Goal: Task Accomplishment & Management: Manage account settings

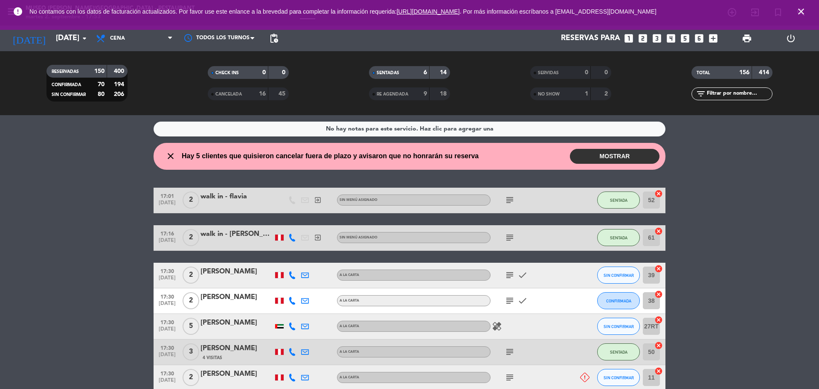
click at [805, 11] on icon "close" at bounding box center [801, 11] width 10 height 10
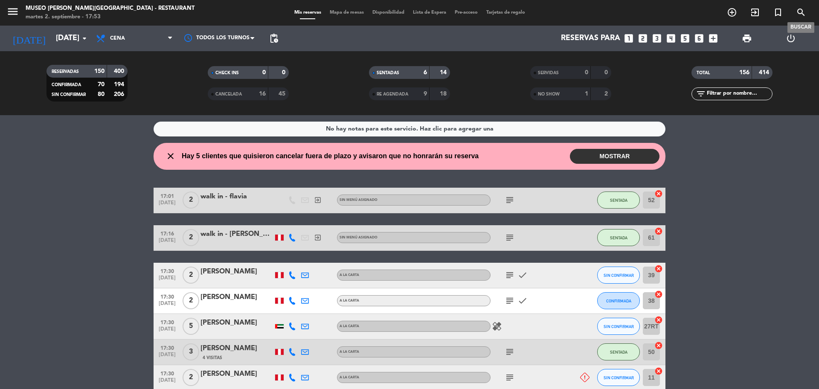
click at [803, 10] on icon "search" at bounding box center [801, 12] width 10 height 10
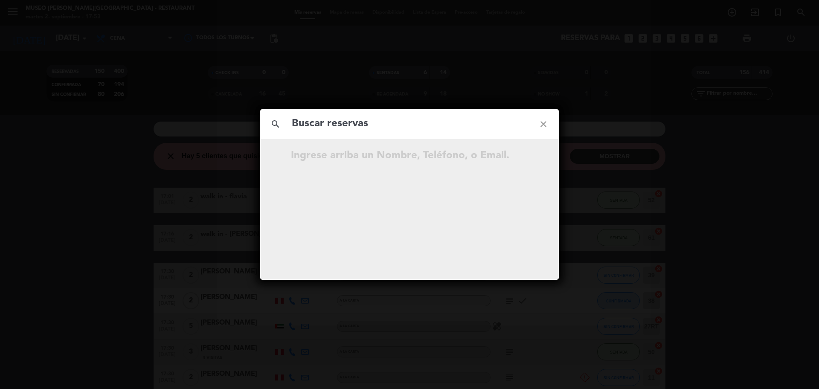
click at [379, 18] on div "search close Ingrese arriba un Nombre, Teléfono, o Email." at bounding box center [409, 194] width 819 height 389
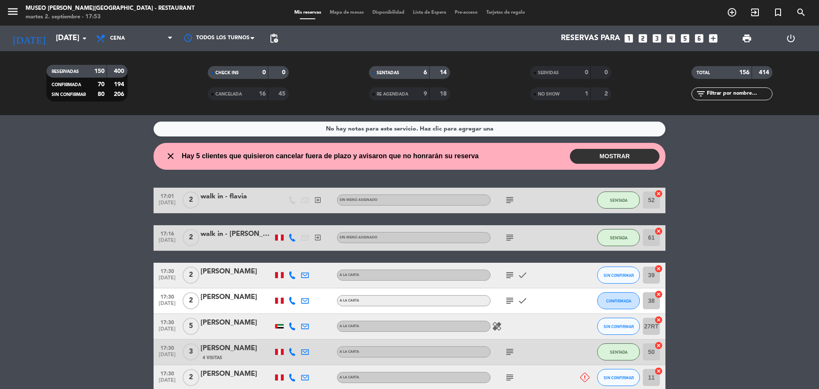
click at [332, 9] on div "Mis reservas Mapa de mesas Disponibilidad Lista de Espera Pre-acceso Tarjetas d…" at bounding box center [409, 13] width 239 height 8
click at [339, 12] on span "Mapa de mesas" at bounding box center [346, 12] width 43 height 5
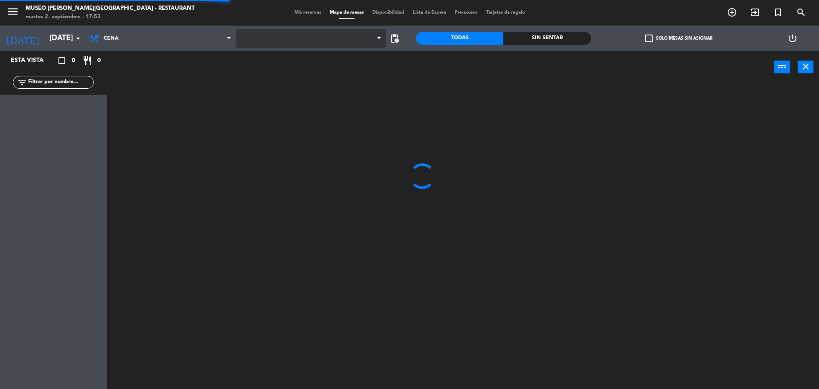
click at [314, 37] on span at bounding box center [311, 38] width 151 height 19
click at [319, 42] on span at bounding box center [311, 38] width 151 height 19
click at [301, 81] on ng-component "menu Museo Larco Café - Restaurant martes 2. septiembre - 17:53 Mis reservas Ma…" at bounding box center [409, 195] width 819 height 391
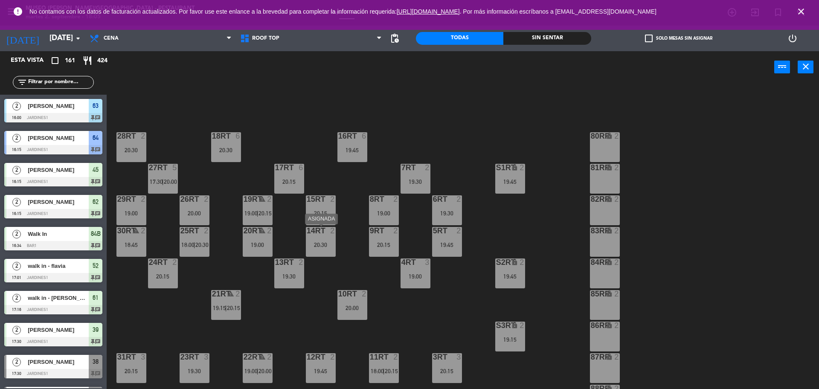
scroll to position [339, 0]
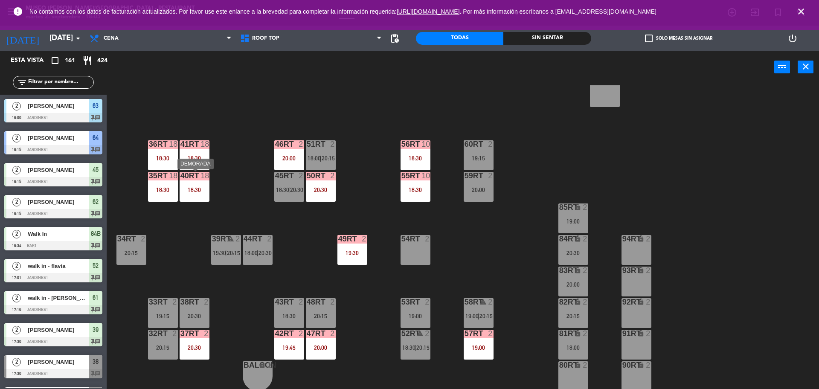
click at [194, 187] on div "18:30" at bounding box center [195, 190] width 30 height 6
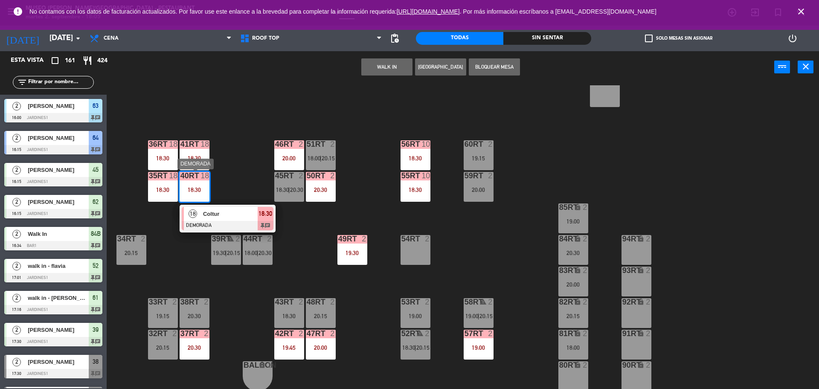
click at [219, 212] on span "Coltur" at bounding box center [230, 213] width 55 height 9
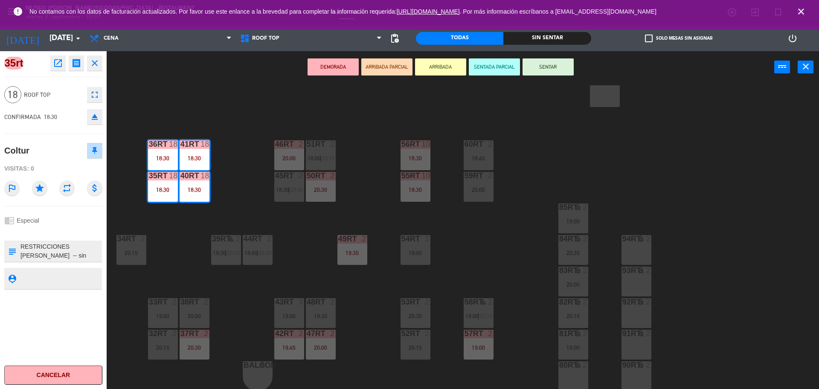
click at [291, 221] on div "18RT 6 20:30 16RT 6 19:45 28RT 2 20:30 80RR lock 2 27RT 3 20:00 7RT 3 19:30 S1R…" at bounding box center [467, 238] width 704 height 306
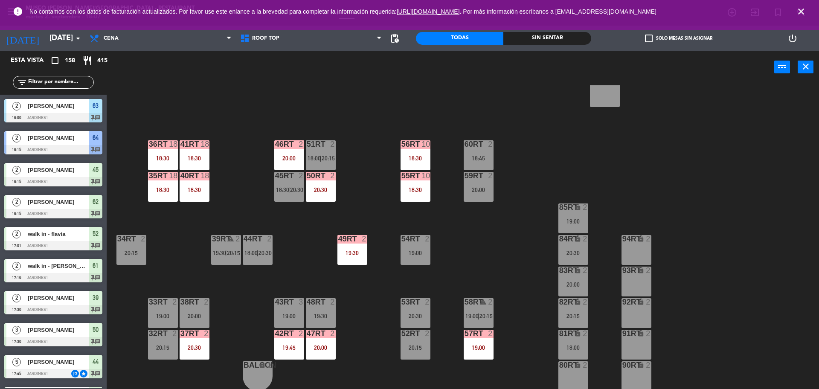
scroll to position [2, 0]
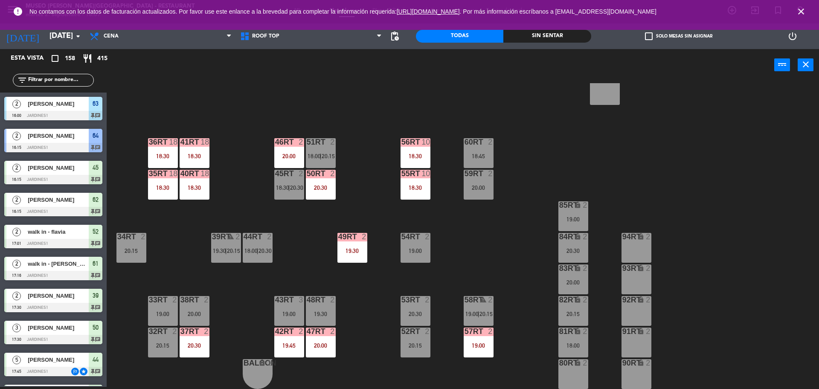
click at [366, 242] on div "49RT 2 19:30" at bounding box center [352, 248] width 30 height 30
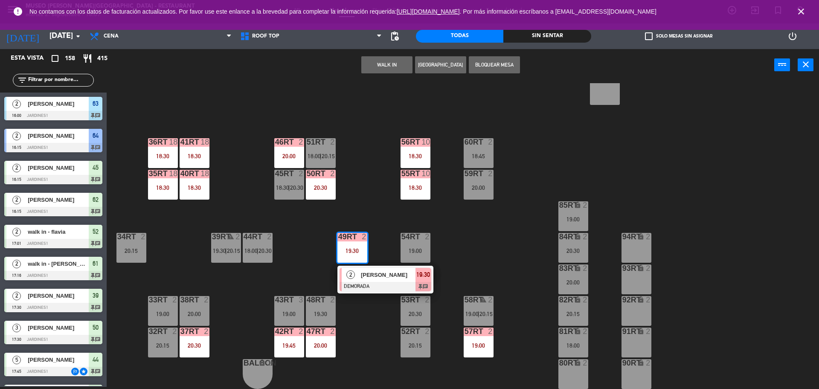
click at [368, 281] on div "[PERSON_NAME]" at bounding box center [387, 275] width 55 height 14
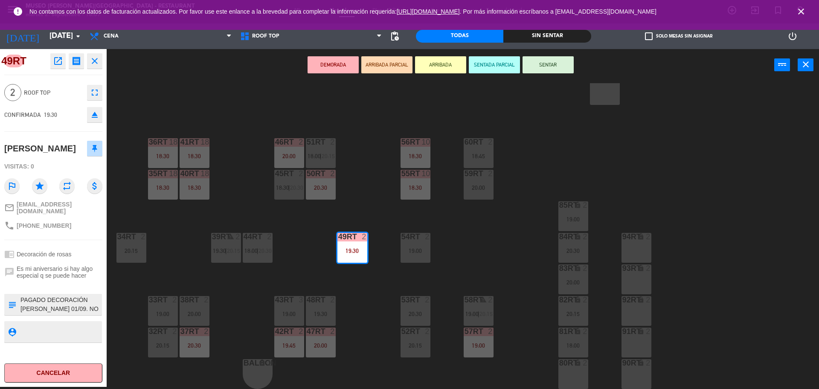
click at [273, 287] on div "18RT 6 20:30 16RT 6 19:45 28RT 2 20:30 80RR lock 2 27RT 3 20:00 7RT 3 19:30 S1R…" at bounding box center [467, 236] width 704 height 306
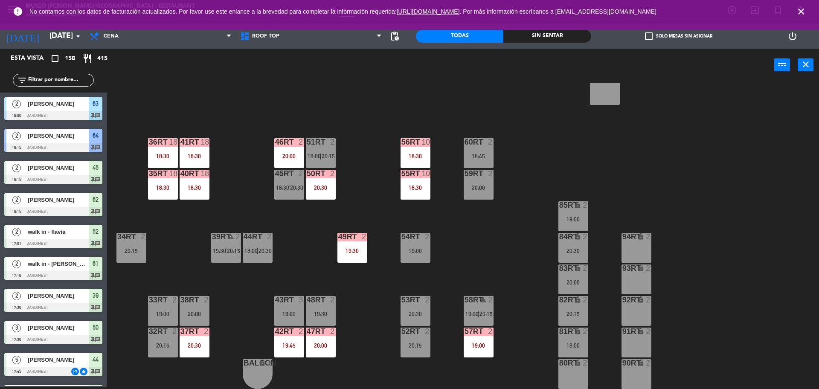
click at [197, 345] on div "20:30" at bounding box center [195, 346] width 30 height 6
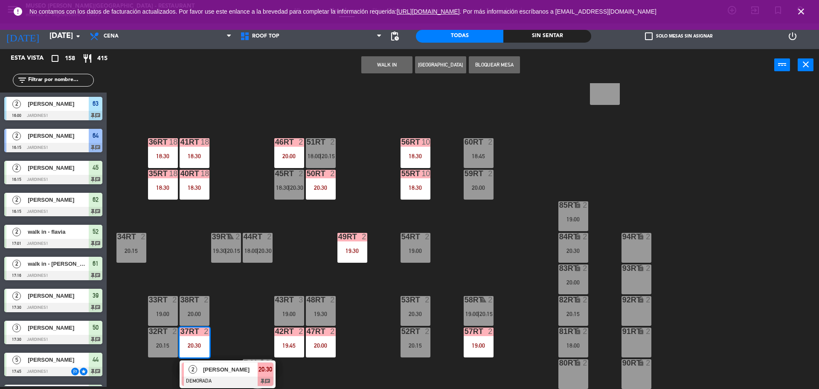
click at [217, 367] on span "[PERSON_NAME]" at bounding box center [230, 369] width 55 height 9
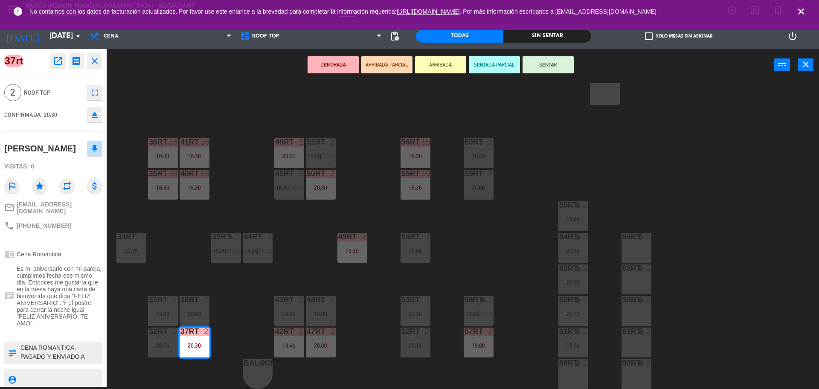
click at [404, 258] on div "54RT 2 19:00" at bounding box center [416, 248] width 30 height 30
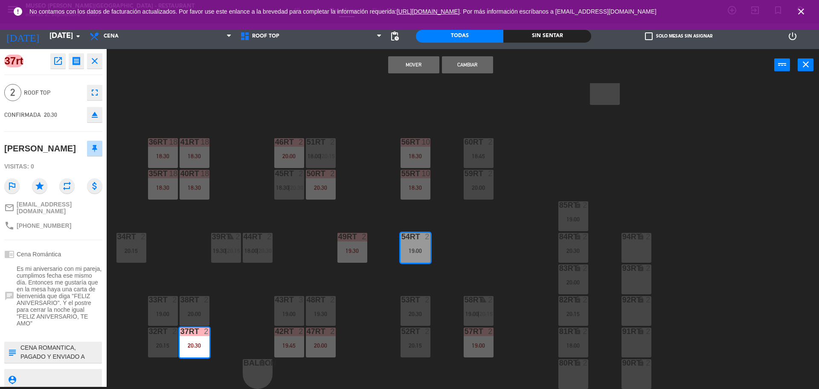
click at [378, 264] on div "18RT 6 20:30 16RT 6 19:45 28RT 2 20:30 80RR lock 2 27RT 3 20:00 7RT 3 19:30 S1R…" at bounding box center [467, 236] width 704 height 306
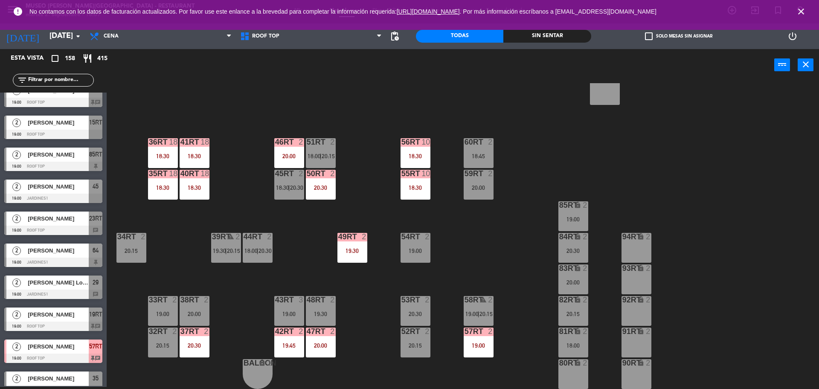
scroll to position [93, 0]
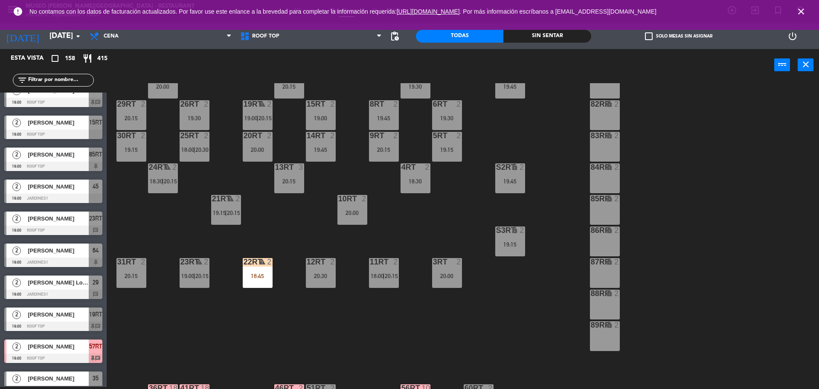
click at [258, 284] on div "22RT warning 2 18:45" at bounding box center [258, 273] width 30 height 30
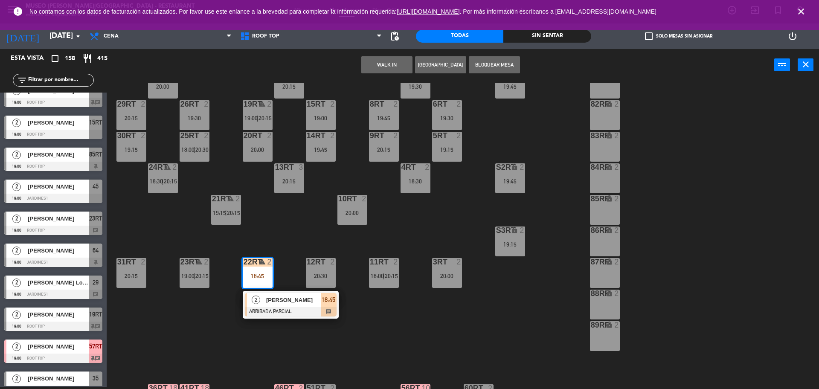
click at [280, 299] on span "[PERSON_NAME]" at bounding box center [293, 300] width 55 height 9
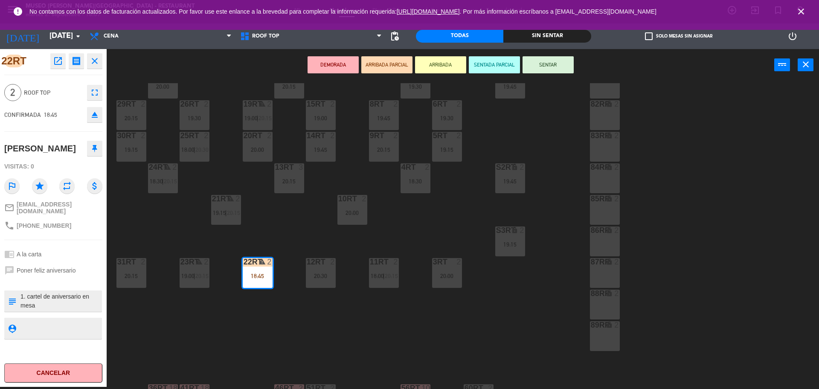
click at [76, 300] on textarea at bounding box center [60, 301] width 81 height 18
click at [446, 269] on div "3RT 2 20:00" at bounding box center [447, 273] width 30 height 30
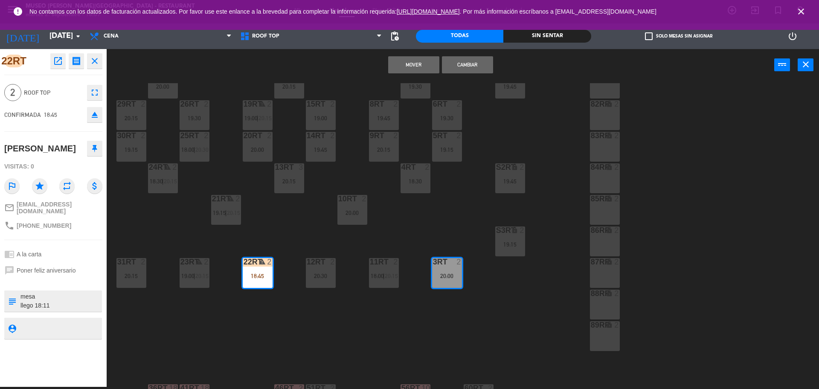
click at [461, 69] on button "Cambiar" at bounding box center [467, 64] width 51 height 17
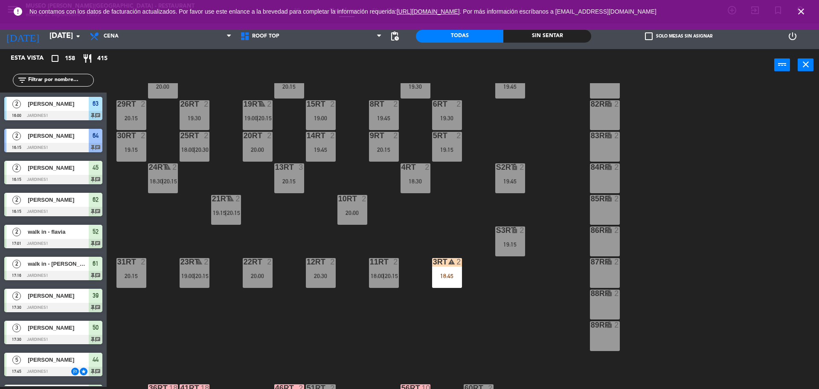
scroll to position [1709, 0]
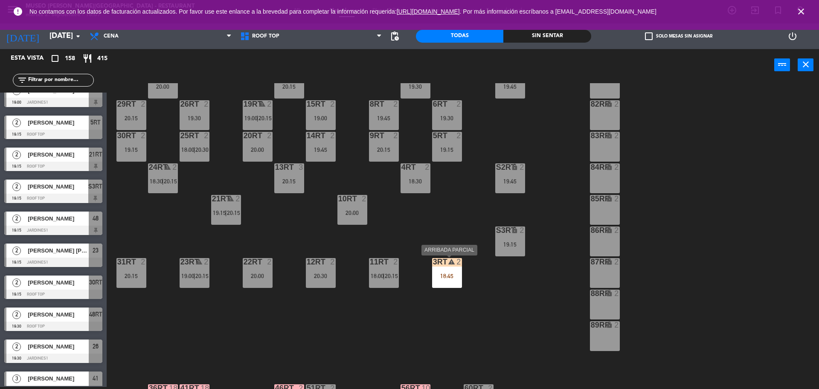
click at [447, 264] on div "warning" at bounding box center [447, 262] width 14 height 8
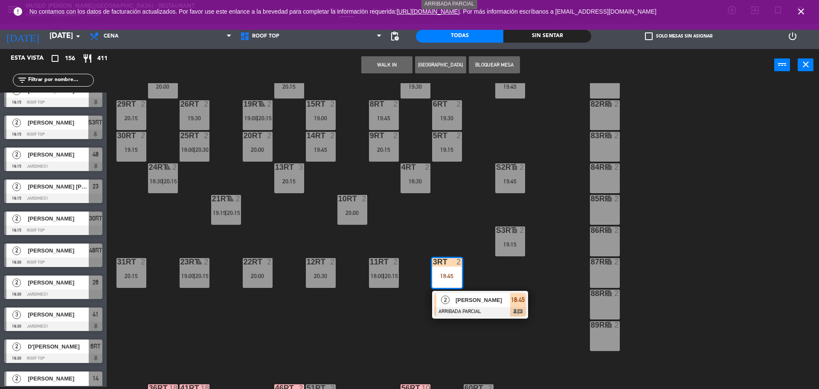
scroll to position [339, 0]
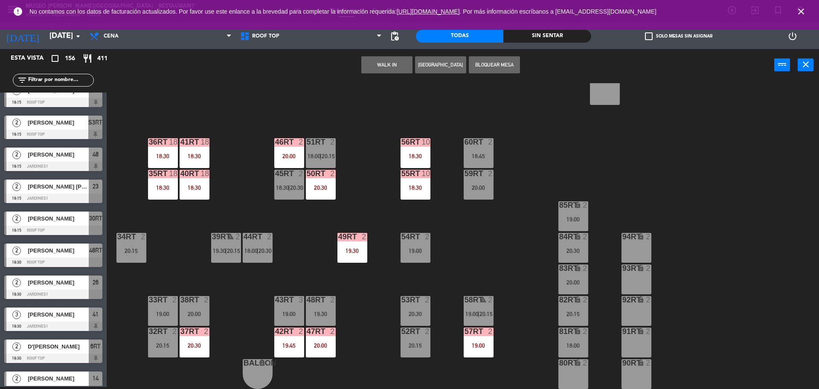
click at [491, 263] on div "18RT 6 20:30 16RT 6 19:45 28RT 2 20:30 80RR lock 2 27RT 3 20:00 7RT 3 19:30 S1R…" at bounding box center [467, 236] width 704 height 306
click at [464, 347] on div "19:00" at bounding box center [479, 346] width 30 height 6
click at [516, 375] on div "[PERSON_NAME]" at bounding box center [513, 370] width 55 height 14
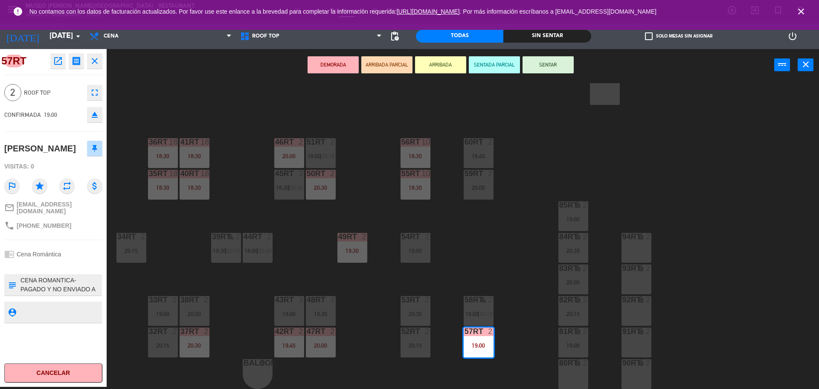
click at [423, 245] on div "54RT 2 19:00" at bounding box center [416, 248] width 30 height 30
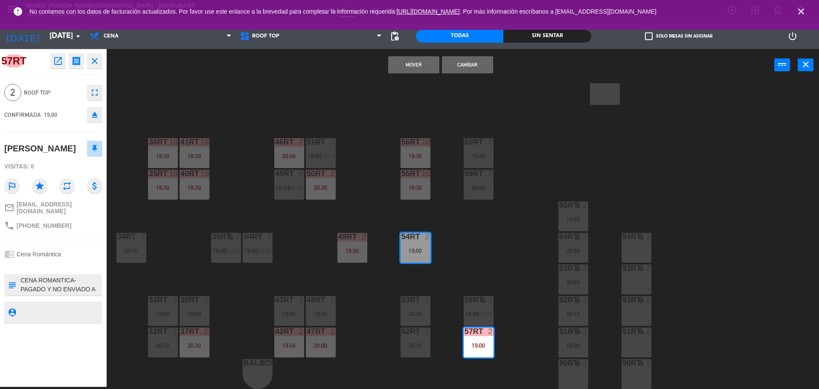
click at [469, 67] on button "Cambiar" at bounding box center [467, 64] width 51 height 17
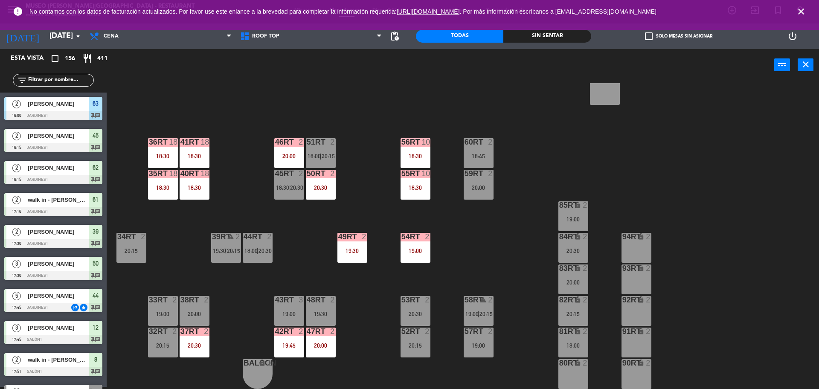
scroll to position [2, 0]
click at [408, 257] on div "54RT 2 19:00" at bounding box center [416, 248] width 30 height 30
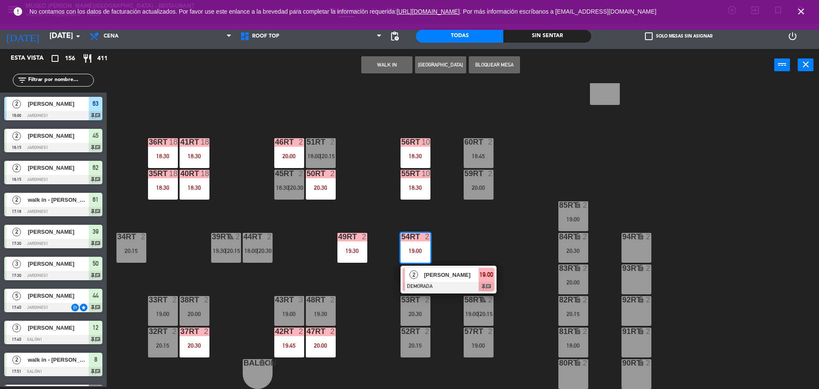
click at [425, 280] on div "[PERSON_NAME]" at bounding box center [450, 275] width 55 height 14
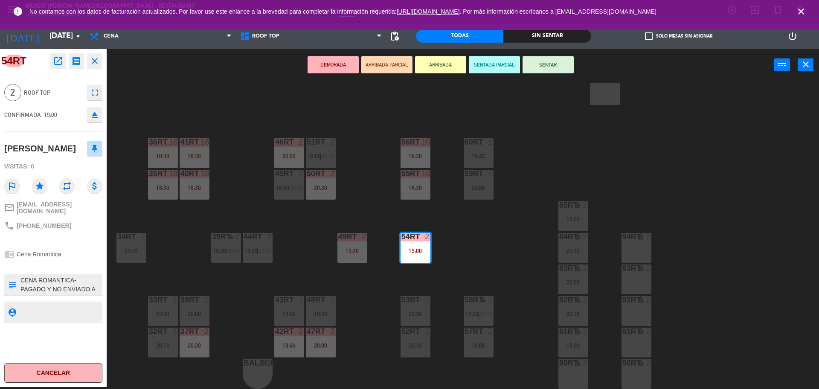
click at [20, 276] on textarea at bounding box center [60, 285] width 81 height 18
type textarea "m54rt| CENA ROMANTICA- PAGADO Y NO ENVIADO A CAJA"
click at [69, 239] on div "54RT open_in_new receipt 7:00 PM mar., 2 sep. 2 personas Walter Abregú Mesa 54R…" at bounding box center [53, 218] width 107 height 338
click at [157, 261] on div "18RT 6 20:30 16RT 6 19:45 28RT 2 20:30 80RR lock 2 27RT 3 20:00 7RT 3 19:30 S1R…" at bounding box center [467, 236] width 704 height 306
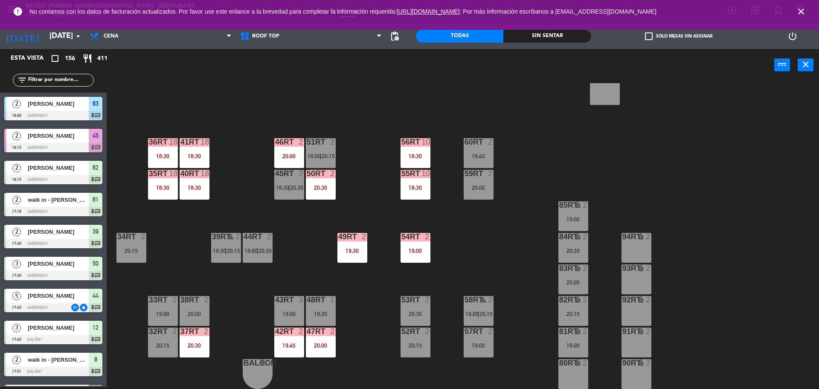
click at [200, 347] on div "20:30" at bounding box center [195, 346] width 30 height 6
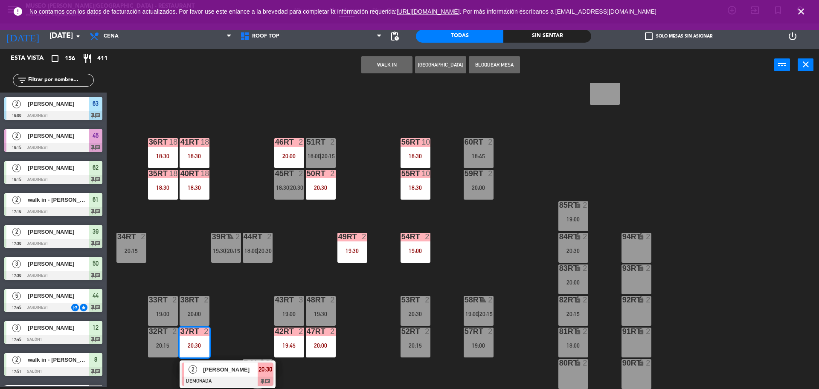
click at [215, 366] on span "[PERSON_NAME]" at bounding box center [230, 369] width 55 height 9
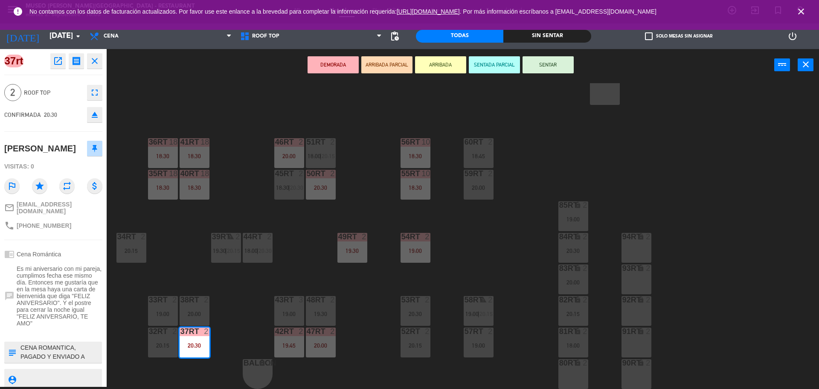
click at [21, 343] on textarea at bounding box center [60, 352] width 81 height 18
type textarea "m37rt| CENA ROMANTICA, PAGADO Y ENVIADO A CAJA 1/9 NOTA IMPRESA: Nuestro amor s…"
click at [69, 290] on span "Es mi aniversario con mi pareja, cumplimos fecha ese mismo día. Entonces me gus…" at bounding box center [60, 295] width 86 height 61
click at [418, 287] on div "18RT 6 20:30 16RT 6 19:45 28RT 2 20:30 80RR lock 2 27RT 3 20:00 7RT 3 19:30 S1R…" at bounding box center [467, 236] width 704 height 306
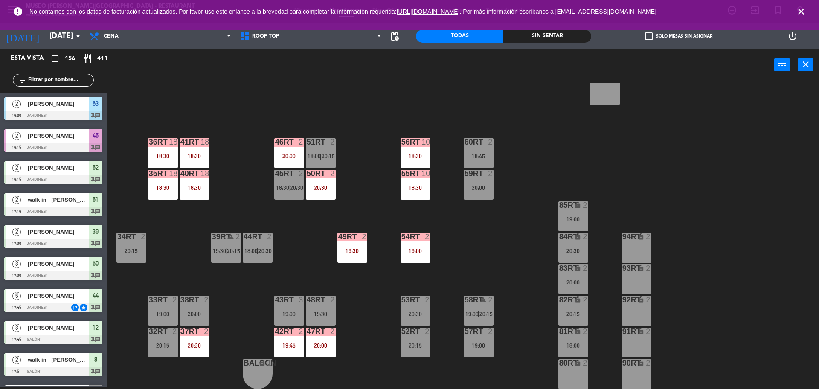
scroll to position [1399, 0]
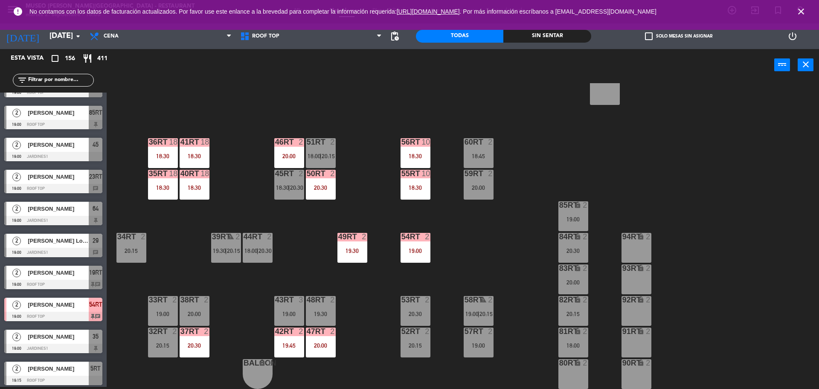
click at [319, 187] on div "20:30" at bounding box center [321, 188] width 30 height 6
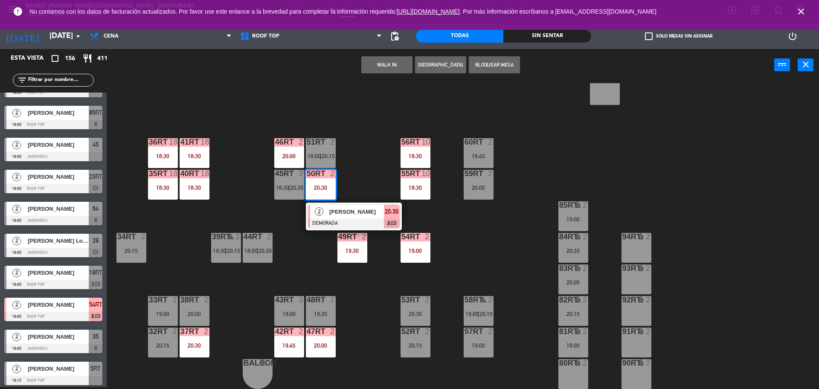
click at [343, 211] on span "[PERSON_NAME]" at bounding box center [356, 211] width 55 height 9
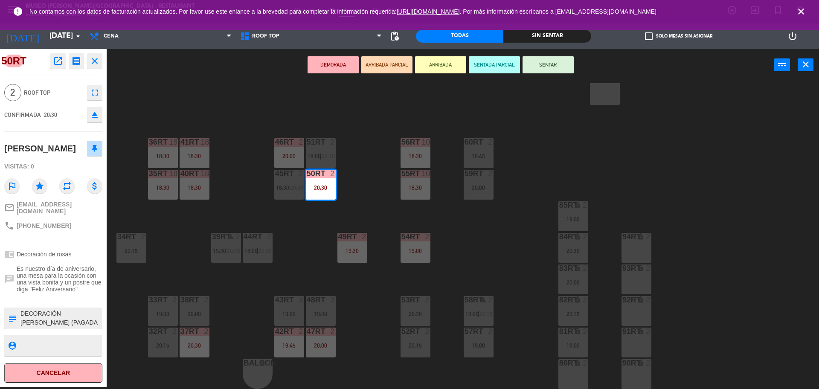
click at [343, 210] on div "18RT 6 20:30 16RT 6 19:45 28RT 2 20:30 80RR lock 2 27RT 3 20:00 7RT 3 19:30 S1R…" at bounding box center [467, 236] width 704 height 306
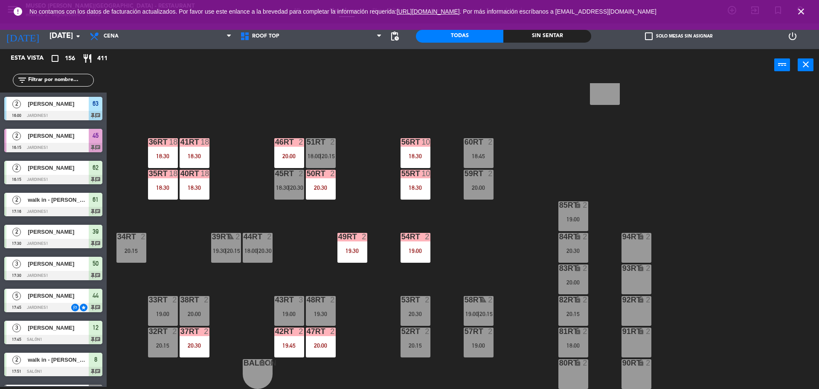
scroll to position [1079, 0]
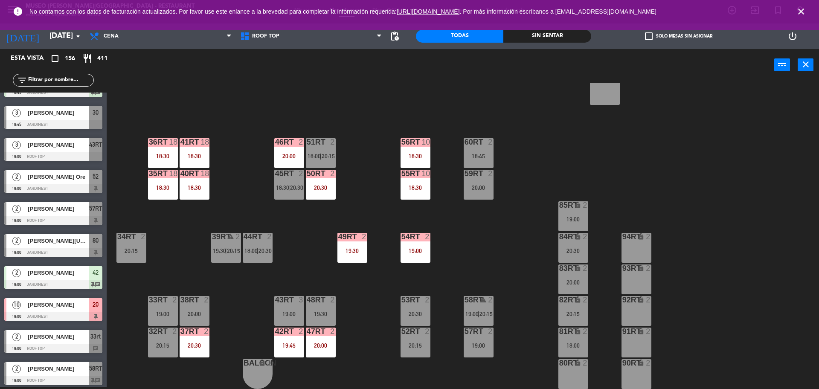
click at [290, 154] on div "20:00" at bounding box center [289, 156] width 30 height 6
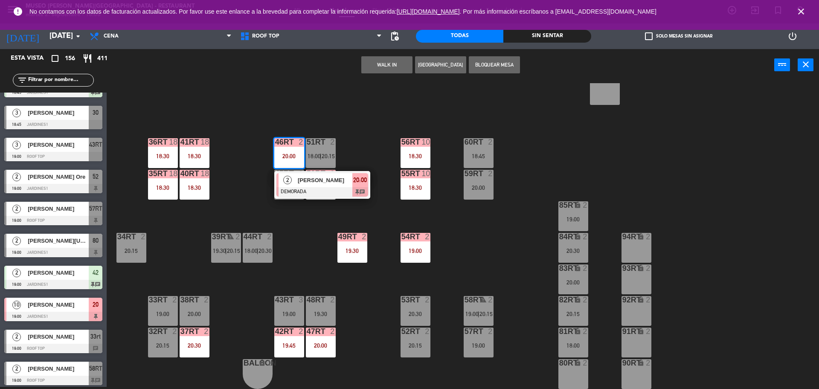
click at [312, 192] on div at bounding box center [322, 191] width 92 height 9
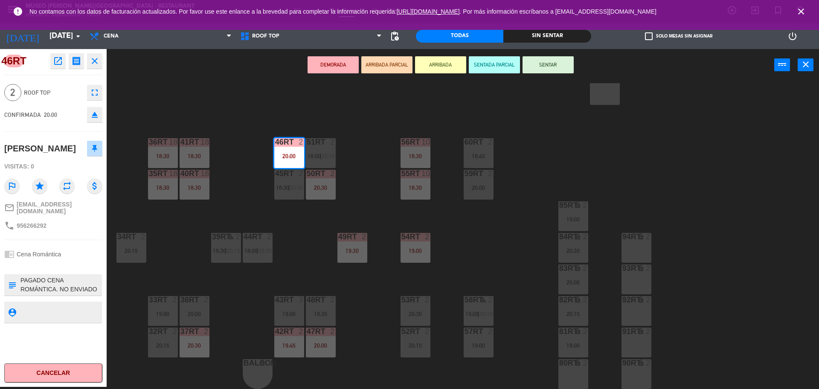
click at [322, 344] on div "20:00" at bounding box center [321, 346] width 30 height 6
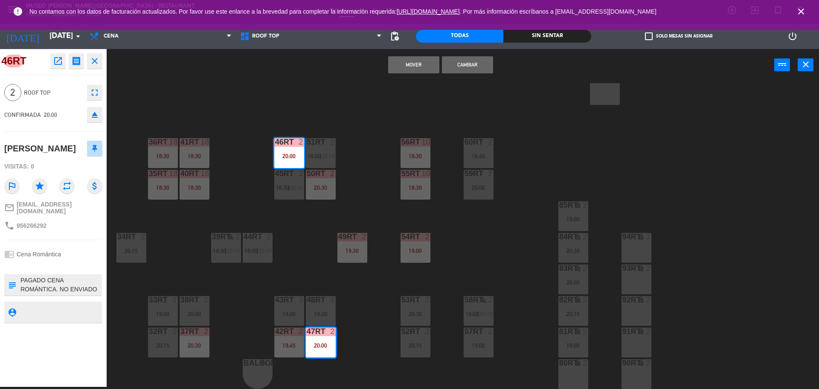
click at [353, 173] on div "18RT 6 20:30 16RT 6 19:45 28RT 2 20:30 80RR lock 2 27RT 3 20:00 7RT 3 19:30 S1R…" at bounding box center [467, 236] width 704 height 306
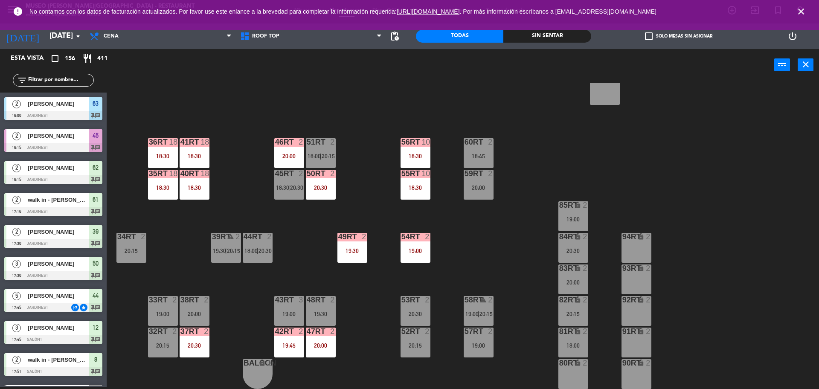
scroll to position [23, 0]
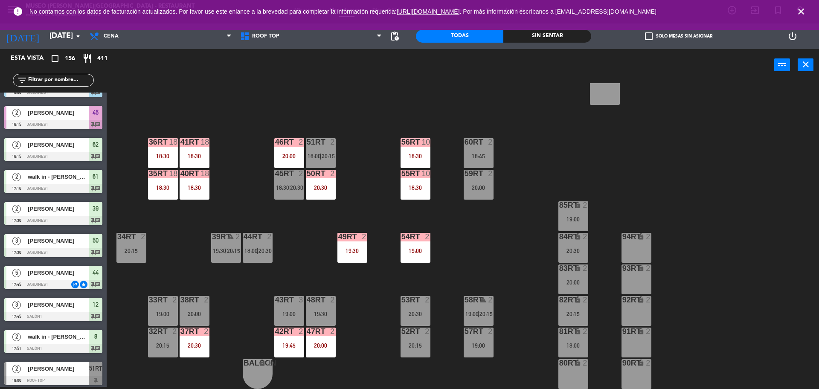
click at [296, 151] on div "46RT 2 20:00" at bounding box center [289, 153] width 30 height 30
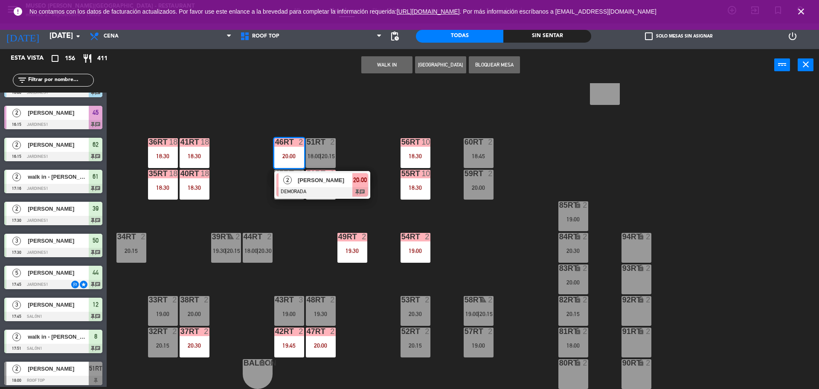
click at [417, 338] on div "52RT 2 20:15" at bounding box center [416, 343] width 30 height 30
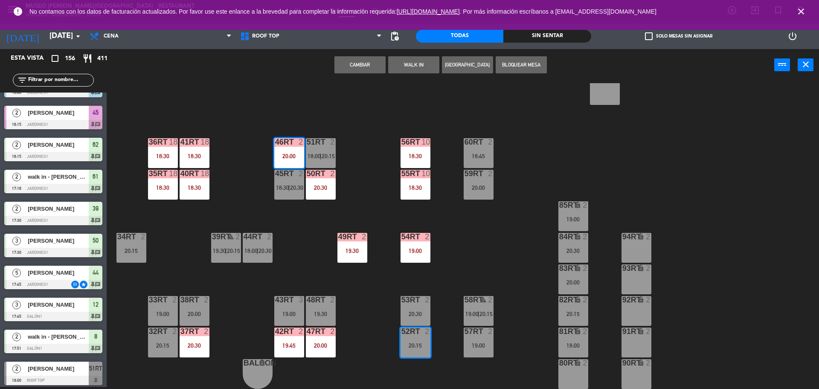
click at [374, 69] on button "Cambiar" at bounding box center [359, 64] width 51 height 17
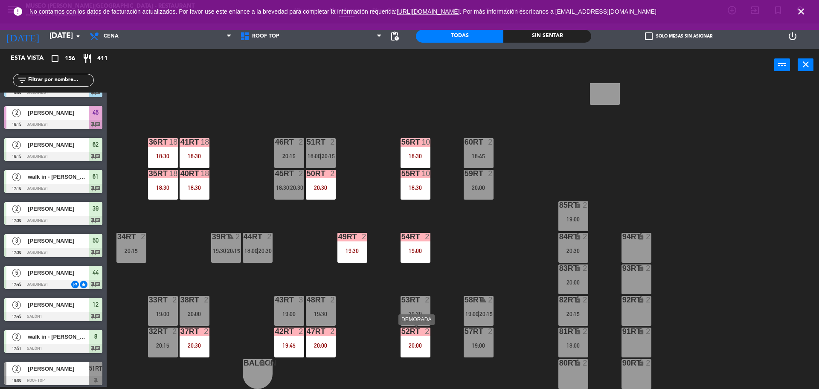
click at [409, 340] on div "52RT 2 20:00" at bounding box center [416, 343] width 30 height 30
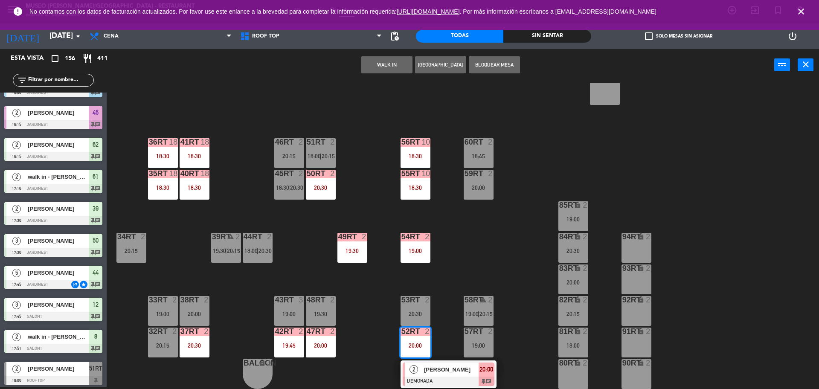
click at [440, 377] on div at bounding box center [449, 381] width 92 height 9
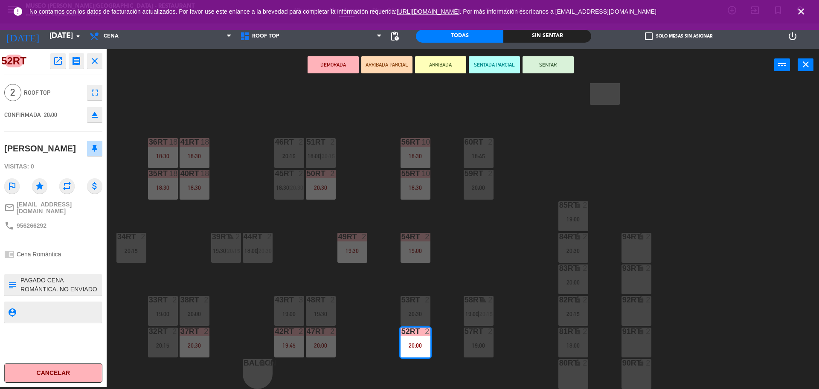
click at [21, 292] on textarea at bounding box center [60, 285] width 81 height 18
type textarea ",m52rt| PAGADO CENA ROMÁNTICA. NO ENVIADO A CAJA."
click at [42, 258] on span "Cena Romántica" at bounding box center [39, 254] width 44 height 7
click at [335, 245] on div "18RT 6 20:30 16RT 6 19:45 28RT 2 20:30 80RR lock 2 27RT 3 20:00 7RT 3 19:30 S1R…" at bounding box center [467, 236] width 704 height 306
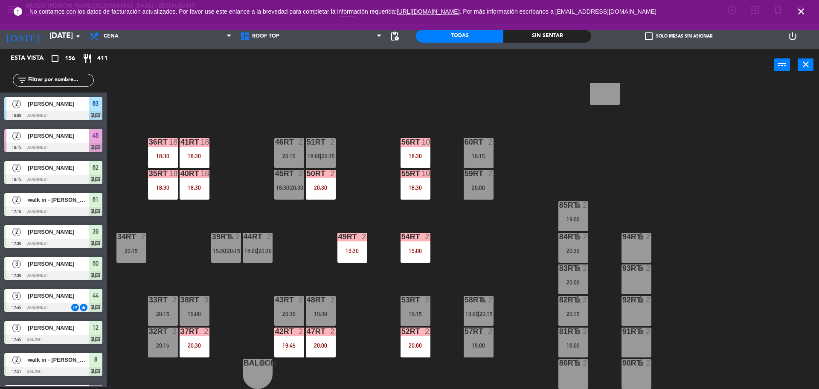
scroll to position [2, 0]
click at [197, 188] on div "18:30" at bounding box center [195, 188] width 30 height 6
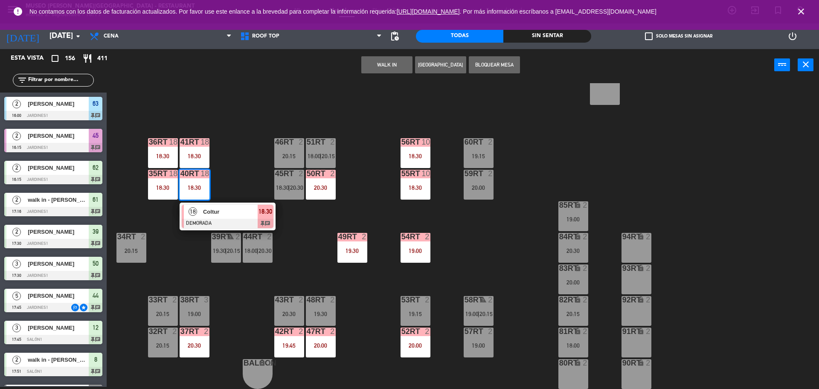
click at [214, 208] on span "Coltur" at bounding box center [230, 211] width 55 height 9
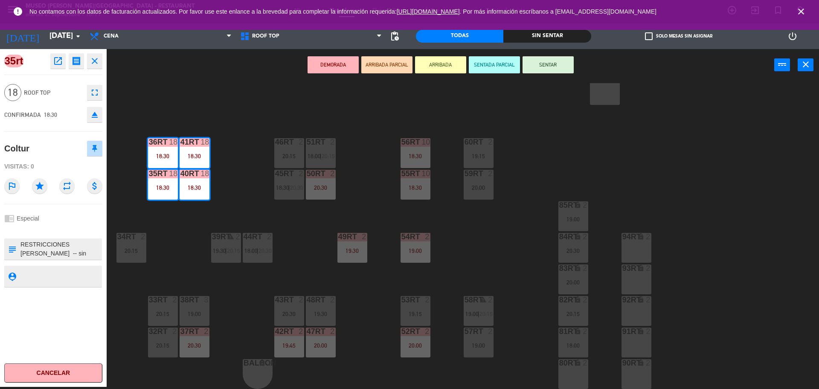
click at [550, 66] on button "SENTAR" at bounding box center [548, 64] width 51 height 17
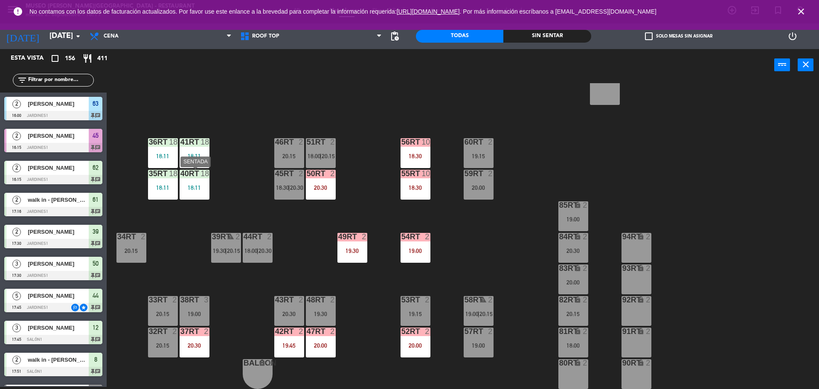
click at [186, 190] on div "18:11" at bounding box center [195, 188] width 30 height 6
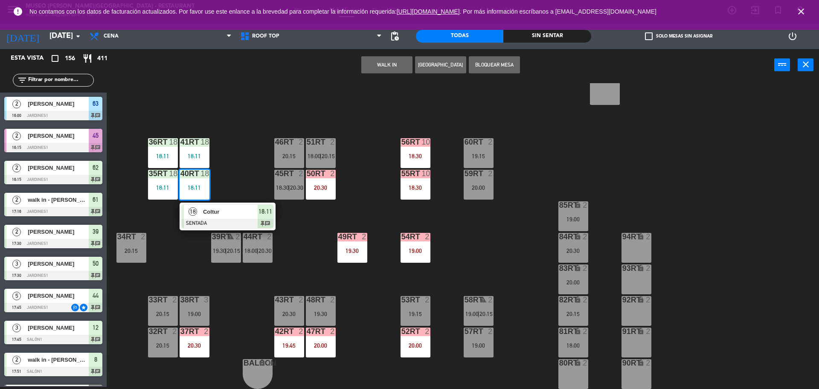
click at [211, 215] on span "Coltur" at bounding box center [230, 211] width 55 height 9
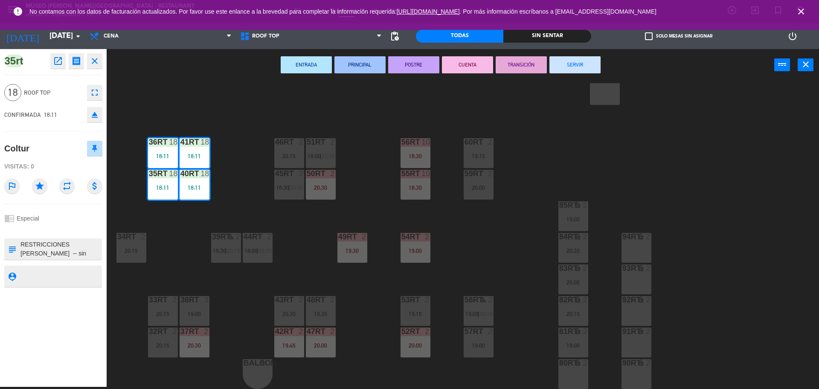
click at [21, 244] on textarea at bounding box center [60, 249] width 81 height 18
type textarea "m35-41rt| RESTRICCIONES VIVIAN E WEINBERG -- sin carne de cerdo ni mariscos. SA…"
click at [42, 223] on div "chrome_reader_mode Especial" at bounding box center [53, 218] width 98 height 16
click at [210, 152] on div "18RT 6 20:30 16RT 6 19:45 28RT 2 20:30 80RR lock 2 27RT 3 20:00 7RT 3 19:30 S1R…" at bounding box center [467, 236] width 704 height 306
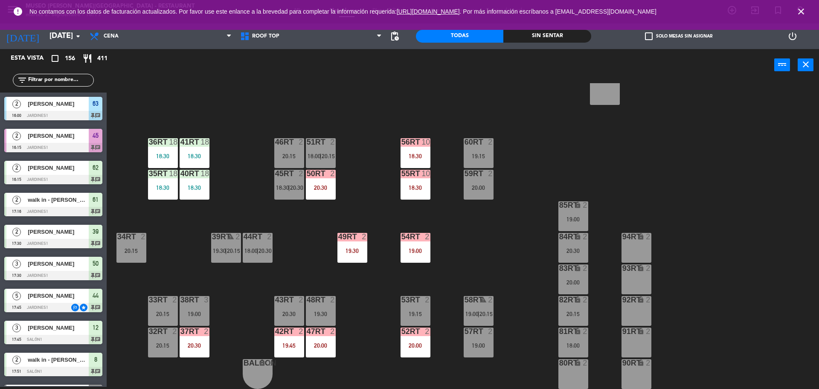
click at [194, 152] on div "41RT 18 18:30" at bounding box center [195, 153] width 30 height 30
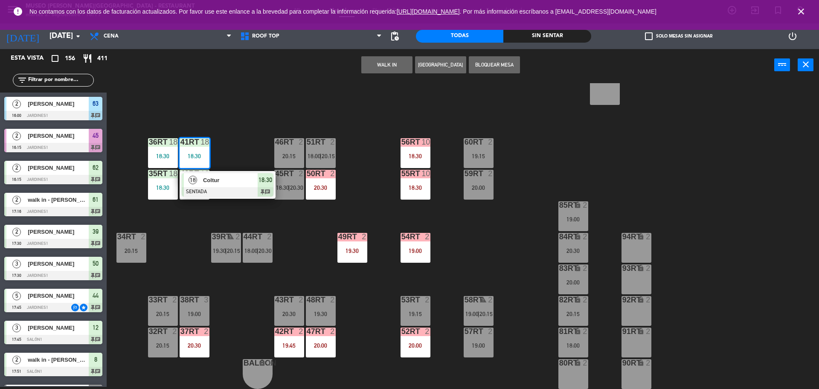
click at [224, 179] on span "Coltur" at bounding box center [230, 180] width 55 height 9
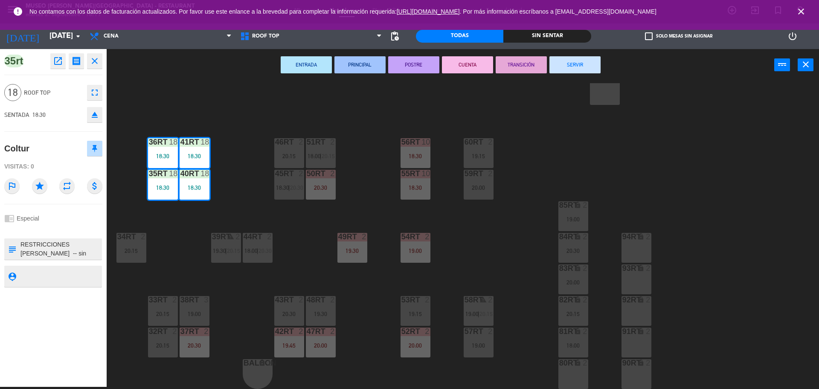
click at [68, 269] on div at bounding box center [60, 276] width 81 height 21
click at [21, 244] on textarea at bounding box center [60, 249] width 81 height 18
type textarea "m35-41rt| RESTRICCIONES VIVIAN E WEINBERG -- sin carne de cerdo ni mariscos. SA…"
click at [54, 213] on div "chrome_reader_mode Especial" at bounding box center [53, 218] width 98 height 16
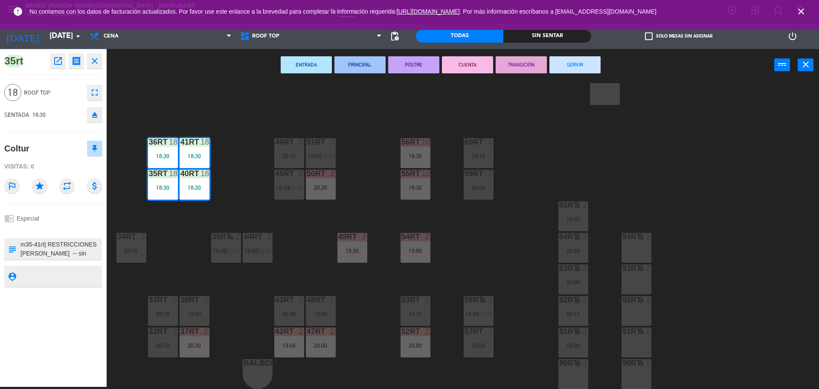
click at [518, 224] on div "18RT 6 20:30 16RT 6 19:45 28RT 2 20:30 80RR lock 2 27RT 3 20:00 7RT 3 19:30 S1R…" at bounding box center [467, 236] width 704 height 306
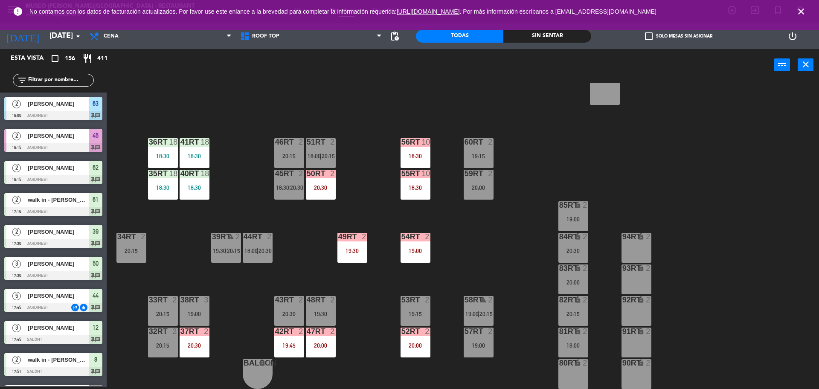
click at [479, 186] on div "20:00" at bounding box center [479, 188] width 30 height 6
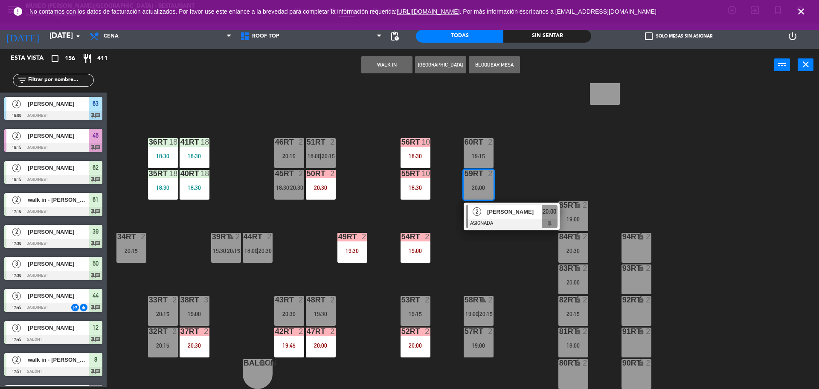
click at [412, 180] on div "55RT 10 18:30" at bounding box center [416, 185] width 30 height 30
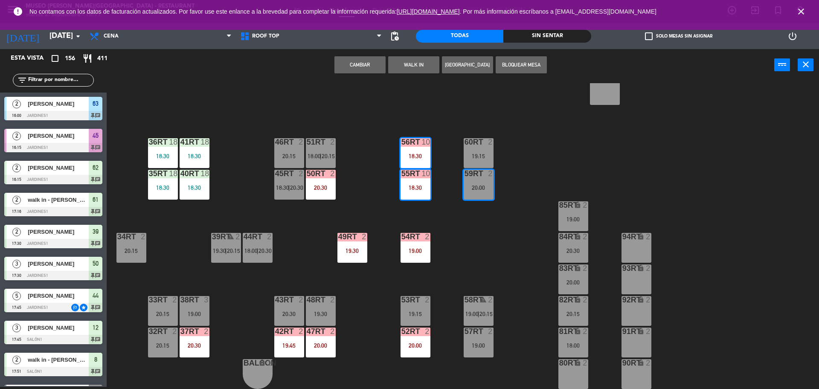
click at [366, 69] on button "Cambiar" at bounding box center [359, 64] width 51 height 17
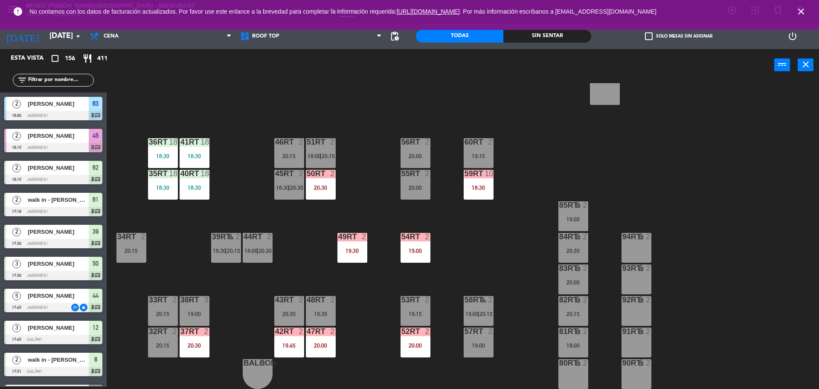
click at [473, 151] on div "60RT 2 19:15" at bounding box center [479, 153] width 30 height 30
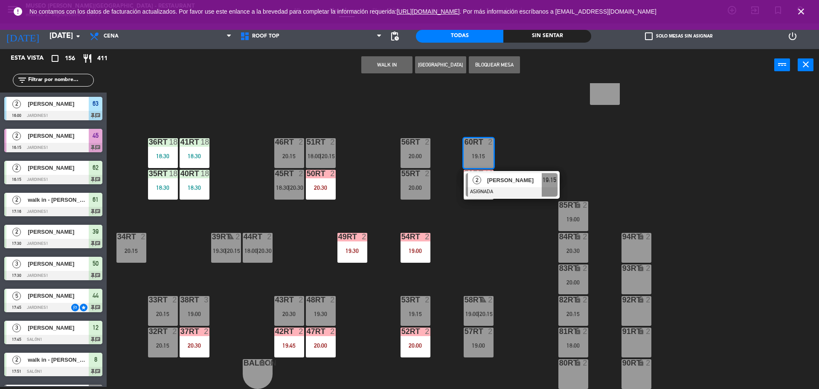
click at [497, 179] on span "[PERSON_NAME]" at bounding box center [514, 180] width 55 height 9
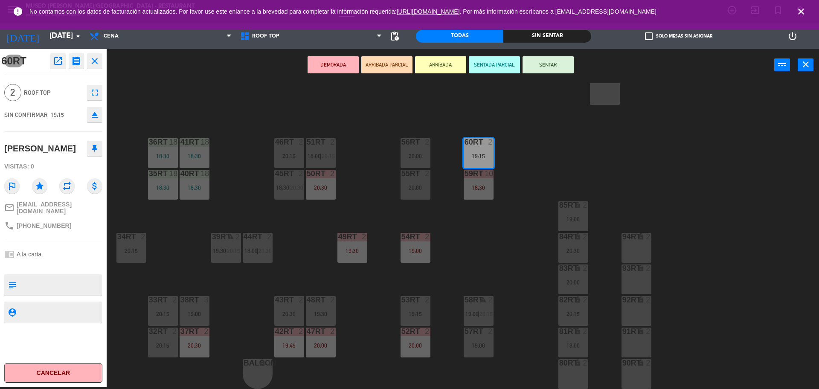
click at [593, 86] on div "89RR lock 2" at bounding box center [605, 90] width 30 height 30
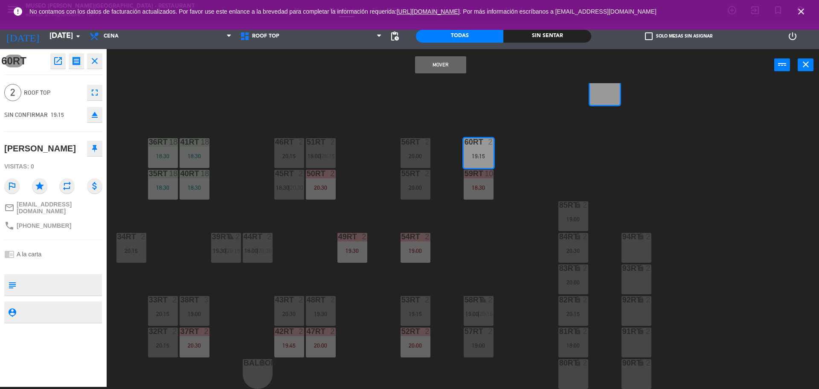
click at [447, 67] on button "Mover" at bounding box center [440, 64] width 51 height 17
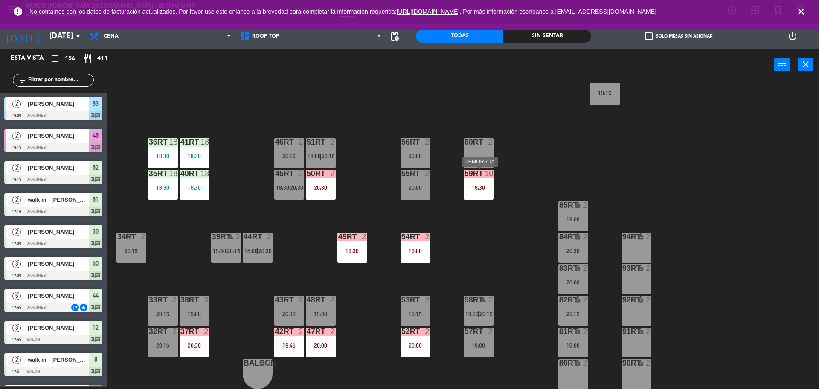
click at [476, 183] on div "59RT 10 18:30" at bounding box center [479, 185] width 30 height 30
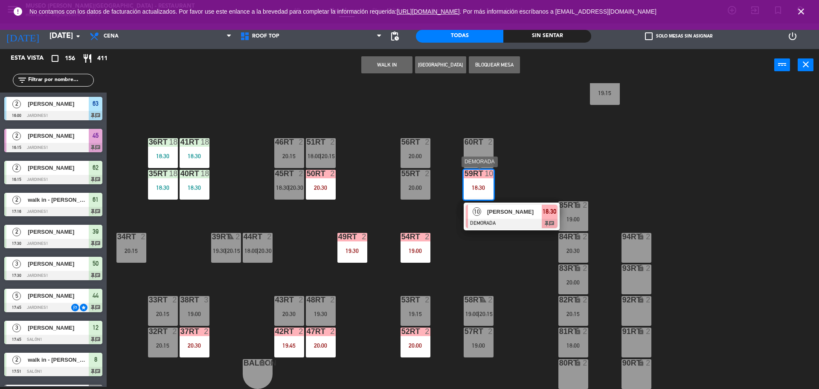
click at [502, 208] on span "[PERSON_NAME]" at bounding box center [514, 211] width 55 height 9
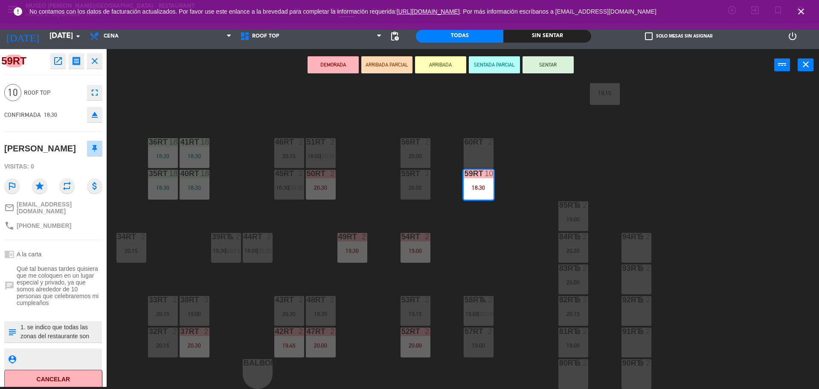
click at [477, 143] on div at bounding box center [478, 142] width 14 height 8
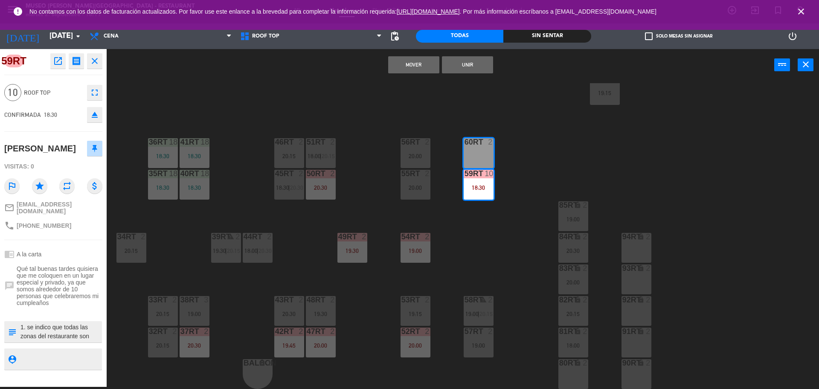
click at [470, 65] on button "Unir" at bounding box center [467, 64] width 51 height 17
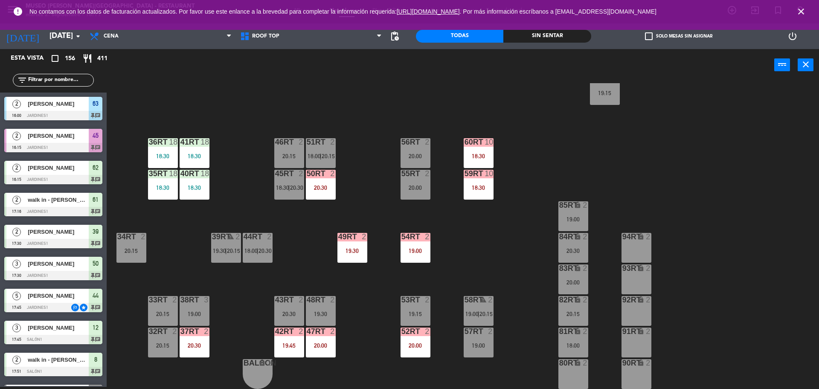
click at [409, 251] on div "19:00" at bounding box center [416, 251] width 30 height 6
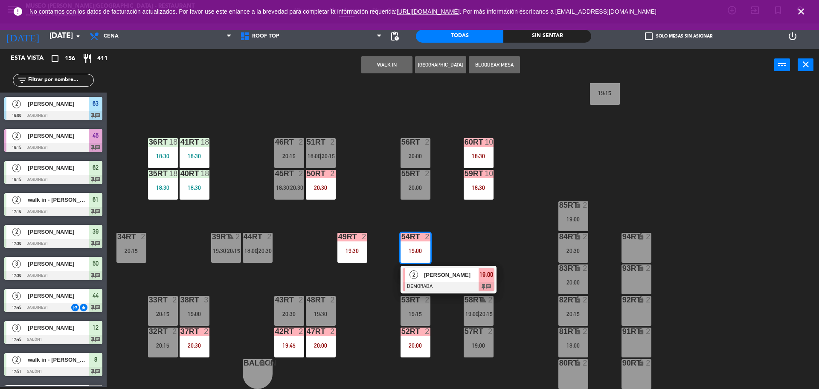
click at [437, 279] on div "[PERSON_NAME]" at bounding box center [450, 275] width 55 height 14
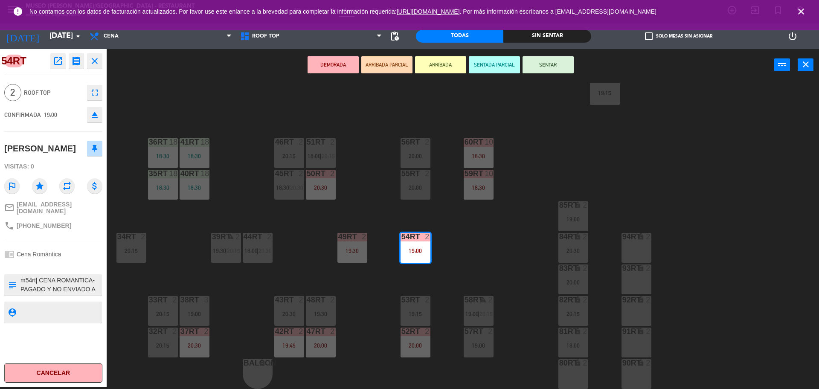
click at [432, 72] on button "ARRIBADA" at bounding box center [440, 64] width 51 height 17
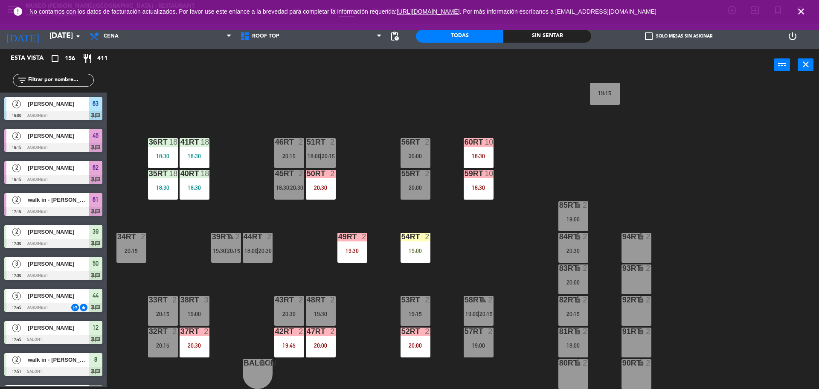
click at [419, 343] on div "20:00" at bounding box center [416, 346] width 30 height 6
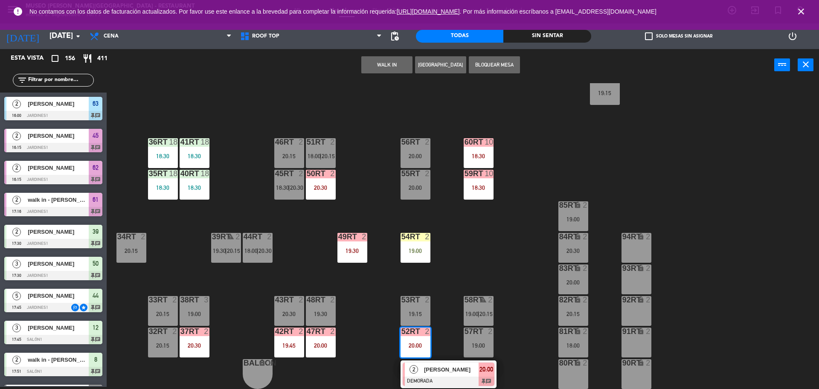
click at [431, 371] on span "[PERSON_NAME]" at bounding box center [451, 369] width 55 height 9
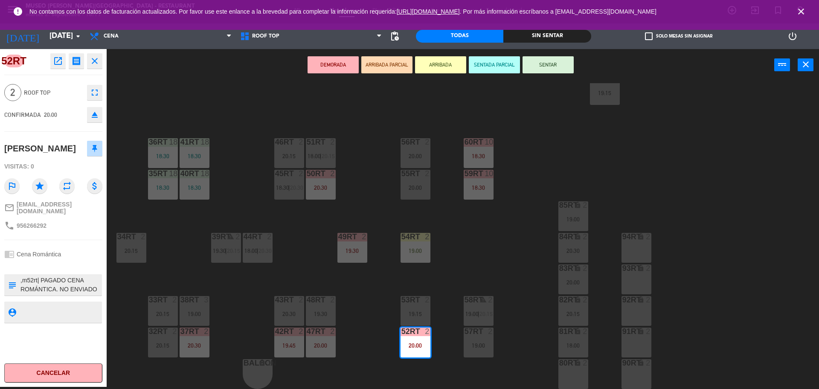
click at [432, 67] on button "ARRIBADA" at bounding box center [440, 64] width 51 height 17
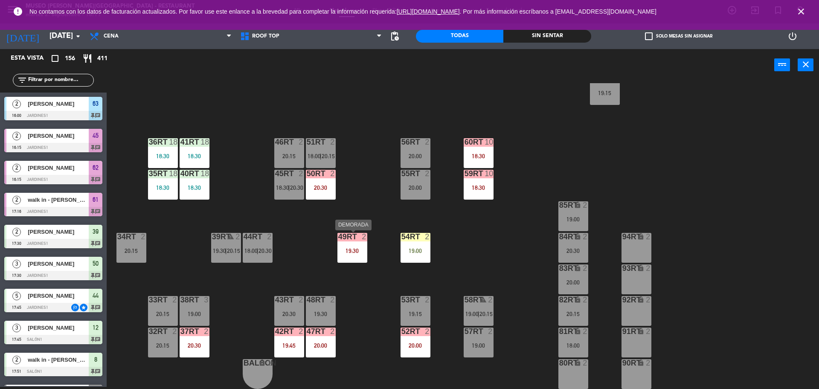
click at [355, 241] on div "49RT 2" at bounding box center [352, 237] width 30 height 9
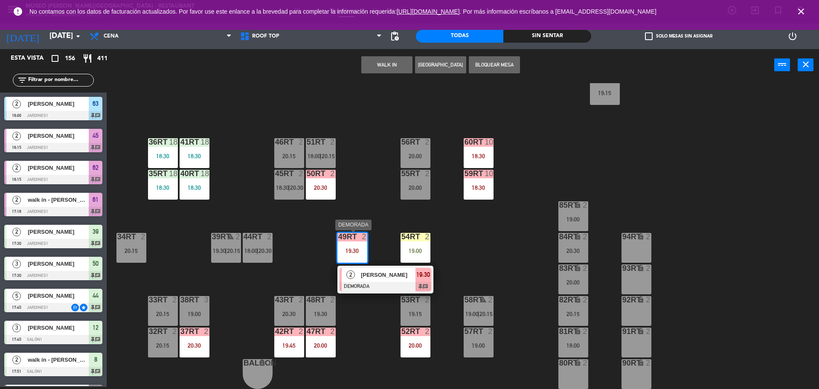
click at [372, 276] on span "[PERSON_NAME]" at bounding box center [388, 274] width 55 height 9
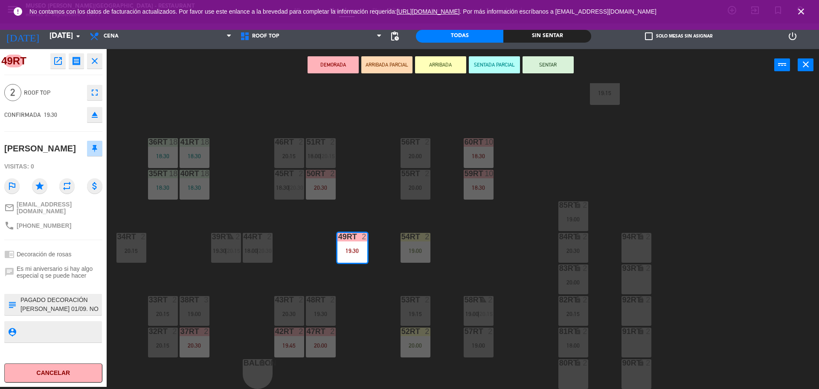
click at [442, 69] on button "ARRIBADA" at bounding box center [440, 64] width 51 height 17
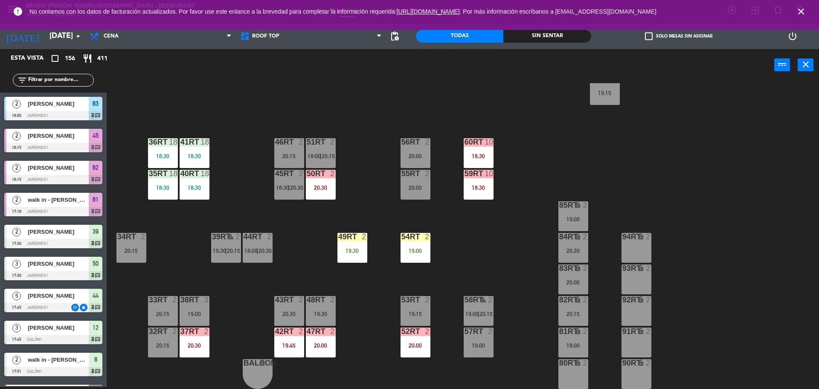
click at [354, 254] on div "19:30" at bounding box center [352, 251] width 30 height 6
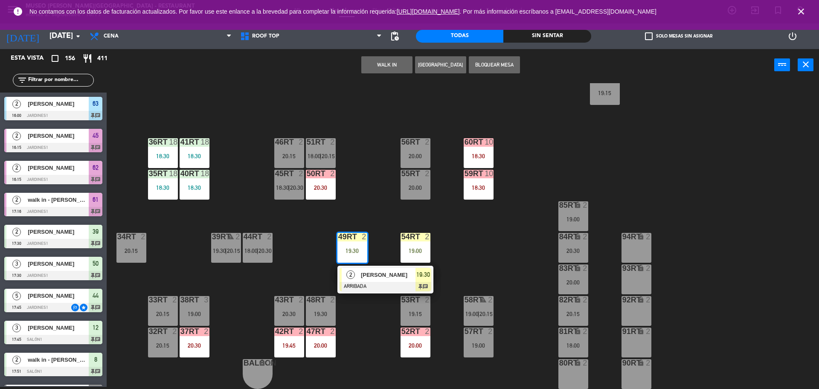
click at [370, 282] on div at bounding box center [386, 286] width 92 height 9
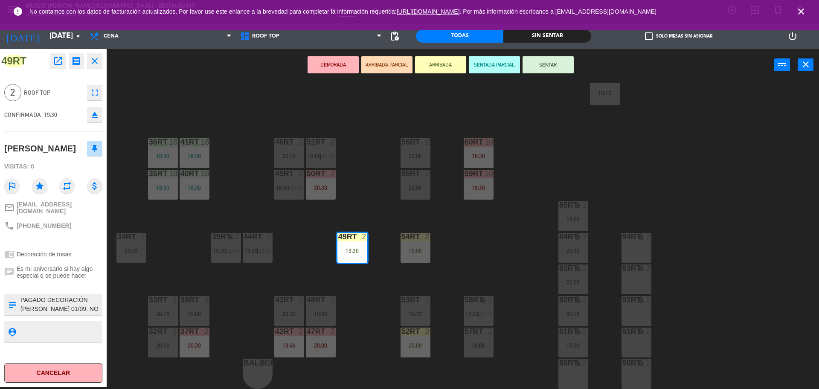
click at [19, 309] on div "subject" at bounding box center [11, 304] width 15 height 21
click at [22, 308] on textarea at bounding box center [60, 305] width 81 height 18
type textarea "m49rt| PAGADO DECORACIÓN DE ROSAS 01/09. NO ENVIADO A CAJA COLOCAR CARTELITO DE…"
click at [46, 275] on span "Es mi aniversario si hay algo especial q se puede hacer" at bounding box center [60, 272] width 86 height 14
click at [460, 287] on div "18RT 6 20:30 16RT 6 19:45 28RT 2 20:30 80RR lock 2 27RT 3 20:00 7RT 3 19:30 S1R…" at bounding box center [467, 236] width 704 height 306
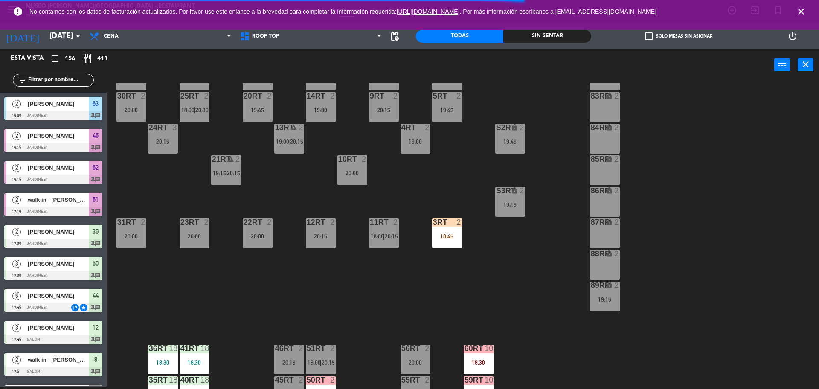
scroll to position [131, 0]
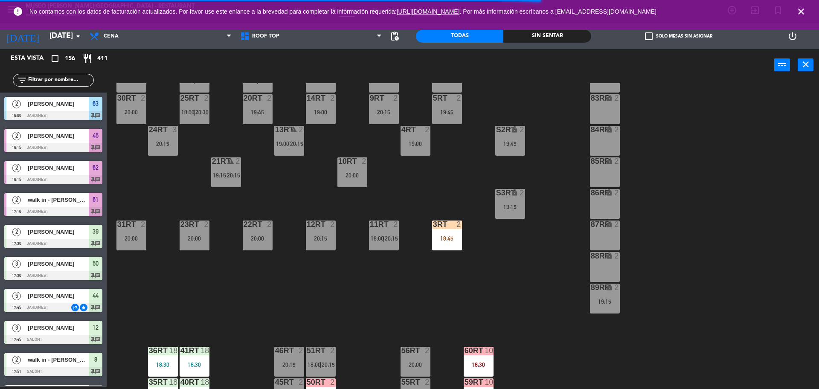
click at [444, 241] on div "18:45" at bounding box center [447, 238] width 30 height 6
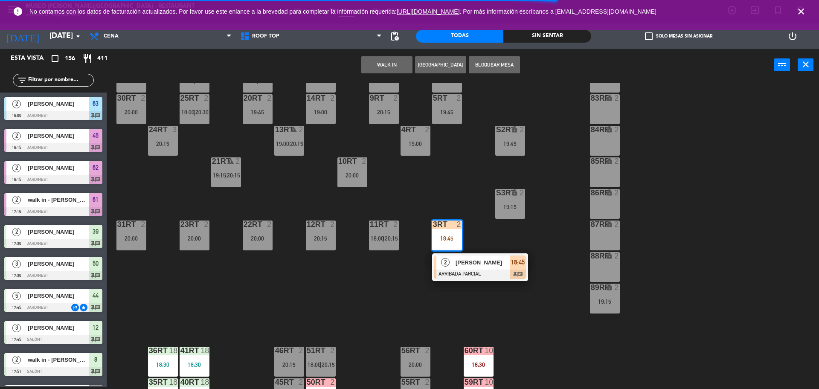
click at [464, 264] on span "[PERSON_NAME]" at bounding box center [483, 262] width 55 height 9
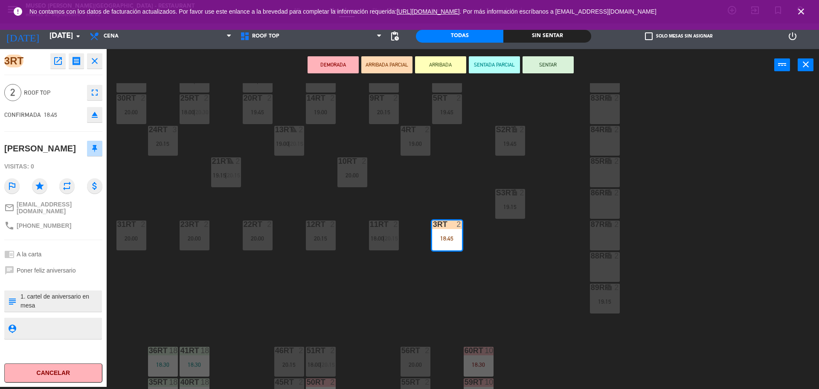
click at [21, 293] on textarea at bounding box center [60, 301] width 81 height 18
type textarea "m3rt| 1. cartel de aniversario en mesa llego 18:11"
click at [54, 253] on div "chrome_reader_mode A la carta" at bounding box center [53, 254] width 98 height 16
click at [554, 65] on button "SENTAR" at bounding box center [548, 64] width 51 height 17
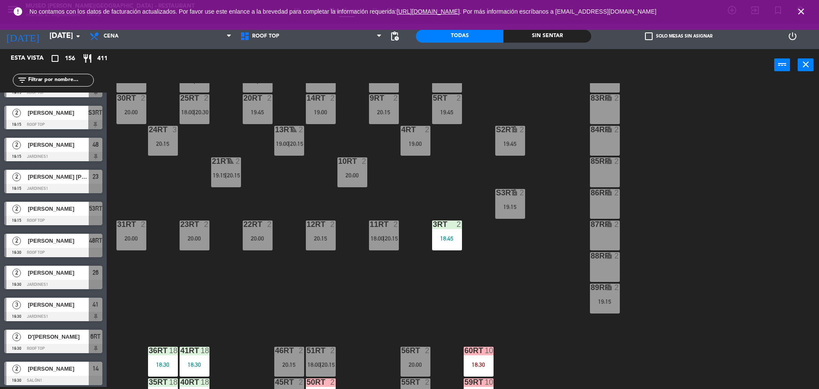
click at [449, 238] on div "18:45" at bounding box center [447, 238] width 30 height 6
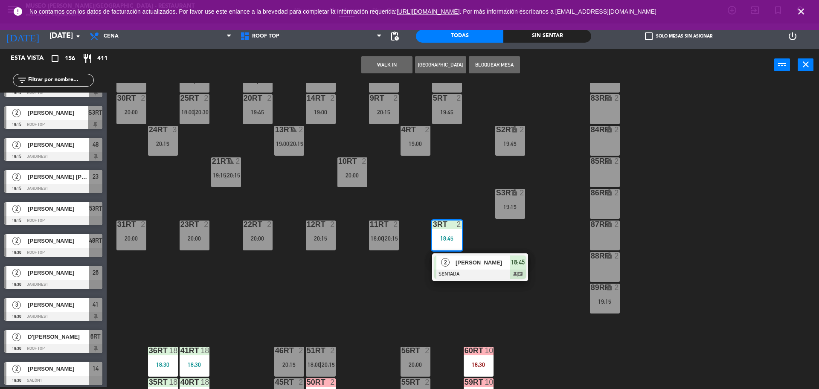
click at [467, 257] on div "[PERSON_NAME]" at bounding box center [482, 262] width 55 height 14
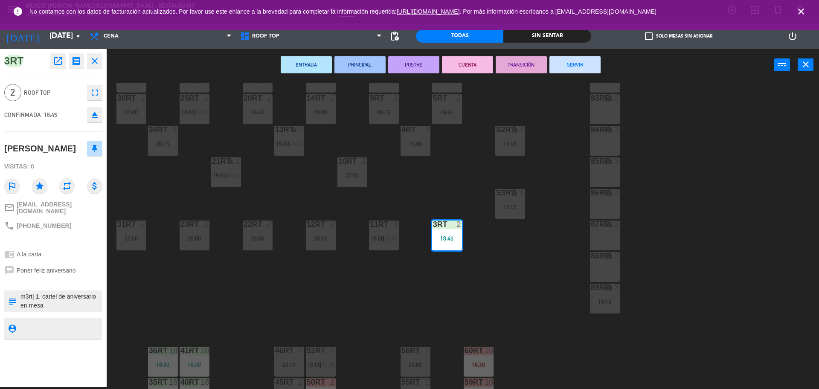
click at [390, 282] on div "18RT 6 20:30 16RT 6 19:45 28RT 2 20:30 80RR lock 2 27RT 3 20:00 7RT 3 19:30 S1R…" at bounding box center [467, 236] width 704 height 306
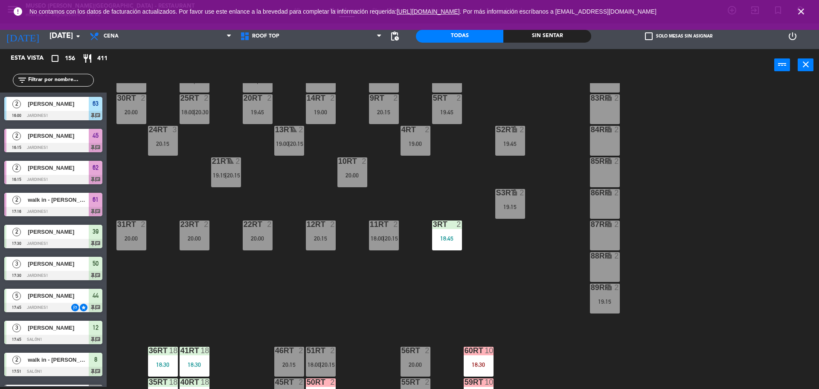
scroll to position [339, 0]
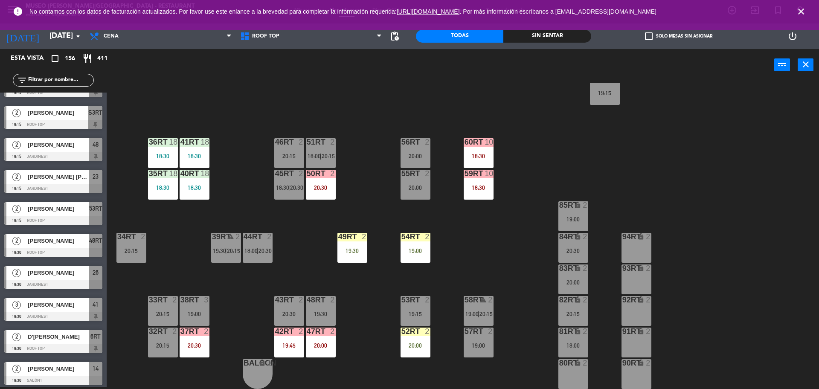
click at [346, 242] on div "49RT 2 19:30" at bounding box center [352, 248] width 30 height 30
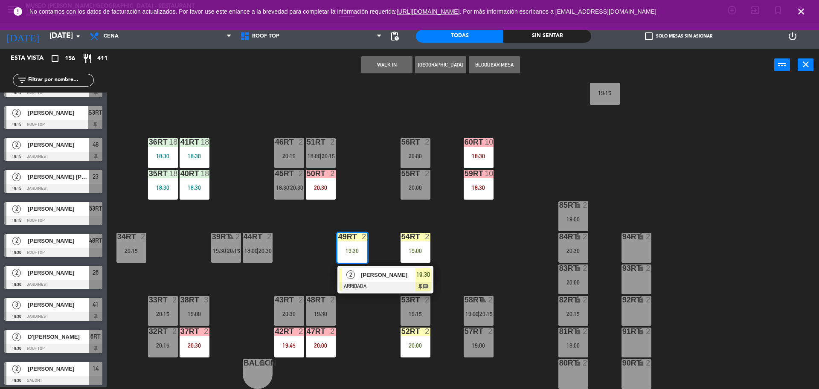
click at [367, 268] on div "[PERSON_NAME]" at bounding box center [387, 275] width 55 height 14
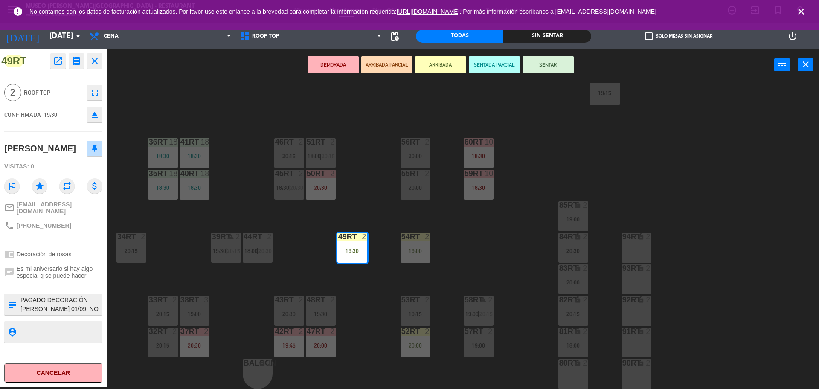
click at [20, 307] on textarea at bounding box center [60, 305] width 81 height 18
type textarea "m49rt| PAGADO DECORACIÓN DE ROSAS 01/09. NO ENVIADO A CAJA COLOCAR CARTELITO DE…"
click at [56, 274] on span "Es mi aniversario si hay algo especial q se puede hacer" at bounding box center [60, 272] width 86 height 14
click at [62, 279] on span "Es mi aniversario si hay algo especial q se puede hacer" at bounding box center [60, 272] width 86 height 14
click at [313, 248] on div "18RT 6 20:30 16RT 6 19:45 28RT 2 20:30 80RR lock 2 27RT 3 20:00 7RT 3 19:30 S1R…" at bounding box center [467, 236] width 704 height 306
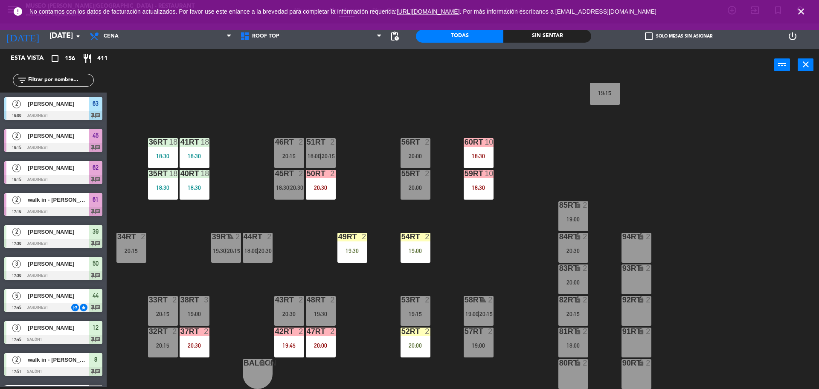
scroll to position [2, 0]
click at [414, 250] on div "19:00" at bounding box center [416, 251] width 30 height 6
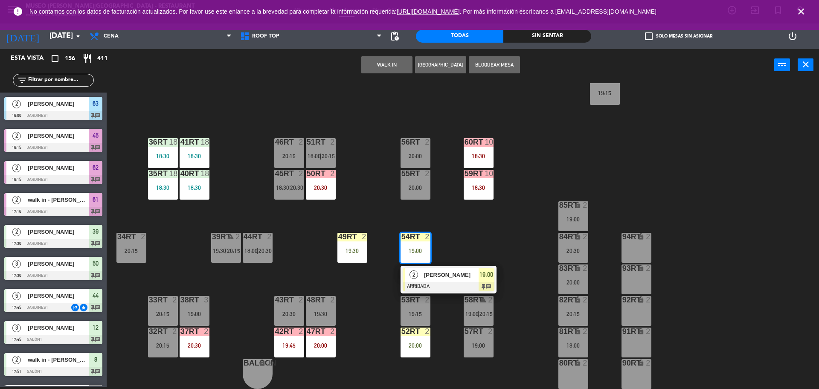
click at [433, 280] on div "[PERSON_NAME]" at bounding box center [450, 275] width 55 height 14
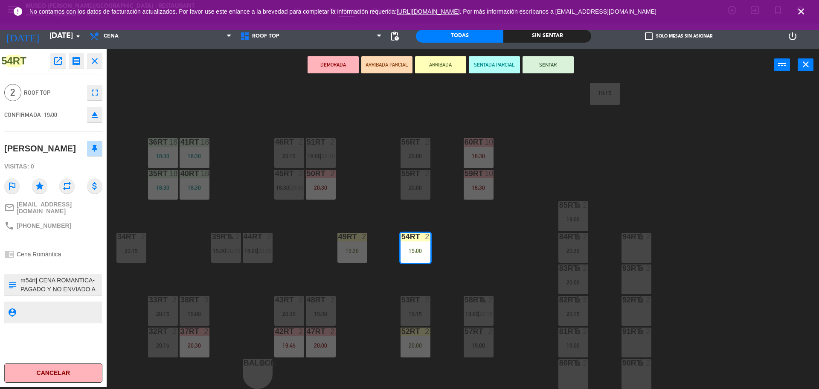
click at [309, 261] on div "18RT 6 20:30 16RT 6 19:45 28RT 2 20:30 80RR lock 2 27RT 3 20:00 7RT 3 19:30 S1R…" at bounding box center [467, 236] width 704 height 306
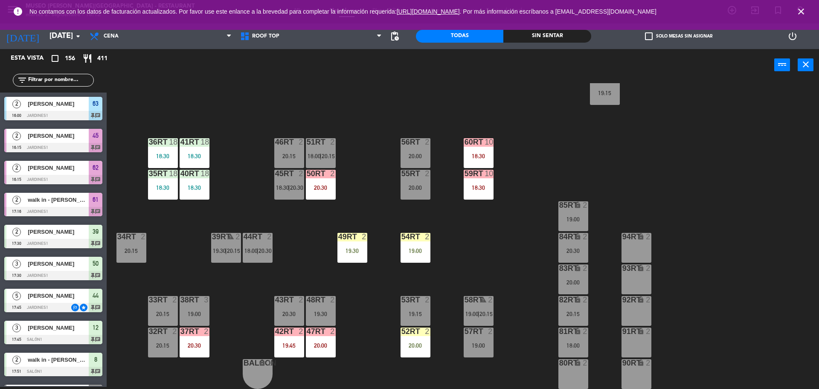
click at [421, 343] on div "20:00" at bounding box center [416, 346] width 30 height 6
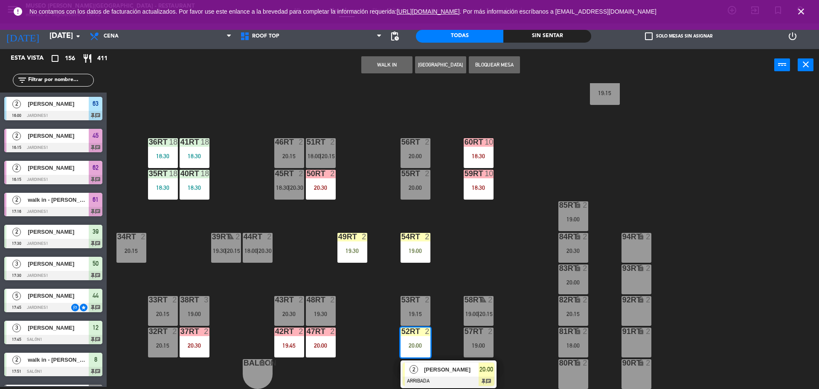
click at [433, 366] on span "[PERSON_NAME]" at bounding box center [451, 369] width 55 height 9
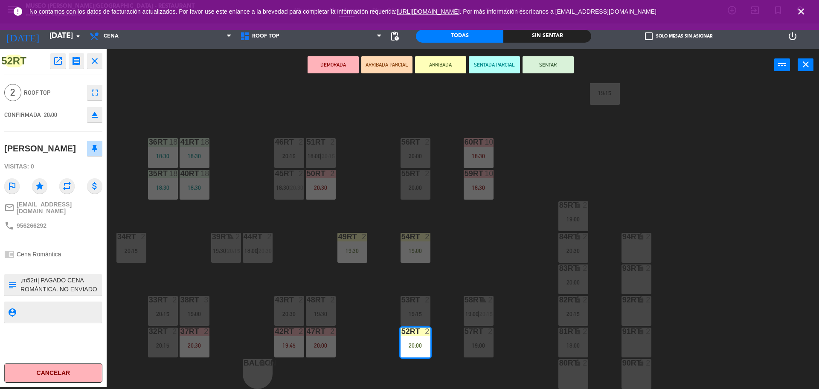
click at [366, 288] on div "18RT 6 20:30 16RT 6 19:45 28RT 2 20:30 80RR lock 2 27RT 3 20:00 7RT 3 19:30 S1R…" at bounding box center [467, 236] width 704 height 306
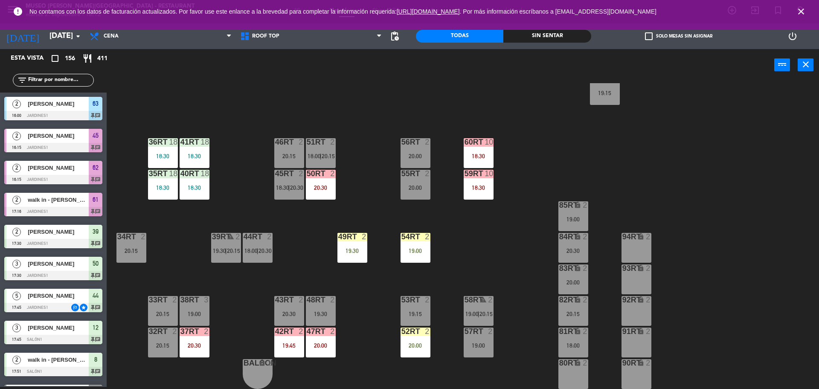
click at [288, 188] on span "18:30" at bounding box center [282, 187] width 13 height 7
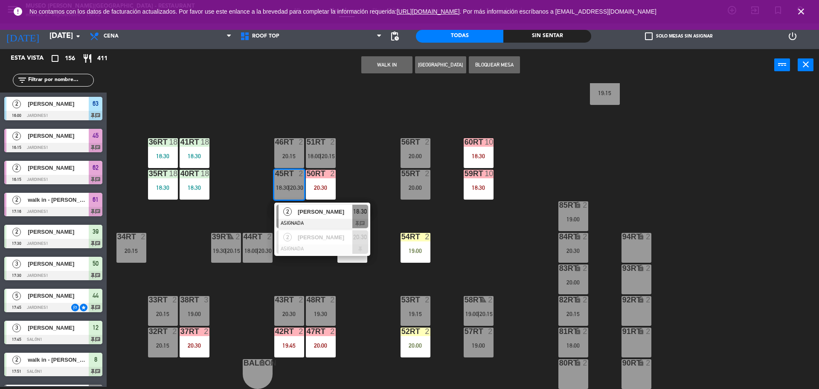
click at [625, 245] on div "94RT lock 2" at bounding box center [636, 248] width 30 height 30
click at [359, 70] on button "Mover" at bounding box center [359, 64] width 51 height 17
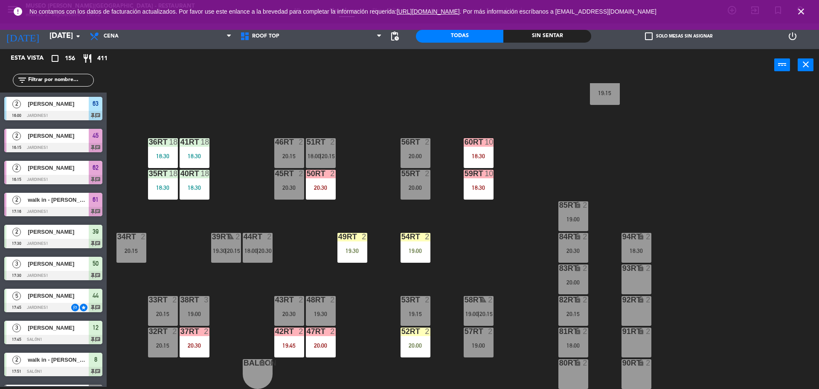
click at [250, 254] on span "18:00" at bounding box center [250, 250] width 13 height 7
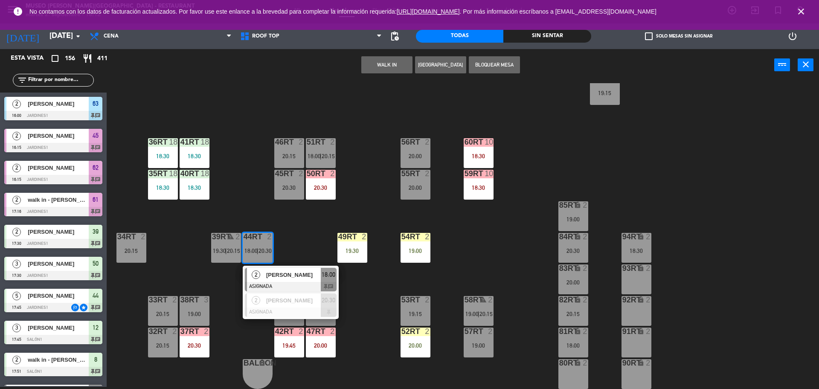
click at [644, 279] on div "93RT lock 2" at bounding box center [636, 279] width 30 height 30
click at [355, 70] on button "Mover" at bounding box center [359, 64] width 51 height 17
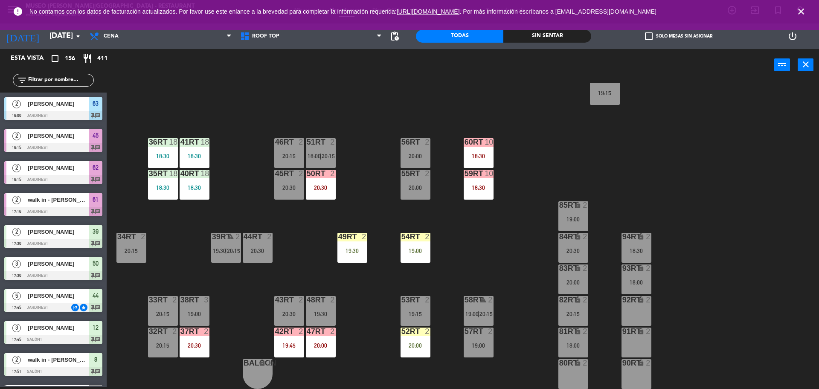
click at [315, 197] on div "50RT 2 20:30" at bounding box center [321, 185] width 30 height 30
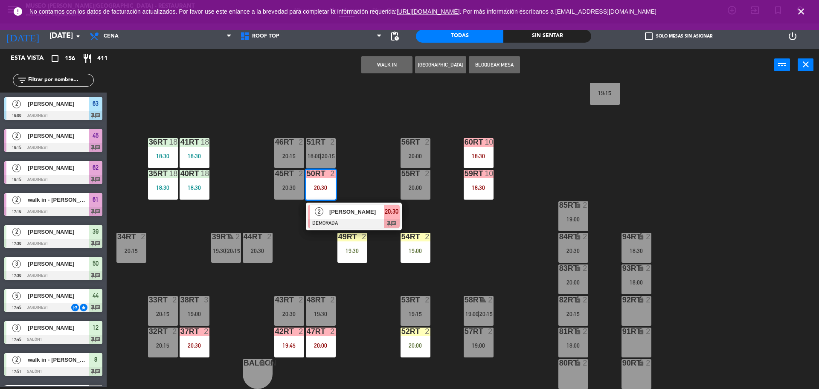
click at [291, 189] on div "20:30" at bounding box center [289, 188] width 30 height 6
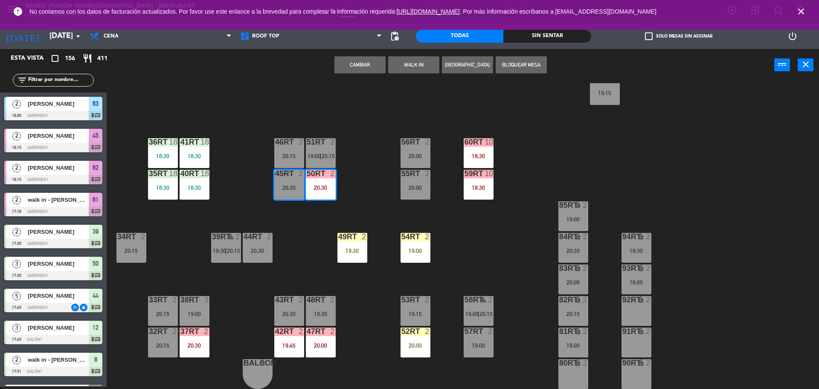
click at [360, 67] on button "Cambiar" at bounding box center [359, 64] width 51 height 17
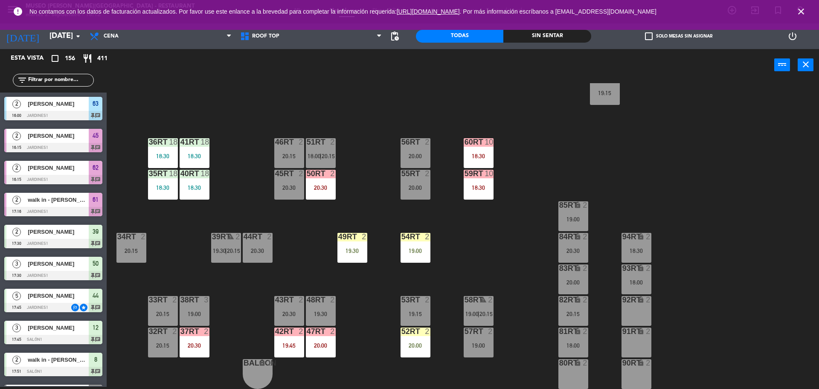
click at [201, 341] on div "37rt 2 20:30" at bounding box center [195, 343] width 30 height 30
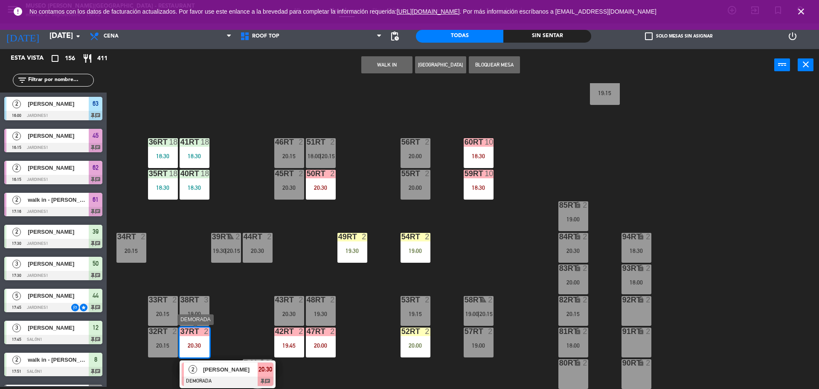
click at [218, 371] on span "[PERSON_NAME]" at bounding box center [230, 369] width 55 height 9
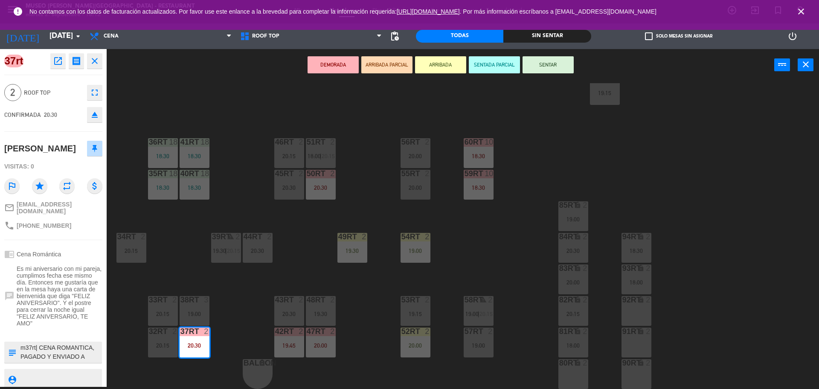
click at [227, 340] on div "18RT 6 20:30 16RT 6 19:45 28RT 2 20:30 80RR lock 2 27RT 3 20:00 7RT 3 19:30 S1R…" at bounding box center [467, 236] width 704 height 306
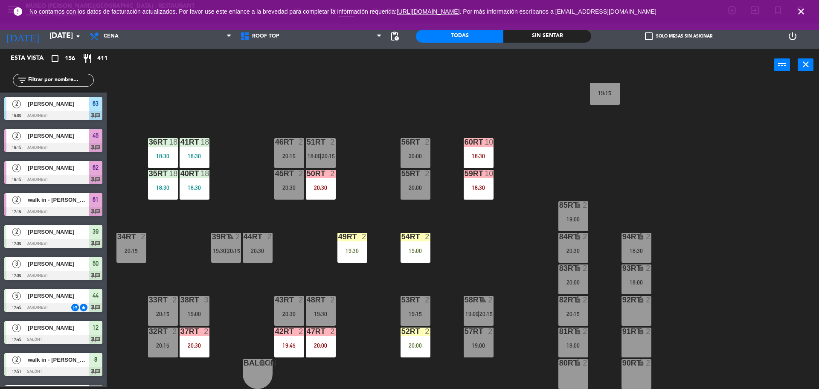
scroll to position [1399, 0]
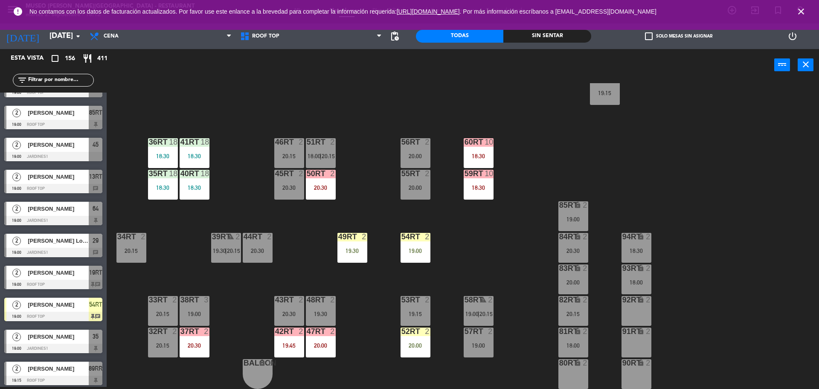
click at [291, 356] on div "42RT 2 19:45" at bounding box center [289, 343] width 30 height 30
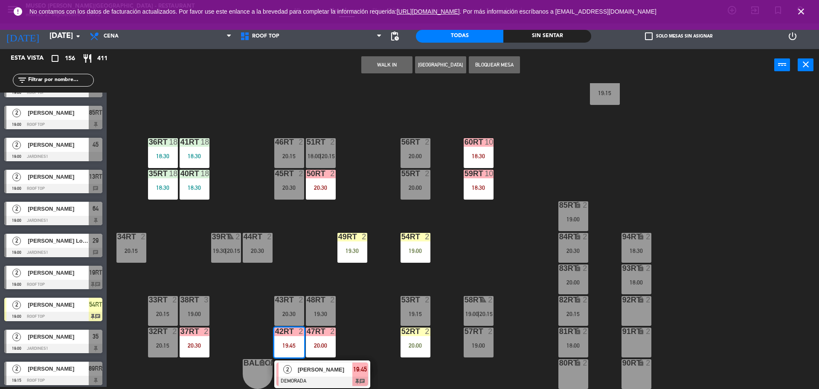
click at [261, 246] on div "44RT 2 20:30" at bounding box center [258, 248] width 30 height 30
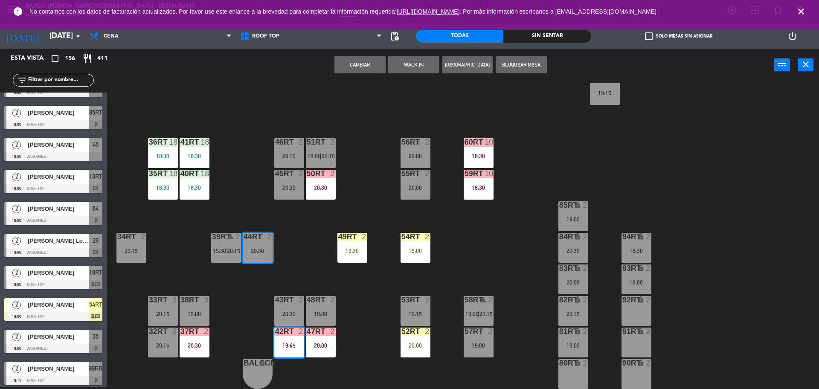
click at [372, 61] on button "Cambiar" at bounding box center [359, 64] width 51 height 17
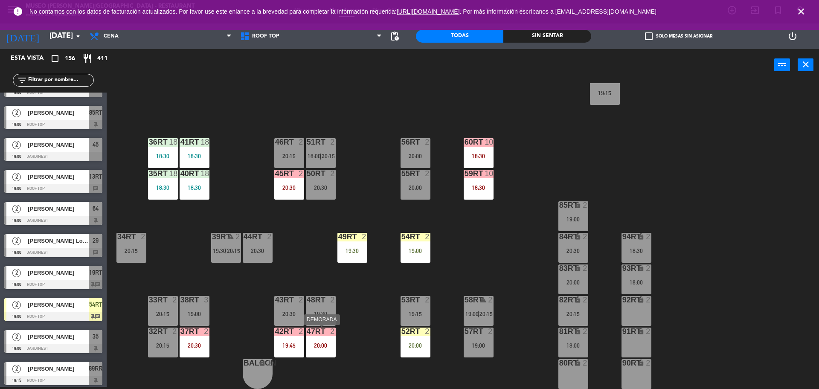
click at [311, 346] on div "20:00" at bounding box center [321, 346] width 30 height 6
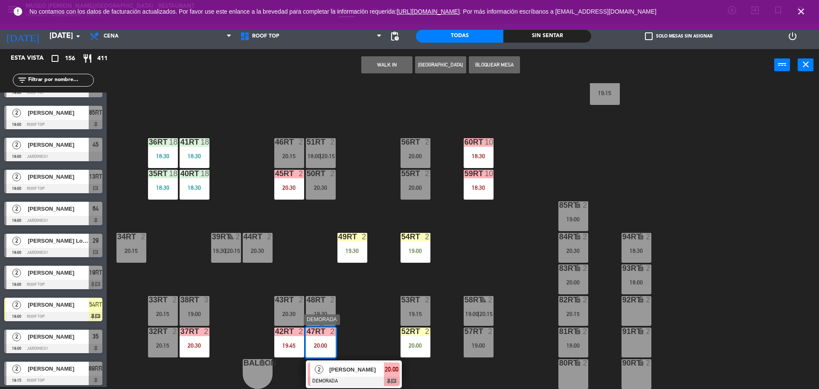
click at [355, 375] on div "[PERSON_NAME]" at bounding box center [355, 370] width 55 height 14
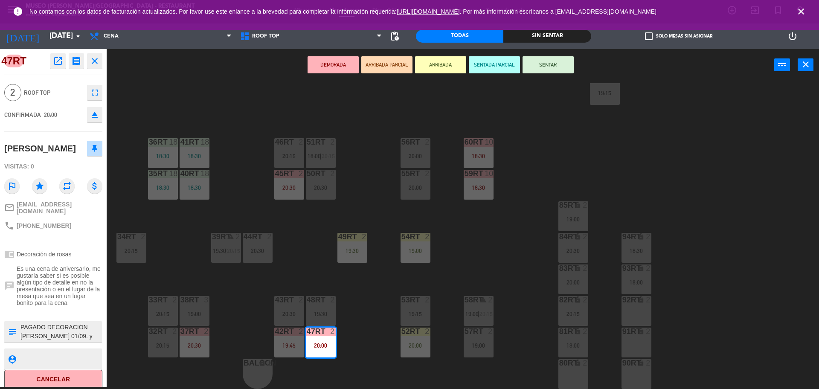
click at [355, 336] on div "18RT 6 20:30 16RT 6 19:45 28RT 2 20:30 80RR lock 2 27RT 3 20:00 7RT 3 19:30 S1R…" at bounding box center [467, 236] width 704 height 306
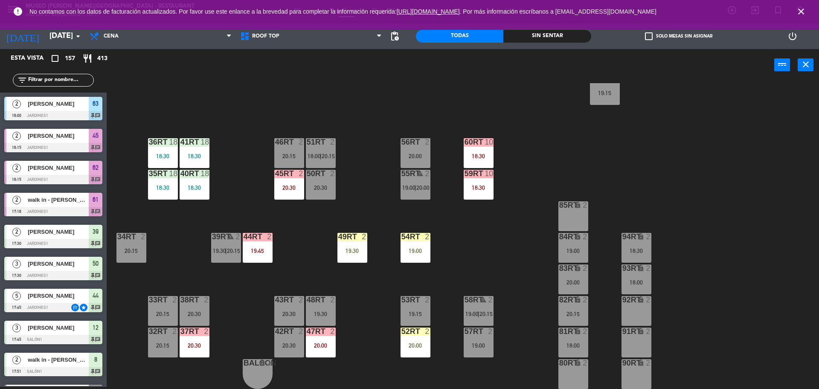
scroll to position [197, 0]
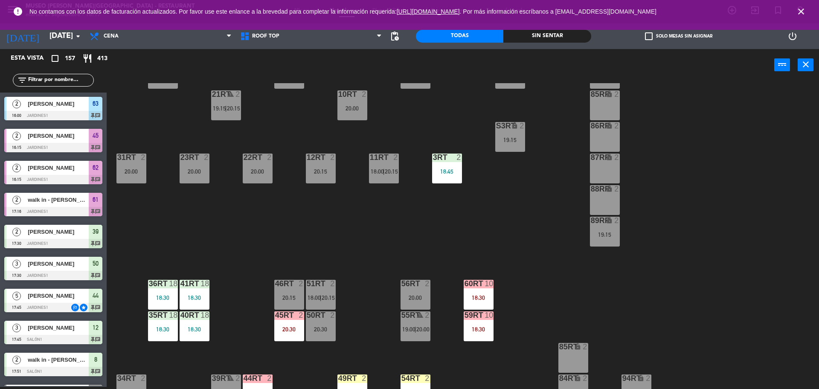
click at [176, 278] on div "18RT 6 20:30 16RT 6 19:45 28RT 2 20:30 80RR lock 2 27RT 3 20:00 7RT 3 19:30 S1R…" at bounding box center [467, 236] width 704 height 306
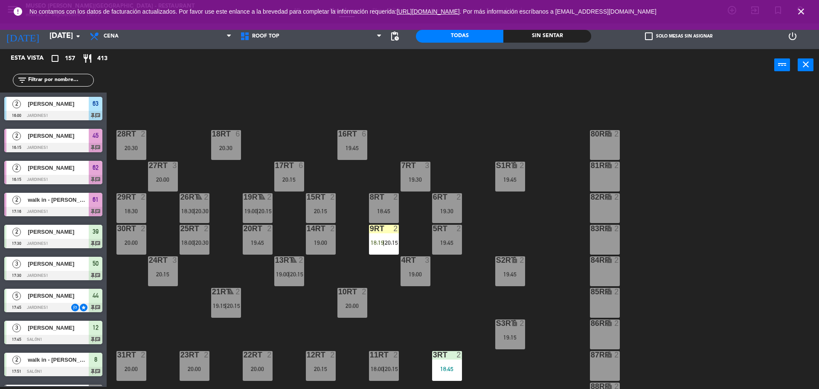
click at [392, 250] on div "9RT 2 18:19 | 20:15" at bounding box center [384, 240] width 30 height 30
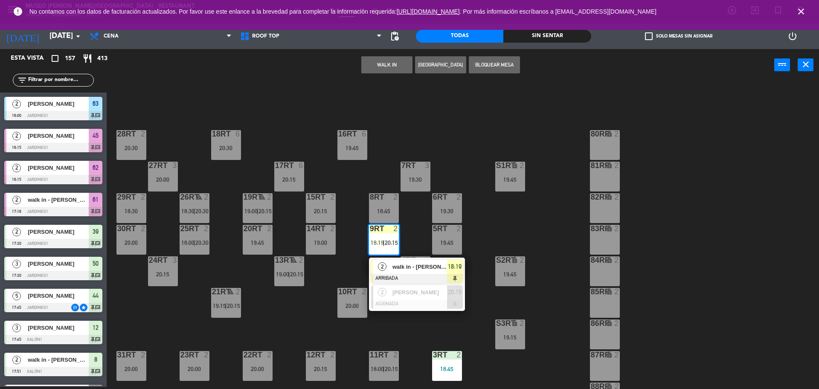
click at [403, 267] on span "walk in - [PERSON_NAME]" at bounding box center [419, 266] width 55 height 9
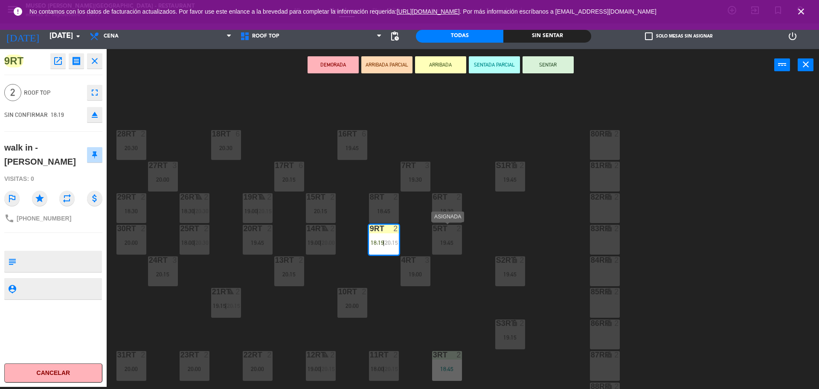
click at [433, 231] on div "5RT" at bounding box center [433, 229] width 0 height 8
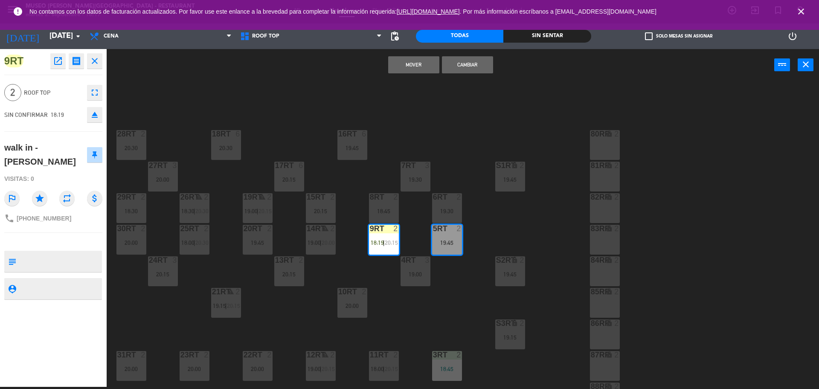
click at [398, 61] on button "Mover" at bounding box center [413, 64] width 51 height 17
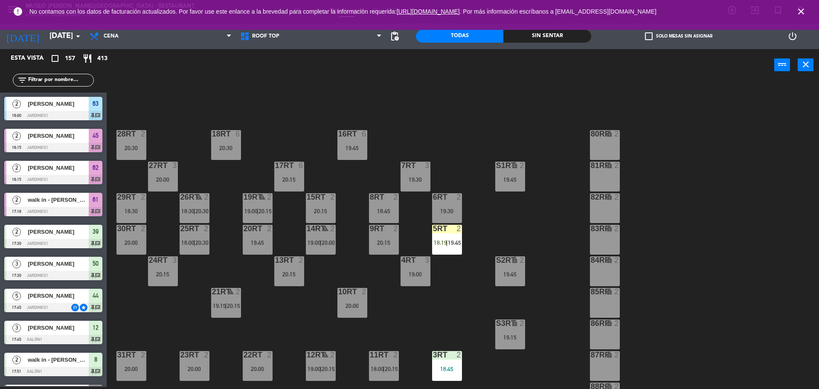
scroll to position [2, 0]
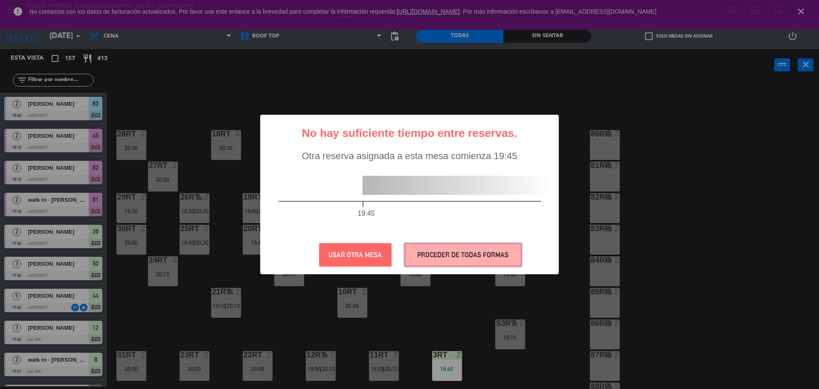
click at [464, 260] on button "PROCEDER DE TODAS FORMAS" at bounding box center [462, 254] width 117 height 23
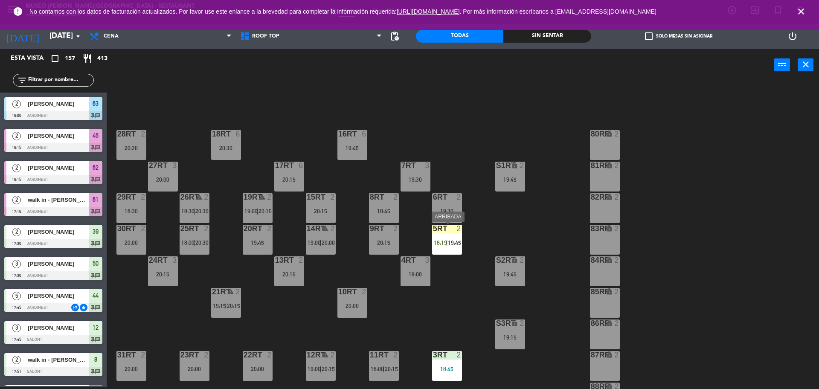
click at [452, 243] on span "19:45" at bounding box center [454, 242] width 13 height 7
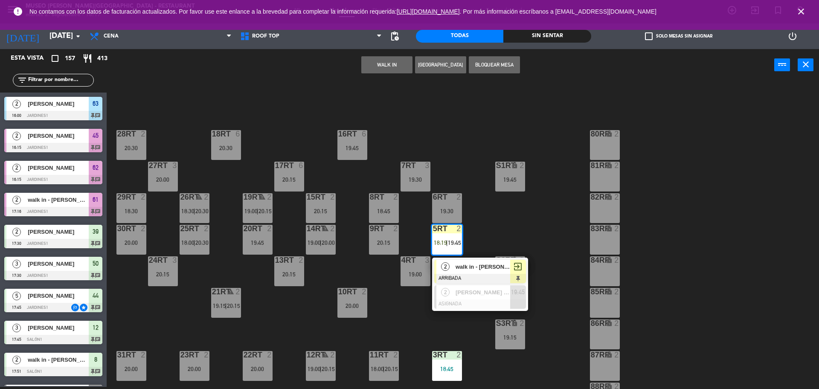
click at [461, 255] on div "5RT 2 18:19 | 19:45 2 walk in - victor ARRIBADA exit_to_app 2 christian canase …" at bounding box center [447, 240] width 30 height 30
click at [465, 270] on span "walk in - [PERSON_NAME]" at bounding box center [483, 266] width 55 height 9
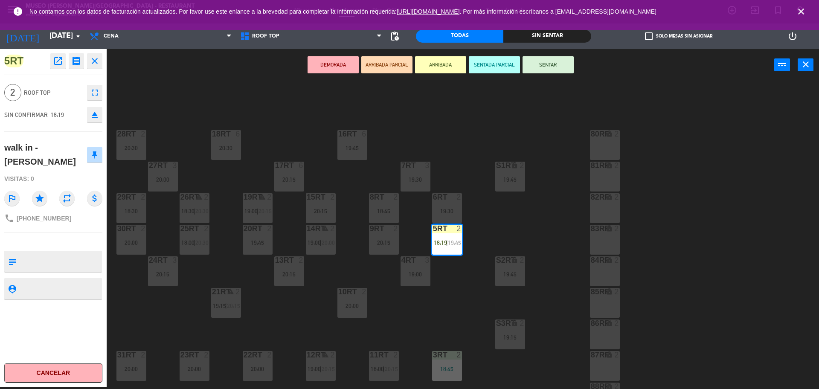
click at [36, 253] on textarea at bounding box center [60, 262] width 81 height 18
type textarea ","
type textarea "m5rt|"
click at [41, 239] on div at bounding box center [53, 242] width 98 height 6
click at [549, 72] on button "SENTAR" at bounding box center [548, 64] width 51 height 17
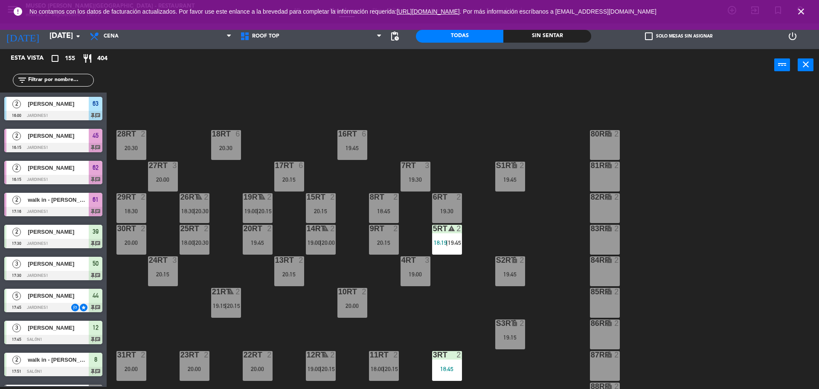
click at [452, 248] on div "5RT warning 2 18:19 | 19:45" at bounding box center [447, 240] width 30 height 30
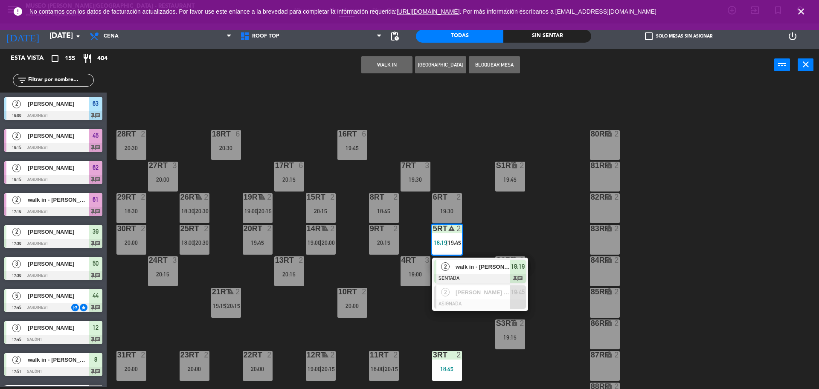
click at [468, 276] on div "2 walk in - victor SENTADA 18:19 chat" at bounding box center [480, 272] width 109 height 28
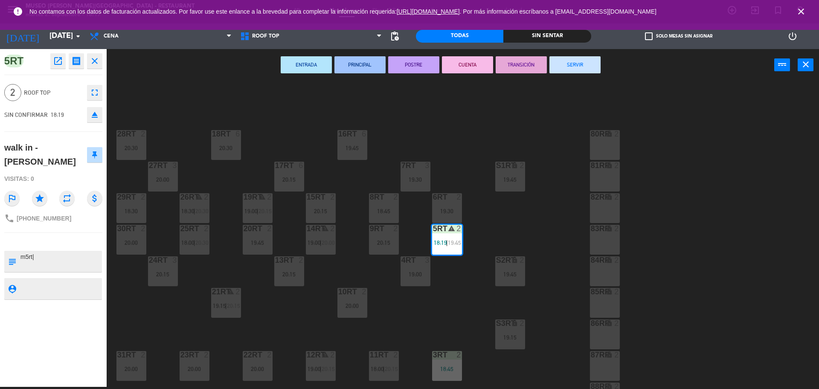
click at [436, 311] on div "18RT 6 20:30 16RT 6 19:45 28RT 2 20:30 80RR lock 2 27RT 3 20:00 7RT 3 19:30 S1R…" at bounding box center [467, 236] width 704 height 306
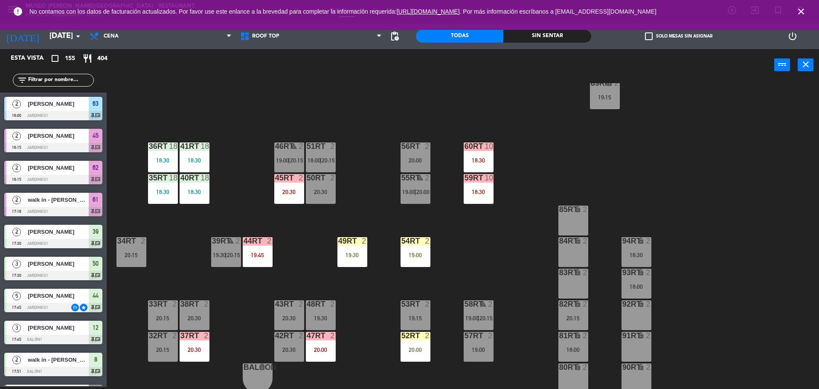
scroll to position [339, 0]
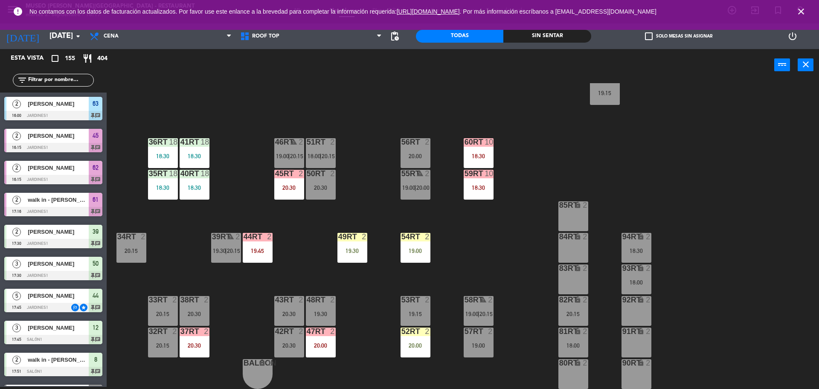
click at [324, 344] on div "20:00" at bounding box center [321, 346] width 30 height 6
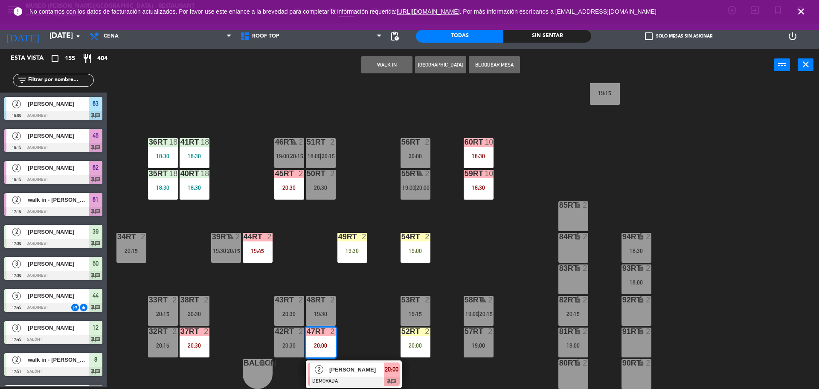
click at [345, 363] on div "[PERSON_NAME]" at bounding box center [355, 370] width 55 height 14
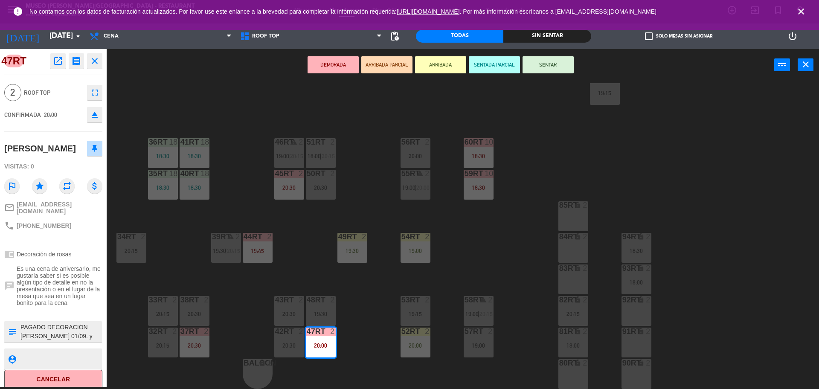
click at [441, 63] on button "ARRIBADA" at bounding box center [440, 64] width 51 height 17
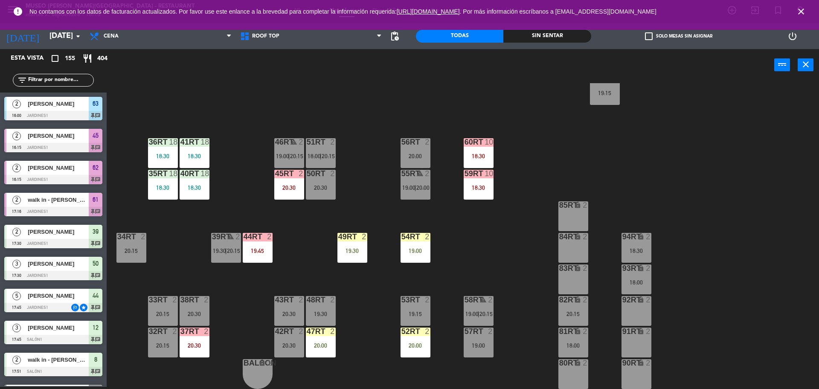
scroll to position [2, 0]
click at [415, 352] on div "52RT 2 20:00" at bounding box center [416, 343] width 30 height 30
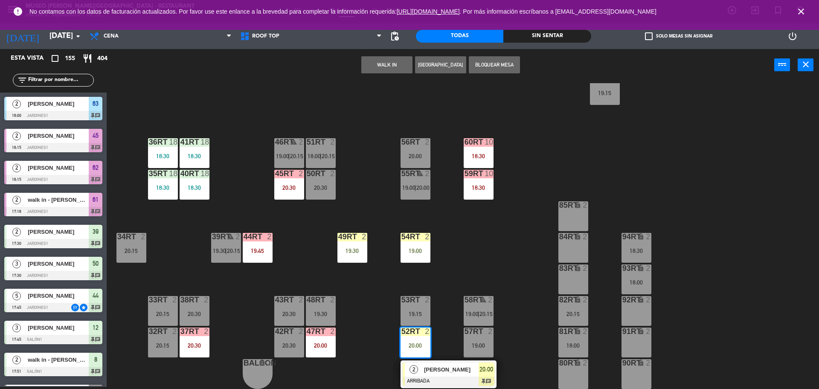
click at [437, 365] on span "[PERSON_NAME]" at bounding box center [451, 369] width 55 height 9
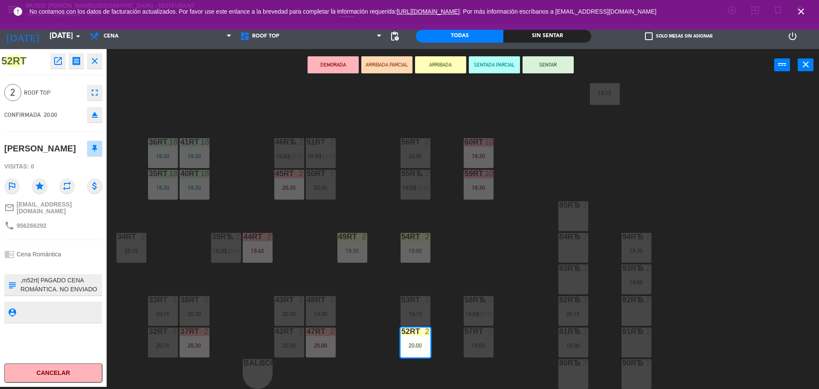
click at [376, 340] on div "18RT 6 20:30 16RT 6 19:45 28RT 2 20:30 80RR lock 2 27RT 3 20:00 7RT 3 19:30 S1R…" at bounding box center [467, 236] width 704 height 306
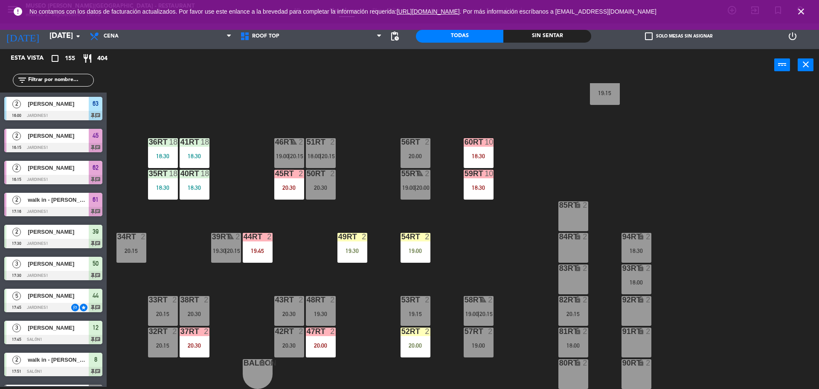
click at [316, 343] on div "20:00" at bounding box center [321, 346] width 30 height 6
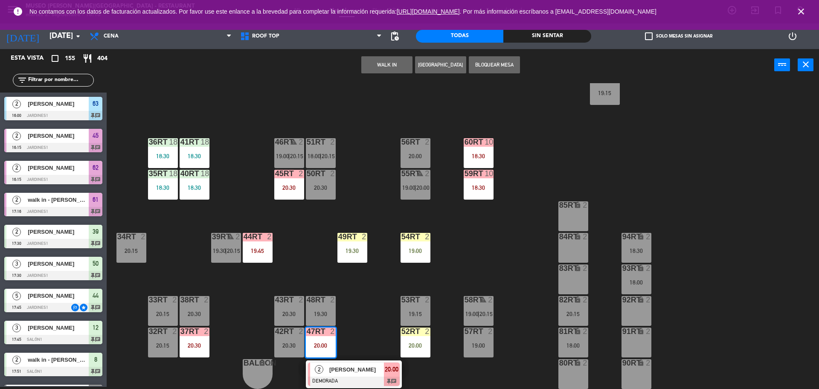
click at [344, 368] on span "[PERSON_NAME]" at bounding box center [356, 369] width 55 height 9
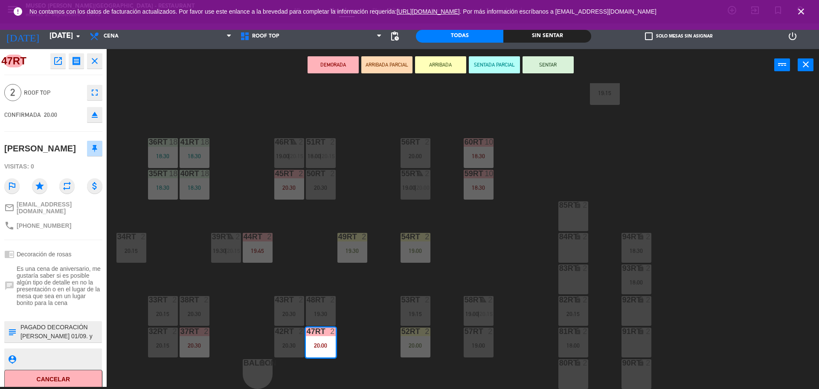
click at [20, 323] on textarea at bounding box center [60, 332] width 81 height 18
type textarea "m47rt| PAGADO DECORACIÓN [PERSON_NAME] 01/09. y ENVIADO A CAJA 1/9"
click at [69, 266] on span "Es una cena de aniversario, me gustaría saber si es posible algún tipo de detal…" at bounding box center [60, 285] width 86 height 41
click at [563, 247] on div "84RT lock 2" at bounding box center [573, 248] width 30 height 30
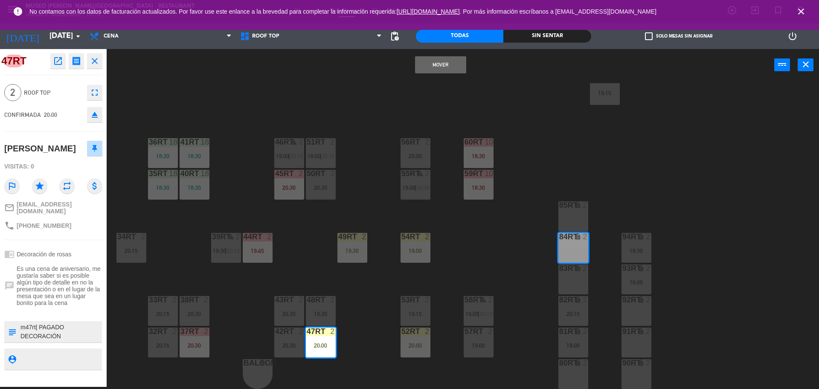
click at [503, 255] on div "18RT 6 20:30 16RT 6 19:45 28RT 2 20:30 80RR lock 2 27RT 3 20:00 7RT 3 19:30 S1R…" at bounding box center [467, 236] width 704 height 306
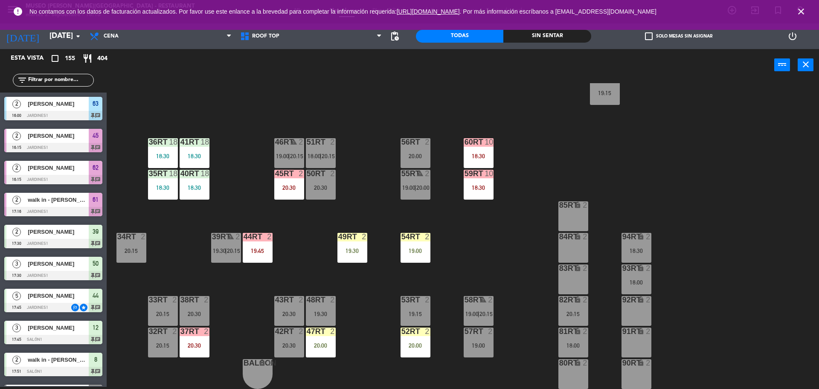
click at [476, 201] on div "18RT 6 20:30 16RT 6 19:45 28RT 2 20:30 80RR lock 2 27RT 3 20:00 7RT 3 19:30 S1R…" at bounding box center [467, 236] width 704 height 306
click at [380, 219] on div "18RT 6 20:30 16RT 6 19:45 28RT 2 20:30 80RR lock 2 27RT 3 20:00 7RT 3 19:30 S1R…" at bounding box center [467, 236] width 704 height 306
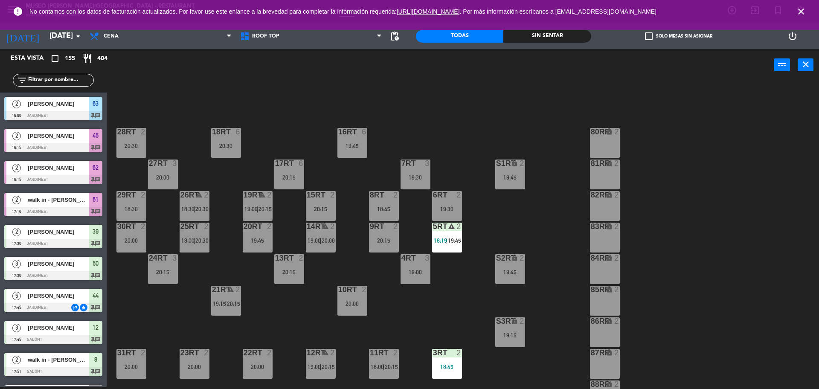
scroll to position [0, 0]
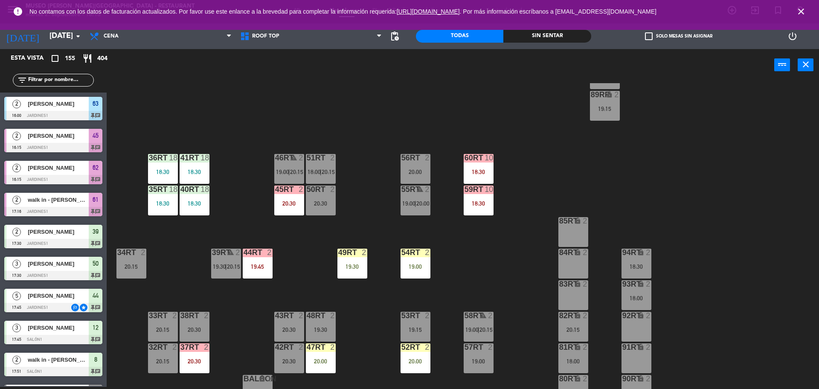
click at [369, 203] on div "18RT 6 20:30 16RT 6 19:45 28RT 2 20:30 80RR lock 2 27RT 3 20:00 7RT 3 19:30 S1R…" at bounding box center [467, 236] width 704 height 306
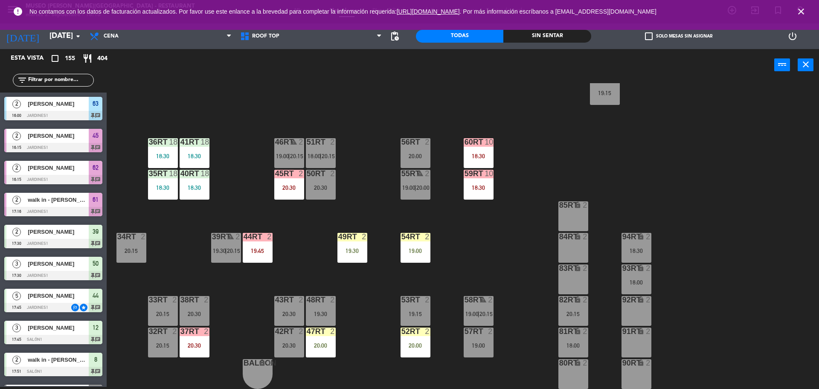
click at [283, 194] on div "45RT 2 20:30" at bounding box center [289, 185] width 30 height 30
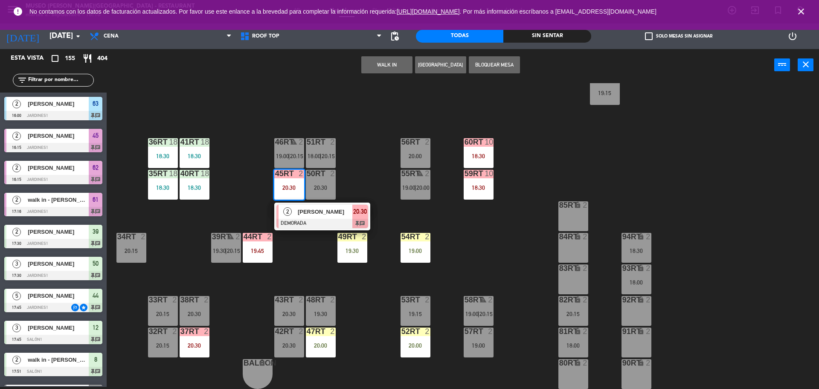
click at [299, 215] on span "[PERSON_NAME]" at bounding box center [325, 211] width 55 height 9
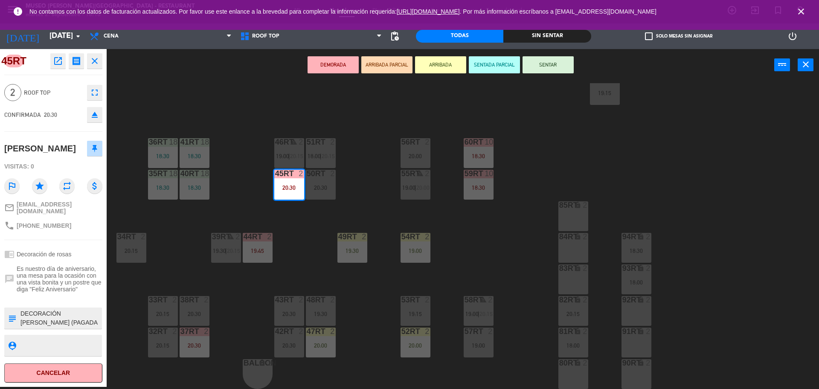
click at [20, 323] on textarea at bounding box center [60, 318] width 81 height 18
type textarea "m45rt| DECORACIÓN DE ROSAS (PAGADA Y enviado A CAJA) En el postre que escojan a…"
click at [85, 262] on div "chrome_reader_mode Decoración de rosas" at bounding box center [53, 254] width 98 height 16
click at [329, 278] on div "18RT 6 20:30 16RT 6 19:45 28RT 2 20:30 80RR lock 2 27RT 3 20:00 7RT 3 19:30 S1R…" at bounding box center [467, 236] width 704 height 306
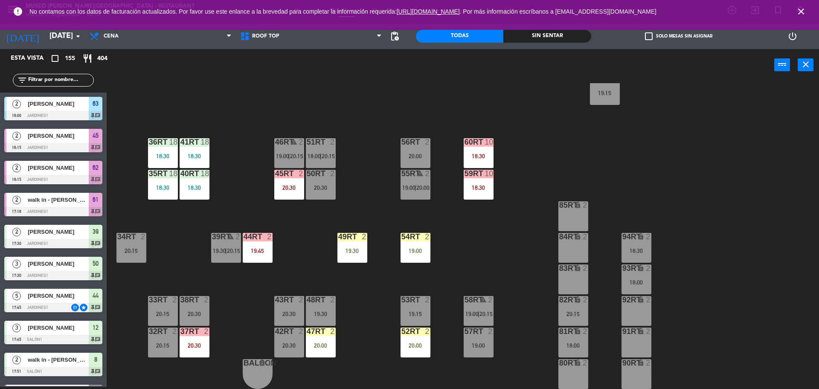
scroll to position [1067, 0]
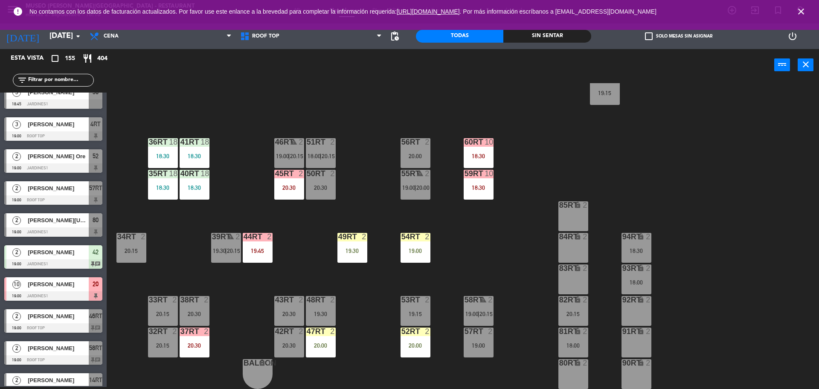
click at [256, 250] on div "19:45" at bounding box center [258, 251] width 30 height 6
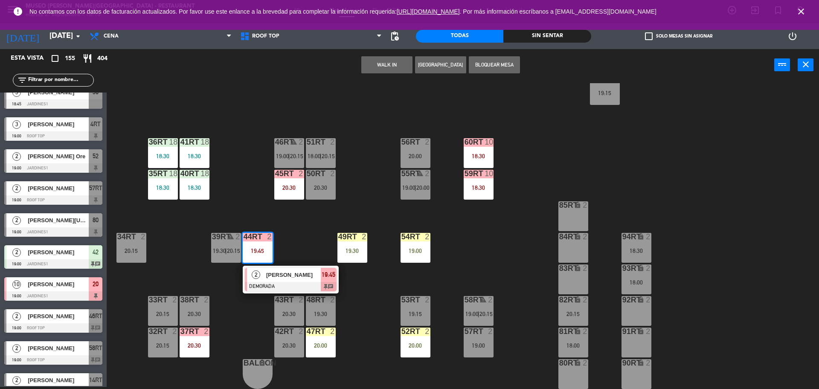
click at [277, 278] on span "[PERSON_NAME]" at bounding box center [293, 274] width 55 height 9
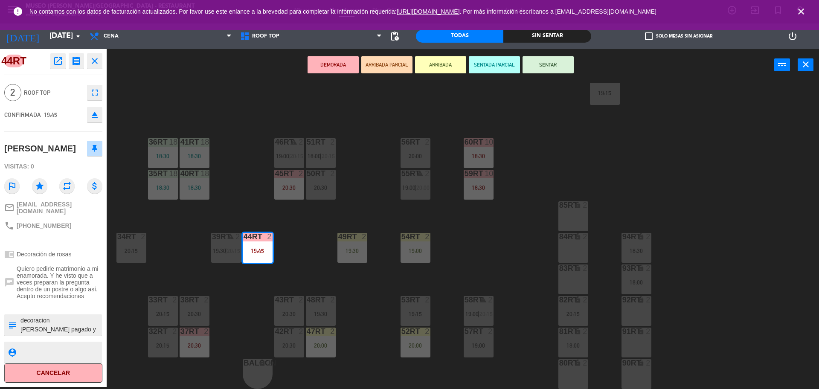
click at [20, 318] on textarea at bounding box center [60, 325] width 81 height 18
type textarea "m44rt| decoracion de rosas pagado y enviado a caja 1/9 postre: ¿te quieres casa…"
click at [73, 276] on span "Quiero pedirle matrimonio a mi enamorada. Y he visto que a veces preparan la pr…" at bounding box center [60, 282] width 86 height 34
click at [171, 265] on div "18RT 6 20:30 16RT 6 19:45 28RT 2 20:30 80RR lock 2 27RT 3 20:00 7RT 3 19:30 S1R…" at bounding box center [467, 236] width 704 height 306
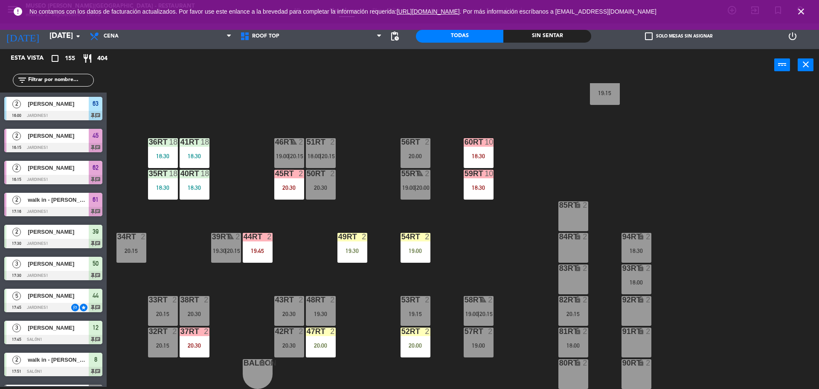
scroll to position [2, 0]
click at [198, 352] on div "37rt 2 20:30" at bounding box center [195, 343] width 30 height 30
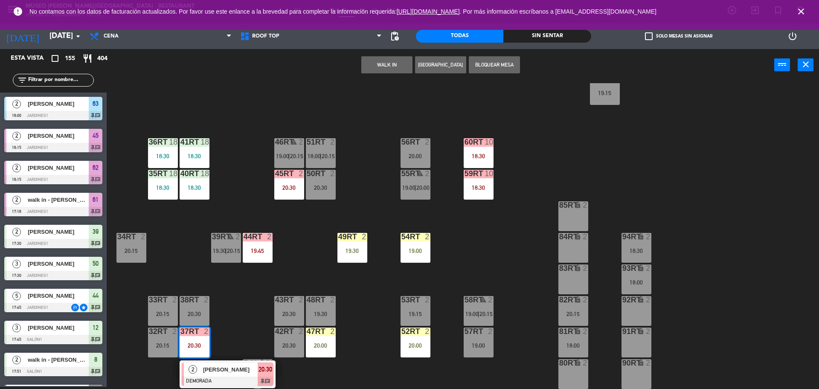
click at [219, 375] on div "[PERSON_NAME]" at bounding box center [229, 370] width 55 height 14
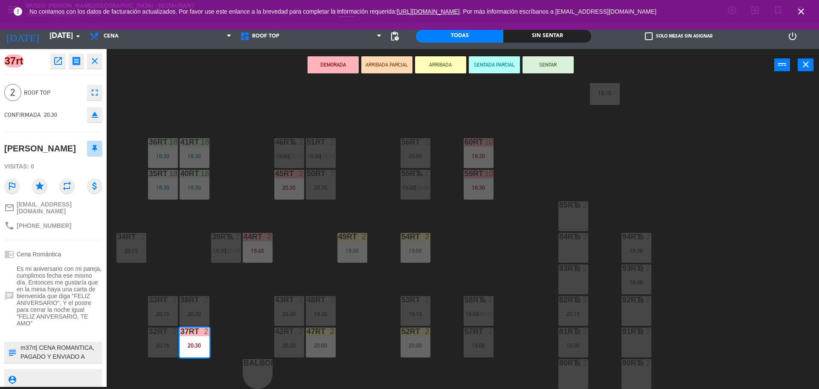
click at [65, 330] on div at bounding box center [53, 333] width 98 height 6
click at [218, 321] on div "18RT 6 20:30 16RT 6 19:45 28RT 2 20:30 80RR lock 2 27RT 3 20:00 7RT 3 19:30 S1R…" at bounding box center [467, 236] width 704 height 306
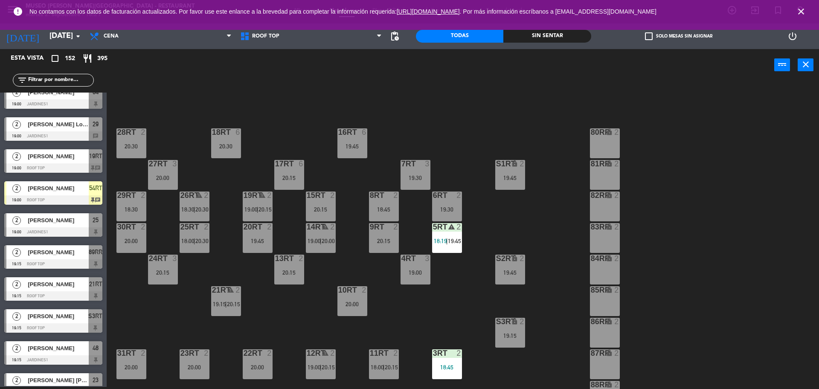
scroll to position [2, 0]
click at [284, 179] on div "20:15" at bounding box center [289, 178] width 30 height 6
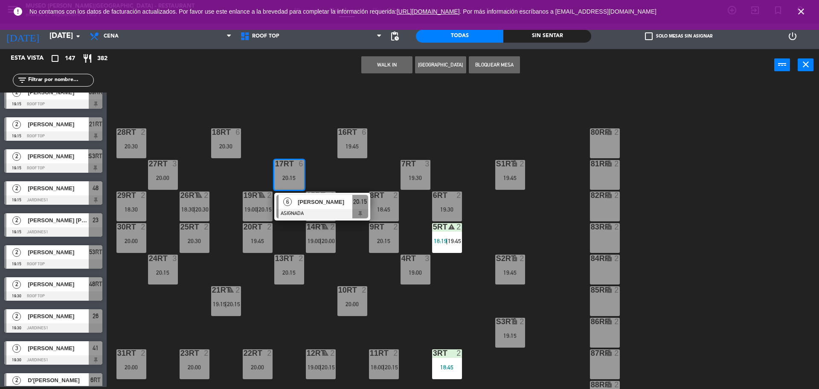
click at [318, 171] on div "18RT 6 20:30 16RT 6 19:45 28RT 2 20:30 80RR lock 2 27RT 3 20:00 7RT 3 19:30 S1R…" at bounding box center [467, 236] width 704 height 306
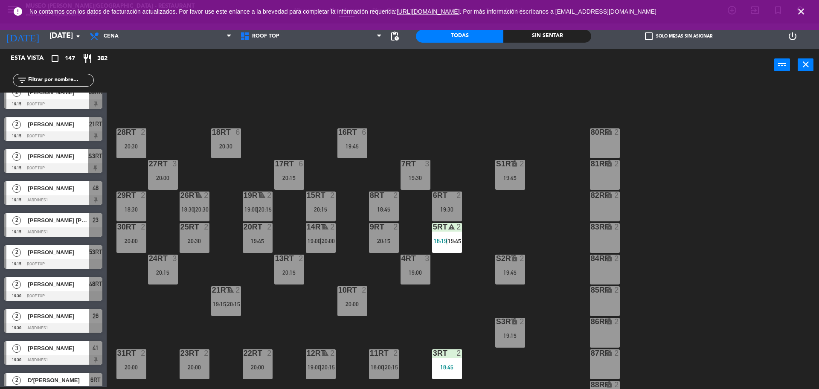
click at [318, 171] on div "18RT 6 20:30 16RT 6 19:45 28RT 2 20:30 80RR lock 2 27RT 3 20:00 7RT 3 19:30 S1R…" at bounding box center [467, 236] width 704 height 306
drag, startPoint x: 318, startPoint y: 171, endPoint x: 377, endPoint y: 200, distance: 66.2
click at [377, 200] on div "18RT 6 20:30 16RT 6 19:45 28RT 2 20:30 80RR lock 2 27RT 3 20:00 7RT 3 19:30 S1R…" at bounding box center [467, 236] width 704 height 306
click at [126, 241] on div "20:00" at bounding box center [131, 241] width 30 height 6
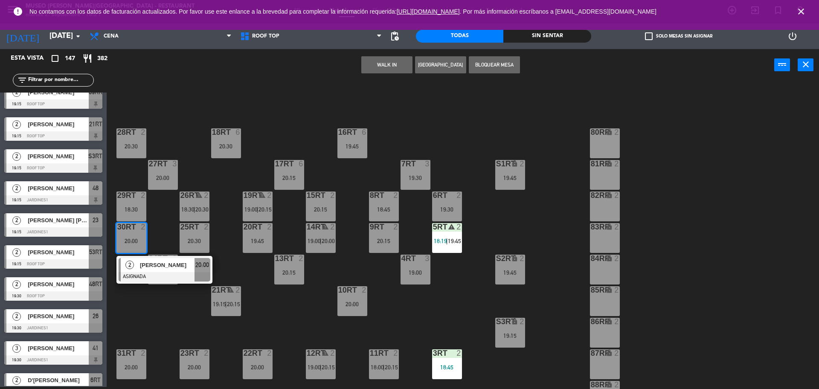
click at [159, 231] on div "18RT 6 20:30 16RT 6 19:45 28RT 2 20:30 80RR lock 2 27RT 3 20:00 7RT 3 19:30 S1R…" at bounding box center [467, 236] width 704 height 306
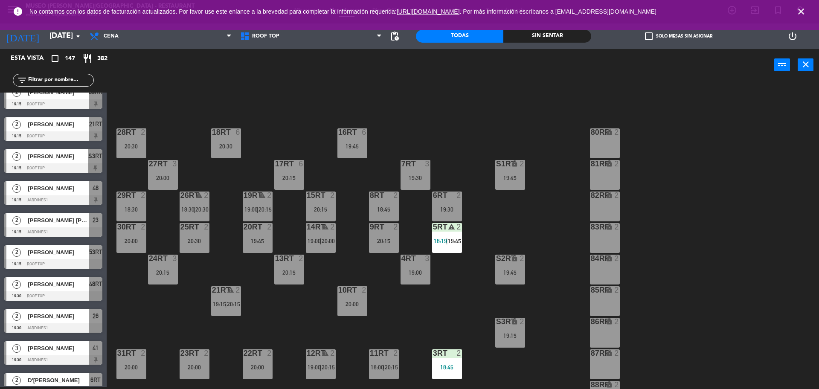
click at [159, 231] on div "18RT 6 20:30 16RT 6 19:45 28RT 2 20:30 80RR lock 2 27RT 3 20:00 7RT 3 19:30 S1R…" at bounding box center [467, 236] width 704 height 306
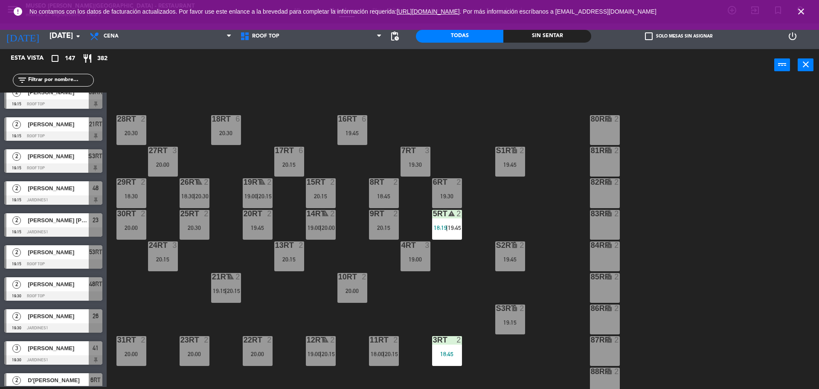
scroll to position [32, 0]
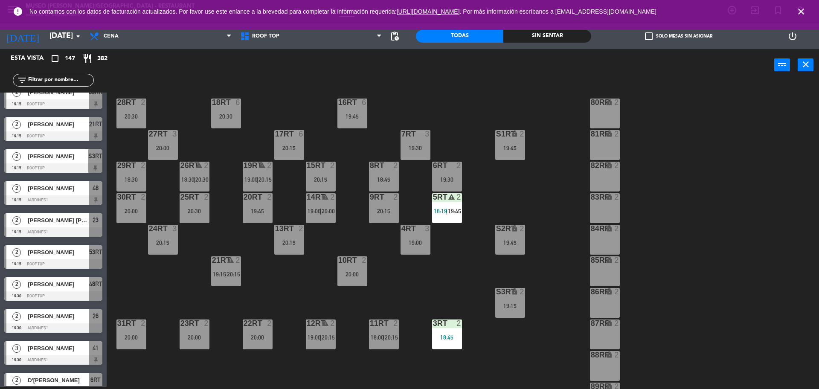
click at [136, 206] on div "30RT 2 20:00" at bounding box center [131, 208] width 30 height 30
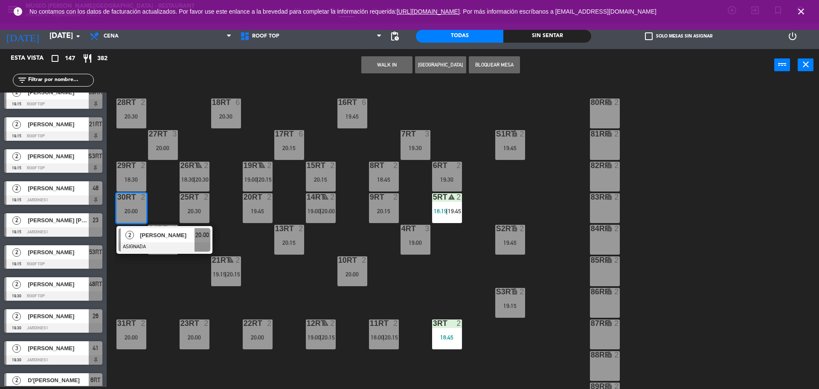
click at [167, 195] on div "18RT 6 20:30 16RT 6 19:45 28RT 2 20:30 80RR lock 2 27RT 3 20:00 7RT 3 19:30 S1R…" at bounding box center [467, 236] width 704 height 306
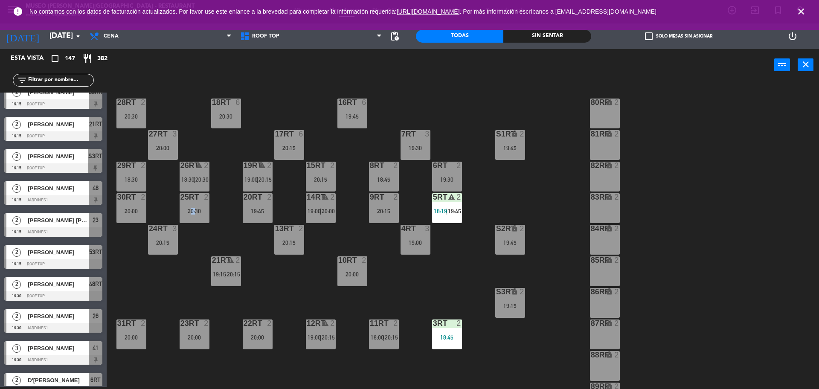
click at [167, 195] on div "18RT 6 20:30 16RT 6 19:45 28RT 2 20:30 80RR lock 2 27RT 3 20:00 7RT 3 19:30 S1R…" at bounding box center [467, 236] width 704 height 306
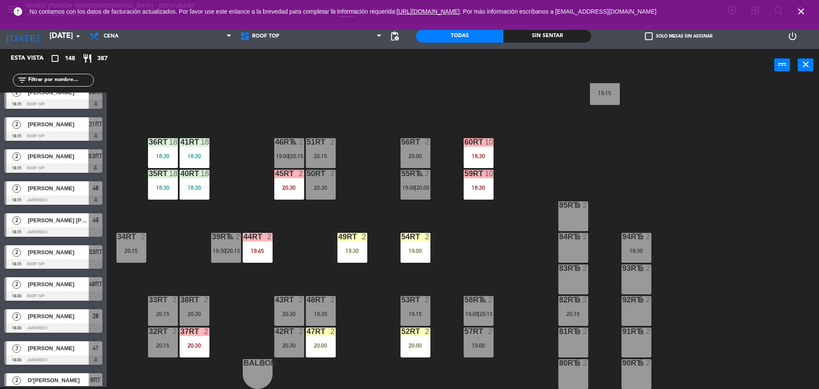
scroll to position [0, 0]
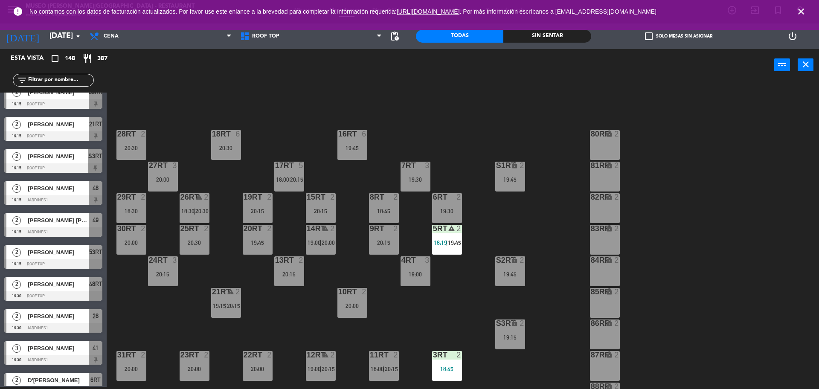
click at [64, 81] on input "text" at bounding box center [60, 79] width 66 height 9
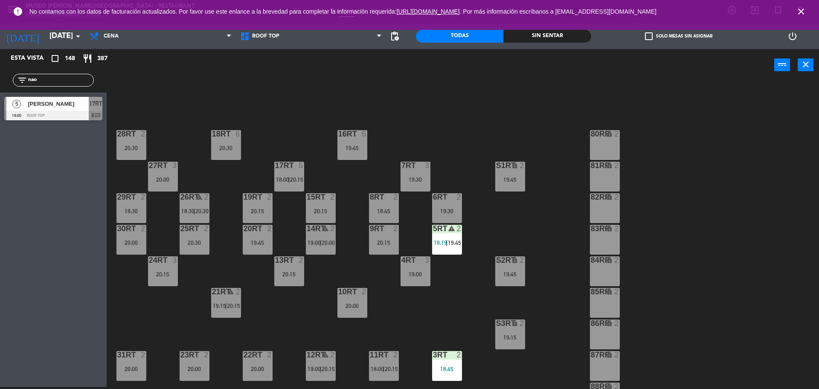
type input "nao"
click at [39, 197] on div "Esta vista crop_square 148 restaurant 387 filter_list nao 5 Nicolle Naomi Chafl…" at bounding box center [53, 218] width 107 height 338
click at [289, 168] on div at bounding box center [289, 166] width 14 height 8
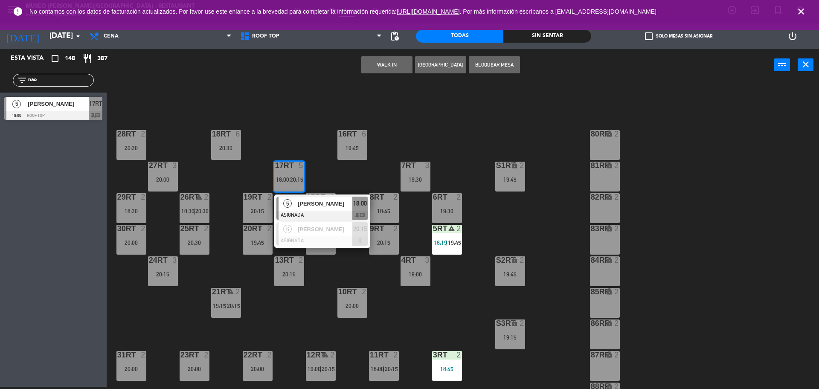
click at [337, 158] on div "18RT 6 20:30 16RT 6 19:45 28RT 2 20:30 80RR lock 2 27RT 3 20:00 7RT 3 19:30 S1R…" at bounding box center [467, 236] width 704 height 306
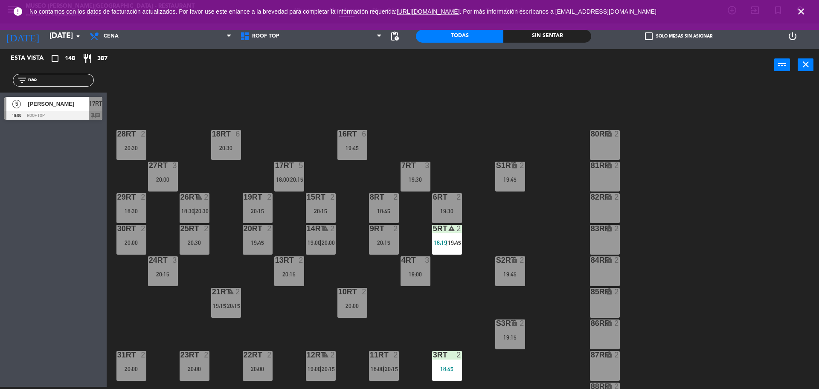
click at [285, 175] on div "17RT 5 18:00 | 20:15" at bounding box center [289, 177] width 30 height 30
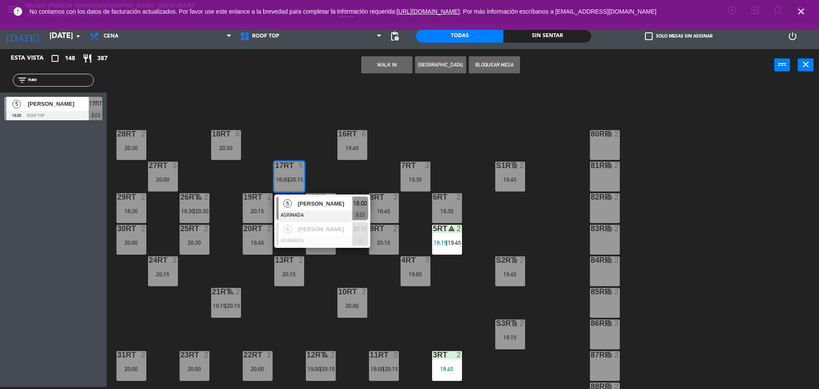
click at [291, 215] on div at bounding box center [322, 215] width 92 height 9
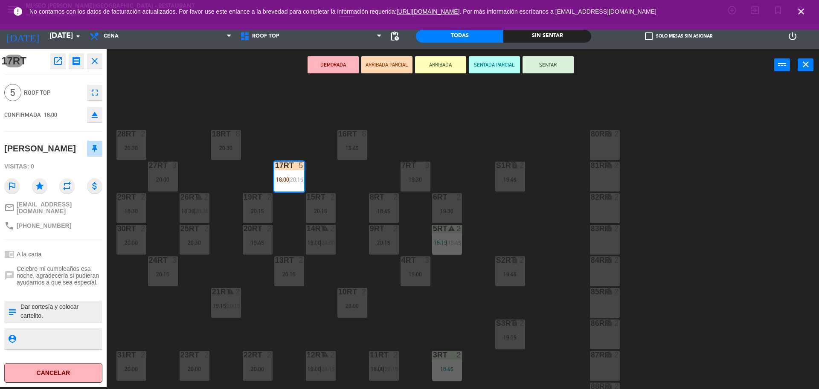
drag, startPoint x: 19, startPoint y: 314, endPoint x: 23, endPoint y: 318, distance: 5.7
click at [23, 318] on div "subject" at bounding box center [53, 311] width 98 height 21
click at [23, 318] on textarea at bounding box center [60, 311] width 81 height 18
click at [20, 316] on textarea at bounding box center [60, 311] width 81 height 18
type textarea "m17rt| Dar cortesía y colocar cartelito."
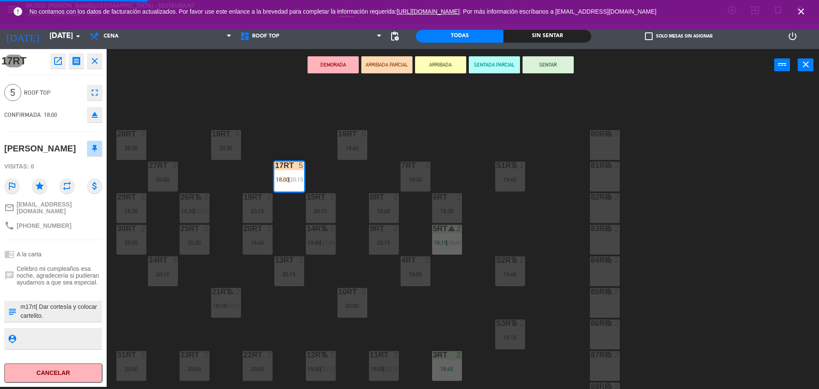
click at [30, 344] on textarea at bounding box center [60, 338] width 81 height 11
drag, startPoint x: 38, startPoint y: 311, endPoint x: 37, endPoint y: 318, distance: 7.4
click at [37, 318] on div at bounding box center [60, 311] width 81 height 21
click at [211, 80] on div "DEMORADA ARRIBADA PARCIAL ARRIBADA SENTADA PARCIAL SENTAR power_input close" at bounding box center [441, 65] width 668 height 32
click at [99, 62] on icon "close" at bounding box center [95, 61] width 10 height 10
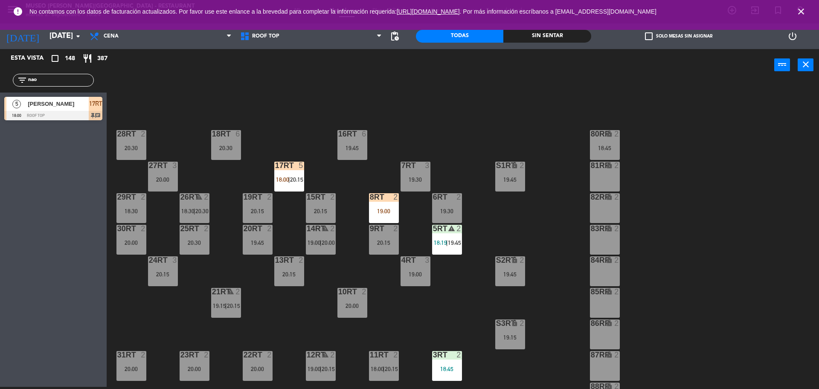
click at [57, 87] on div "filter_list nao" at bounding box center [53, 80] width 107 height 25
click at [58, 83] on input "nao" at bounding box center [60, 79] width 66 height 9
type input "n"
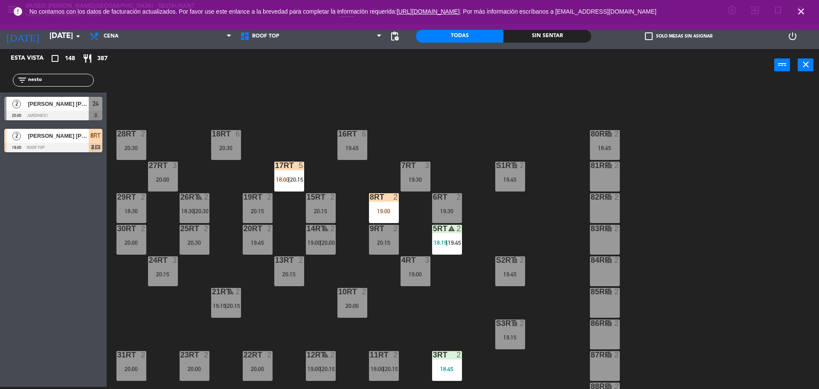
type input "nesto"
click at [46, 136] on div "2 Nestor gregorio Francia quispe 19:00 Roof Top 8RT chat" at bounding box center [53, 141] width 107 height 32
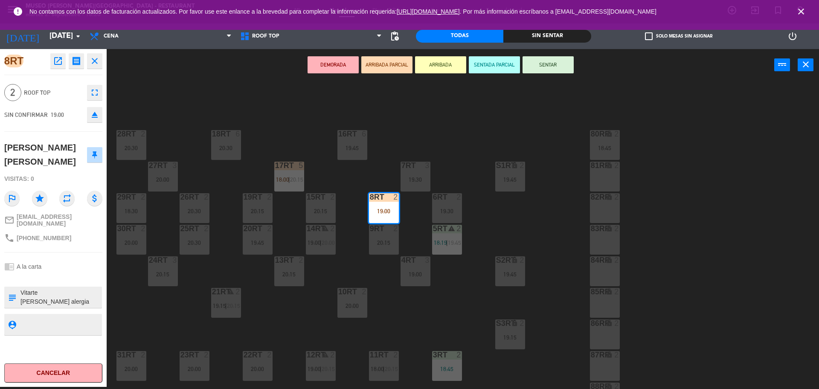
click at [326, 125] on div "18RT 6 20:30 16RT 6 19:45 28RT 2 20:30 80RR lock 2 18:45 27RT 3 20:00 7RT 3 19:…" at bounding box center [467, 236] width 704 height 306
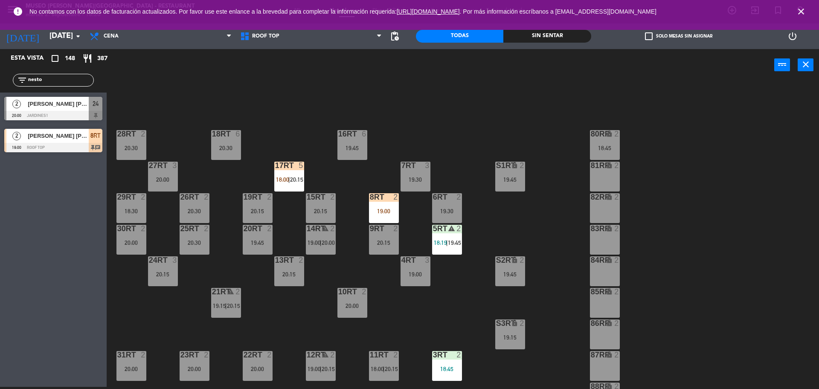
click at [303, 174] on div "17RT 5 18:00 | 20:15" at bounding box center [289, 177] width 30 height 30
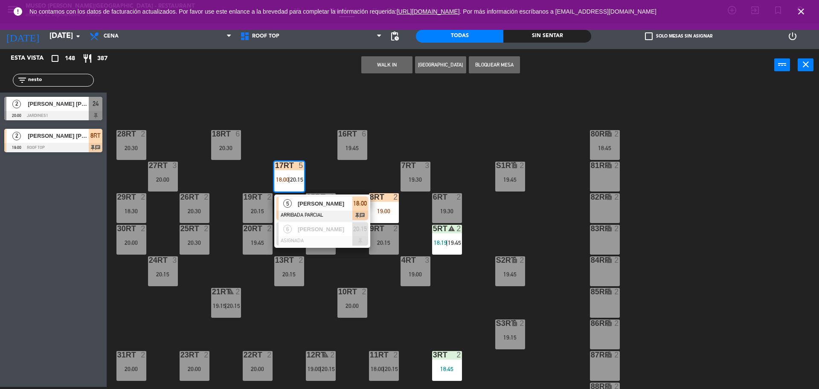
click at [316, 201] on span "[PERSON_NAME]" at bounding box center [325, 203] width 55 height 9
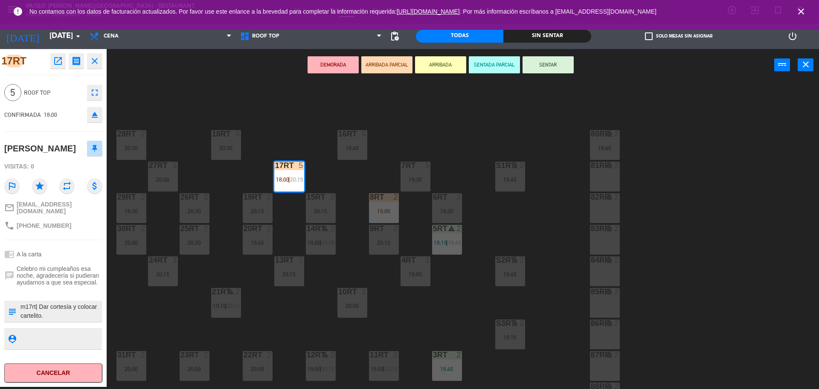
click at [53, 320] on textarea at bounding box center [60, 311] width 81 height 18
click at [549, 61] on button "SENTAR" at bounding box center [548, 64] width 51 height 17
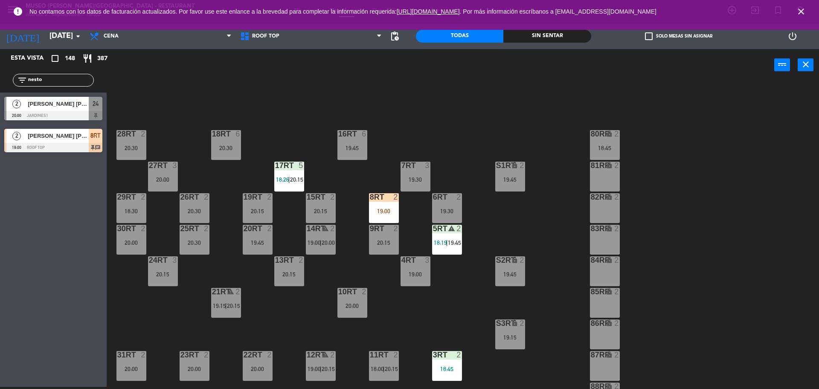
click at [392, 206] on div "8RT 2 19:00" at bounding box center [384, 208] width 30 height 30
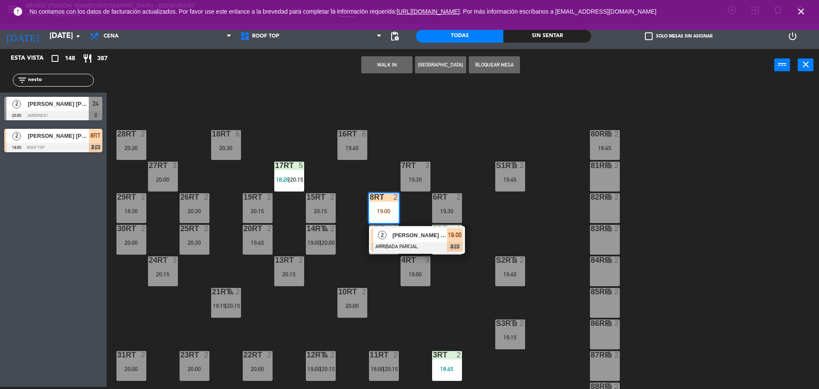
click at [424, 239] on span "[PERSON_NAME] [PERSON_NAME]" at bounding box center [419, 235] width 55 height 9
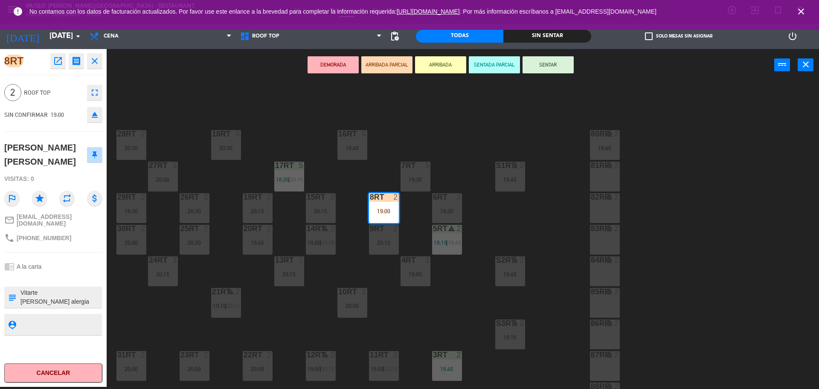
click at [24, 292] on textarea at bounding box center [60, 297] width 81 height 18
click at [307, 305] on div "18RT 6 20:30 16RT 6 19:45 28RT 2 20:30 80RR lock 2 18:45 27RT 3 20:00 7RT 3 19:…" at bounding box center [467, 236] width 704 height 306
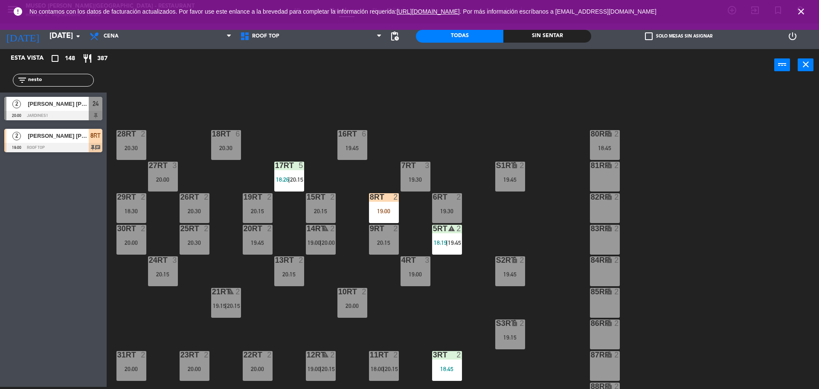
scroll to position [339, 0]
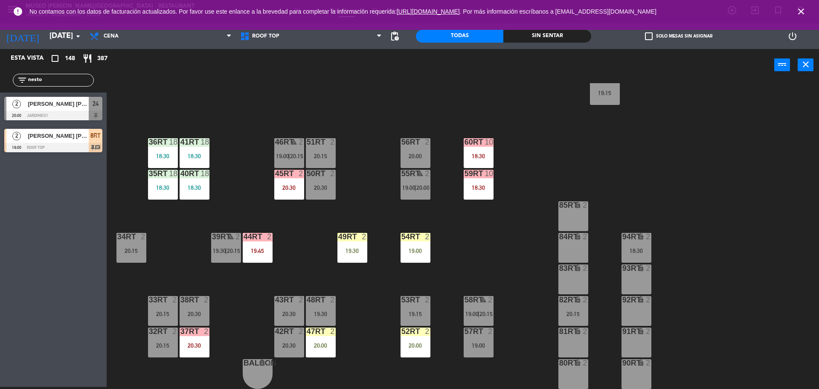
click at [240, 316] on div "18RT 6 20:30 16RT 6 19:45 28RT 2 20:30 80RR lock 2 18:45 27RT 3 20:00 7RT 3 19:…" at bounding box center [467, 236] width 704 height 306
click at [186, 349] on div "37rt 2 20:30" at bounding box center [195, 343] width 30 height 30
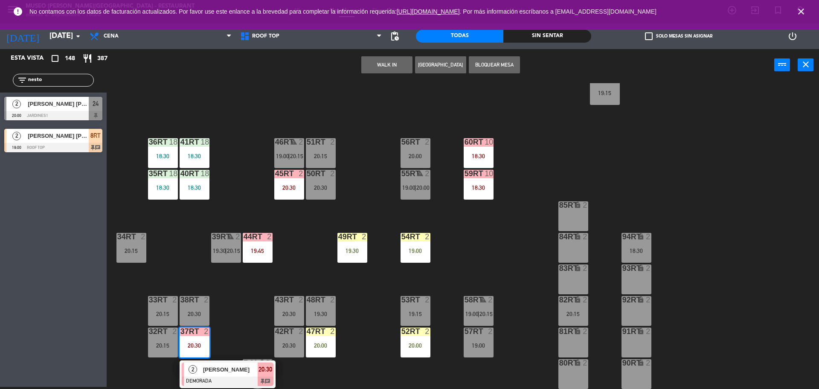
click at [201, 374] on div "2" at bounding box center [193, 370] width 18 height 14
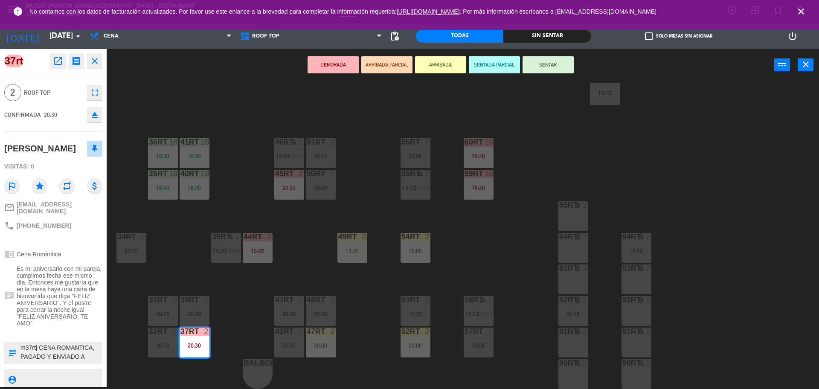
click at [40, 347] on textarea at bounding box center [60, 352] width 81 height 18
click at [260, 299] on div "18RT 6 20:30 16RT 6 19:45 28RT 2 20:30 80RR lock 2 18:45 27RT 3 20:00 7RT 3 19:…" at bounding box center [467, 236] width 704 height 306
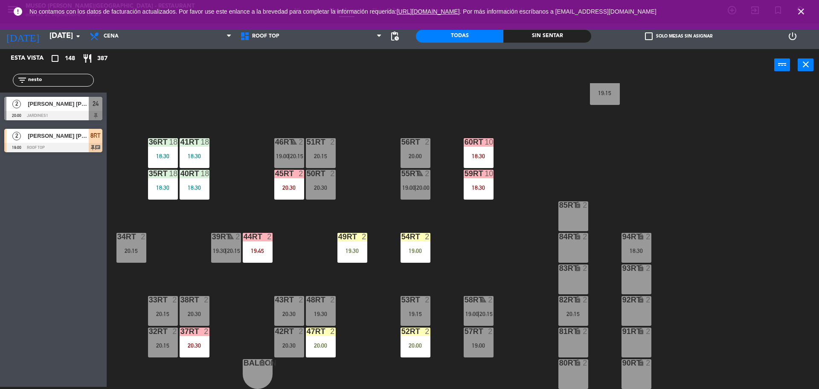
click at [260, 246] on div "44RT 2 19:45" at bounding box center [258, 248] width 30 height 30
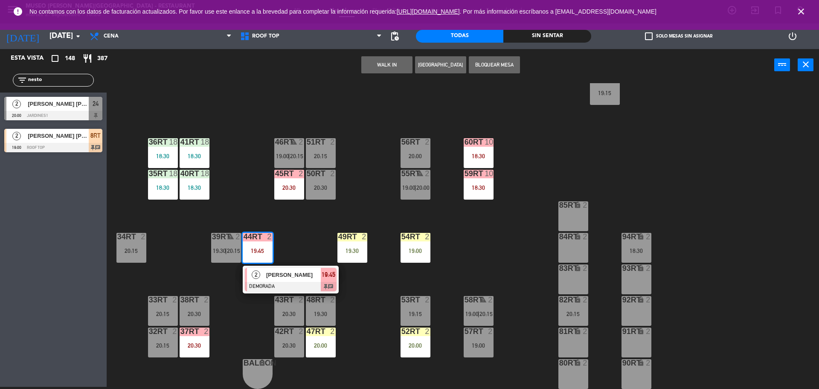
click at [288, 279] on span "[PERSON_NAME]" at bounding box center [293, 274] width 55 height 9
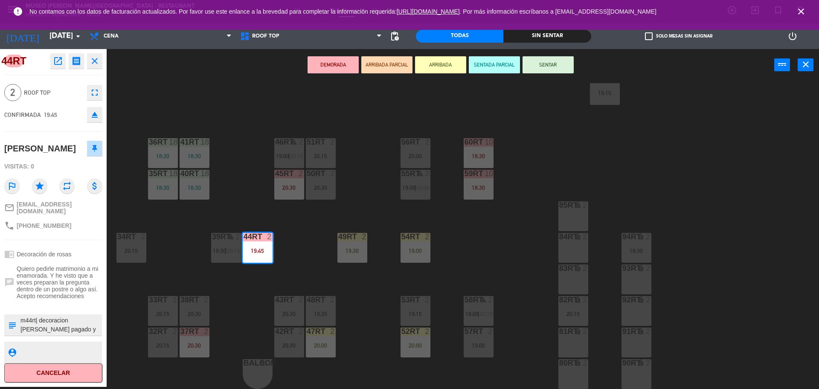
click at [303, 246] on div "18RT 6 20:30 16RT 6 19:45 28RT 2 20:30 80RR lock 2 18:45 27RT 3 20:00 7RT 3 19:…" at bounding box center [467, 236] width 704 height 306
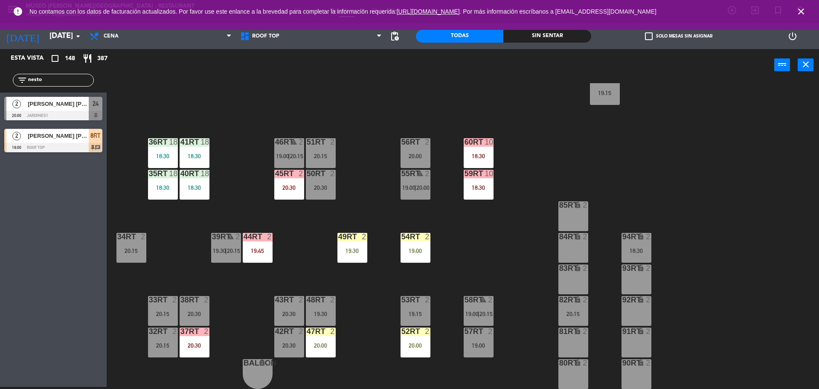
click at [352, 235] on div at bounding box center [352, 237] width 14 height 8
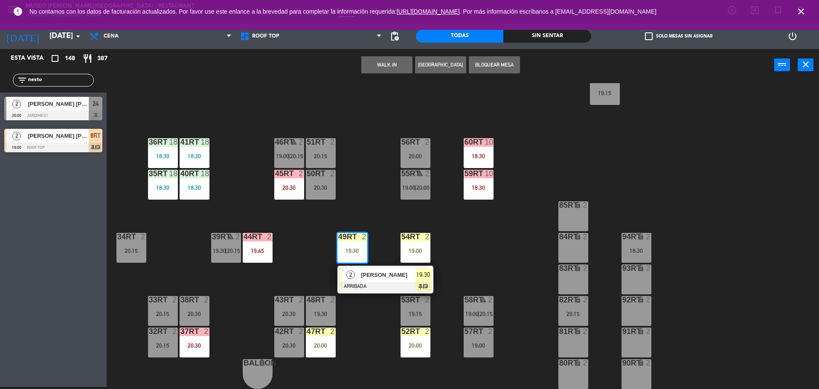
click at [394, 276] on span "[PERSON_NAME]" at bounding box center [388, 274] width 55 height 9
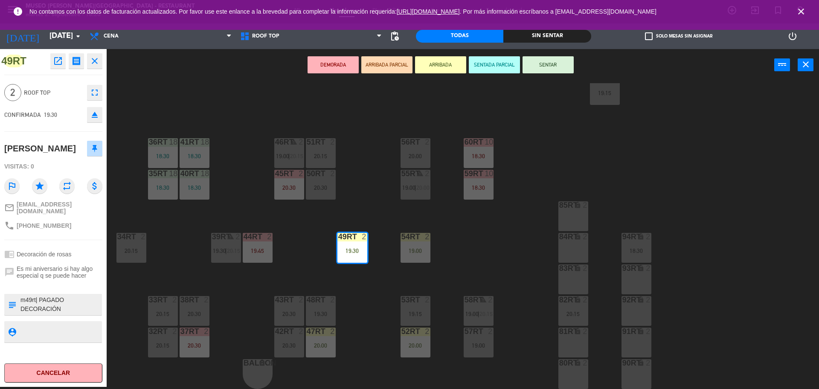
click at [325, 71] on button "DEMORADA" at bounding box center [333, 64] width 51 height 17
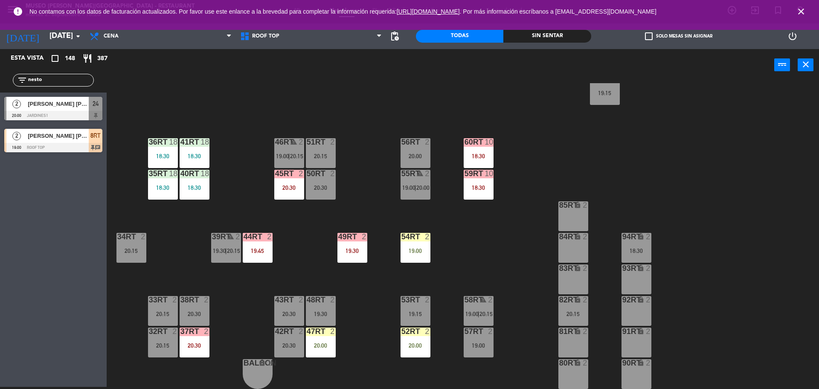
click at [420, 252] on div "19:00" at bounding box center [416, 251] width 30 height 6
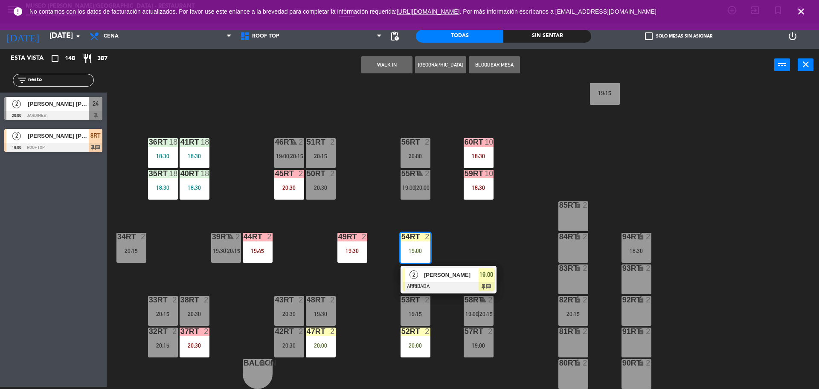
click at [438, 274] on span "[PERSON_NAME]" at bounding box center [451, 274] width 55 height 9
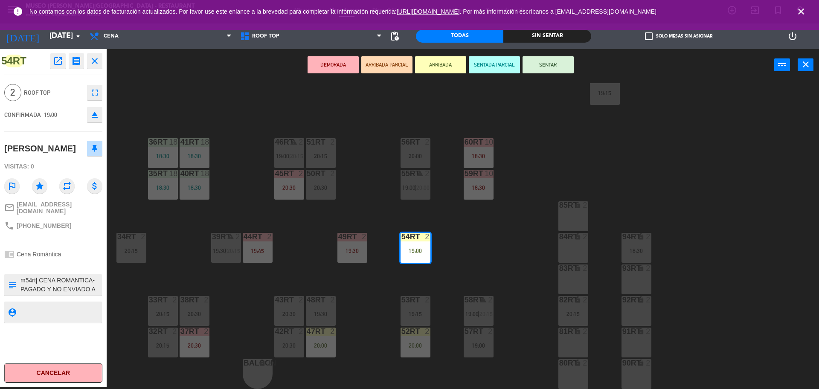
click at [325, 65] on button "DEMORADA" at bounding box center [333, 64] width 51 height 17
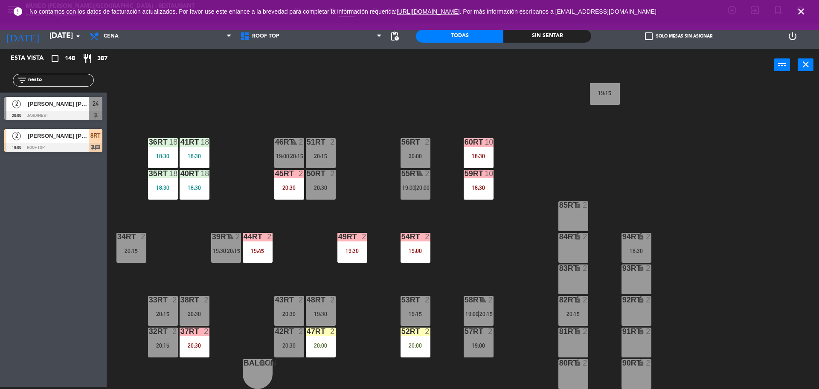
click at [417, 349] on div "52RT 2 20:00" at bounding box center [416, 343] width 30 height 30
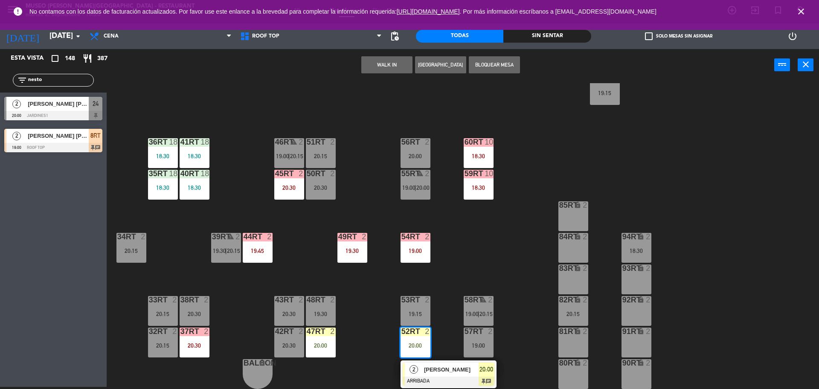
click at [433, 368] on span "[PERSON_NAME]" at bounding box center [451, 369] width 55 height 9
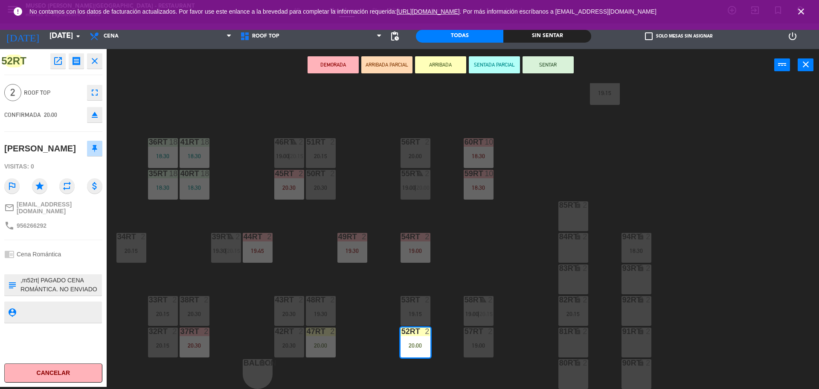
click at [337, 71] on button "DEMORADA" at bounding box center [333, 64] width 51 height 17
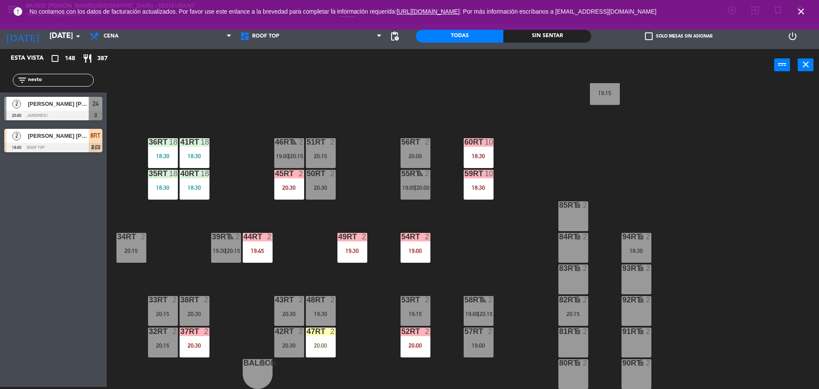
click at [353, 374] on div "18RT 6 20:30 16RT 6 19:45 28RT 2 20:30 80RR lock 2 18:45 27RT 3 20:00 7RT 3 19:…" at bounding box center [467, 236] width 704 height 306
click at [321, 345] on div "20:00" at bounding box center [321, 346] width 30 height 6
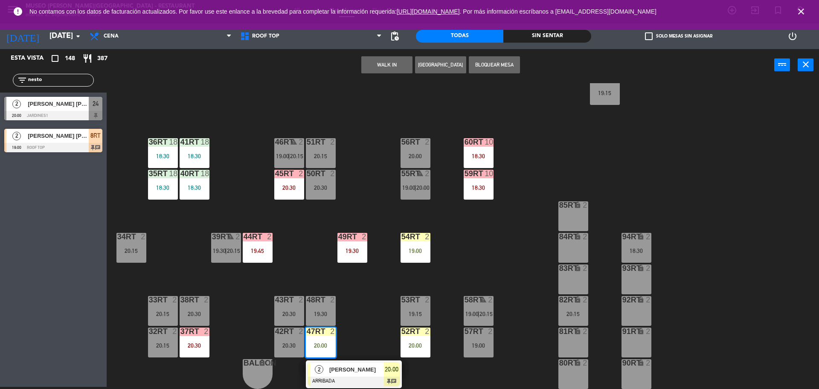
click at [356, 371] on span "[PERSON_NAME]" at bounding box center [356, 369] width 55 height 9
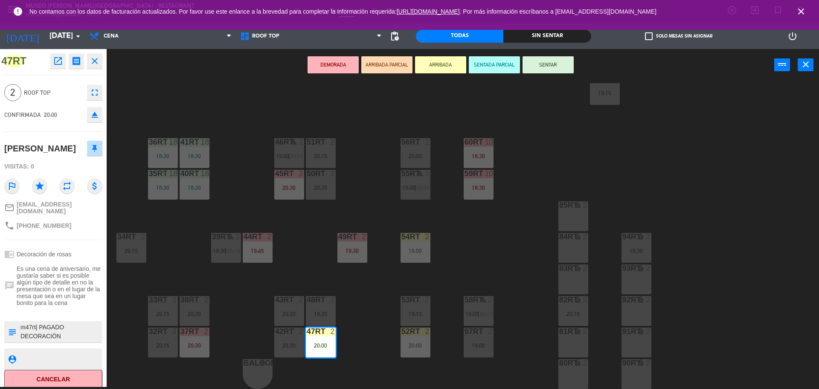
click at [329, 73] on div "DEMORADA ARRIBADA PARCIAL ARRIBADA SENTADA PARCIAL SENTAR power_input close" at bounding box center [441, 65] width 668 height 32
click at [322, 68] on button "DEMORADA" at bounding box center [333, 64] width 51 height 17
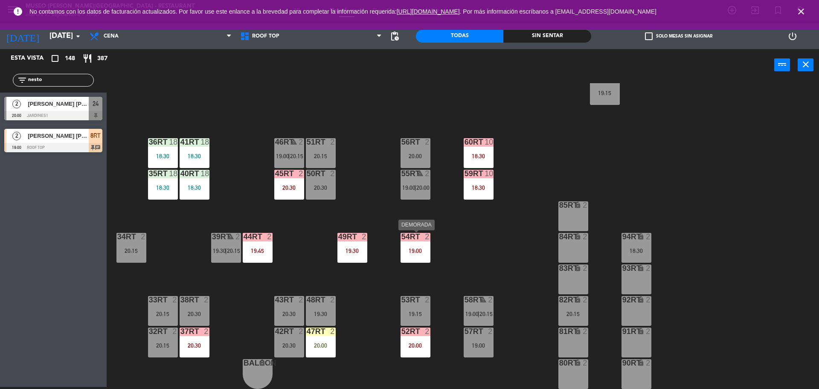
click at [409, 255] on div "54RT 2 19:00" at bounding box center [416, 248] width 30 height 30
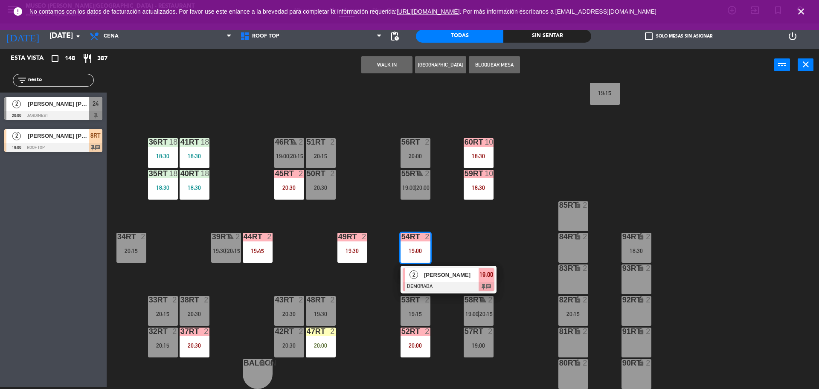
click at [481, 231] on div "18RT 6 20:30 16RT 6 19:45 28RT 2 20:30 80RR lock 2 18:45 27RT 3 20:00 7RT 3 19:…" at bounding box center [467, 236] width 704 height 306
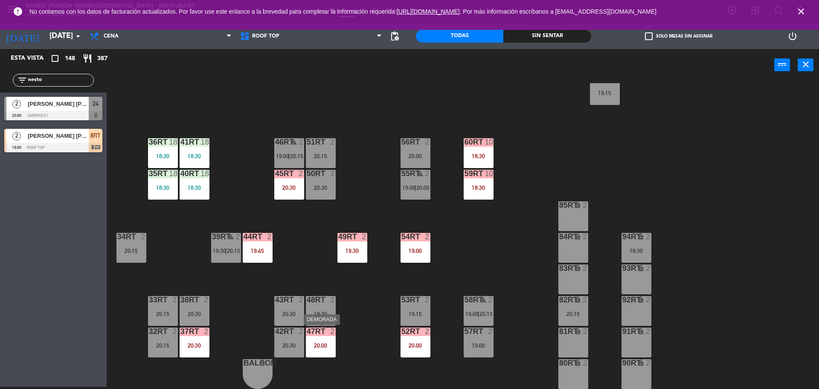
click at [316, 341] on div "47RT 2 20:00" at bounding box center [321, 343] width 30 height 30
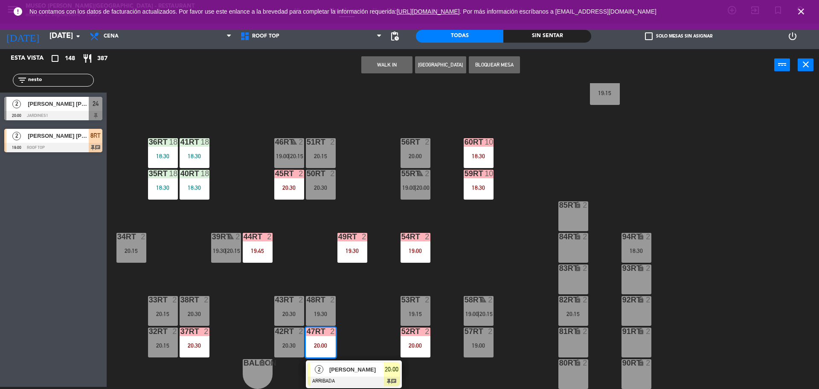
click at [385, 340] on div "18RT 6 20:30 16RT 6 19:45 28RT 2 20:30 80RR lock 2 18:45 27RT 3 20:00 7RT 3 19:…" at bounding box center [467, 236] width 704 height 306
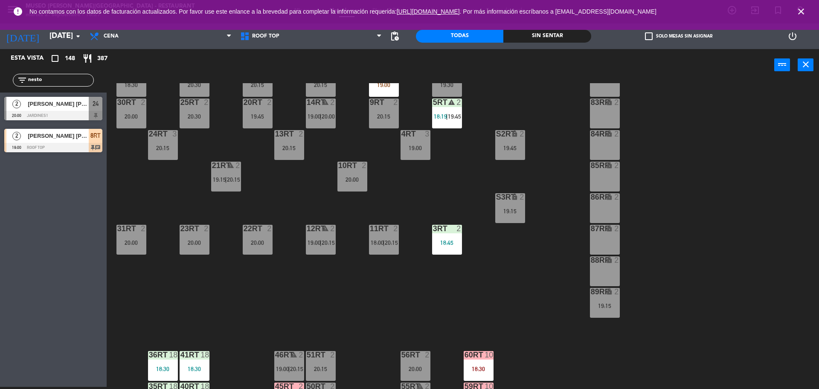
click at [343, 302] on div "18RT 6 20:30 16RT 6 19:45 28RT 2 20:30 80RR lock 2 18:45 27RT 3 20:00 7RT 3 19:…" at bounding box center [467, 236] width 704 height 306
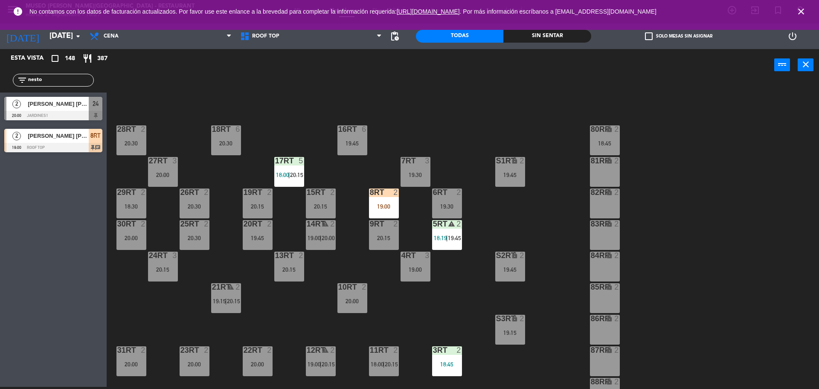
scroll to position [0, 0]
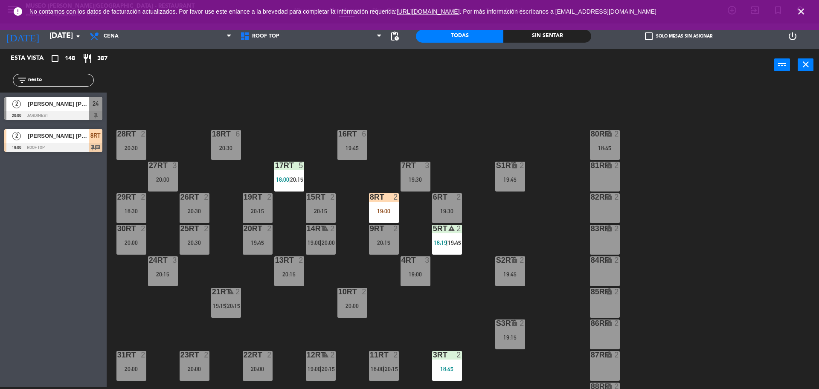
click at [383, 204] on div "8RT 2 19:00" at bounding box center [384, 208] width 30 height 30
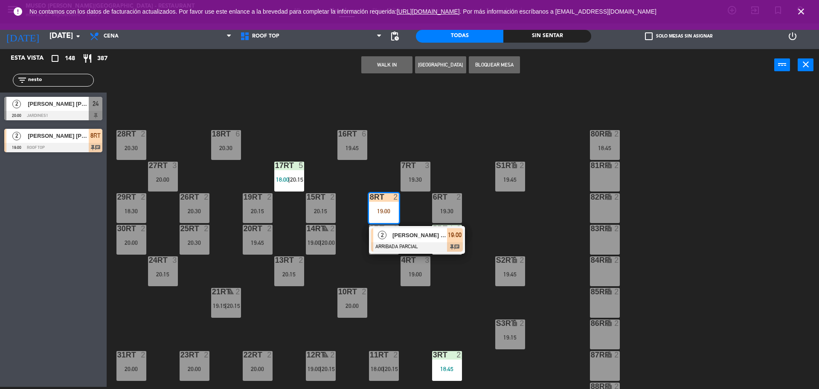
click at [413, 242] on div at bounding box center [417, 246] width 92 height 9
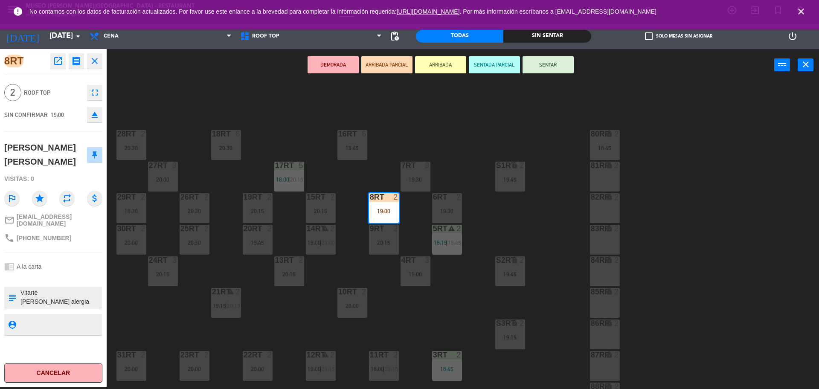
click at [20, 290] on textarea at bounding box center [60, 297] width 81 height 18
type textarea "m8rt| Vitarte Ninguna alergia se registro en ramada preguntando si su reserva e…"
click at [66, 262] on div "chrome_reader_mode A la carta" at bounding box center [53, 266] width 98 height 16
click at [559, 68] on button "SENTAR" at bounding box center [548, 64] width 51 height 17
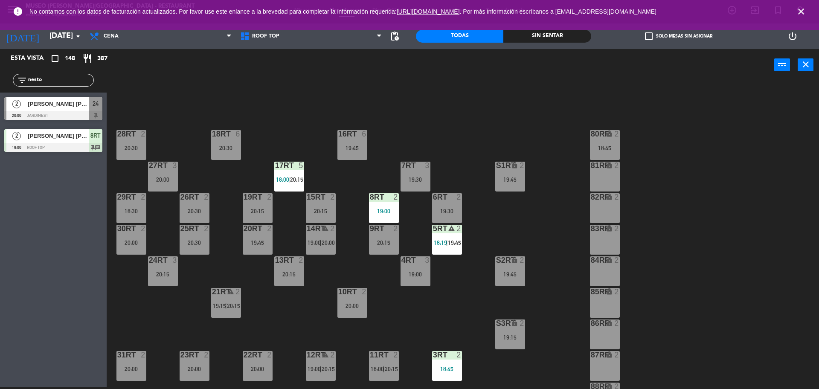
click at [390, 213] on div "19:00" at bounding box center [384, 211] width 30 height 6
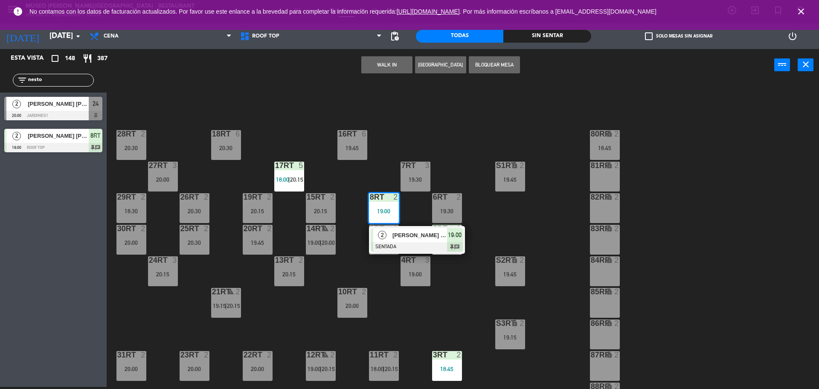
click at [421, 247] on div at bounding box center [417, 246] width 92 height 9
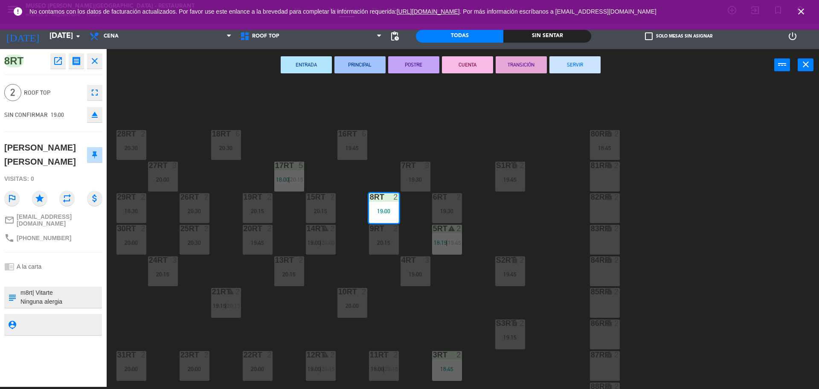
click at [438, 301] on div "18RT 6 20:30 16RT 6 19:45 28RT 2 20:30 80RR lock 2 18:45 27RT 3 20:00 7RT 3 19:…" at bounding box center [467, 236] width 704 height 306
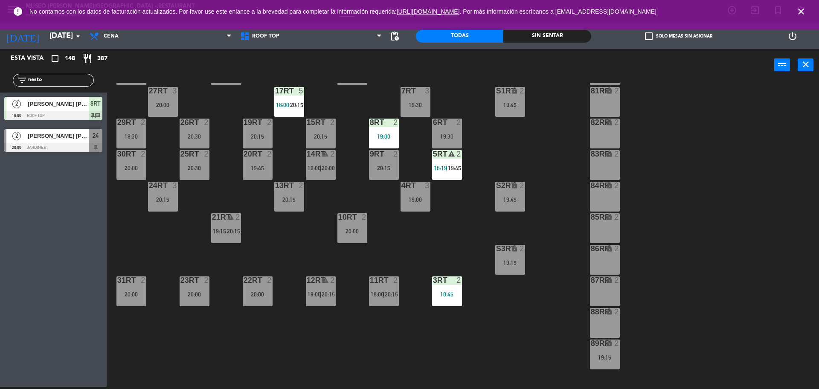
scroll to position [75, 0]
click at [375, 292] on span "18:00" at bounding box center [377, 293] width 13 height 7
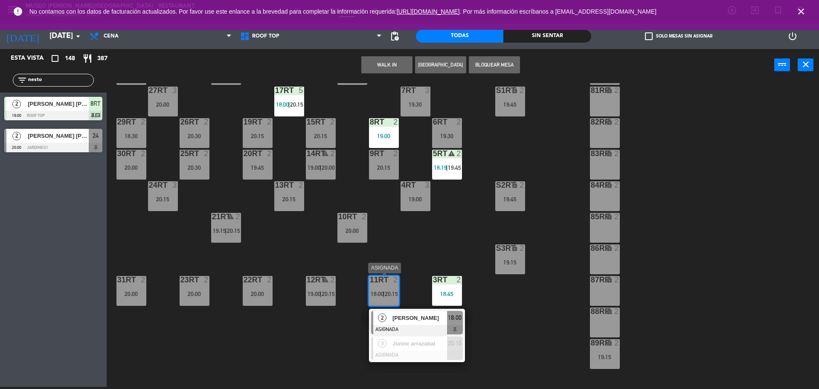
click at [423, 316] on span "[PERSON_NAME]" at bounding box center [419, 318] width 55 height 9
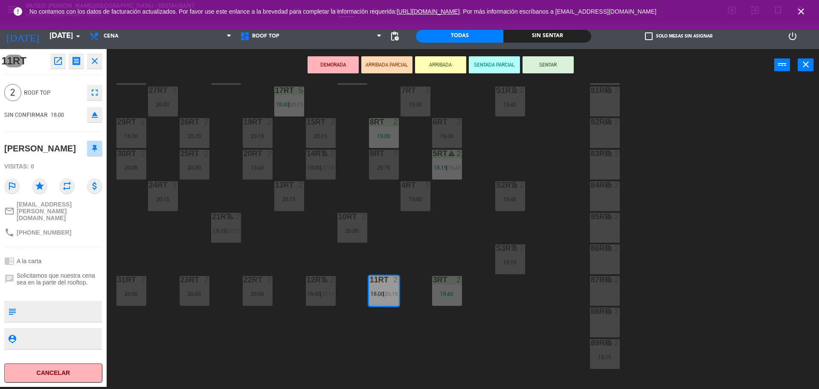
click at [54, 61] on icon "open_in_new" at bounding box center [58, 61] width 10 height 10
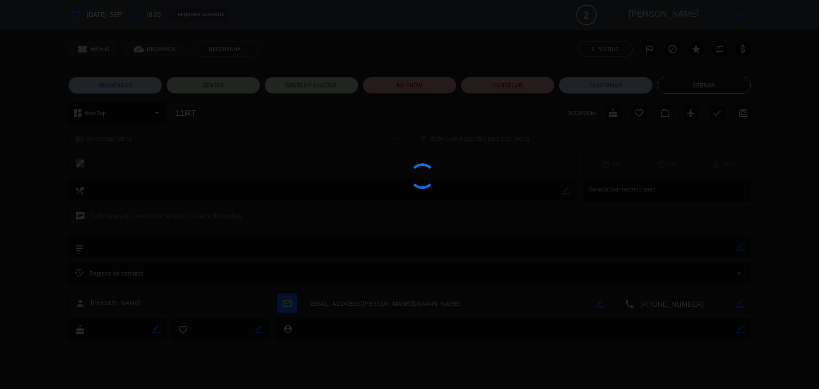
click at [408, 81] on div at bounding box center [409, 194] width 819 height 389
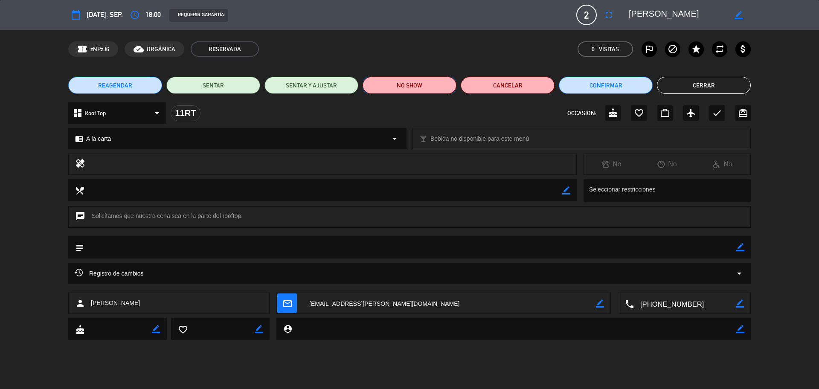
click at [413, 87] on button "NO SHOW" at bounding box center [410, 85] width 94 height 17
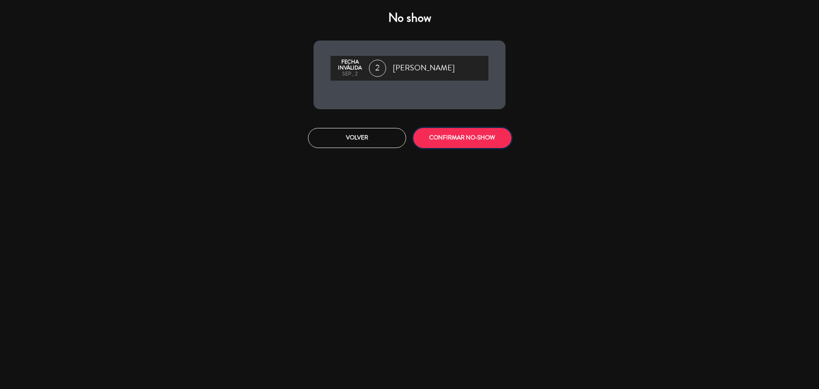
click at [444, 140] on button "CONFIRMAR NO-SHOW" at bounding box center [462, 138] width 98 height 20
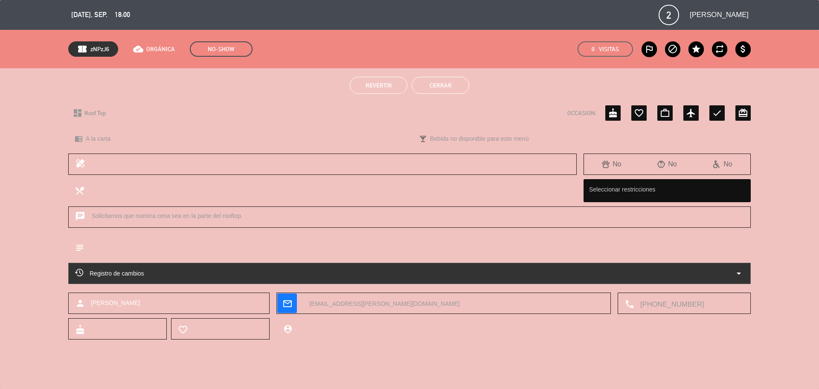
click at [441, 91] on button "Cerrar" at bounding box center [441, 85] width 58 height 17
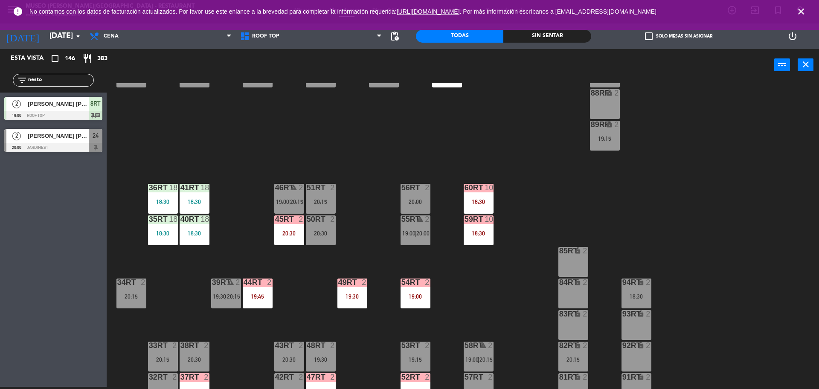
scroll to position [339, 0]
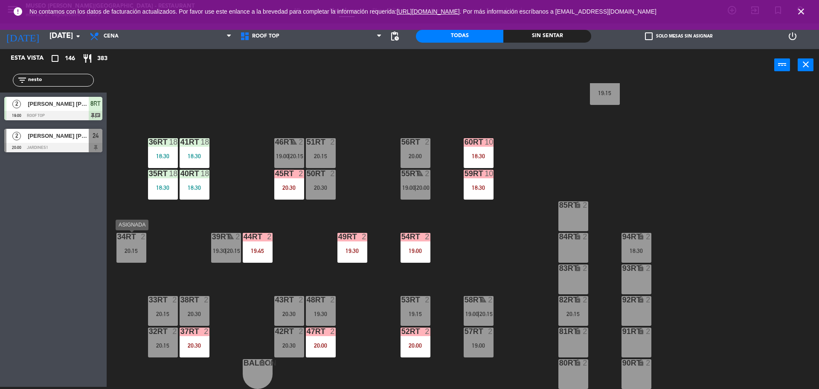
click at [134, 244] on div "34rt 2 20:15" at bounding box center [131, 248] width 30 height 30
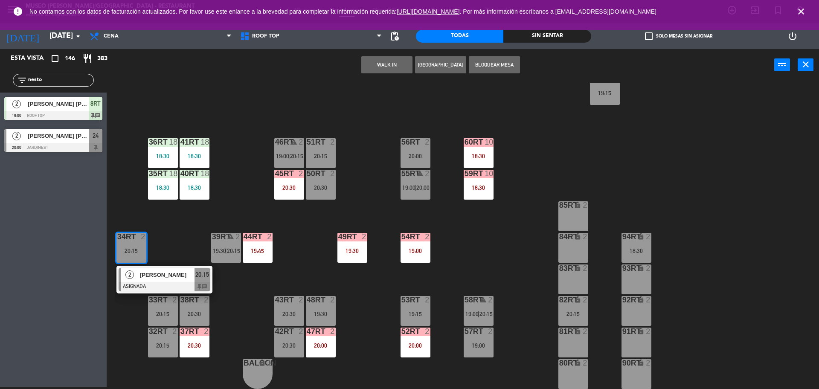
click at [504, 63] on button "Bloquear Mesa" at bounding box center [494, 64] width 51 height 17
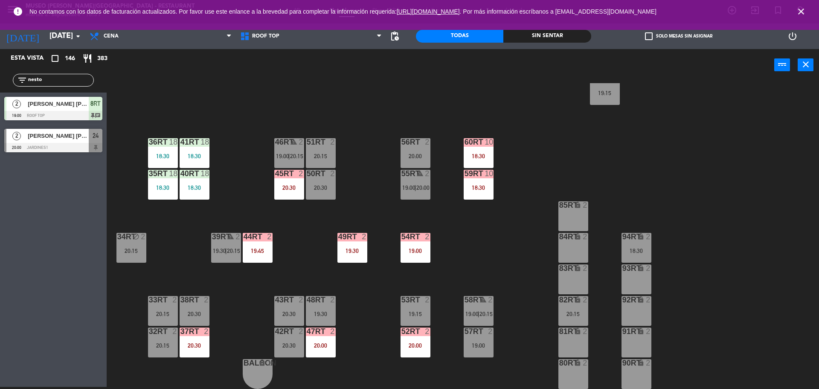
drag, startPoint x: 46, startPoint y: 79, endPoint x: 0, endPoint y: 79, distance: 46.1
click at [0, 79] on div "filter_list nesto" at bounding box center [53, 80] width 107 height 25
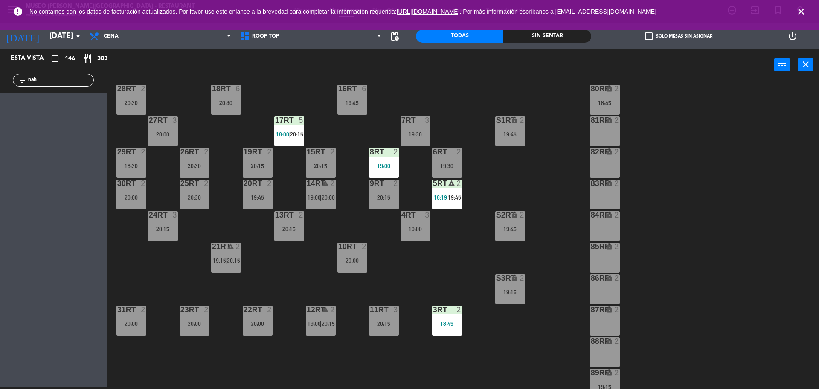
scroll to position [0, 0]
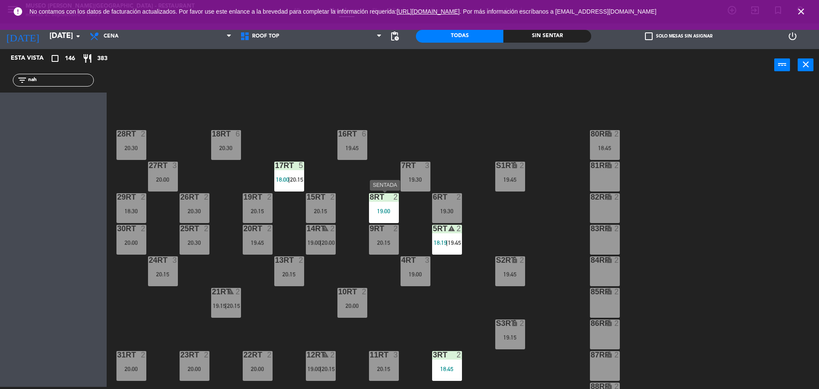
type input "nah"
click at [391, 209] on div "19:00" at bounding box center [384, 211] width 30 height 6
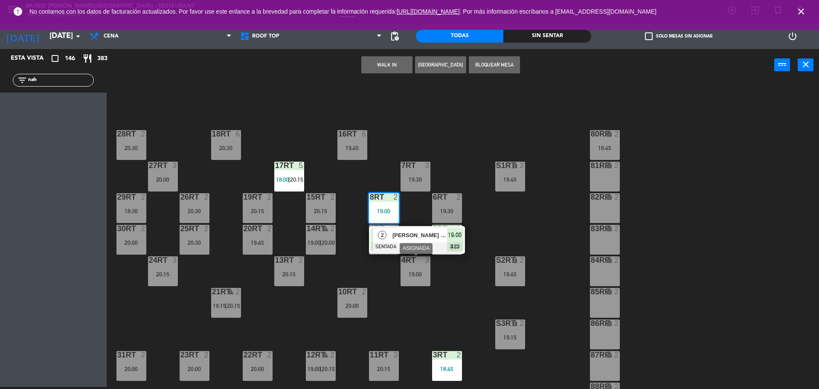
click at [425, 259] on div "3" at bounding box center [427, 260] width 5 height 8
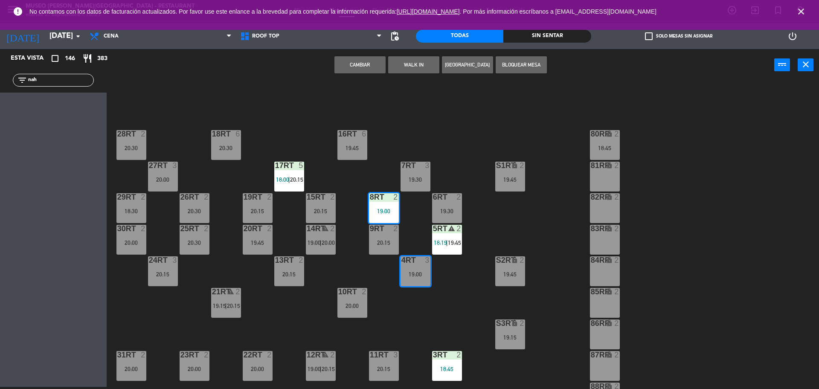
click at [453, 296] on div "18RT 6 20:30 16RT 6 19:45 28RT 2 20:30 80RR lock 2 18:45 27RT 3 20:00 7RT 3 19:…" at bounding box center [467, 236] width 704 height 306
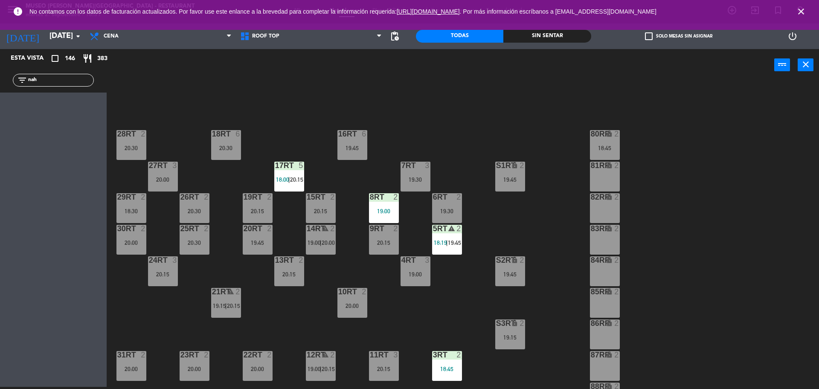
click at [446, 238] on div "5RT warning 2 18:19 | 19:45" at bounding box center [447, 240] width 30 height 30
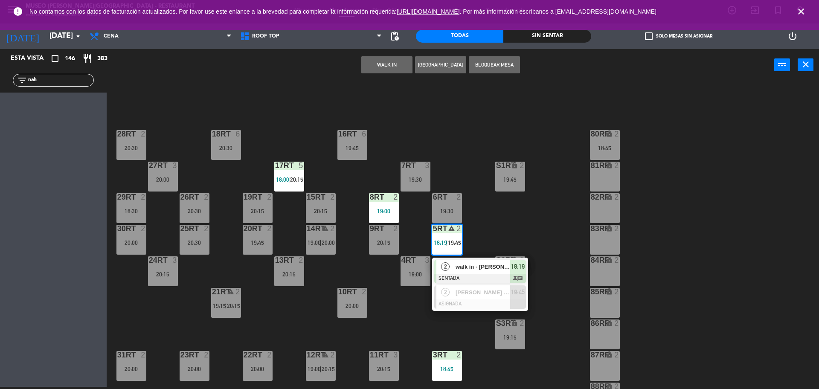
click at [459, 264] on span "walk in - [PERSON_NAME]" at bounding box center [483, 266] width 55 height 9
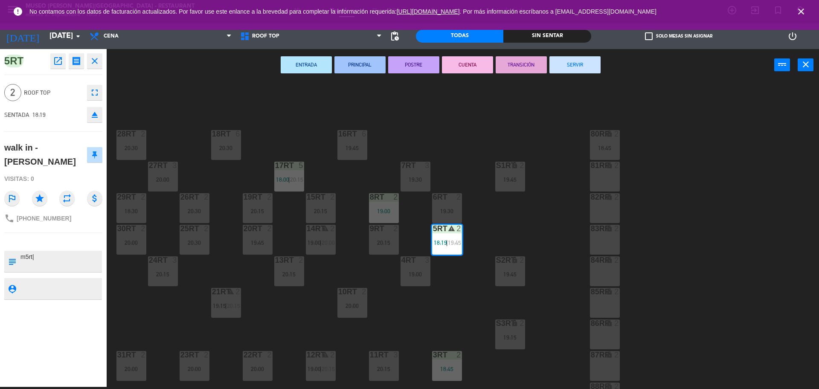
click at [378, 172] on div "18RT 6 20:30 16RT 6 19:45 28RT 2 20:30 80RR lock 2 18:45 27RT 3 20:00 7RT 3 19:…" at bounding box center [467, 236] width 704 height 306
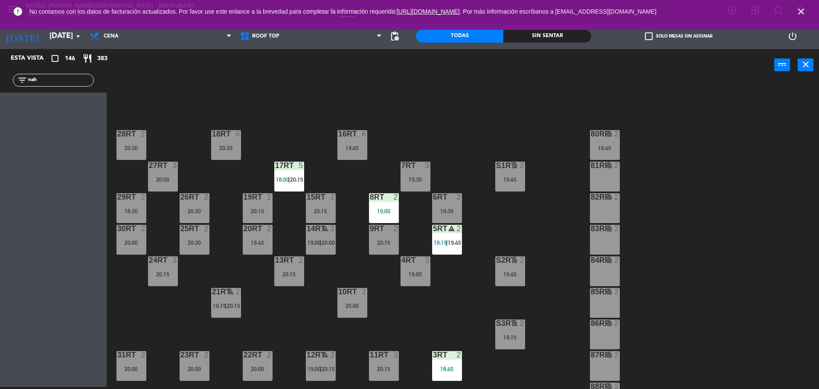
click at [289, 183] on span "|" at bounding box center [289, 179] width 2 height 7
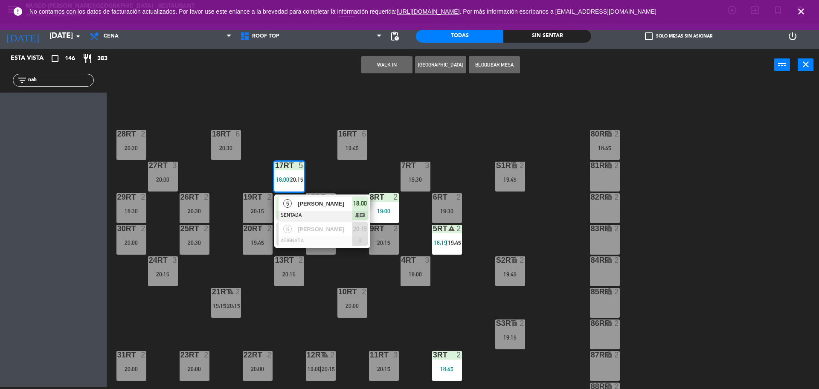
click at [308, 205] on span "[PERSON_NAME]" at bounding box center [325, 203] width 55 height 9
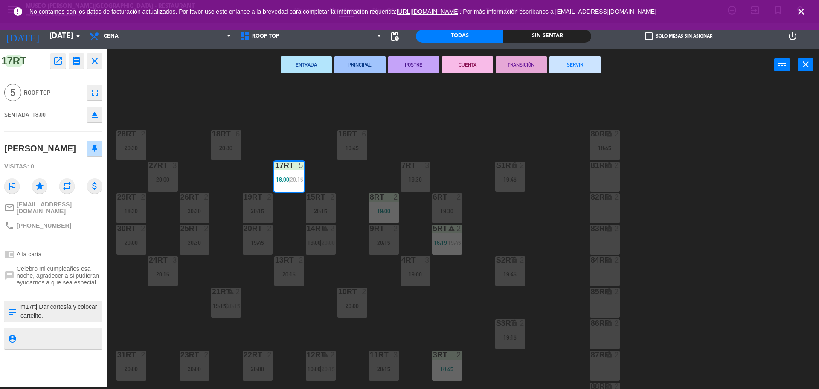
click at [351, 195] on div "18RT 6 20:30 16RT 6 19:45 28RT 2 20:30 80RR lock 2 18:45 27RT 3 20:00 7RT 3 19:…" at bounding box center [467, 236] width 704 height 306
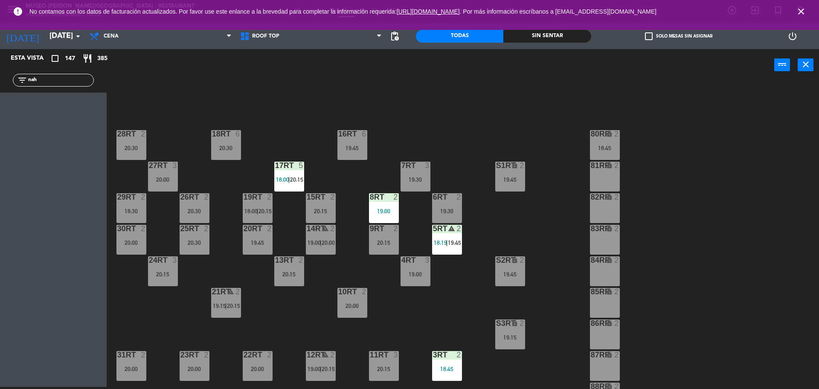
scroll to position [11, 0]
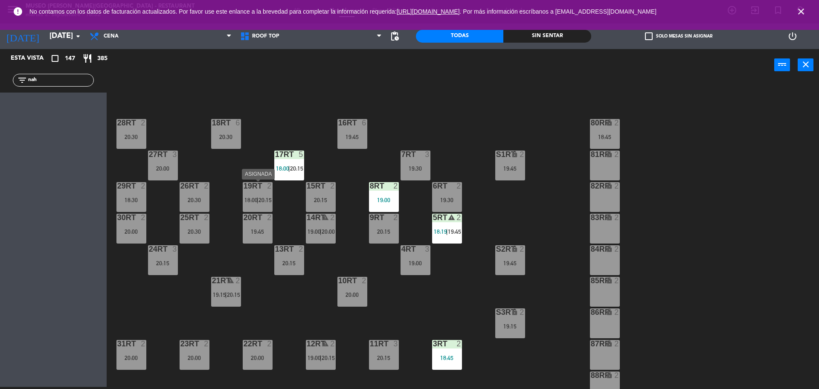
click at [261, 194] on div "19RT 2 18:00 | 20:15" at bounding box center [258, 197] width 30 height 30
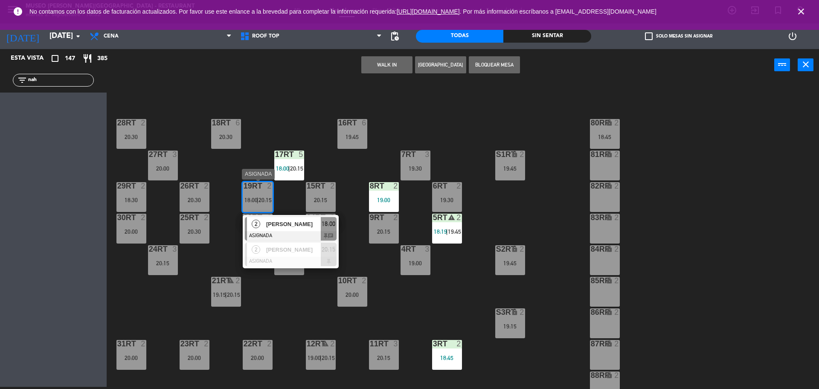
click at [295, 225] on span "[PERSON_NAME]" at bounding box center [293, 224] width 55 height 9
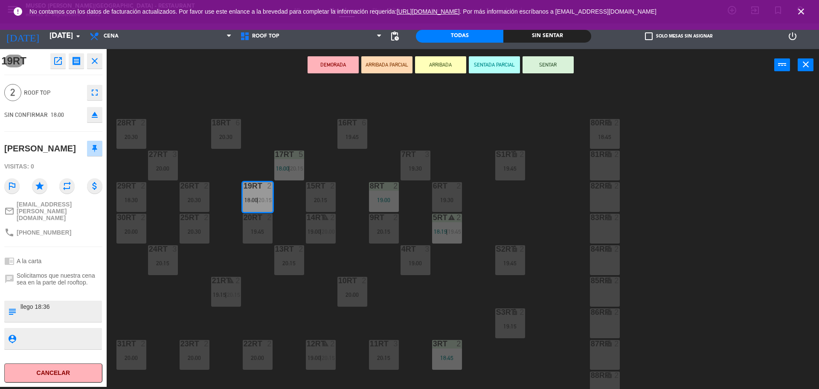
click at [341, 266] on div "18RT 6 20:30 16RT 6 19:45 28RT 2 20:30 80RR lock 2 18:45 27RT 3 20:00 7RT 3 19:…" at bounding box center [467, 236] width 704 height 306
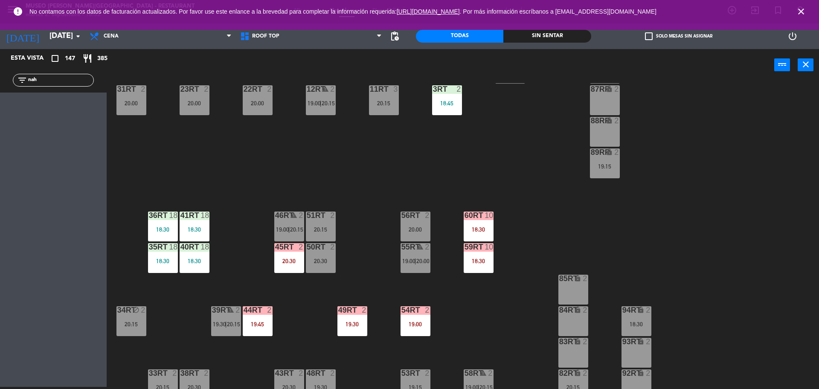
scroll to position [308, 0]
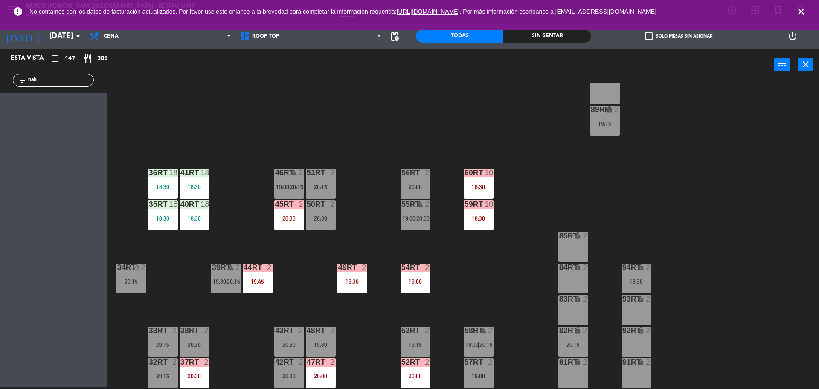
click at [363, 232] on div "18RT 6 20:30 16RT 6 19:45 28RT 2 20:30 80RR lock 2 18:45 27RT 3 20:00 7RT 3 19:…" at bounding box center [467, 236] width 704 height 306
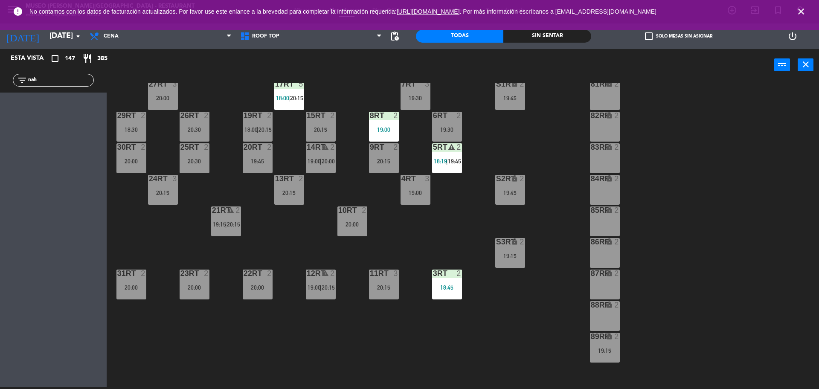
scroll to position [0, 0]
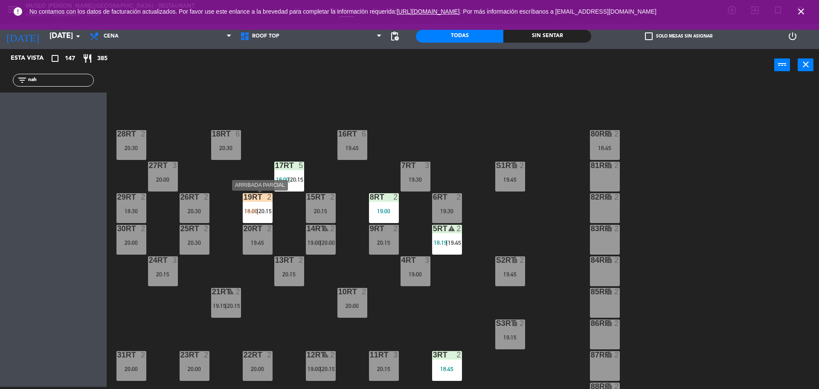
click at [269, 207] on div "19RT 2 18:00 | 20:15" at bounding box center [258, 208] width 30 height 30
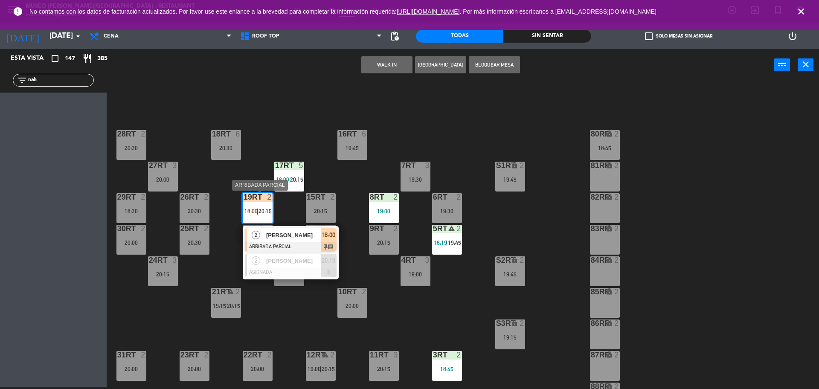
click at [282, 241] on div "[PERSON_NAME]" at bounding box center [292, 235] width 55 height 14
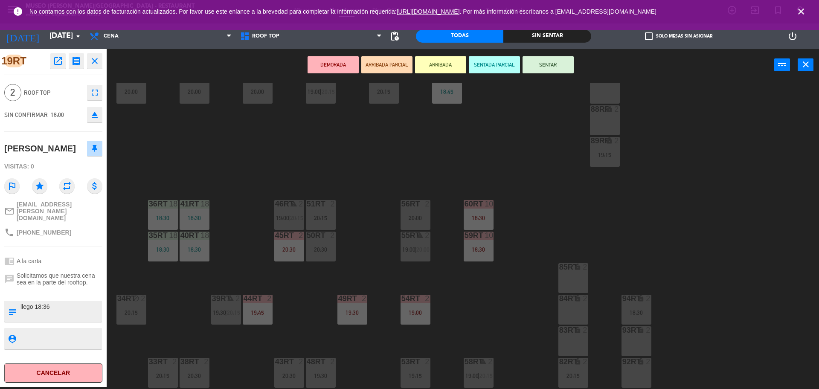
scroll to position [339, 0]
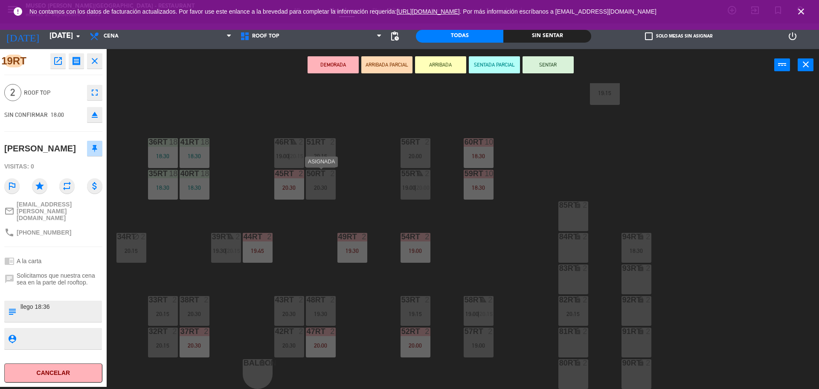
click at [332, 190] on div "20:30" at bounding box center [321, 188] width 30 height 6
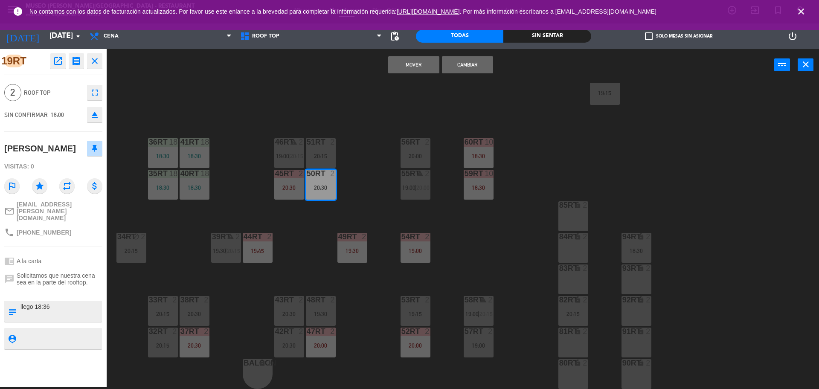
click at [409, 71] on button "Mover" at bounding box center [413, 64] width 51 height 17
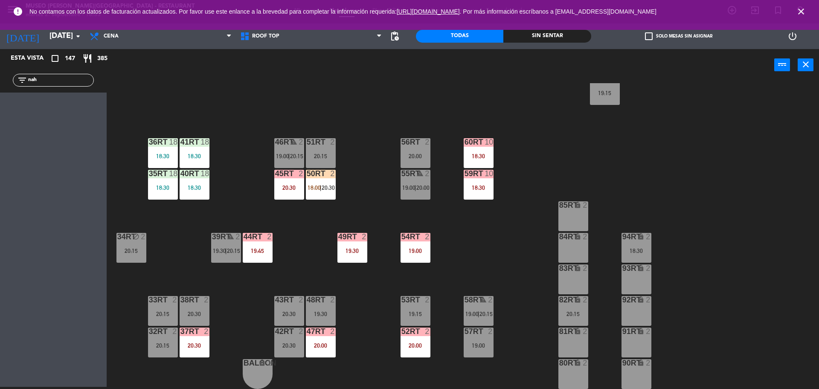
click at [320, 187] on span "|" at bounding box center [321, 187] width 2 height 7
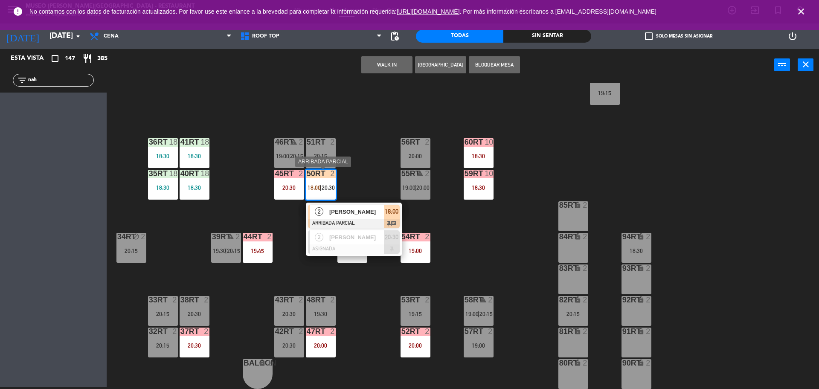
click at [349, 215] on span "[PERSON_NAME]" at bounding box center [356, 211] width 55 height 9
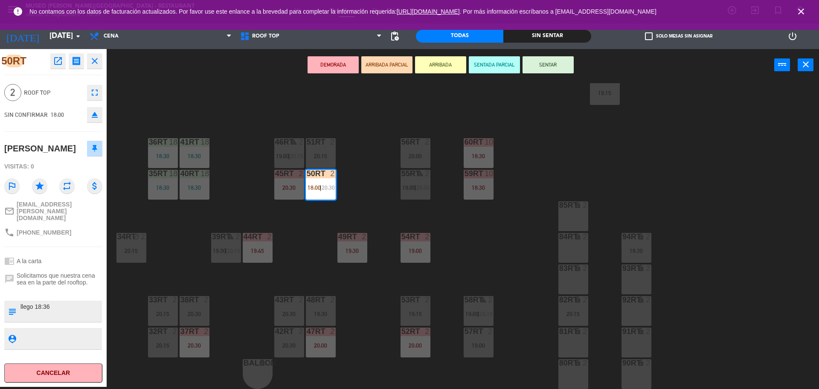
click at [33, 302] on textarea at bounding box center [60, 311] width 81 height 18
type textarea "m50rt| llego 18:36"
click at [77, 269] on div "chat Solicitamos que nuestra cena sea en la parte del rooftop." at bounding box center [53, 279] width 98 height 20
click at [536, 72] on button "SENTAR" at bounding box center [548, 64] width 51 height 17
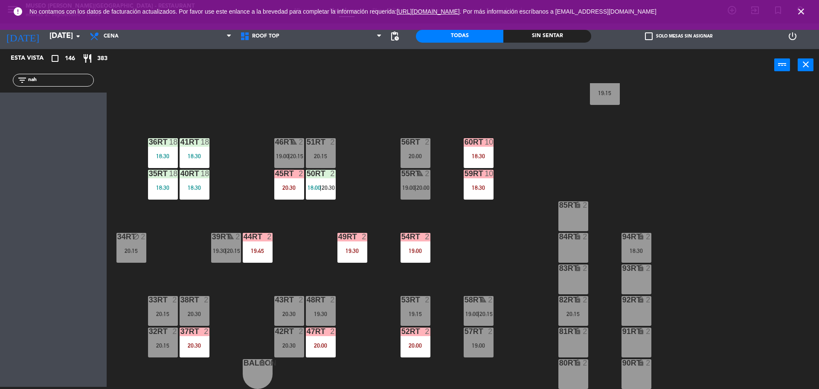
click at [309, 198] on div "50RT 2 18:00 | 20:30" at bounding box center [321, 185] width 30 height 30
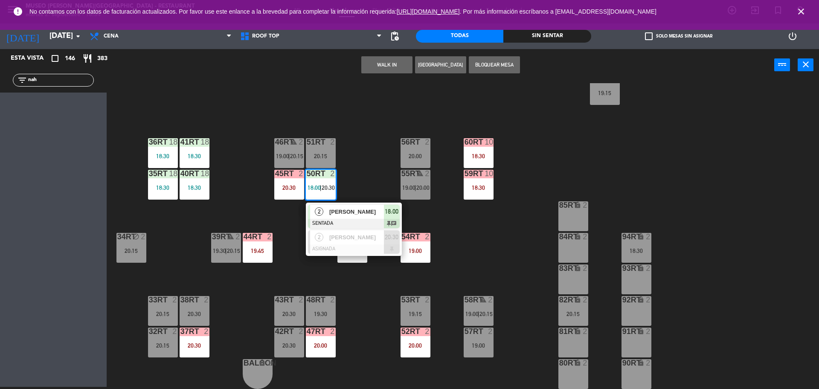
click at [347, 219] on div at bounding box center [354, 223] width 92 height 9
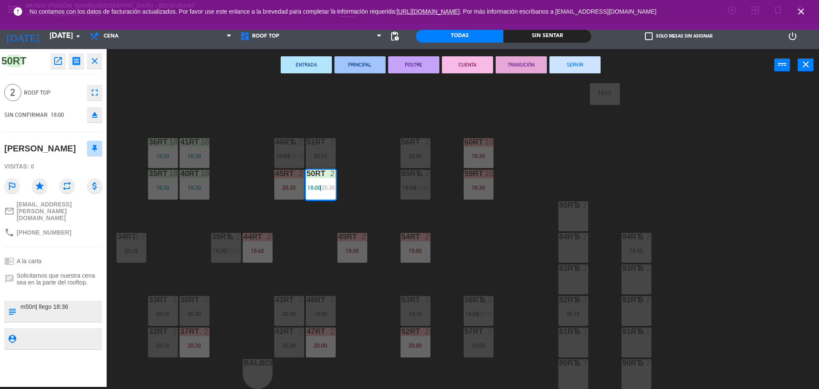
click at [306, 266] on div "18RT 6 20:30 16RT 6 19:45 28RT 2 20:30 80RR lock 2 18:45 27RT 3 20:00 7RT 3 19:…" at bounding box center [467, 236] width 704 height 306
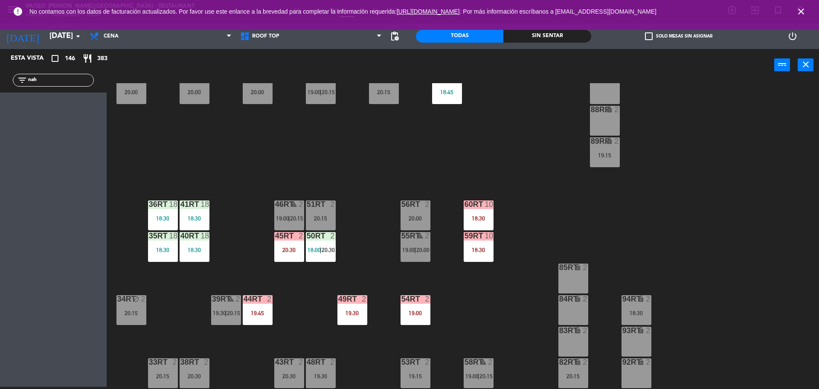
scroll to position [0, 0]
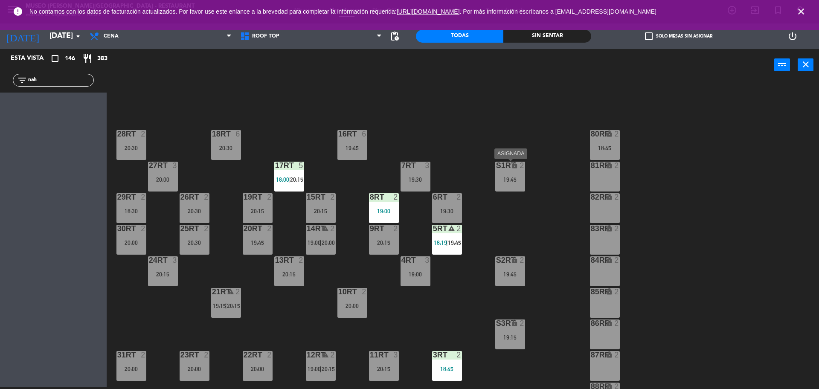
click at [512, 180] on div "19:45" at bounding box center [510, 180] width 30 height 6
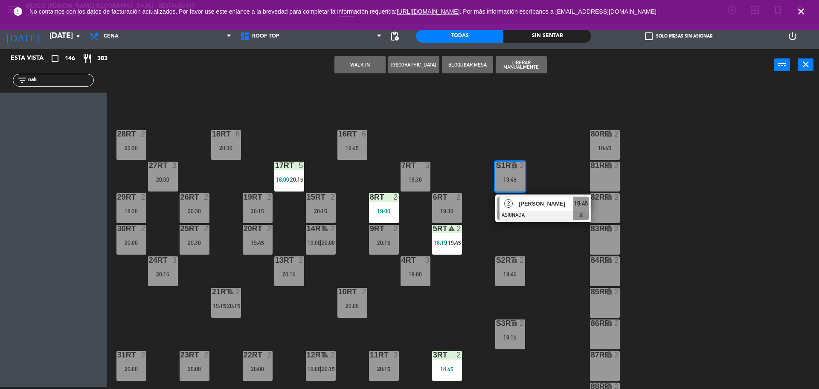
click at [598, 179] on div "81RR lock 2" at bounding box center [605, 177] width 30 height 30
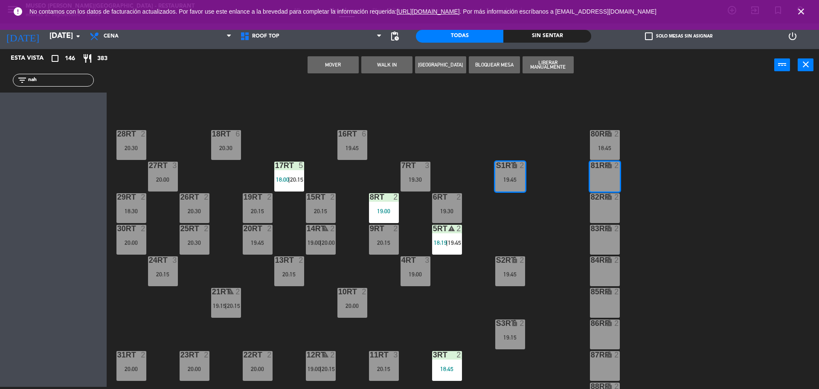
click at [318, 66] on button "Mover" at bounding box center [333, 64] width 51 height 17
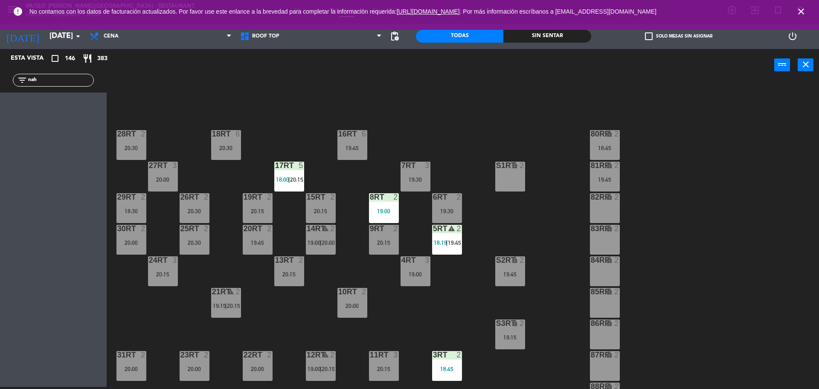
click at [510, 267] on div "S2RT lock 2 19:45" at bounding box center [510, 271] width 30 height 30
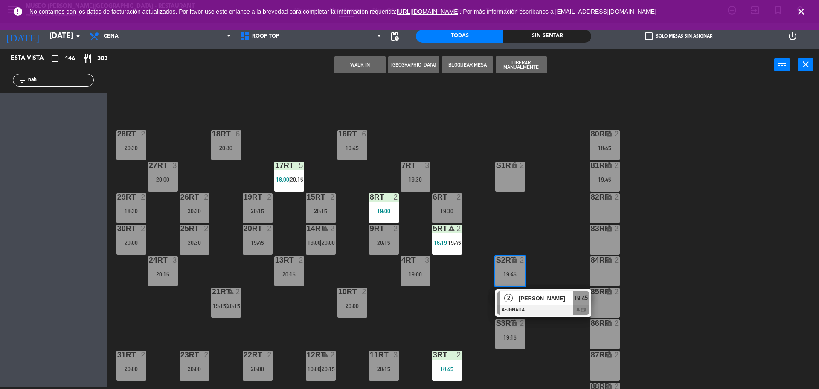
click at [613, 199] on div "2" at bounding box center [619, 197] width 14 height 8
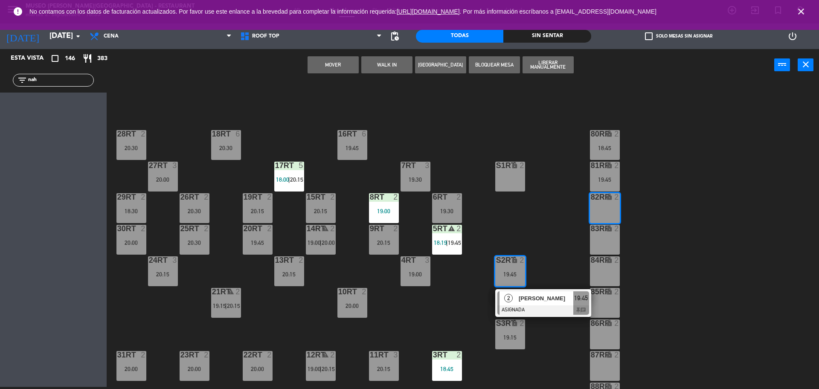
click at [339, 71] on button "Mover" at bounding box center [333, 64] width 51 height 17
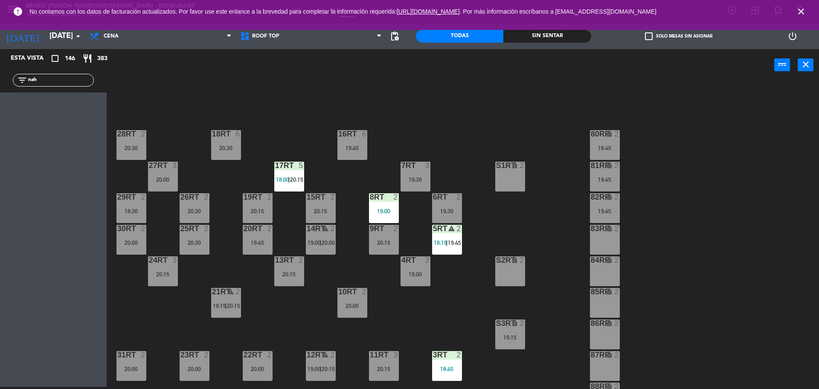
scroll to position [339, 0]
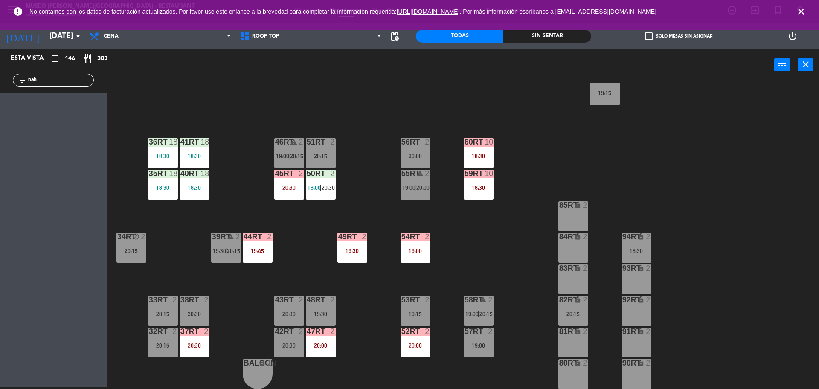
click at [184, 349] on div "37rt 2 20:30" at bounding box center [195, 343] width 30 height 30
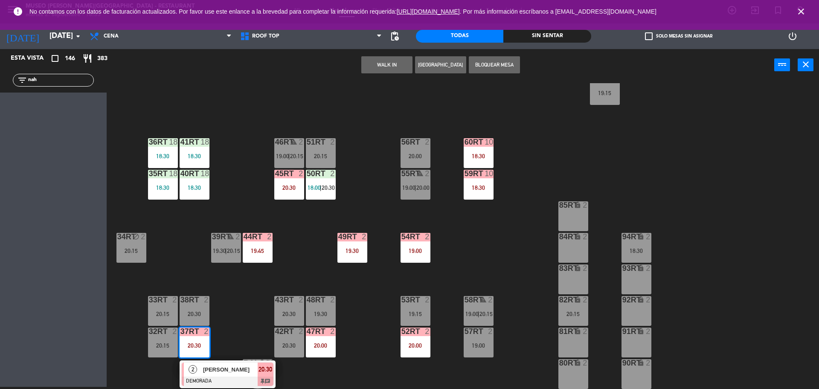
click at [216, 370] on span "[PERSON_NAME]" at bounding box center [230, 369] width 55 height 9
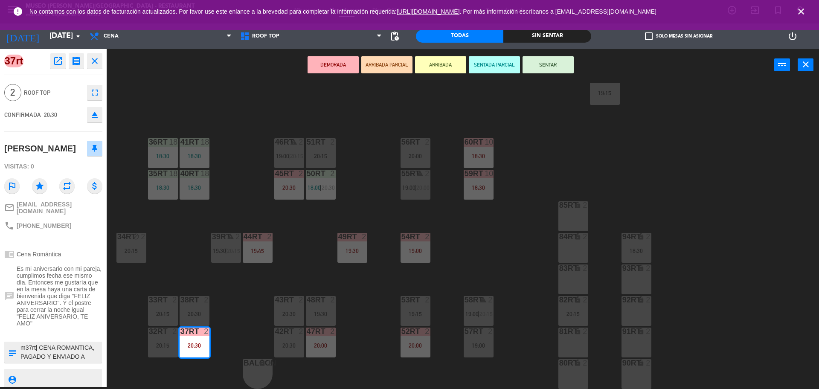
click at [254, 314] on div "18RT 6 20:30 16RT 6 19:45 28RT 2 20:30 80RR lock 2 18:45 27RT 3 20:00 7RT 3 19:…" at bounding box center [467, 236] width 704 height 306
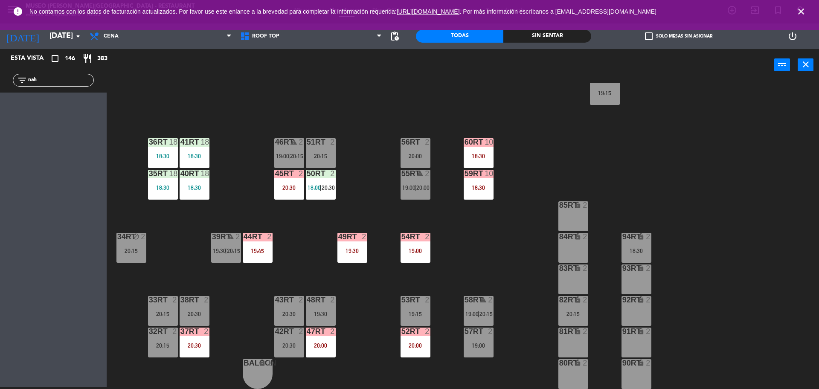
click at [262, 255] on div "44RT 2 19:45" at bounding box center [258, 248] width 30 height 30
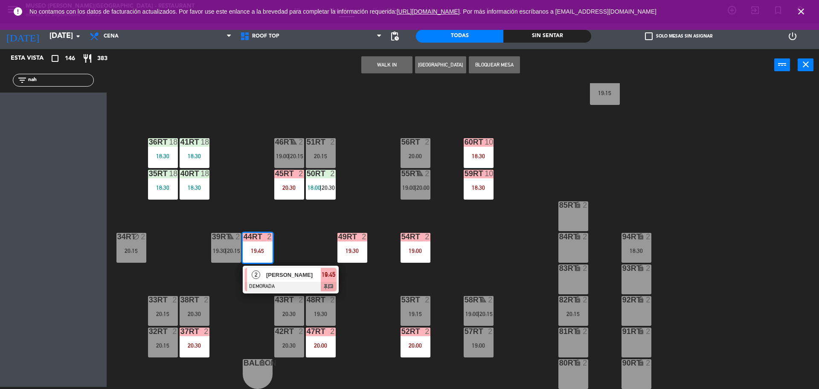
click at [290, 287] on div at bounding box center [291, 286] width 92 height 9
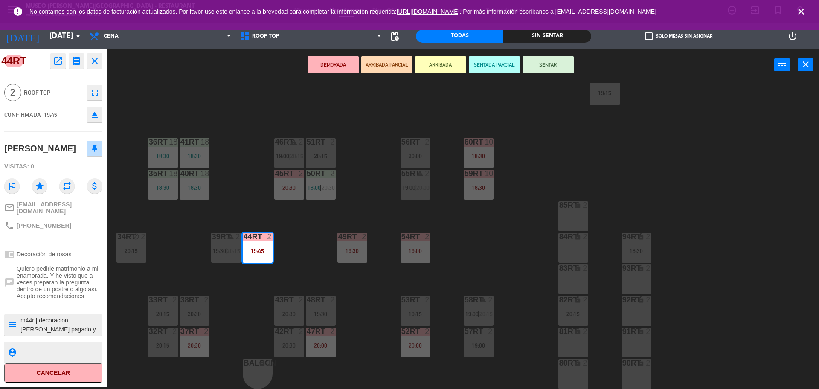
click at [251, 315] on div "18RT 6 20:30 16RT 6 19:45 28RT 2 20:30 80RR lock 2 18:45 27RT 3 20:00 7RT 3 19:…" at bounding box center [467, 236] width 704 height 306
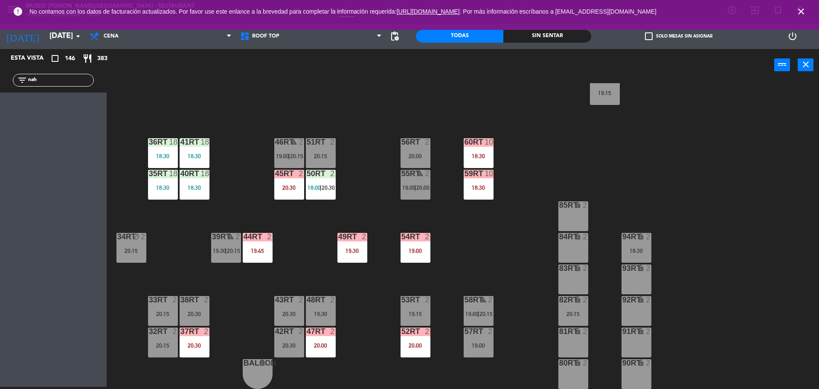
click at [314, 340] on div "47RT 2 20:00" at bounding box center [321, 343] width 30 height 30
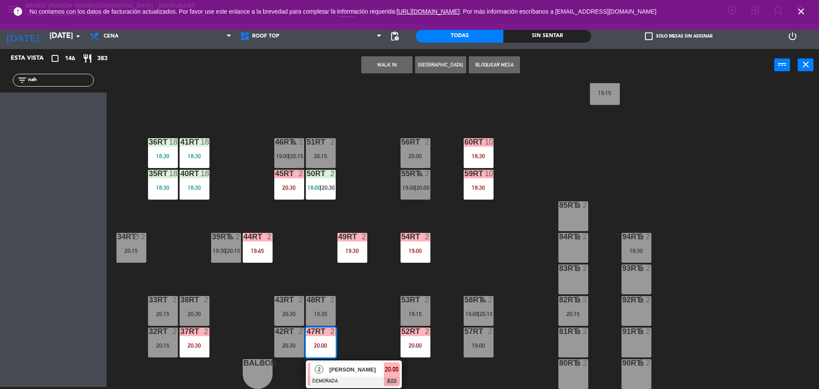
click at [348, 372] on span "[PERSON_NAME]" at bounding box center [356, 369] width 55 height 9
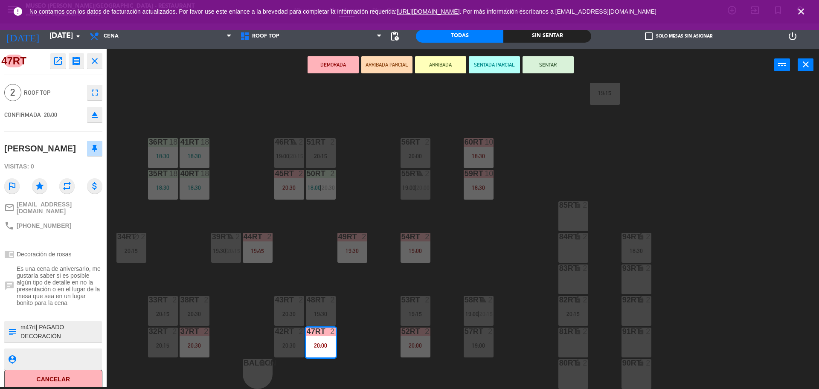
click at [372, 337] on div "18RT 6 20:30 16RT 6 19:45 28RT 2 20:30 80RR lock 2 18:45 27RT 3 20:00 7RT 3 19:…" at bounding box center [467, 236] width 704 height 306
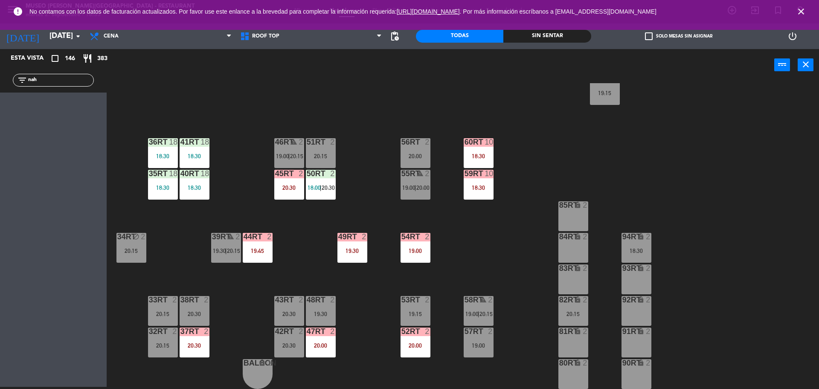
click at [359, 236] on div "2" at bounding box center [366, 237] width 14 height 8
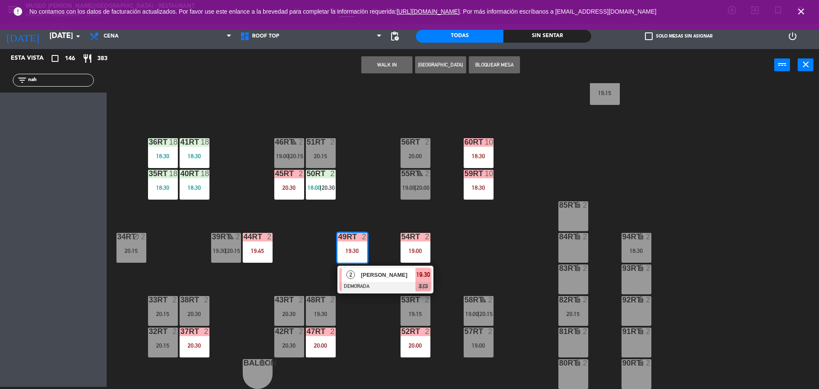
click at [380, 275] on span "[PERSON_NAME]" at bounding box center [388, 274] width 55 height 9
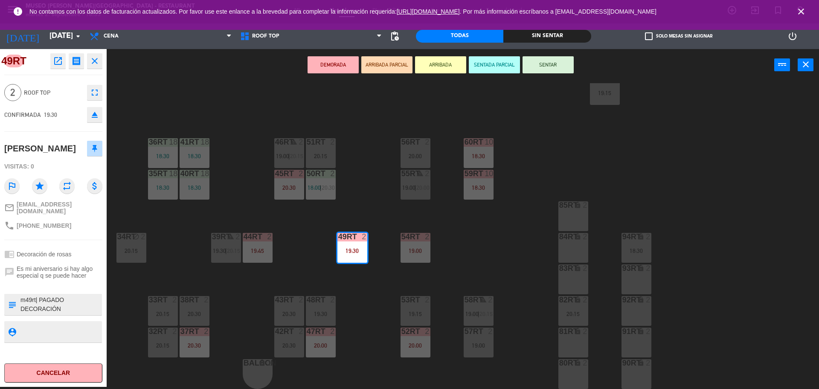
click at [368, 292] on div "18RT 6 20:30 16RT 6 19:45 28RT 2 20:30 80RR lock 2 18:45 27RT 3 20:00 7RT 3 19:…" at bounding box center [467, 236] width 704 height 306
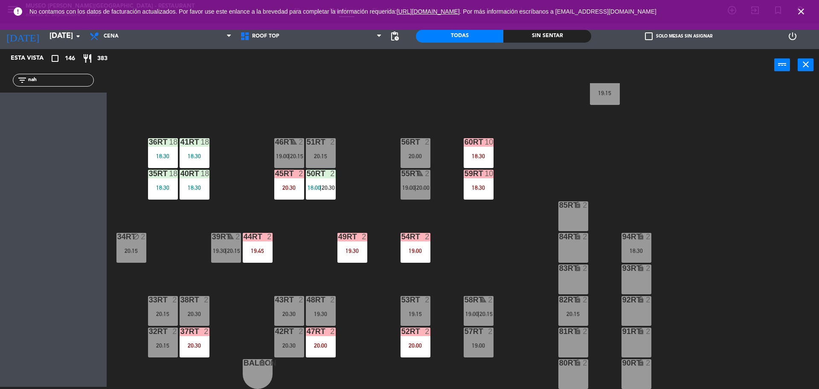
click at [423, 252] on div "19:00" at bounding box center [416, 251] width 30 height 6
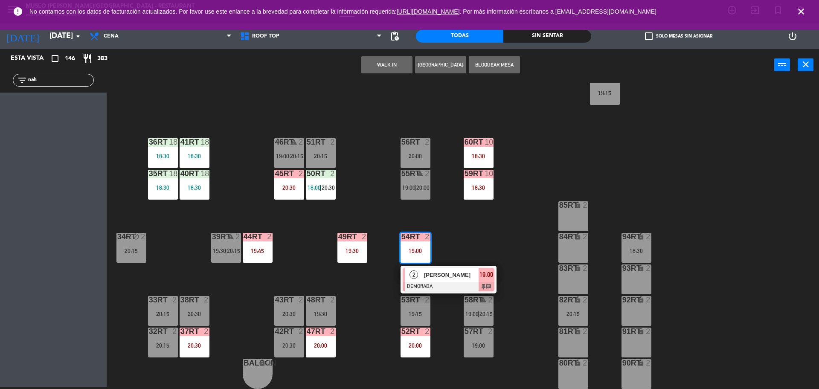
click at [461, 283] on div at bounding box center [449, 286] width 92 height 9
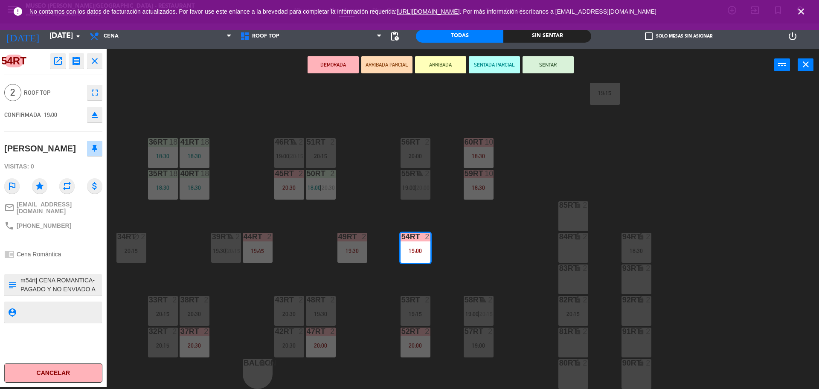
click at [383, 301] on div "18RT 6 20:30 16RT 6 19:45 28RT 2 20:30 80RR lock 2 18:45 27RT 3 20:00 7RT 3 19:…" at bounding box center [467, 236] width 704 height 306
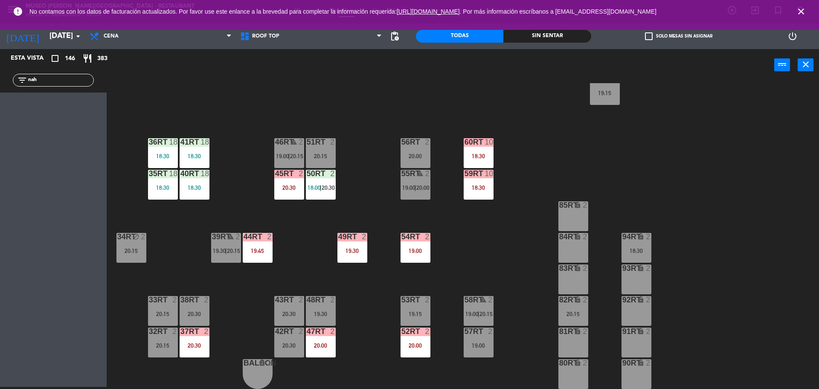
click at [423, 354] on div "52RT 2 20:00" at bounding box center [416, 343] width 30 height 30
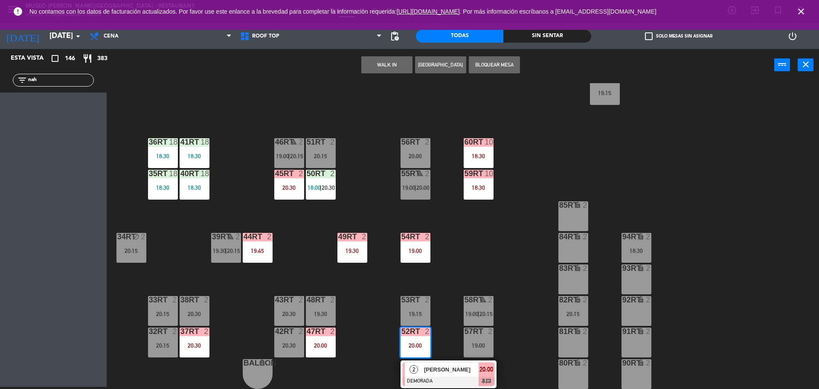
click at [438, 379] on div at bounding box center [449, 381] width 92 height 9
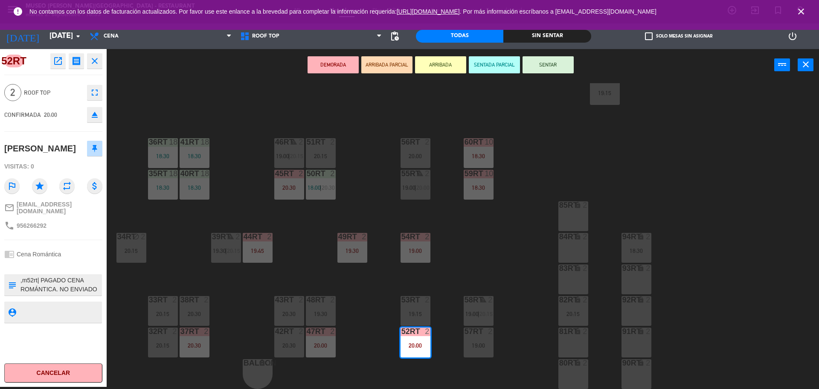
click at [395, 342] on div "18RT 6 20:30 16RT 6 19:45 28RT 2 20:30 80RR lock 2 18:45 27RT 3 20:00 7RT 3 19:…" at bounding box center [467, 236] width 704 height 306
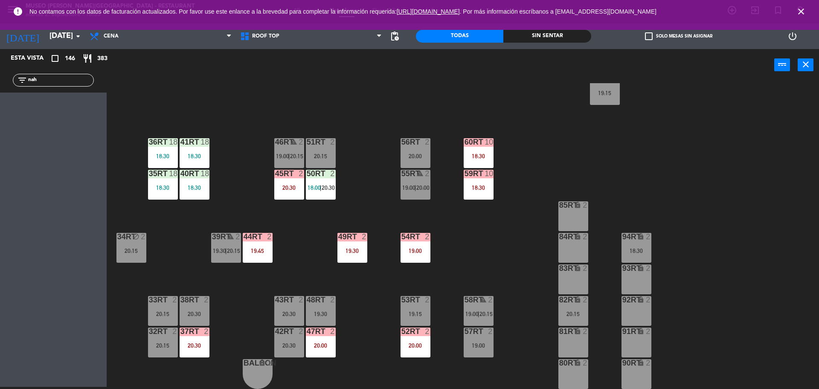
click at [290, 187] on div "20:30" at bounding box center [289, 188] width 30 height 6
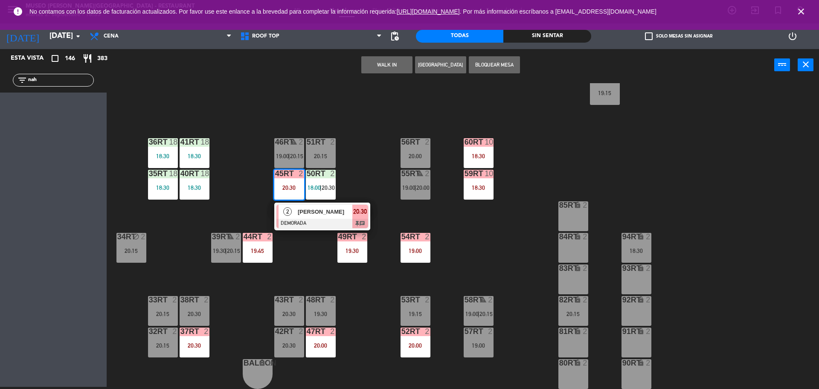
click at [299, 215] on span "[PERSON_NAME]" at bounding box center [325, 211] width 55 height 9
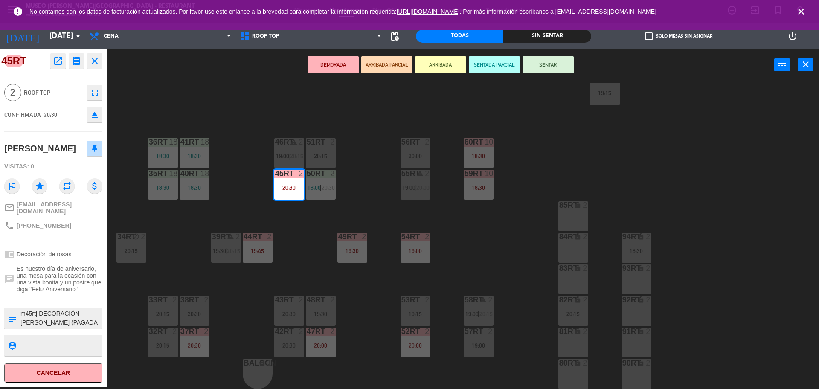
click at [300, 261] on div "18RT 6 20:30 16RT 6 19:45 28RT 2 20:30 80RR lock 2 18:45 27RT 3 20:00 7RT 3 19:…" at bounding box center [467, 236] width 704 height 306
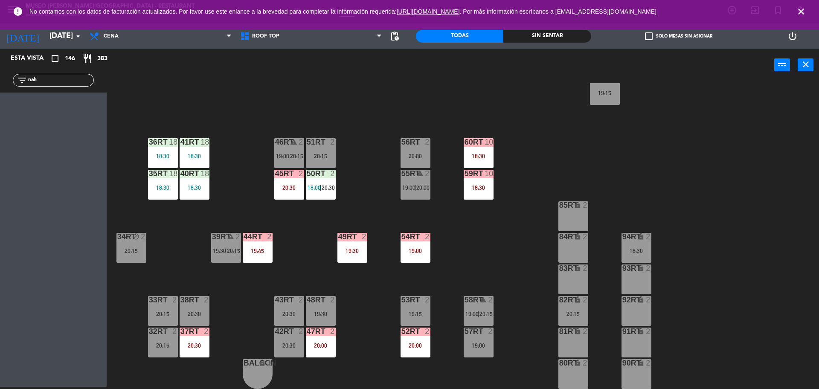
click at [467, 200] on div "18RT 6 20:30 16RT 6 19:45 28RT 2 20:30 80RR lock 2 18:45 27RT 3 20:00 7RT 3 19:…" at bounding box center [467, 236] width 704 height 306
click at [468, 197] on div "59RT 10 18:30" at bounding box center [479, 185] width 30 height 30
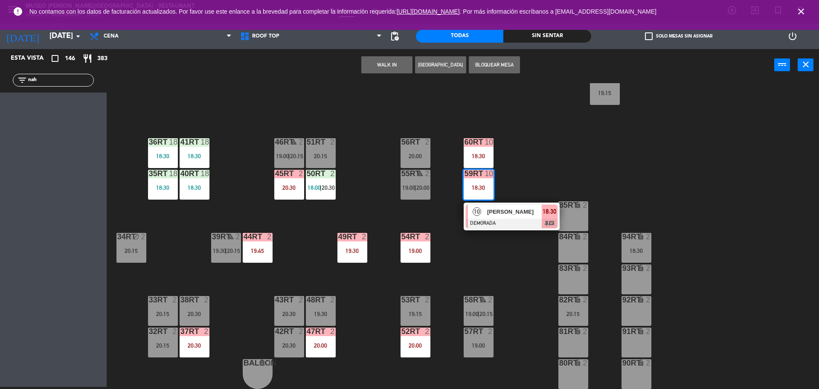
click at [481, 222] on div at bounding box center [512, 223] width 92 height 9
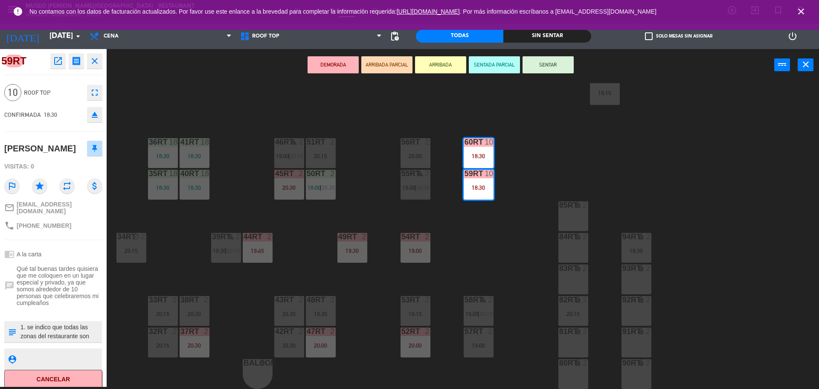
click at [368, 180] on div "18RT 6 20:30 16RT 6 19:45 28RT 2 20:30 80RR lock 2 18:45 27RT 3 20:00 7RT 3 19:…" at bounding box center [467, 236] width 704 height 306
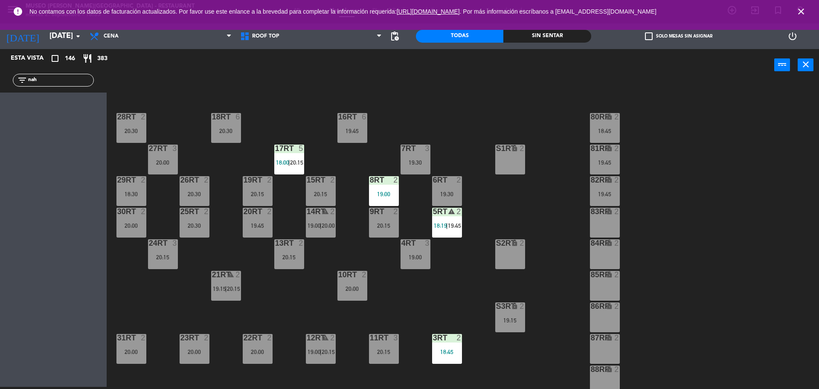
scroll to position [30, 0]
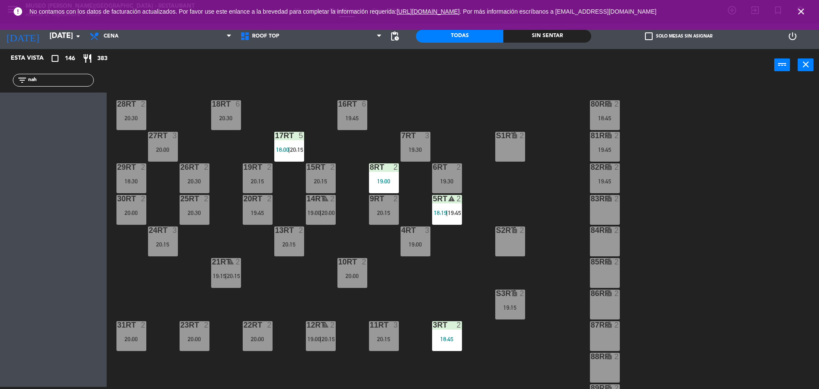
click at [501, 300] on div "S3RT lock 2 19:15" at bounding box center [510, 305] width 30 height 30
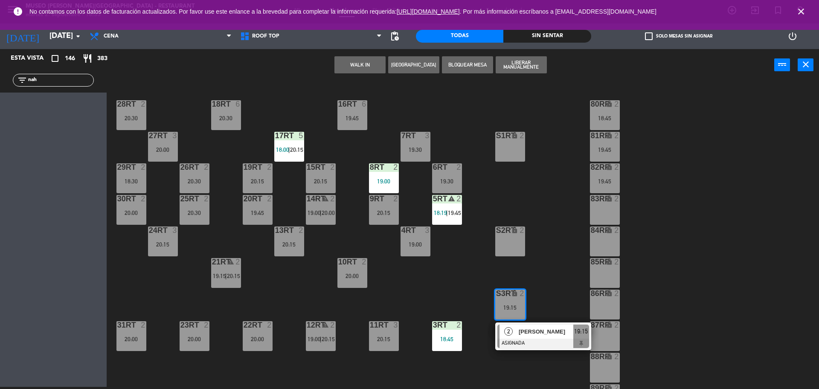
click at [614, 215] on div "83RR lock 2" at bounding box center [605, 210] width 30 height 30
click at [323, 74] on div "Mover WALK IN Crear Reserva Bloquear Mesa Liberar Manualmente power_input close" at bounding box center [441, 65] width 668 height 32
click at [321, 63] on button "Mover" at bounding box center [333, 64] width 51 height 17
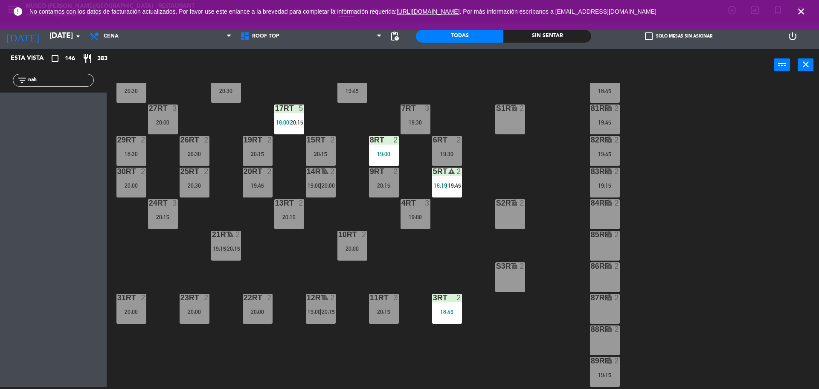
scroll to position [58, 0]
click at [378, 151] on div "19:00" at bounding box center [384, 154] width 30 height 6
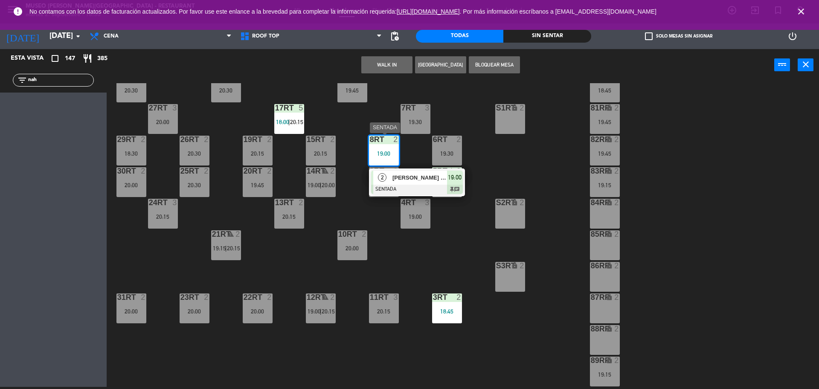
click at [394, 189] on div at bounding box center [417, 189] width 92 height 9
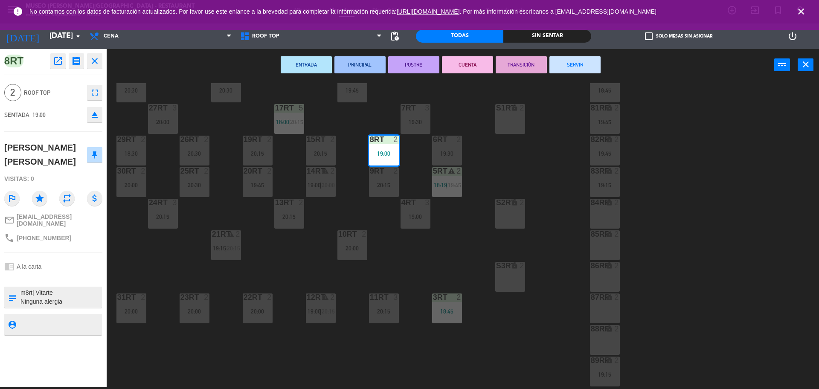
click at [85, 296] on textarea at bounding box center [60, 297] width 81 height 18
click at [47, 297] on textarea at bounding box center [60, 297] width 81 height 18
type textarea "m8rt| Vitarte Ninguna alergia se registro en ramada preguntando si su reserva e…"
click at [90, 248] on div "8RT open_in_new receipt 7:00 PM mar., 2 sep. 2 personas Nestor gregorio Francia…" at bounding box center [53, 218] width 107 height 338
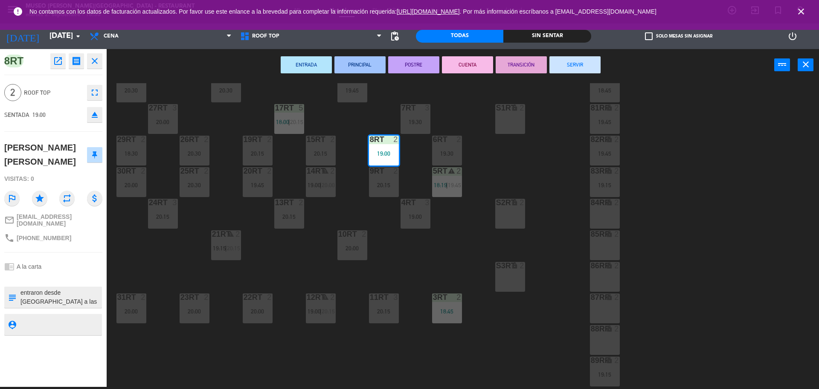
click at [804, 12] on icon "close" at bounding box center [801, 11] width 10 height 10
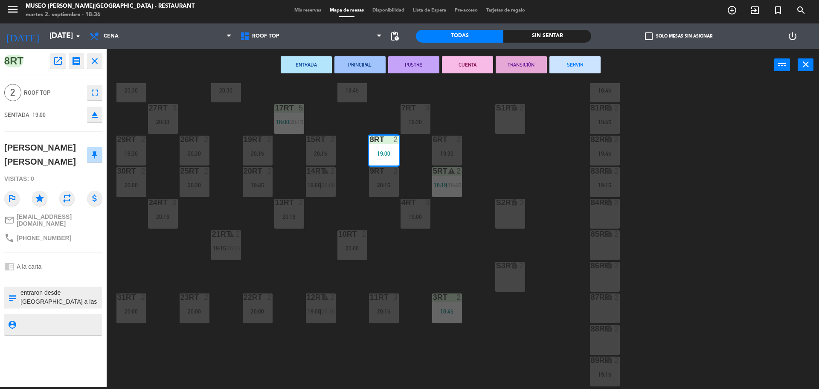
click at [42, 276] on div at bounding box center [53, 278] width 98 height 6
click at [356, 271] on div "18RT 6 20:30 16RT 6 19:45 28RT 2 20:30 80RR lock 2 18:45 27RT 3 20:00 7RT 3 19:…" at bounding box center [467, 236] width 704 height 306
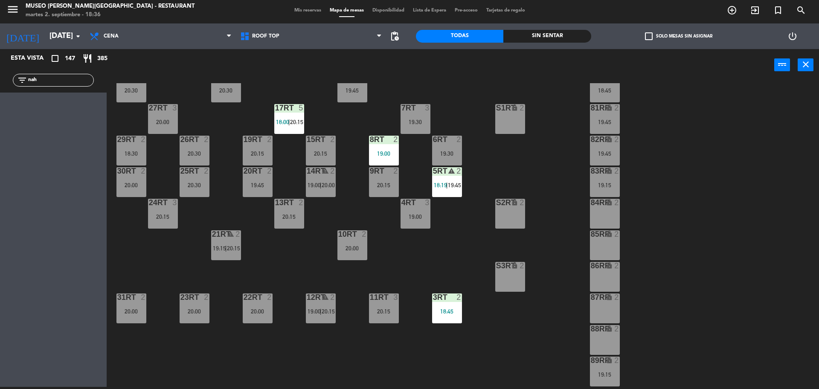
click at [383, 151] on div "19:00" at bounding box center [384, 154] width 30 height 6
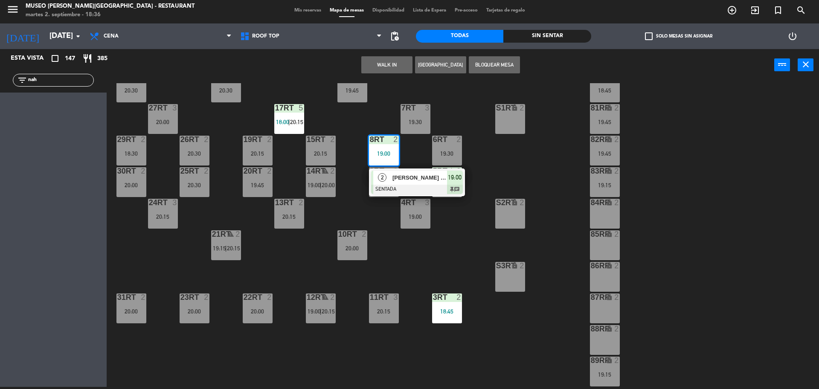
click at [439, 185] on div at bounding box center [417, 189] width 92 height 9
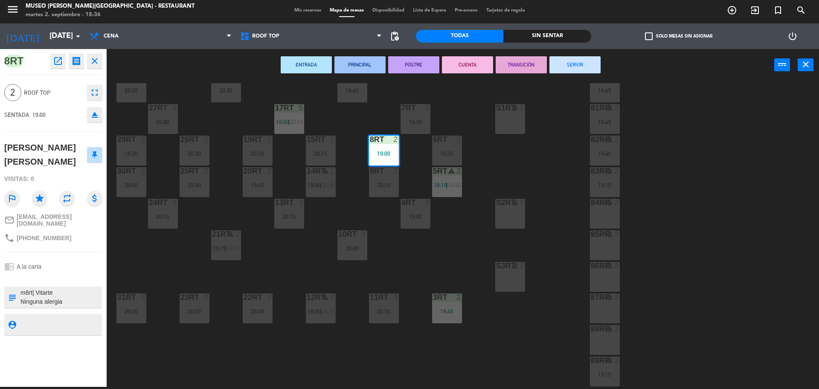
click at [73, 293] on textarea at bounding box center [60, 297] width 81 height 18
click at [306, 258] on div "18RT 6 20:30 16RT 6 19:45 28RT 2 20:30 80RR lock 2 18:45 27RT 3 20:00 7RT 3 19:…" at bounding box center [467, 236] width 704 height 306
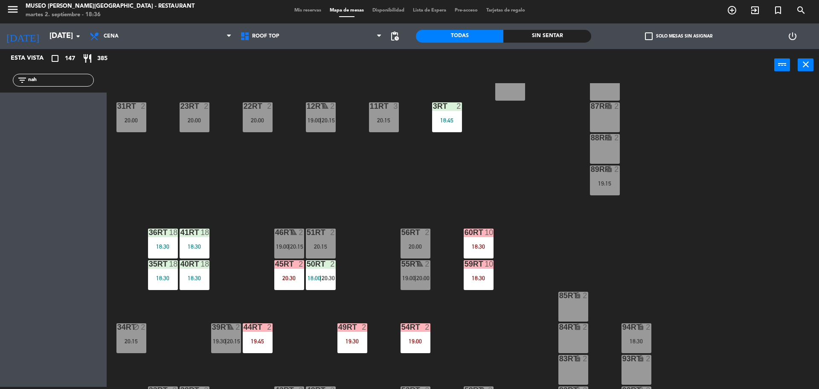
scroll to position [339, 0]
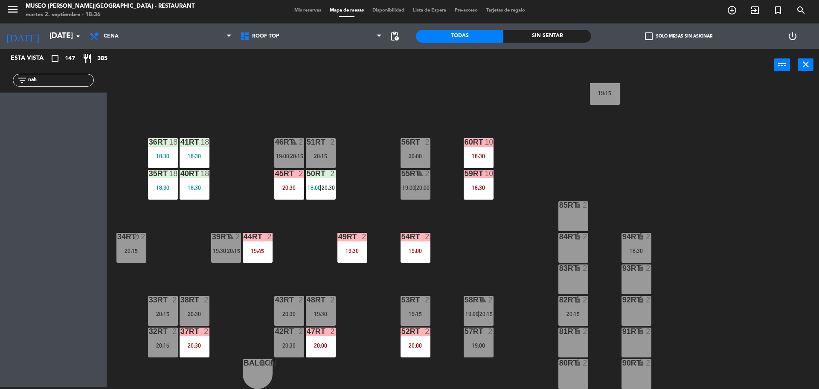
click at [319, 189] on span "18:00" at bounding box center [314, 187] width 13 height 7
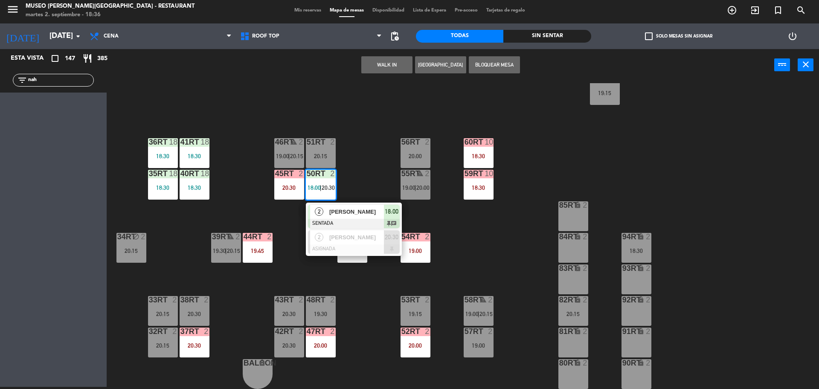
click at [345, 223] on div at bounding box center [354, 223] width 92 height 9
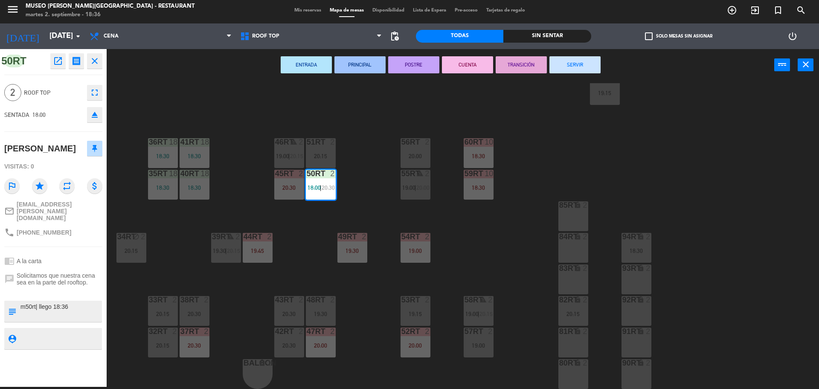
click at [305, 252] on div "18RT 6 20:30 16RT 6 19:45 28RT 2 20:30 80RR lock 2 18:45 27RT 3 20:00 7RT 3 19:…" at bounding box center [467, 236] width 704 height 306
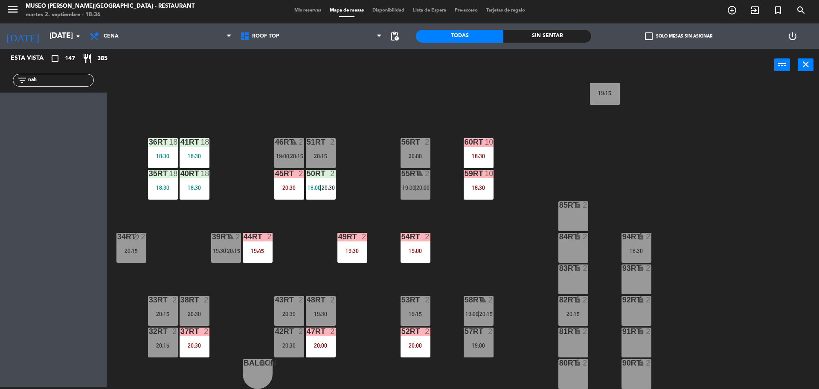
click at [200, 178] on div "40RT 18" at bounding box center [195, 174] width 30 height 9
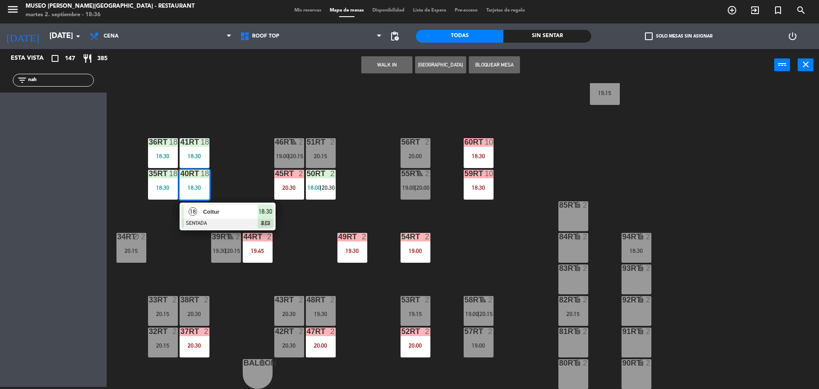
click at [233, 220] on div at bounding box center [228, 223] width 92 height 9
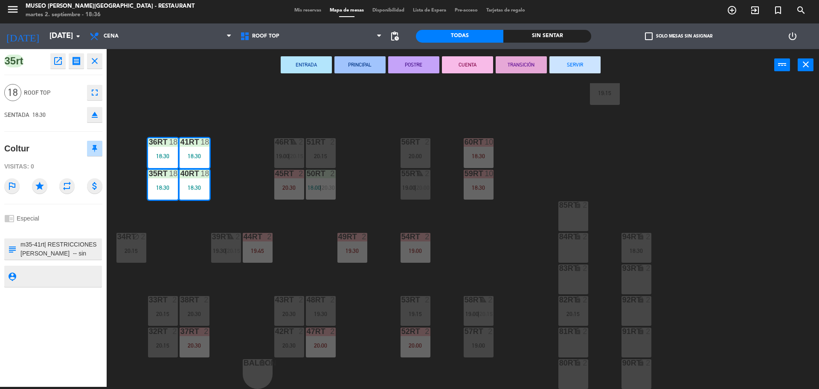
click at [310, 64] on button "ENTRADA" at bounding box center [306, 64] width 51 height 17
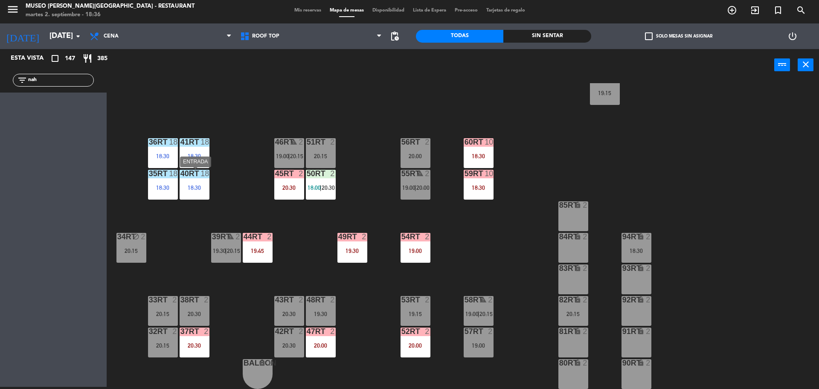
click at [186, 184] on div "18:30" at bounding box center [195, 187] width 30 height 6
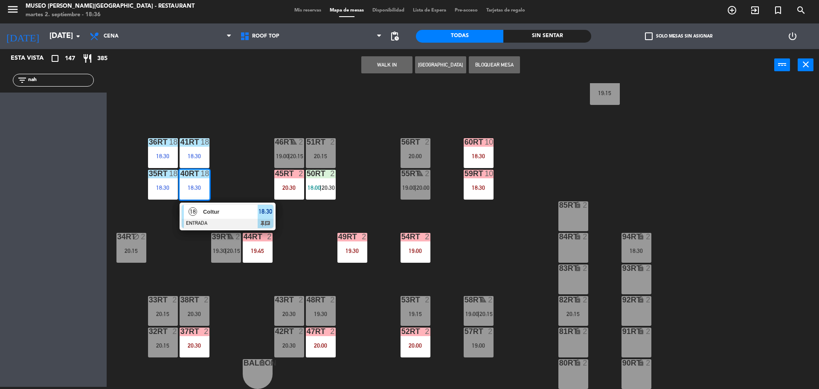
click at [226, 224] on div at bounding box center [228, 223] width 92 height 9
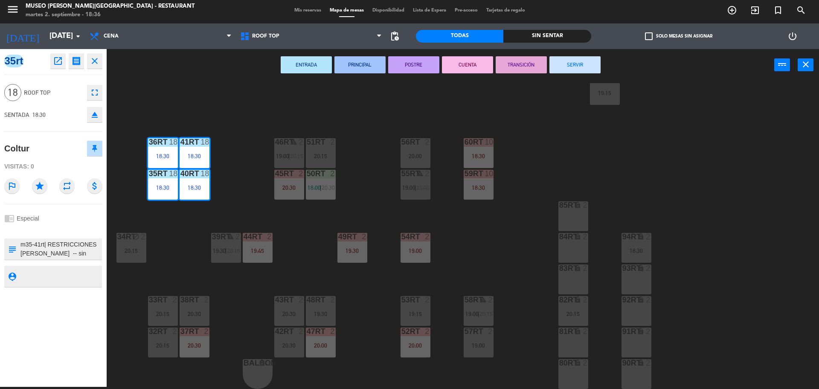
click at [180, 260] on div "18RT 6 20:30 16RT 6 19:45 28RT 2 20:30 80RR lock 2 18:45 27RT 3 20:00 7RT 3 19:…" at bounding box center [467, 236] width 704 height 306
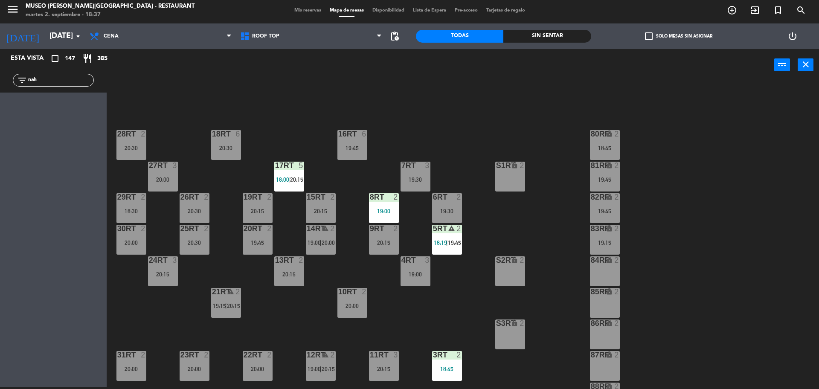
scroll to position [26, 0]
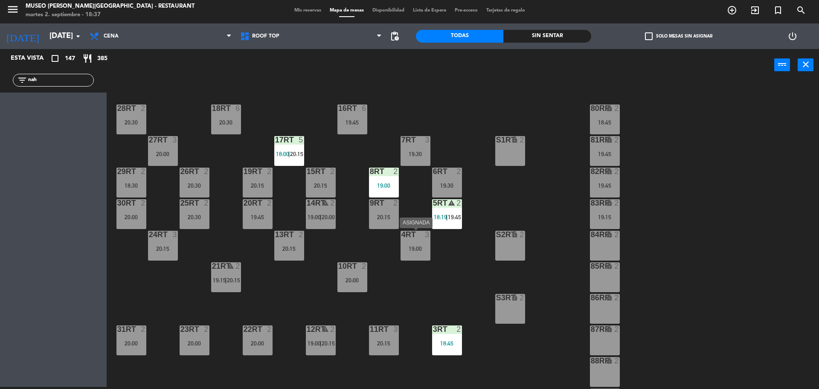
click at [416, 249] on div "19:00" at bounding box center [416, 249] width 30 height 6
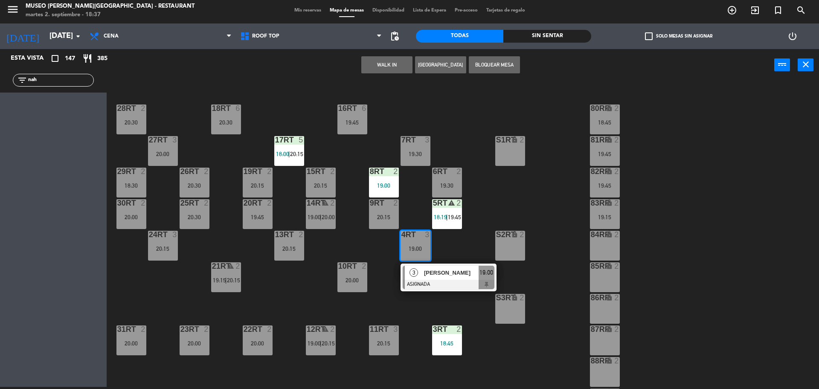
click at [372, 317] on div "18RT 6 20:30 16RT 6 19:45 28RT 2 20:30 80RR lock 2 18:45 27RT 3 20:00 7RT 3 19:…" at bounding box center [467, 236] width 704 height 306
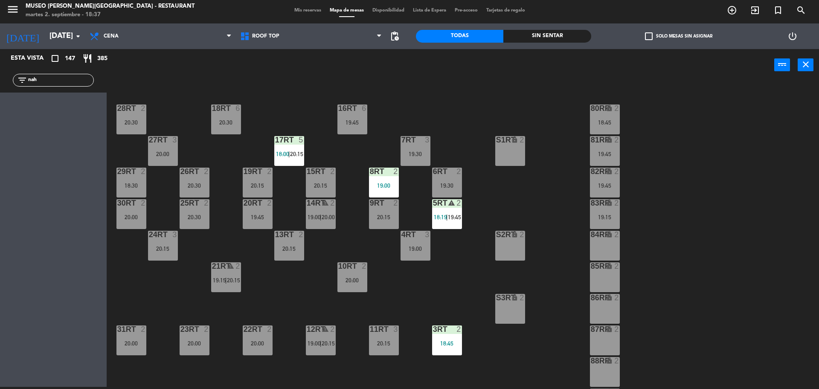
click at [383, 350] on div "11RT 3 20:15" at bounding box center [384, 340] width 30 height 30
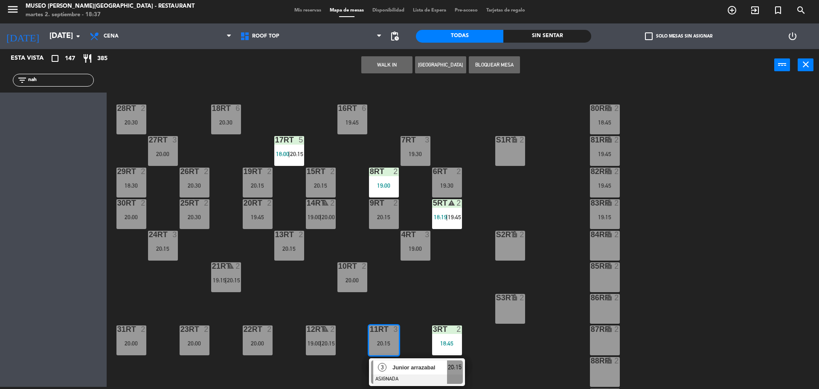
scroll to position [339, 0]
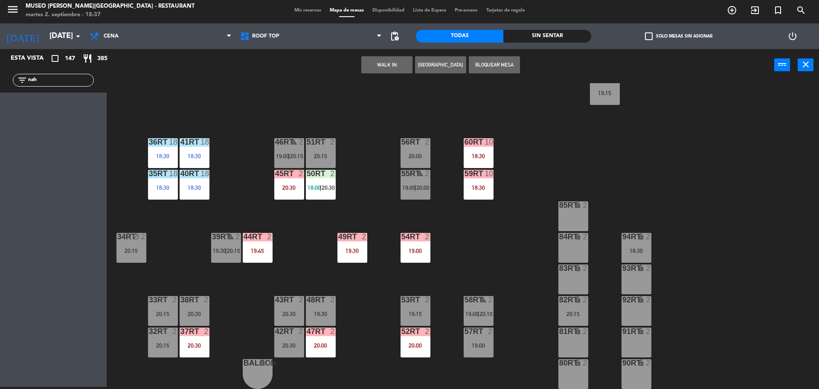
click at [283, 334] on div at bounding box center [289, 332] width 14 height 8
click at [345, 67] on button "Cambiar" at bounding box center [359, 64] width 51 height 17
click at [322, 308] on div "48RT 2 19:30" at bounding box center [321, 311] width 30 height 30
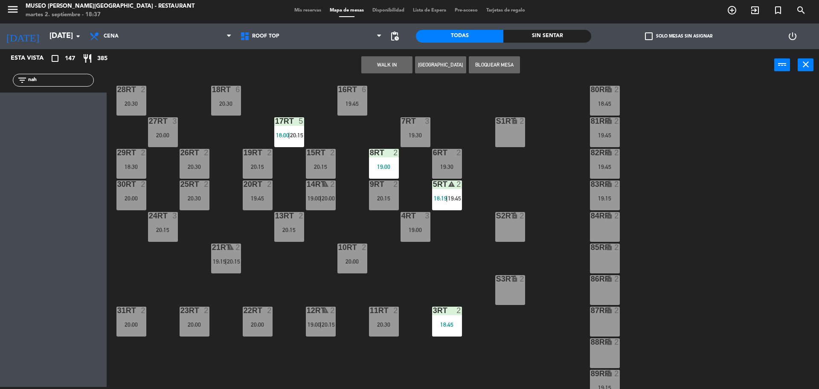
scroll to position [16, 0]
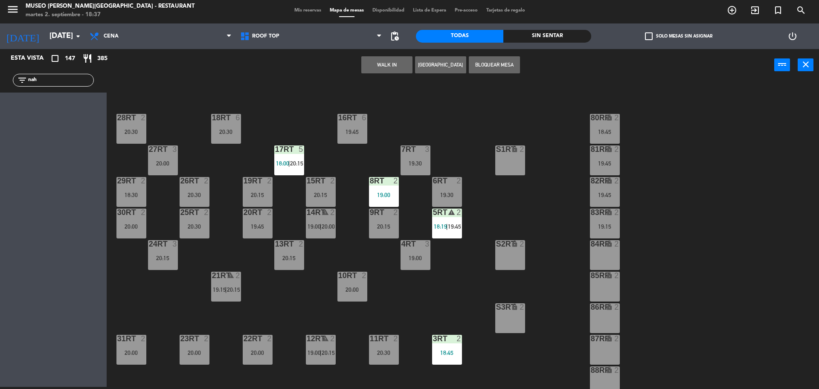
click at [421, 250] on div "4RT 3 19:00" at bounding box center [416, 255] width 30 height 30
click at [370, 67] on button "Cambiar" at bounding box center [359, 64] width 51 height 17
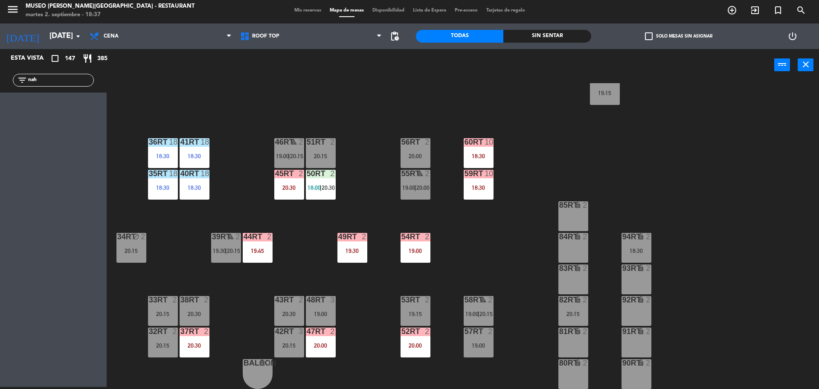
click at [367, 188] on div "18RT 6 20:30 16RT 6 19:45 28RT 2 20:30 80RR lock 2 18:45 27RT 3 20:00 7RT 3 19:…" at bounding box center [467, 236] width 704 height 306
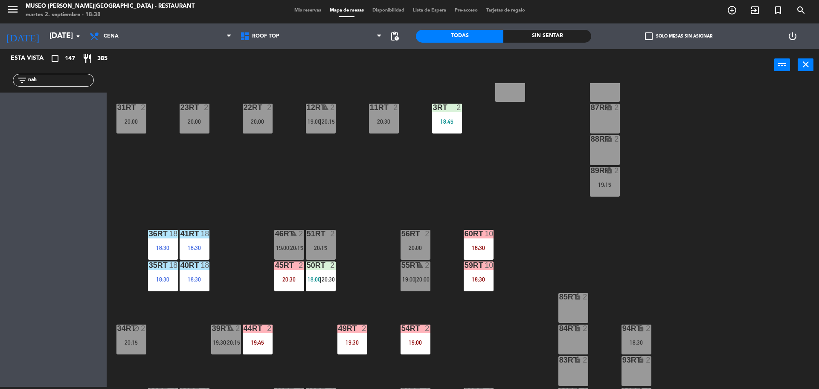
scroll to position [313, 0]
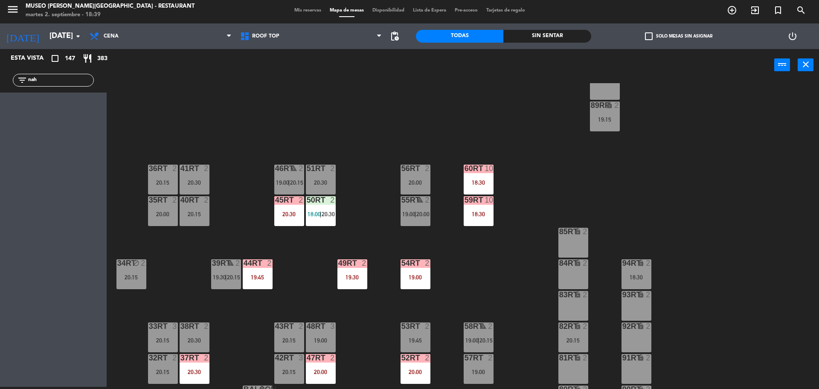
click at [515, 249] on div "18RT 6 20:30 16RT 6 19:45 28RT 2 20:30 80RR lock 2 18:45 27RT 3 20:00 7RT 2 19:…" at bounding box center [467, 236] width 704 height 306
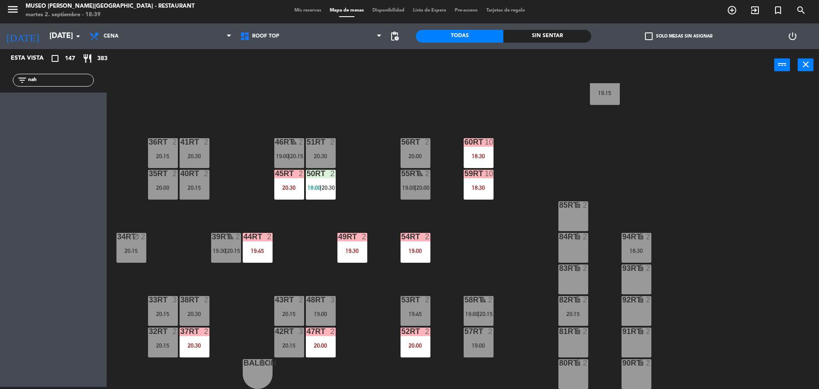
scroll to position [339, 0]
click at [570, 313] on div "20:15" at bounding box center [573, 314] width 30 height 6
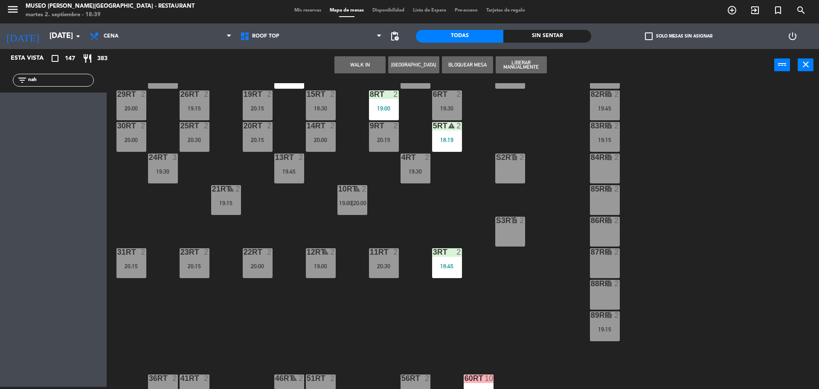
scroll to position [84, 0]
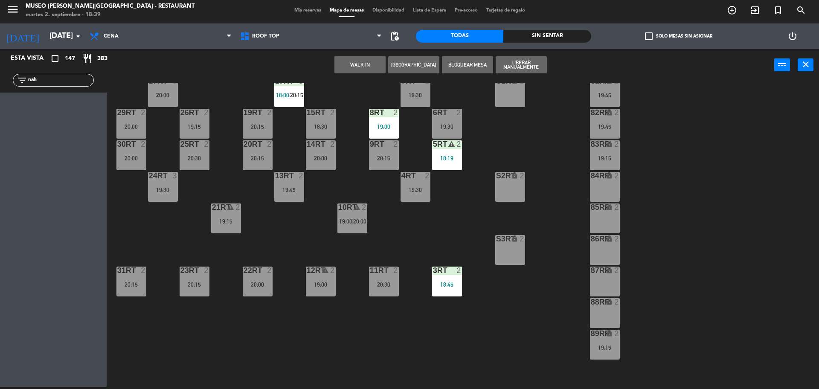
click at [604, 203] on div "lock" at bounding box center [605, 207] width 14 height 8
click at [345, 66] on button "Mover" at bounding box center [333, 64] width 51 height 17
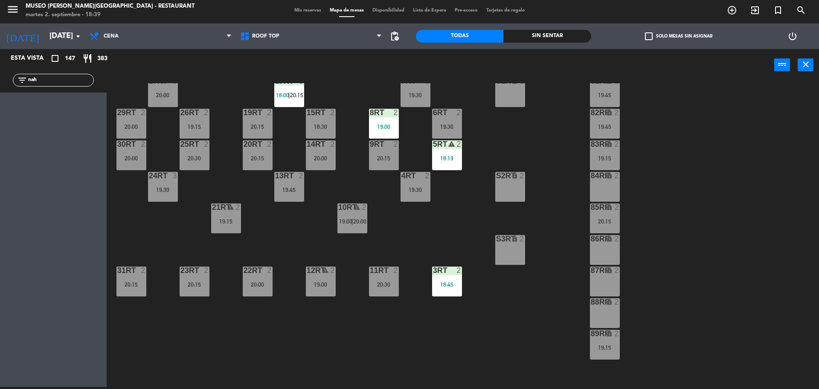
scroll to position [339, 0]
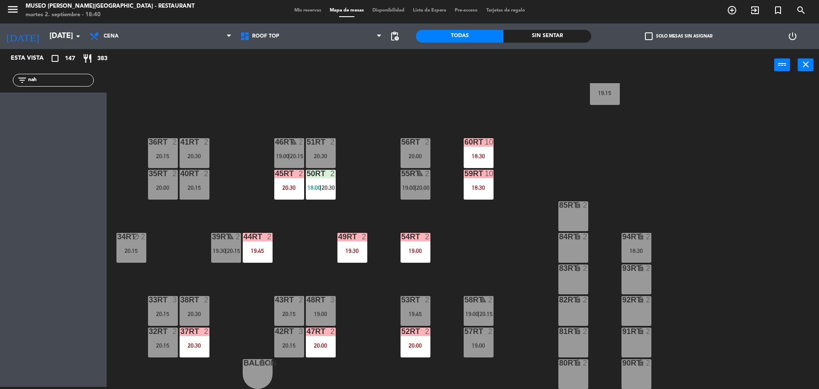
click at [632, 247] on div "94RT lock 2 18:30" at bounding box center [636, 248] width 30 height 30
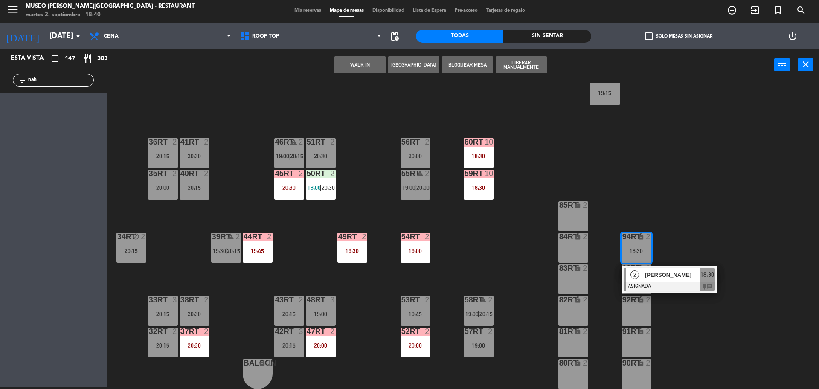
scroll to position [0, 0]
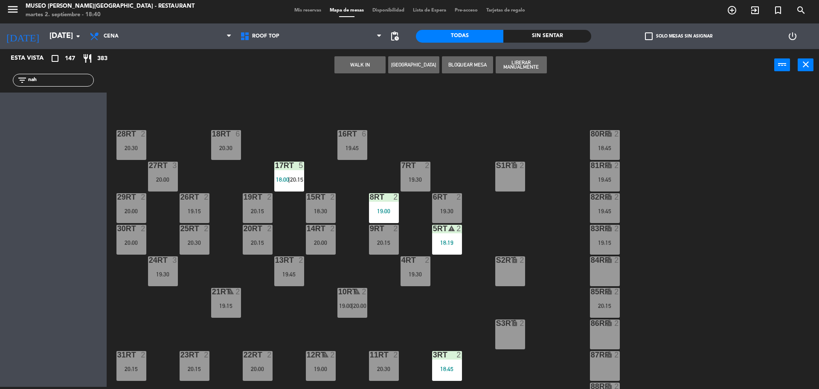
click at [607, 273] on div "84RR lock 2" at bounding box center [605, 271] width 30 height 30
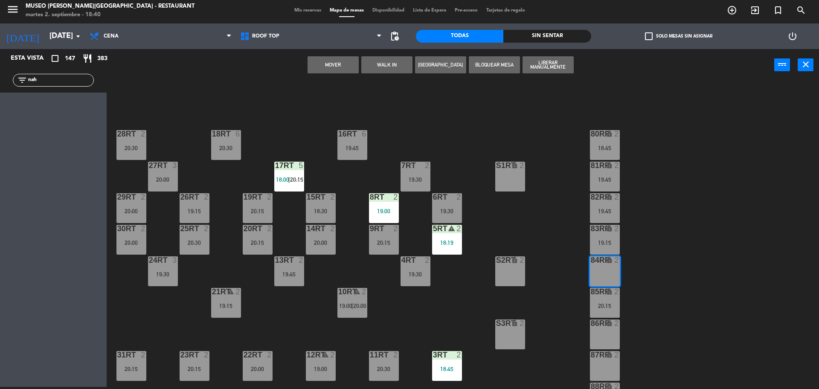
click at [333, 60] on button "Mover" at bounding box center [333, 64] width 51 height 17
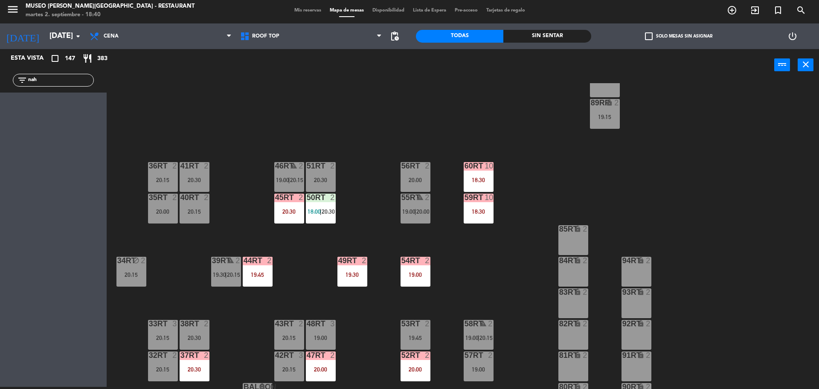
scroll to position [339, 0]
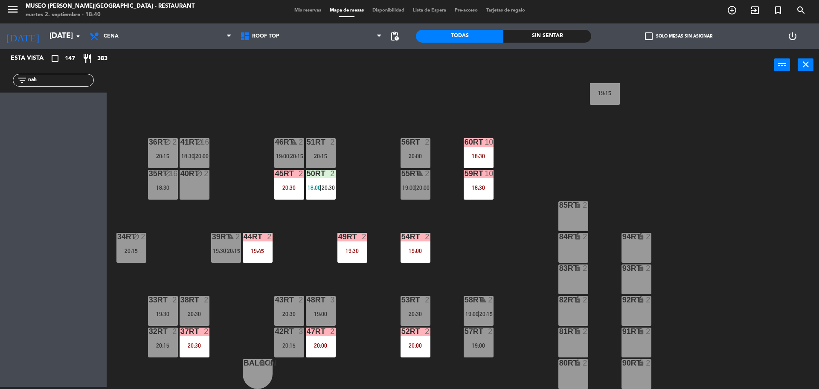
drag, startPoint x: 44, startPoint y: 79, endPoint x: 0, endPoint y: 72, distance: 44.5
click at [0, 72] on div "filter_list nah" at bounding box center [53, 80] width 107 height 25
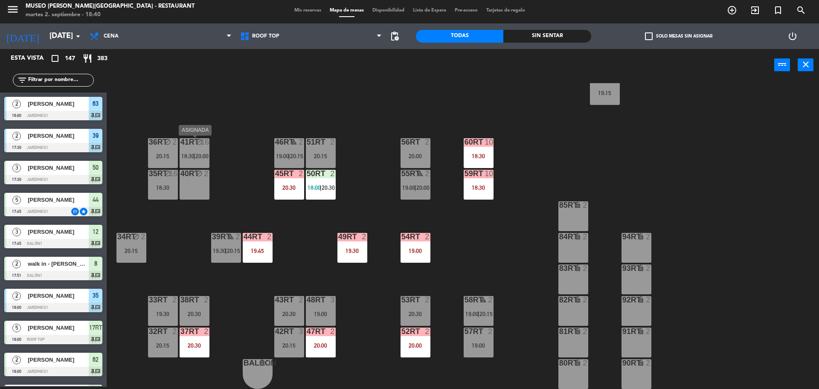
click at [178, 154] on div "18RT 6 20:30 16RT 6 19:45 28RT 2 20:30 80RR lock 2 18:45 27RT 3 20:00 7RT 2 19:…" at bounding box center [467, 236] width 704 height 306
click at [200, 161] on div "41RT block 16 18:30 | 20:00" at bounding box center [195, 153] width 30 height 30
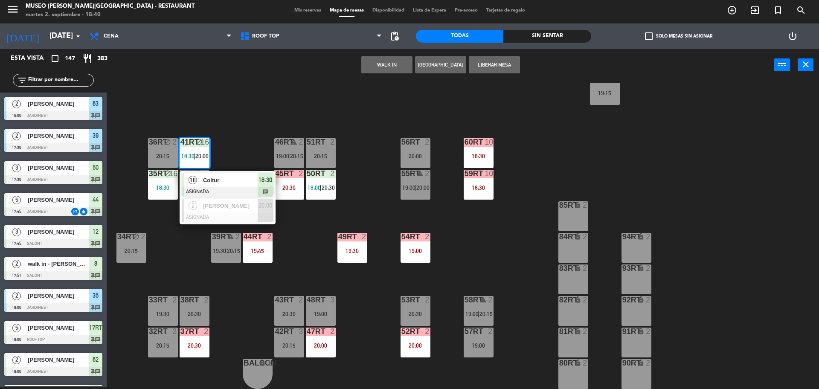
click at [235, 190] on div at bounding box center [228, 191] width 92 height 9
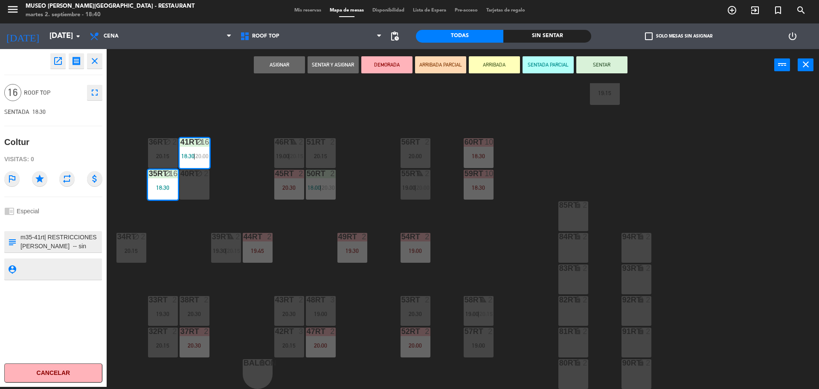
click at [53, 157] on div "Visitas: 0" at bounding box center [53, 159] width 98 height 15
click at [35, 252] on div at bounding box center [60, 241] width 81 height 21
click at [37, 241] on textarea at bounding box center [60, 242] width 81 height 18
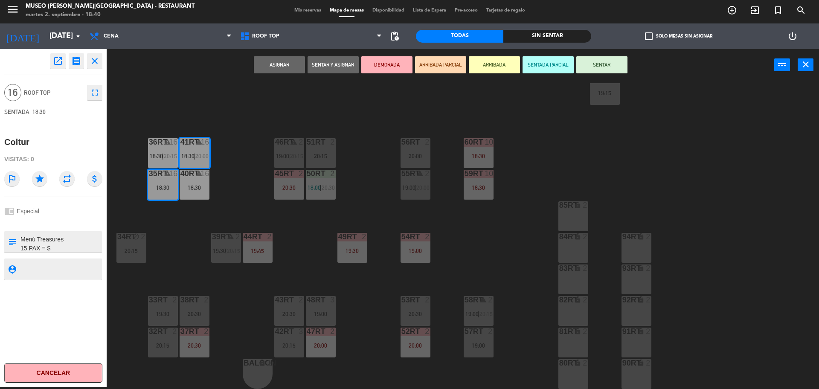
scroll to position [142, 0]
click at [234, 127] on div "18RT 6 20:30 16RT 6 19:45 28RT 2 20:30 80RR lock 2 18:45 27RT 3 20:00 7RT 2 19:…" at bounding box center [467, 236] width 704 height 306
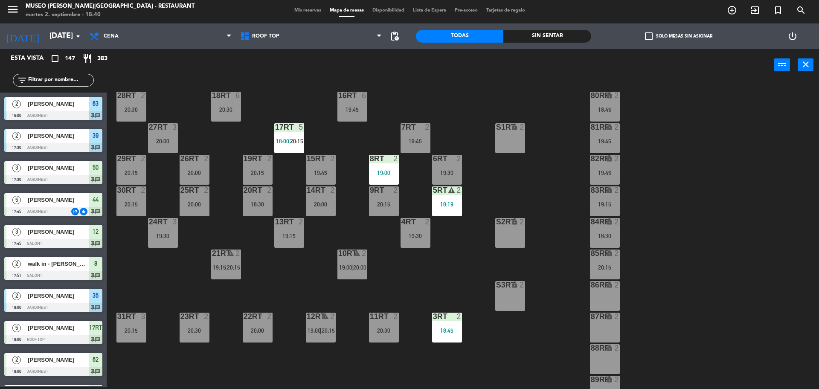
scroll to position [339, 0]
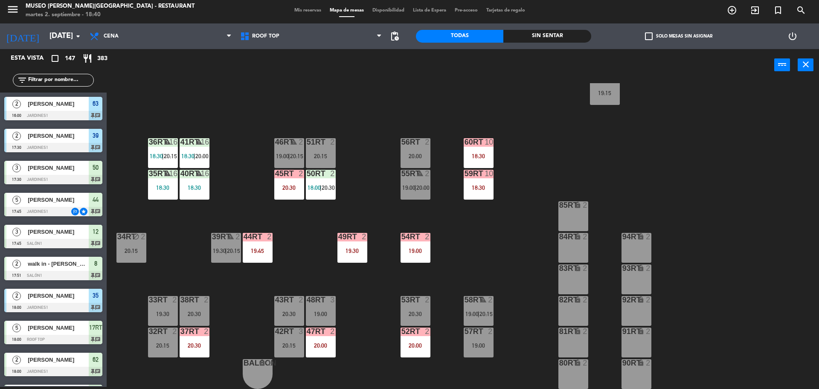
click at [196, 165] on div "41RT warning 16 18:30 | 20:00" at bounding box center [195, 153] width 30 height 30
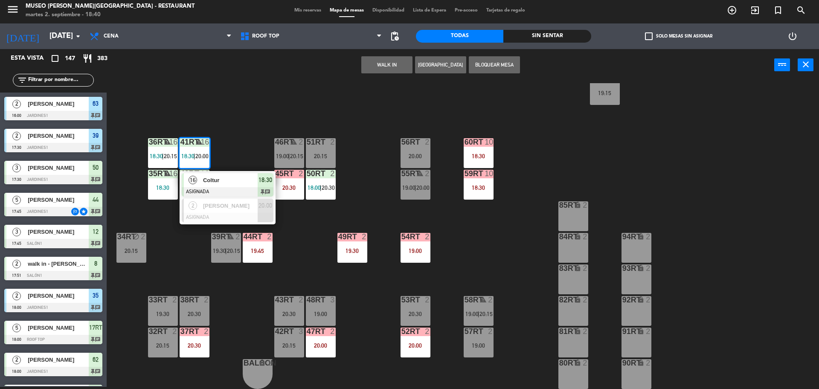
click at [217, 195] on div at bounding box center [228, 191] width 92 height 9
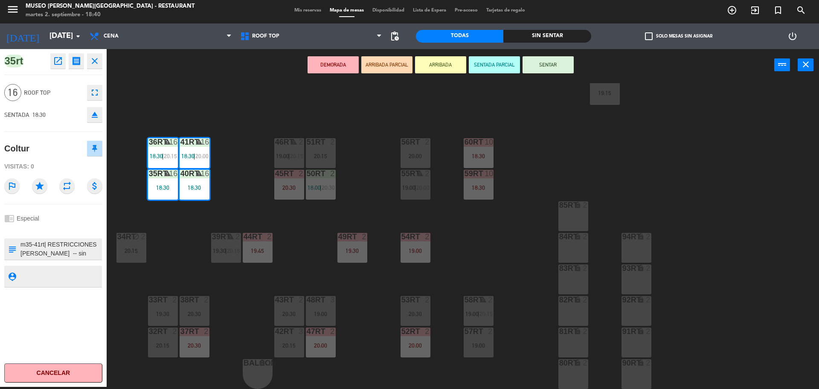
click at [203, 217] on div "18RT 6 20:30 16RT 6 19:45 28RT 2 20:30 80RR lock 2 18:45 27RT 3 20:00 7RT 2 19:…" at bounding box center [467, 236] width 704 height 306
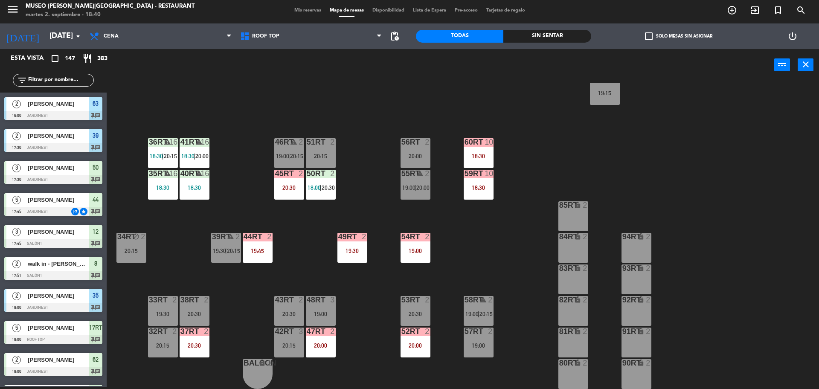
scroll to position [2, 0]
click at [229, 203] on div "18RT 6 20:30 16RT 6 19:45 28RT 2 20:30 80RR lock 2 18:45 27RT 3 20:00 7RT 2 19:…" at bounding box center [467, 236] width 704 height 306
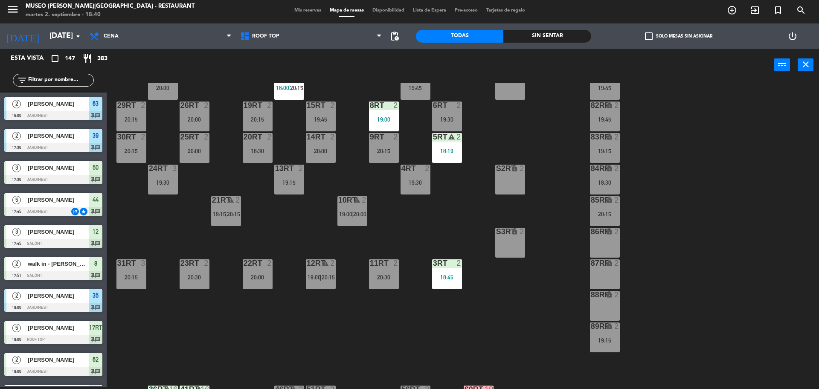
scroll to position [0, 0]
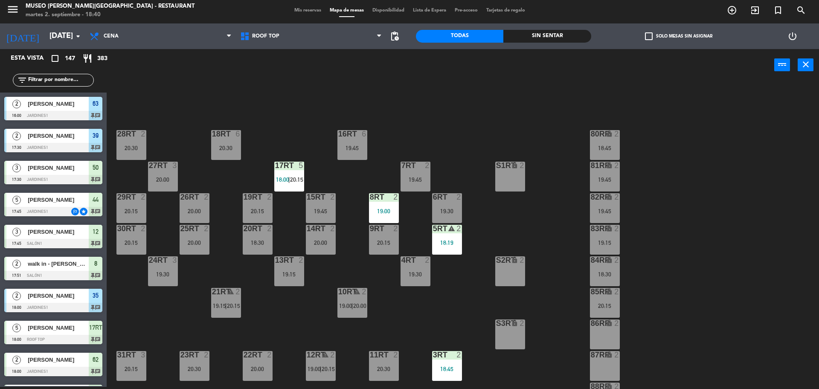
click at [397, 206] on div "8RT 2 19:00" at bounding box center [384, 208] width 30 height 30
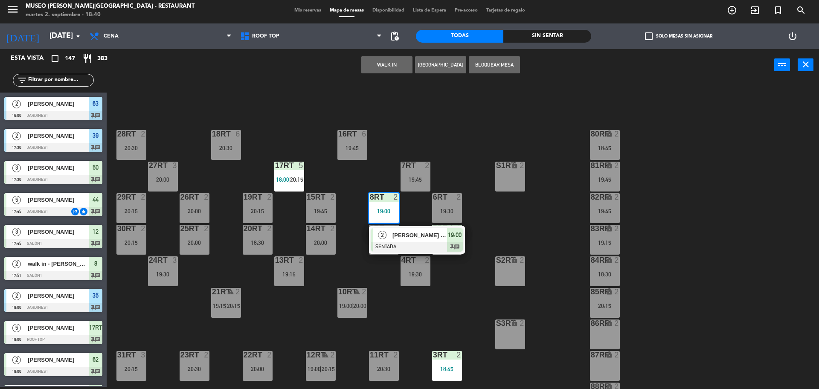
click at [439, 247] on div at bounding box center [417, 246] width 92 height 9
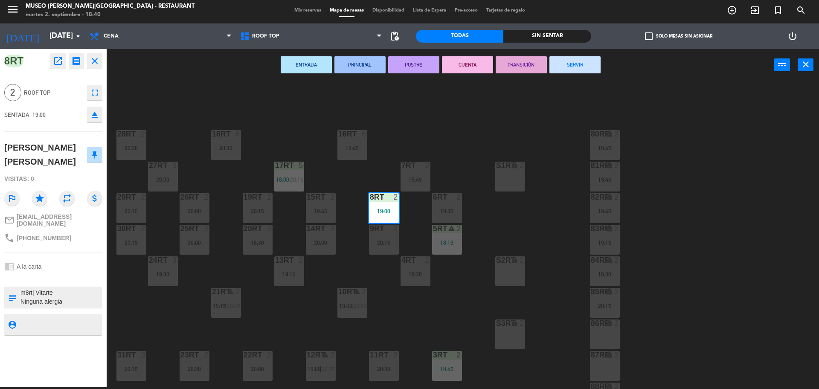
click at [506, 241] on div "18RT 6 20:30 16RT 6 19:45 28RT 2 20:30 80RR lock 2 18:45 27RT 3 20:00 7RT 2 19:…" at bounding box center [467, 236] width 704 height 306
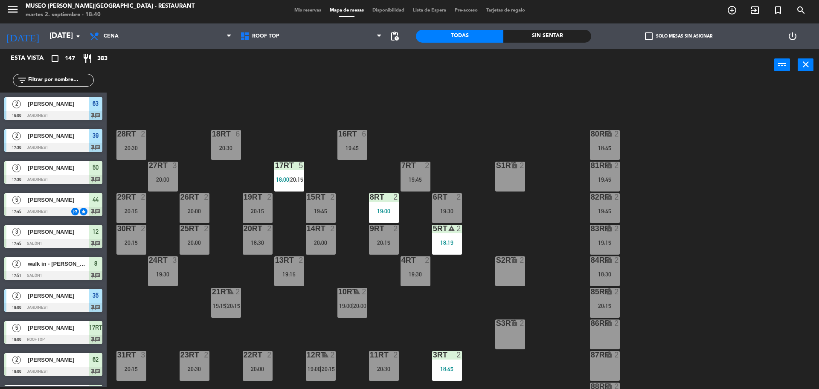
scroll to position [2, 0]
click at [370, 200] on div "8RT" at bounding box center [370, 197] width 0 height 8
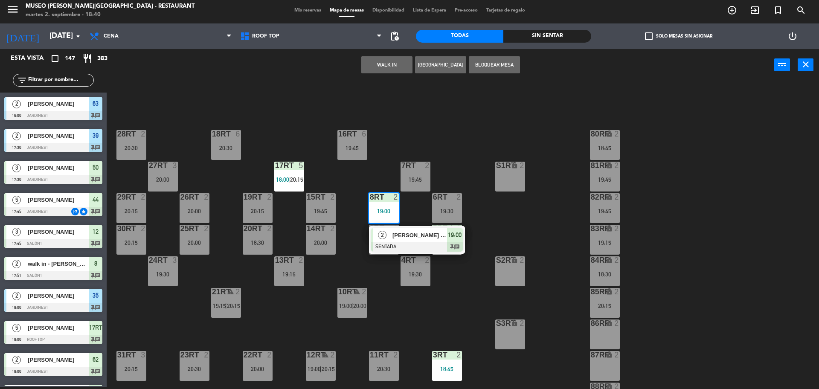
click at [417, 235] on span "[PERSON_NAME] [PERSON_NAME]" at bounding box center [419, 235] width 55 height 9
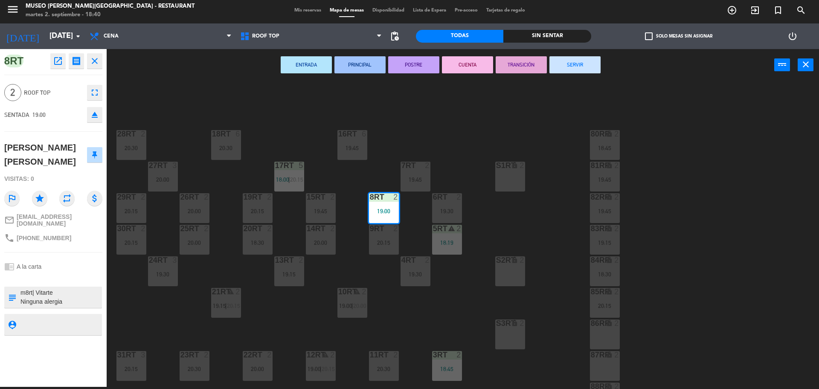
click at [409, 311] on div "18RT 6 20:30 16RT 6 19:45 28RT 2 20:30 80RR lock 2 18:45 27RT 3 20:00 7RT 2 19:…" at bounding box center [467, 236] width 704 height 306
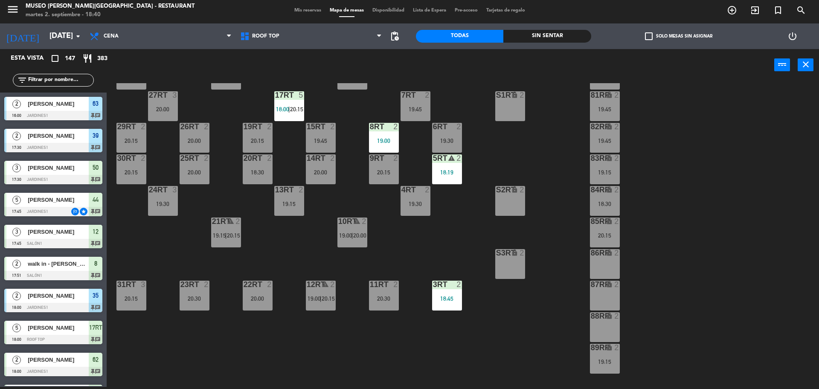
scroll to position [73, 0]
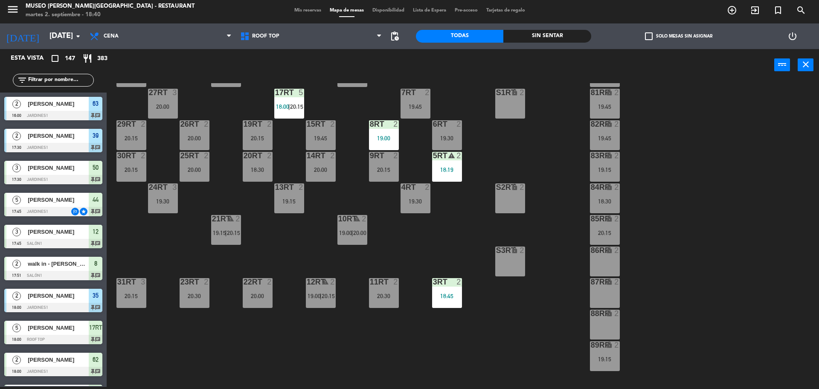
click at [312, 288] on div "12RT warning 2 19:00 | 20:15" at bounding box center [321, 293] width 30 height 30
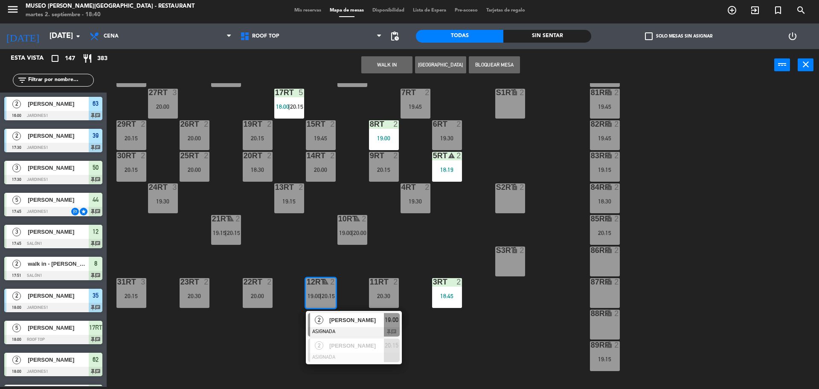
click at [369, 260] on div "18RT 6 20:30 16RT 6 19:45 28RT 2 20:30 80RR lock 2 18:45 27RT 3 20:00 7RT 2 19:…" at bounding box center [467, 236] width 704 height 306
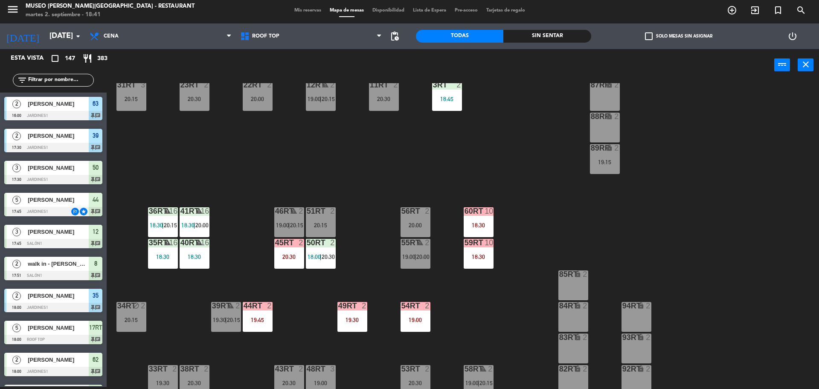
scroll to position [339, 0]
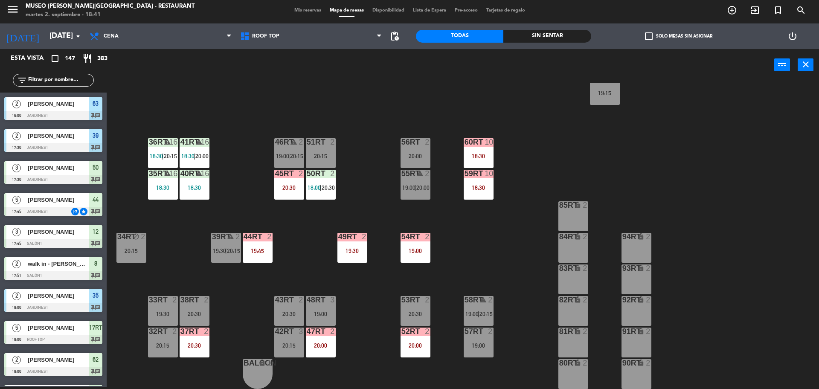
click at [248, 264] on div "18RT 6 20:30 16RT 6 19:45 28RT 2 20:30 80RR lock 2 18:45 27RT 3 20:00 7RT 2 19:…" at bounding box center [467, 236] width 704 height 306
click at [255, 258] on div "44RT 2 19:45" at bounding box center [258, 248] width 30 height 30
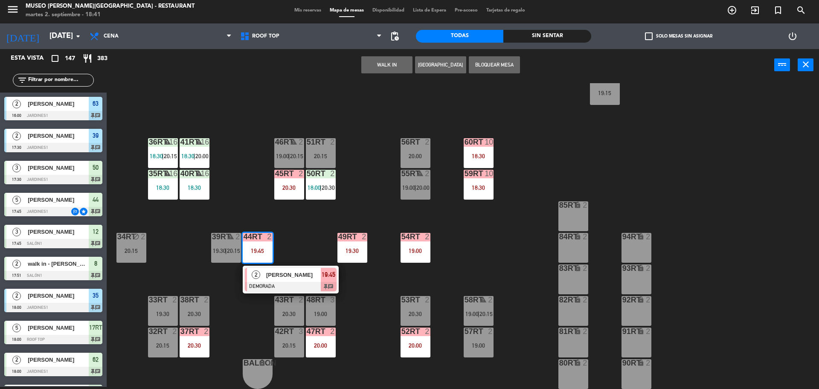
click at [287, 273] on span "[PERSON_NAME]" at bounding box center [293, 274] width 55 height 9
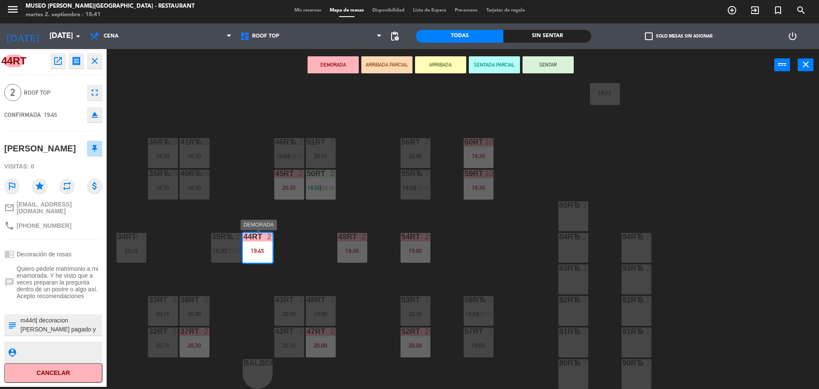
click at [273, 240] on div "2" at bounding box center [271, 237] width 14 height 8
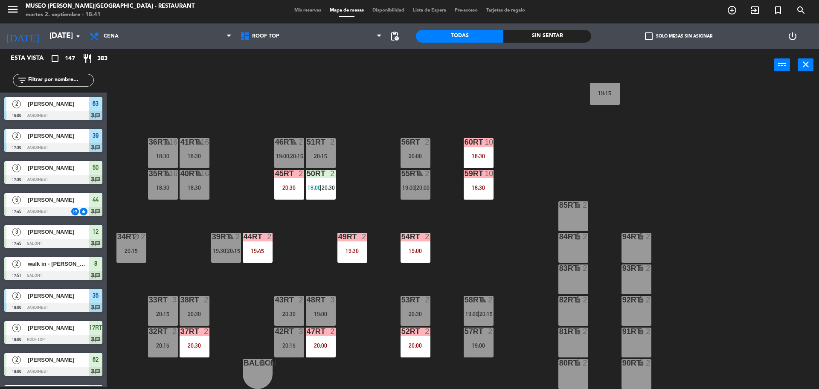
click at [299, 244] on div "18RT 6 20:30 16RT 6 19:45 28RT 2 20:30 80RR lock 2 18:45 27RT 3 20:00 7RT 2 19:…" at bounding box center [467, 236] width 704 height 306
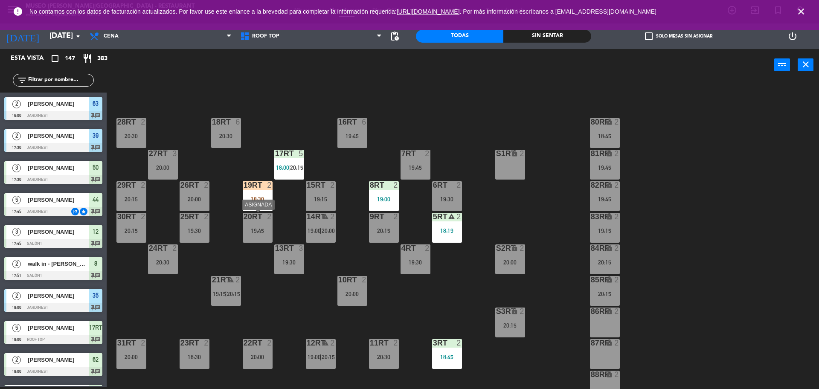
scroll to position [11, 0]
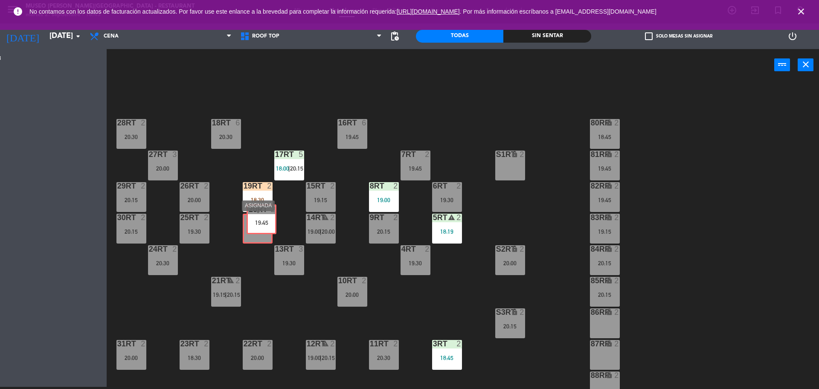
drag, startPoint x: 250, startPoint y: 229, endPoint x: 250, endPoint y: 202, distance: 26.9
click at [250, 202] on div "18RT 6 20:30 16RT 6 19:45 28RT 2 20:30 80RR lock 2 18:45 27RT 3 20:00 7RT 2 19:…" at bounding box center [467, 236] width 704 height 306
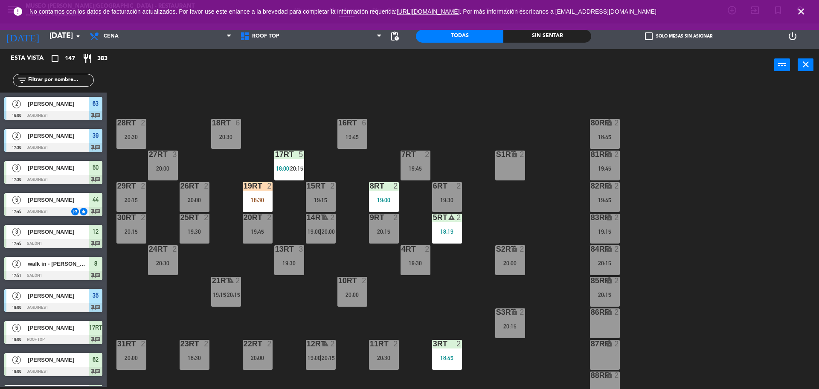
scroll to position [2, 0]
click at [242, 174] on div "18RT 6 20:30 16RT 6 19:45 28RT 2 20:30 80RR lock 2 18:45 27RT 3 20:00 7RT 2 19:…" at bounding box center [467, 236] width 704 height 306
click at [252, 201] on div "18:30" at bounding box center [258, 200] width 30 height 6
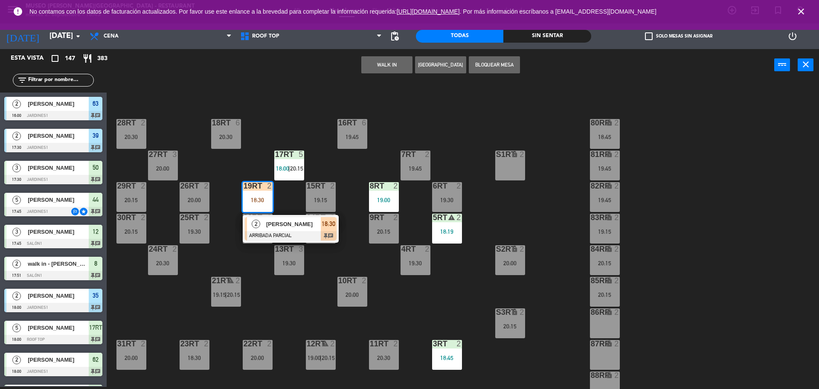
click at [251, 227] on div "2" at bounding box center [256, 224] width 18 height 14
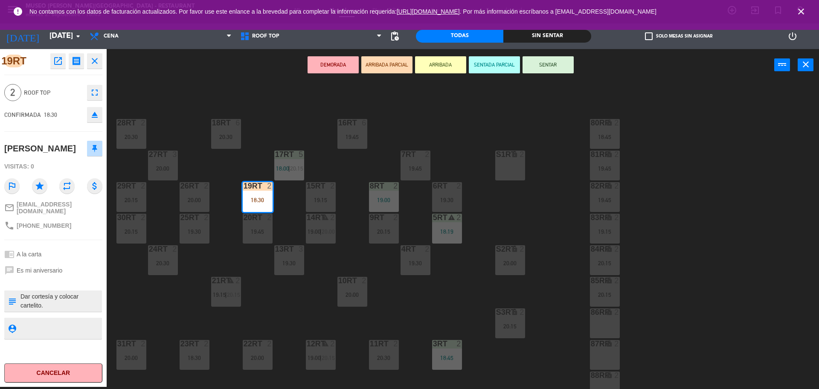
drag, startPoint x: 39, startPoint y: 340, endPoint x: 49, endPoint y: 321, distance: 21.6
click at [49, 321] on div "19RT open_in_new receipt 6:30 PM mar., 2 sep. 2 personas anniversary Ariana Ant…" at bounding box center [53, 218] width 107 height 338
click at [21, 305] on textarea at bounding box center [60, 301] width 81 height 18
type textarea "m19rt| aniversario Dar cortesía y colocar cartelito."
click at [56, 334] on textarea at bounding box center [60, 328] width 81 height 11
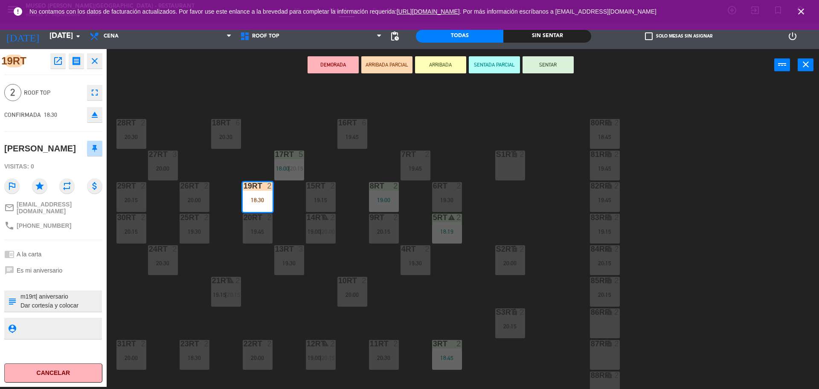
click at [536, 67] on button "SENTAR" at bounding box center [548, 64] width 51 height 17
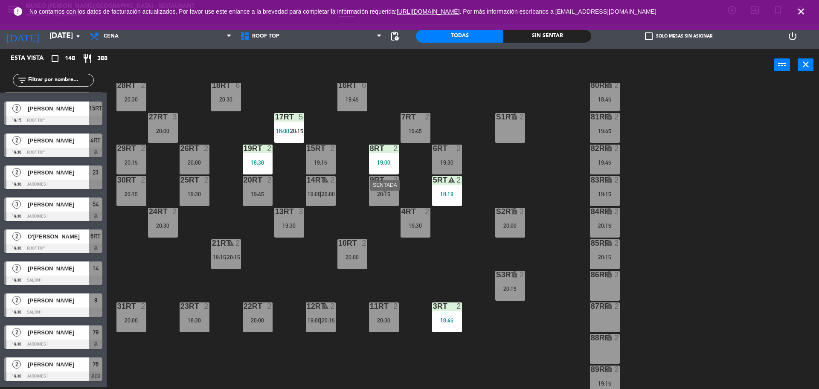
scroll to position [0, 0]
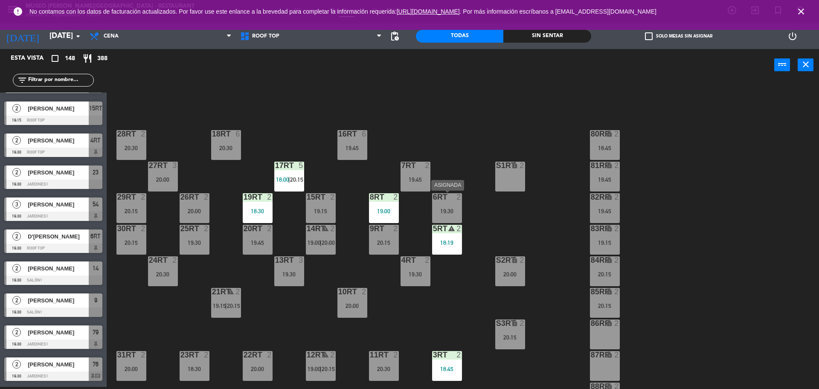
click at [451, 204] on div "6RT 2 19:30" at bounding box center [447, 208] width 30 height 30
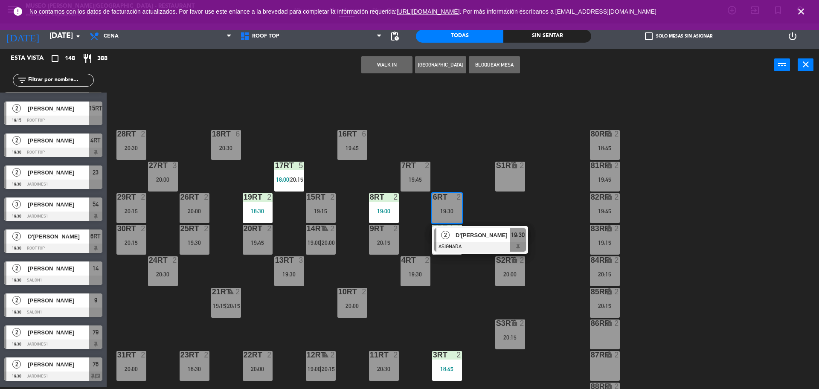
click at [426, 62] on button "[GEOGRAPHIC_DATA]" at bounding box center [440, 64] width 51 height 17
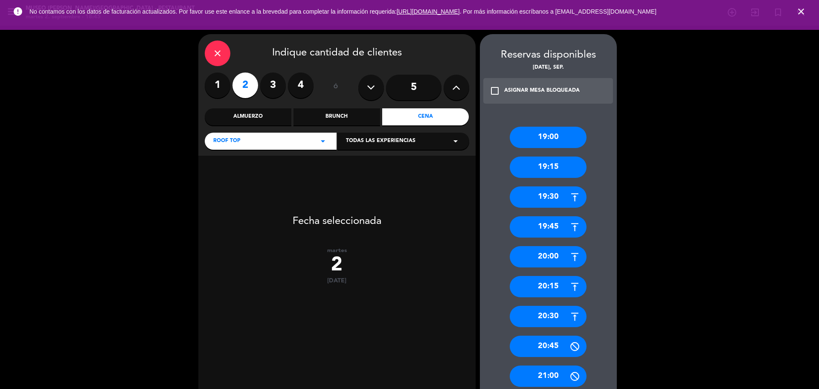
click at [215, 57] on icon "close" at bounding box center [217, 53] width 10 height 10
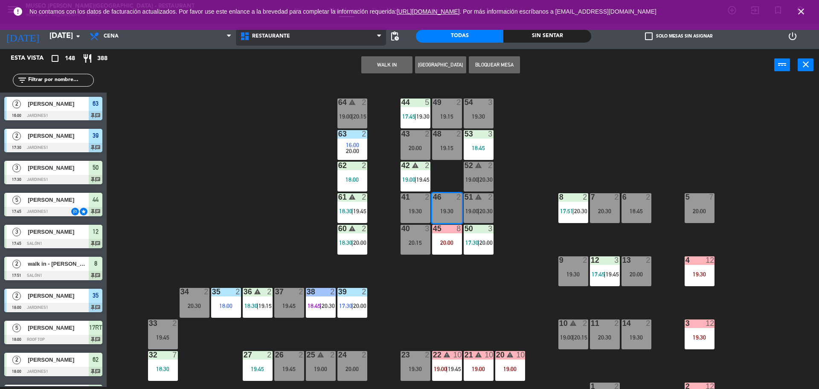
click at [258, 43] on span "Restaurante" at bounding box center [311, 36] width 151 height 19
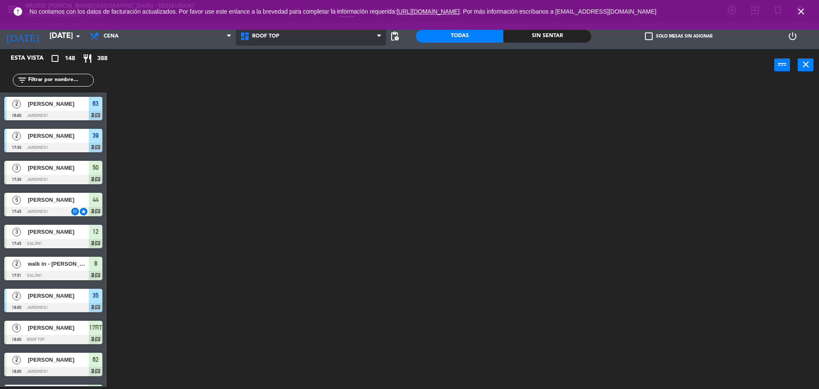
click at [255, 80] on ng-component "menu Museo Larco Café - Restaurant martes 2. septiembre - 18:45 Mis reservas Ma…" at bounding box center [409, 193] width 819 height 391
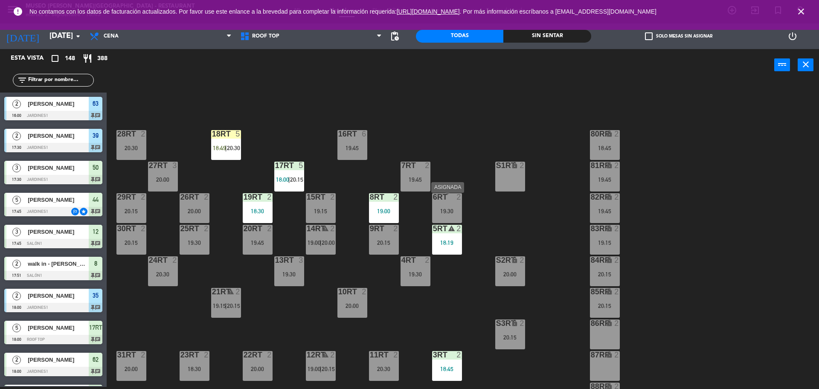
click at [452, 205] on div "6RT 2 19:30" at bounding box center [447, 208] width 30 height 30
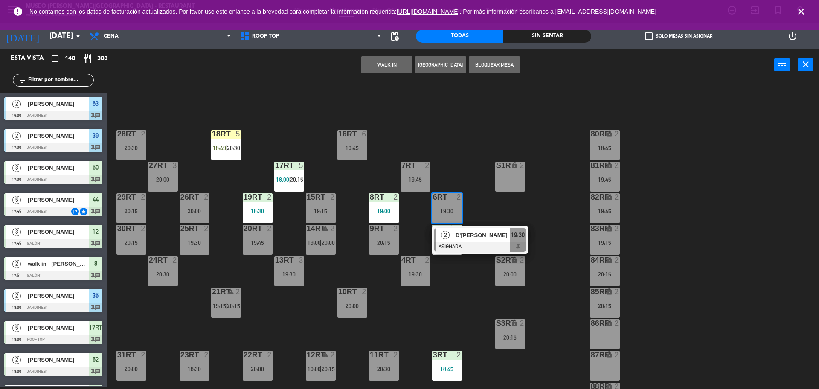
click at [390, 66] on button "WALK IN" at bounding box center [386, 64] width 51 height 17
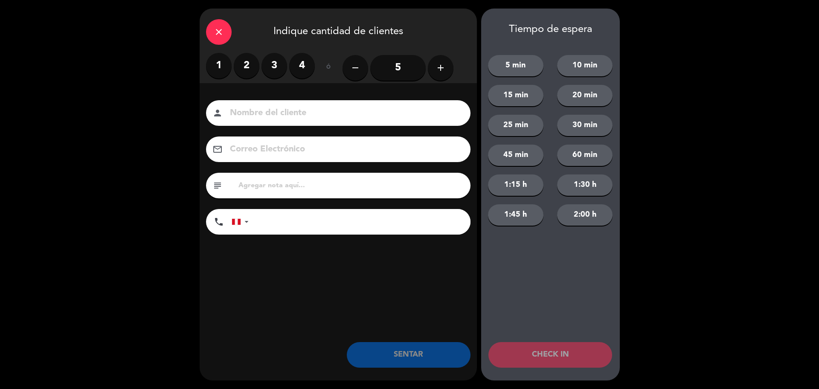
click at [220, 67] on label "1" at bounding box center [219, 66] width 26 height 26
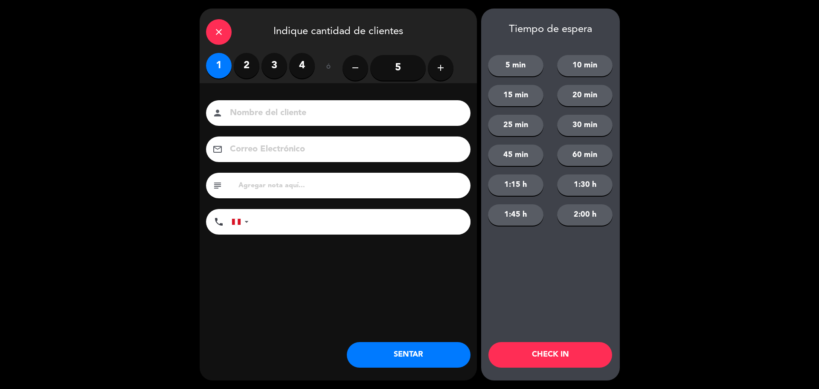
click at [256, 114] on input at bounding box center [344, 113] width 230 height 15
type input "walk in - [PERSON_NAME]"
click at [290, 151] on input at bounding box center [344, 149] width 230 height 15
click at [296, 185] on input "text" at bounding box center [351, 186] width 226 height 12
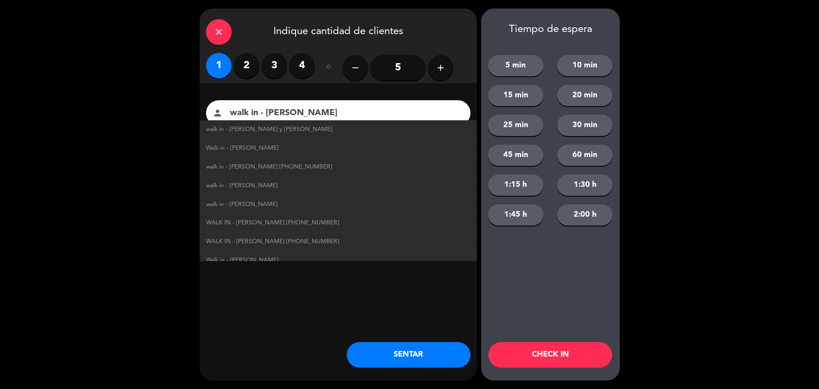
type input "m9rt"
click at [264, 300] on div "close Indique cantidad de clientes 1 2 3 4 ó remove 5 add Nombre del cliente pe…" at bounding box center [338, 195] width 277 height 372
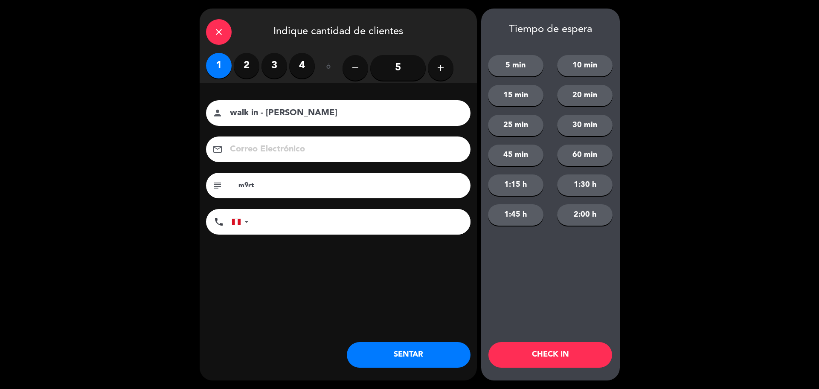
click at [387, 349] on button "SENTAR" at bounding box center [409, 355] width 124 height 26
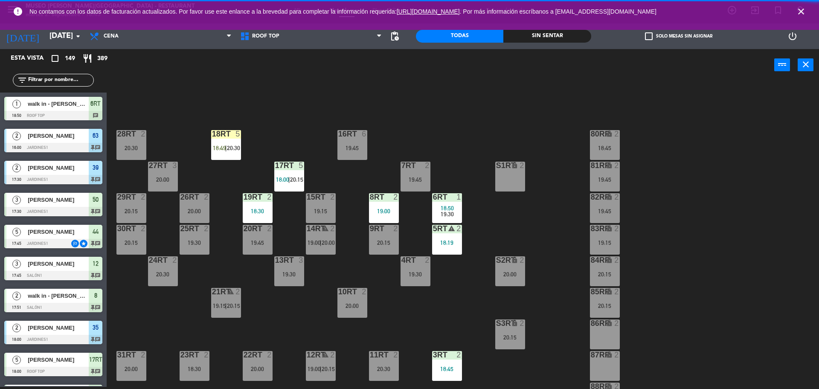
click at [384, 363] on div "11RT 2 20:30" at bounding box center [384, 366] width 30 height 30
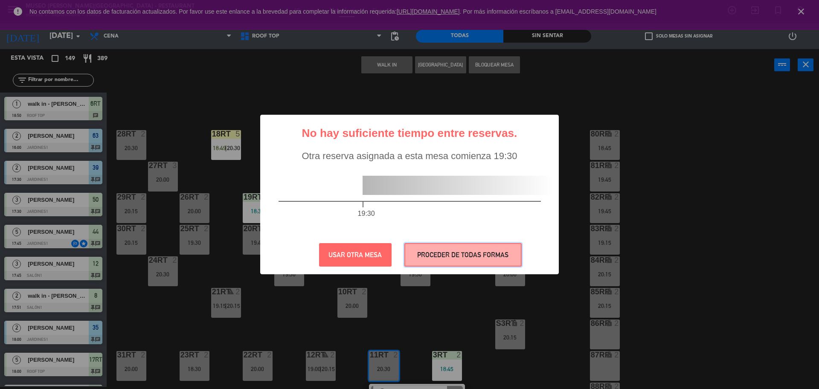
click at [441, 246] on button "PROCEDER DE TODAS FORMAS" at bounding box center [462, 254] width 117 height 23
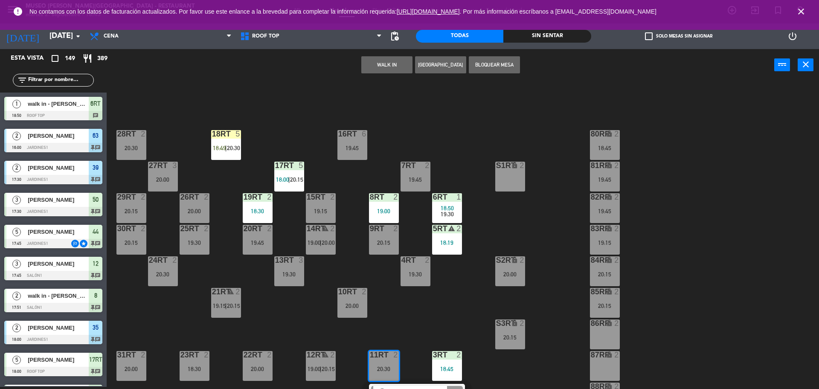
click at [228, 151] on span "20:30" at bounding box center [233, 148] width 13 height 7
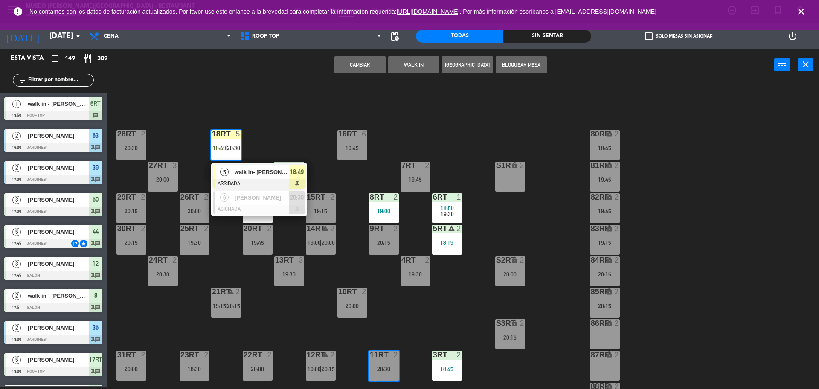
click at [287, 119] on div "18RT 5 18:49 | 20:30 5 walk in- maria paredes ARRIBADA 18:49 6 Helen cuauro ASI…" at bounding box center [467, 236] width 704 height 306
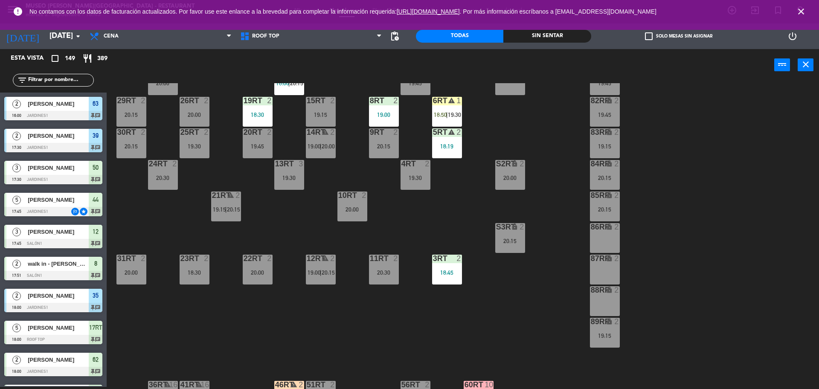
scroll to position [91, 0]
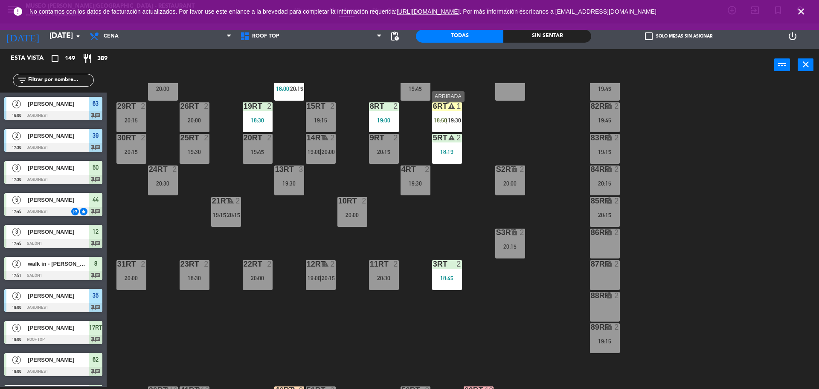
click at [444, 129] on div "6RT warning 1 18:50 | 19:30" at bounding box center [447, 117] width 30 height 30
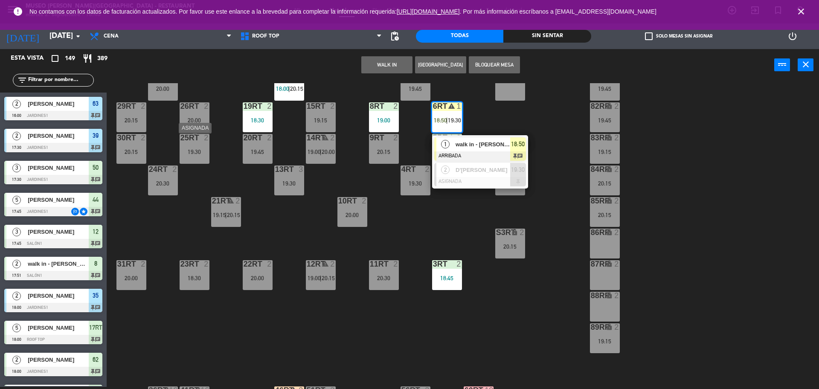
click at [195, 148] on div "25RT 2 19:30" at bounding box center [195, 149] width 30 height 30
click at [358, 64] on button "Cambiar" at bounding box center [359, 64] width 51 height 17
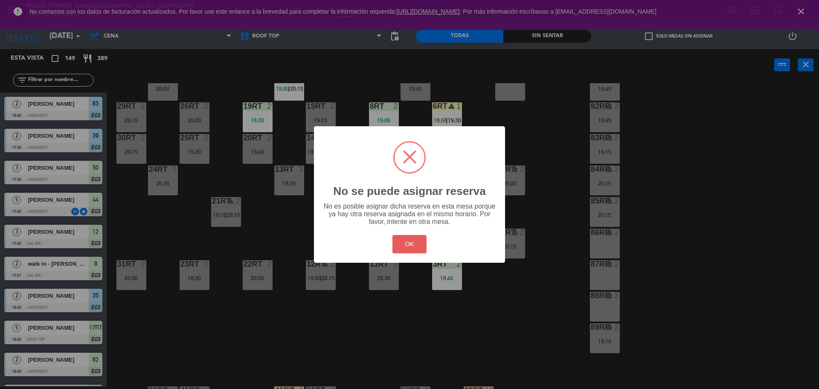
click at [409, 240] on button "OK" at bounding box center [409, 244] width 35 height 18
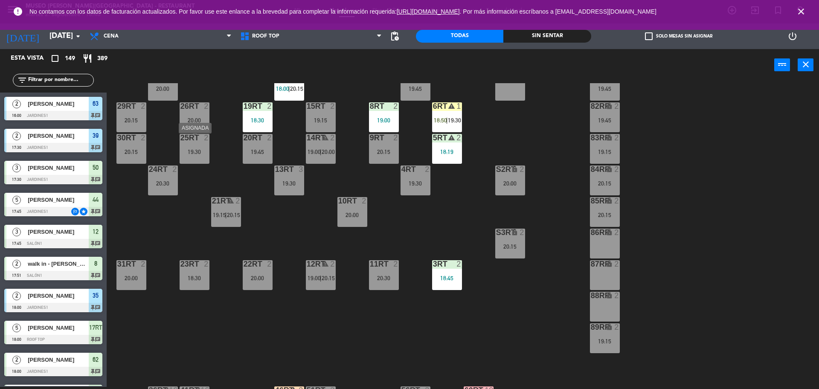
click at [187, 151] on div "19:30" at bounding box center [195, 152] width 30 height 6
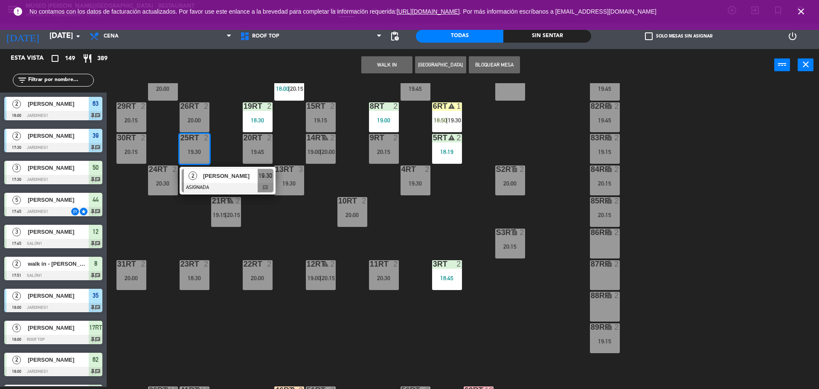
click at [611, 246] on div "86RR lock 2" at bounding box center [605, 244] width 30 height 30
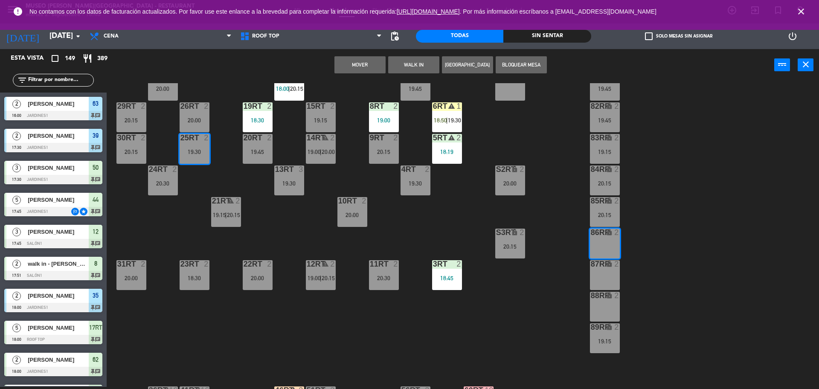
click at [374, 61] on button "Mover" at bounding box center [359, 64] width 51 height 17
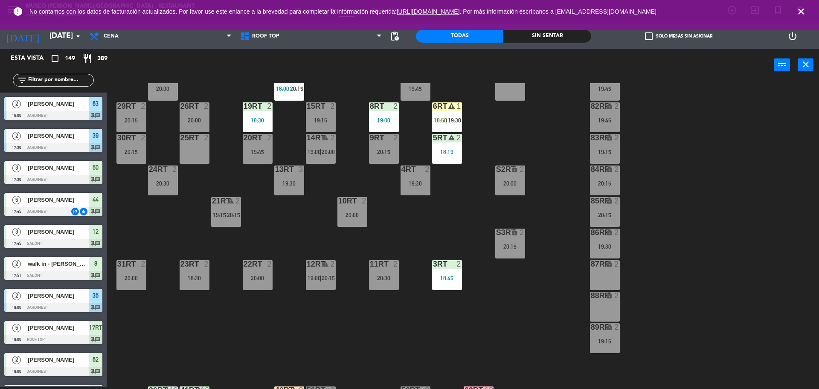
click at [450, 114] on div "6RT warning 1 18:50 | 19:30" at bounding box center [447, 117] width 30 height 30
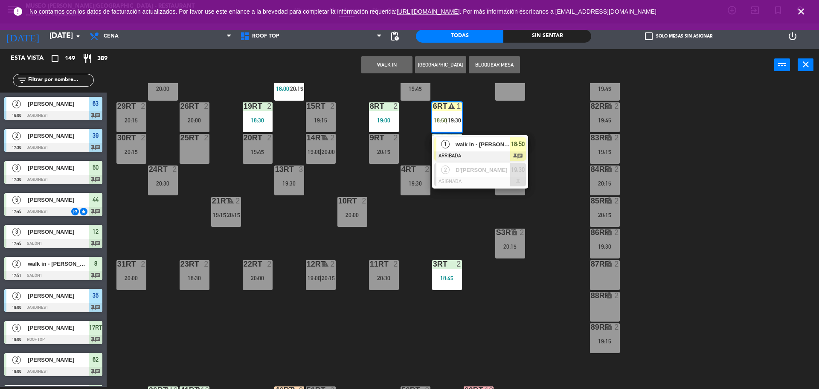
click at [457, 144] on span "walk in - [PERSON_NAME]" at bounding box center [483, 144] width 55 height 9
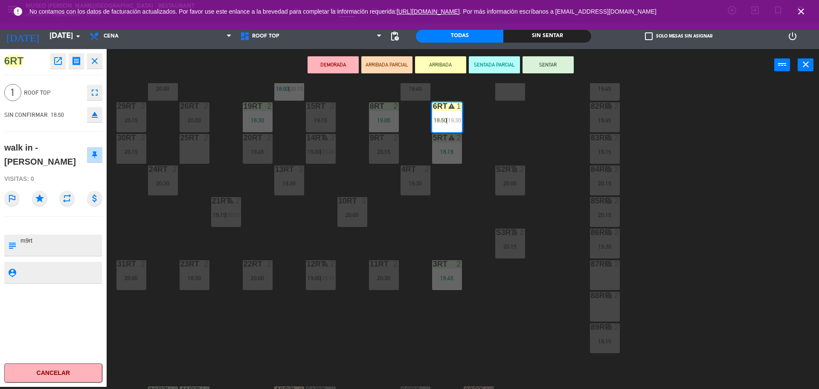
click at [194, 153] on div "25RT 2" at bounding box center [195, 149] width 30 height 30
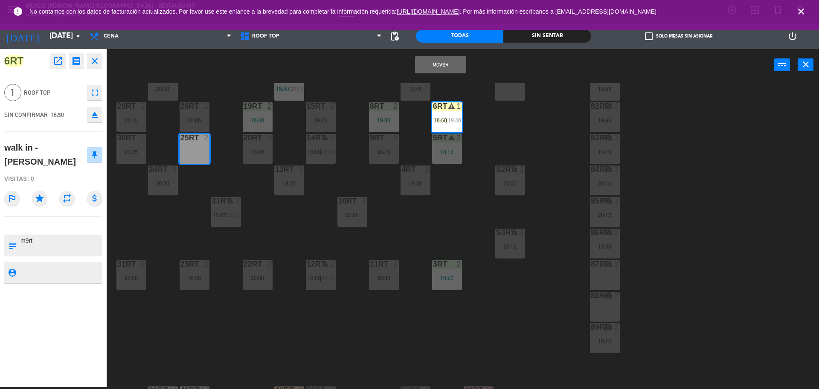
click at [447, 64] on button "Mover" at bounding box center [440, 64] width 51 height 17
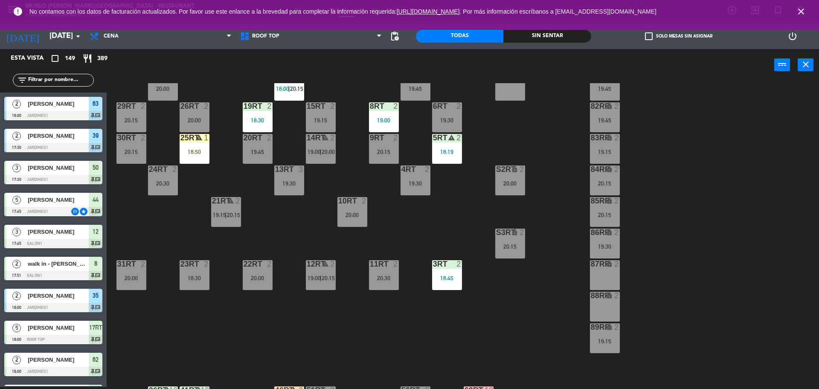
scroll to position [2, 0]
click at [200, 157] on div "25RT 1 18:50" at bounding box center [195, 149] width 30 height 30
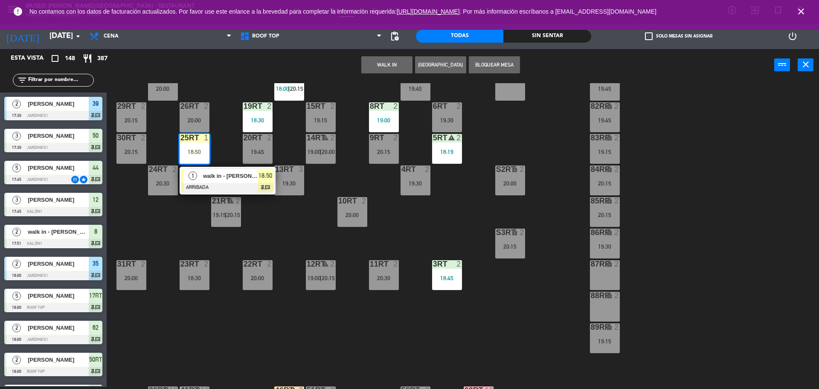
click at [221, 177] on span "walk in - [PERSON_NAME]" at bounding box center [230, 175] width 55 height 9
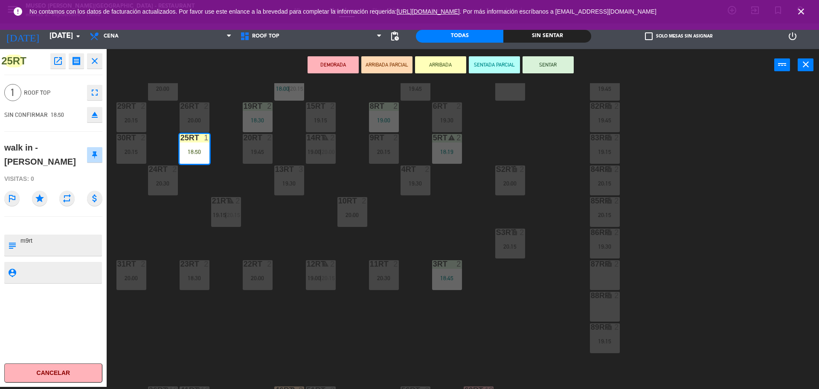
click at [55, 236] on textarea at bounding box center [60, 245] width 81 height 18
type textarea "m25rt|"
click at [37, 223] on div at bounding box center [53, 226] width 98 height 6
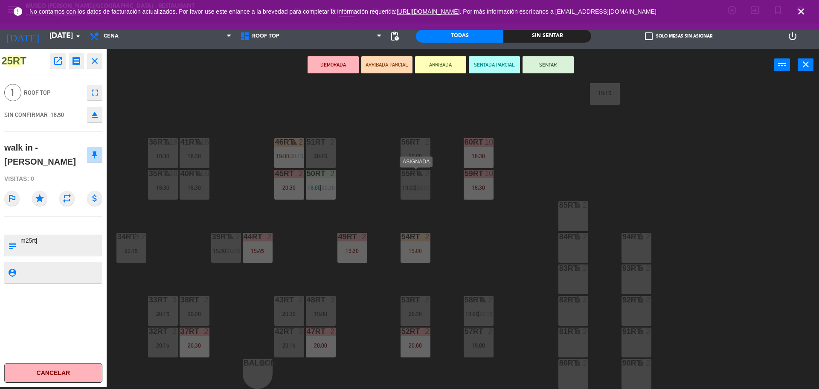
click at [408, 189] on span "19:00" at bounding box center [408, 187] width 13 height 7
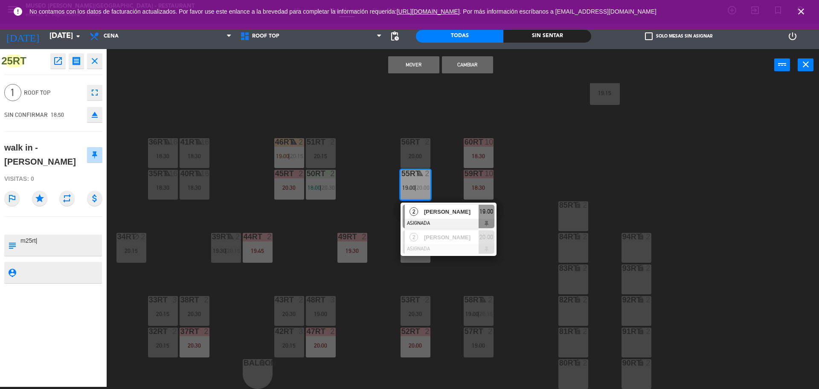
click at [463, 64] on button "Cambiar" at bounding box center [467, 64] width 51 height 17
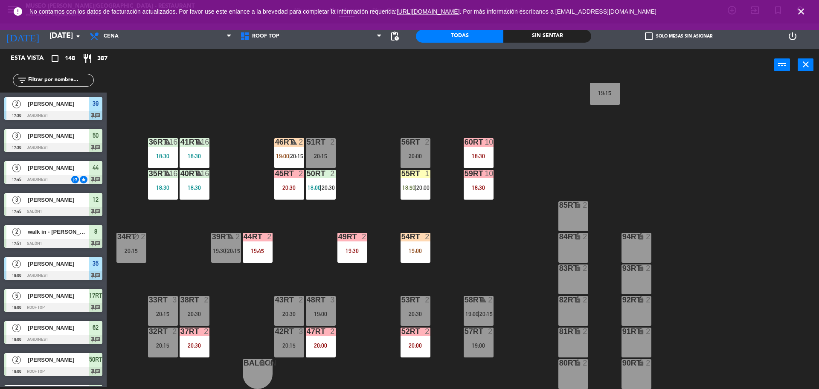
scroll to position [2, 0]
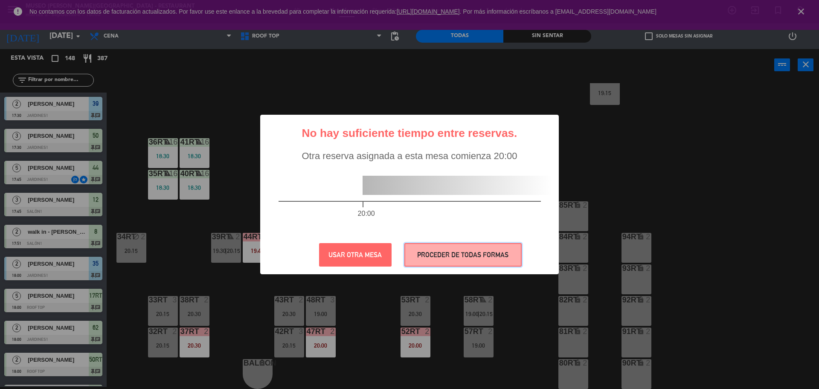
click at [442, 264] on button "PROCEDER DE TODAS FORMAS" at bounding box center [462, 254] width 117 height 23
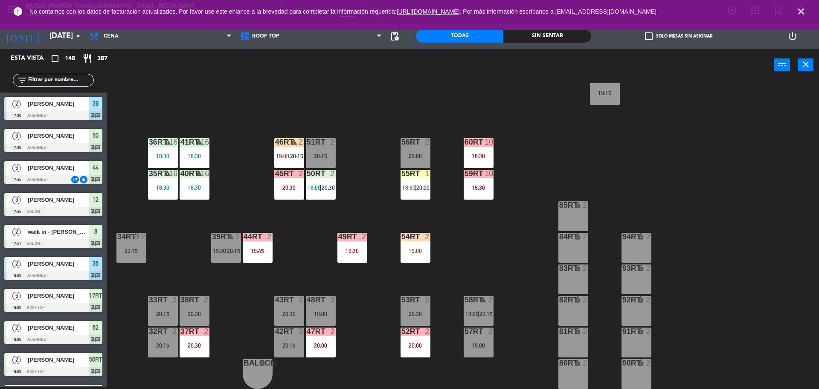
click at [278, 160] on div "46RT warning 2 19:00 | 20:15" at bounding box center [289, 153] width 30 height 30
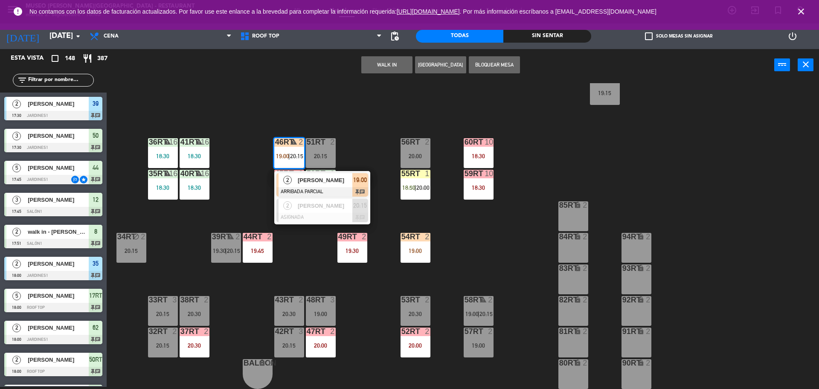
click at [314, 186] on div "[PERSON_NAME]" at bounding box center [324, 180] width 55 height 14
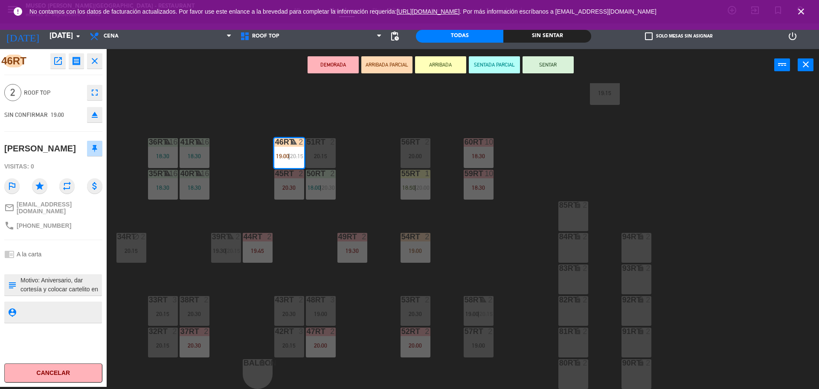
click at [74, 286] on textarea at bounding box center [60, 285] width 81 height 18
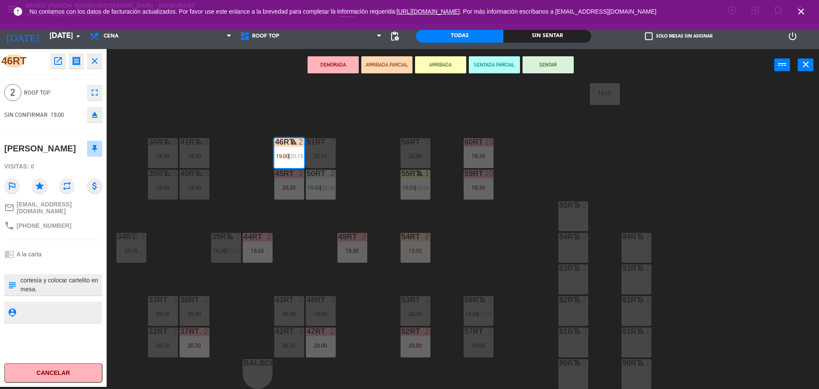
click at [376, 196] on div "18RT 5 18:49 | 20:30 16RT 6 19:45 28RT 2 20:30 80RR lock 2 18:45 27RT 3 20:00 7…" at bounding box center [467, 236] width 704 height 306
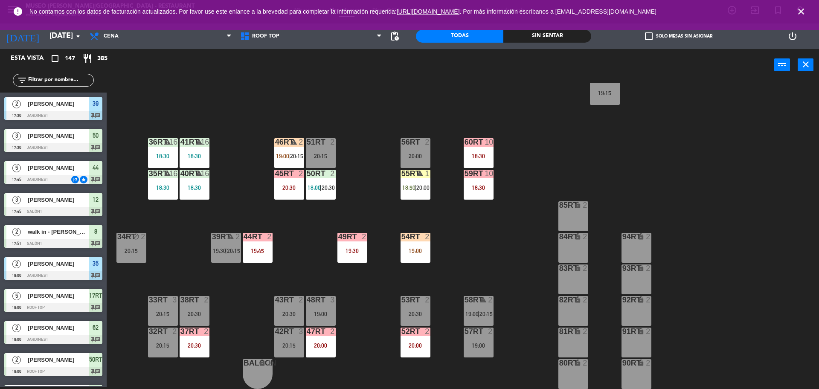
scroll to position [1585, 0]
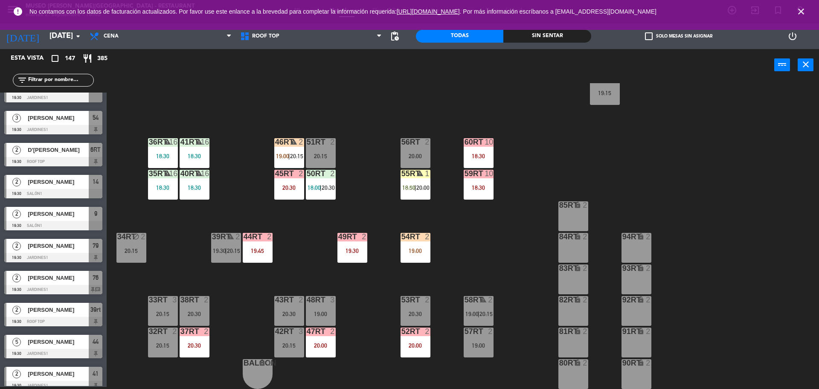
click at [427, 255] on div "54RT 2 19:00" at bounding box center [416, 248] width 30 height 30
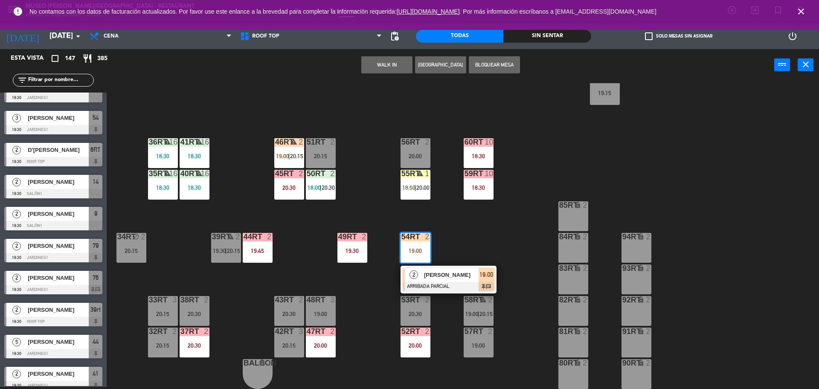
click at [440, 268] on div "[PERSON_NAME]" at bounding box center [450, 275] width 55 height 14
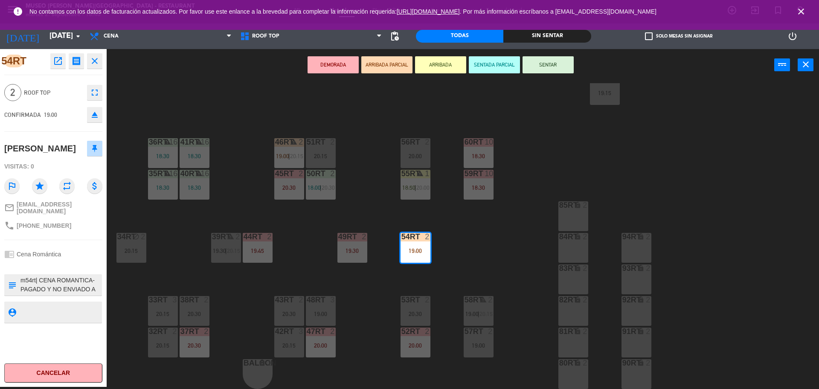
click at [42, 284] on textarea at bounding box center [60, 285] width 81 height 18
click at [315, 250] on div "18RT 5 18:49 | 20:30 16RT 6 19:45 28RT 2 20:30 80RR lock 2 18:45 27RT 3 20:00 7…" at bounding box center [467, 236] width 704 height 306
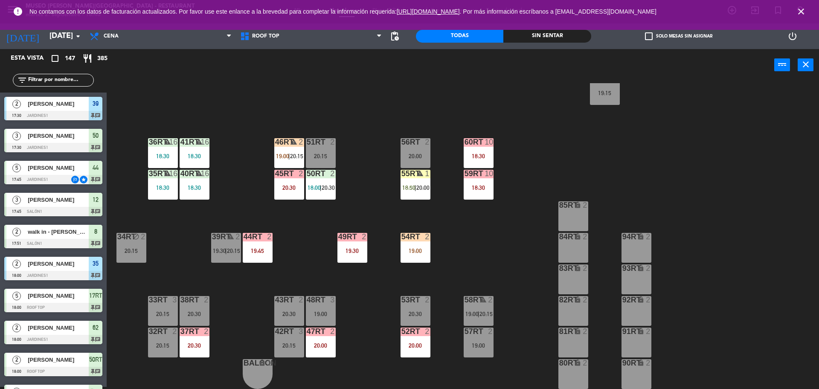
scroll to position [2, 0]
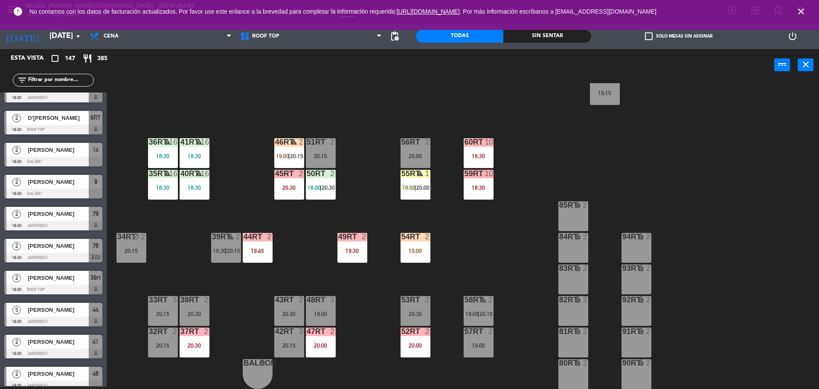
click at [276, 149] on div "46RT warning 2 19:00 | 20:15" at bounding box center [289, 153] width 30 height 30
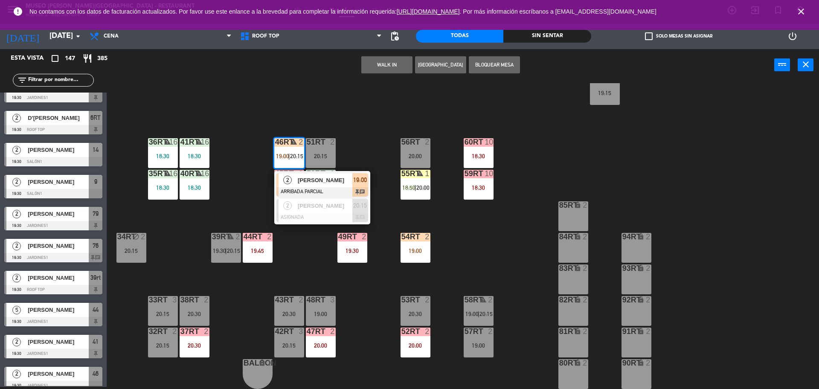
click at [308, 179] on span "[PERSON_NAME]" at bounding box center [325, 180] width 55 height 9
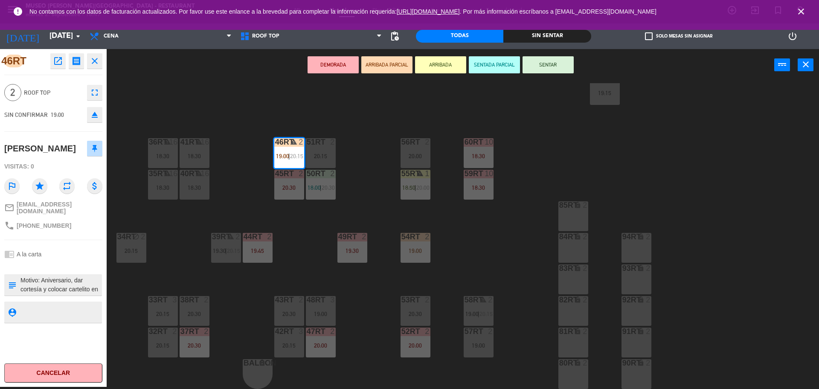
click at [67, 284] on textarea at bounding box center [60, 285] width 81 height 18
click at [230, 200] on div "18RT 5 18:49 | 20:30 16RT 6 19:45 28RT 2 20:30 80RR lock 2 18:45 27RT 3 20:00 7…" at bounding box center [467, 236] width 704 height 306
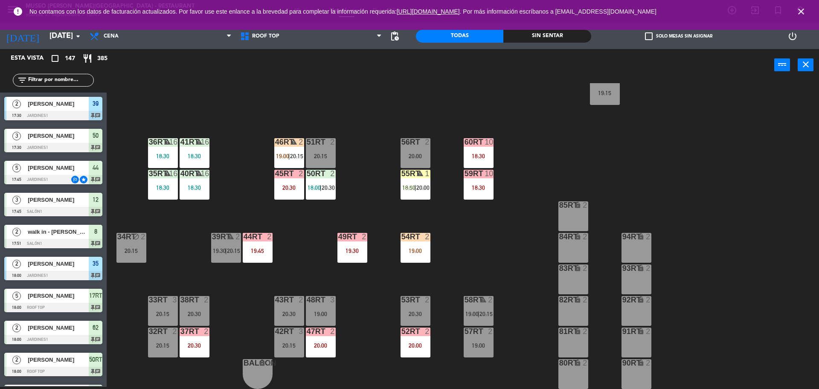
scroll to position [1585, 0]
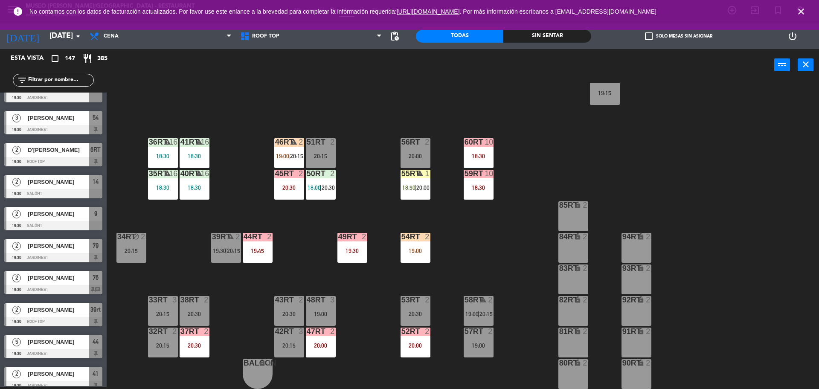
click at [291, 159] on span "20:15" at bounding box center [296, 156] width 13 height 7
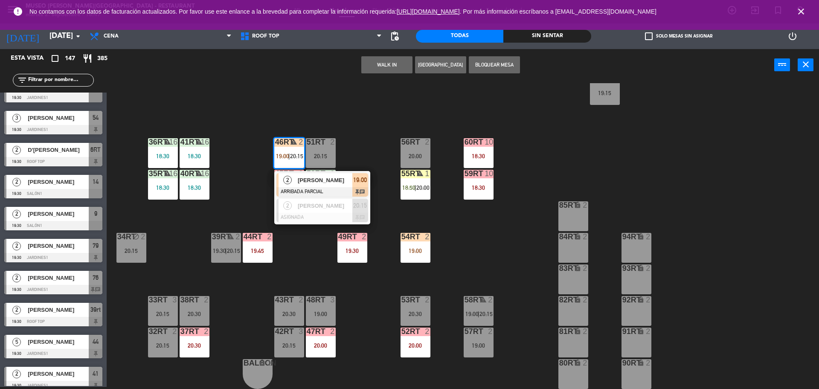
click at [308, 178] on span "[PERSON_NAME]" at bounding box center [325, 180] width 55 height 9
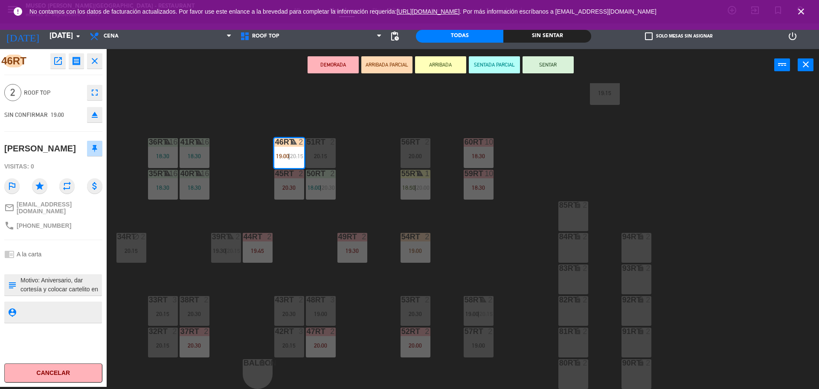
click at [20, 279] on textarea at bounding box center [60, 285] width 81 height 18
type textarea "m46rt| Motivo: Aniversario, dar cortesía y colocar cartelito en mesa."
click at [76, 238] on div "46RT open_in_new receipt 7:00 PM mar., 2 sep. 2 personas Ismael Barazorda Mesa …" at bounding box center [53, 218] width 107 height 338
drag, startPoint x: 76, startPoint y: 238, endPoint x: 538, endPoint y: 71, distance: 491.0
click at [538, 71] on button "SENTAR" at bounding box center [548, 64] width 51 height 17
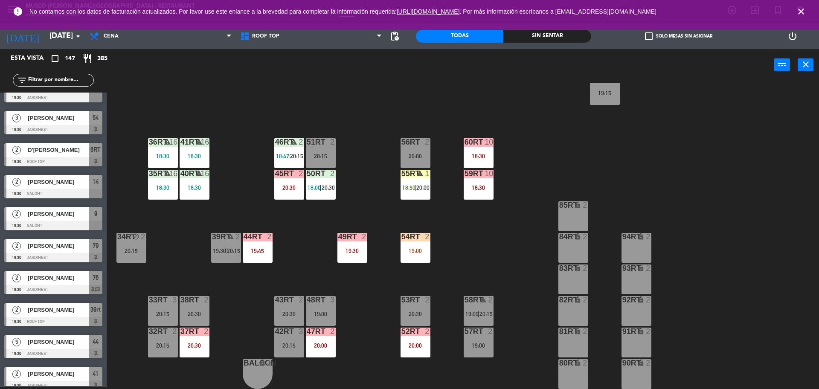
click at [286, 151] on div "46RT warning 2 18:47 | 20:15" at bounding box center [289, 153] width 30 height 30
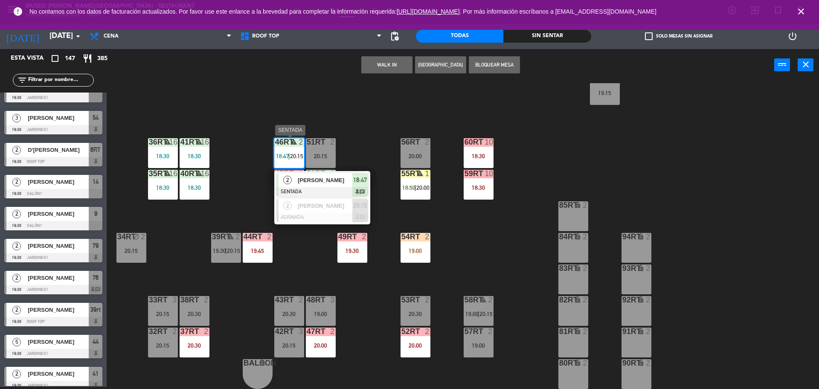
click at [321, 191] on div at bounding box center [322, 191] width 92 height 9
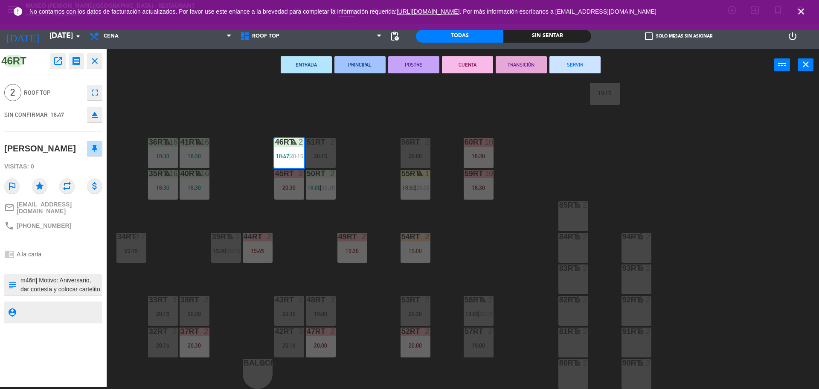
click at [354, 180] on div "18RT 5 18:49 | 20:30 16RT 6 19:45 28RT 2 20:30 80RR lock 2 18:45 27RT 3 20:00 7…" at bounding box center [467, 236] width 704 height 306
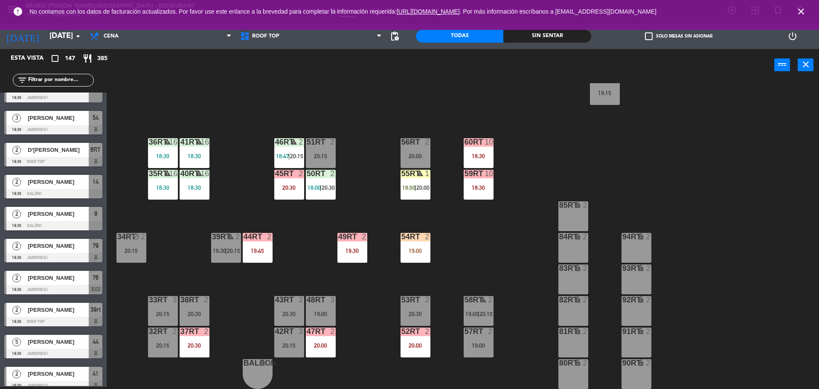
click at [401, 193] on div "55RT warning 1 18:50 | 20:00" at bounding box center [416, 185] width 30 height 30
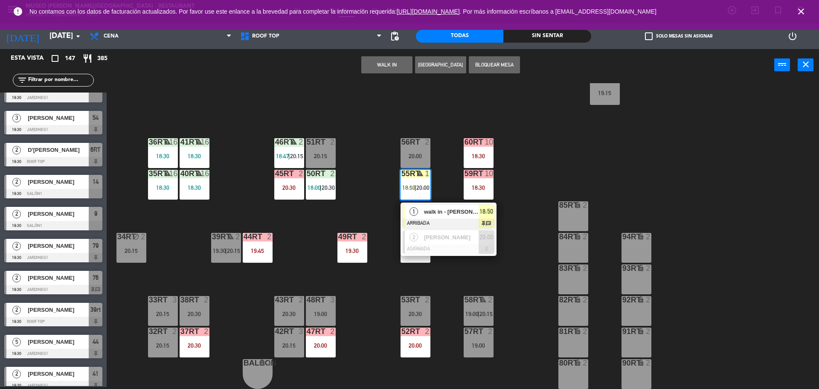
click at [450, 221] on div at bounding box center [449, 223] width 92 height 9
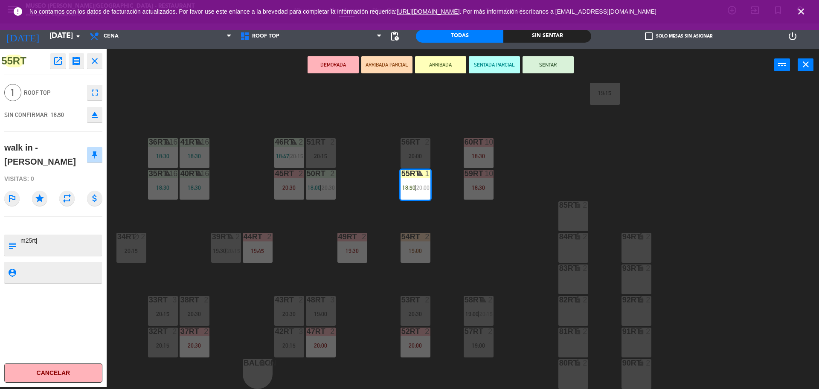
click at [30, 236] on textarea at bounding box center [60, 245] width 81 height 18
type textarea "m55rt|"
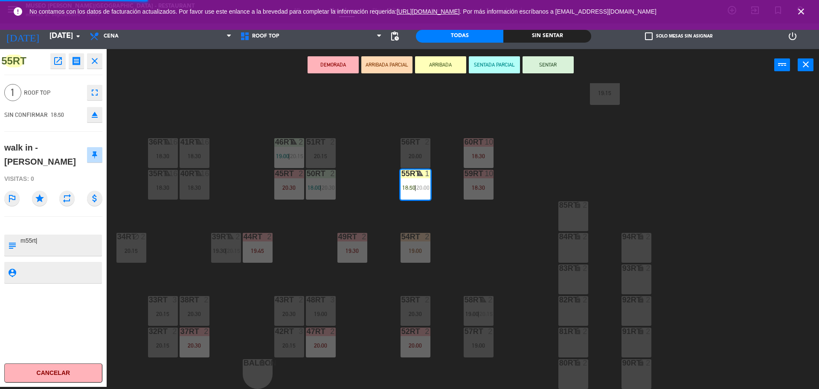
click at [65, 223] on div at bounding box center [53, 226] width 98 height 6
click at [540, 66] on button "SENTAR" at bounding box center [548, 64] width 51 height 17
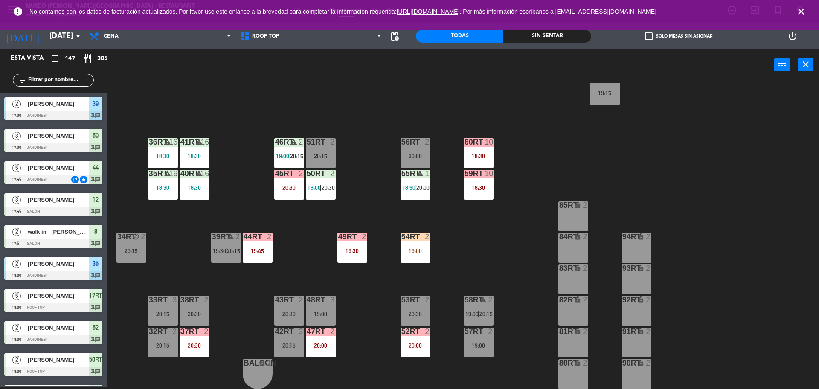
scroll to position [2, 0]
click at [422, 250] on div "19:00" at bounding box center [416, 251] width 30 height 6
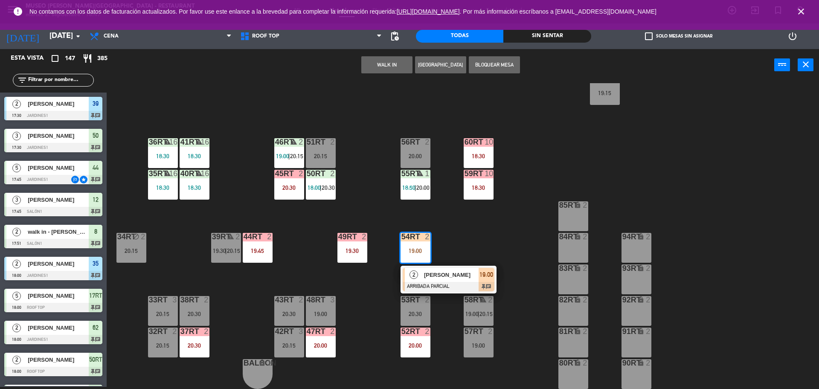
click at [449, 271] on span "[PERSON_NAME]" at bounding box center [451, 274] width 55 height 9
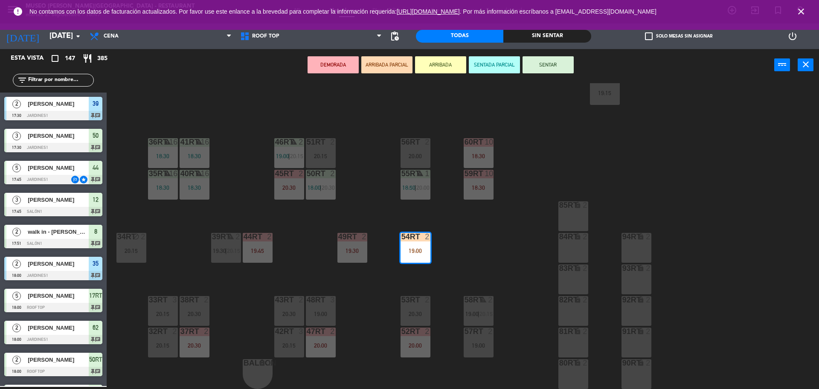
click at [469, 258] on div "18RT 5 18:49 | 20:30 16RT 6 19:45 28RT 2 20:30 80RR lock 2 18:45 27RT 3 20:00 7…" at bounding box center [467, 236] width 704 height 306
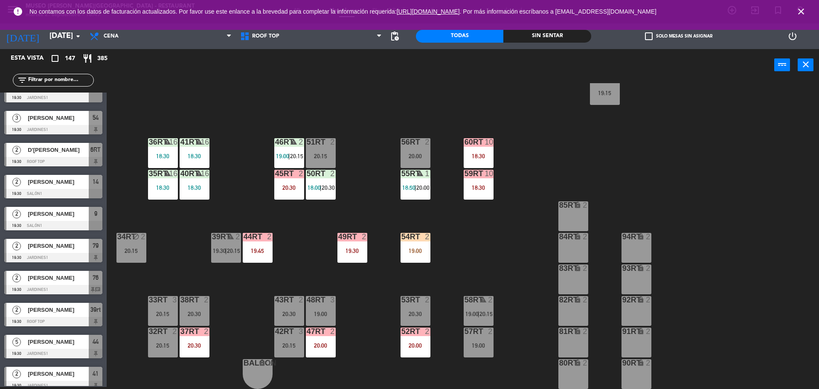
scroll to position [0, 0]
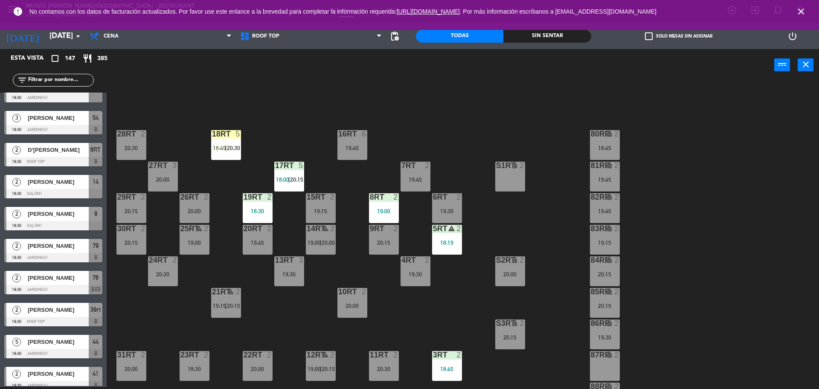
click at [227, 150] on span "20:30" at bounding box center [233, 148] width 13 height 7
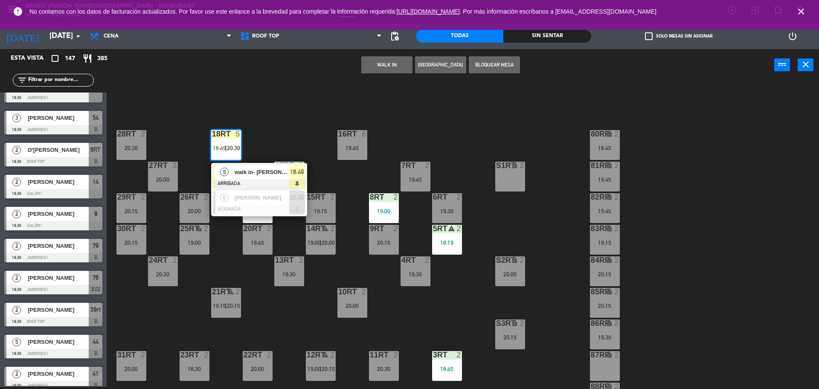
click at [248, 181] on div at bounding box center [259, 183] width 92 height 9
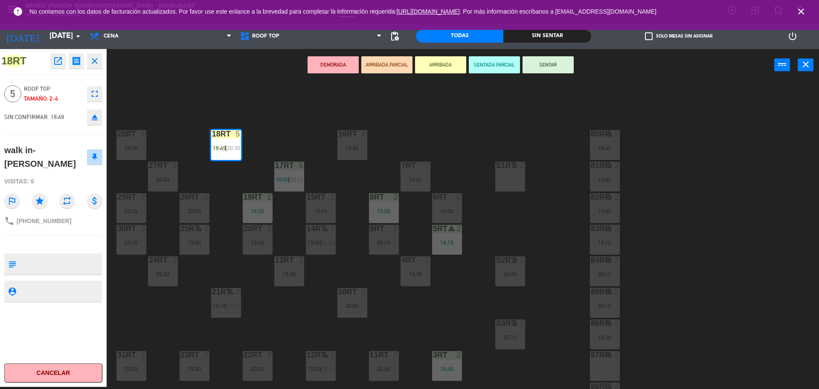
click at [145, 177] on div "18RT 5 18:49 | 20:30 16RT 6 19:45 28RT 2 20:30 80RR lock 2 18:45 27RT 3 20:00 7…" at bounding box center [467, 236] width 704 height 306
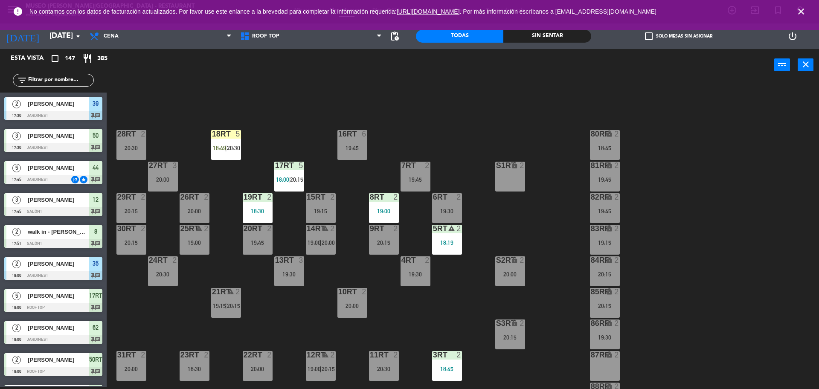
scroll to position [2, 0]
click at [226, 139] on div "18RT 5 18:49 | 20:30" at bounding box center [226, 145] width 30 height 30
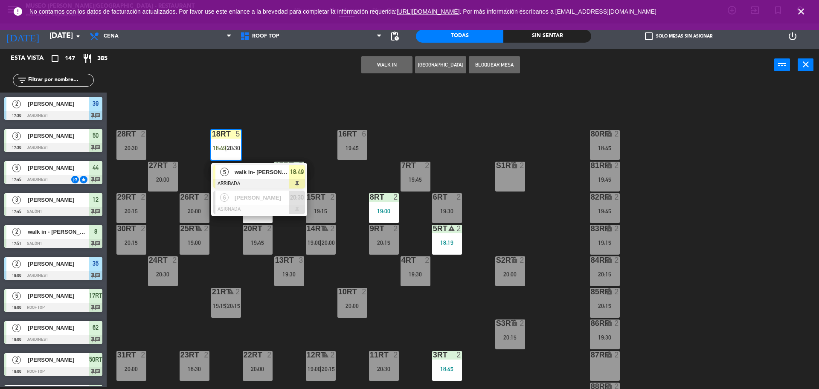
click at [258, 169] on span "walk in- [PERSON_NAME]" at bounding box center [262, 172] width 55 height 9
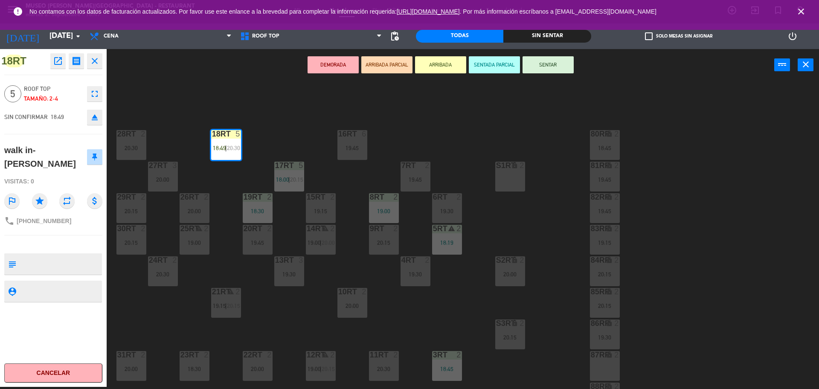
click at [151, 180] on div "20:00" at bounding box center [163, 180] width 30 height 6
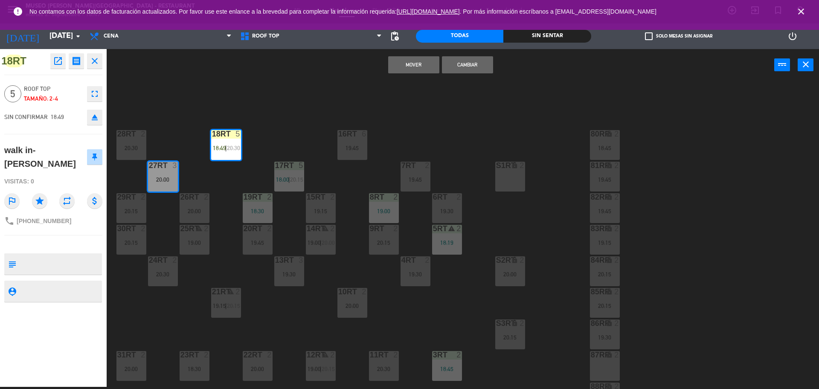
click at [416, 67] on button "Mover" at bounding box center [413, 64] width 51 height 17
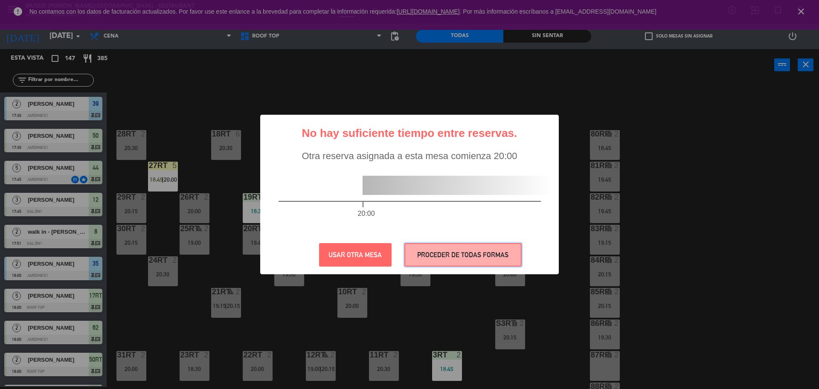
click at [425, 247] on button "PROCEDER DE TODAS FORMAS" at bounding box center [462, 254] width 117 height 23
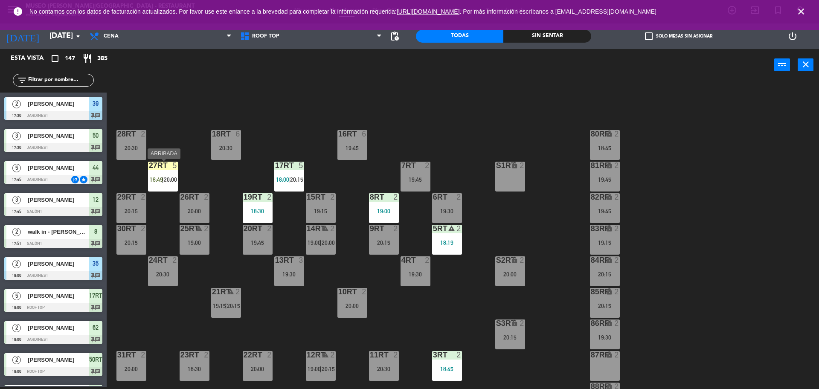
click at [157, 179] on span "18:49" at bounding box center [156, 179] width 13 height 7
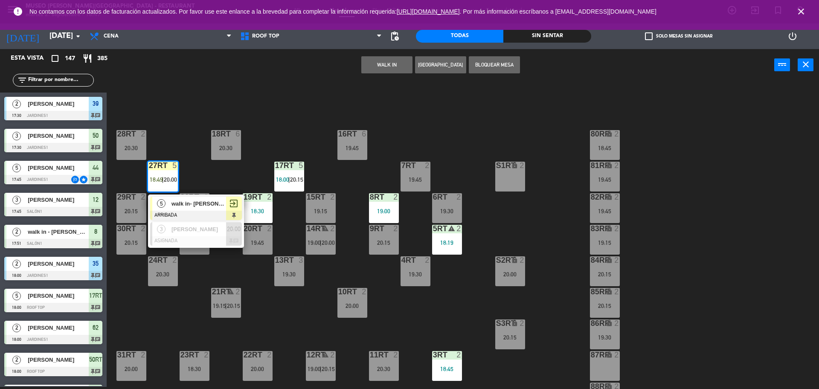
click at [199, 208] on div "walk in- [PERSON_NAME]" at bounding box center [198, 204] width 55 height 14
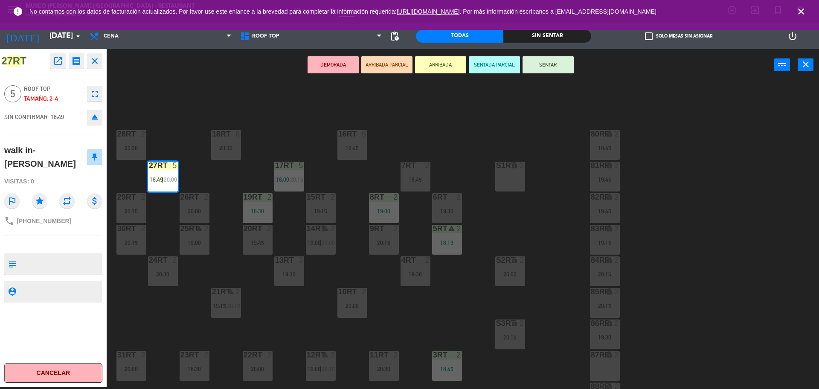
click at [198, 134] on div "18RT 6 20:30 16RT 6 19:45 28RT 2 20:30 80RR lock 2 18:45 27RT 5 18:49 | 20:00 7…" at bounding box center [467, 236] width 704 height 306
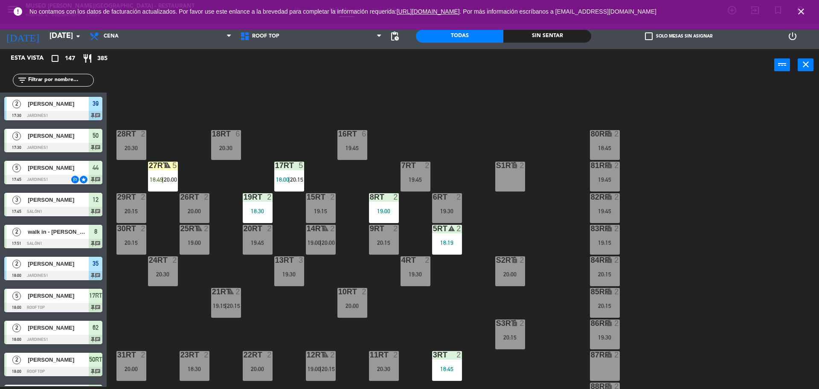
click at [160, 155] on div "18RT 6 20:30 16RT 6 19:45 28RT 2 20:30 80RR lock 2 18:45 27RT warning 5 18:49 |…" at bounding box center [467, 236] width 704 height 306
click at [170, 179] on span "20:00" at bounding box center [170, 179] width 13 height 7
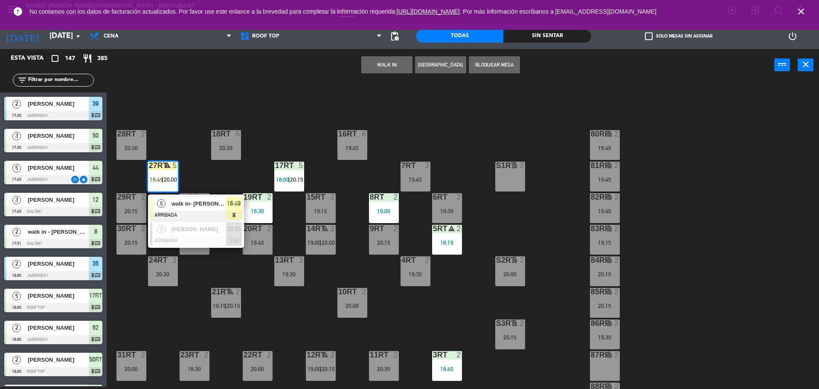
click at [200, 216] on div at bounding box center [196, 215] width 92 height 9
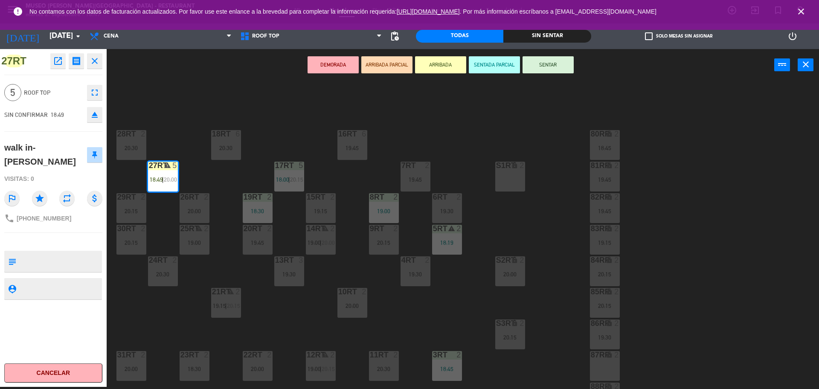
click at [68, 259] on textarea at bounding box center [60, 262] width 81 height 18
type textarea "m27rt cumpleaños"
click at [87, 212] on div "phone [PHONE_NUMBER]" at bounding box center [53, 218] width 98 height 16
click at [552, 63] on button "SENTAR" at bounding box center [548, 64] width 51 height 17
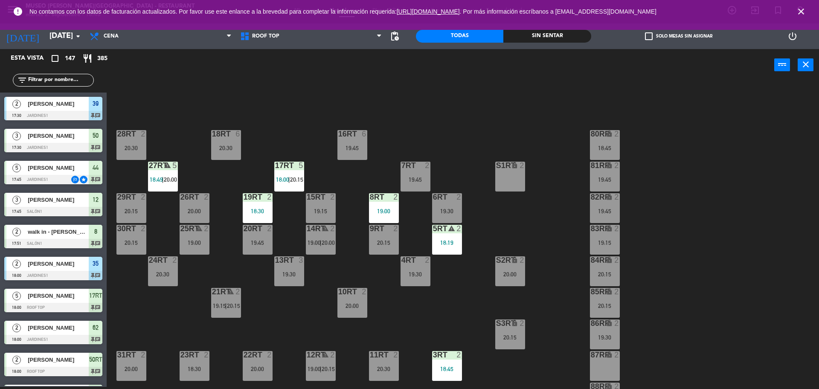
scroll to position [2, 0]
click at [164, 178] on span "|" at bounding box center [163, 179] width 2 height 7
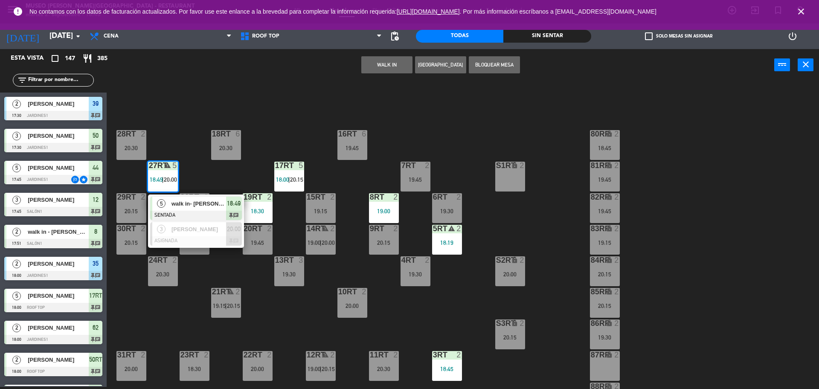
click at [185, 201] on span "walk in- [PERSON_NAME]" at bounding box center [198, 203] width 55 height 9
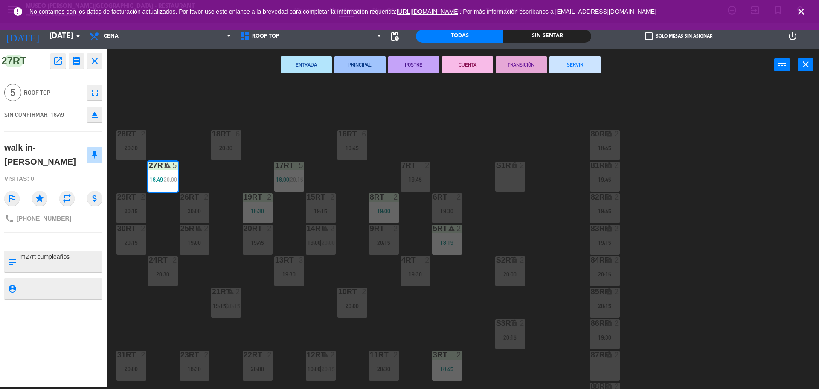
scroll to position [339, 0]
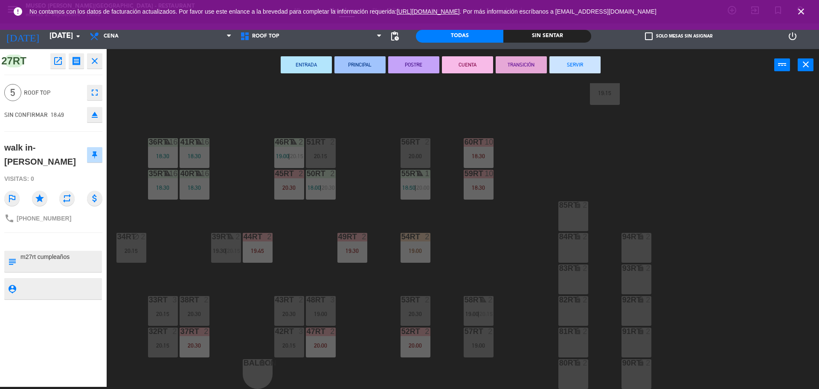
click at [421, 275] on div "18RT 6 20:30 16RT 6 19:45 28RT 2 20:30 80RR lock 2 18:45 27RT warning 5 18:49 |…" at bounding box center [467, 236] width 704 height 306
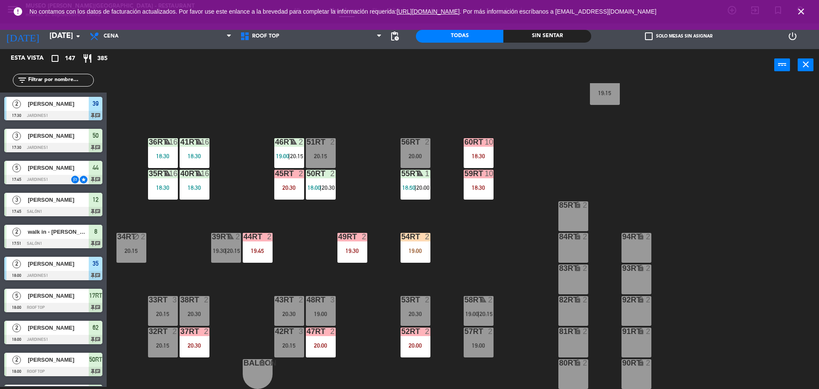
scroll to position [2, 0]
click at [414, 259] on div "54RT 2 19:00" at bounding box center [416, 248] width 30 height 30
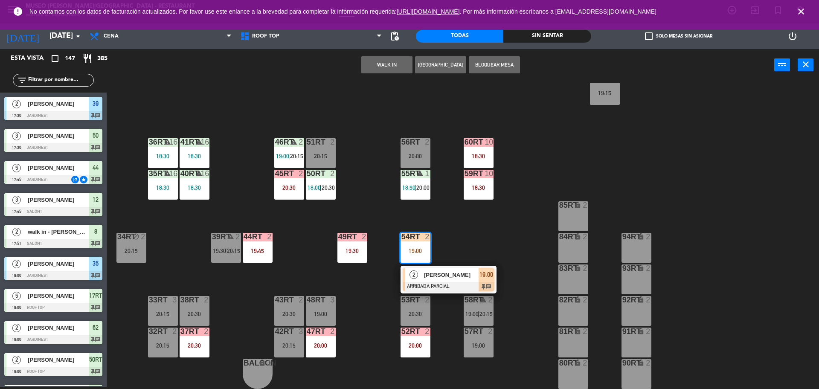
click at [437, 281] on div "[PERSON_NAME]" at bounding box center [450, 275] width 55 height 14
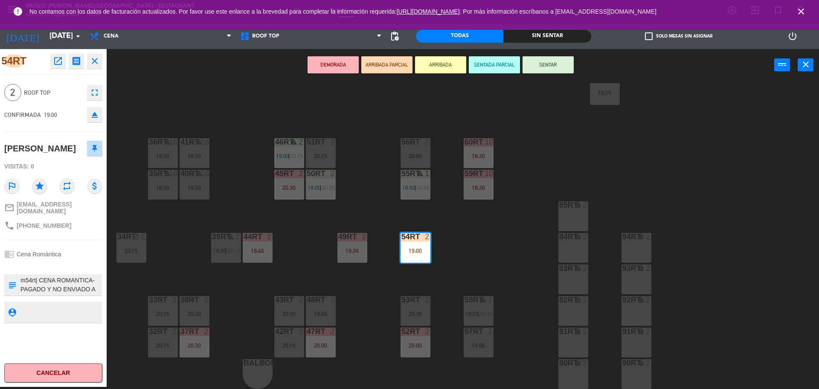
click at [58, 61] on icon "open_in_new" at bounding box center [58, 61] width 10 height 10
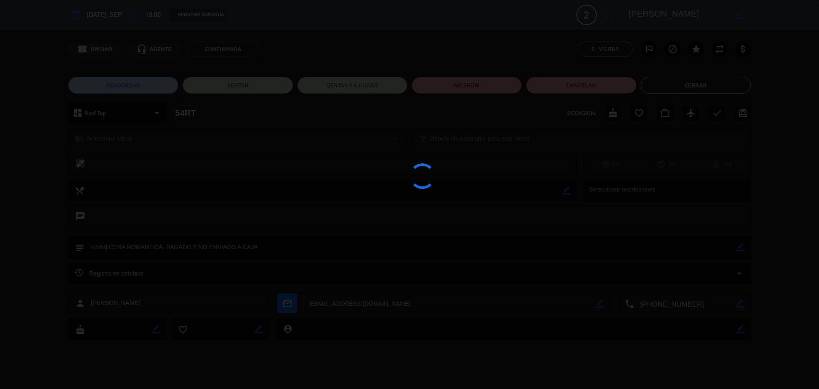
click at [275, 244] on div at bounding box center [409, 194] width 819 height 389
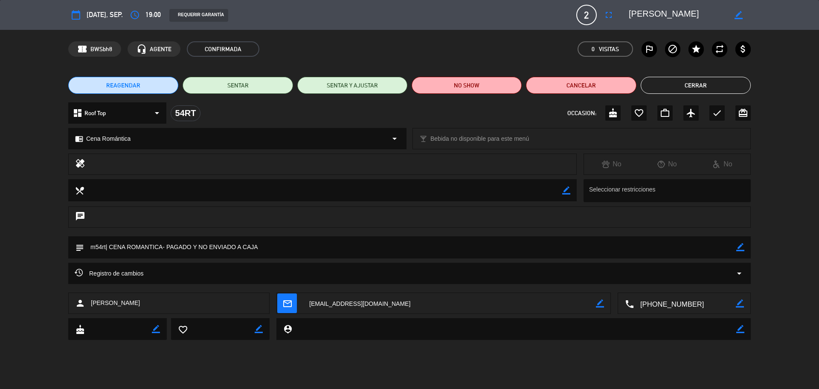
click at [679, 86] on button "Cerrar" at bounding box center [696, 85] width 110 height 17
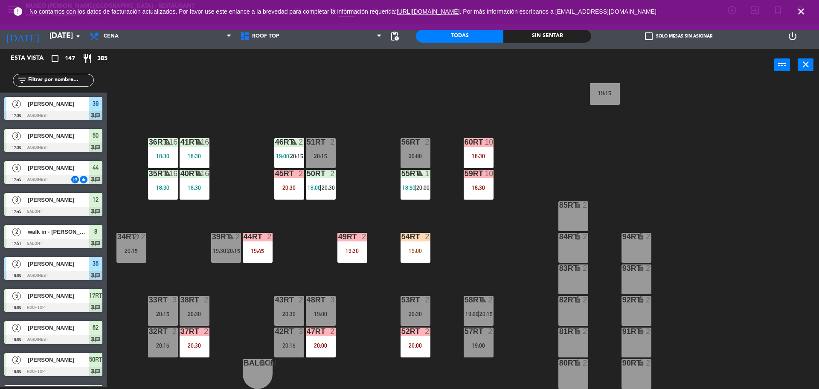
scroll to position [1617, 0]
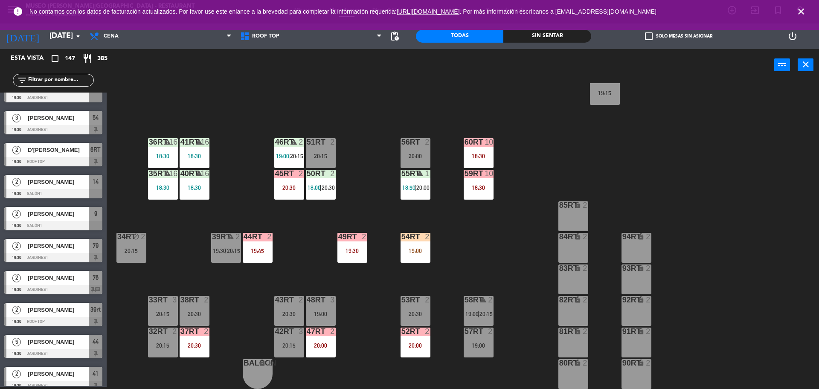
click at [414, 242] on div "54RT 2 19:00" at bounding box center [416, 248] width 30 height 30
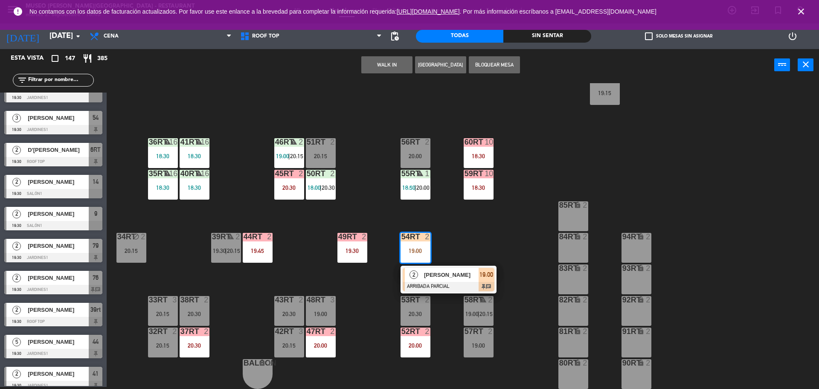
click at [443, 282] on div at bounding box center [449, 286] width 92 height 9
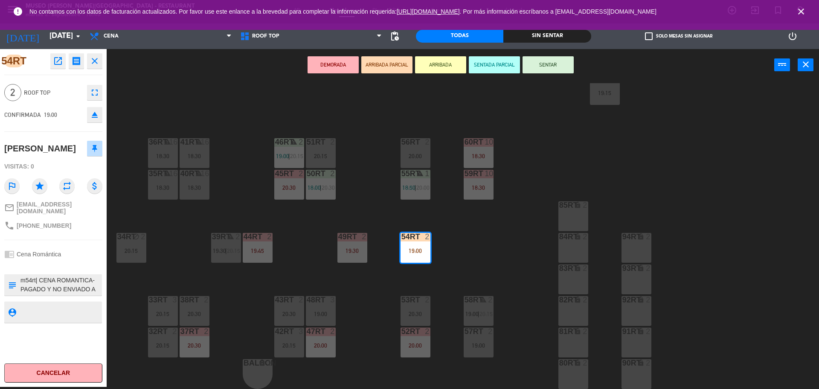
click at [556, 69] on button "SENTAR" at bounding box center [548, 64] width 51 height 17
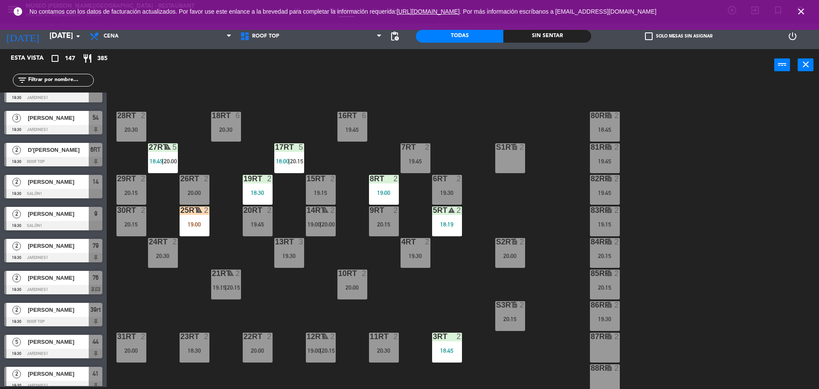
scroll to position [58, 0]
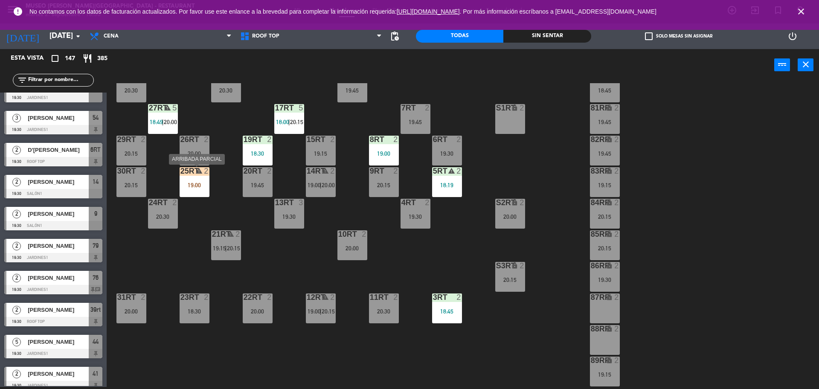
click at [203, 192] on div "25RT warning 2 19:00" at bounding box center [195, 182] width 30 height 30
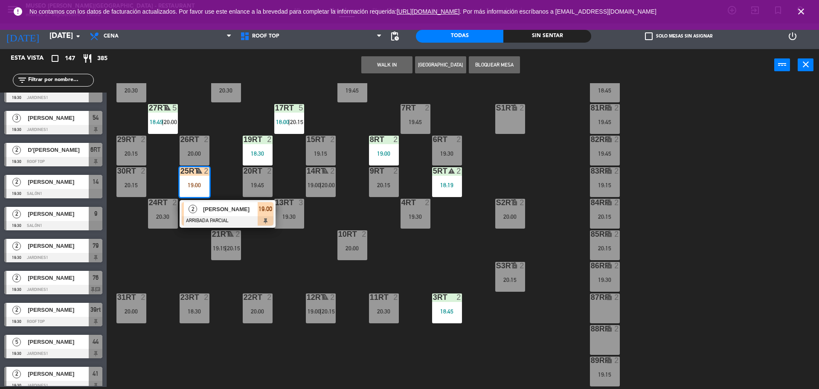
click at [203, 192] on div "25RT warning 2 19:00" at bounding box center [195, 182] width 30 height 30
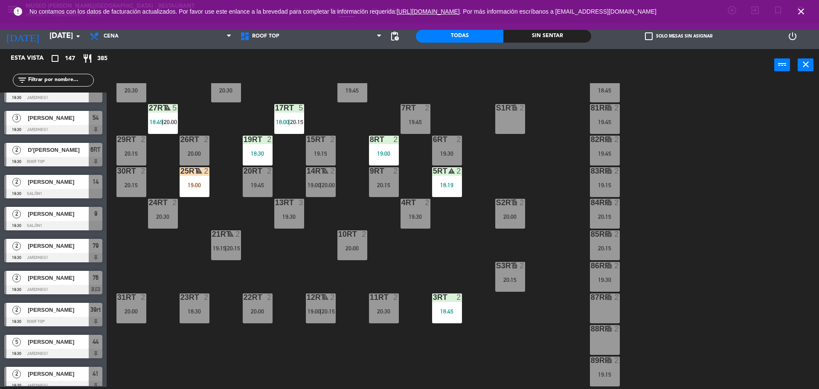
click at [203, 192] on div "25RT warning 2 19:00" at bounding box center [195, 182] width 30 height 30
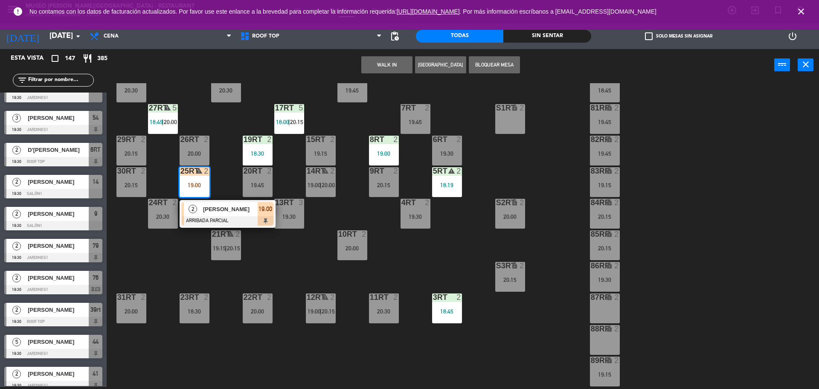
click at [209, 215] on div "[PERSON_NAME]" at bounding box center [229, 209] width 55 height 14
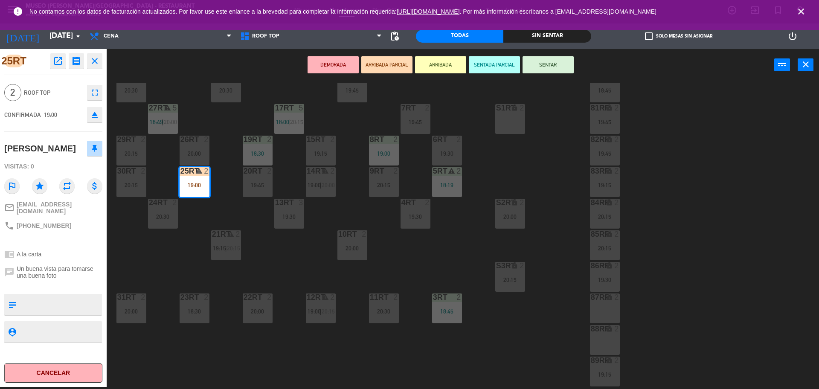
click at [38, 296] on textarea at bounding box center [60, 305] width 81 height 18
type textarea "m"
click at [146, 254] on div "18RT 6 20:30 16RT 6 19:45 28RT 2 20:30 80RR lock 2 18:45 27RT warning 5 18:49 |…" at bounding box center [467, 236] width 704 height 306
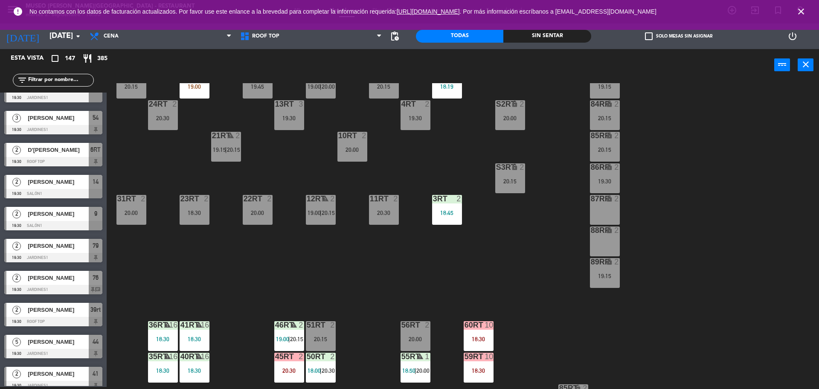
scroll to position [123, 0]
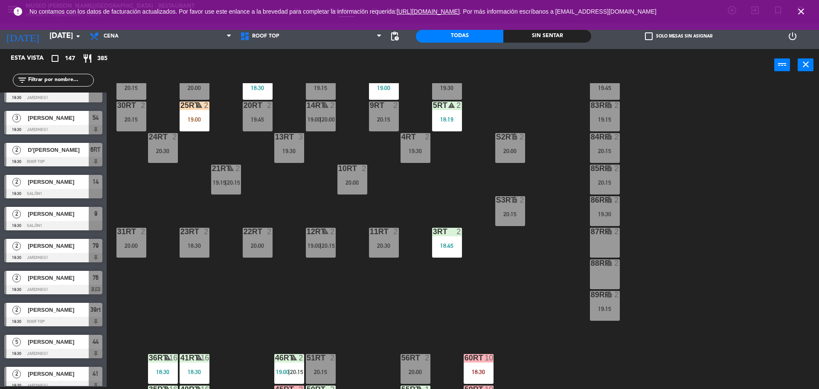
click at [191, 113] on div "25RT warning 2 19:00" at bounding box center [195, 117] width 30 height 30
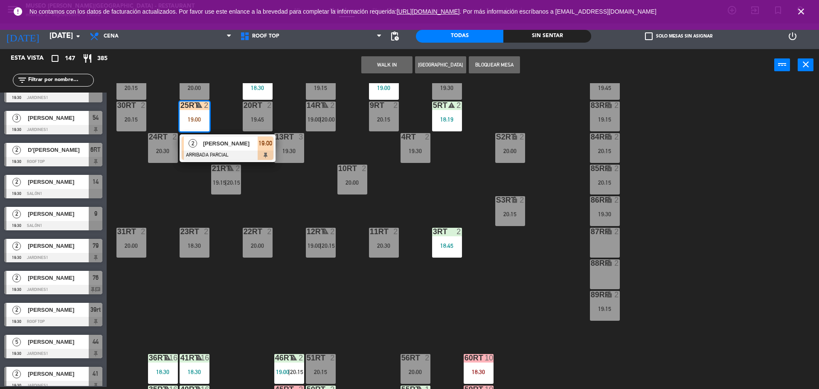
click at [226, 148] on div "[PERSON_NAME]" at bounding box center [229, 143] width 55 height 14
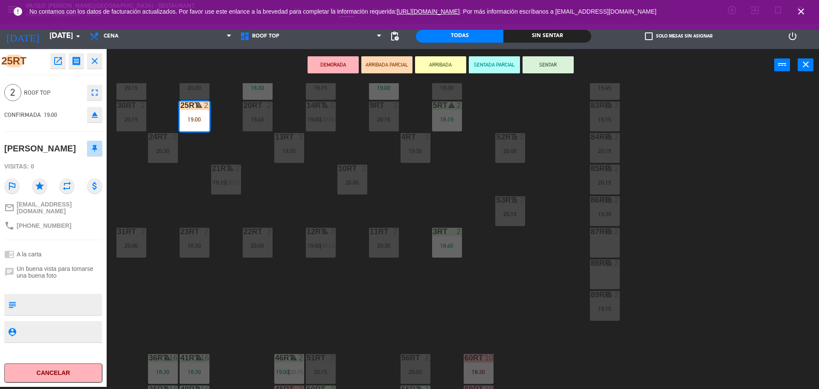
click at [46, 298] on textarea at bounding box center [60, 305] width 81 height 18
type textarea "m25rt| no [MEDICAL_DATA] nada"
click at [55, 322] on div at bounding box center [60, 331] width 81 height 21
click at [57, 331] on textarea at bounding box center [60, 331] width 81 height 11
click at [534, 67] on button "SENTAR" at bounding box center [548, 64] width 51 height 17
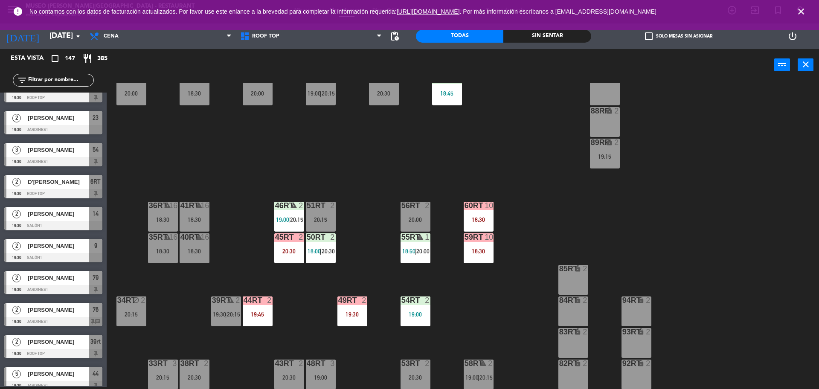
scroll to position [339, 0]
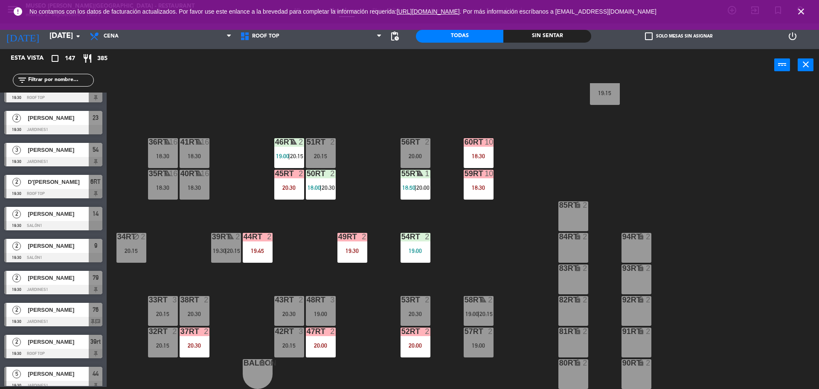
click at [335, 270] on div "18RT 6 20:30 16RT 6 19:45 28RT 2 20:30 80RR lock 2 18:45 27RT warning 5 18:49 |…" at bounding box center [467, 236] width 704 height 306
click at [39, 79] on input "text" at bounding box center [60, 79] width 66 height 9
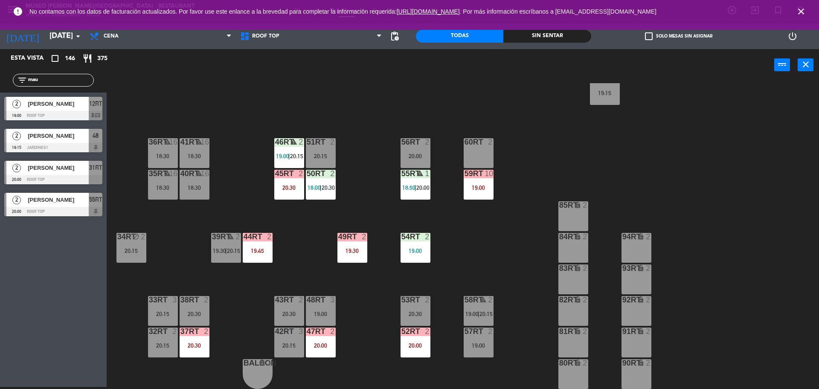
scroll to position [0, 0]
type input "maur"
click at [77, 102] on span "[PERSON_NAME]" at bounding box center [58, 103] width 61 height 9
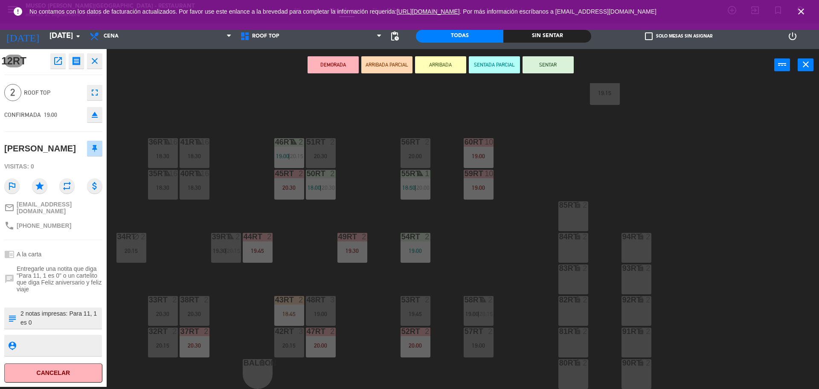
click at [262, 213] on div "18RT 6 20:30 16RT 6 19:45 28RT 2 20:30 80RR lock 2 18:45 27RT warning 5 18:49 |…" at bounding box center [467, 236] width 704 height 306
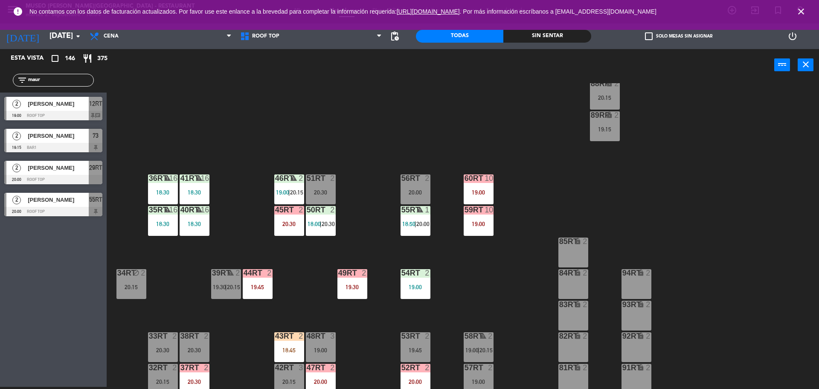
scroll to position [339, 0]
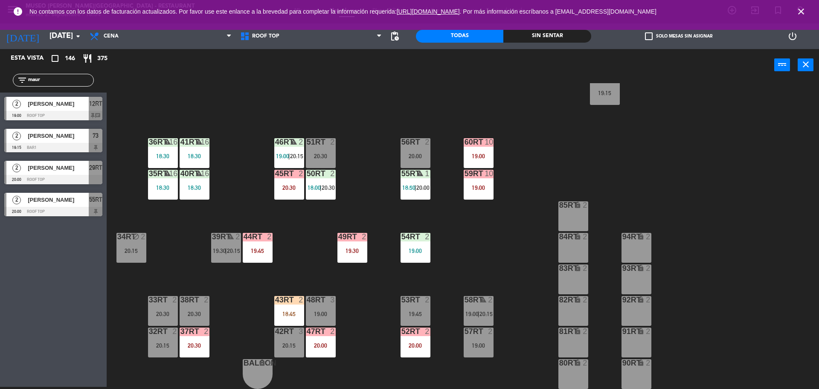
click at [296, 300] on div at bounding box center [289, 300] width 14 height 8
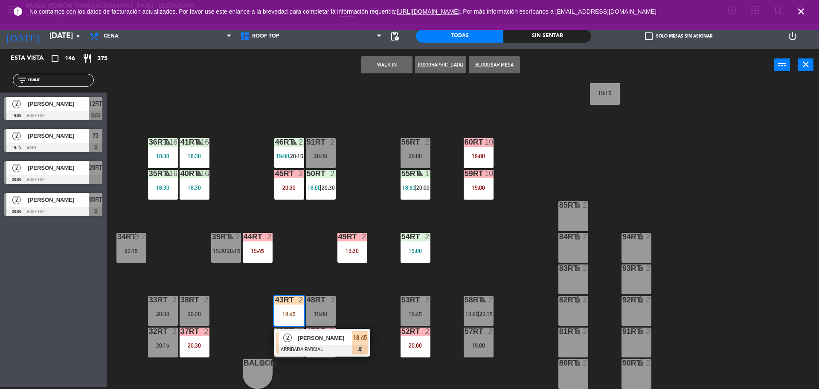
click at [293, 345] on div at bounding box center [322, 349] width 92 height 9
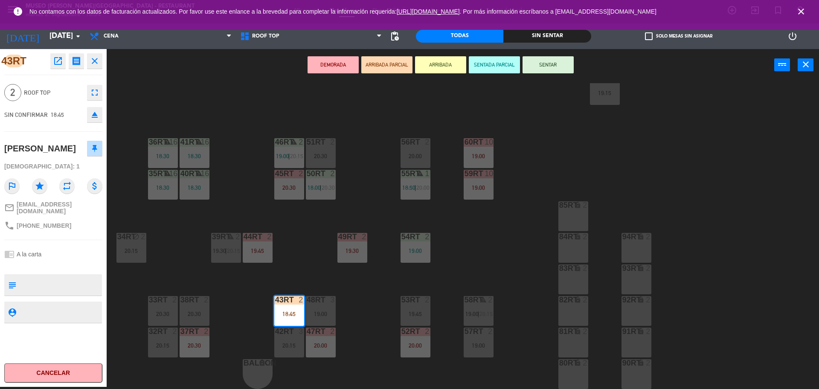
click at [70, 276] on textarea at bounding box center [60, 285] width 81 height 18
type textarea "m43rt| no celebran nada"
click at [57, 309] on textarea at bounding box center [60, 312] width 81 height 11
click at [541, 64] on button "SENTAR" at bounding box center [548, 64] width 51 height 17
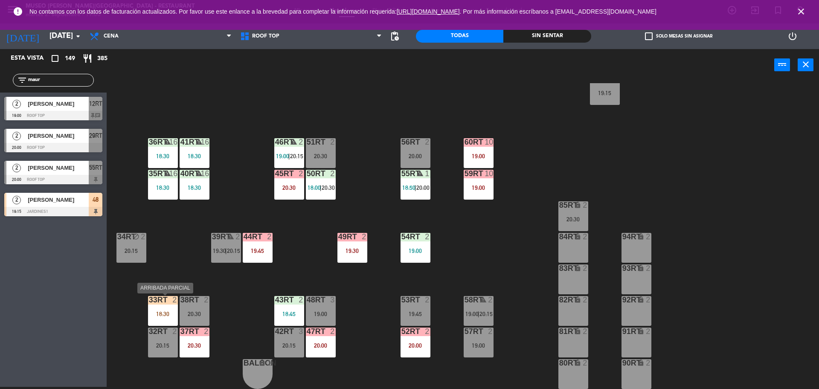
click at [165, 311] on div "18:30" at bounding box center [163, 314] width 30 height 6
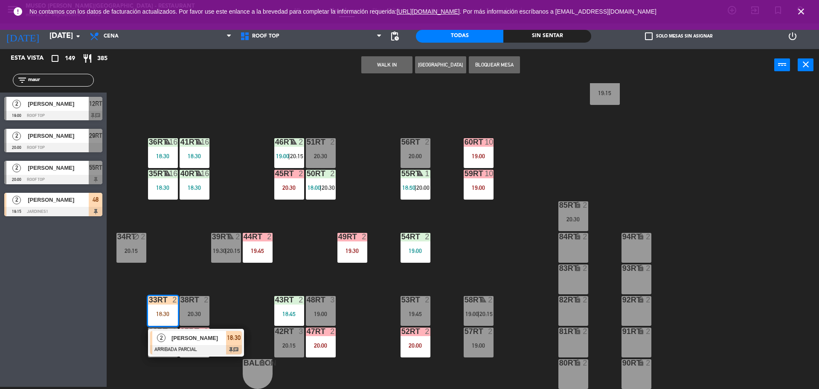
click at [175, 343] on div "[PERSON_NAME]" at bounding box center [198, 338] width 55 height 14
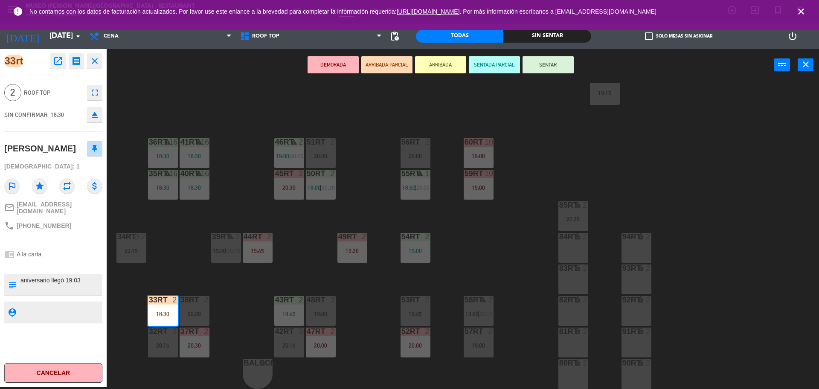
click at [178, 234] on div "18RT 6 20:30 16RT 6 19:45 28RT 2 20:30 80RR lock 2 18:45 27RT warning 5 18:49 |…" at bounding box center [467, 236] width 704 height 306
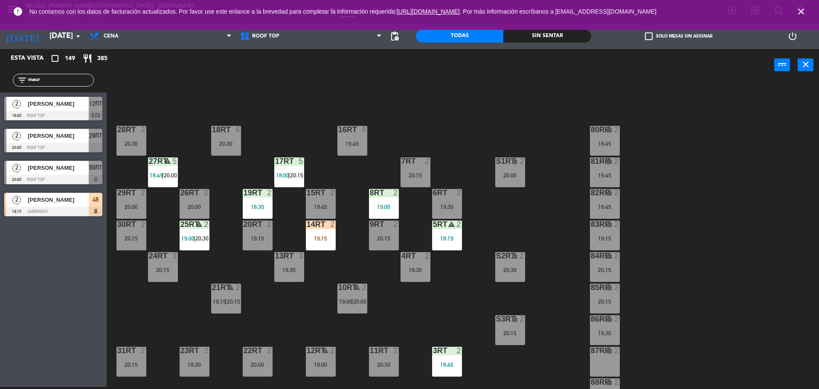
scroll to position [4, 0]
click at [326, 234] on div "14RT 2 19:15" at bounding box center [321, 236] width 30 height 30
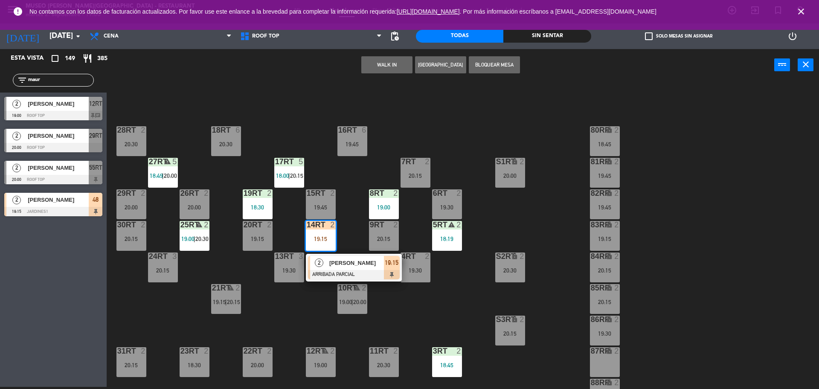
click at [332, 264] on span "[PERSON_NAME]" at bounding box center [356, 262] width 55 height 9
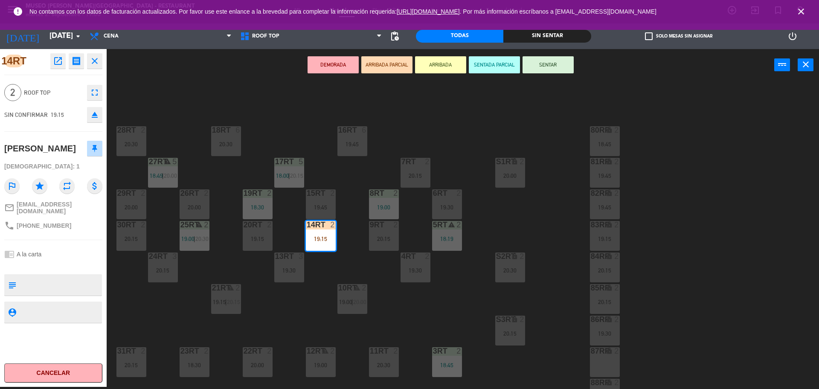
click at [31, 279] on textarea at bounding box center [60, 285] width 81 height 18
type textarea "m14rt| aniversario"
click at [52, 307] on textarea at bounding box center [60, 312] width 81 height 11
click at [538, 64] on button "SENTAR" at bounding box center [548, 64] width 51 height 17
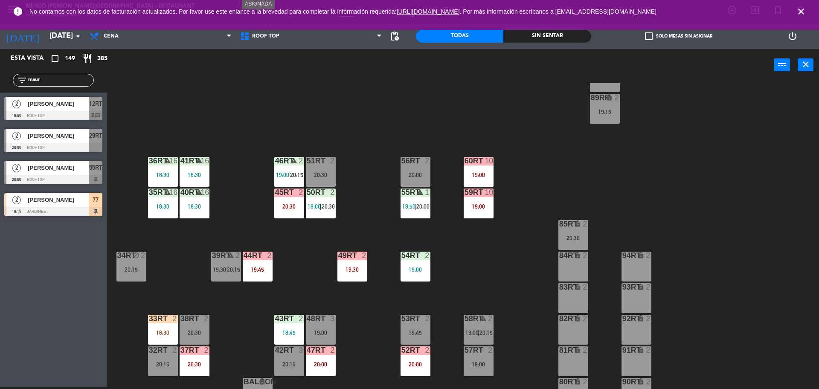
scroll to position [339, 0]
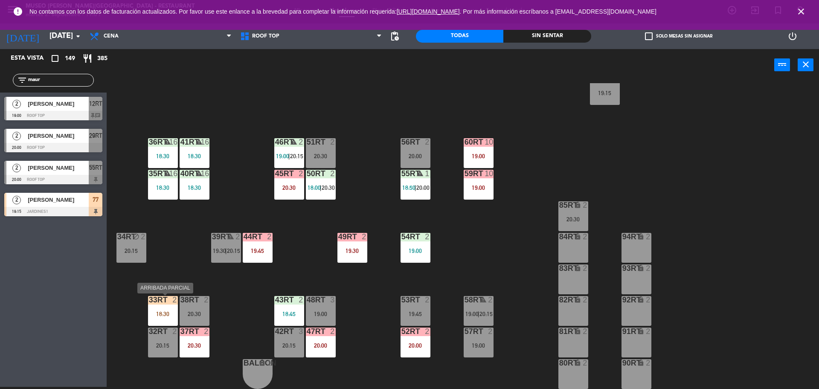
click at [159, 302] on div at bounding box center [163, 300] width 14 height 8
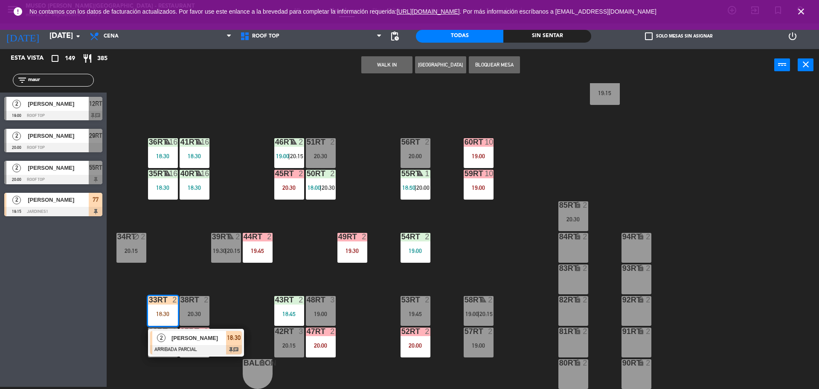
click at [183, 349] on div at bounding box center [196, 349] width 92 height 9
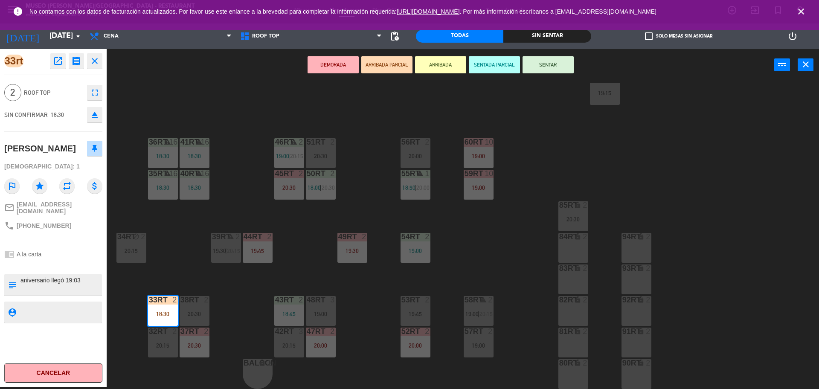
click at [21, 279] on textarea at bounding box center [60, 285] width 81 height 18
type textarea "m33rt| aniversario llegó 19:03"
click at [62, 308] on textarea at bounding box center [60, 312] width 81 height 11
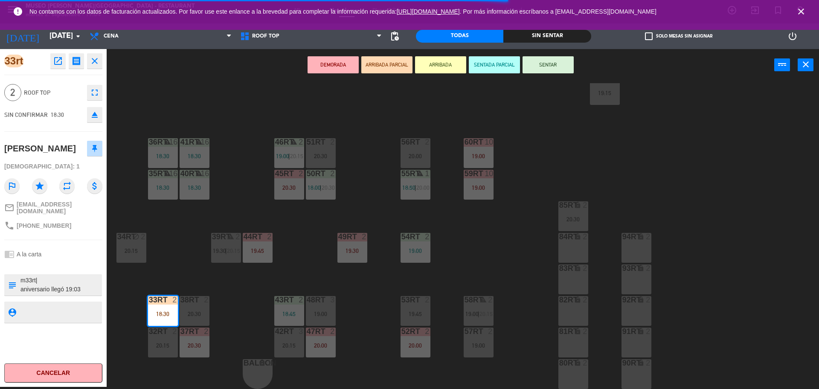
click at [167, 229] on div "18RT 6 20:30 16RT 6 19:45 28RT 2 20:30 80RR lock 2 18:45 27RT warning 5 18:49 |…" at bounding box center [467, 236] width 704 height 306
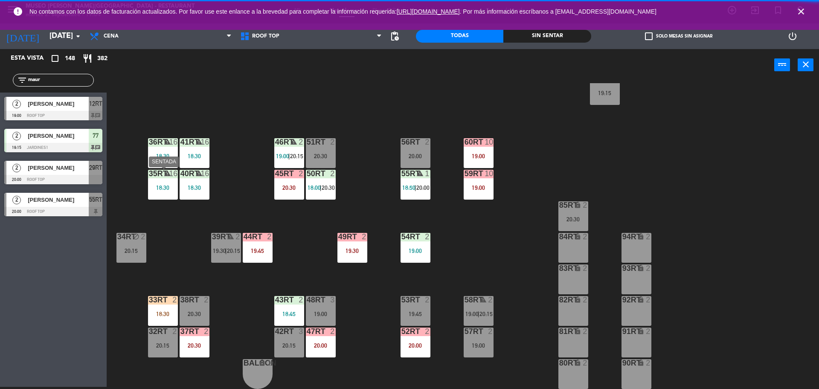
click at [167, 193] on div "35rt warning 16 18:30" at bounding box center [163, 185] width 30 height 30
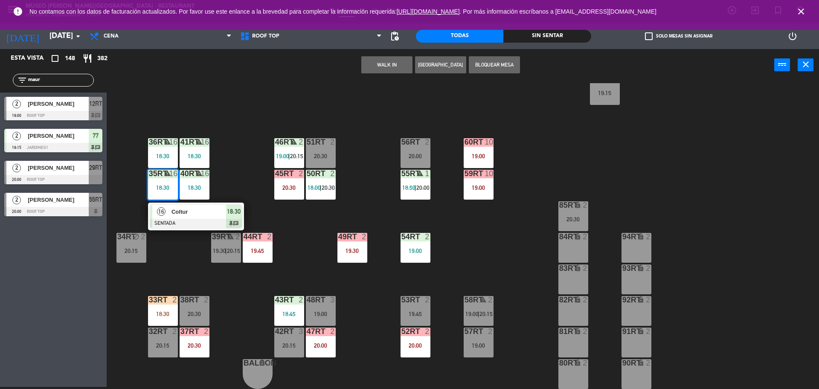
click at [171, 216] on div "Coltur" at bounding box center [198, 212] width 55 height 14
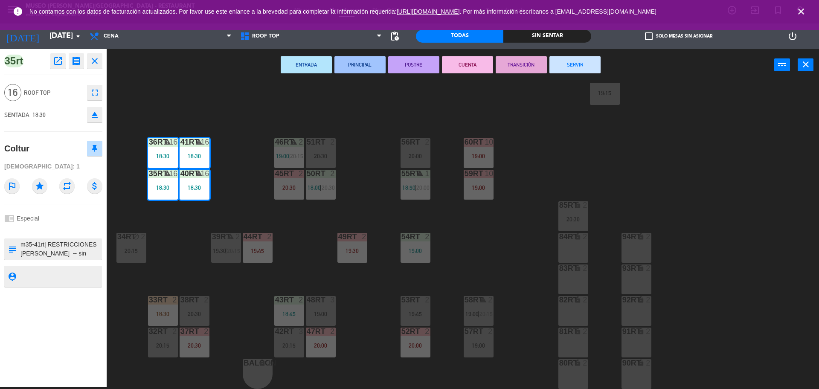
click at [69, 250] on textarea at bounding box center [60, 249] width 81 height 18
click at [90, 251] on textarea at bounding box center [60, 249] width 81 height 18
click at [51, 242] on textarea at bounding box center [60, 249] width 81 height 18
click at [49, 242] on textarea at bounding box center [60, 249] width 81 height 18
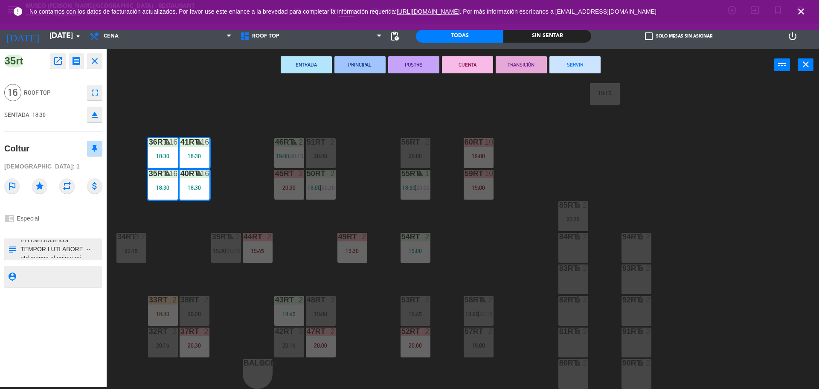
scroll to position [26, 0]
type textarea "l82-25ip| 0 dolorsitame co adip ELITSEDDOEIUS TEMPOR I UTLABORE -- etd magna al…"
click at [52, 271] on textarea at bounding box center [60, 276] width 81 height 11
click at [524, 94] on div "18RT 6 20:30 16RT 6 19:45 28RT 2 20:30 80RR lock 2 18:45 27RT warning 5 18:49 |…" at bounding box center [467, 236] width 704 height 306
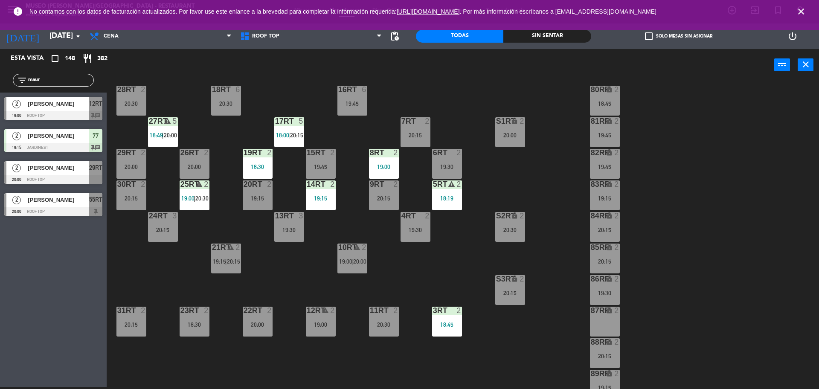
scroll to position [44, 0]
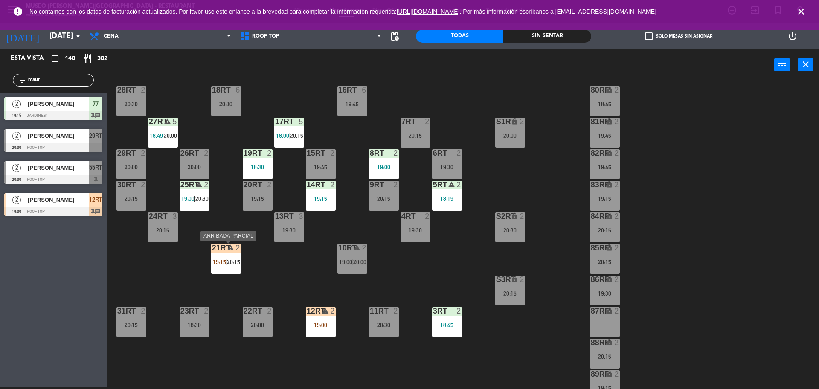
click at [232, 249] on icon "warning" at bounding box center [230, 247] width 7 height 7
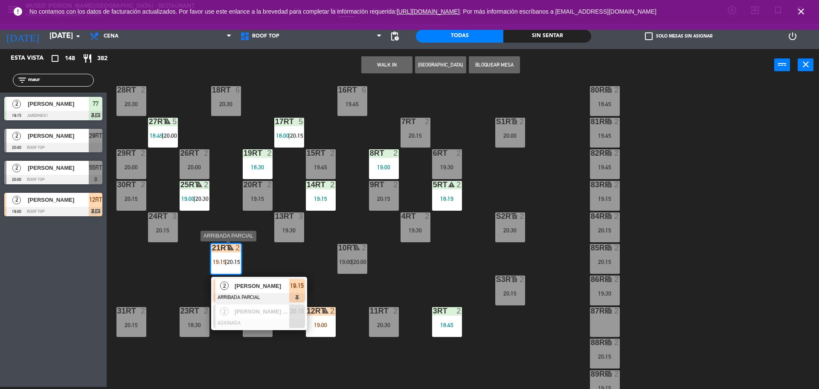
click at [250, 291] on div "[PERSON_NAME]" at bounding box center [261, 286] width 55 height 14
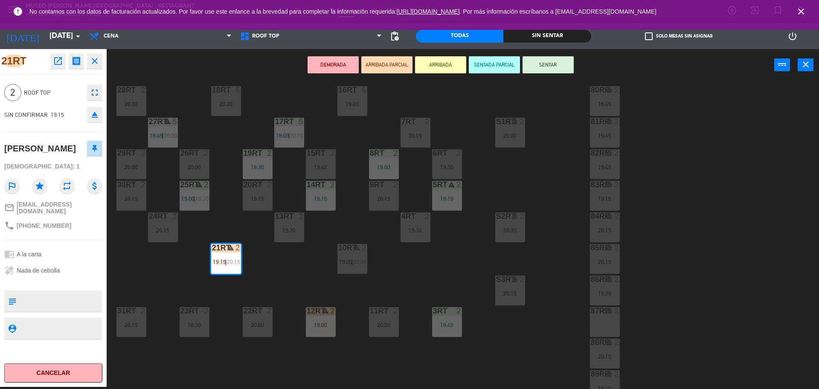
click at [280, 257] on div "18RT 6 20:30 16RT 6 19:45 28RT 2 20:30 80RR lock 2 18:45 27RT warning 5 18:49 |…" at bounding box center [467, 236] width 704 height 306
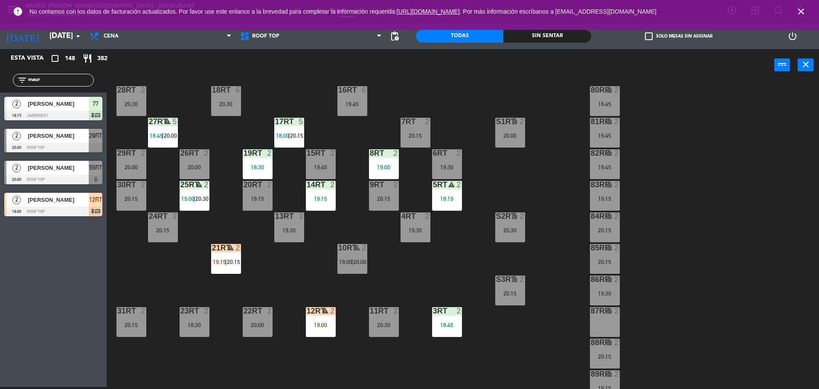
click at [307, 313] on div "12RT" at bounding box center [307, 311] width 0 height 8
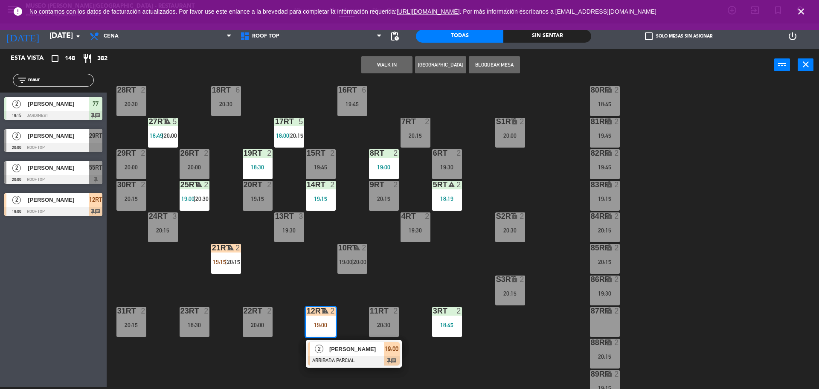
click at [339, 358] on div at bounding box center [354, 360] width 92 height 9
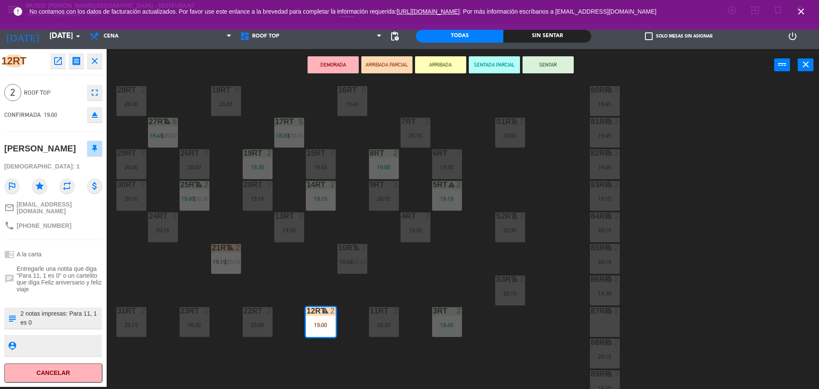
click at [20, 309] on textarea at bounding box center [60, 318] width 81 height 18
type textarea "m12rt| aniversario y cumpleaños 2 notas impresas: Para 11, 1 es 0 NOTA IMPRESA:…"
click at [25, 344] on textarea at bounding box center [60, 345] width 81 height 11
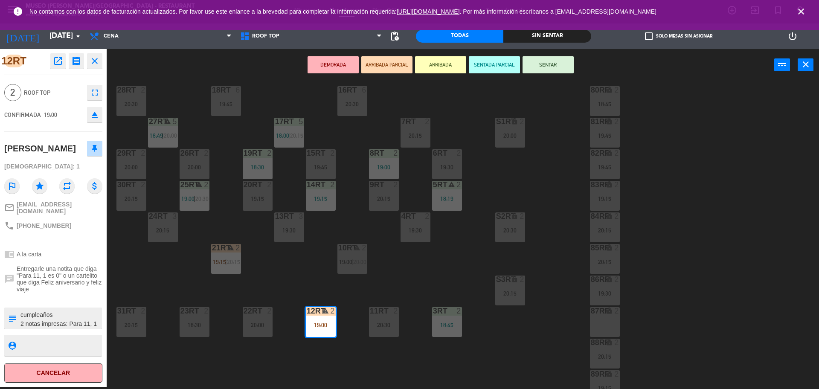
click at [498, 63] on button "SENTADA PARCIAL" at bounding box center [494, 64] width 51 height 17
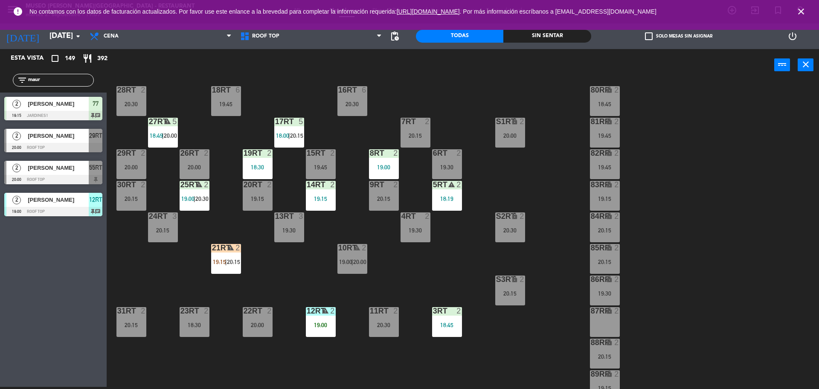
click at [237, 251] on div "2" at bounding box center [237, 248] width 5 height 8
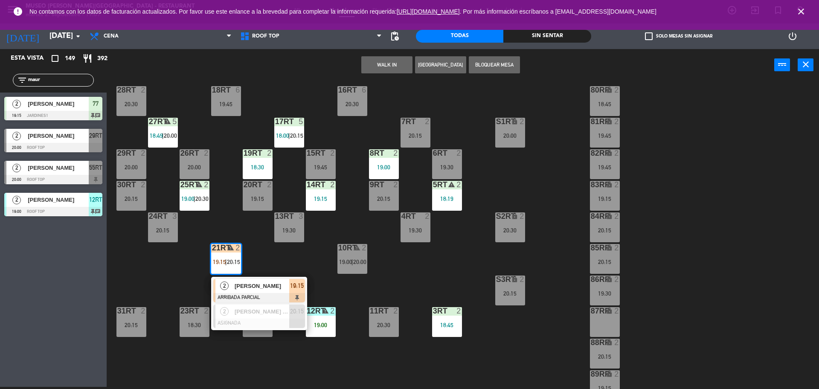
click at [242, 295] on div at bounding box center [259, 297] width 92 height 9
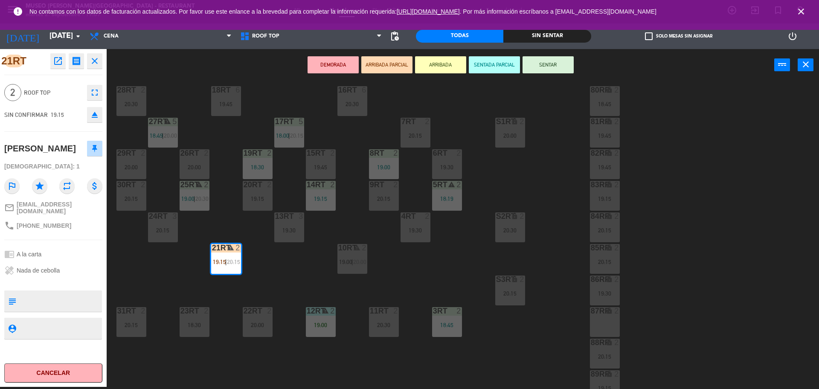
click at [61, 310] on textarea at bounding box center [60, 301] width 81 height 18
click at [22, 305] on textarea at bounding box center [60, 301] width 81 height 18
type textarea "m21rt| muchas felicidades"
drag, startPoint x: 50, startPoint y: 332, endPoint x: 379, endPoint y: 192, distance: 357.5
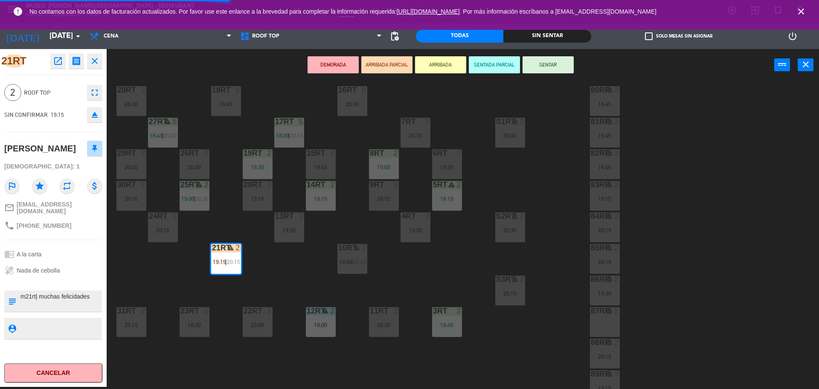
click at [379, 192] on div "21RT open_in_new receipt 7:15 PM [DATE] 2 personas [PERSON_NAME] Mesa 21RT EXPE…" at bounding box center [409, 219] width 819 height 340
click at [548, 67] on button "SENTAR" at bounding box center [548, 64] width 51 height 17
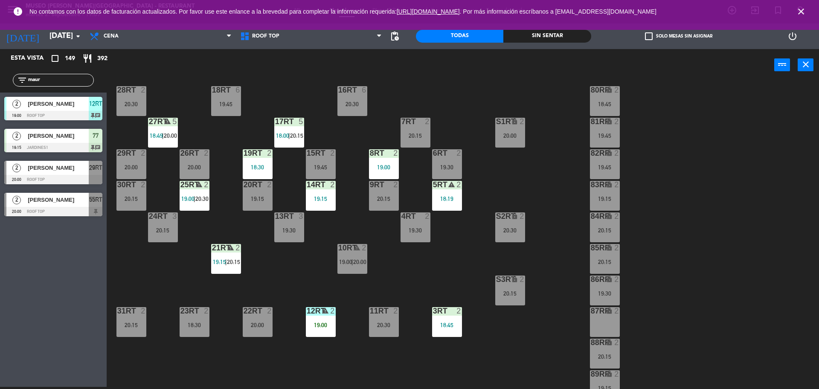
click at [209, 255] on div "18RT 6 19:45 16RT 6 20:30 28RT 2 20:30 80RR lock 2 18:45 27RT warning 5 18:49 |…" at bounding box center [467, 236] width 704 height 306
click at [215, 257] on div "21RT warning 2 19:15 | 20:15" at bounding box center [226, 259] width 30 height 30
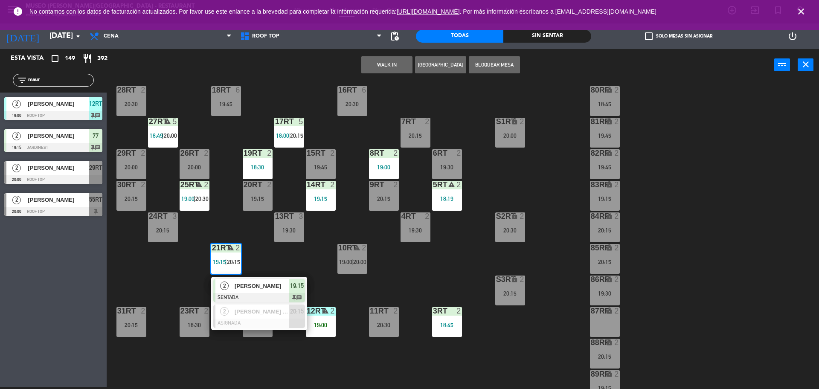
click at [305, 237] on div "18RT 6 19:45 16RT 6 20:30 28RT 2 20:30 80RR lock 2 18:45 27RT warning 5 18:49 |…" at bounding box center [467, 236] width 704 height 306
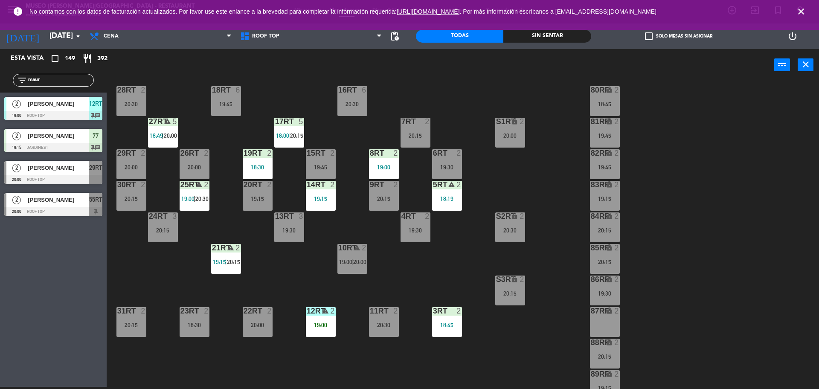
click at [316, 311] on div "warning" at bounding box center [321, 311] width 14 height 8
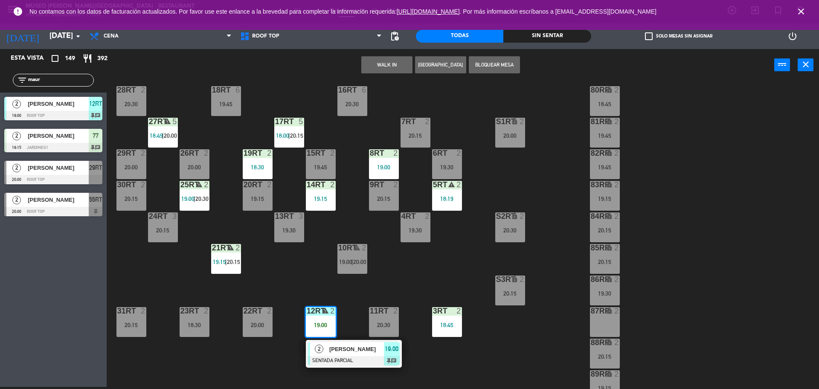
click at [333, 358] on div at bounding box center [354, 360] width 92 height 9
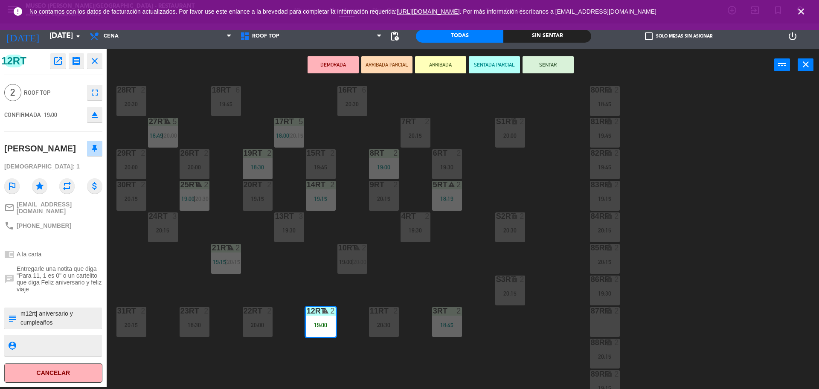
click at [549, 68] on button "SENTAR" at bounding box center [548, 64] width 51 height 17
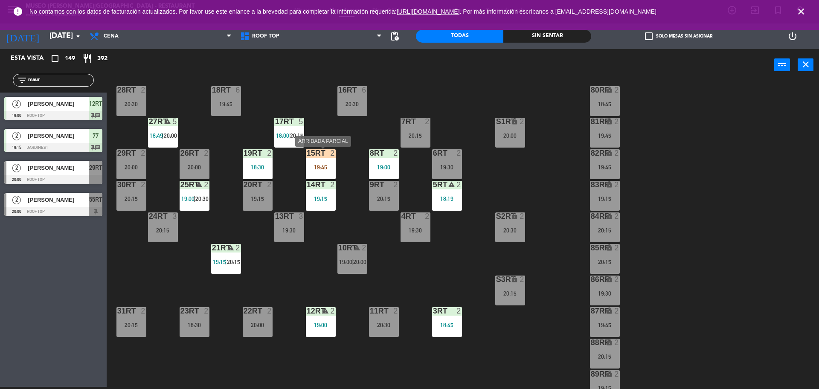
click at [325, 165] on div "19:45" at bounding box center [321, 167] width 30 height 6
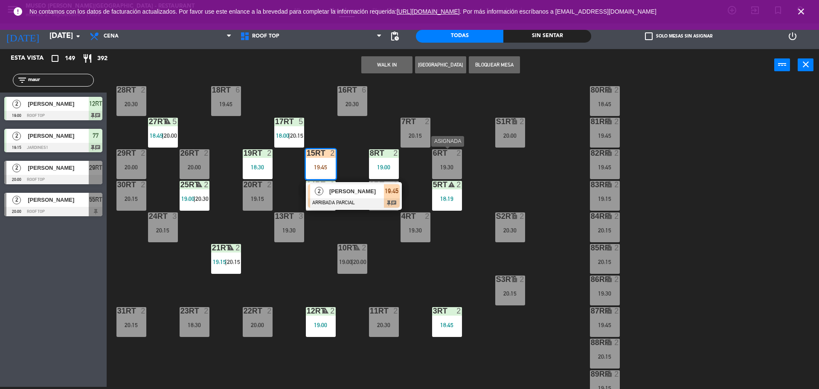
click at [445, 159] on div "6RT 2 19:30" at bounding box center [447, 164] width 30 height 30
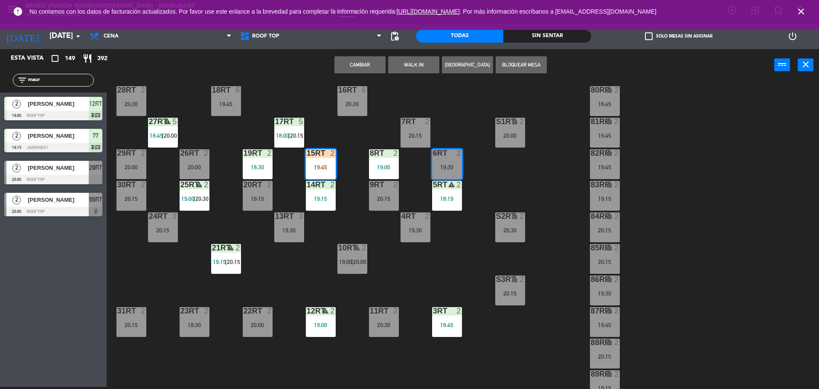
click at [348, 68] on button "Cambiar" at bounding box center [359, 64] width 51 height 17
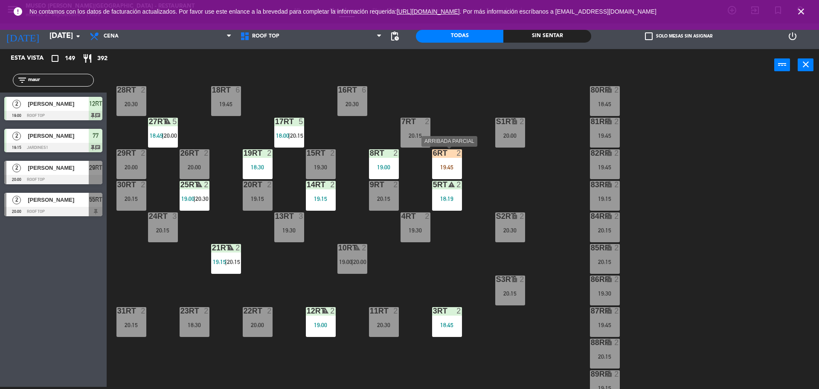
click at [435, 158] on div "6RT 2 19:45" at bounding box center [447, 164] width 30 height 30
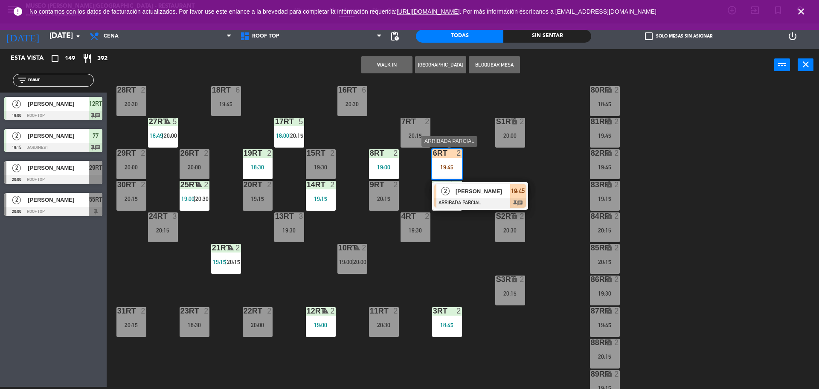
click at [456, 199] on div at bounding box center [480, 202] width 92 height 9
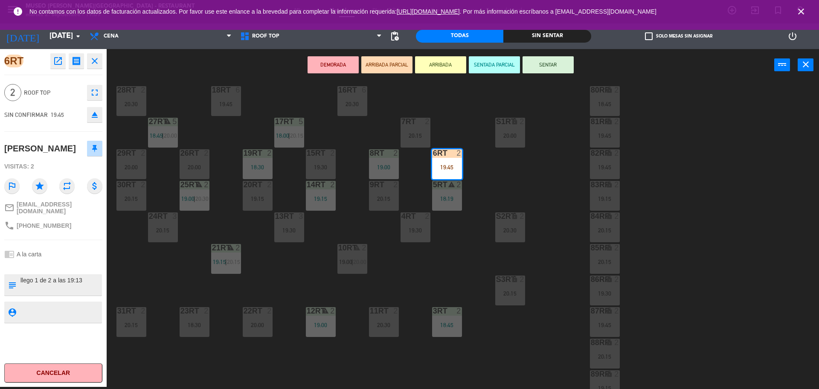
click at [80, 293] on div "6RT open_in_new receipt 7:45 PM [DATE] 2 personas [PERSON_NAME] Mesa 6RT EXPERI…" at bounding box center [53, 218] width 107 height 338
click at [66, 310] on textarea at bounding box center [60, 312] width 81 height 11
click at [21, 277] on textarea at bounding box center [60, 285] width 81 height 18
type textarea "m6rt| aniversario llego 1 de 2 a las 19:13"
click at [60, 307] on textarea at bounding box center [60, 312] width 81 height 11
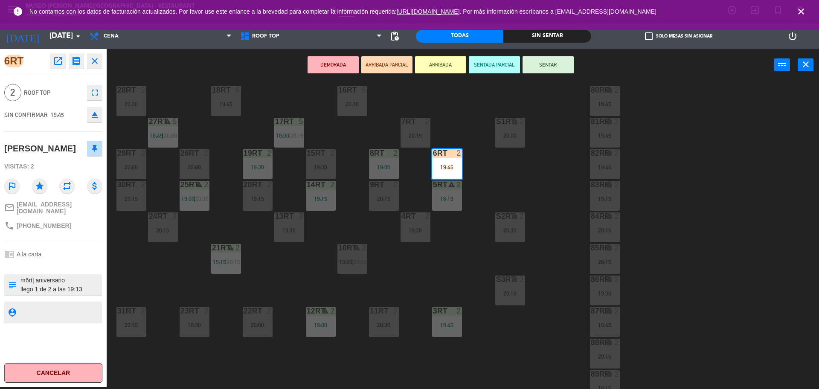
click at [552, 62] on button "SENTAR" at bounding box center [548, 64] width 51 height 17
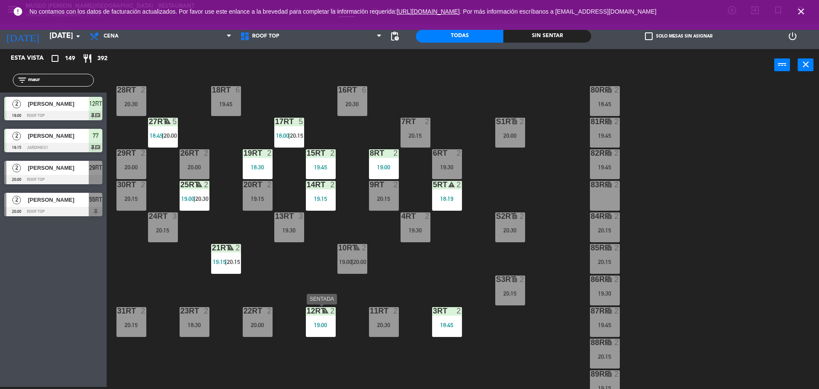
click at [318, 328] on div "19:00" at bounding box center [321, 325] width 30 height 6
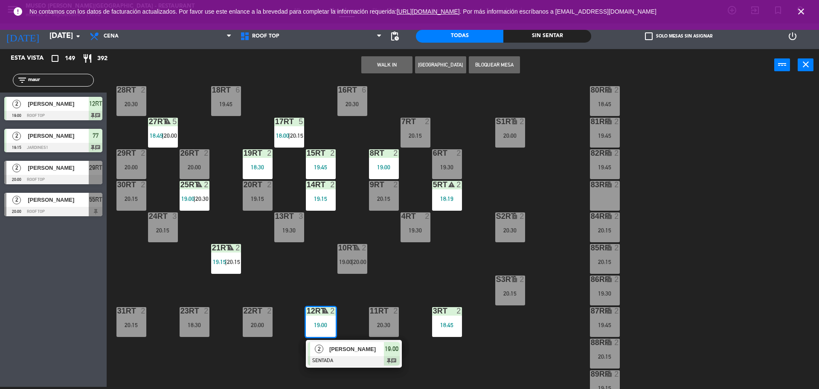
click at [325, 357] on div at bounding box center [354, 360] width 92 height 9
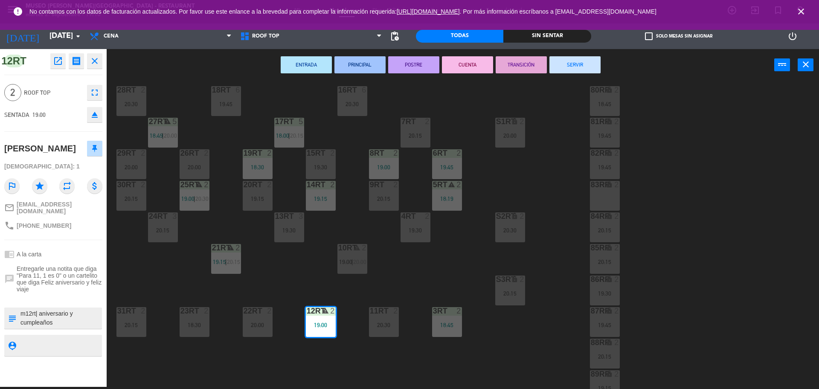
click at [175, 291] on div "18RT 6 19:45 16RT 6 20:30 28RT 2 20:30 80RR lock 2 18:45 27RT warning 5 18:49 |…" at bounding box center [467, 236] width 704 height 306
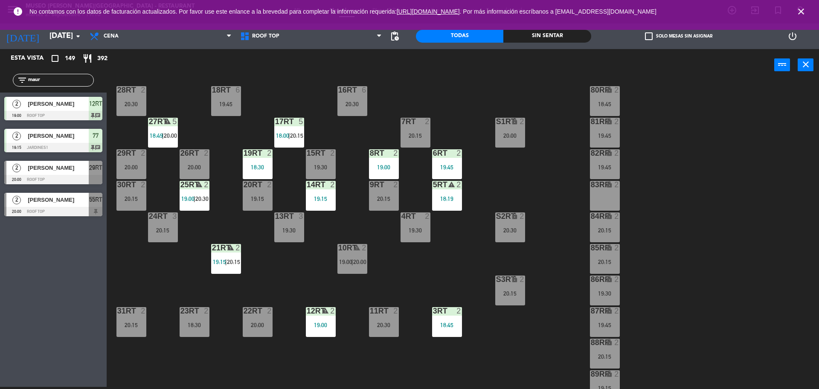
click at [224, 264] on span "19:15" at bounding box center [219, 261] width 13 height 7
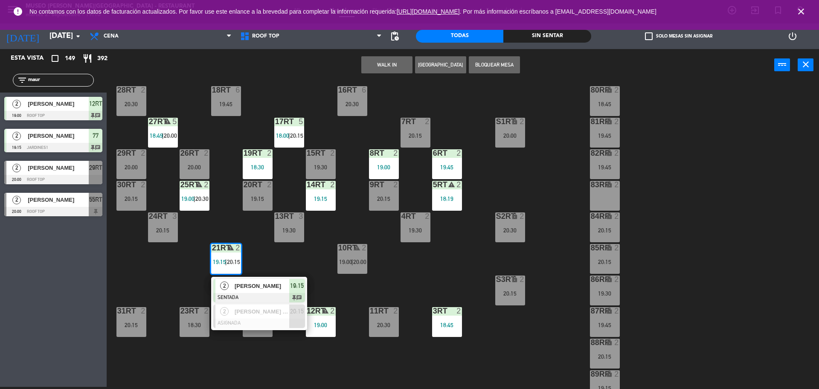
click at [241, 288] on span "[PERSON_NAME]" at bounding box center [262, 286] width 55 height 9
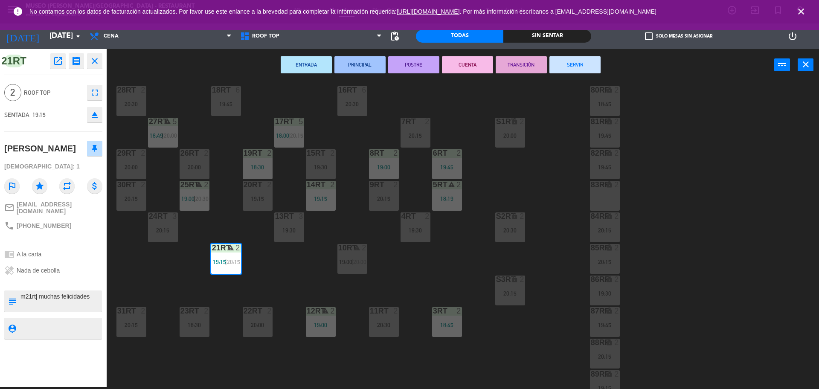
click at [296, 262] on div "18RT 6 19:45 16RT 6 20:30 28RT 2 20:30 80RR lock 2 18:45 27RT warning 5 18:49 |…" at bounding box center [467, 236] width 704 height 306
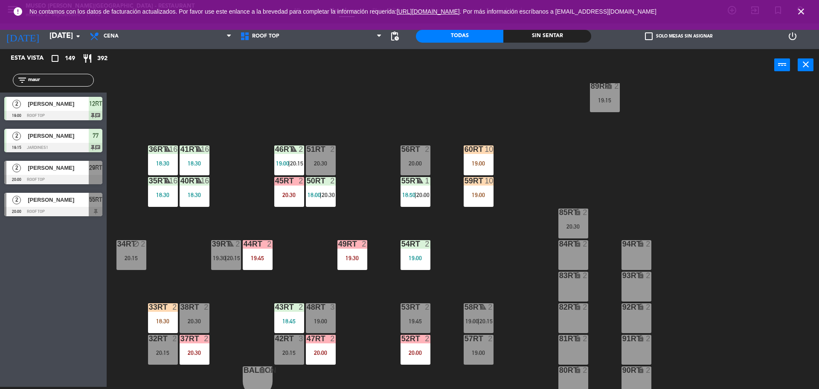
scroll to position [339, 0]
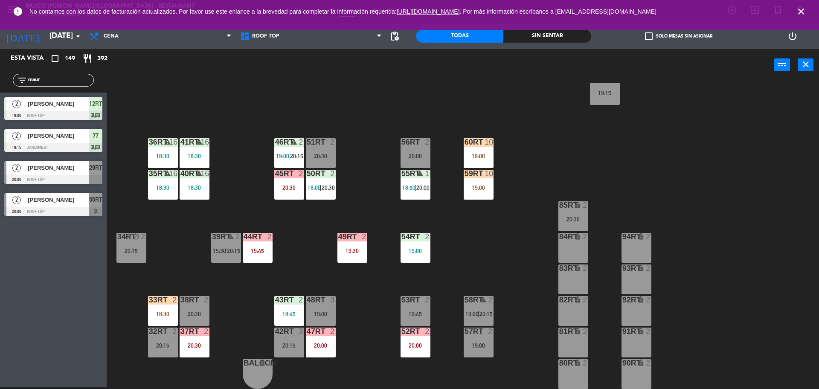
click at [479, 185] on div "19:00" at bounding box center [479, 188] width 30 height 6
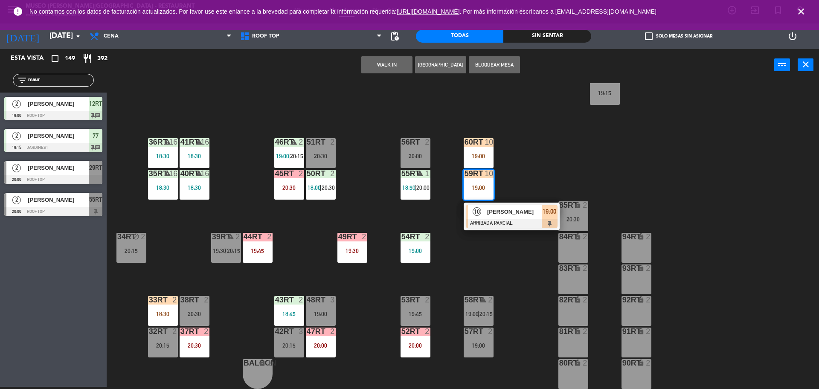
click at [533, 144] on div "18RT 6 19:45 16RT 6 20:30 28RT 2 20:30 80RR lock 2 18:45 27RT warning 5 18:49 |…" at bounding box center [467, 236] width 704 height 306
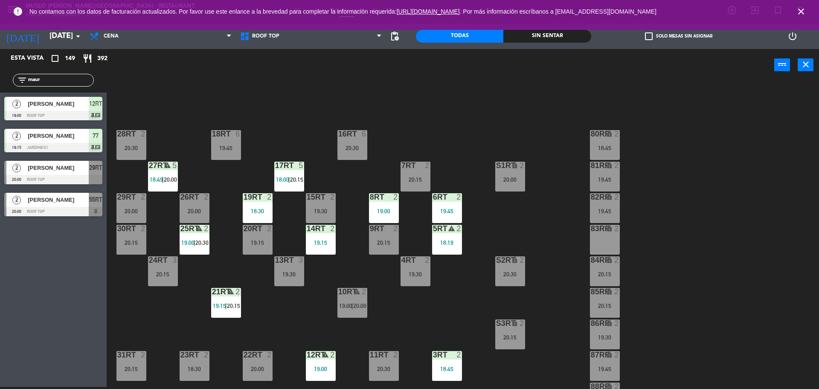
scroll to position [47, 0]
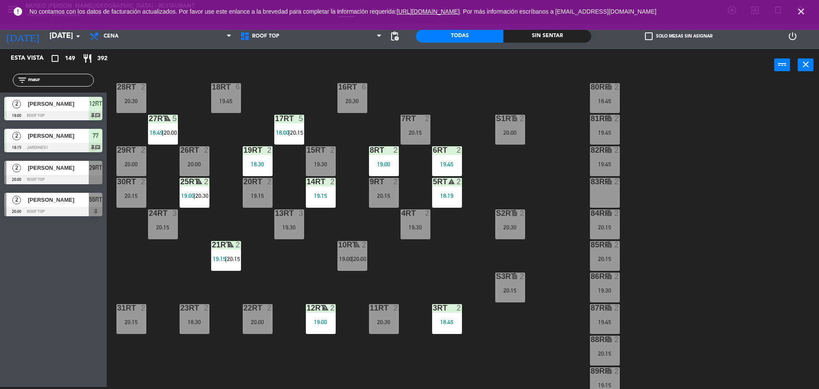
click at [355, 253] on div "10RT warning 2 19:00 | 20:00" at bounding box center [352, 256] width 30 height 30
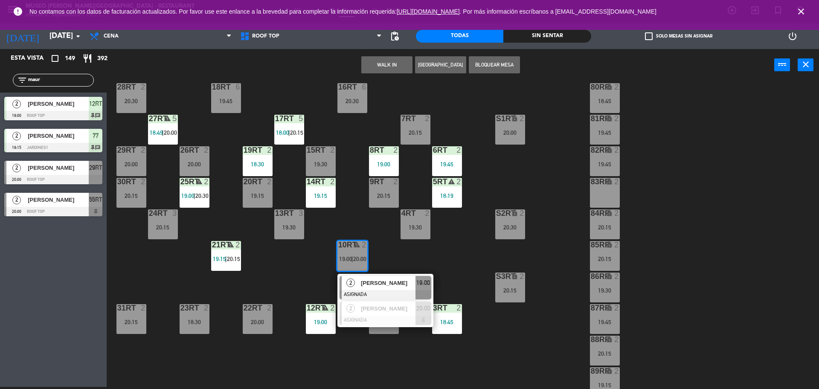
click at [381, 257] on div "18RT 6 19:45 16RT 6 20:30 28RT 2 20:30 80RR lock 2 18:45 27RT warning 5 18:49 |…" at bounding box center [467, 236] width 704 height 306
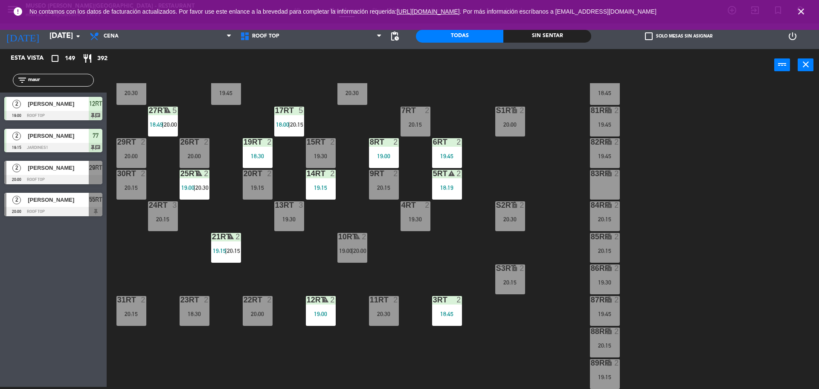
scroll to position [339, 0]
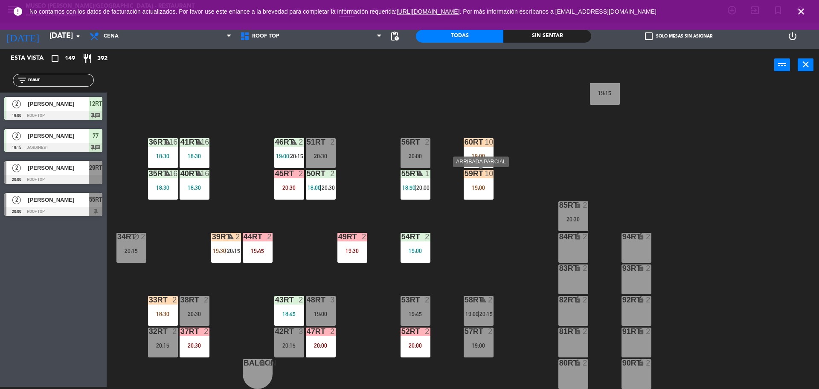
click at [478, 186] on div "19:00" at bounding box center [479, 188] width 30 height 6
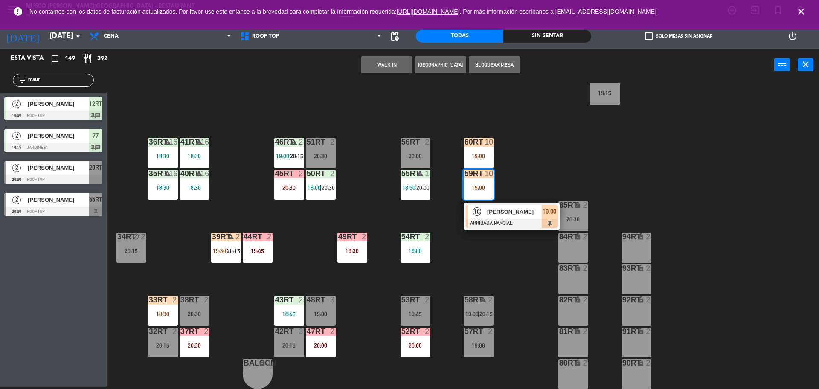
click at [459, 267] on div "18RT 6 19:45 16RT 6 20:30 28RT 2 20:30 80RR lock 2 18:45 27RT warning 5 18:49 |…" at bounding box center [467, 236] width 704 height 306
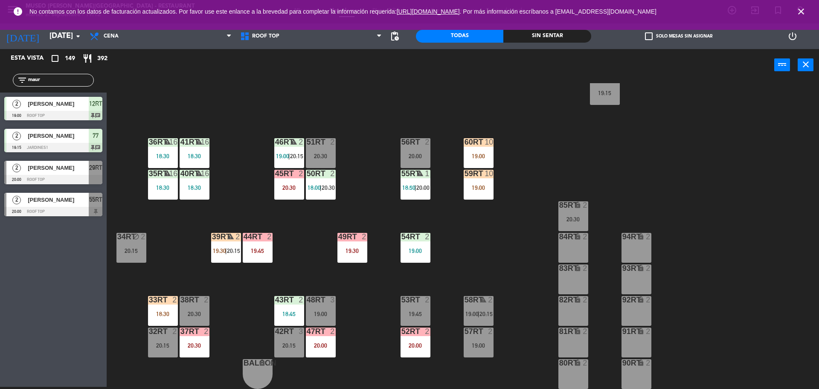
click at [474, 194] on div "59RT 10 19:00" at bounding box center [479, 185] width 30 height 30
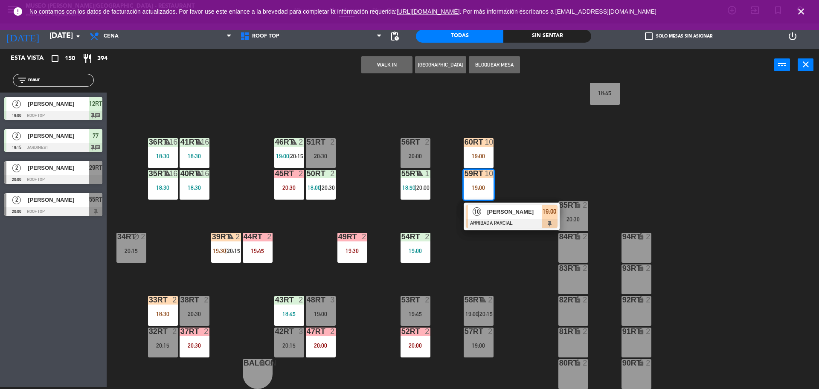
click at [190, 256] on div "18RT 6 19:45 16RT 6 20:30 28RT warning 2 19:16 | 20:30 80RR lock 2 19:15 27RT w…" at bounding box center [467, 236] width 704 height 306
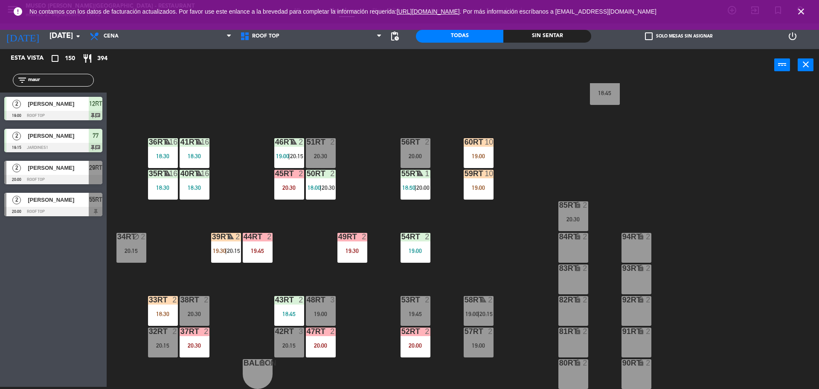
click at [475, 180] on div "59RT 10 19:00" at bounding box center [479, 185] width 30 height 30
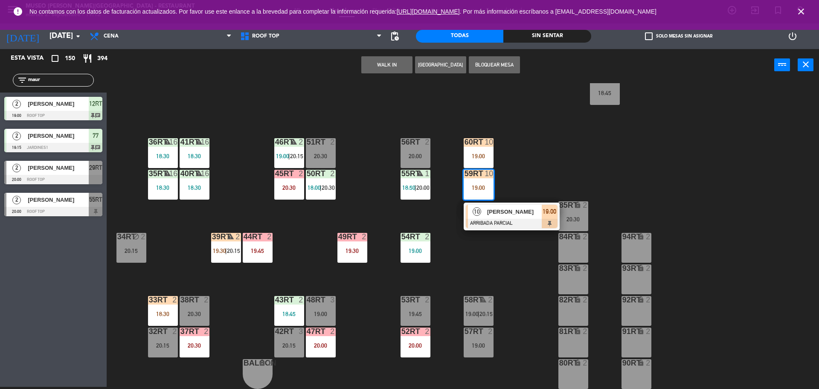
click at [483, 219] on div at bounding box center [512, 223] width 92 height 9
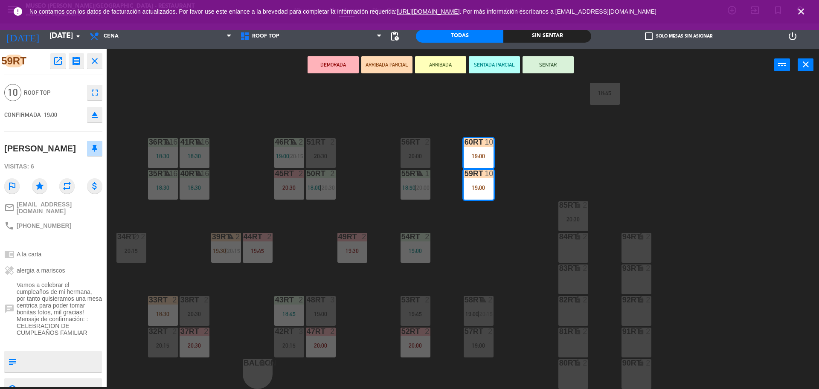
scroll to position [45, 0]
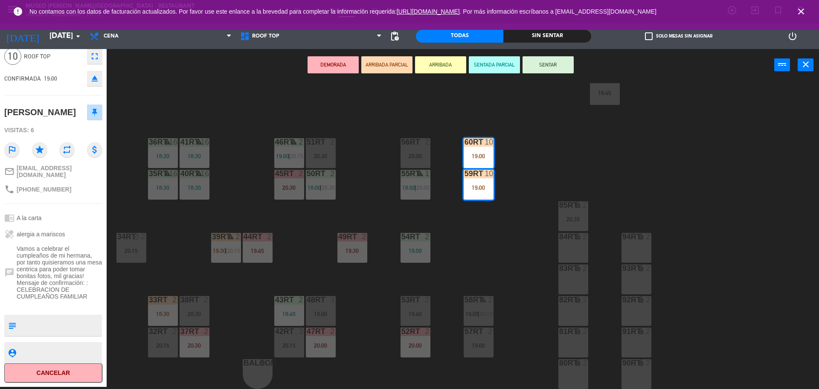
click at [484, 65] on button "SENTADA PARCIAL" at bounding box center [494, 64] width 51 height 17
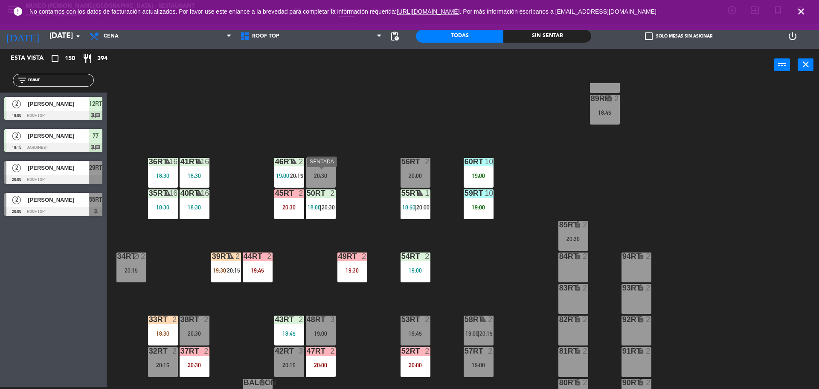
scroll to position [339, 0]
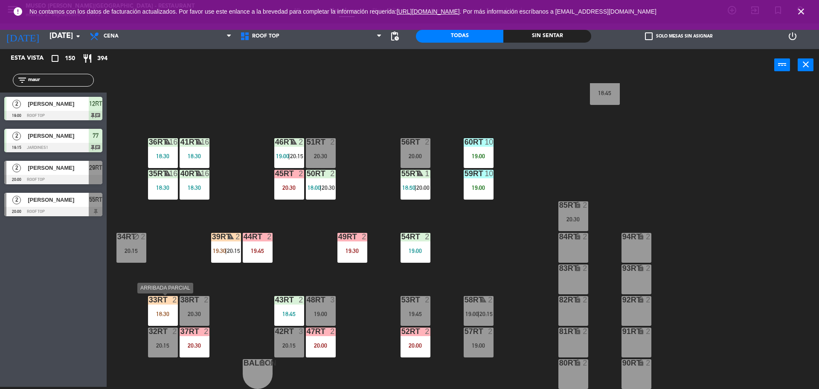
click at [172, 305] on div "33rt 2 18:30" at bounding box center [163, 311] width 30 height 30
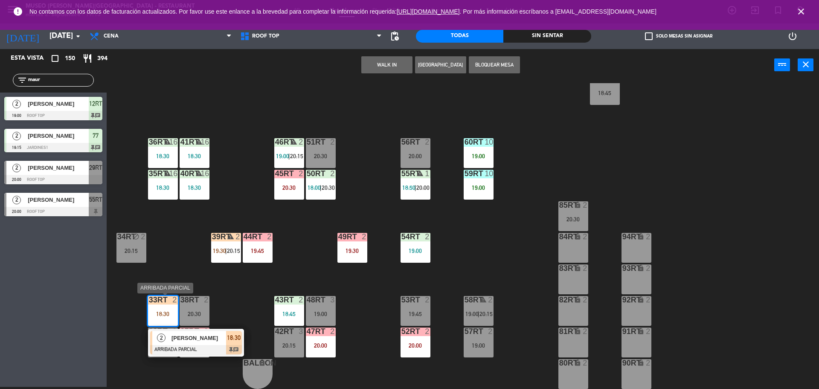
click at [190, 345] on div at bounding box center [196, 349] width 92 height 9
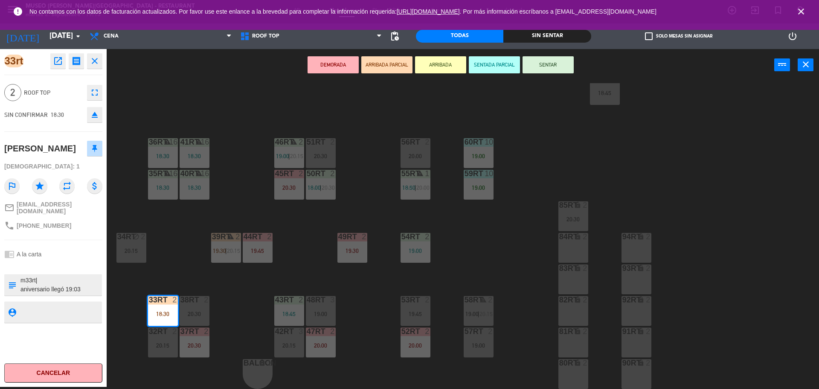
click at [187, 264] on div "18RT 6 19:45 16RT 6 20:30 28RT warning 2 19:16 | 20:30 80RR lock 2 19:15 27RT w…" at bounding box center [467, 236] width 704 height 306
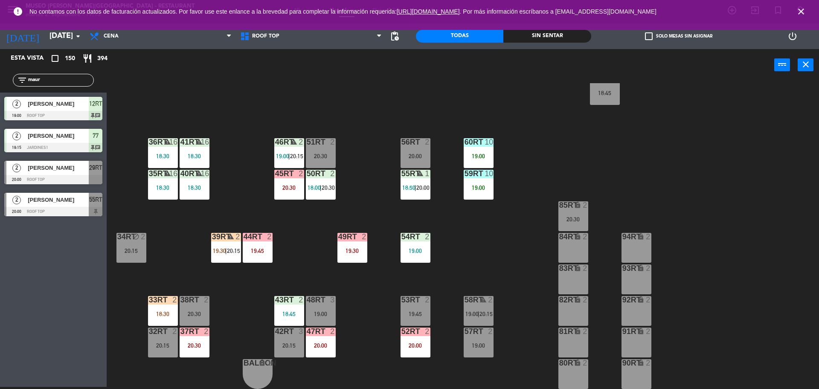
click at [55, 78] on input "maur" at bounding box center [60, 79] width 66 height 9
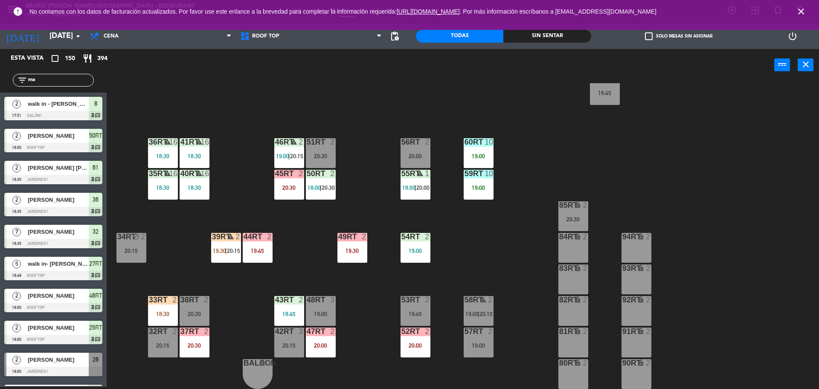
type input "m"
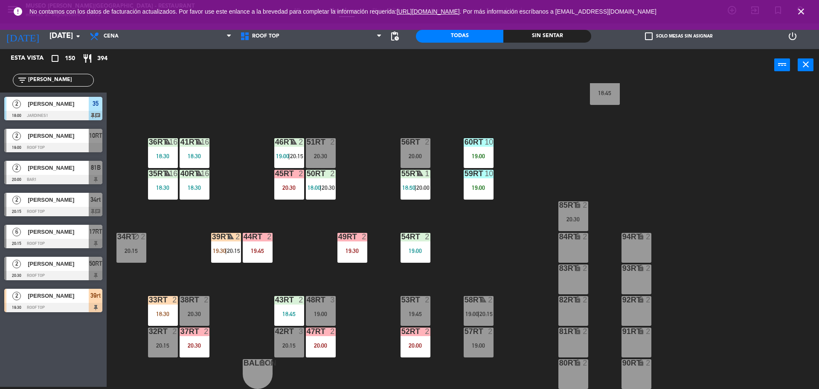
type input "[PERSON_NAME]"
click at [273, 274] on div "18RT 6 19:45 16RT 6 20:30 28RT warning 2 19:16 | 20:30 80RR lock 2 19:15 27RT w…" at bounding box center [467, 236] width 704 height 306
click at [226, 239] on div "warning" at bounding box center [226, 237] width 14 height 8
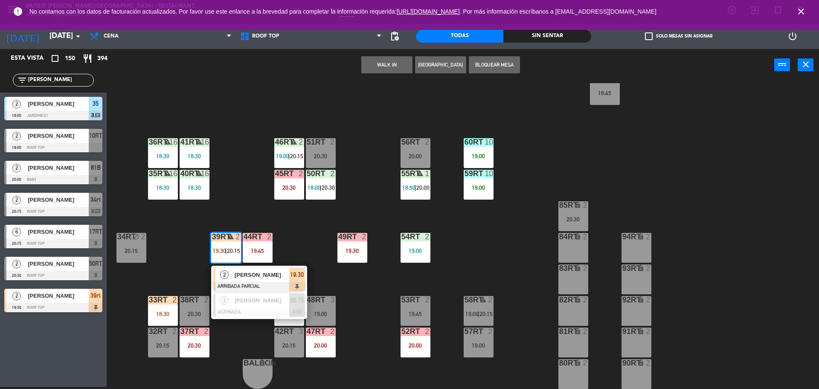
click at [238, 284] on div at bounding box center [259, 286] width 92 height 9
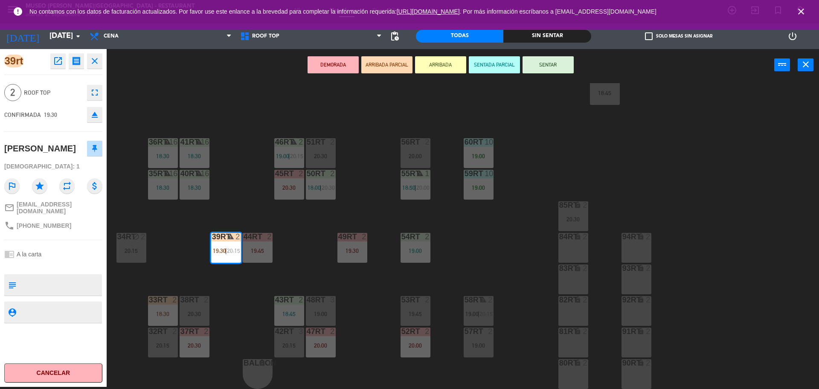
click at [58, 282] on textarea at bounding box center [60, 285] width 81 height 18
type textarea "m39rt| aniversario"
click at [41, 231] on div "39rt open_in_new receipt 7:30 PM [DATE] 2 personas [PERSON_NAME] 39rt EXPERIENC…" at bounding box center [53, 218] width 107 height 338
click at [537, 68] on button "SENTAR" at bounding box center [548, 64] width 51 height 17
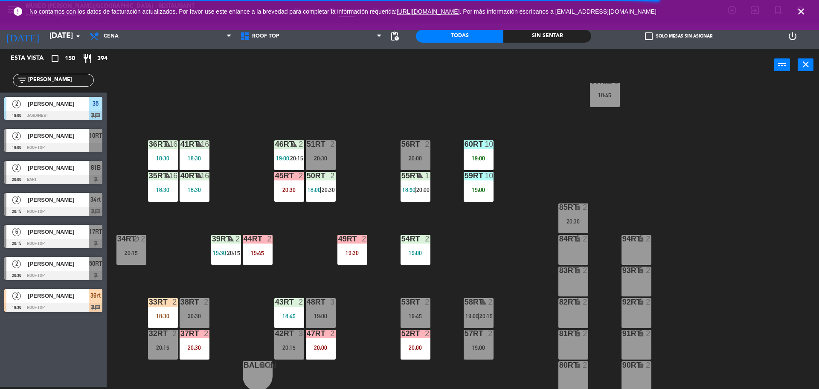
scroll to position [337, 0]
click at [157, 308] on div "33rt 2 18:30" at bounding box center [163, 314] width 30 height 30
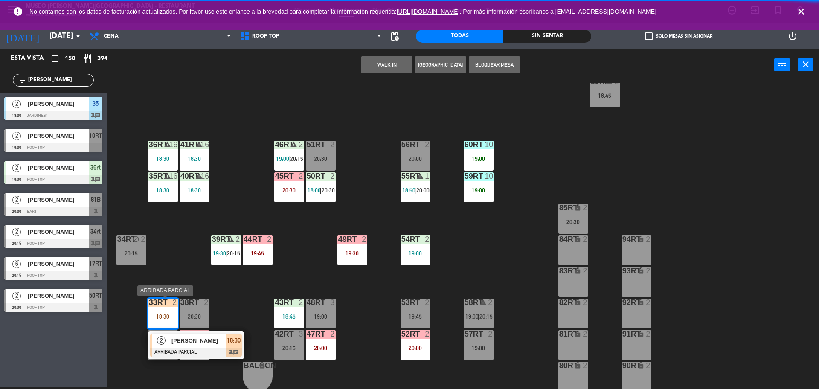
click at [168, 345] on div "2" at bounding box center [161, 341] width 18 height 14
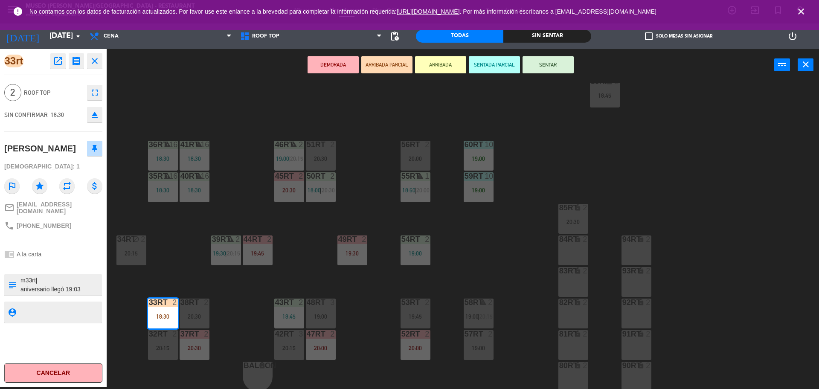
click at [300, 256] on div "18RT 6 19:45 16RT 6 20:30 28RT warning 2 19:16 | 20:30 80RR lock 2 19:15 27RT w…" at bounding box center [467, 236] width 704 height 306
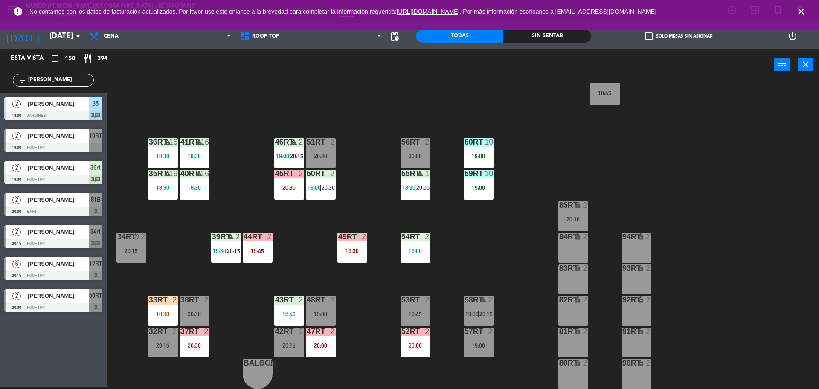
scroll to position [0, 0]
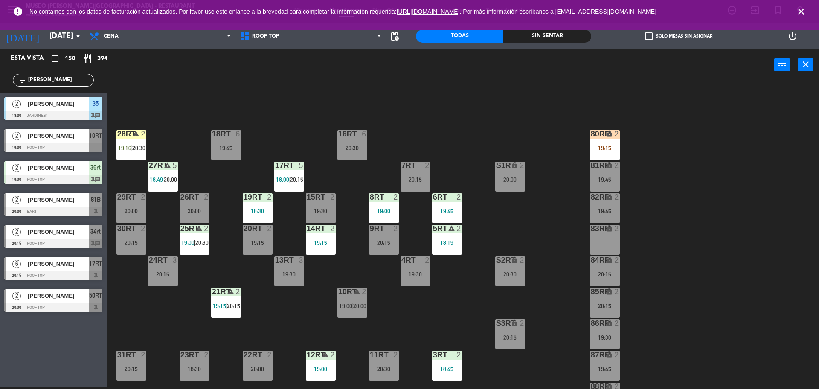
click at [62, 79] on input "[PERSON_NAME]" at bounding box center [60, 79] width 66 height 9
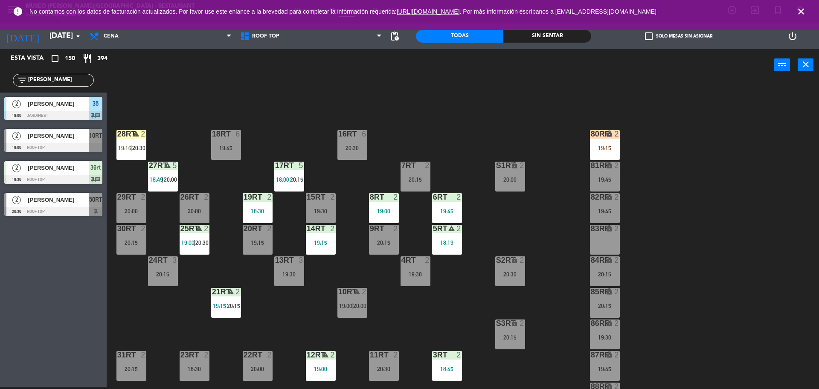
type input "[PERSON_NAME]"
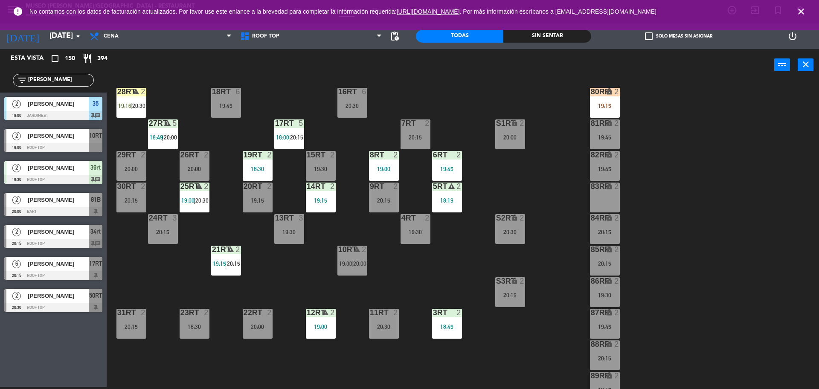
scroll to position [43, 0]
click at [357, 254] on div "10RT warning 2 19:00 | 20:00" at bounding box center [352, 260] width 30 height 30
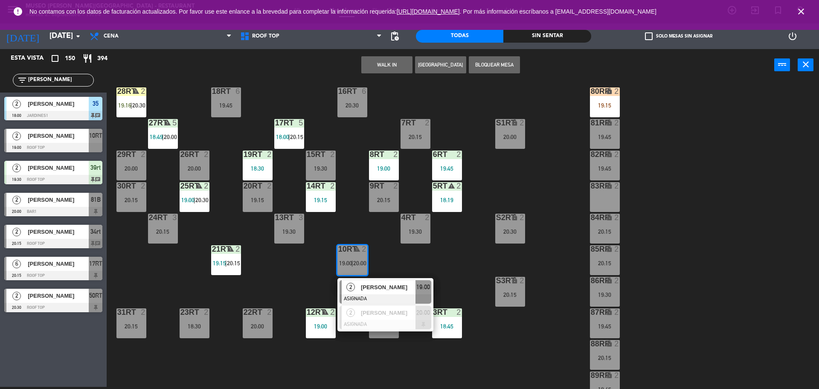
click at [360, 286] on div "[PERSON_NAME]" at bounding box center [387, 287] width 55 height 14
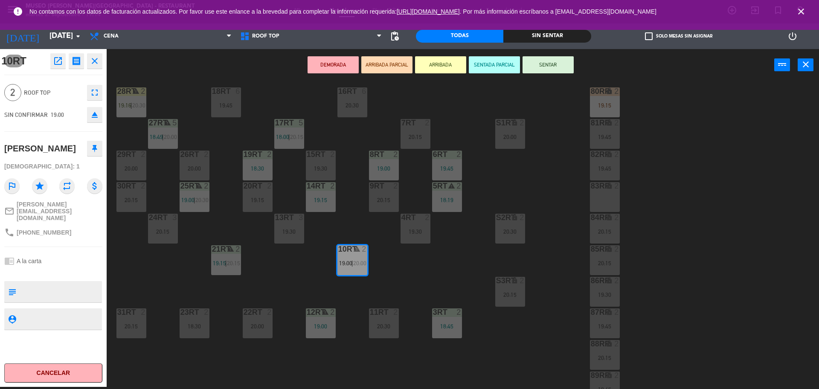
click at [44, 283] on textarea at bounding box center [60, 292] width 81 height 18
type textarea "m10rt| anversario"
click at [69, 314] on textarea at bounding box center [60, 319] width 81 height 11
click at [492, 67] on button "SENTADA PARCIAL" at bounding box center [494, 64] width 51 height 17
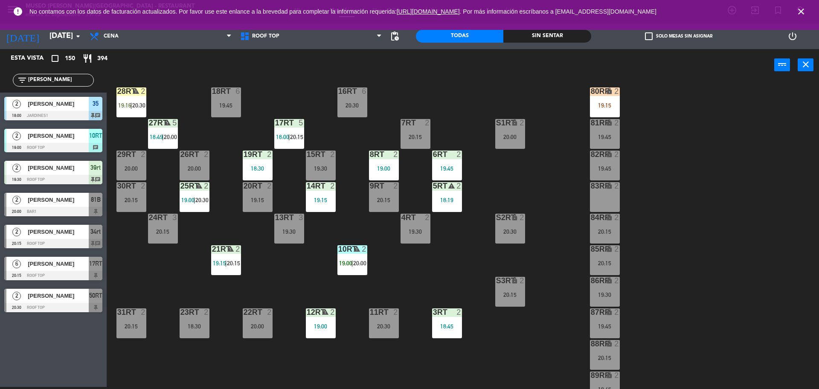
scroll to position [339, 0]
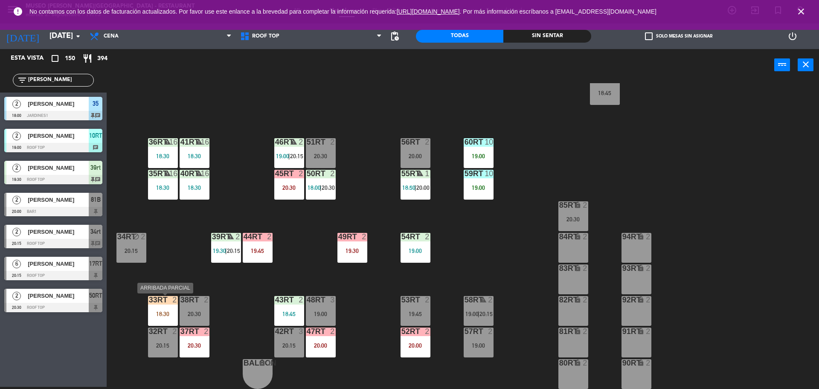
click at [165, 301] on div at bounding box center [163, 300] width 14 height 8
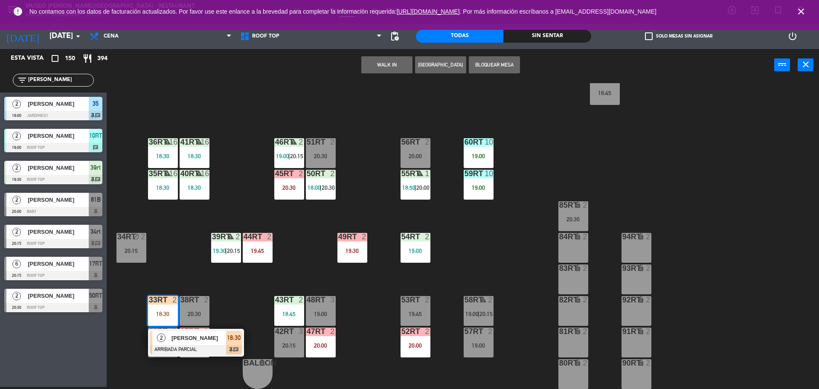
click at [173, 236] on div "18RT 6 19:45 16RT 6 20:30 28RT warning 2 19:16 | 20:30 80RR lock 2 19:15 27RT w…" at bounding box center [467, 236] width 704 height 306
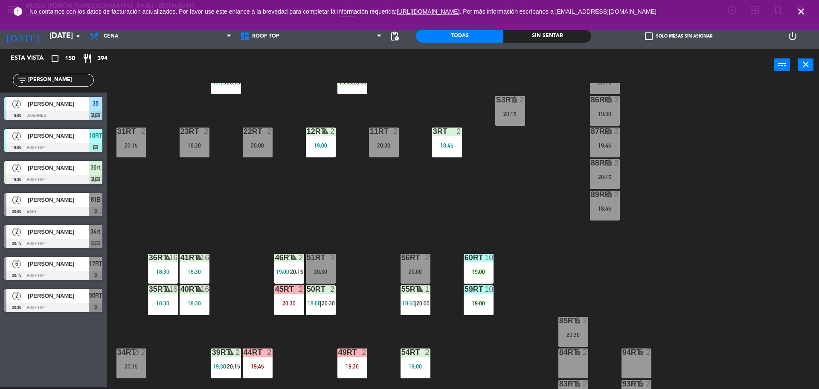
scroll to position [206, 0]
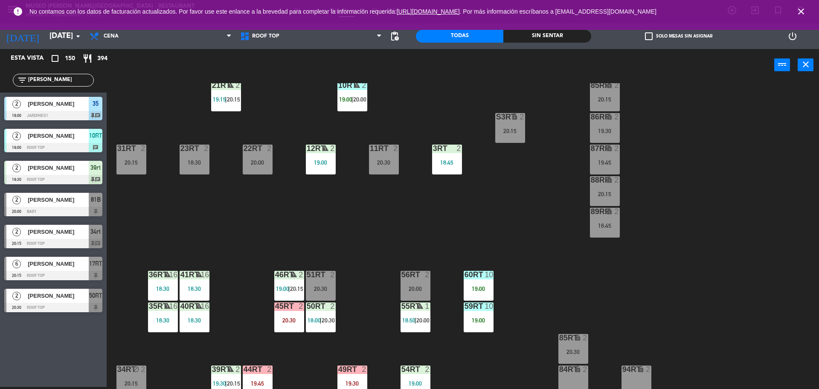
click at [51, 81] on input "[PERSON_NAME]" at bounding box center [60, 79] width 66 height 9
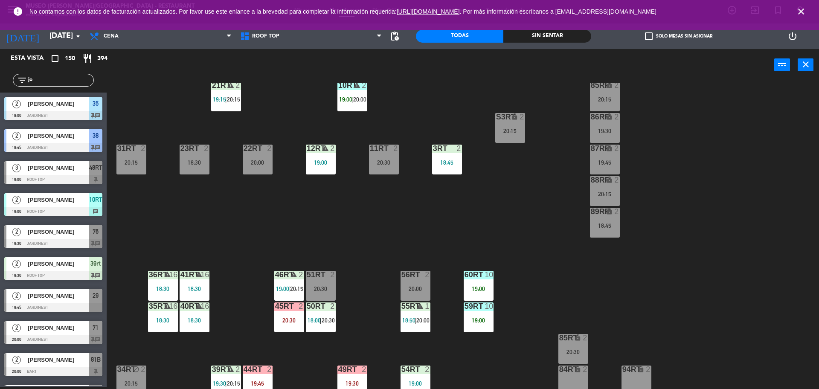
type input "j"
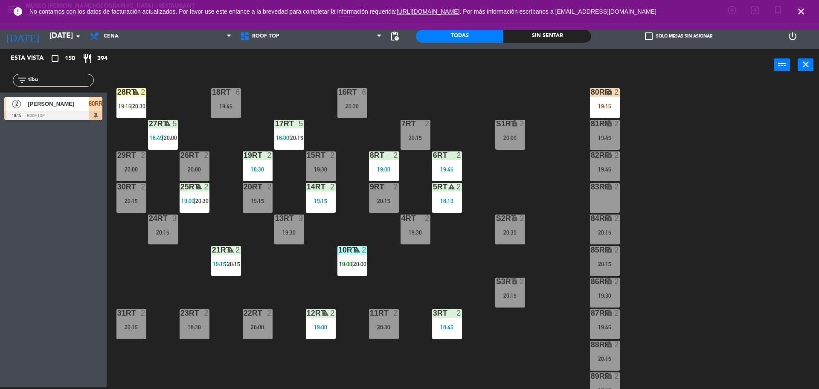
scroll to position [0, 0]
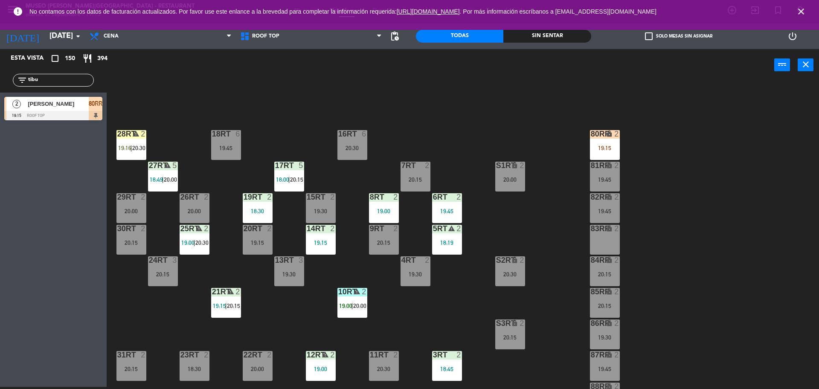
type input "tibu"
click at [495, 171] on div "S1RT lock 2 20:00" at bounding box center [510, 177] width 30 height 30
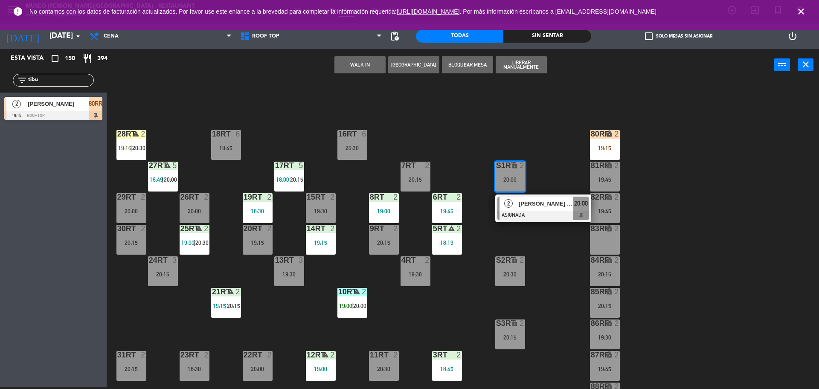
click at [560, 153] on div "18RT 6 19:45 16RT 6 20:30 28RT warning 2 19:16 | 20:30 80RR lock 2 19:15 27RT w…" at bounding box center [467, 236] width 704 height 306
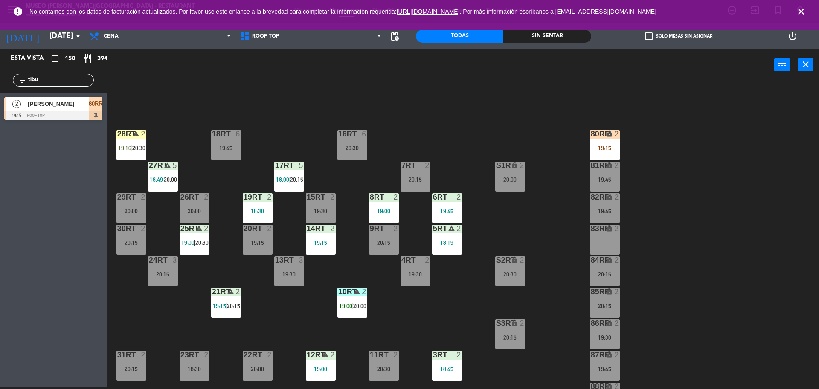
click at [602, 138] on div "lock" at bounding box center [605, 134] width 14 height 8
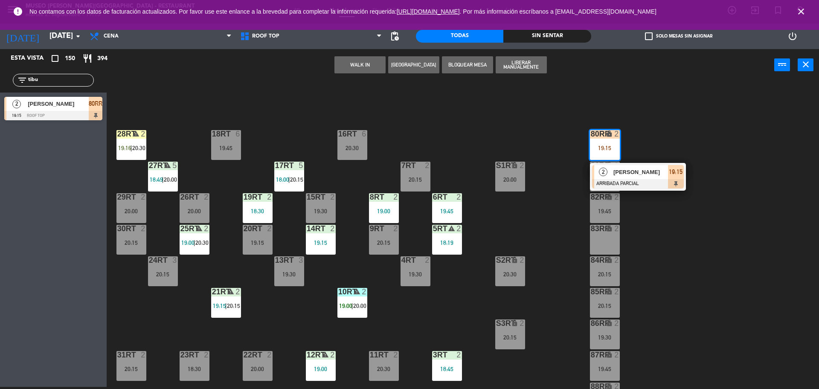
click at [619, 171] on span "[PERSON_NAME]" at bounding box center [640, 172] width 55 height 9
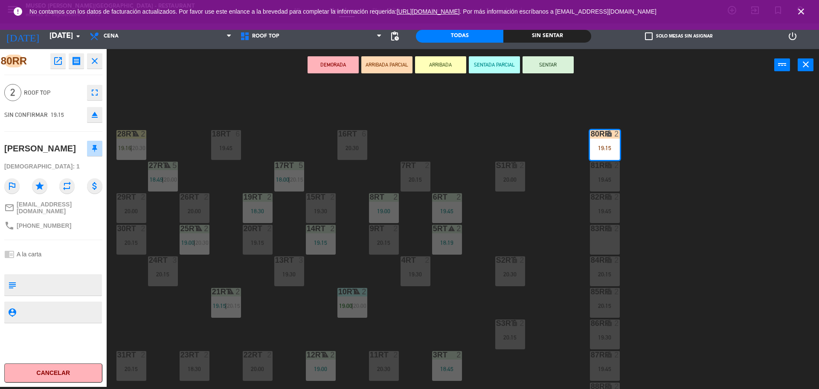
click at [541, 207] on div "18RT 6 19:45 16RT 6 20:30 28RT warning 2 19:16 | 20:30 80RR lock 2 19:15 27RT w…" at bounding box center [467, 236] width 704 height 306
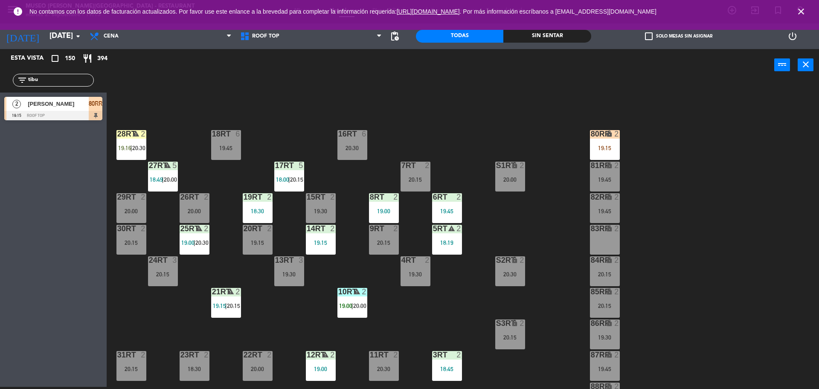
click at [597, 152] on div "80RR lock 2 19:15" at bounding box center [605, 145] width 30 height 30
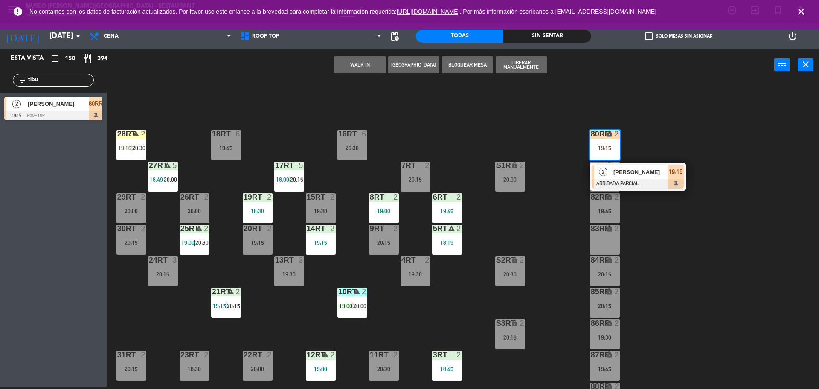
click at [392, 234] on div "9RT 2 20:15" at bounding box center [384, 240] width 30 height 30
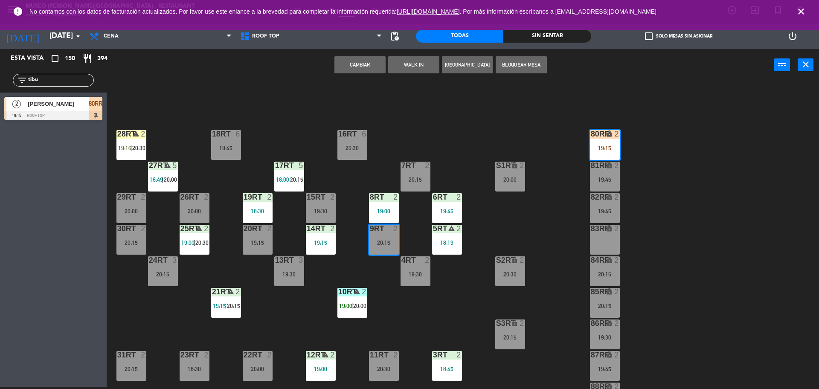
click at [356, 265] on div "18RT 6 19:45 16RT 6 20:30 28RT warning 2 19:16 | 20:30 80RR lock 2 19:15 27RT w…" at bounding box center [467, 236] width 704 height 306
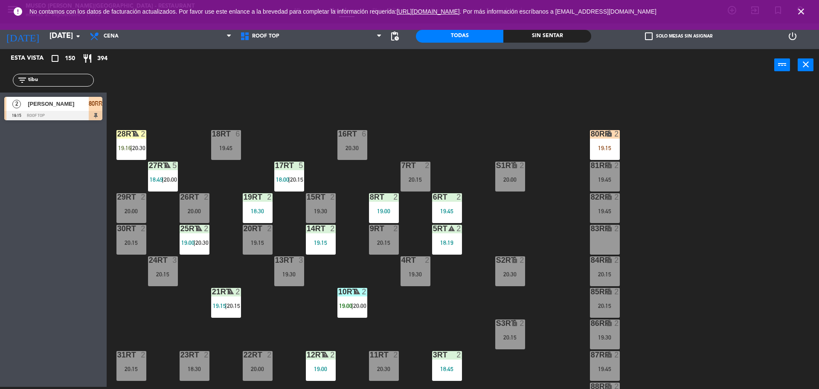
click at [609, 139] on div "80RR lock 2 19:15" at bounding box center [605, 145] width 30 height 30
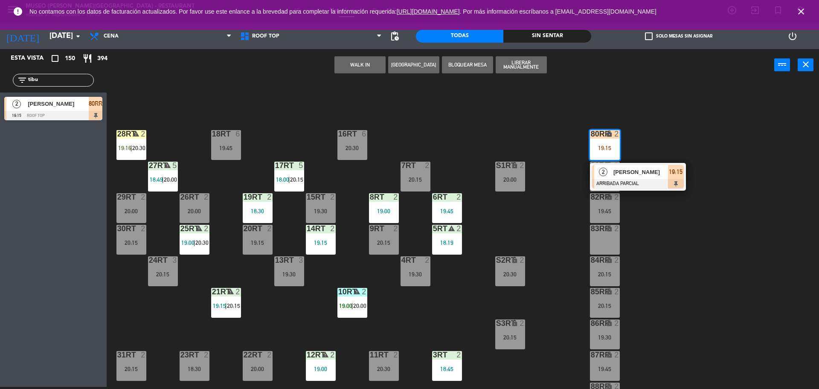
click at [194, 204] on div "26RT 2 20:00" at bounding box center [195, 208] width 30 height 30
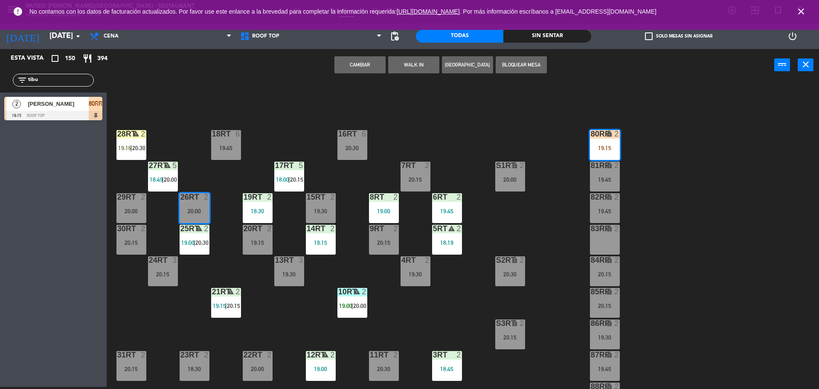
click at [389, 242] on div "20:15" at bounding box center [384, 243] width 30 height 6
click at [345, 235] on div "18RT 6 19:45 16RT 6 20:30 28RT warning 2 19:16 | 20:30 80RR lock 2 19:15 27RT w…" at bounding box center [467, 236] width 704 height 306
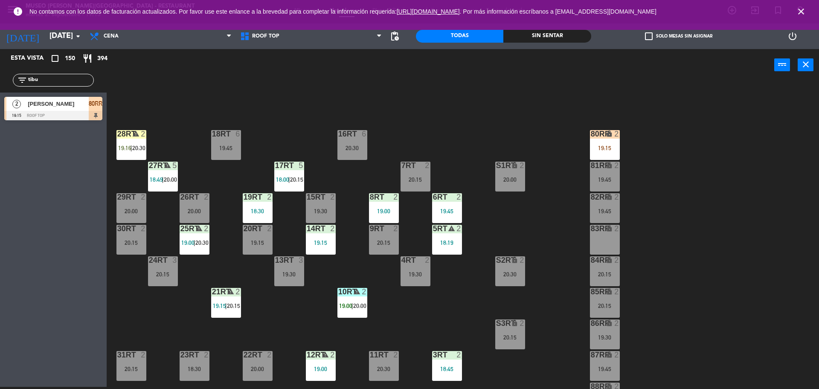
click at [613, 141] on div "80RR lock 2 19:15" at bounding box center [605, 145] width 30 height 30
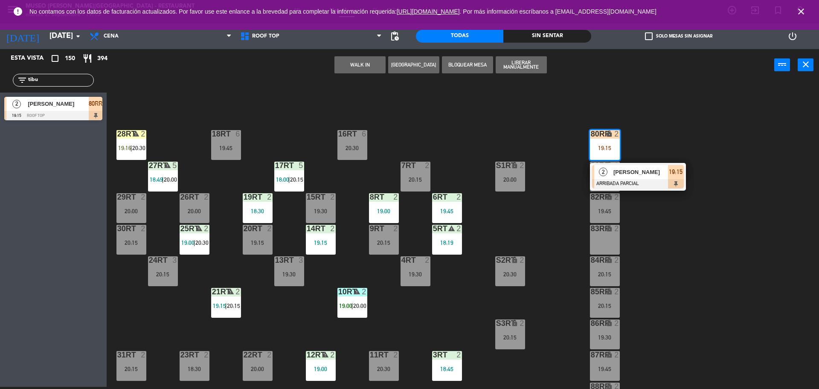
click at [380, 235] on div "9RT 2 20:15" at bounding box center [384, 240] width 30 height 30
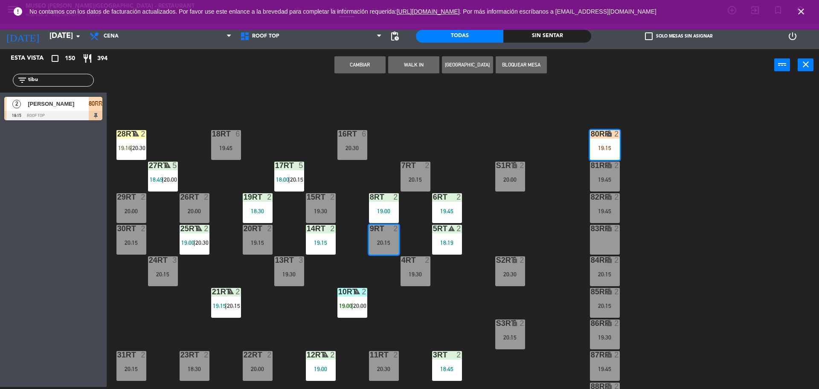
click at [350, 70] on button "Cambiar" at bounding box center [359, 64] width 51 height 17
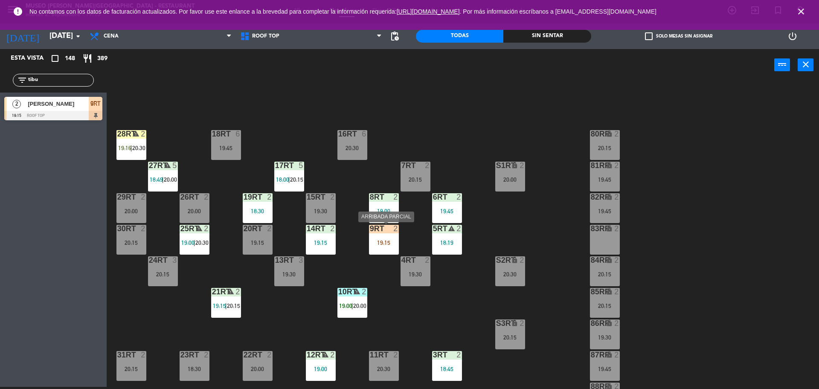
click at [386, 242] on div "19:15" at bounding box center [384, 243] width 30 height 6
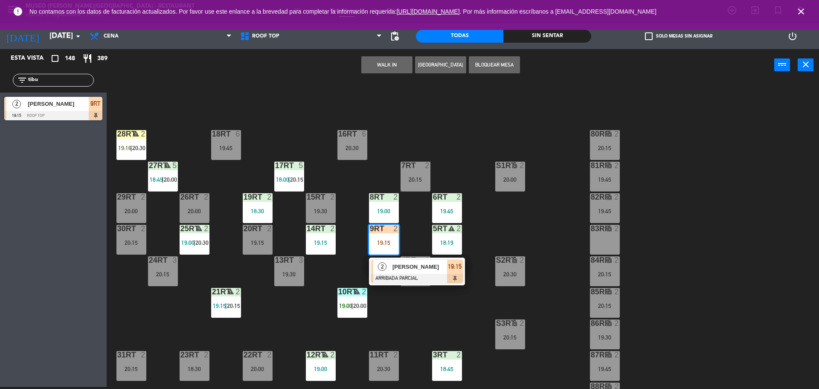
click at [388, 280] on div at bounding box center [417, 278] width 92 height 9
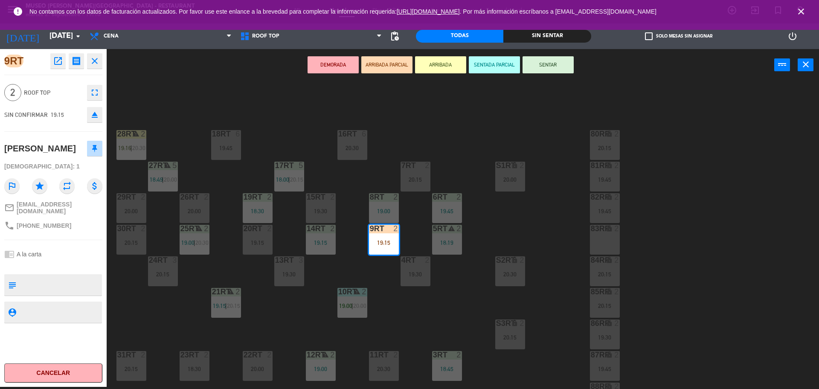
click at [53, 278] on textarea at bounding box center [60, 285] width 81 height 18
type textarea "m9rt"
click at [62, 311] on textarea at bounding box center [60, 312] width 81 height 11
click at [480, 65] on button "SENTADA PARCIAL" at bounding box center [494, 64] width 51 height 17
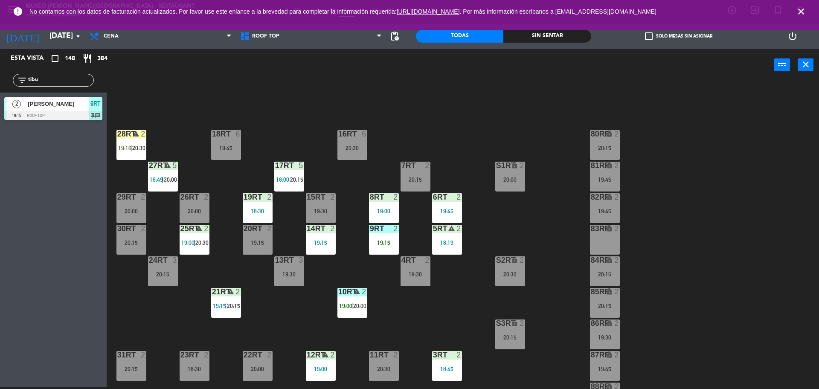
click at [52, 76] on input "tibu" at bounding box center [60, 79] width 66 height 9
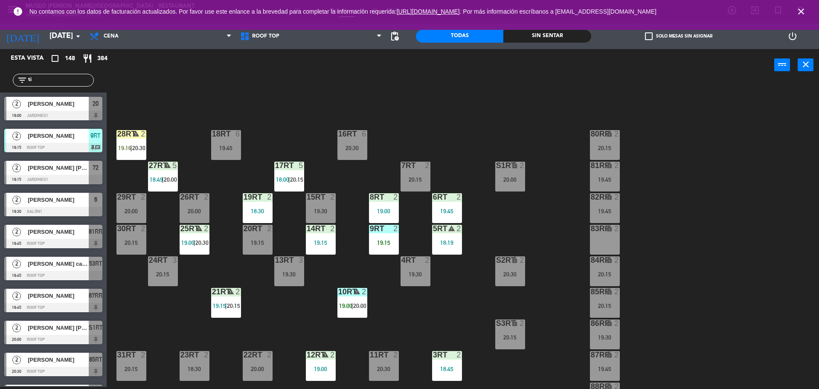
type input "t"
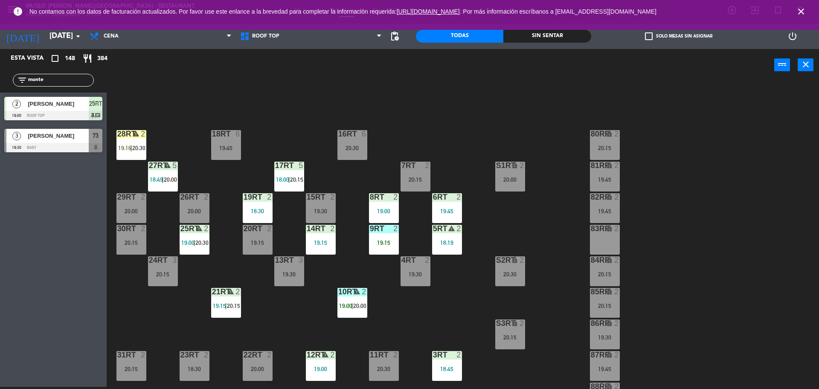
type input "monte"
click at [36, 184] on div "Esta vista crop_square 148 restaurant 384 filter_list monte 2 [PERSON_NAME] 19:…" at bounding box center [53, 218] width 107 height 338
click at [197, 246] on span "20:30" at bounding box center [201, 242] width 13 height 7
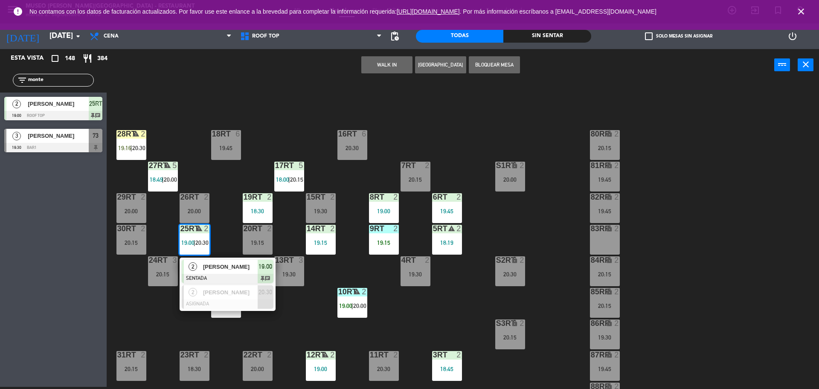
click at [215, 273] on div "[PERSON_NAME]" at bounding box center [229, 267] width 55 height 14
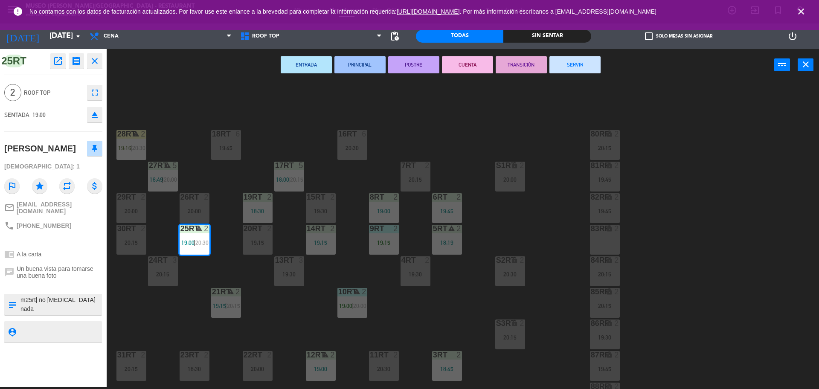
click at [297, 312] on div "18RT 6 19:45 16RT 6 20:30 28RT warning 2 19:16 | 20:30 80RR lock 2 20:15 27RT w…" at bounding box center [467, 236] width 704 height 306
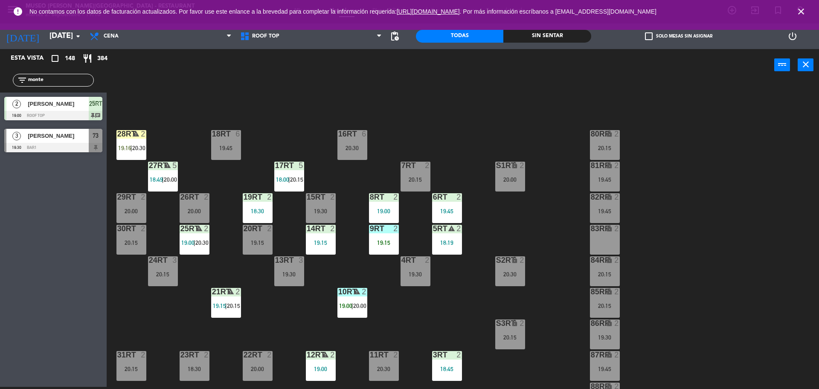
click at [345, 302] on div "10RT warning 2 19:00 | 20:00" at bounding box center [352, 303] width 30 height 30
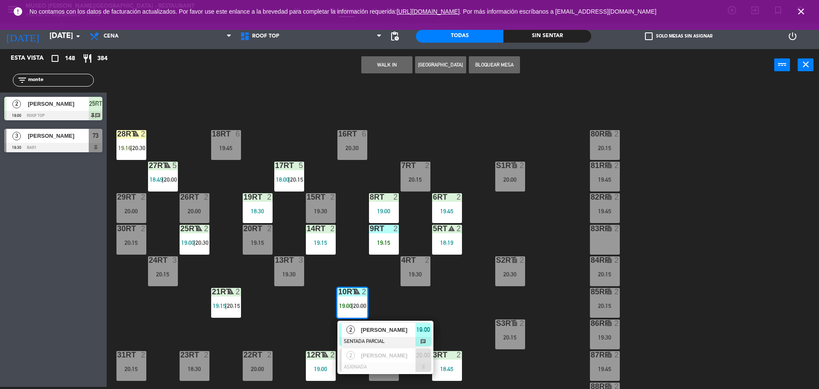
click at [353, 331] on span "2" at bounding box center [350, 329] width 9 height 9
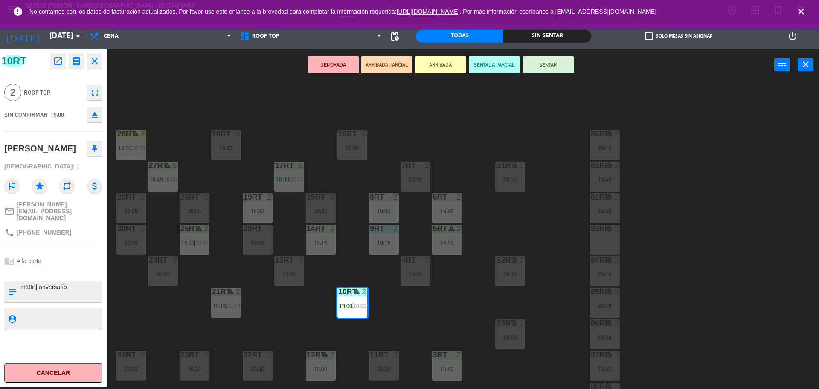
click at [560, 66] on button "SENTAR" at bounding box center [548, 64] width 51 height 17
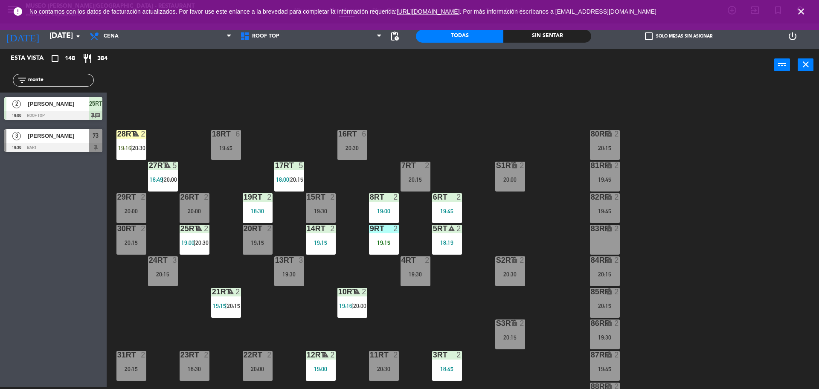
click at [383, 231] on div at bounding box center [384, 229] width 14 height 8
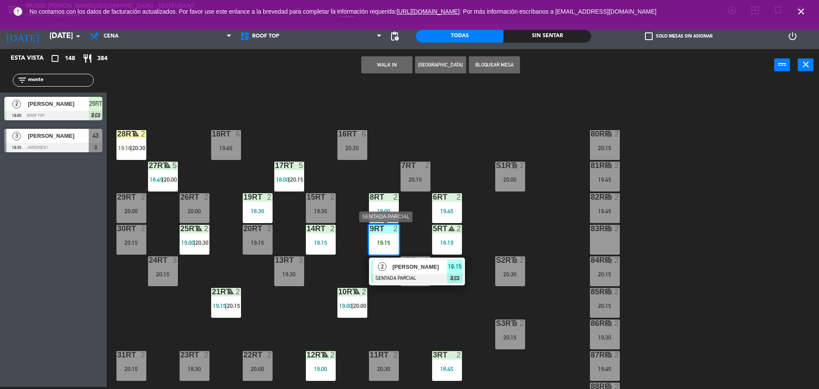
click at [384, 266] on span "2" at bounding box center [382, 266] width 9 height 9
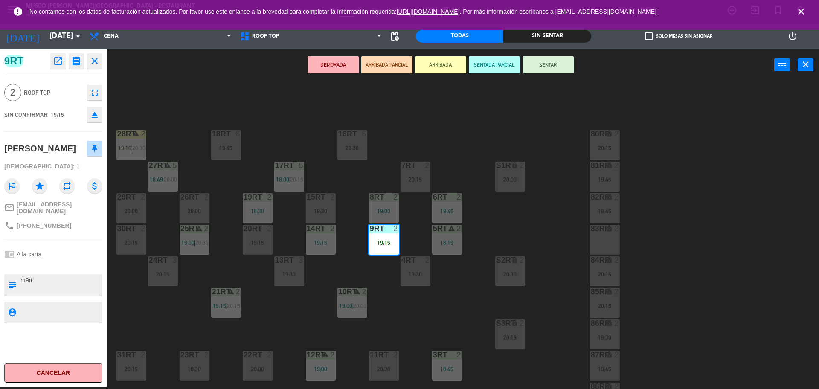
click at [38, 279] on textarea at bounding box center [60, 285] width 81 height 18
type textarea "m9rt| no [MEDICAL_DATA] nada"
click at [46, 303] on div at bounding box center [60, 312] width 81 height 21
click at [50, 310] on textarea at bounding box center [60, 312] width 81 height 11
click at [167, 311] on div "18RT 6 19:45 16RT 6 20:30 28RT warning 2 19:16 | 20:30 80RR lock 2 20:15 27RT w…" at bounding box center [467, 236] width 704 height 306
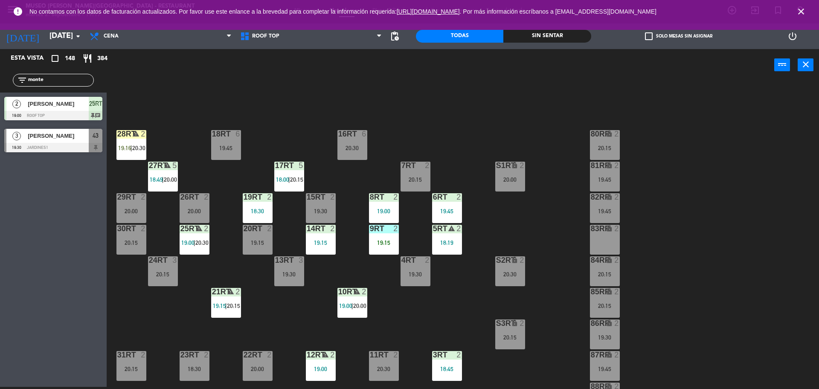
click at [383, 236] on div "9RT 2 19:15" at bounding box center [384, 240] width 30 height 30
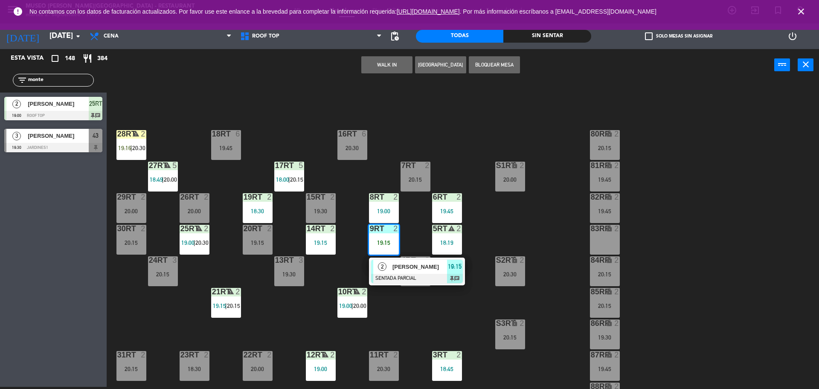
click at [384, 271] on div "2" at bounding box center [382, 267] width 18 height 14
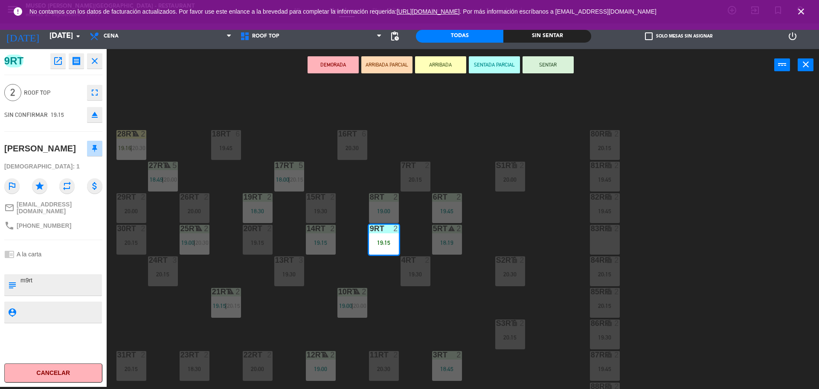
click at [563, 59] on button "SENTAR" at bounding box center [548, 64] width 51 height 17
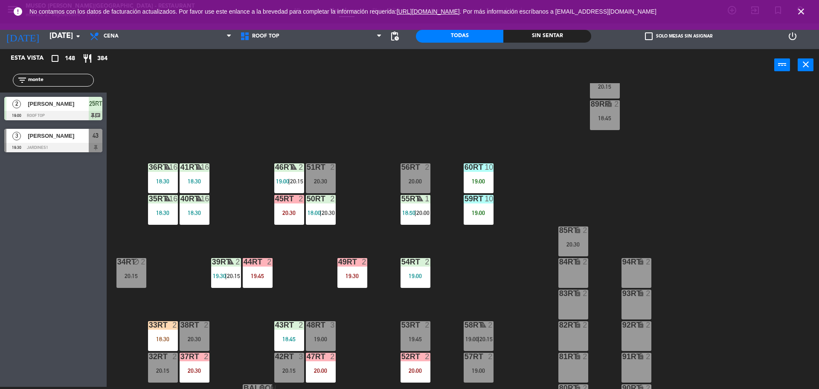
scroll to position [318, 0]
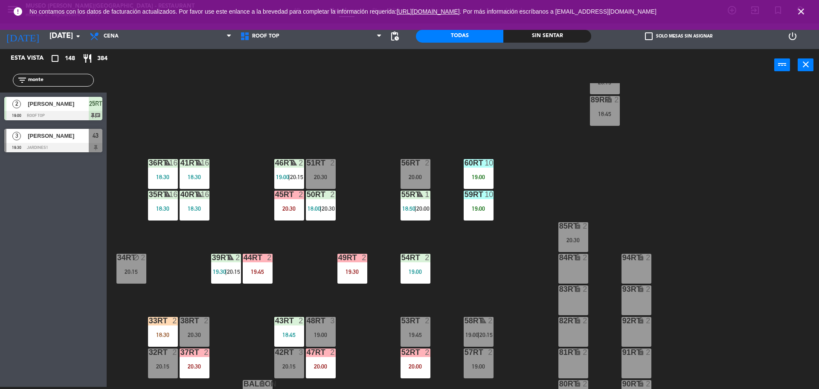
click at [477, 181] on div "60RT 10 19:00" at bounding box center [479, 174] width 30 height 30
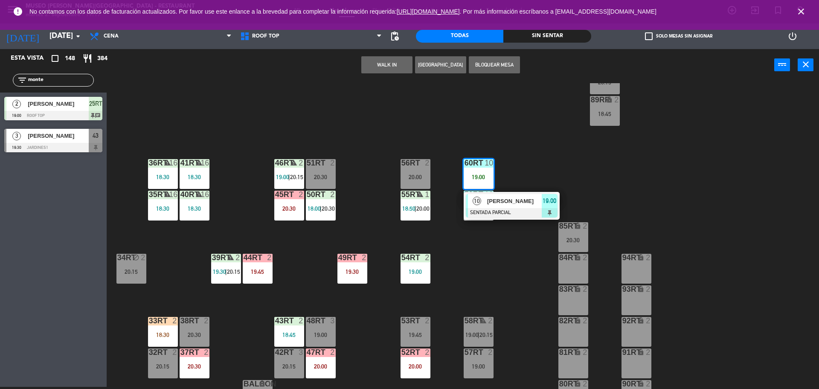
click at [480, 214] on div at bounding box center [512, 212] width 92 height 9
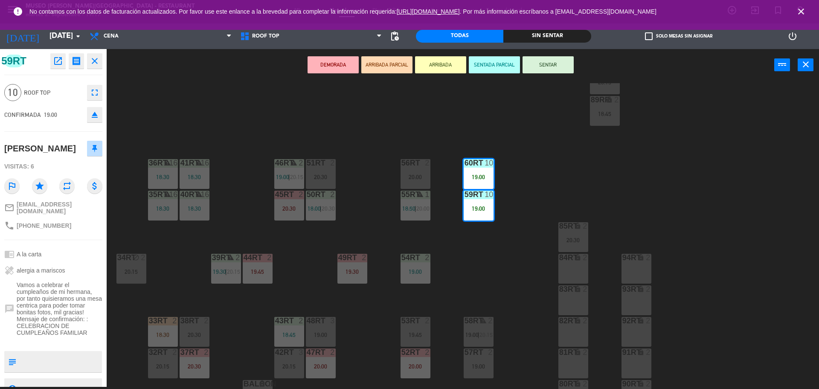
scroll to position [12, 0]
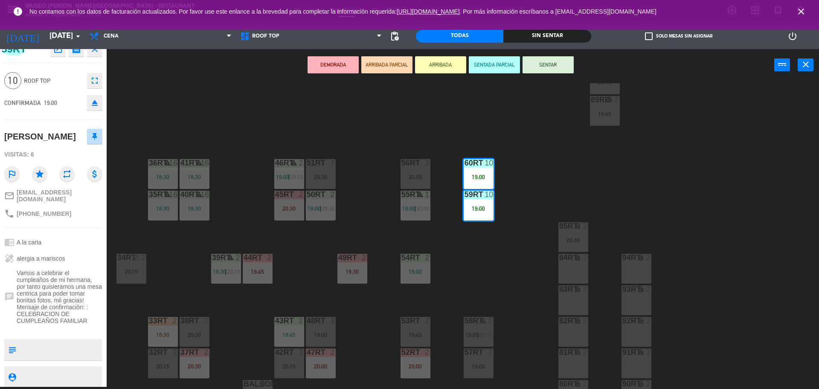
click at [61, 359] on textarea at bounding box center [60, 350] width 81 height 18
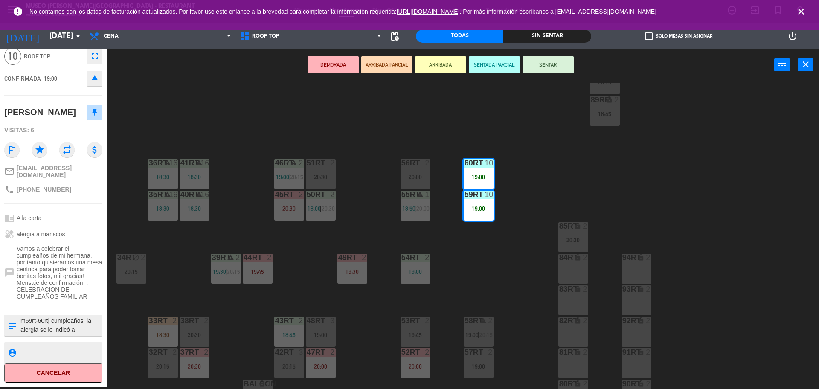
scroll to position [43, 0]
type textarea "m59rt-60rt| cumpleaños| la alergia se le indicó a [PERSON_NAME]"
click at [53, 354] on textarea at bounding box center [60, 352] width 81 height 11
click at [518, 186] on div "18RT 6 19:45 16RT 6 20:30 28RT warning 2 19:16 | 20:30 80RR lock 2 20:15 27RT w…" at bounding box center [467, 236] width 704 height 306
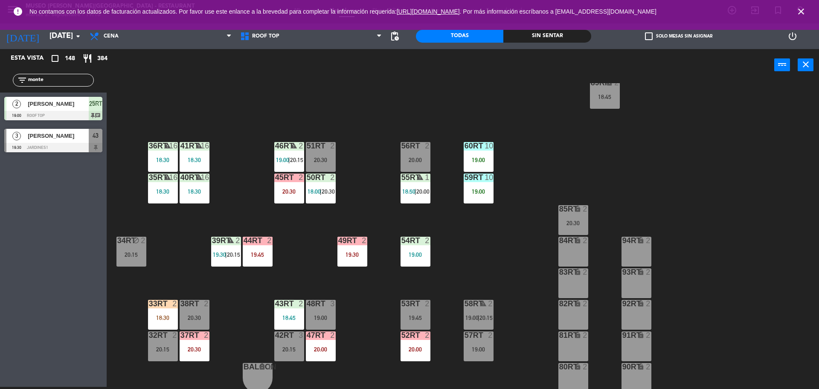
scroll to position [339, 0]
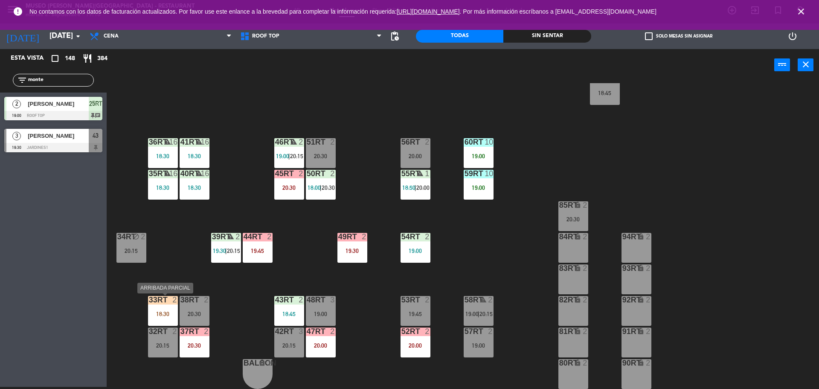
click at [155, 309] on div "33rt 2 18:30" at bounding box center [163, 311] width 30 height 30
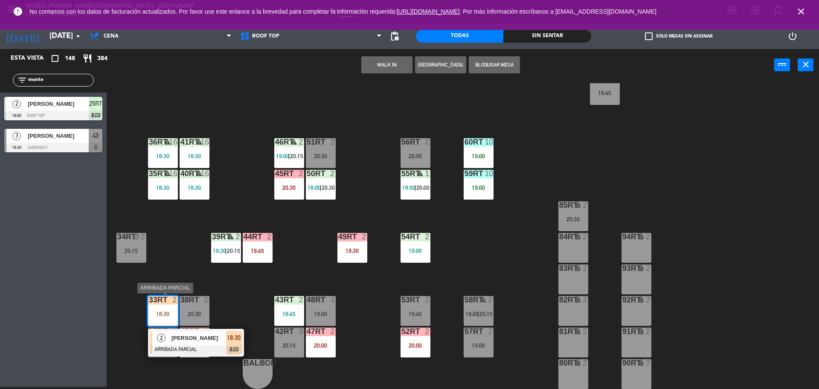
click at [160, 337] on span "2" at bounding box center [161, 338] width 9 height 9
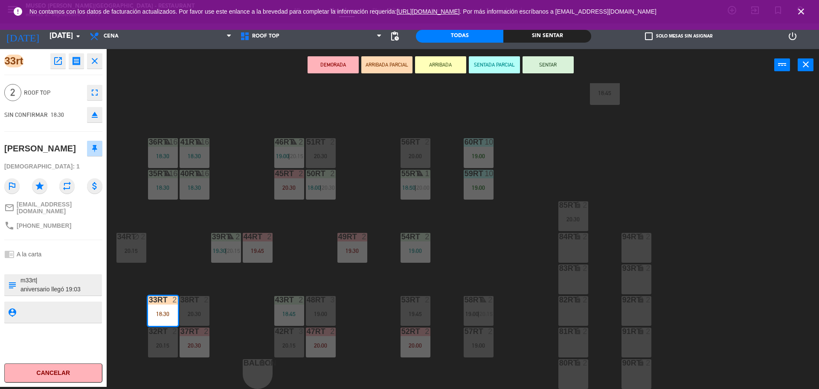
click at [565, 63] on button "SENTAR" at bounding box center [548, 64] width 51 height 17
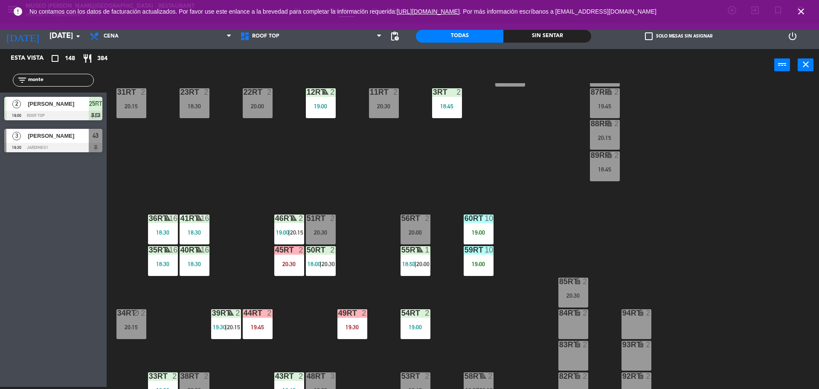
scroll to position [0, 0]
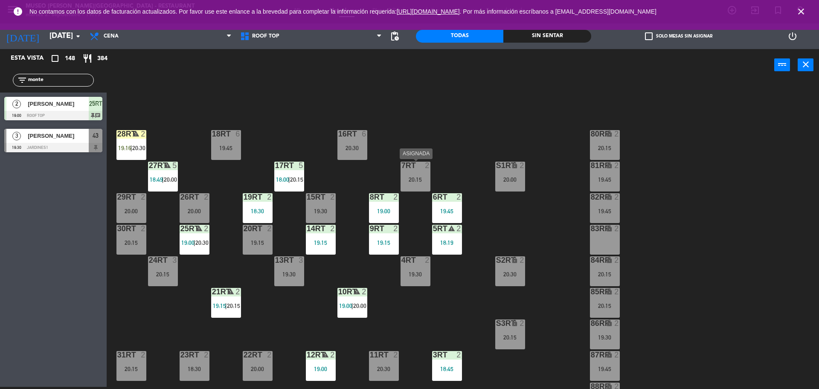
click at [419, 170] on div "7RT 2" at bounding box center [416, 166] width 30 height 9
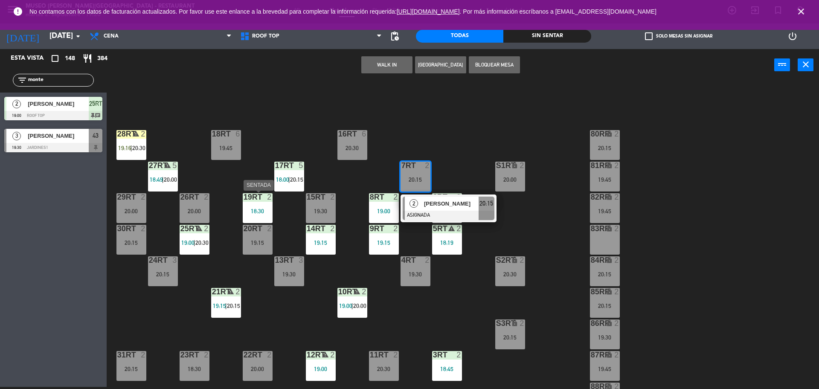
click at [264, 215] on div "19RT 2 18:30" at bounding box center [258, 208] width 30 height 30
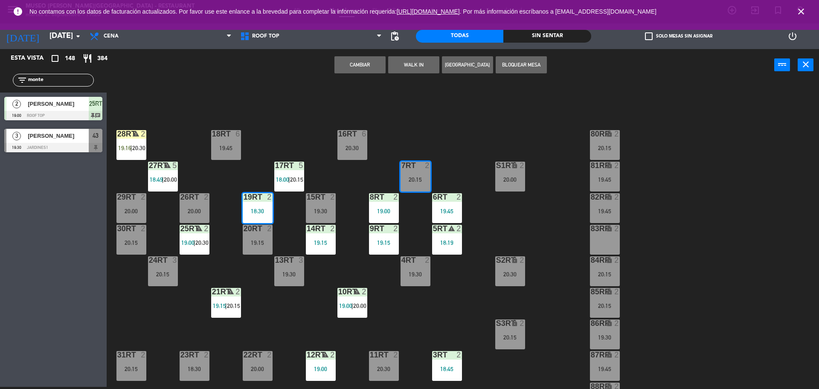
click at [439, 128] on div "18RT 6 19:45 16RT 6 20:30 28RT warning 2 19:16 | 20:30 80RR lock 2 20:15 27RT w…" at bounding box center [467, 236] width 704 height 306
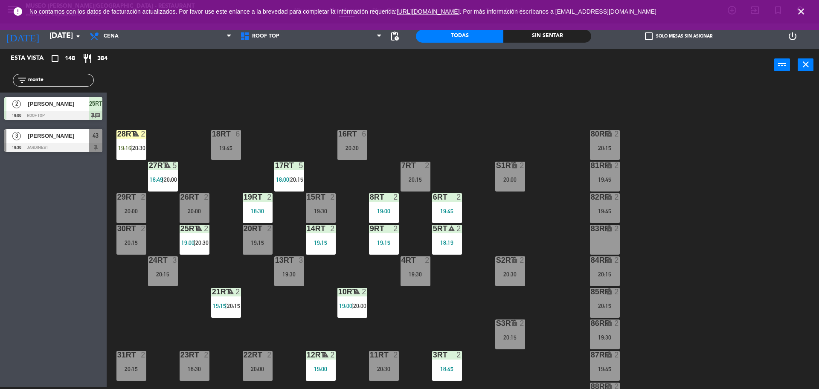
click at [412, 180] on div "20:15" at bounding box center [416, 180] width 30 height 6
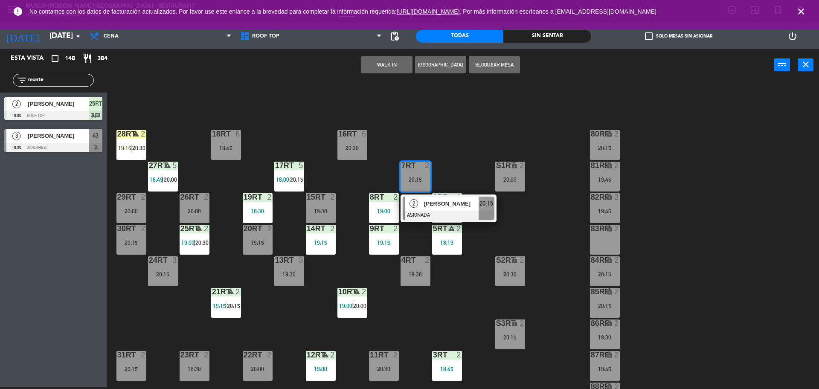
click at [415, 203] on span "2" at bounding box center [413, 203] width 9 height 9
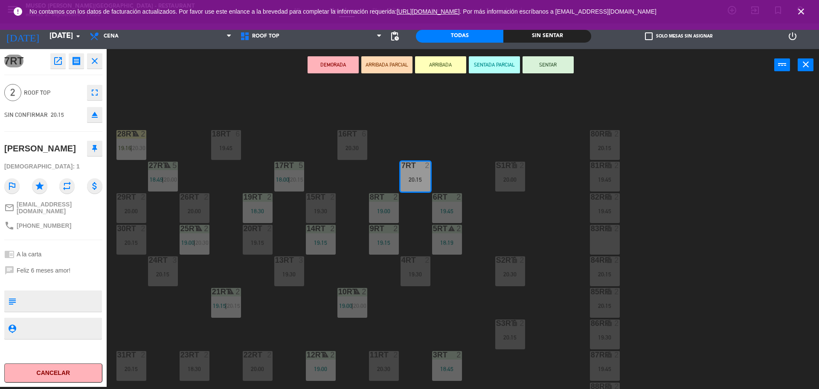
click at [261, 204] on div "19RT 2 18:30" at bounding box center [258, 208] width 30 height 30
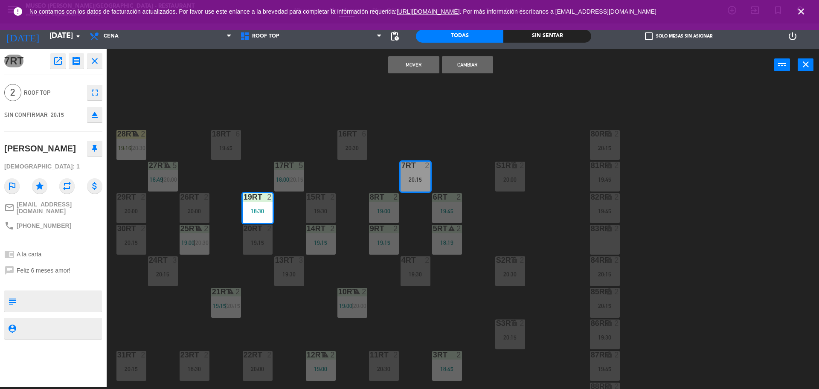
click at [416, 65] on button "Mover" at bounding box center [413, 64] width 51 height 17
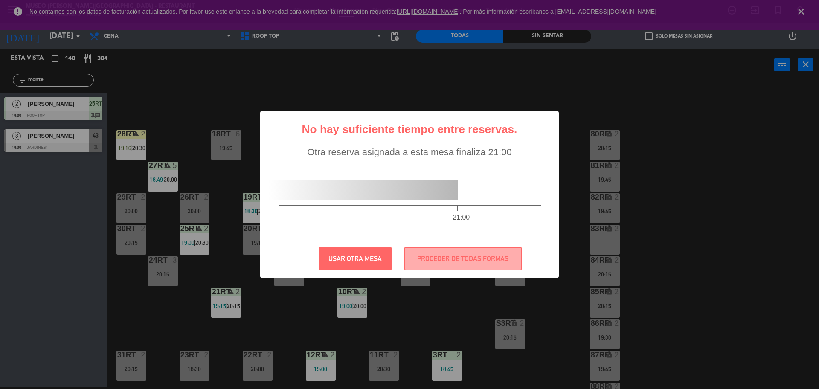
click at [442, 244] on div "? ! i No hay suficiente tiempo entre reservas. × Otra reserva asignada a esta m…" at bounding box center [409, 194] width 299 height 167
click at [434, 263] on button "PROCEDER DE TODAS FORMAS" at bounding box center [462, 258] width 117 height 23
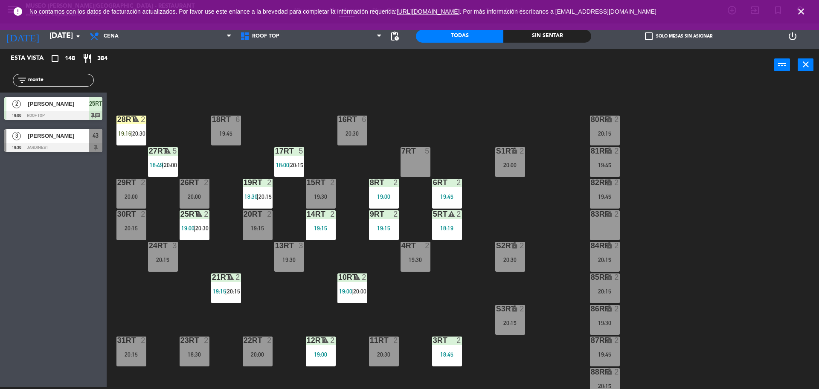
scroll to position [15, 0]
click at [605, 323] on div "19:30" at bounding box center [605, 322] width 30 height 6
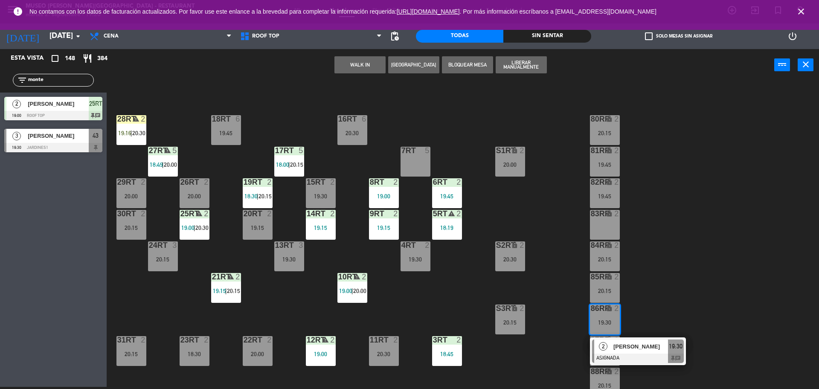
click at [424, 170] on div "7RT 5" at bounding box center [416, 162] width 30 height 30
click at [354, 64] on button "Mover" at bounding box center [359, 64] width 51 height 17
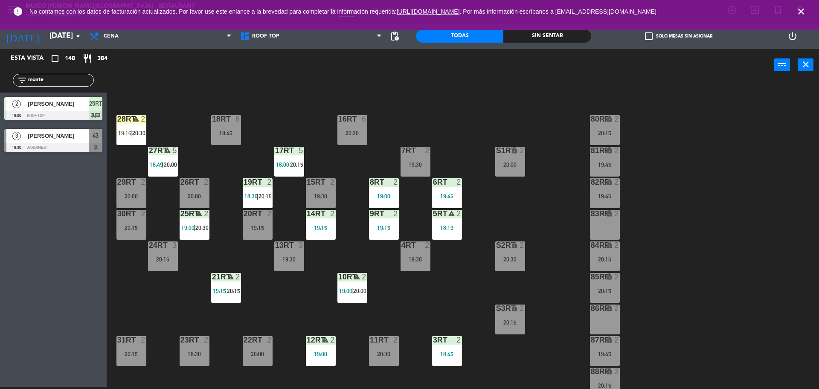
scroll to position [20, 0]
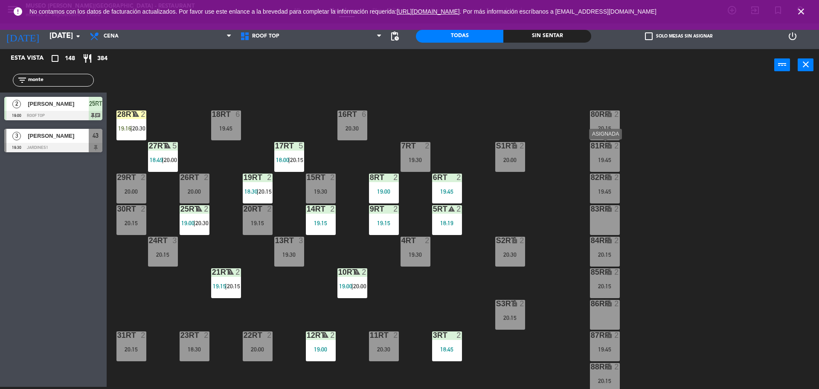
click at [601, 164] on div "81RR lock 2 19:45" at bounding box center [605, 157] width 30 height 30
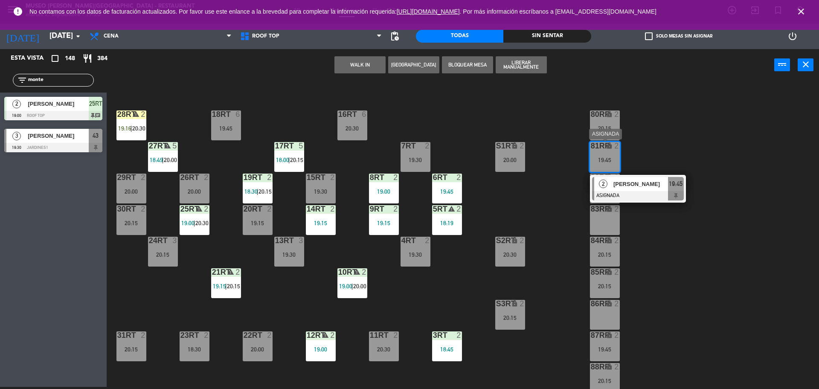
click at [613, 192] on div at bounding box center [638, 195] width 92 height 9
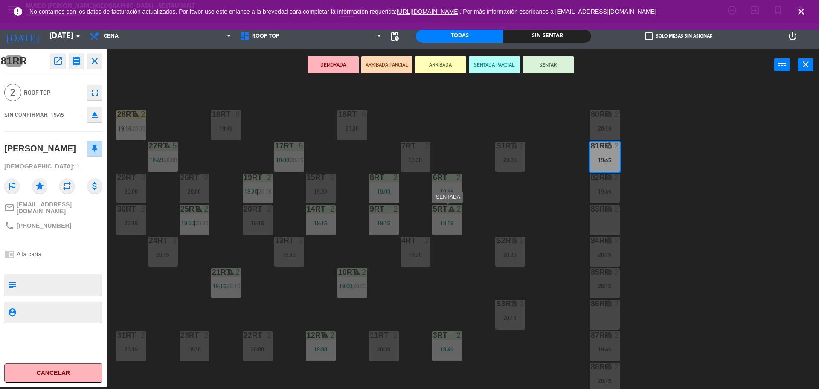
click at [443, 224] on div "18:19" at bounding box center [447, 223] width 30 height 6
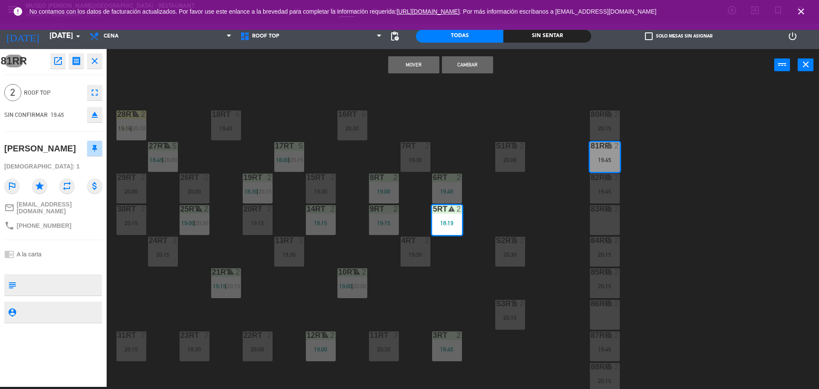
click at [413, 64] on button "Mover" at bounding box center [413, 64] width 51 height 17
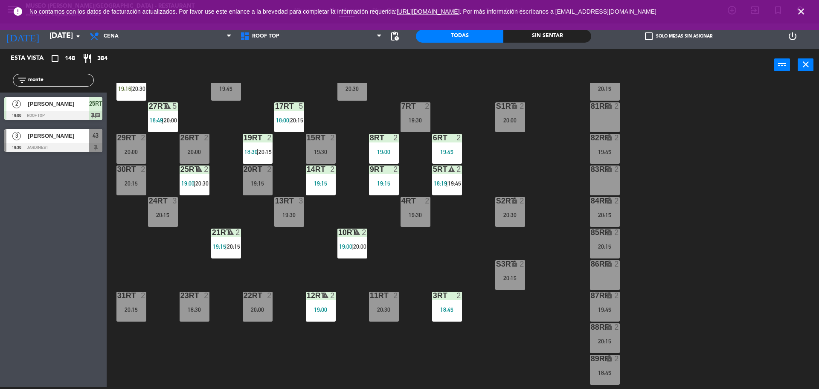
scroll to position [0, 0]
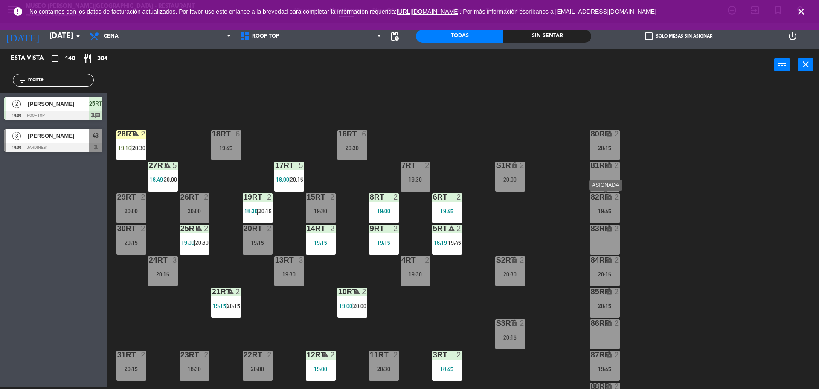
click at [604, 207] on div "82RR lock 2 19:45" at bounding box center [605, 208] width 30 height 30
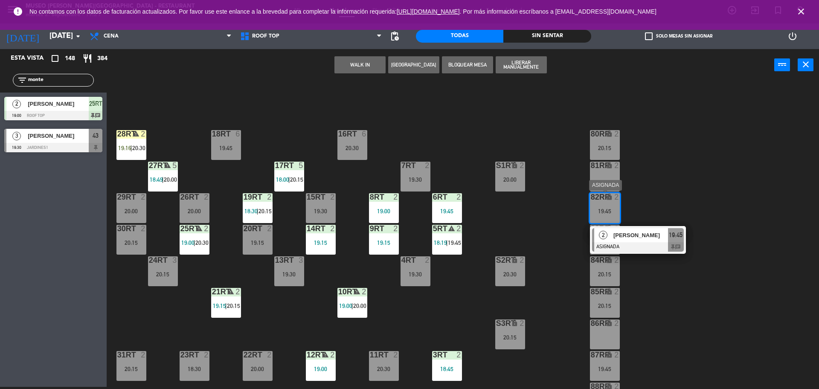
click at [618, 239] on span "[PERSON_NAME]" at bounding box center [640, 235] width 55 height 9
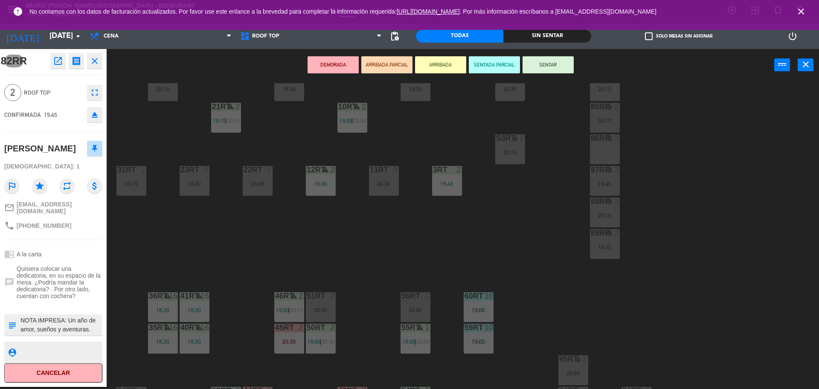
scroll to position [187, 0]
click at [323, 334] on div "50RT 2 18:00 | 20:30" at bounding box center [321, 337] width 30 height 30
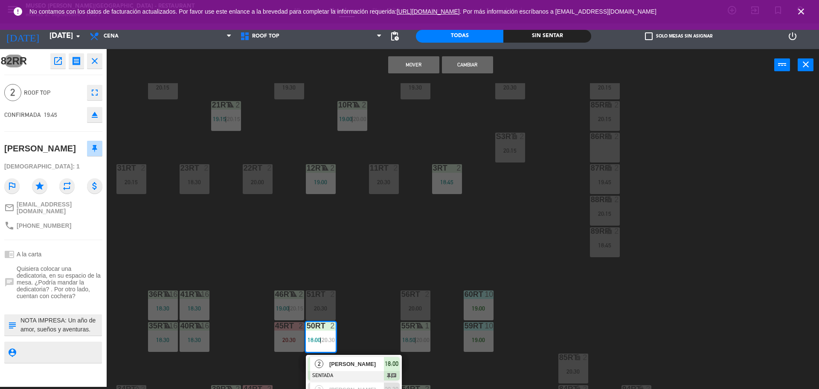
click at [417, 64] on button "Mover" at bounding box center [413, 64] width 51 height 17
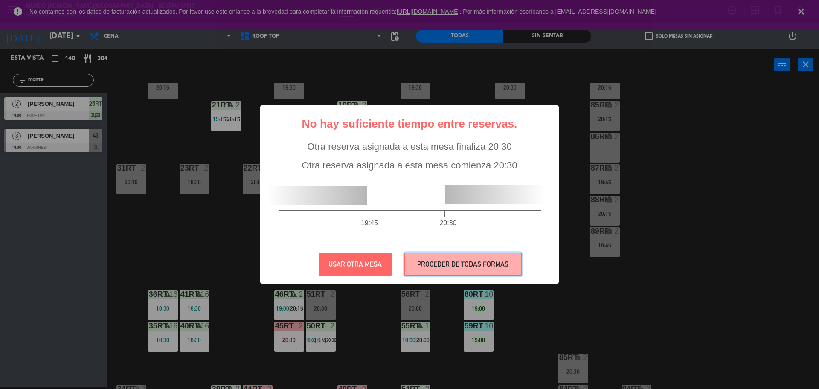
click at [439, 257] on button "PROCEDER DE TODAS FORMAS" at bounding box center [462, 264] width 117 height 23
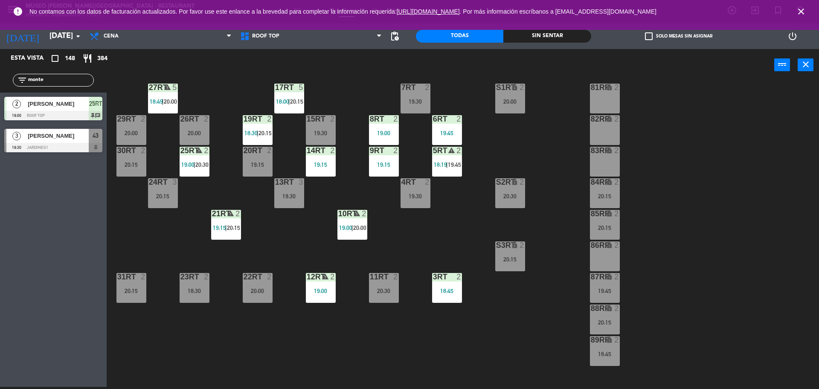
scroll to position [87, 0]
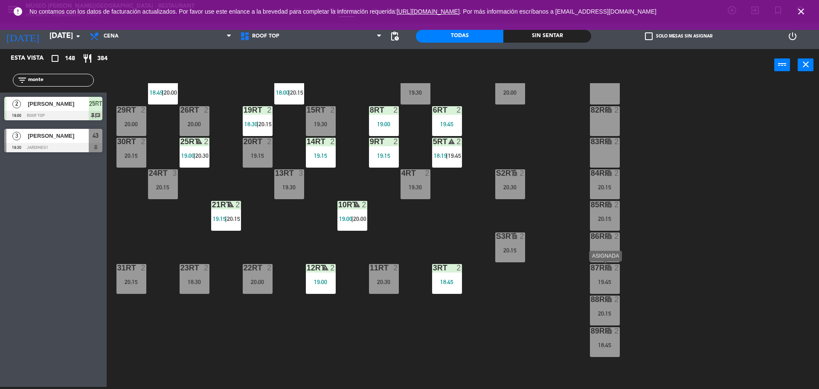
click at [604, 276] on div "87RR lock 2 19:45" at bounding box center [605, 279] width 30 height 30
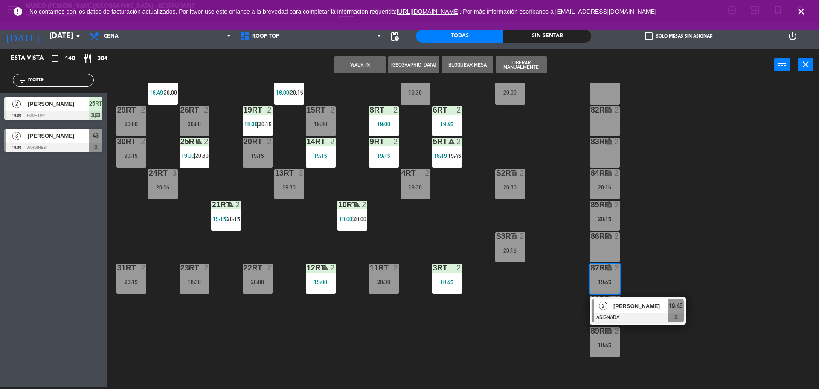
click at [676, 263] on div "18RT 6 19:45 16RT 6 20:30 28RT warning 2 19:16 | 20:30 80RR lock 2 20:15 27RT w…" at bounding box center [467, 236] width 704 height 306
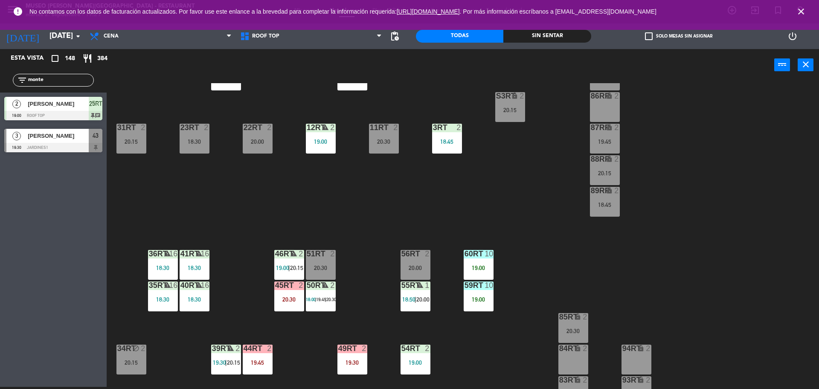
scroll to position [339, 0]
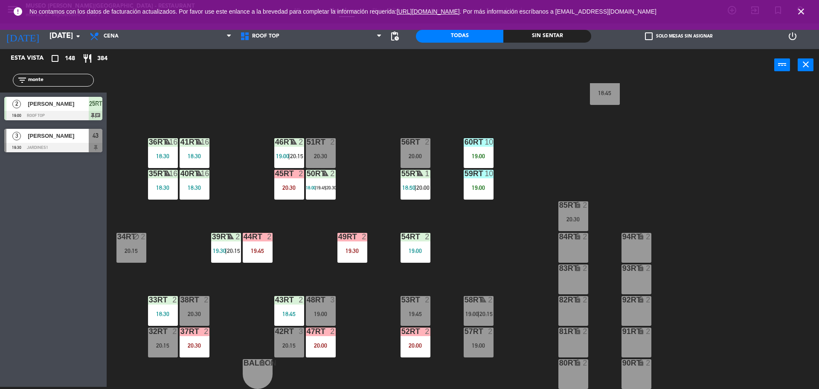
click at [74, 80] on input "monte" at bounding box center [60, 79] width 66 height 9
type input "m"
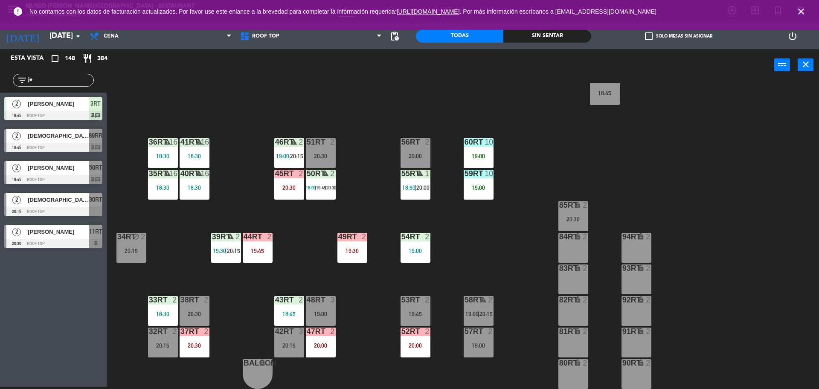
type input "j"
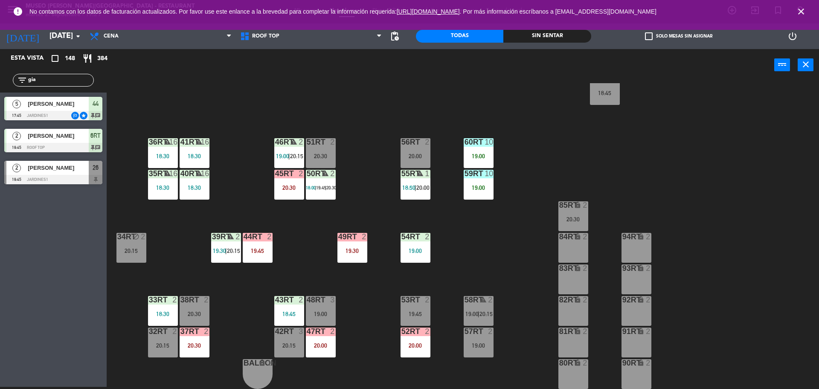
type input "gia"
click at [62, 311] on div "Esta vista crop_square 148 restaurant 384 filter_list gia 5 [PERSON_NAME] 17:45…" at bounding box center [53, 218] width 107 height 338
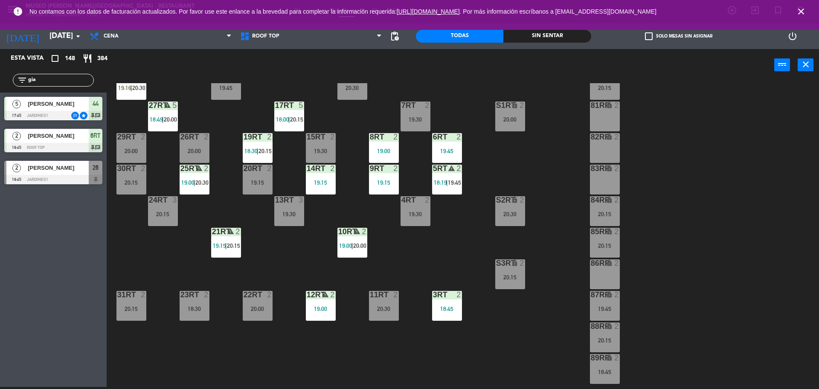
scroll to position [0, 0]
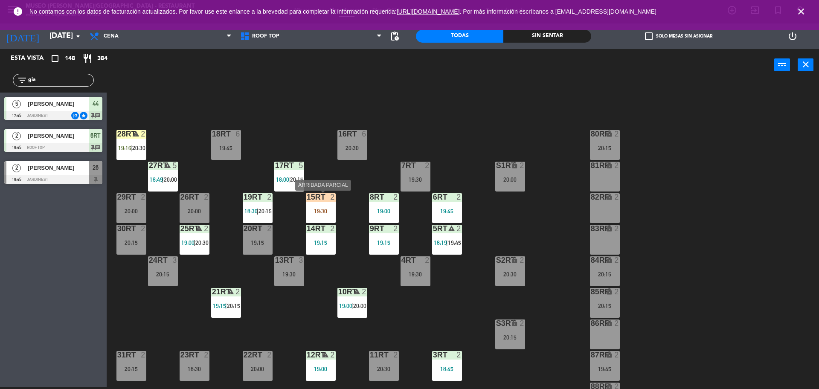
click at [322, 200] on div at bounding box center [321, 197] width 14 height 8
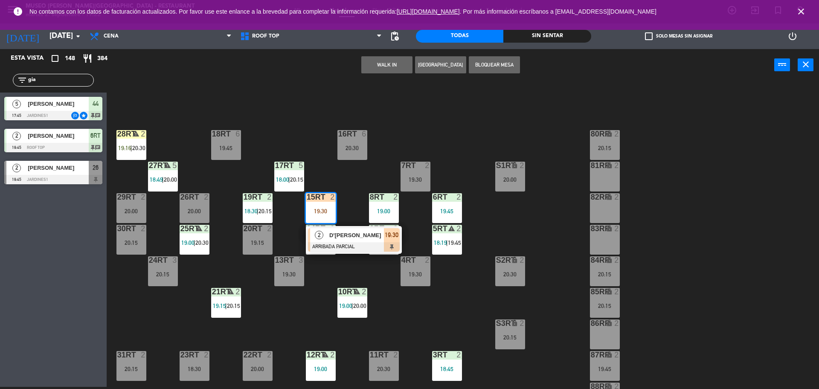
click at [323, 246] on div at bounding box center [354, 246] width 92 height 9
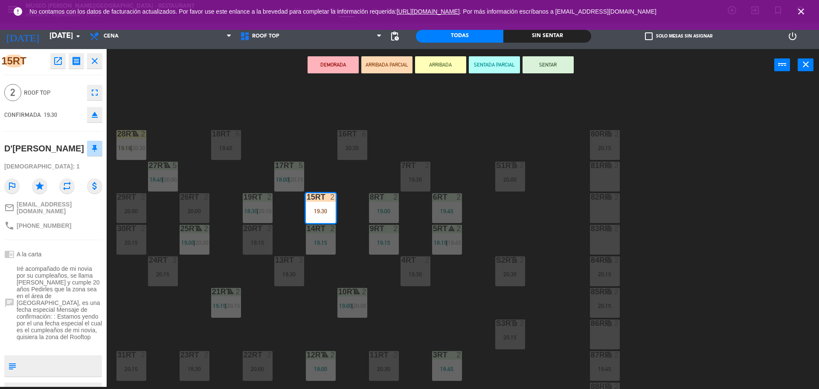
click at [293, 307] on div "18RT 6 19:45 16RT 6 20:30 28RT warning 2 19:16 | 20:30 80RR lock 2 20:15 27RT w…" at bounding box center [467, 236] width 704 height 306
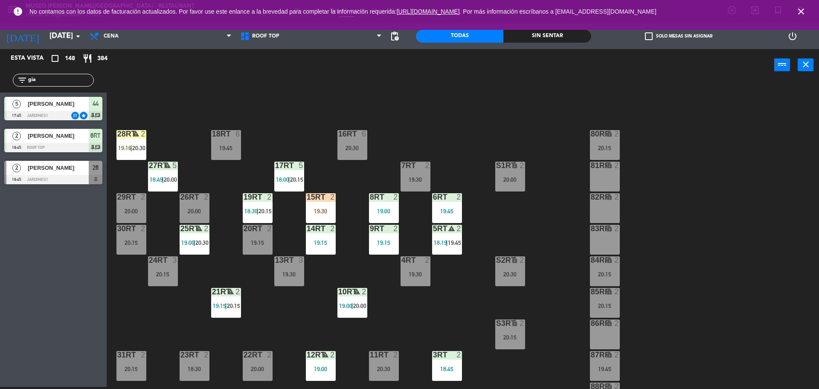
click at [320, 208] on div "19:30" at bounding box center [321, 211] width 30 height 6
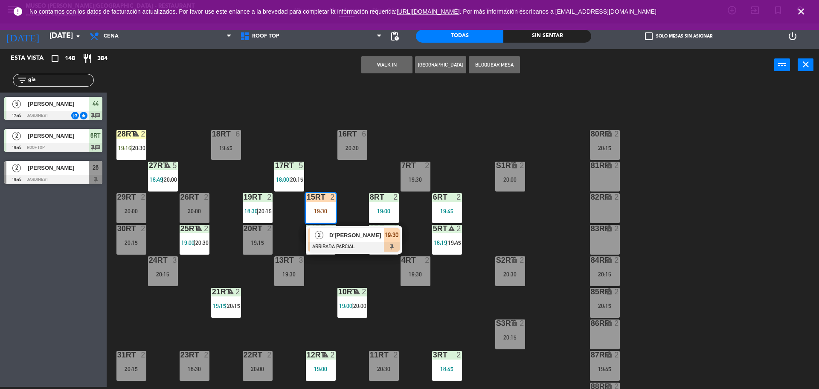
click at [418, 337] on div "18RT 6 19:45 16RT 6 20:30 28RT warning 2 19:16 | 20:30 80RR lock 2 20:15 27RT w…" at bounding box center [467, 236] width 704 height 306
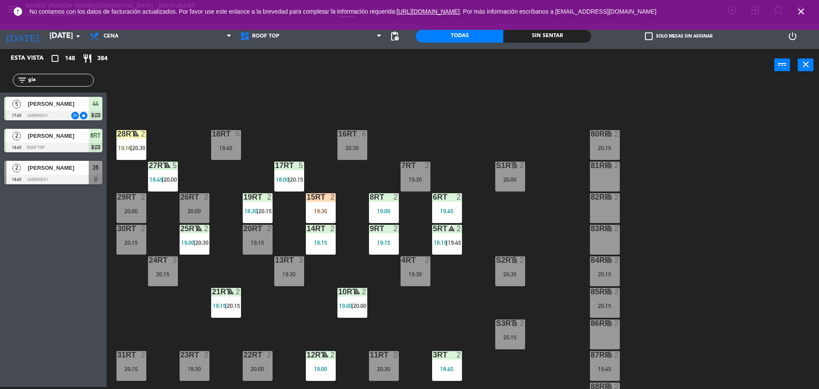
click at [322, 206] on div "15RT 2 19:30" at bounding box center [321, 208] width 30 height 30
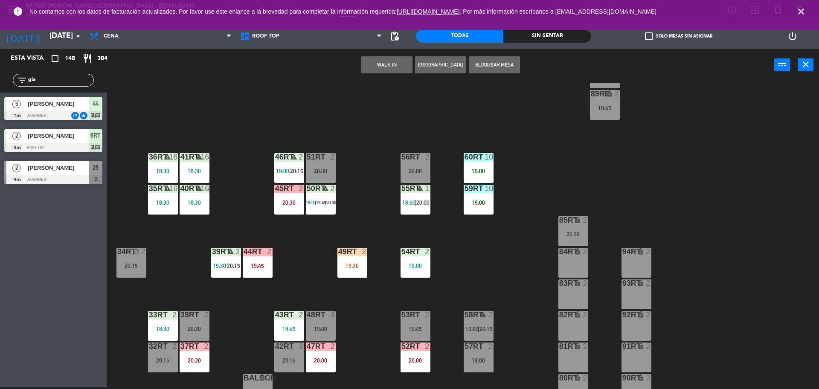
scroll to position [339, 0]
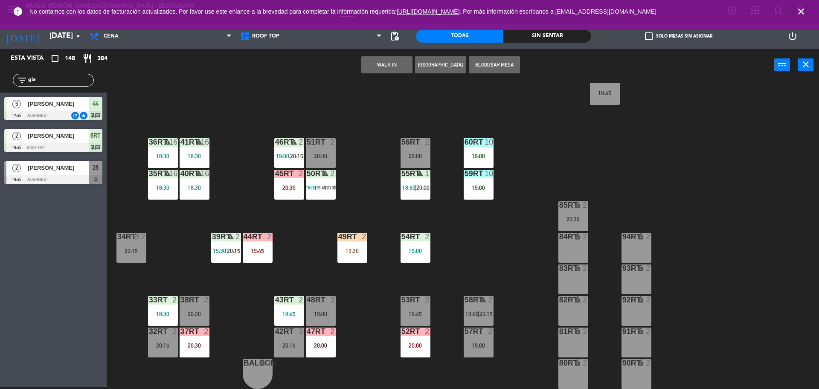
click at [483, 337] on div "57RT 2 19:00" at bounding box center [479, 343] width 30 height 30
click at [357, 69] on button "Cambiar" at bounding box center [359, 64] width 51 height 17
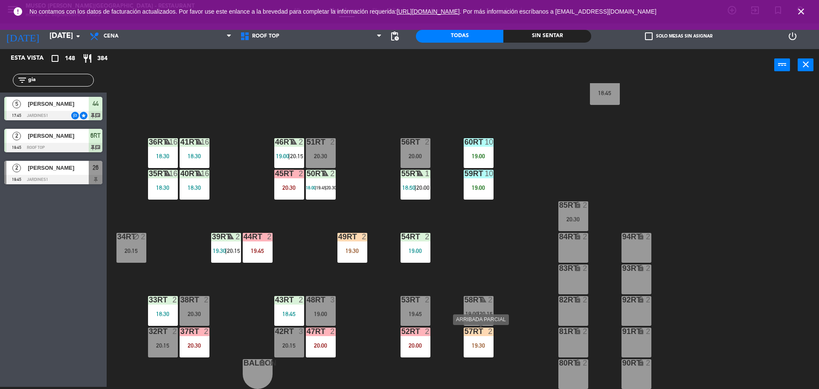
click at [469, 337] on div "57RT 2 19:30" at bounding box center [479, 343] width 30 height 30
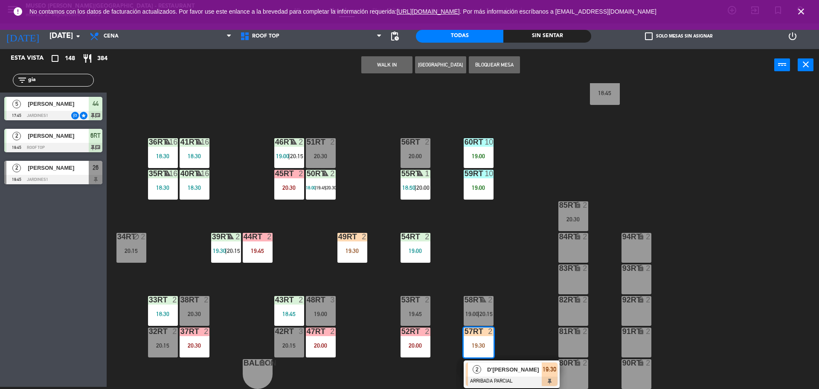
click at [485, 378] on div at bounding box center [512, 381] width 92 height 9
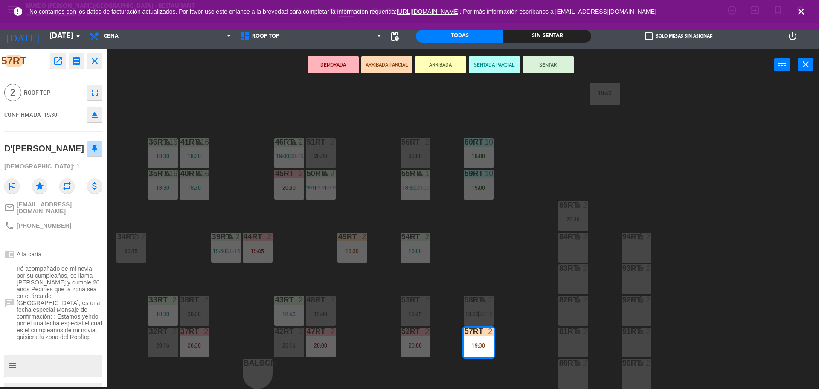
click at [360, 296] on div "18RT 6 19:45 16RT 6 20:30 28RT warning 2 19:16 | 20:30 80RR lock 2 20:15 27RT w…" at bounding box center [467, 236] width 704 height 306
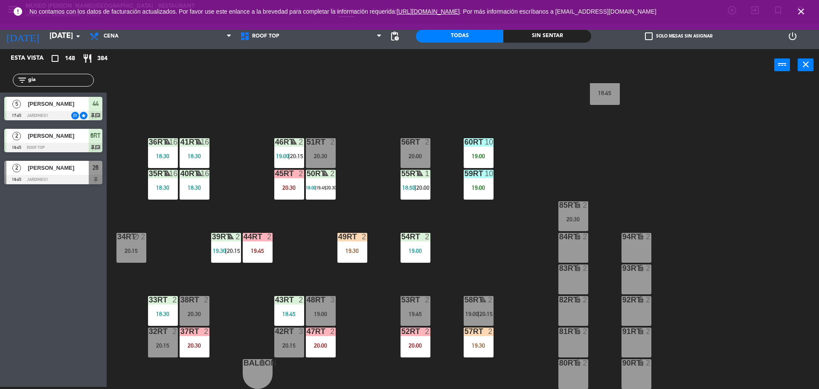
click at [360, 242] on div "49RT 2 19:30" at bounding box center [352, 248] width 30 height 30
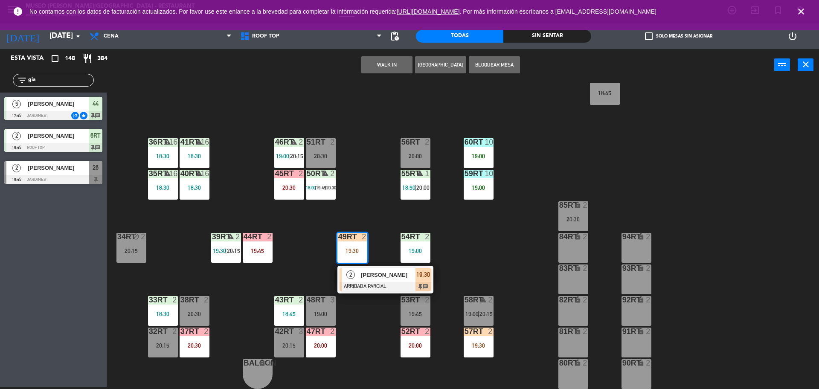
click at [375, 221] on div "18RT 6 19:45 16RT 6 20:30 28RT warning 2 19:16 | 20:30 80RR lock 2 20:15 27RT w…" at bounding box center [467, 236] width 704 height 306
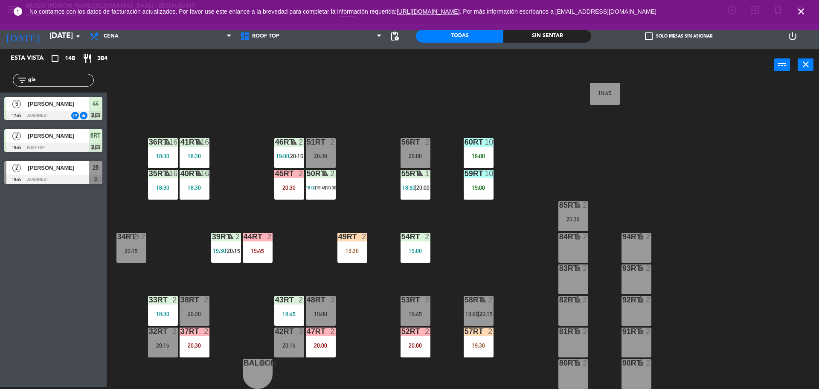
click at [58, 77] on input "gia" at bounding box center [60, 79] width 66 height 9
type input "g"
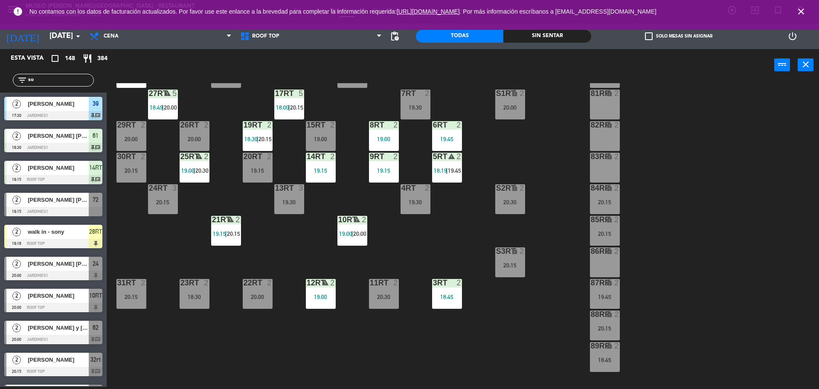
scroll to position [0, 0]
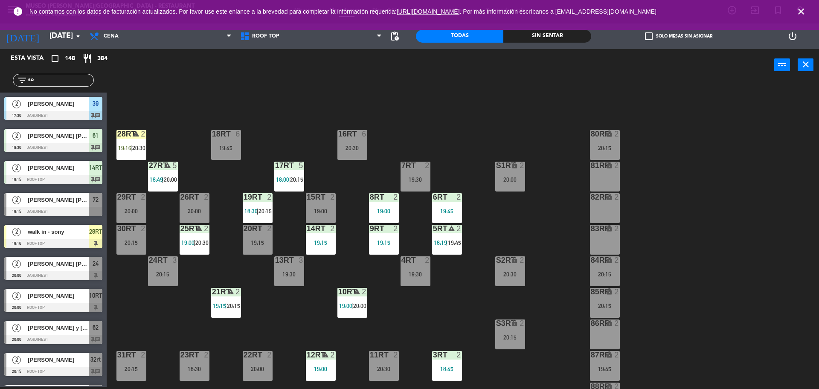
type input "so"
click at [187, 120] on div "18RT 6 19:45 16RT 6 20:30 28RT warning 2 19:16 | 20:30 80RR lock 2 20:15 27RT w…" at bounding box center [467, 236] width 704 height 306
click at [135, 141] on div "28RT warning 2 19:16 | 20:30" at bounding box center [131, 145] width 30 height 30
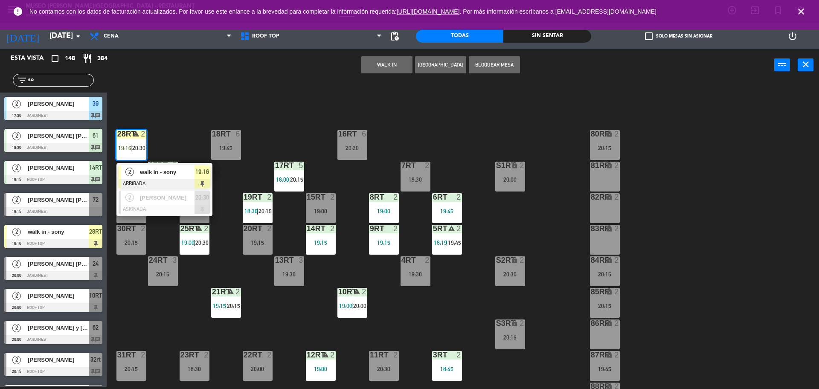
click at [145, 177] on div "walk in - sony" at bounding box center [166, 172] width 55 height 14
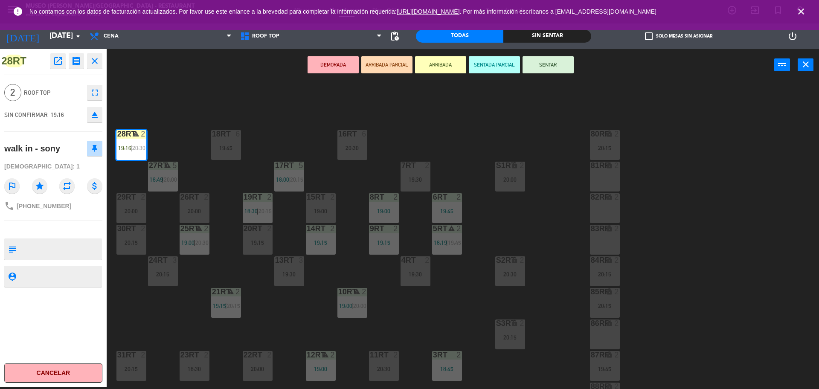
click at [38, 242] on textarea at bounding box center [60, 249] width 81 height 18
type textarea "m28rt| no [MEDICAL_DATA] nada"
click at [52, 273] on textarea at bounding box center [60, 276] width 81 height 11
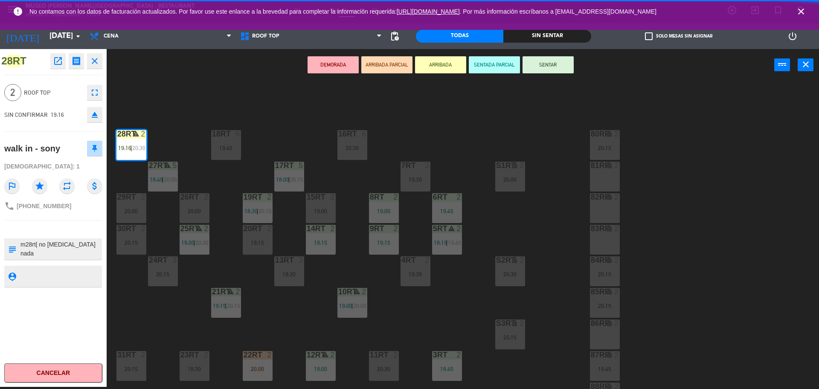
click at [52, 273] on textarea at bounding box center [60, 276] width 81 height 11
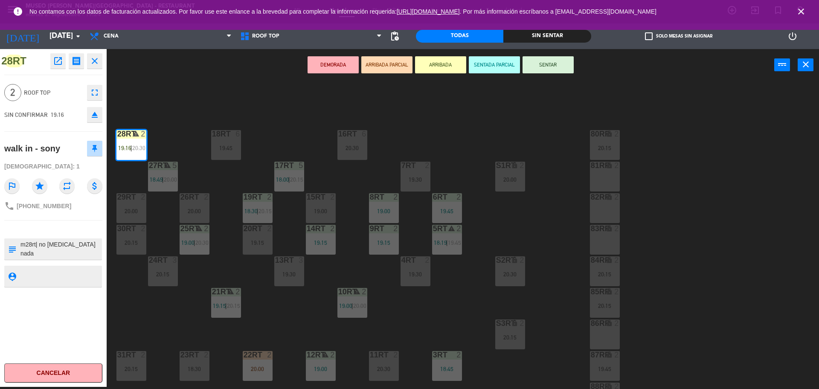
click at [544, 66] on button "SENTAR" at bounding box center [548, 64] width 51 height 17
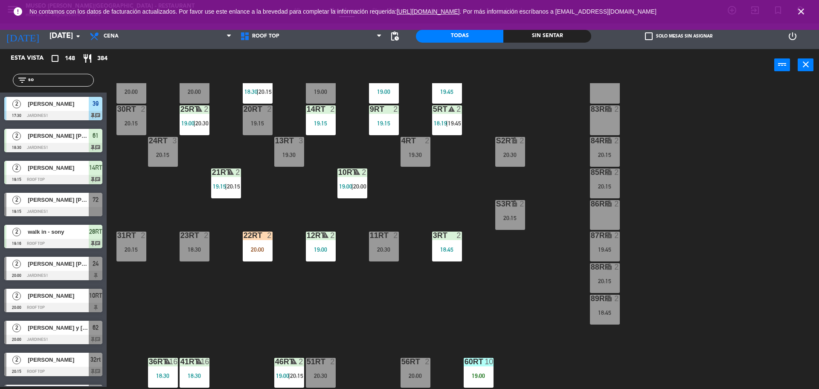
scroll to position [115, 0]
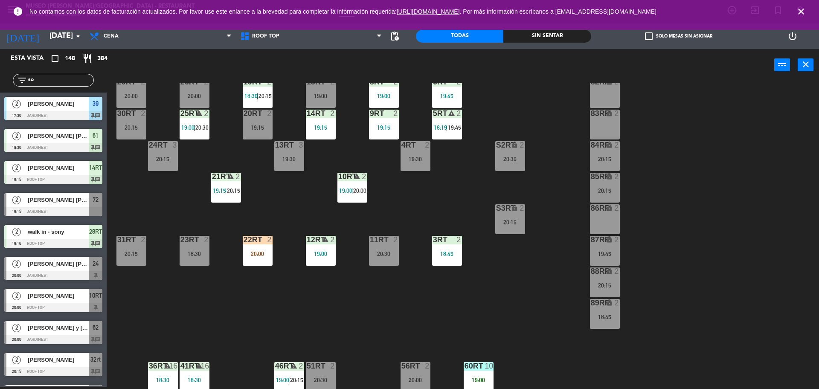
click at [263, 253] on div "20:00" at bounding box center [258, 254] width 30 height 6
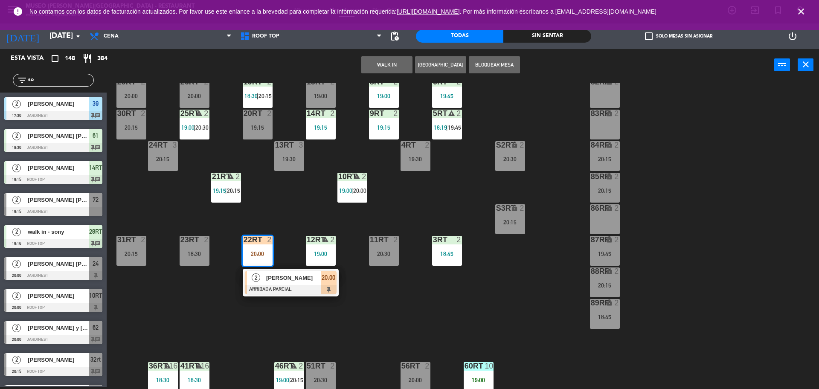
click at [192, 314] on div "18RT 6 19:45 16RT 6 20:30 28RT warning 2 19:16 | 20:30 80RR lock 2 20:15 27RT w…" at bounding box center [467, 236] width 704 height 306
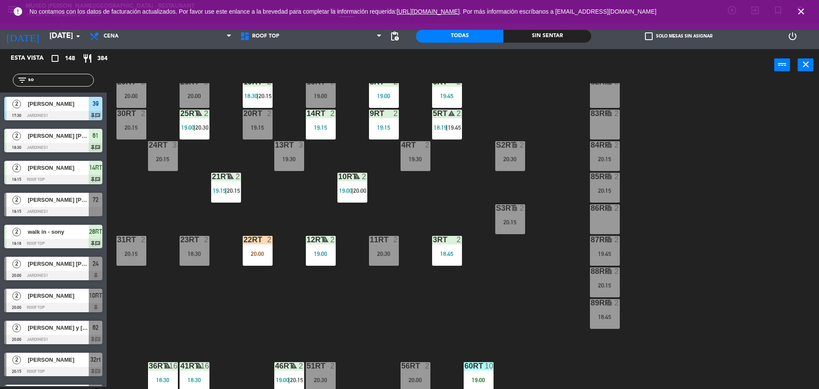
scroll to position [339, 0]
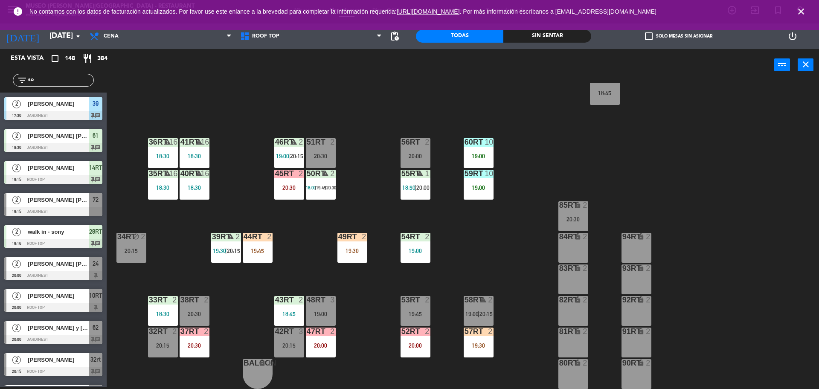
click at [246, 247] on div "19:45" at bounding box center [258, 250] width 30 height 6
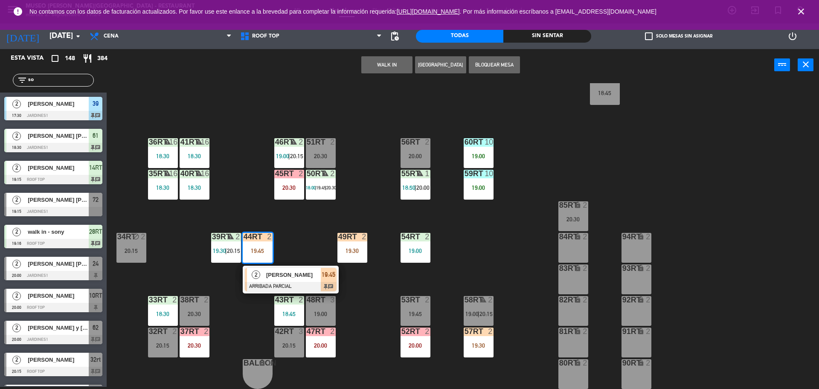
click at [305, 230] on div "18RT 6 19:45 16RT 6 20:30 28RT warning 2 19:16 | 20:30 80RR lock 2 20:15 27RT w…" at bounding box center [467, 236] width 704 height 306
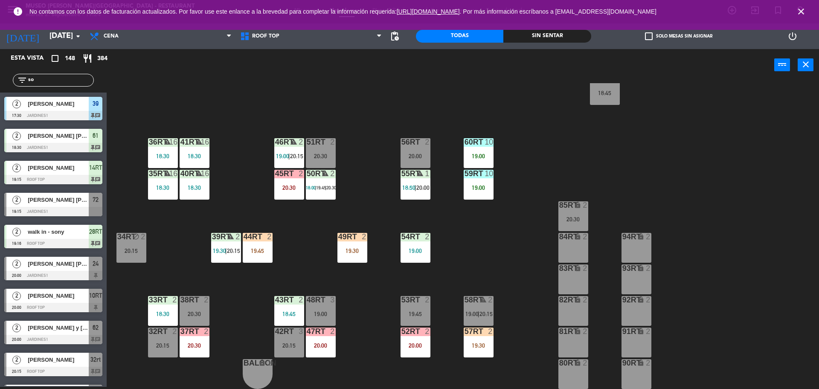
drag, startPoint x: 305, startPoint y: 230, endPoint x: 345, endPoint y: 242, distance: 42.7
click at [345, 242] on div "18RT 6 19:45 16RT 6 20:30 28RT warning 2 19:16 | 20:30 80RR lock 2 20:15 27RT w…" at bounding box center [467, 236] width 704 height 306
click at [345, 242] on div "49RT 2 19:30" at bounding box center [352, 248] width 30 height 30
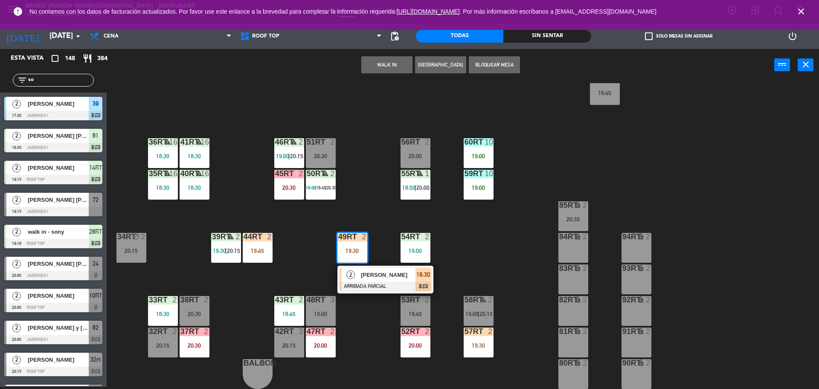
click at [351, 274] on span "2" at bounding box center [350, 274] width 9 height 9
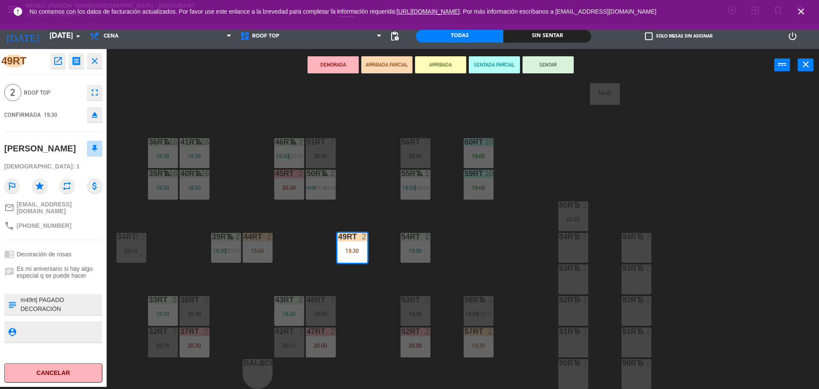
click at [71, 314] on textarea at bounding box center [60, 305] width 81 height 18
click at [41, 309] on textarea at bounding box center [60, 305] width 81 height 18
click at [39, 308] on textarea at bounding box center [60, 305] width 81 height 18
type textarea "m49rt| aniversario PAGADO DECORACIÓN [PERSON_NAME] 01/09. NO ENVIADO A CAJA COL…"
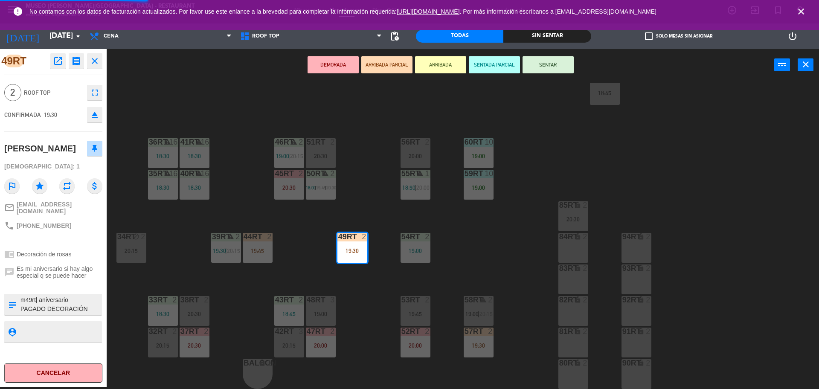
click at [43, 337] on textarea at bounding box center [60, 331] width 81 height 11
click at [491, 60] on button "SENTADA PARCIAL" at bounding box center [494, 64] width 51 height 17
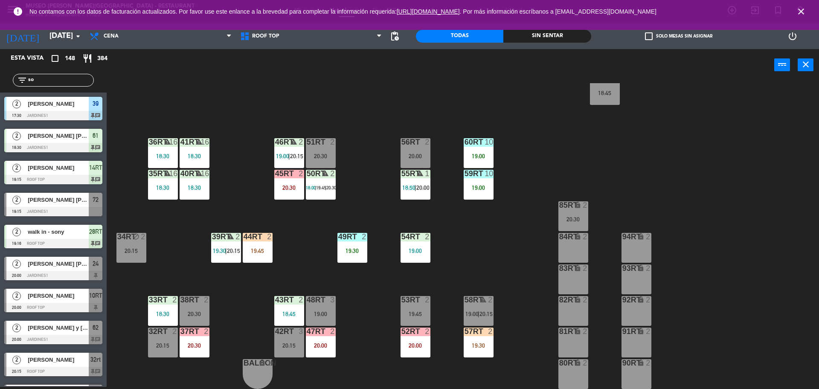
click at [258, 237] on div at bounding box center [257, 237] width 14 height 8
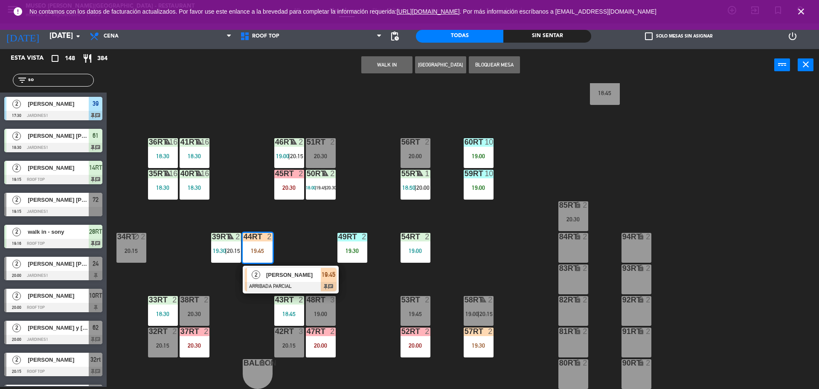
click at [285, 234] on div "18RT 5 19:30 16RT 6 20:30 28RT warning 2 19:16 | 20:30 80RR lock 2 20:15 27RT w…" at bounding box center [467, 236] width 704 height 306
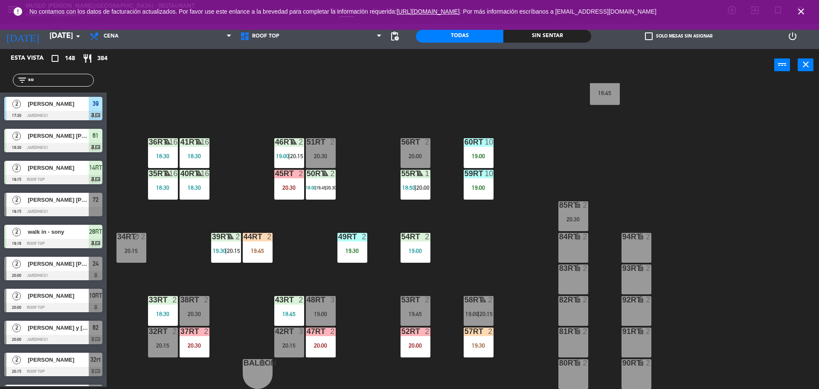
click at [285, 234] on div "18RT 5 19:30 16RT 6 20:30 28RT warning 2 19:16 | 20:30 80RR lock 2 20:15 27RT w…" at bounding box center [467, 236] width 704 height 306
click at [486, 343] on div "19:30" at bounding box center [479, 346] width 30 height 6
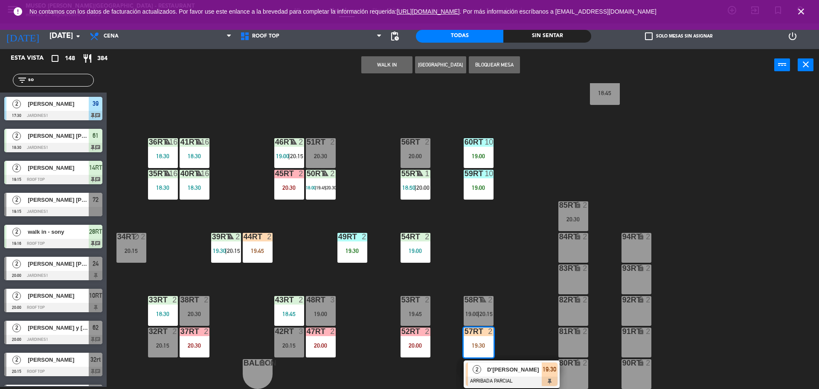
click at [524, 286] on div "18RT 5 19:30 16RT 6 20:30 28RT warning 2 19:16 | 20:30 80RR lock 2 20:15 27RT w…" at bounding box center [467, 236] width 704 height 306
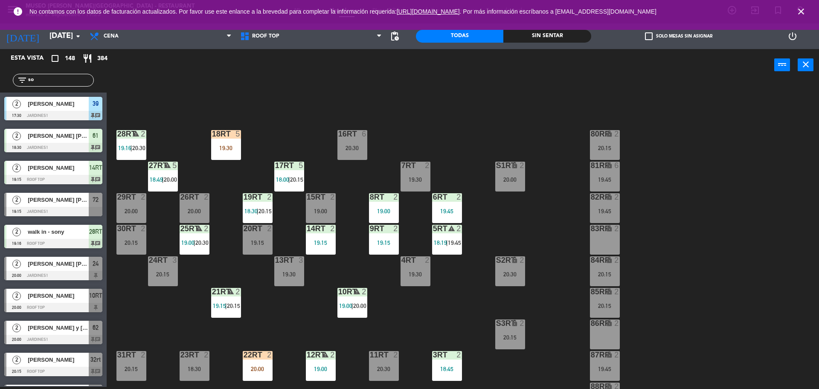
click at [53, 82] on input "so" at bounding box center [60, 79] width 66 height 9
type input "s"
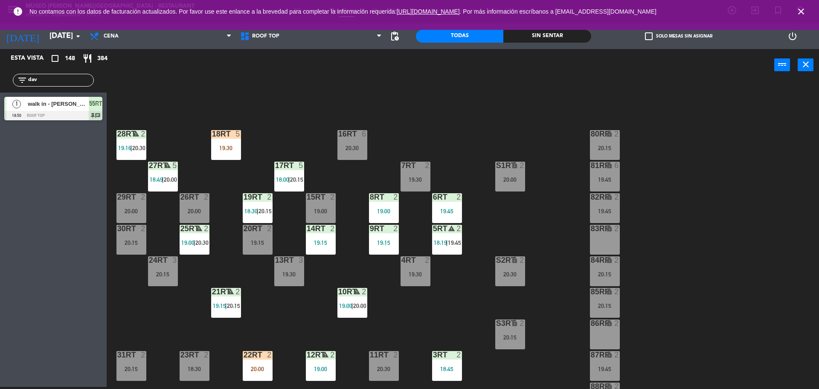
type input "dav"
click at [15, 194] on div "Esta vista crop_square 148 restaurant 384 filter_list dav 1 walk in - [PERSON_N…" at bounding box center [53, 218] width 107 height 338
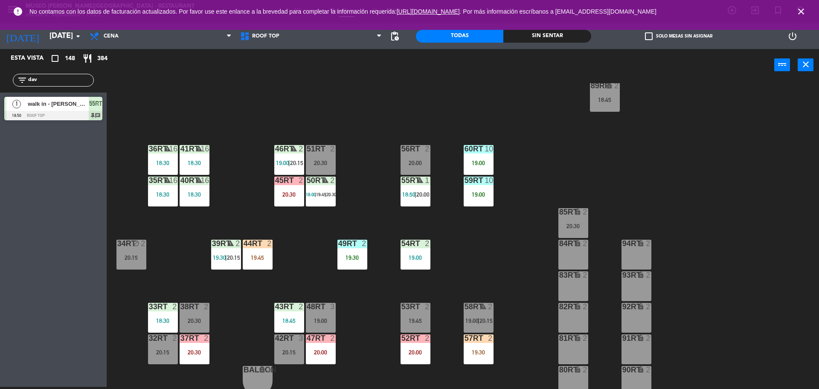
scroll to position [339, 0]
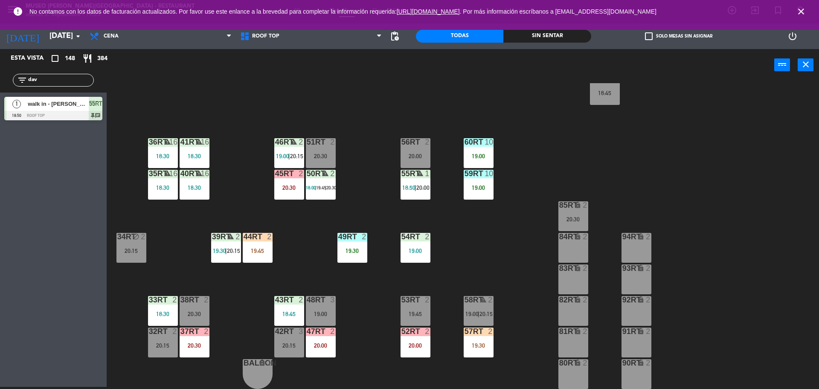
click at [418, 181] on div "55RT warning 1 18:50 | 20:00" at bounding box center [416, 185] width 30 height 30
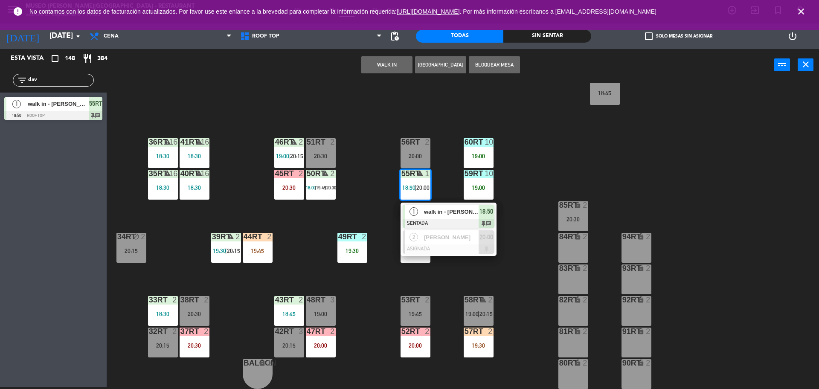
click at [433, 214] on span "walk in - [PERSON_NAME]" at bounding box center [451, 211] width 55 height 9
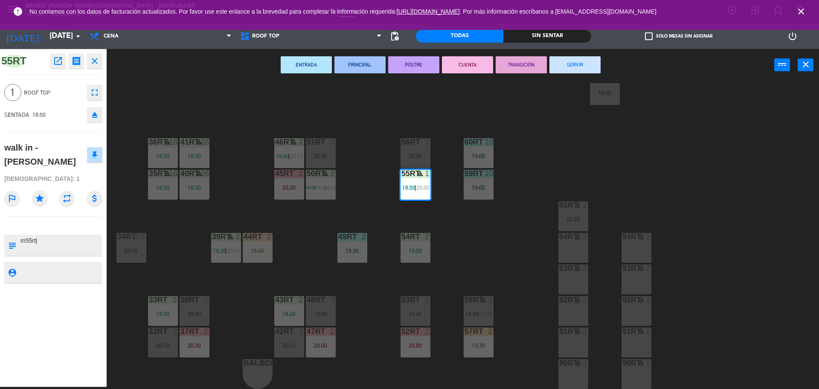
click at [375, 169] on div "18RT 5 19:30 16RT 6 20:30 28RT warning 2 19:16 | 20:30 80RR lock 2 20:15 27RT w…" at bounding box center [467, 236] width 704 height 306
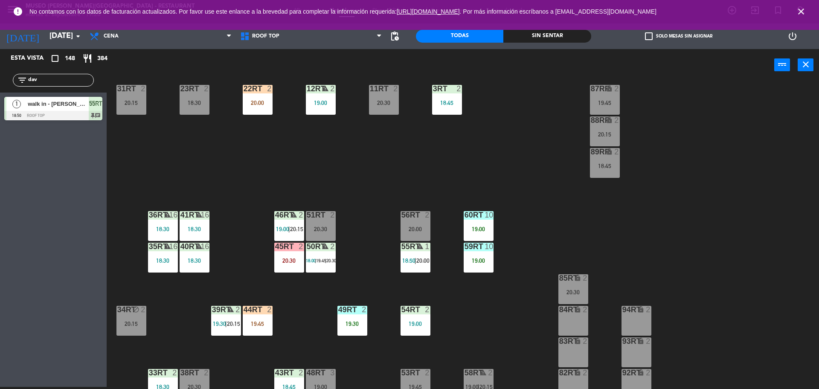
scroll to position [268, 0]
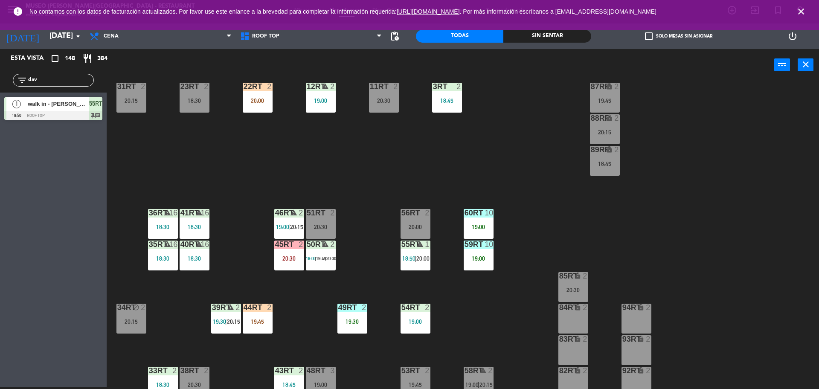
click at [410, 209] on div at bounding box center [415, 213] width 14 height 8
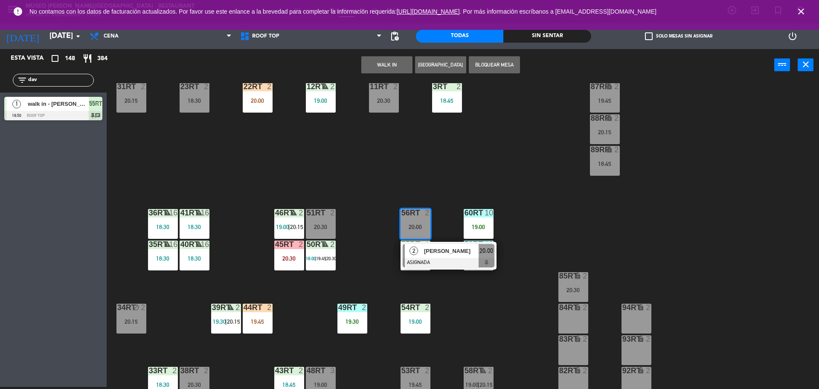
click at [484, 65] on button "Bloquear Mesa" at bounding box center [494, 64] width 51 height 17
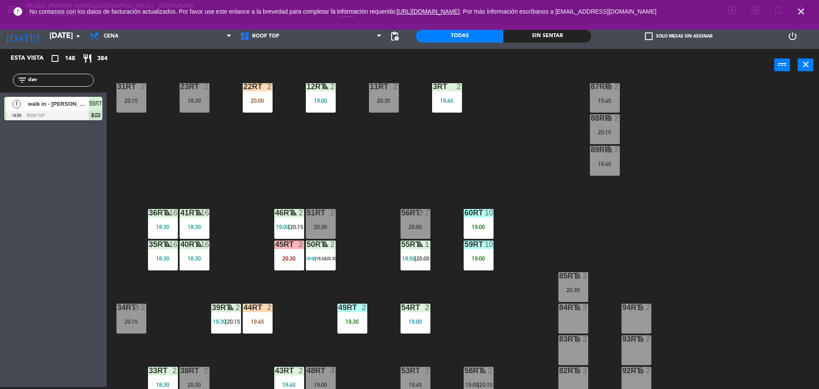
click at [54, 81] on input "dav" at bounding box center [60, 79] width 66 height 9
type input "d"
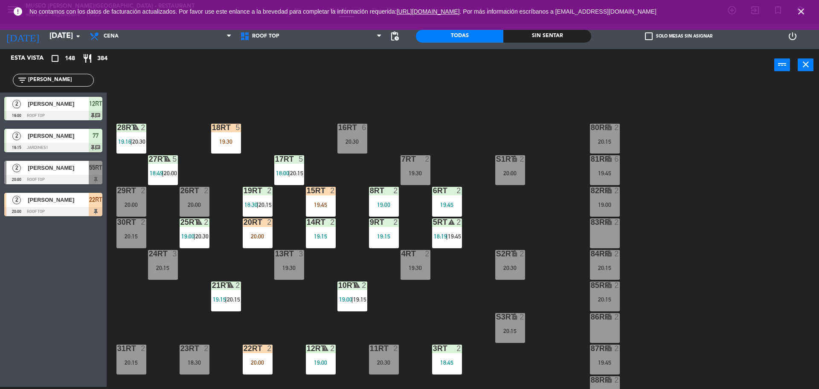
scroll to position [0, 0]
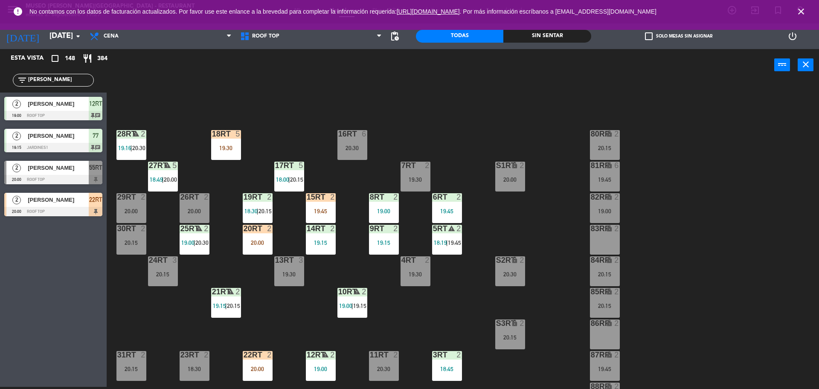
type input "[PERSON_NAME]"
click at [250, 360] on div "22RT 2 20:00" at bounding box center [258, 366] width 30 height 30
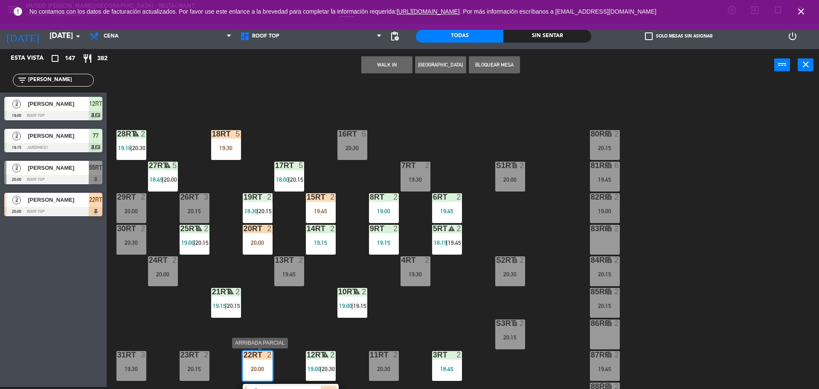
click at [250, 360] on div "22RT 2 20:00" at bounding box center [258, 366] width 30 height 30
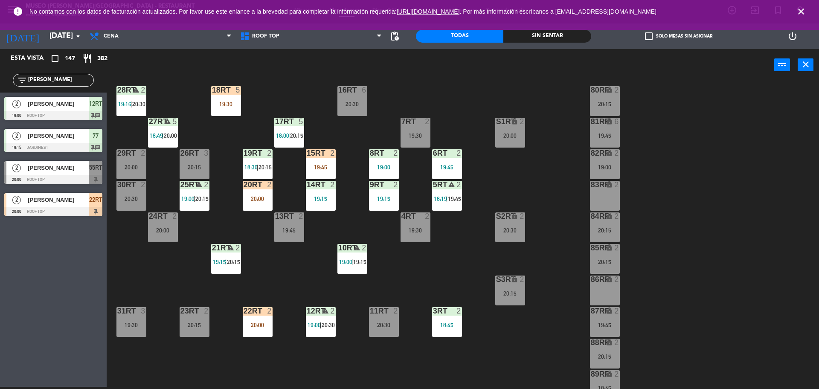
scroll to position [44, 0]
click at [261, 307] on div at bounding box center [257, 311] width 14 height 8
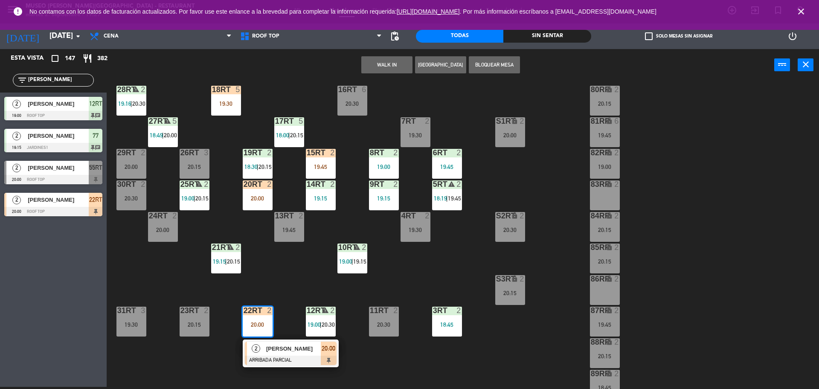
click at [287, 354] on div "[PERSON_NAME]" at bounding box center [292, 349] width 55 height 14
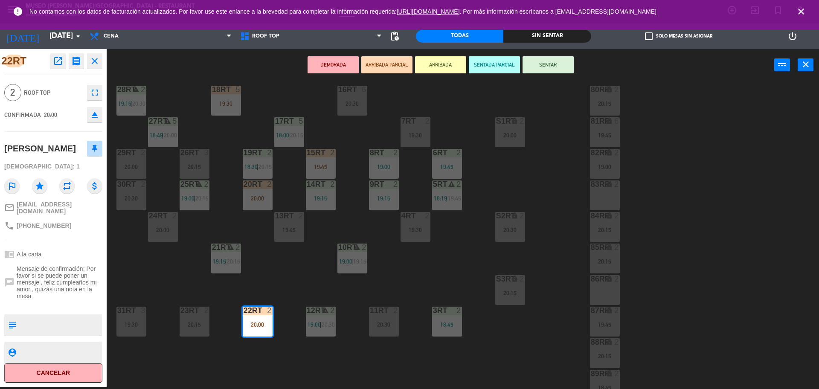
click at [46, 334] on textarea at bounding box center [60, 325] width 81 height 18
type textarea "m22| cumpleaños"
click at [47, 357] on textarea at bounding box center [60, 352] width 81 height 11
click at [498, 61] on button "SENTADA PARCIAL" at bounding box center [494, 64] width 51 height 17
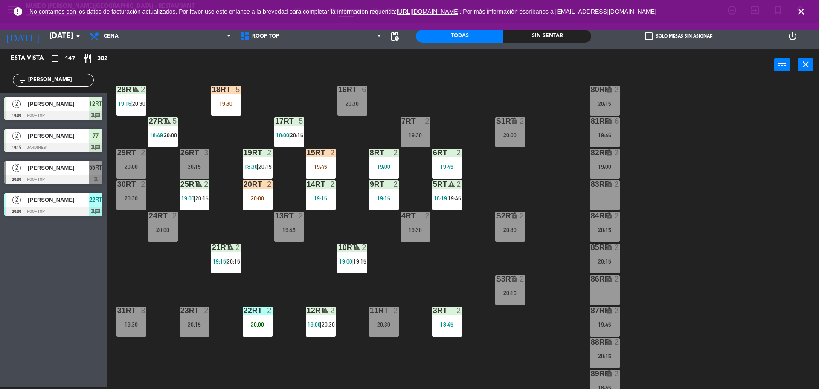
scroll to position [0, 0]
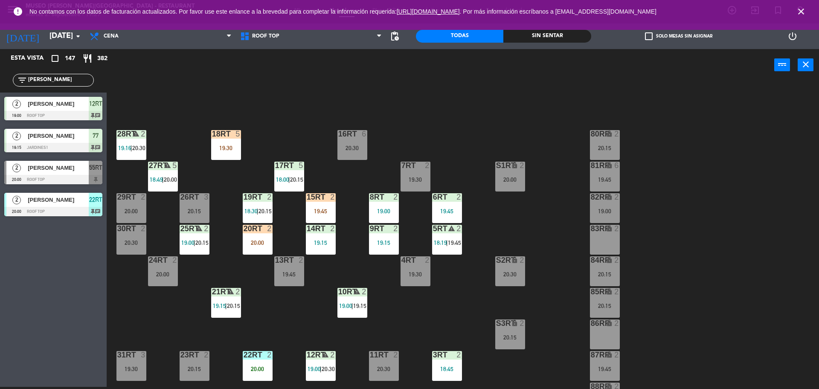
click at [61, 79] on input "[PERSON_NAME]" at bounding box center [60, 79] width 66 height 9
type input "m"
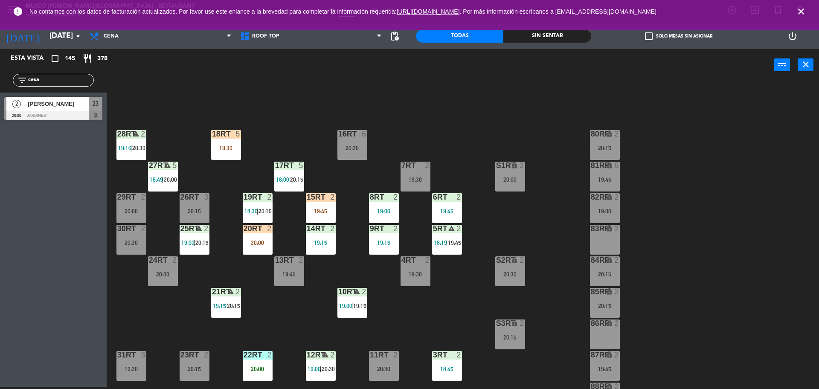
click at [48, 163] on div "Esta vista crop_square 145 restaurant 378 filter_list cesa [DATE][PERSON_NAME] …" at bounding box center [53, 218] width 107 height 338
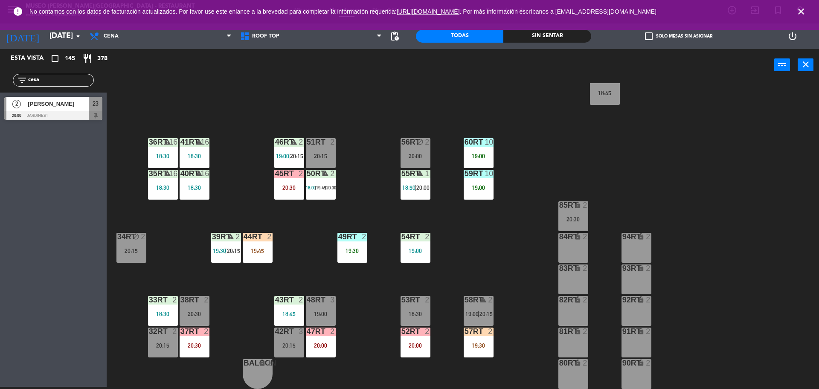
click at [496, 243] on div "18RT 5 19:30 16RT 6 20:30 28RT warning 2 19:16 | 20:30 80RR lock 2 20:15 27RT w…" at bounding box center [467, 236] width 704 height 306
click at [484, 335] on div "57RT 2" at bounding box center [479, 332] width 30 height 9
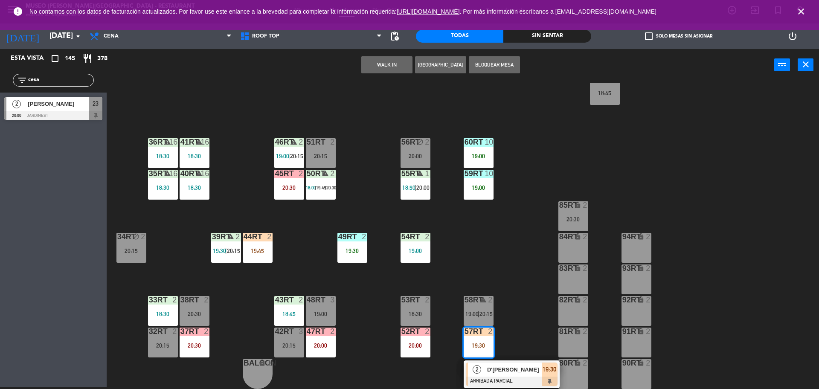
click at [56, 82] on input "cesa" at bounding box center [60, 79] width 66 height 9
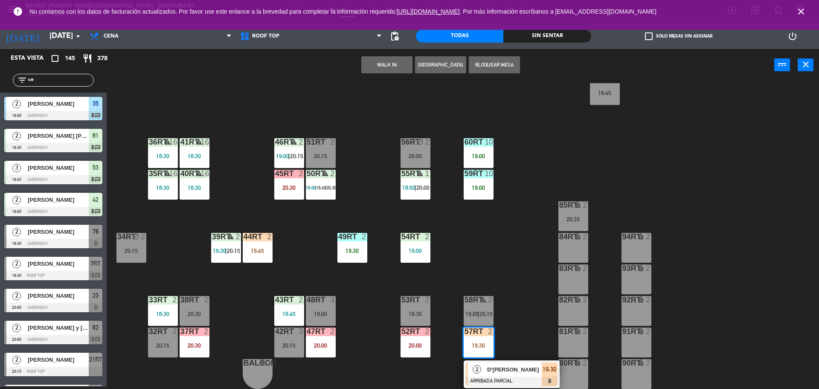
type input "c"
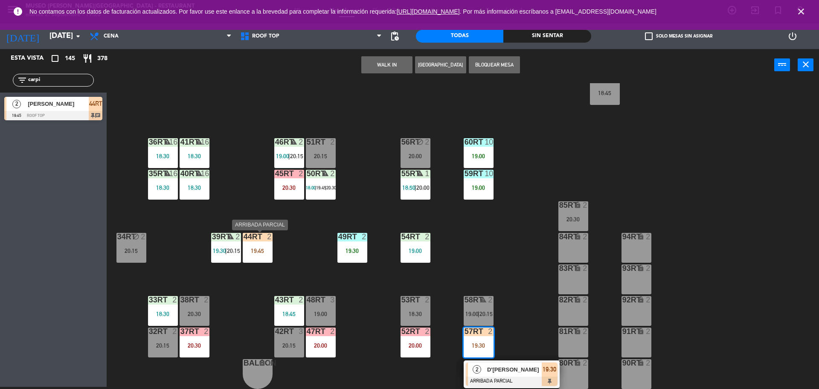
type input "carpi"
click at [251, 250] on div "19:45" at bounding box center [258, 251] width 30 height 6
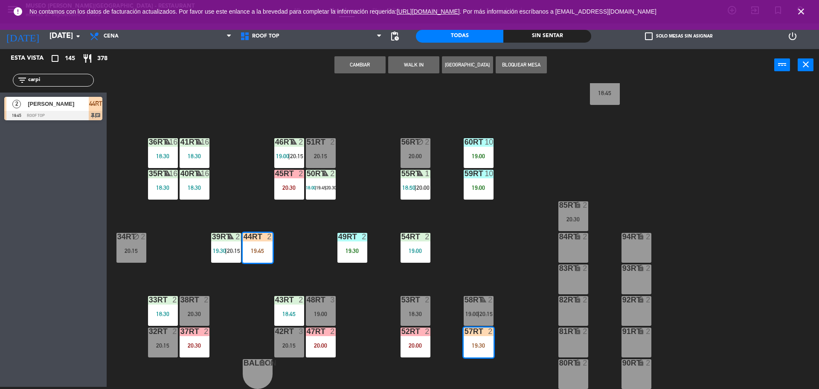
click at [291, 257] on div "18RT 5 19:30 16RT 6 20:30 28RT warning 2 19:16 | 20:30 80RR lock 2 20:15 27RT w…" at bounding box center [467, 236] width 704 height 306
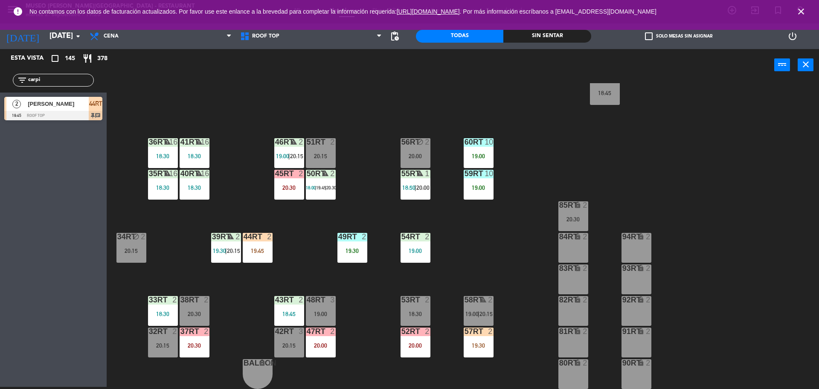
click at [261, 250] on div "19:45" at bounding box center [258, 251] width 30 height 6
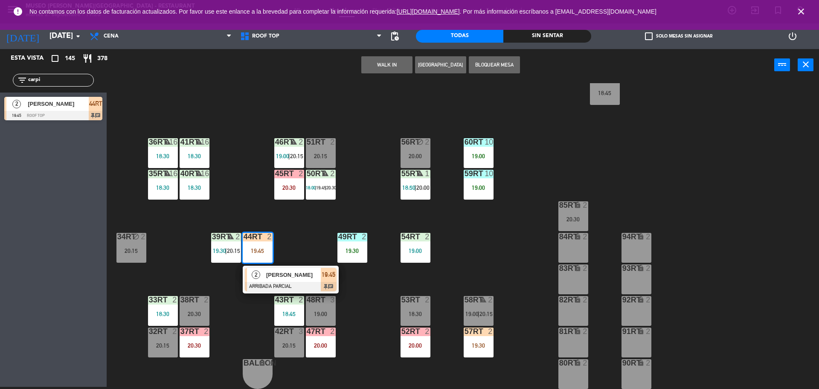
click at [265, 271] on div "[PERSON_NAME]" at bounding box center [292, 275] width 55 height 14
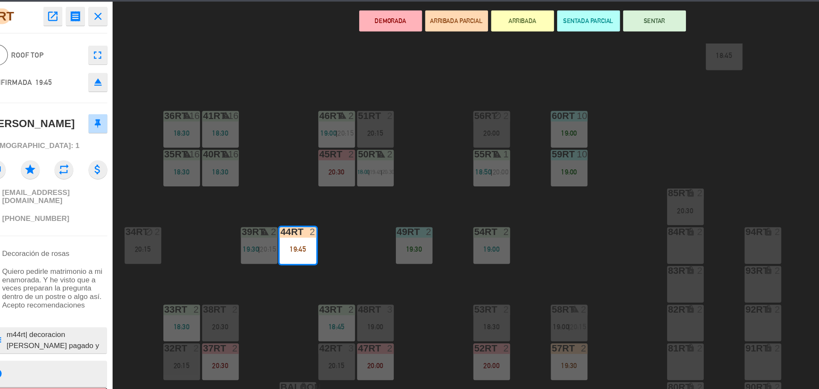
click at [95, 206] on span "[EMAIL_ADDRESS][DOMAIN_NAME]" at bounding box center [60, 208] width 86 height 14
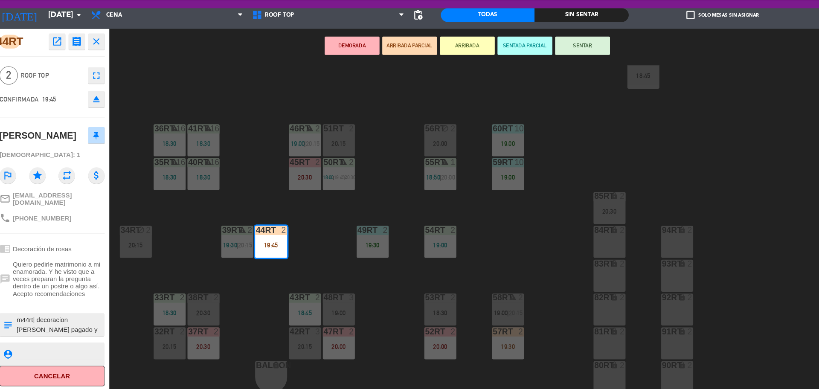
click at [57, 317] on textarea at bounding box center [60, 325] width 81 height 18
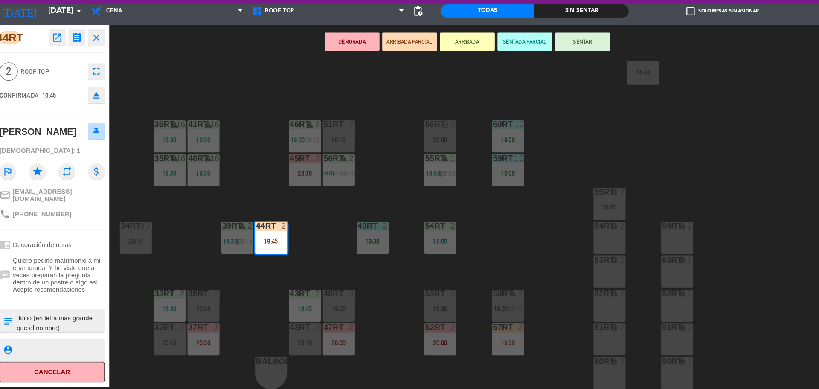
scroll to position [0, 0]
click at [480, 60] on button "SENTADA PARCIAL" at bounding box center [494, 64] width 51 height 17
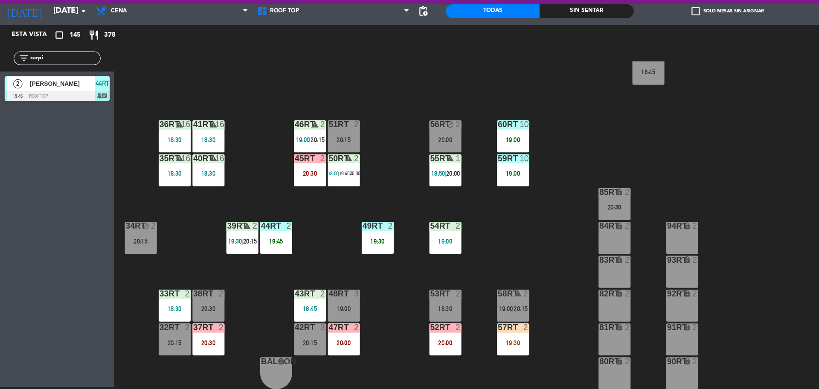
click at [467, 163] on div "60RT 10 19:00" at bounding box center [479, 153] width 30 height 30
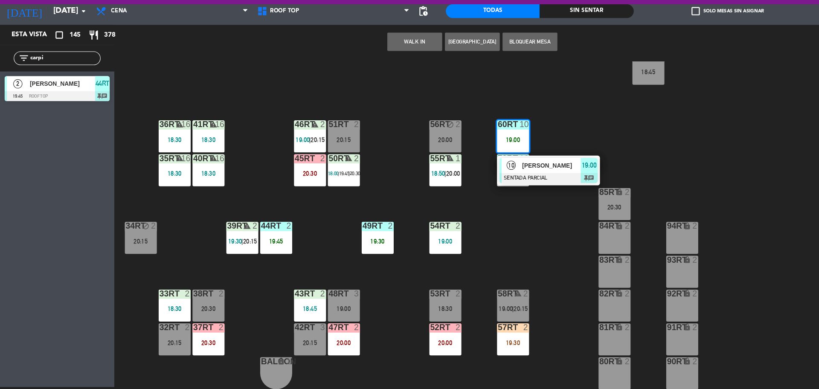
click at [470, 252] on div "18RT 5 19:30 16RT 6 20:30 28RT warning 2 19:16 | 20:30 80RR lock 2 20:15 27RT w…" at bounding box center [467, 236] width 704 height 306
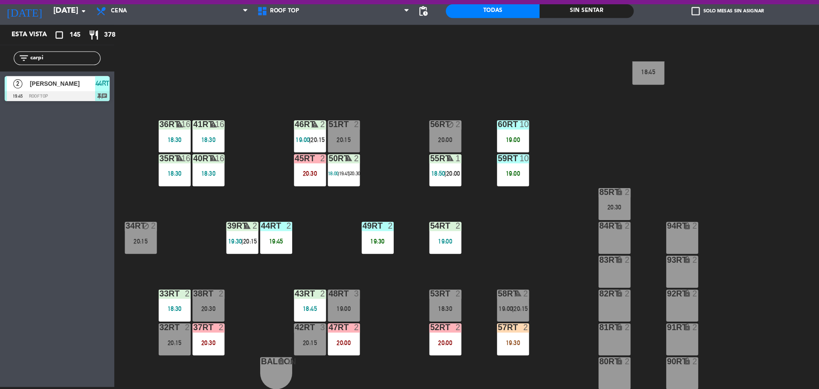
click at [52, 80] on input "carpi" at bounding box center [60, 79] width 66 height 9
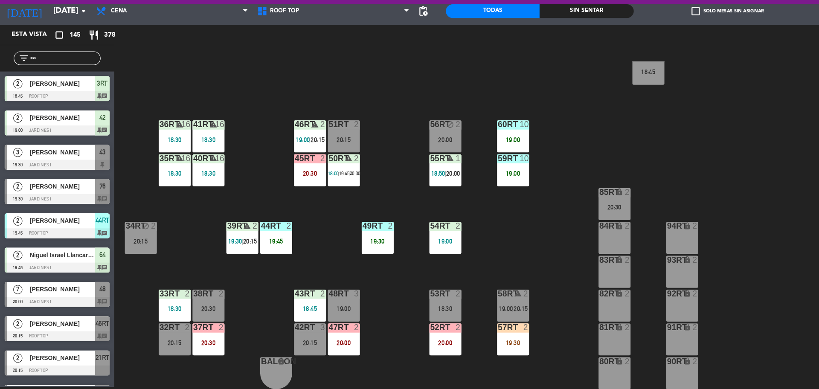
type input "c"
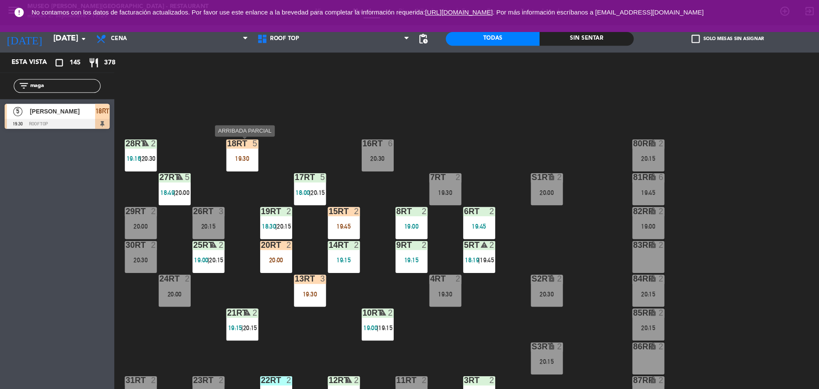
type input "maga"
click at [229, 145] on div "19:30" at bounding box center [226, 148] width 30 height 6
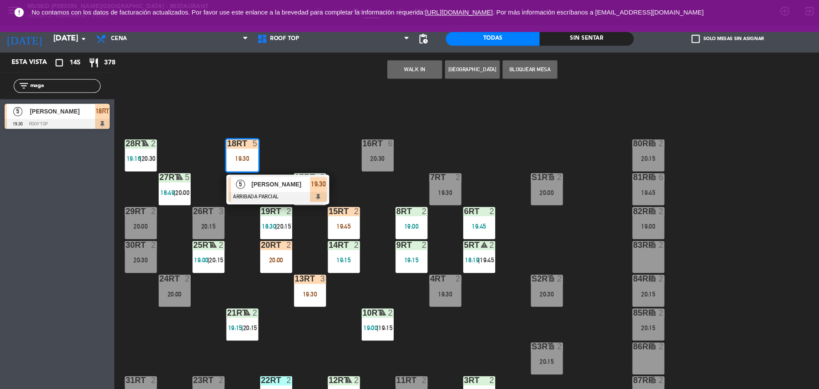
click at [238, 176] on span "[PERSON_NAME]" at bounding box center [262, 172] width 55 height 9
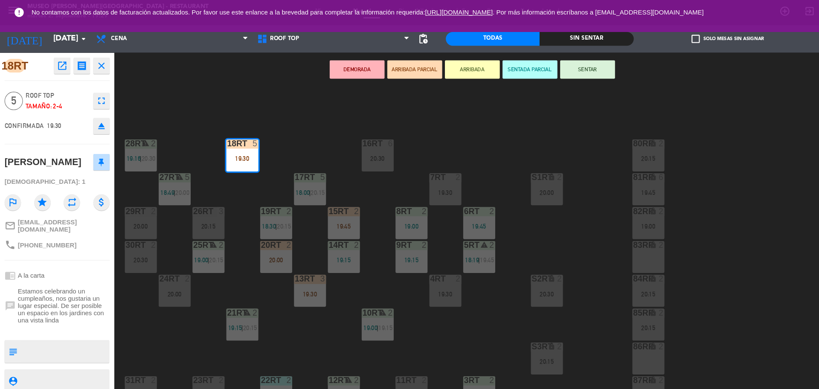
click at [31, 335] on textarea at bounding box center [60, 328] width 81 height 18
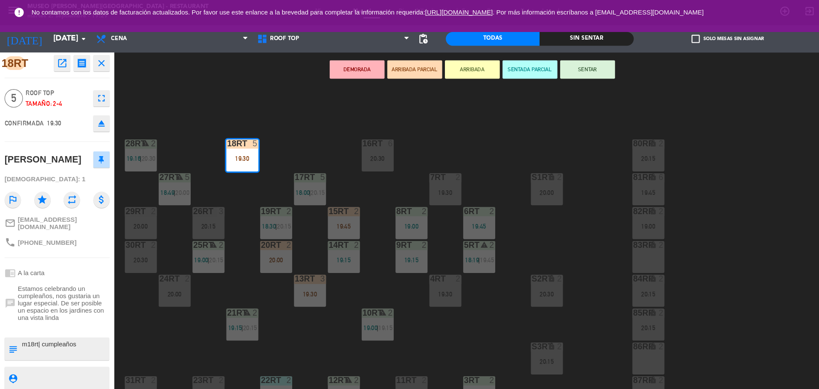
scroll to position [11, 0]
type textarea "m18rt| cumpleaños"
click at [59, 354] on textarea at bounding box center [60, 352] width 81 height 11
click at [550, 61] on button "SENTAR" at bounding box center [548, 64] width 51 height 17
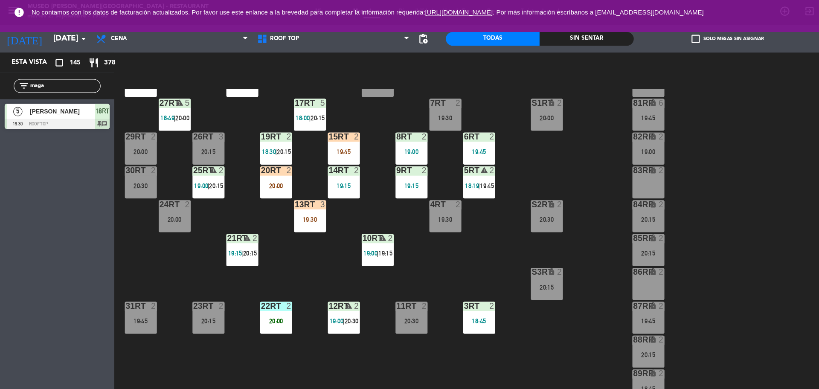
scroll to position [0, 0]
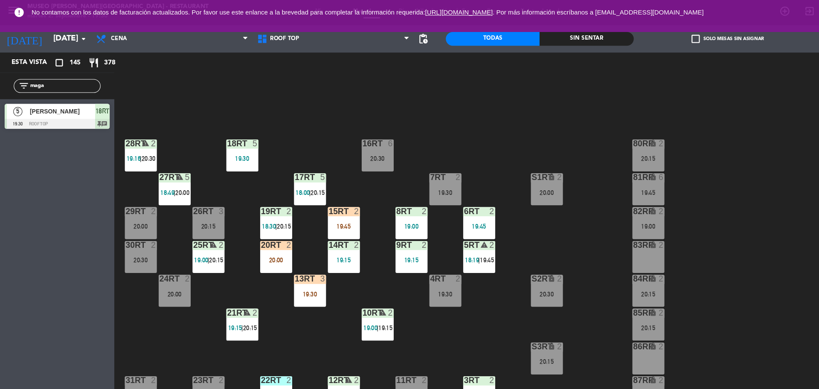
click at [55, 84] on input "maga" at bounding box center [60, 79] width 66 height 9
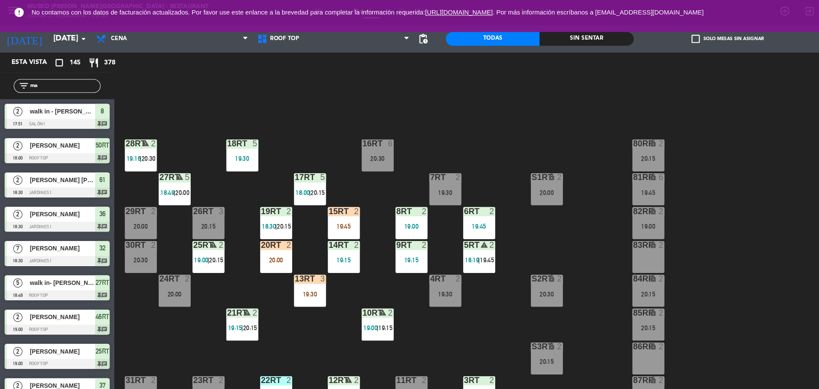
type input "m"
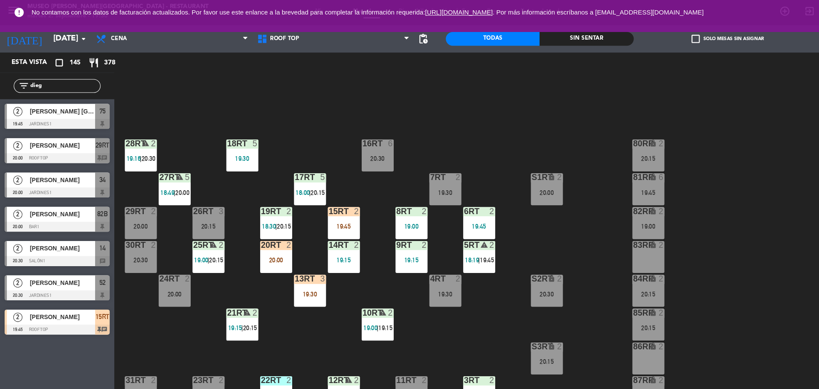
type input "dieg"
drag, startPoint x: 82, startPoint y: 323, endPoint x: 304, endPoint y: 304, distance: 223.1
click at [304, 304] on div "Esta vista crop_square 145 restaurant 378 filter_list [PERSON_NAME] 2 [PERSON_N…" at bounding box center [409, 219] width 819 height 340
click at [304, 304] on div "18RT 5 19:30 16RT 6 20:30 28RT warning 2 19:16 | 20:30 80RR lock 2 20:15 27RT w…" at bounding box center [467, 236] width 704 height 306
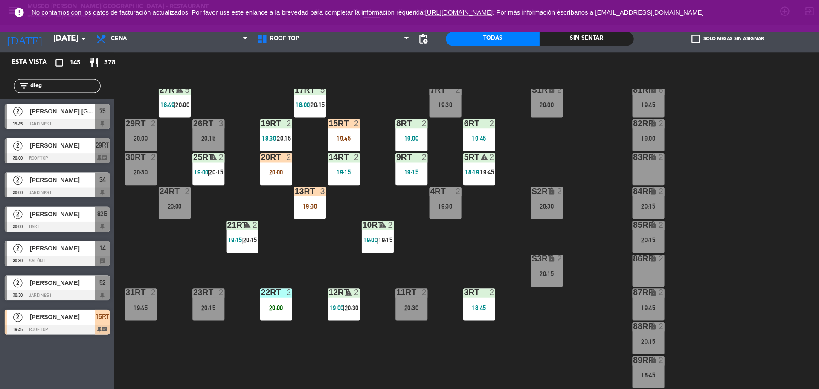
scroll to position [81, 0]
click at [346, 153] on div "18RT 5 19:30 16RT 6 20:30 28RT warning 2 19:16 | 20:30 80RR lock 2 20:15 27RT w…" at bounding box center [467, 236] width 704 height 306
click at [325, 124] on div "15RT 2 19:45" at bounding box center [321, 127] width 30 height 30
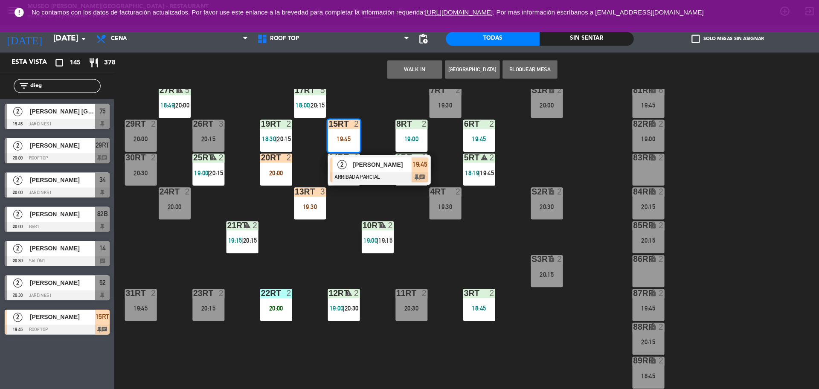
scroll to position [339, 0]
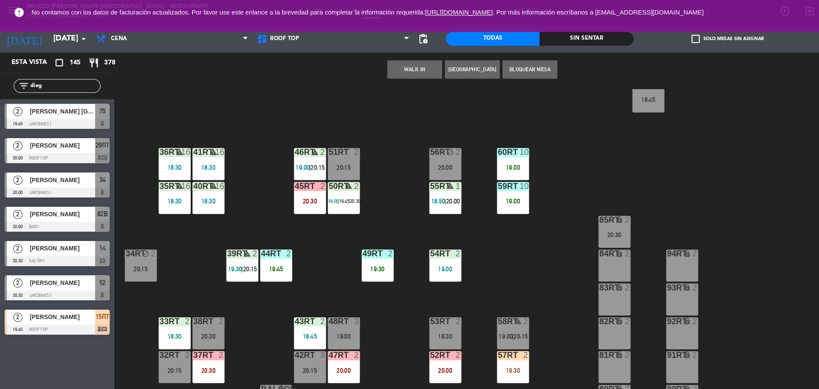
click at [407, 316] on div "18:30" at bounding box center [416, 314] width 30 height 6
click at [368, 66] on button "Cambiar" at bounding box center [359, 64] width 51 height 17
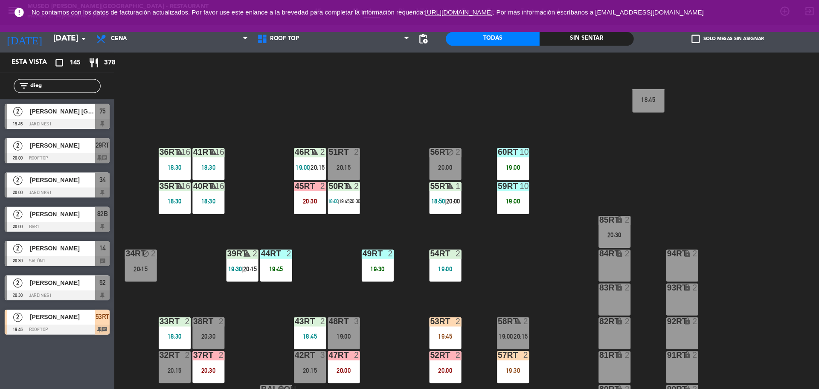
scroll to position [0, 0]
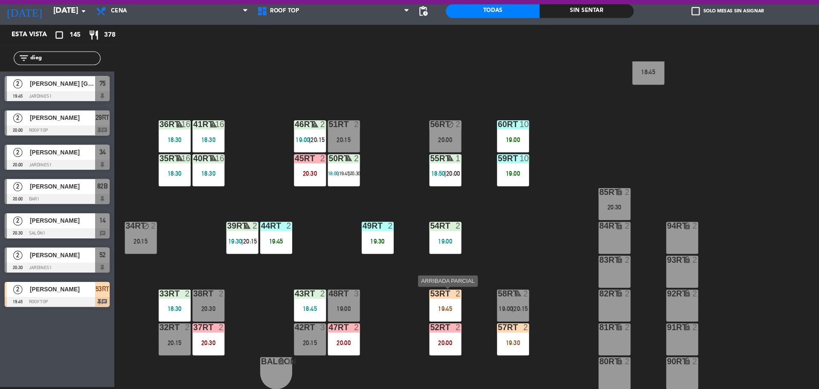
click at [419, 310] on div "53RT 2 19:45" at bounding box center [416, 311] width 30 height 30
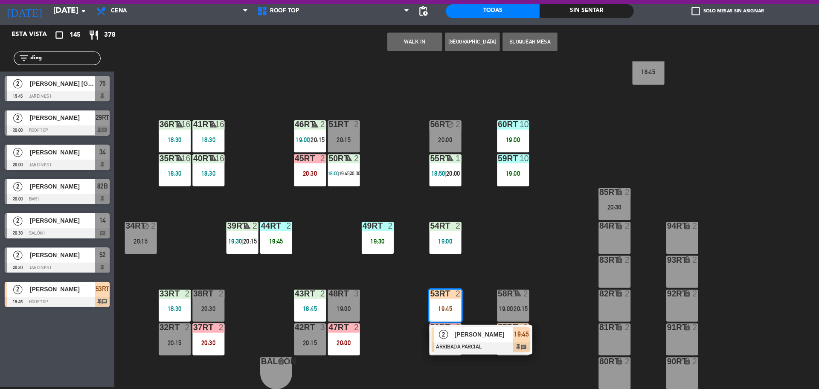
click at [425, 351] on div at bounding box center [449, 349] width 92 height 9
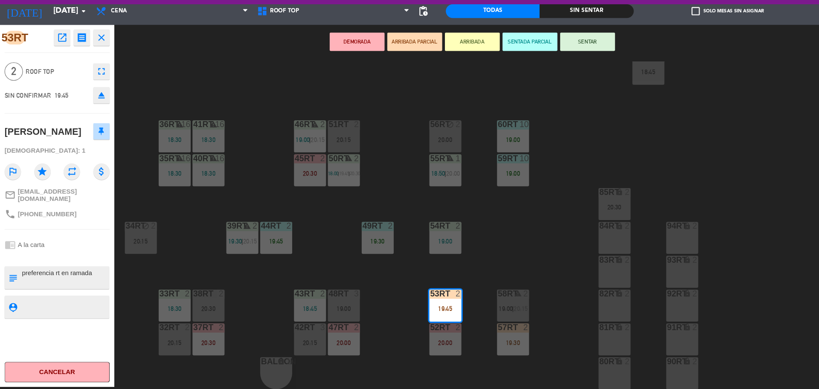
click at [20, 277] on textarea at bounding box center [60, 285] width 81 height 18
type textarea "m53| cumpleaños preferencia rt en ramada"
click at [51, 307] on textarea at bounding box center [60, 312] width 81 height 11
drag, startPoint x: 51, startPoint y: 307, endPoint x: 157, endPoint y: 252, distance: 118.9
click at [157, 252] on div "53RT open_in_new receipt 7:45 PM [DATE] 2 personas [PERSON_NAME] 53RT EXPERIENC…" at bounding box center [409, 219] width 819 height 340
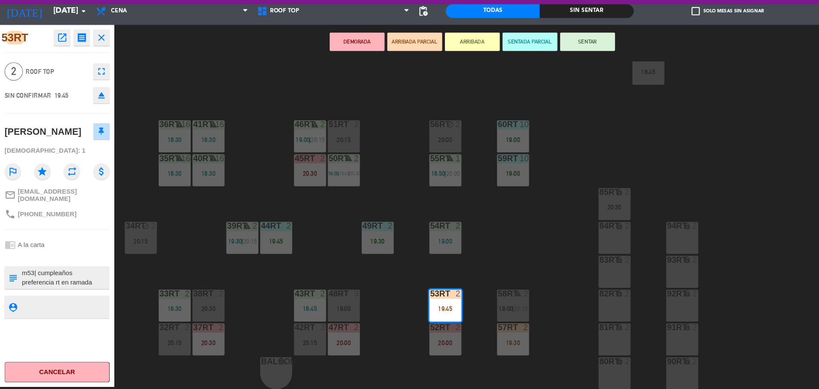
click at [546, 58] on button "SENTAR" at bounding box center [548, 64] width 51 height 17
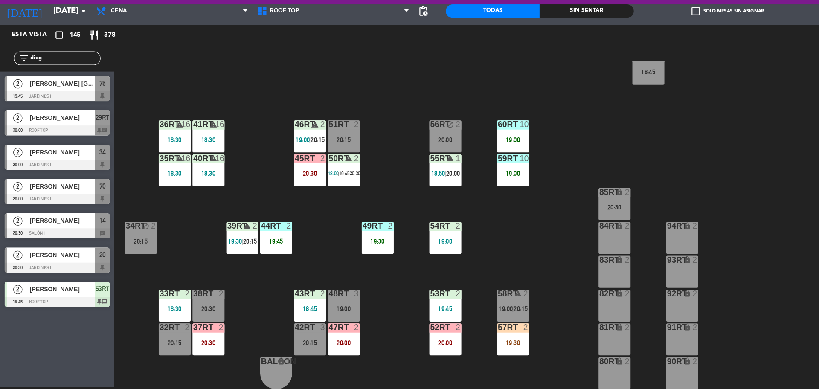
click at [67, 78] on input "dieg" at bounding box center [60, 79] width 66 height 9
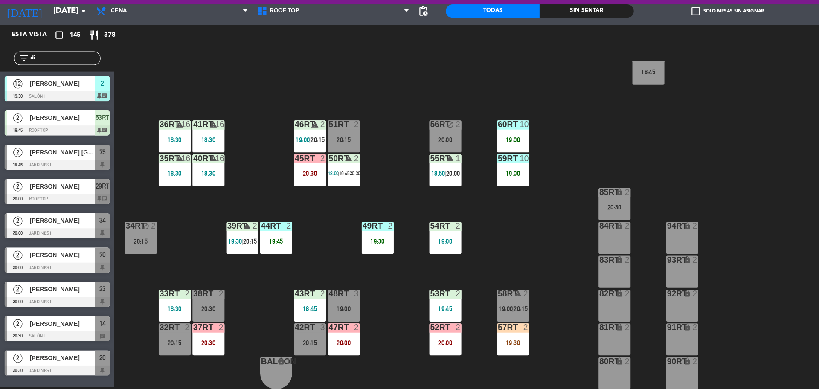
type input "d"
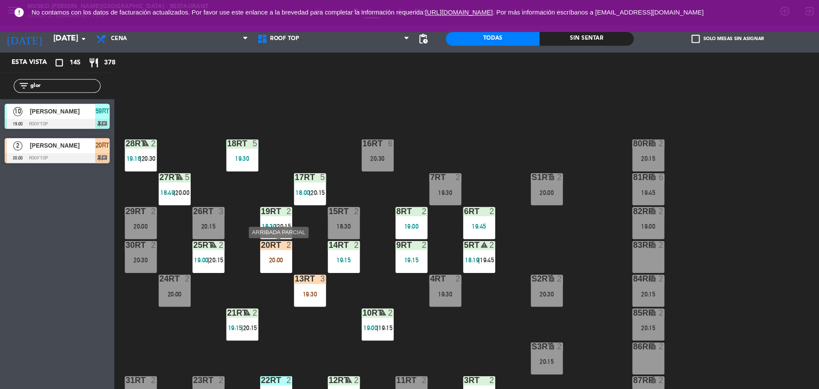
type input "glor"
click at [253, 238] on div "20RT 2 20:00" at bounding box center [258, 240] width 30 height 30
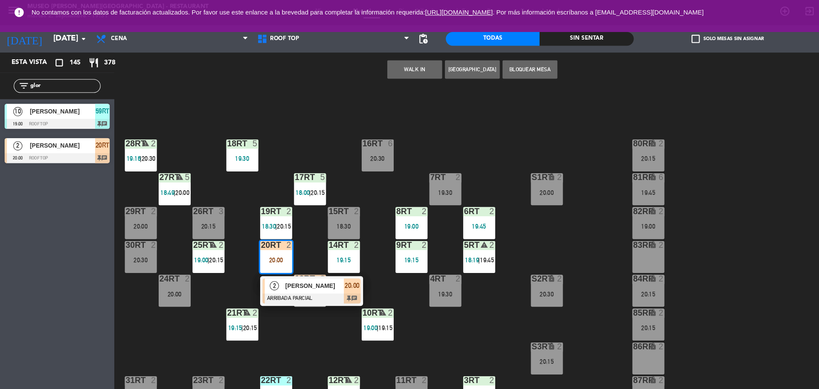
click at [261, 268] on div "2" at bounding box center [256, 267] width 18 height 14
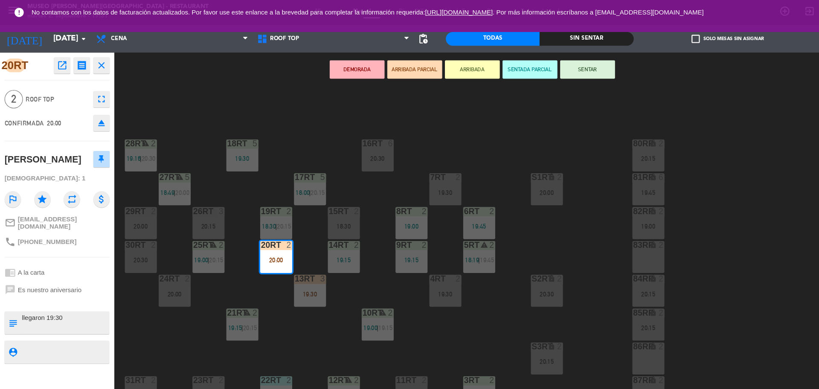
click at [210, 267] on div "18RT 5 19:30 16RT 6 20:30 28RT warning 2 19:16 | 20:30 80RR lock 2 20:15 27RT w…" at bounding box center [467, 236] width 704 height 306
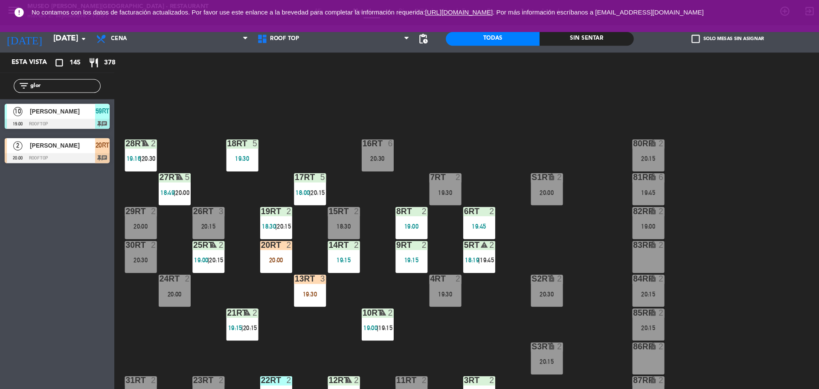
click at [253, 238] on div "20RT 2 20:00" at bounding box center [258, 240] width 30 height 30
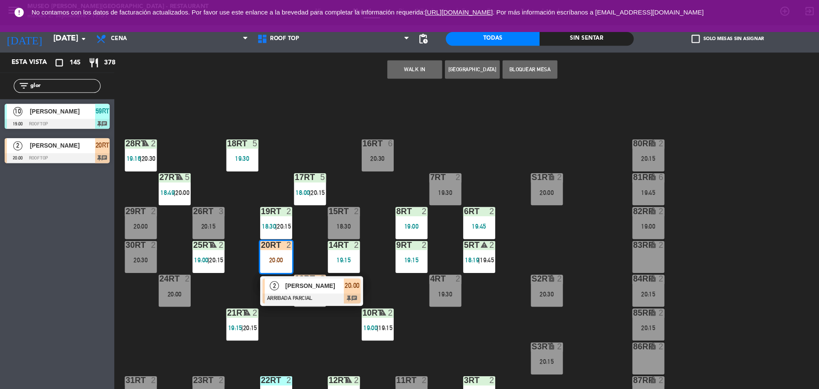
click at [258, 271] on div "2" at bounding box center [256, 267] width 18 height 14
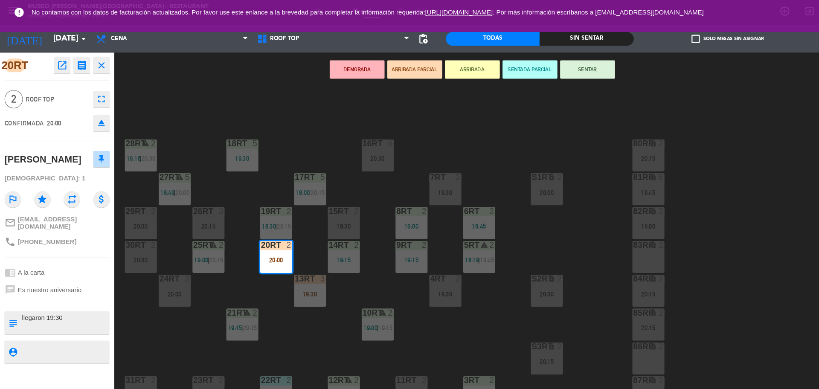
click at [19, 292] on div "subject" at bounding box center [11, 300] width 15 height 21
click at [204, 280] on div "18RT 5 19:30 16RT 6 20:30 28RT warning 2 19:16 | 20:30 80RR lock 2 20:15 27RT w…" at bounding box center [467, 236] width 704 height 306
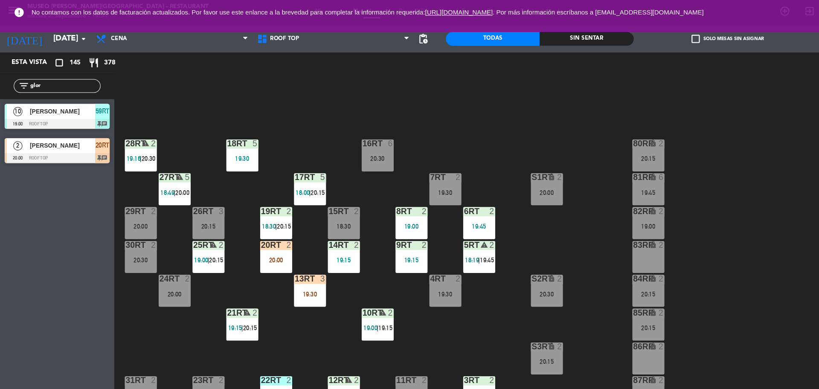
click at [267, 242] on div "20:00" at bounding box center [258, 243] width 30 height 6
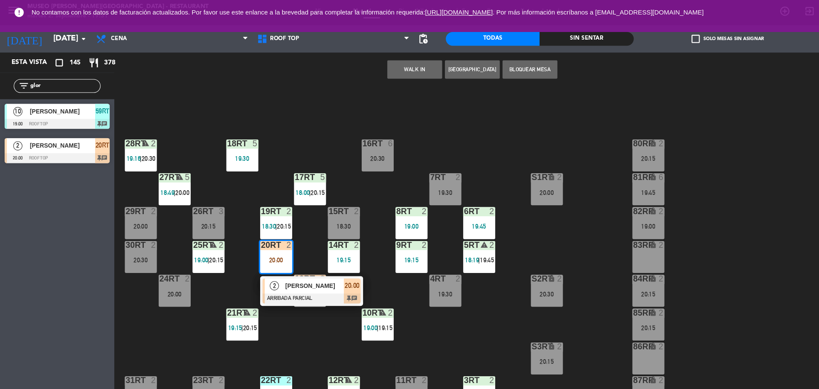
click at [195, 202] on div "26RT 3 20:15" at bounding box center [195, 208] width 30 height 30
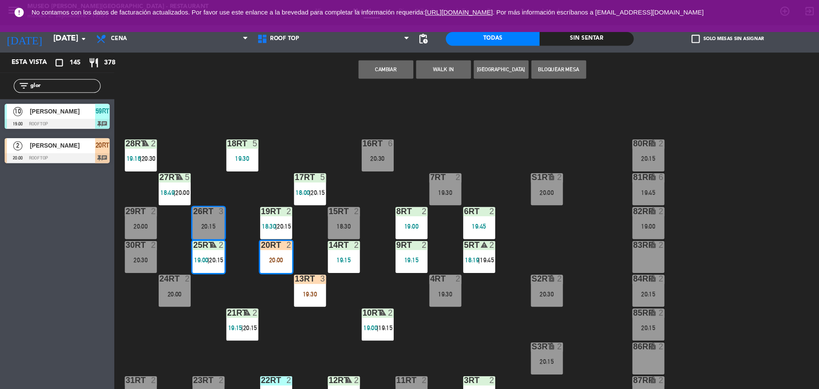
click at [224, 181] on div "18RT 5 19:30 16RT 6 20:30 28RT warning 2 19:16 | 20:30 80RR lock 2 20:15 27RT w…" at bounding box center [467, 236] width 704 height 306
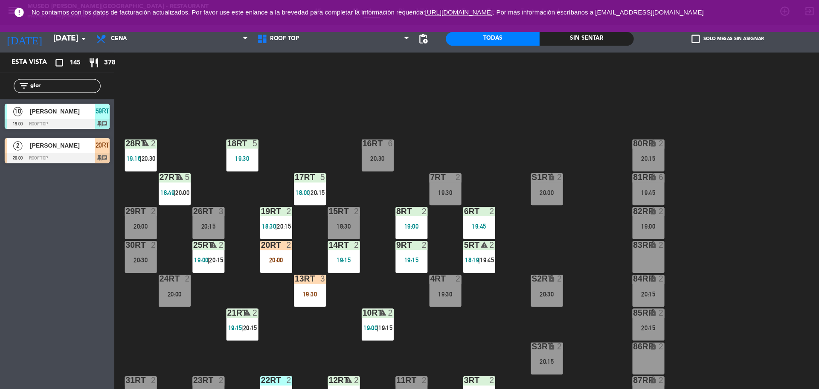
click at [252, 237] on div "20RT 2 20:00" at bounding box center [258, 240] width 30 height 30
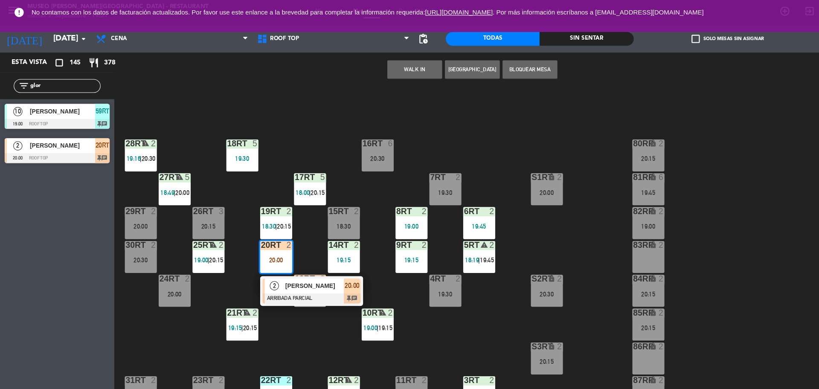
click at [264, 269] on div "2" at bounding box center [256, 267] width 18 height 14
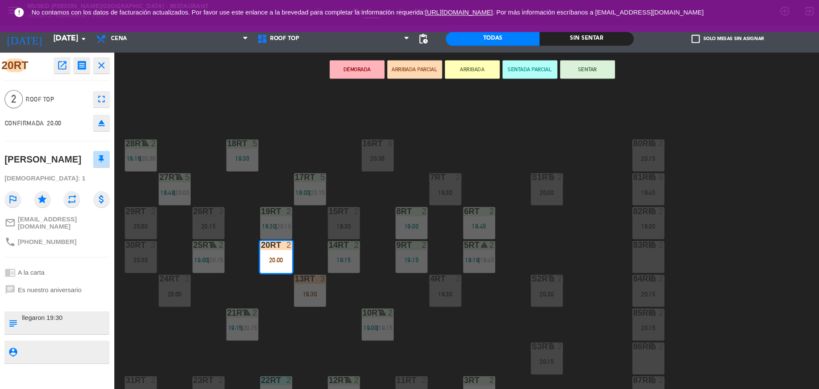
click at [20, 296] on textarea at bounding box center [60, 301] width 81 height 18
type textarea "m20rt| aniversario llegaron 19:30"
click at [541, 63] on button "SENTAR" at bounding box center [548, 64] width 51 height 17
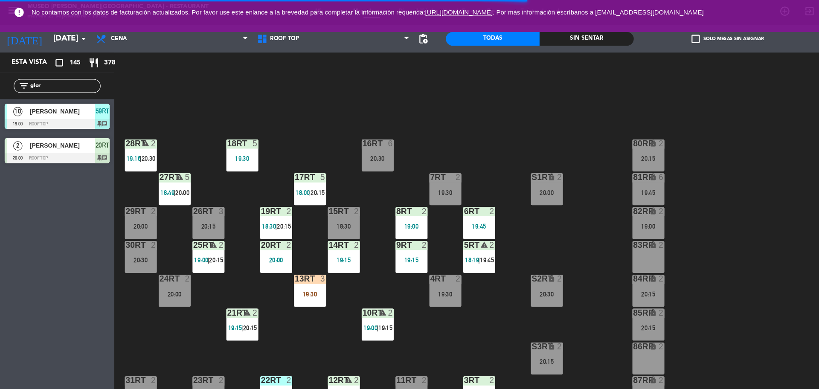
click at [82, 79] on input "glor" at bounding box center [60, 79] width 66 height 9
type input "g"
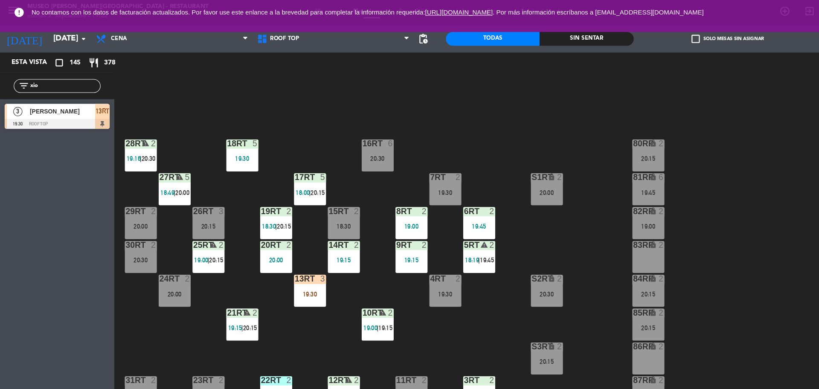
type input "xio"
click at [84, 168] on div "Esta vista crop_square 145 restaurant 378 filter_list xio 3 [PERSON_NAME] Estel…" at bounding box center [53, 218] width 107 height 338
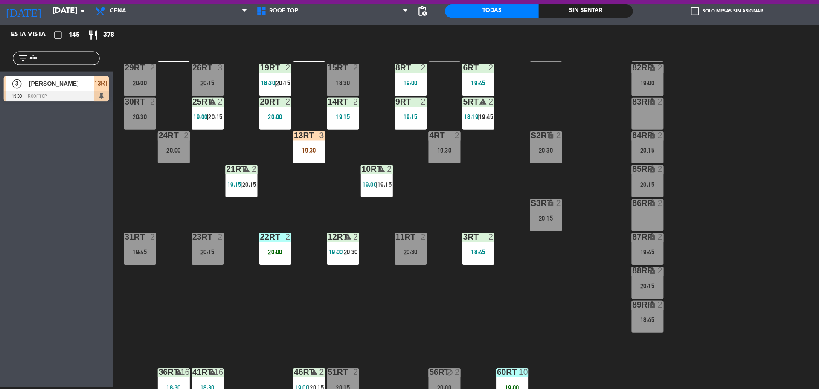
scroll to position [95, 0]
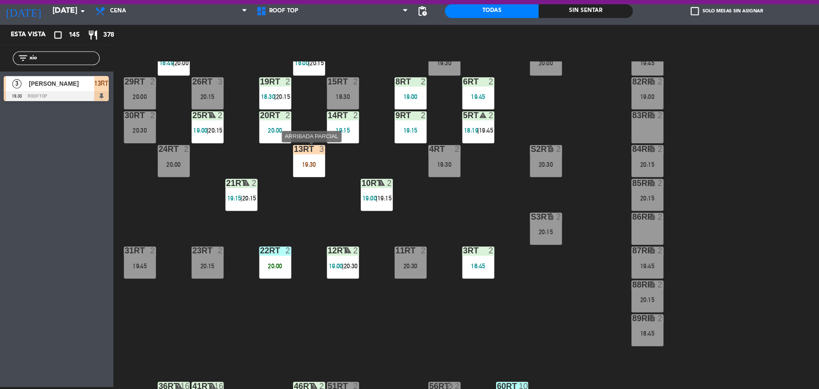
click at [300, 180] on div "19:30" at bounding box center [289, 179] width 30 height 6
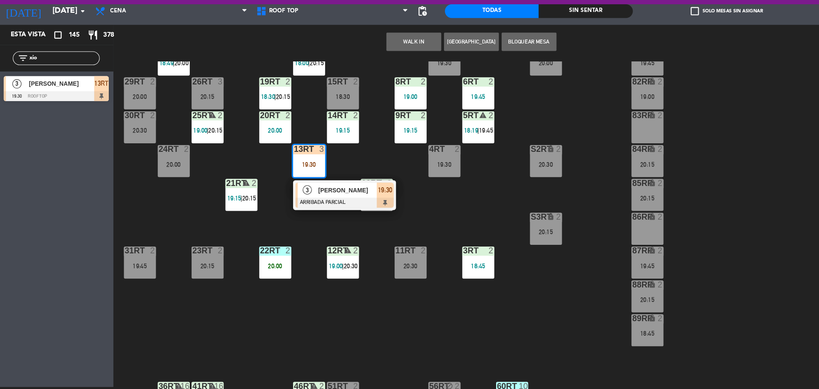
click at [304, 208] on div "[PERSON_NAME]" at bounding box center [324, 203] width 55 height 14
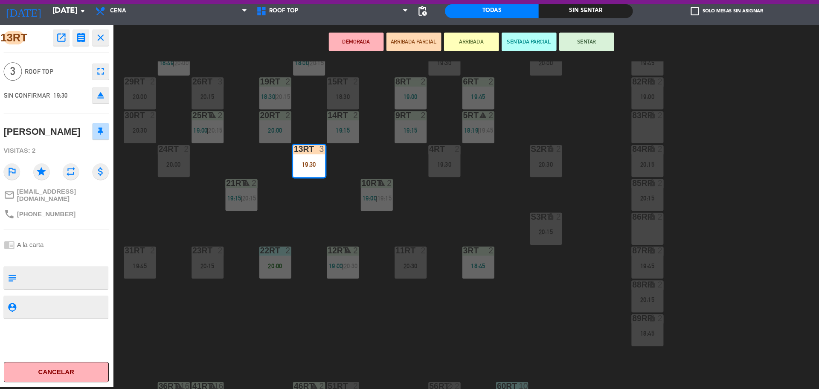
click at [74, 294] on textarea at bounding box center [60, 285] width 81 height 18
type textarea "m13rt| cumpleaños"
click at [71, 317] on textarea at bounding box center [60, 312] width 81 height 11
click at [561, 66] on button "SENTAR" at bounding box center [548, 64] width 51 height 17
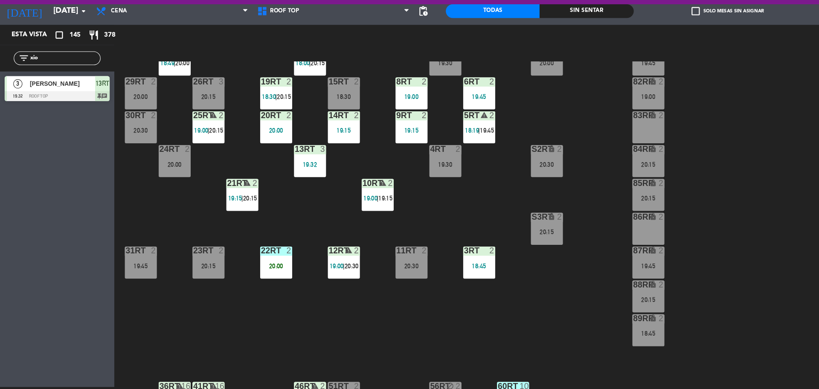
click at [53, 82] on input "xio" at bounding box center [60, 79] width 66 height 9
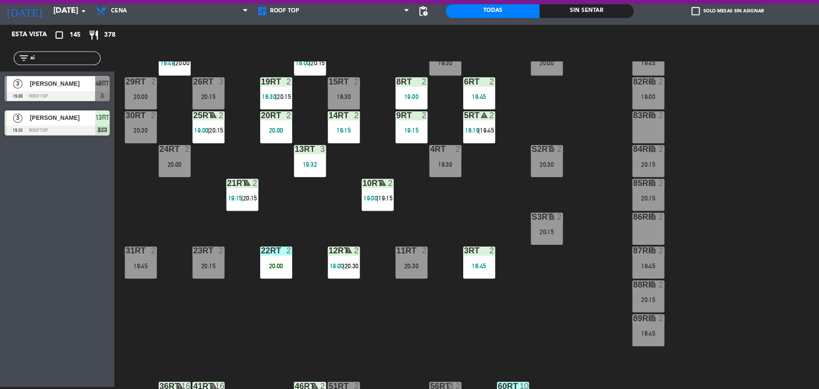
type input "x"
type input "pere"
click at [60, 186] on div "Esta vista crop_square 145 restaurant 378 filter_list pere 10 [PERSON_NAME] 19:…" at bounding box center [53, 218] width 107 height 338
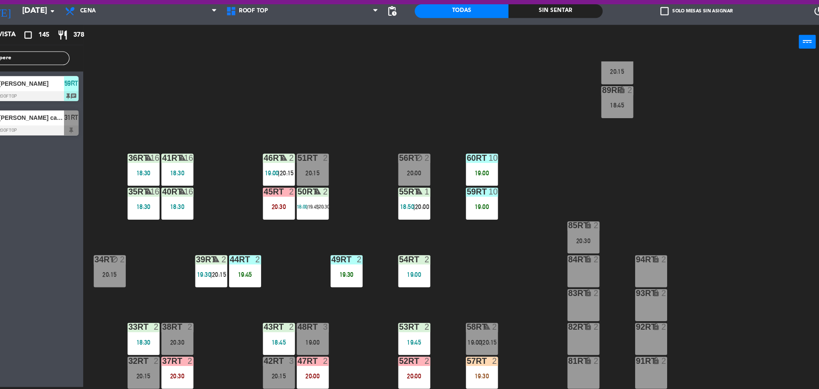
scroll to position [309, 0]
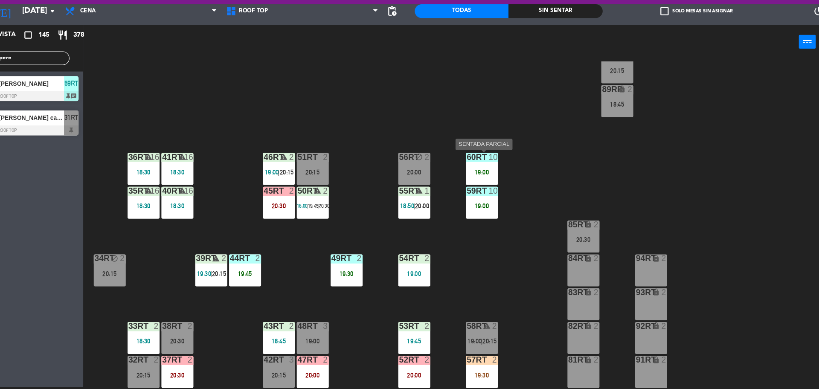
click at [470, 192] on div "60RT 10 19:00" at bounding box center [479, 183] width 30 height 30
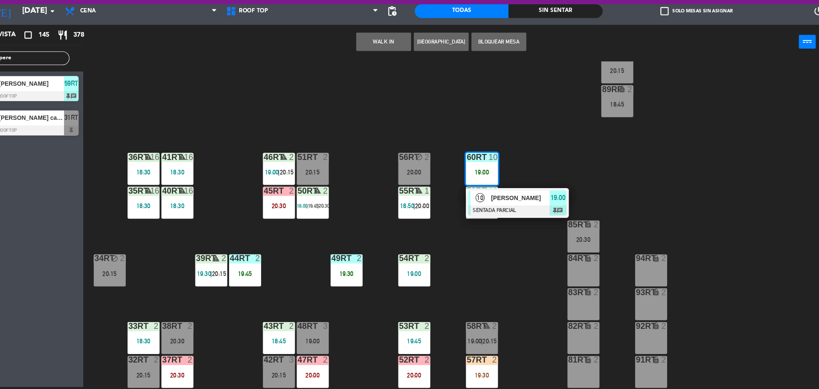
click at [482, 217] on div "10" at bounding box center [477, 210] width 18 height 14
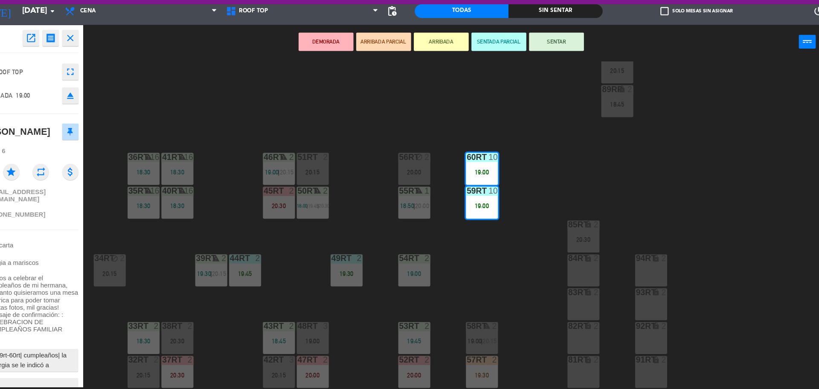
click at [550, 67] on button "SENTAR" at bounding box center [548, 64] width 51 height 17
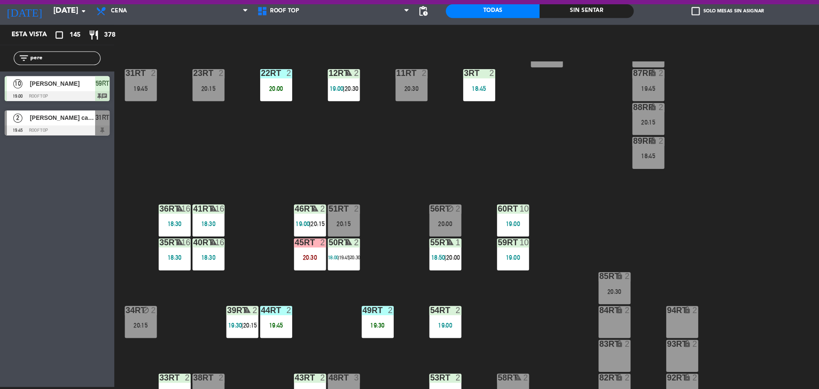
scroll to position [339, 0]
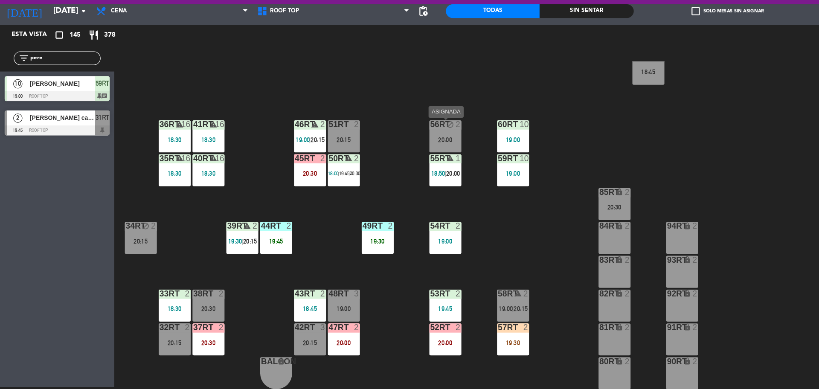
click at [409, 144] on div "block" at bounding box center [415, 142] width 14 height 8
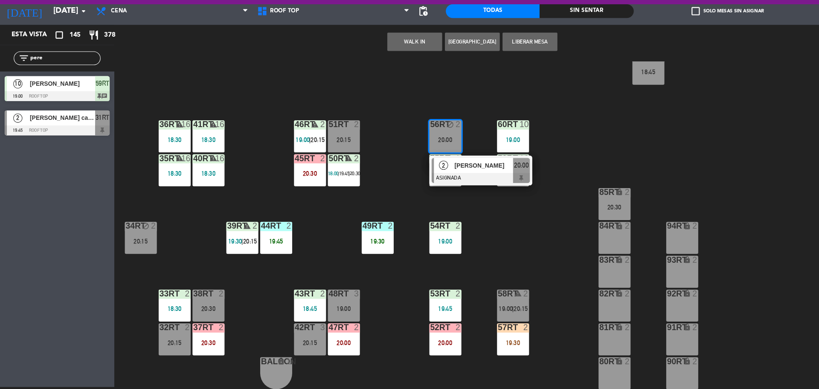
click at [363, 193] on div "18RT 5 19:30 16RT 6 20:30 28RT warning 2 19:16 | 20:30 80RR lock 2 20:15 27RT w…" at bounding box center [467, 236] width 704 height 306
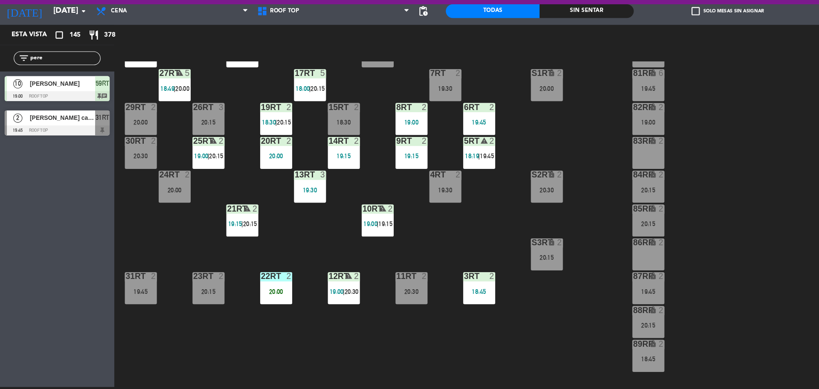
scroll to position [84, 0]
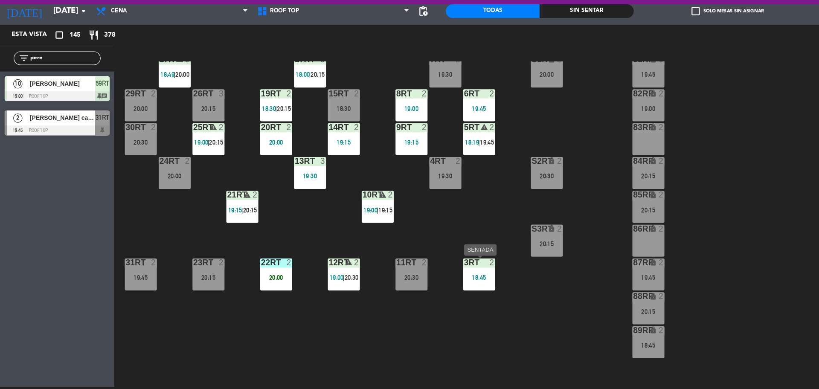
click at [461, 284] on div "18:45" at bounding box center [447, 285] width 30 height 6
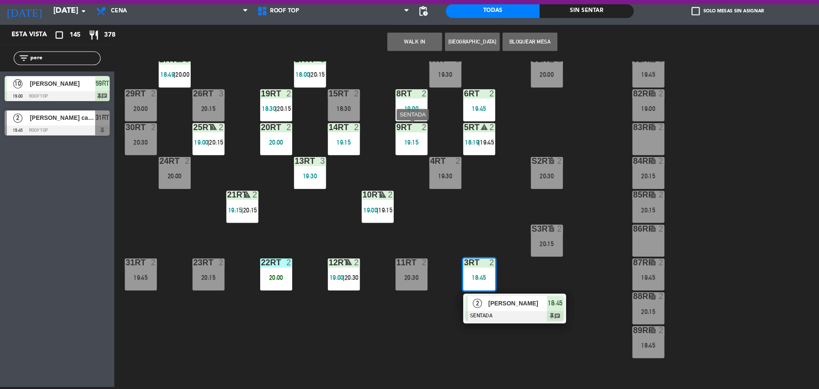
click at [382, 163] on div "9RT 2 19:15" at bounding box center [384, 156] width 30 height 30
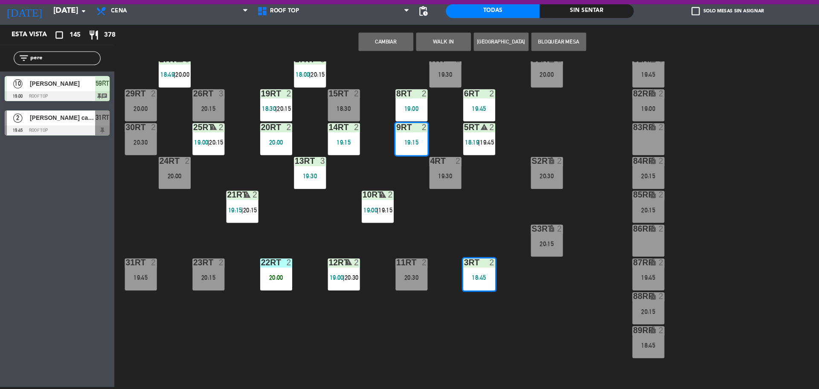
click at [395, 188] on div "18RT 5 19:30 16RT 6 20:30 28RT warning 2 19:16 | 20:30 80RR lock 2 20:15 27RT w…" at bounding box center [467, 236] width 704 height 306
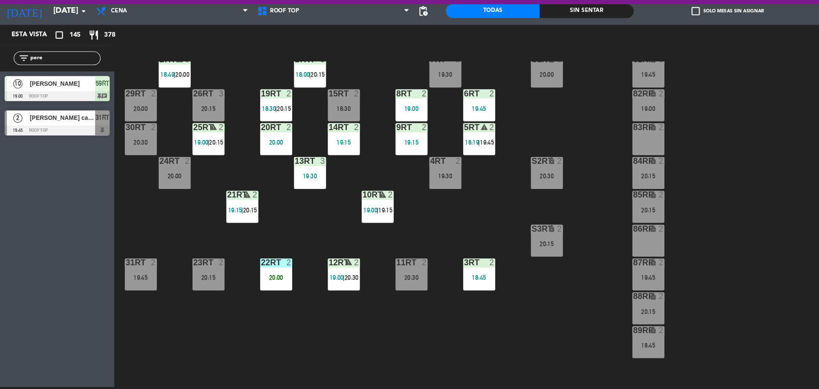
click at [447, 284] on div "18:45" at bounding box center [447, 285] width 30 height 6
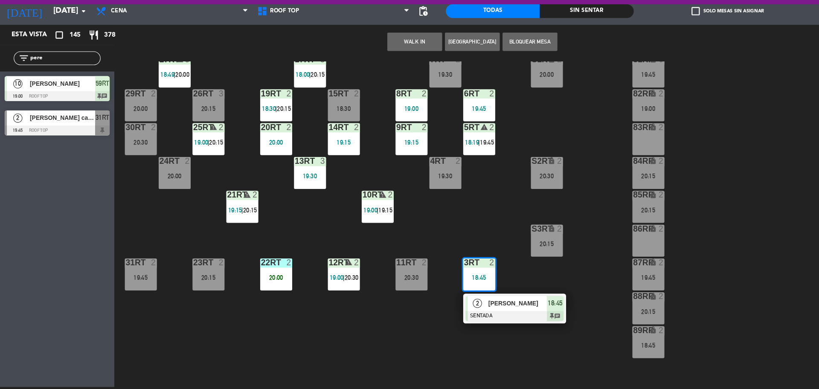
click at [450, 316] on div at bounding box center [480, 320] width 92 height 9
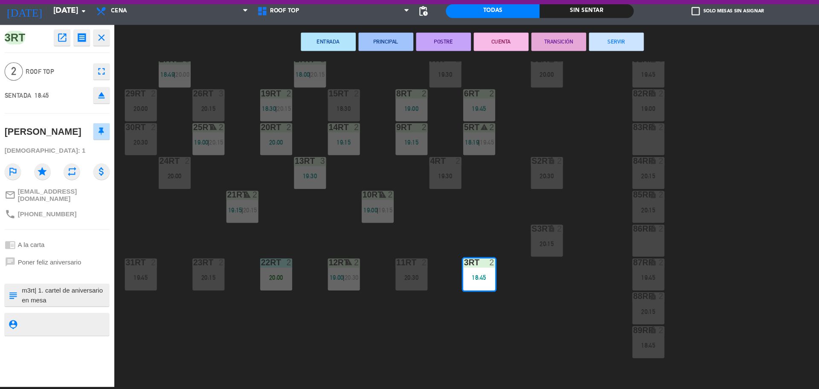
click at [467, 223] on div "18RT 5 19:30 16RT 6 20:30 28RT warning 2 19:16 | 20:30 80RR lock 2 20:15 27RT w…" at bounding box center [467, 236] width 704 height 306
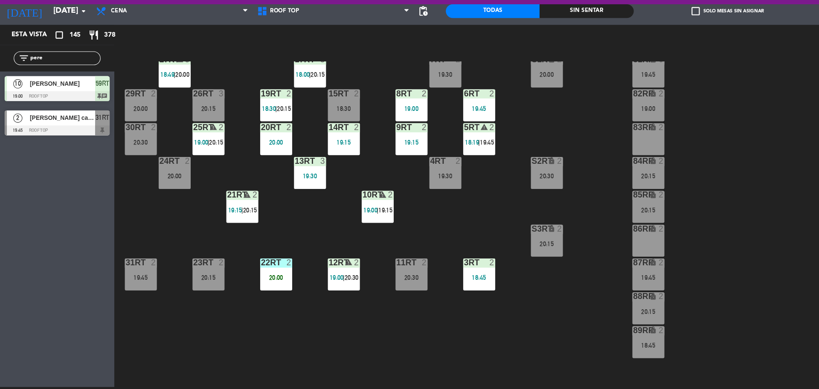
click at [374, 156] on div "19:15" at bounding box center [384, 159] width 30 height 6
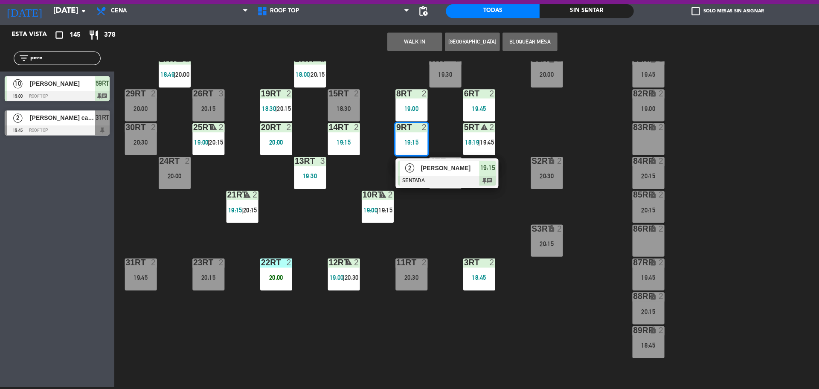
click at [392, 183] on span "[PERSON_NAME]" at bounding box center [419, 182] width 55 height 9
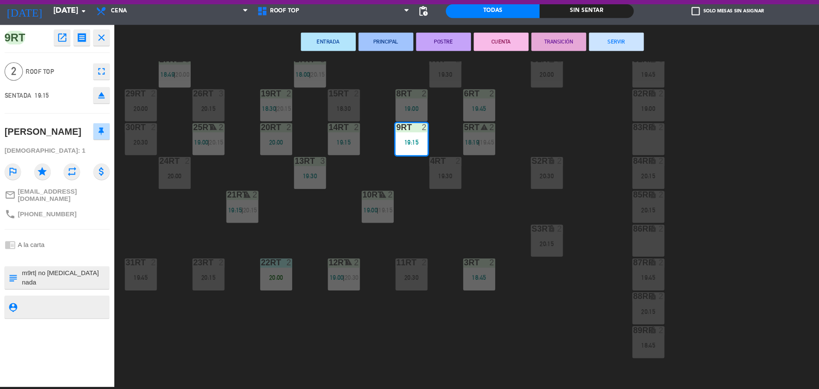
click at [586, 65] on button "SERVIR" at bounding box center [574, 64] width 51 height 17
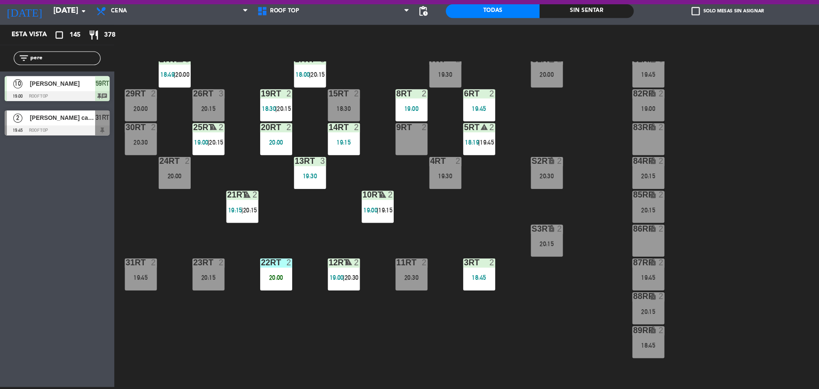
click at [458, 287] on div "18:45" at bounding box center [447, 285] width 30 height 6
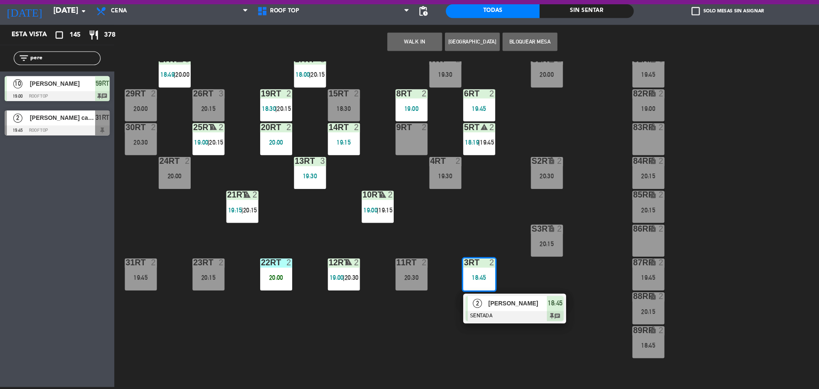
click at [373, 160] on div "9RT 2" at bounding box center [384, 156] width 30 height 30
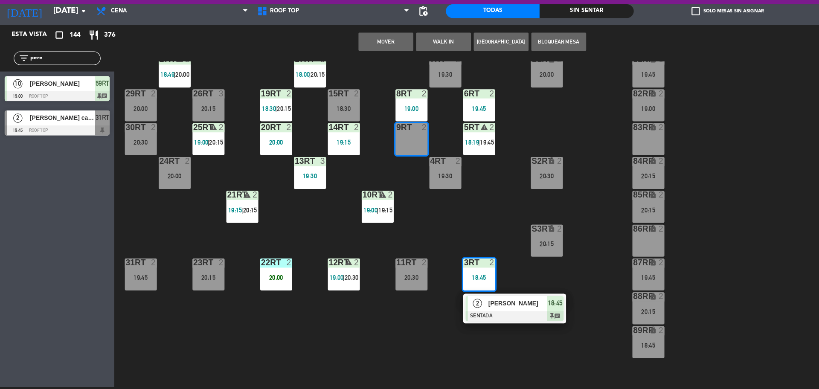
click at [357, 68] on button "Mover" at bounding box center [359, 64] width 51 height 17
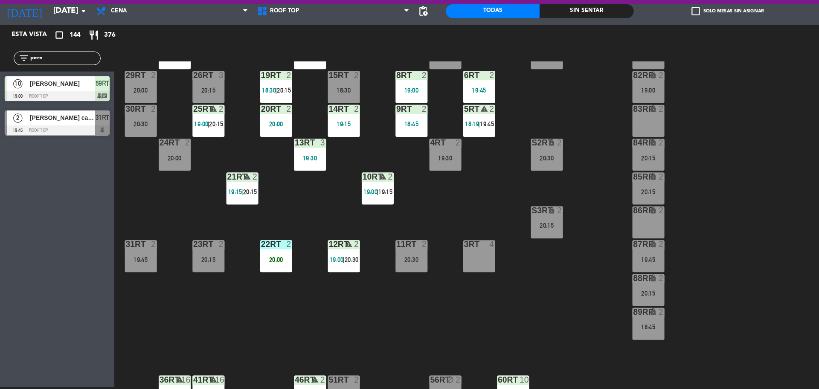
scroll to position [102, 0]
click at [257, 138] on div "20:00" at bounding box center [258, 141] width 30 height 6
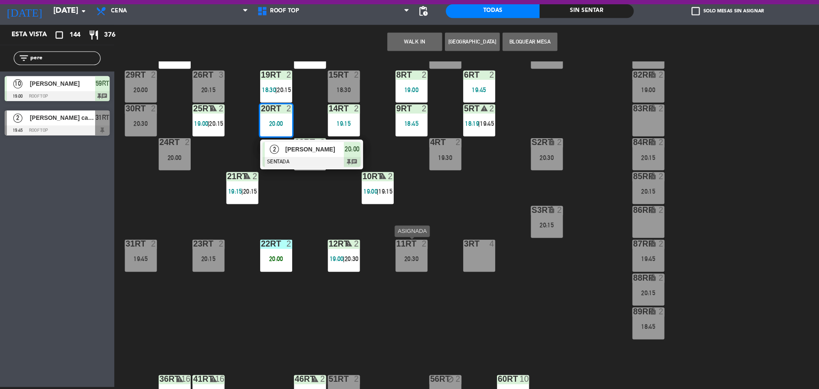
click at [380, 265] on div "20:30" at bounding box center [384, 267] width 30 height 6
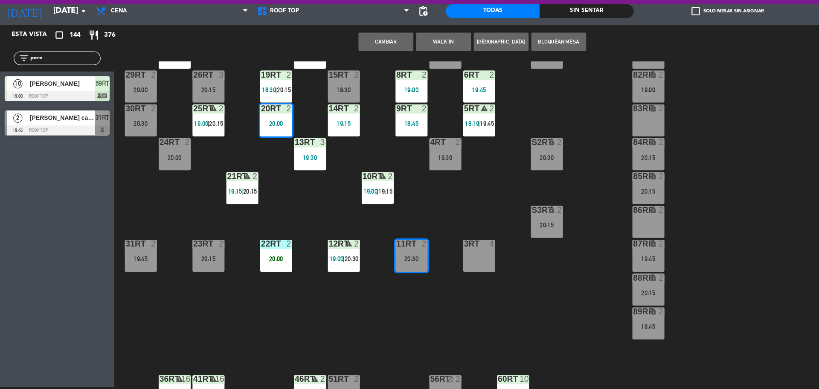
click at [359, 63] on button "Cambiar" at bounding box center [359, 64] width 51 height 17
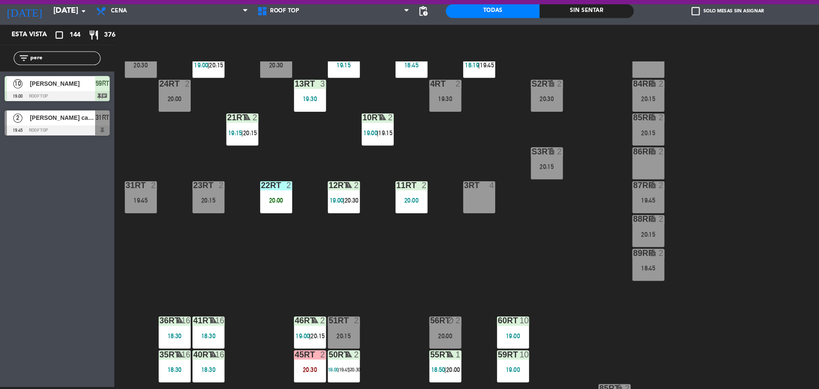
scroll to position [124, 0]
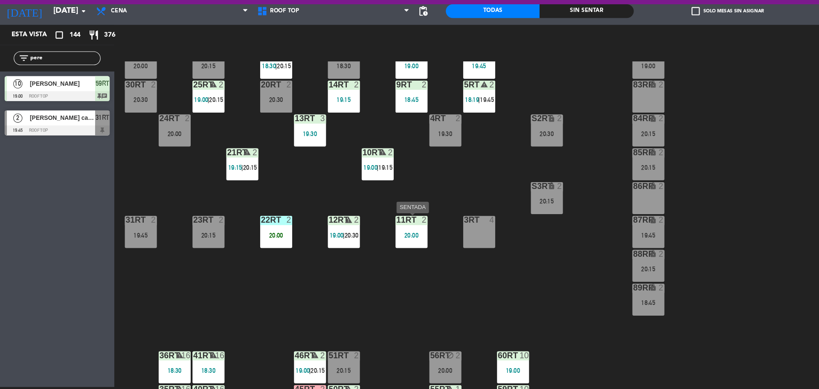
click at [383, 240] on div "11RT 2 20:00" at bounding box center [384, 242] width 30 height 30
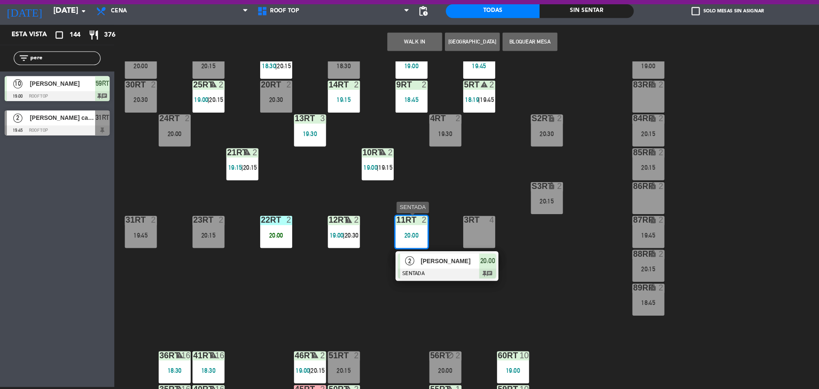
click at [394, 276] on div at bounding box center [417, 280] width 92 height 9
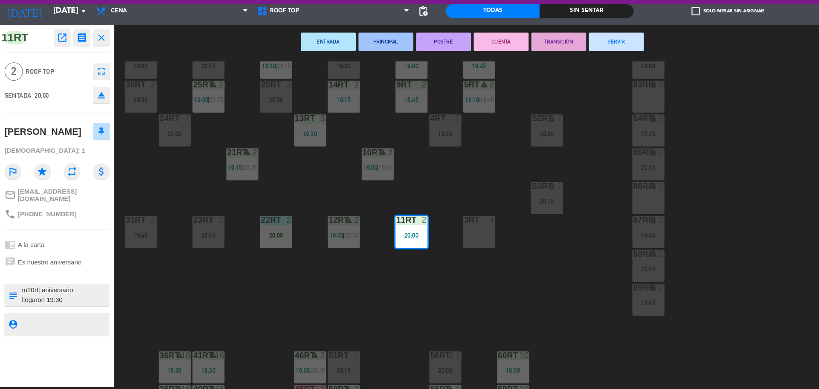
click at [31, 292] on textarea at bounding box center [60, 301] width 81 height 18
type textarea "m11rt| aniversario llegaron 19:30"
click at [44, 323] on textarea at bounding box center [60, 328] width 81 height 11
click at [400, 206] on div "18RT 5 19:30 16RT 6 20:30 28RT warning 2 19:16 | 20:30 80RR lock 2 20:15 27RT w…" at bounding box center [467, 236] width 704 height 306
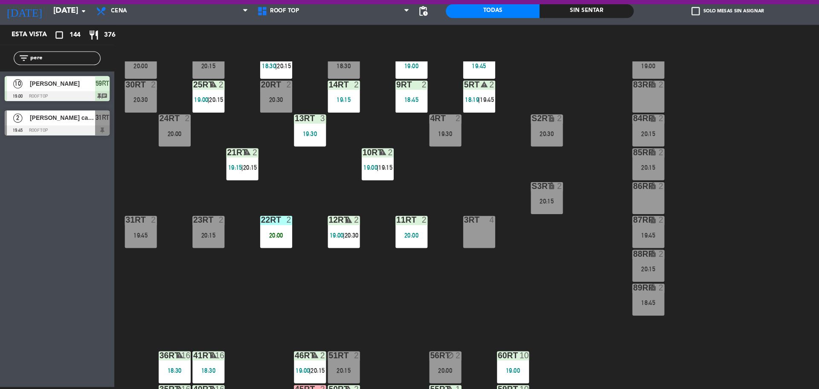
click at [391, 122] on div "18:45" at bounding box center [384, 119] width 30 height 6
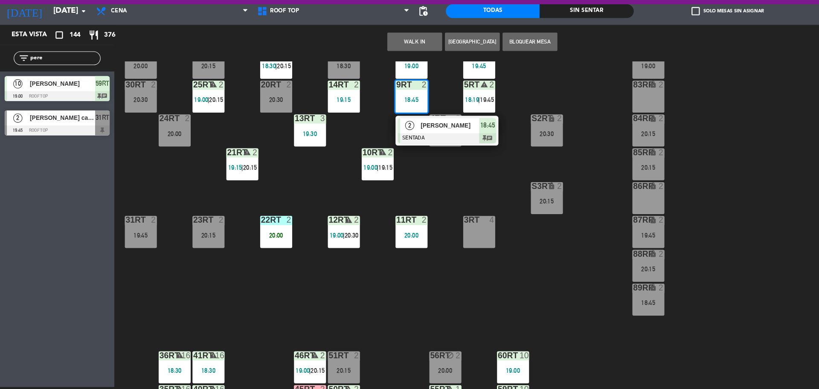
click at [398, 141] on span "[PERSON_NAME]" at bounding box center [419, 143] width 55 height 9
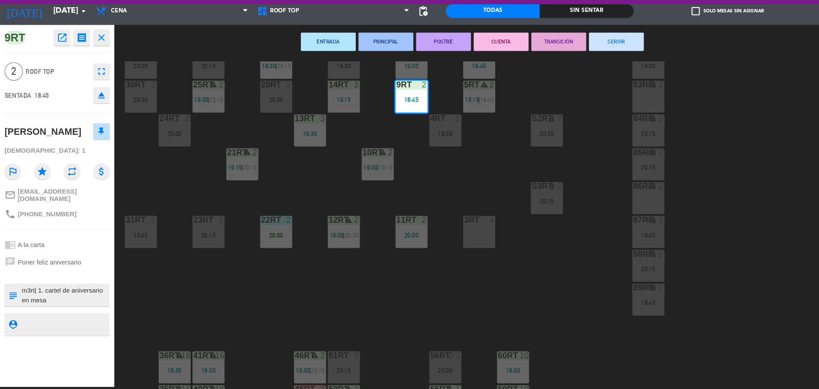
click at [28, 292] on textarea at bounding box center [60, 301] width 81 height 18
type textarea "m9rt| 1. cartel de aniversario en mesa llego 18:11"
click at [43, 325] on textarea at bounding box center [60, 328] width 81 height 11
drag, startPoint x: 43, startPoint y: 325, endPoint x: 240, endPoint y: 290, distance: 199.7
click at [240, 290] on div "9RT open_in_new receipt 6:45 PM [DATE] 2 personas anniversary [PERSON_NAME] 9RT…" at bounding box center [409, 219] width 819 height 340
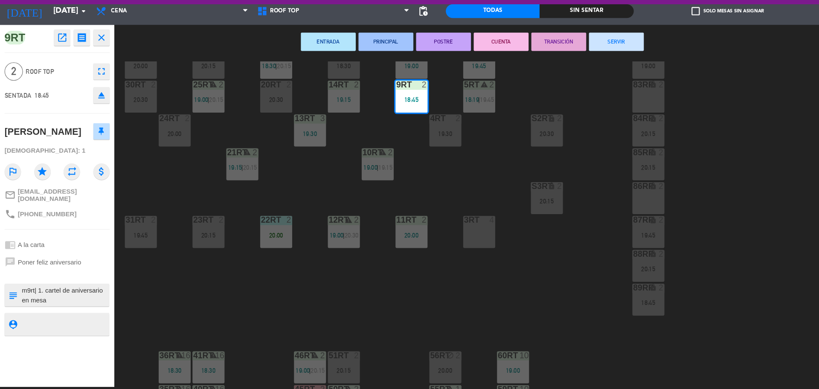
click at [240, 290] on div "18RT 5 19:30 16RT 6 20:30 28RT warning 2 19:16 | 20:30 80RR lock 2 20:15 27RT w…" at bounding box center [467, 236] width 704 height 306
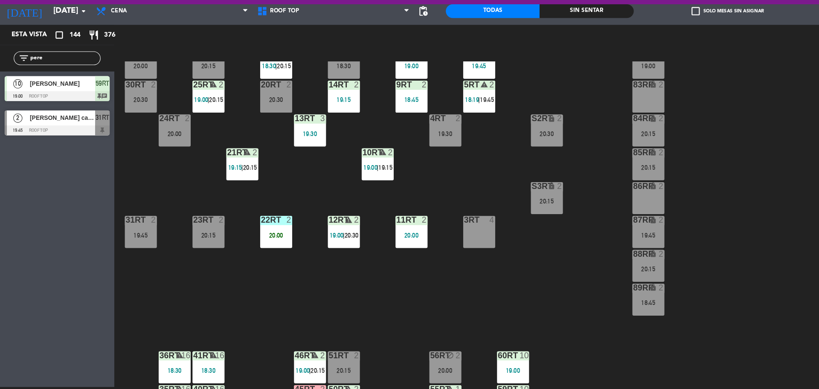
scroll to position [339, 0]
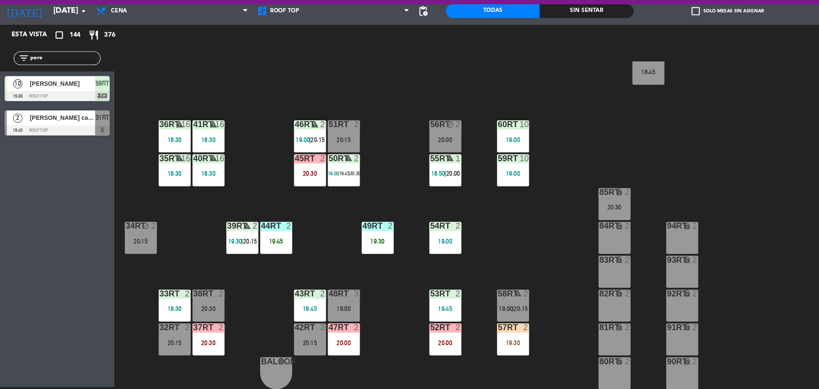
click at [475, 343] on div "19:30" at bounding box center [479, 346] width 30 height 6
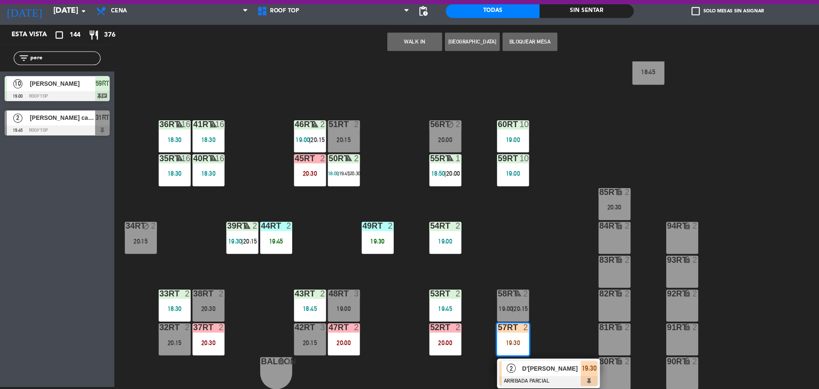
click at [540, 277] on div "18RT 5 19:30 16RT 6 20:30 28RT warning 2 19:16 | 20:30 80RR lock 2 20:15 27RT w…" at bounding box center [467, 236] width 704 height 306
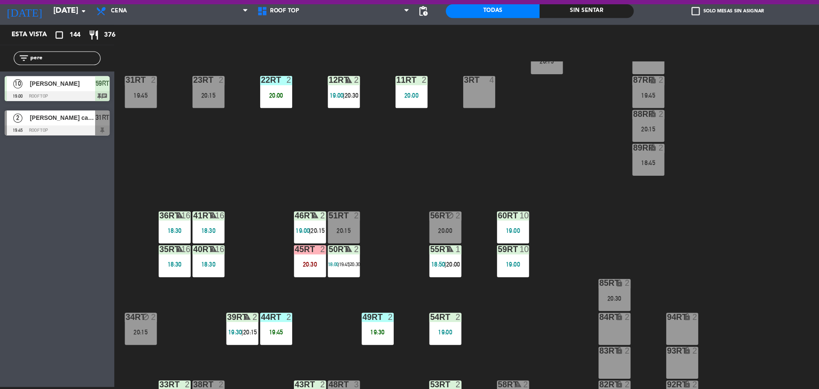
scroll to position [250, 0]
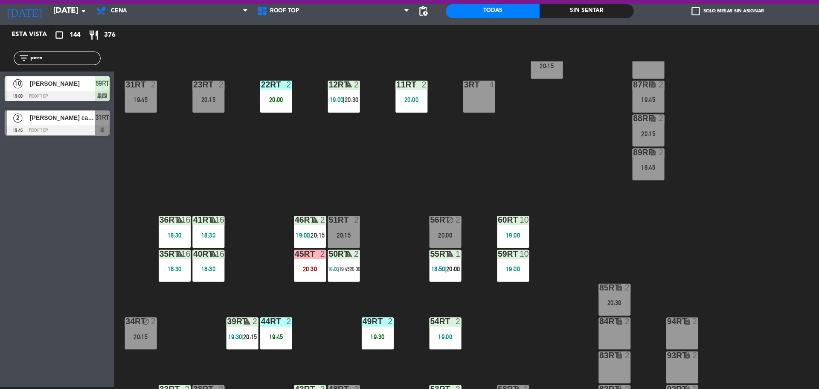
click at [63, 82] on input "pere" at bounding box center [60, 79] width 66 height 9
type input "p"
type input "d"
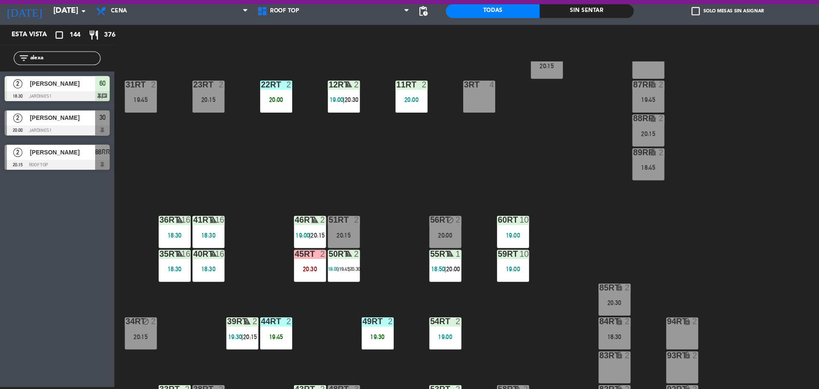
click at [64, 247] on div "Esta vista crop_square 144 restaurant 376 filter_list alexa 2 [PERSON_NAME] 18:…" at bounding box center [53, 218] width 107 height 338
click at [80, 80] on input "alexa" at bounding box center [60, 79] width 66 height 9
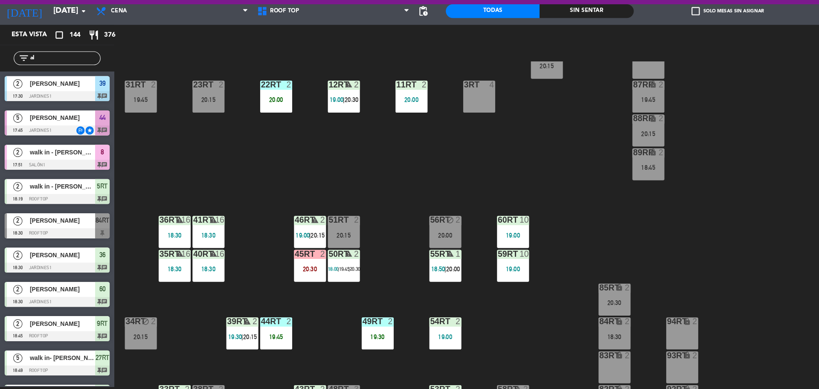
type input "a"
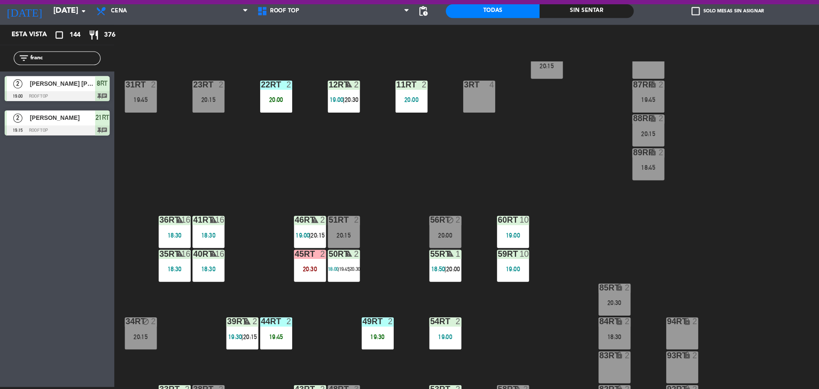
type input "franc"
click at [81, 203] on div "Esta vista crop_square 144 restaurant 376 filter_list franc 2 [PERSON_NAME] [PE…" at bounding box center [53, 218] width 107 height 338
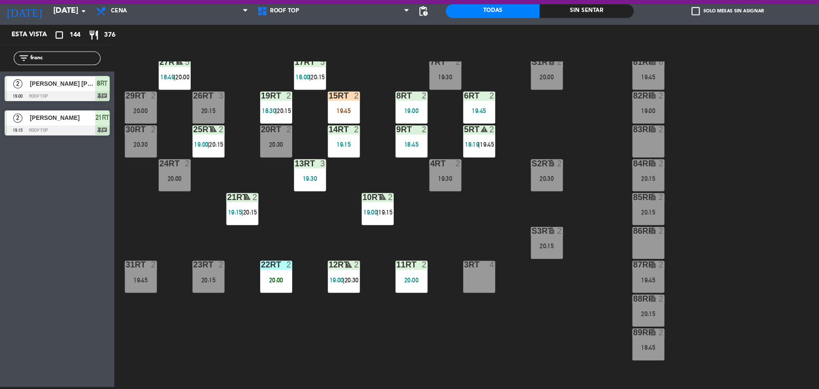
scroll to position [83, 0]
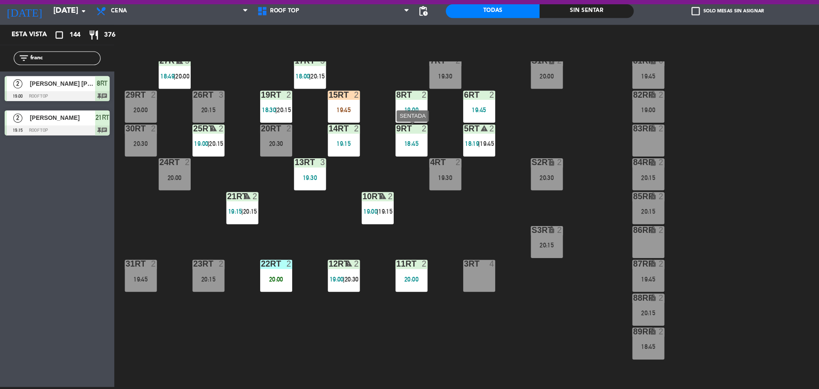
click at [371, 169] on div "9RT 2 18:45" at bounding box center [384, 157] width 30 height 30
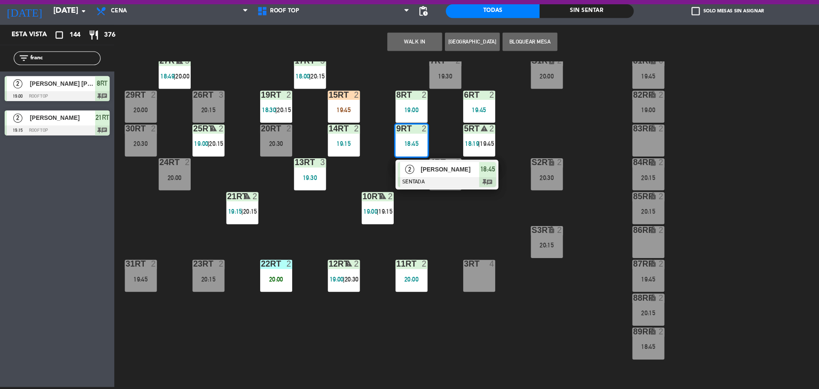
click at [443, 282] on div "3RT 4" at bounding box center [447, 283] width 30 height 30
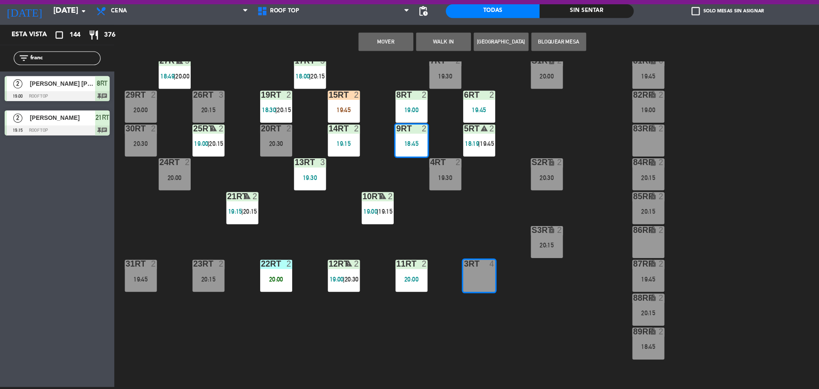
click at [346, 66] on button "Mover" at bounding box center [359, 64] width 51 height 17
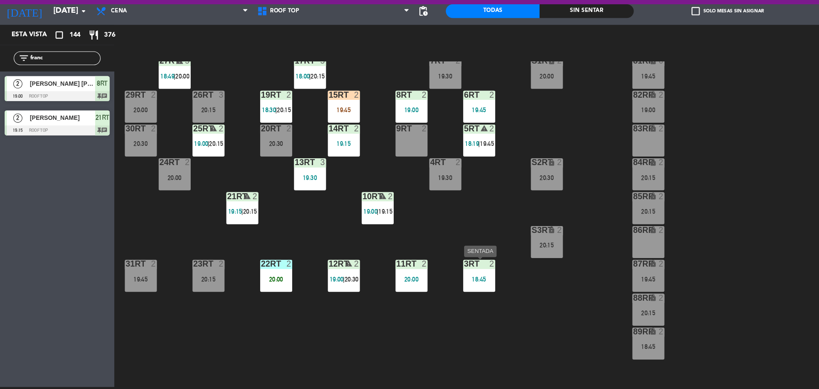
click at [447, 288] on div "18:45" at bounding box center [447, 286] width 30 height 6
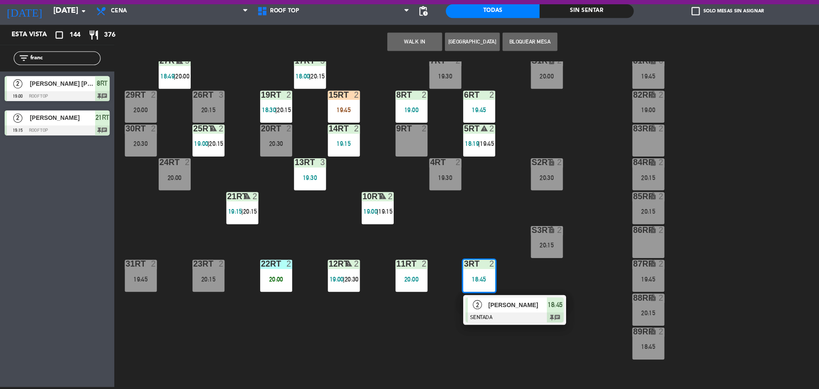
click at [451, 306] on div "2" at bounding box center [445, 310] width 18 height 14
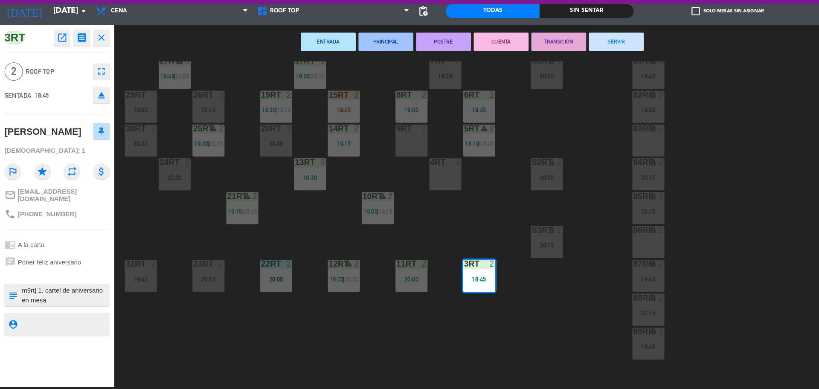
click at [29, 292] on textarea at bounding box center [60, 301] width 81 height 18
type textarea "m3rt| 1. cartel de aniversario en mesa llego 18:11"
click at [35, 318] on div at bounding box center [60, 328] width 81 height 21
click at [38, 323] on textarea at bounding box center [60, 328] width 81 height 11
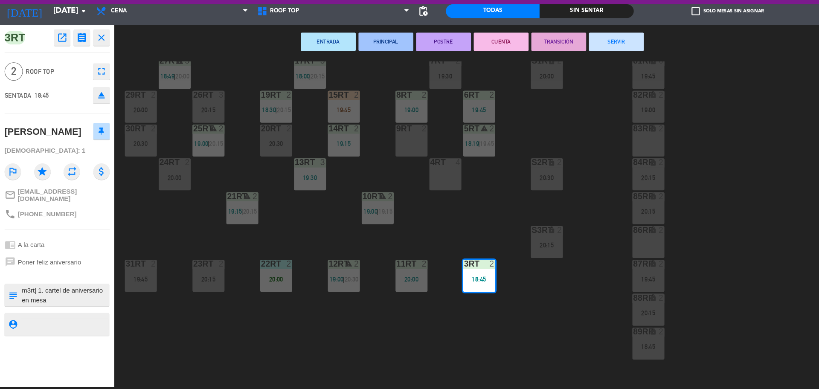
click at [533, 140] on div "18RT 5 19:30 16RT 6 20:30 28RT warning 2 19:16 | 20:30 80RR lock 2 20:15 27RT w…" at bounding box center [467, 236] width 704 height 306
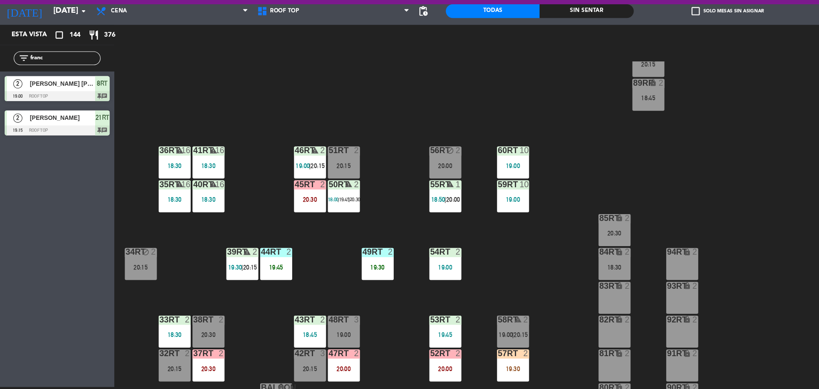
scroll to position [339, 0]
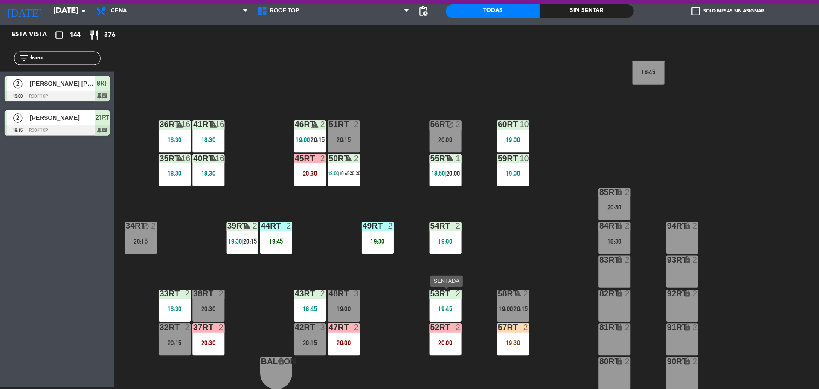
click at [409, 301] on div at bounding box center [415, 300] width 14 height 8
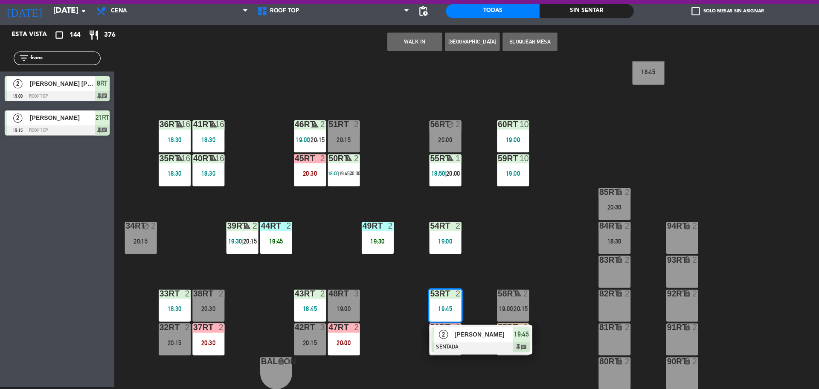
click at [479, 261] on div "18RT 5 19:30 16RT 6 20:30 28RT warning 2 19:16 | 20:30 80RR lock 2 20:15 27RT w…" at bounding box center [467, 236] width 704 height 306
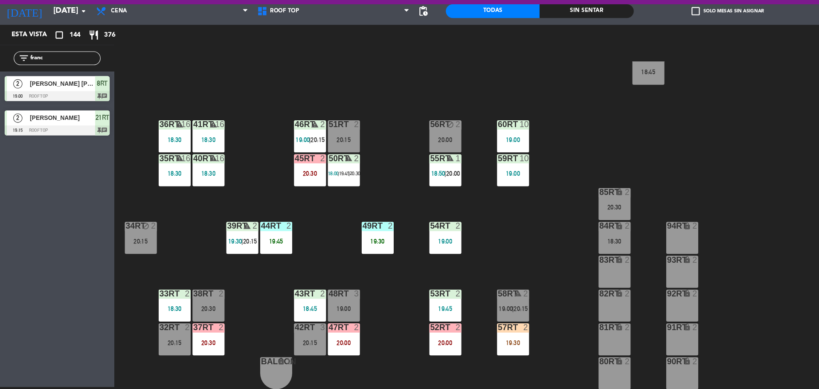
scroll to position [270, 0]
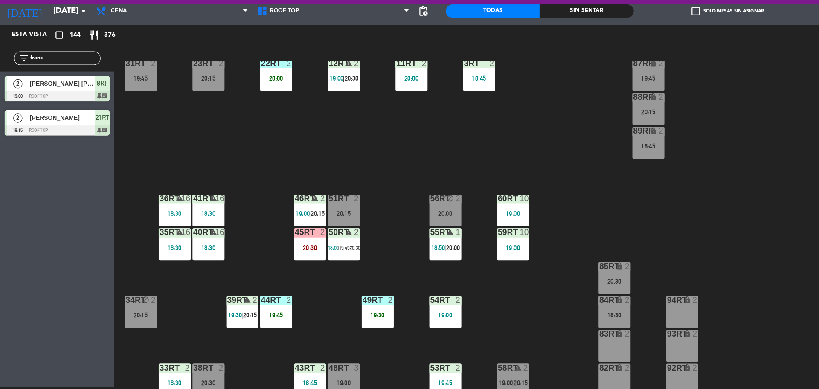
click at [424, 212] on div "2" at bounding box center [429, 211] width 14 height 8
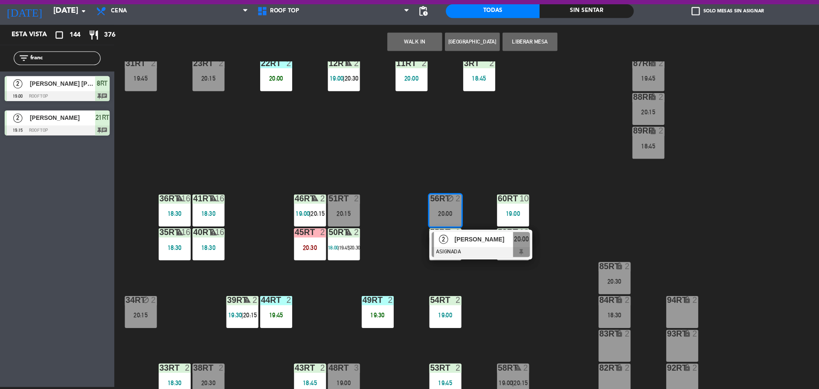
click at [424, 212] on div "2" at bounding box center [429, 211] width 14 height 8
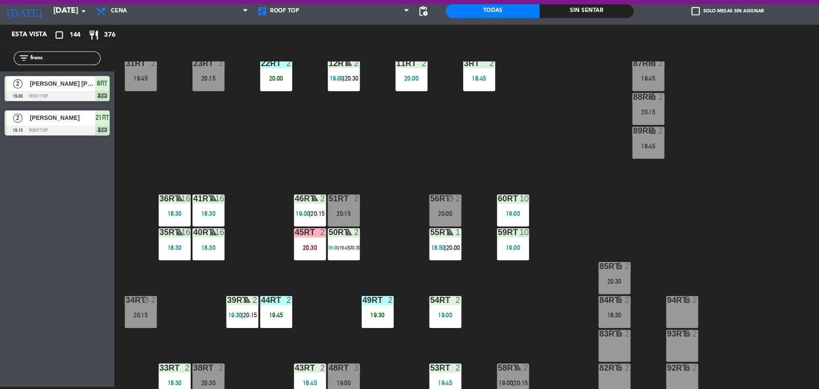
click at [414, 260] on div "55RT warning 1 18:50 | 20:00" at bounding box center [416, 254] width 30 height 30
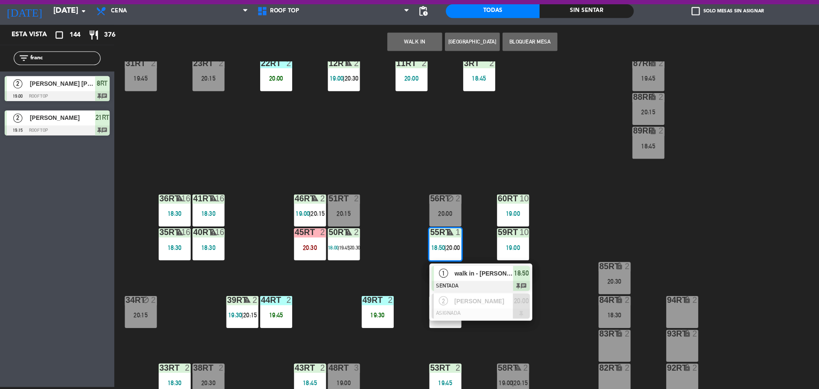
click at [379, 192] on div "18RT 5 19:30 16RT 6 20:30 28RT warning 2 19:16 | 20:30 80RR lock 2 20:15 27RT w…" at bounding box center [467, 236] width 704 height 306
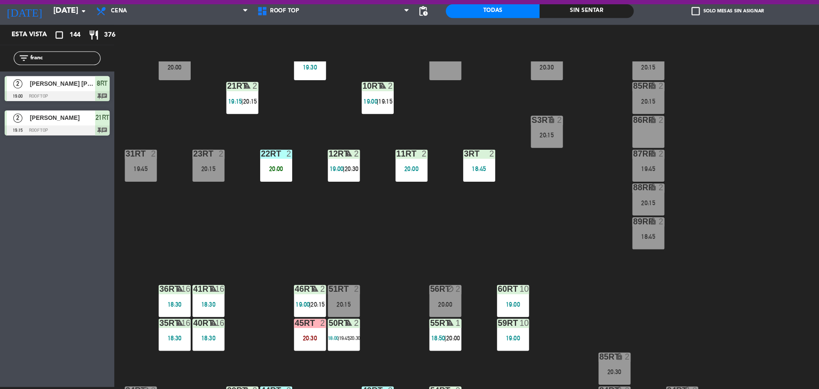
scroll to position [185, 0]
click at [47, 78] on input "franc" at bounding box center [60, 79] width 66 height 9
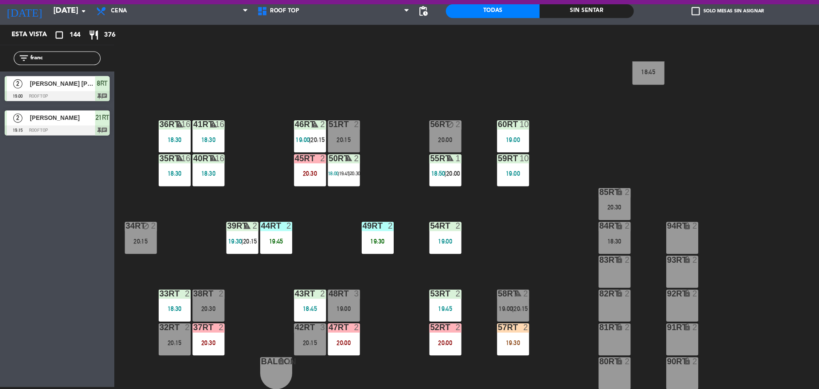
click at [481, 344] on div "19:30" at bounding box center [479, 346] width 30 height 6
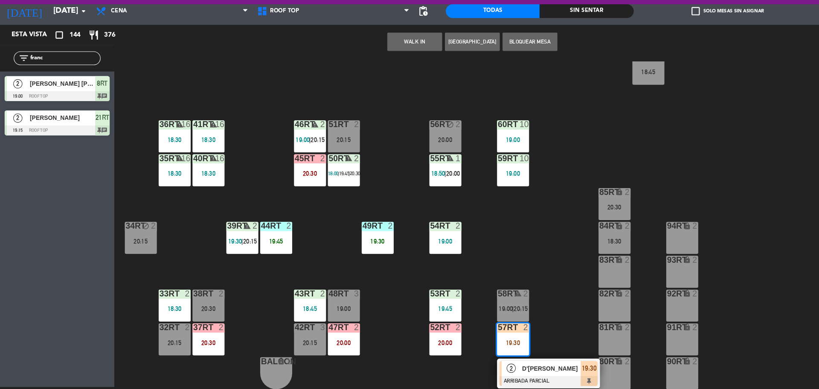
click at [514, 272] on div "18RT 5 19:30 16RT 6 20:30 28RT warning 2 19:16 | 20:30 80RR lock 2 20:15 27RT w…" at bounding box center [467, 236] width 704 height 306
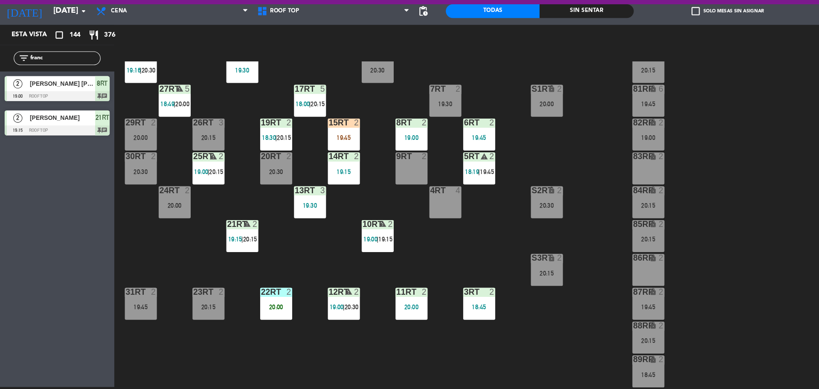
scroll to position [0, 0]
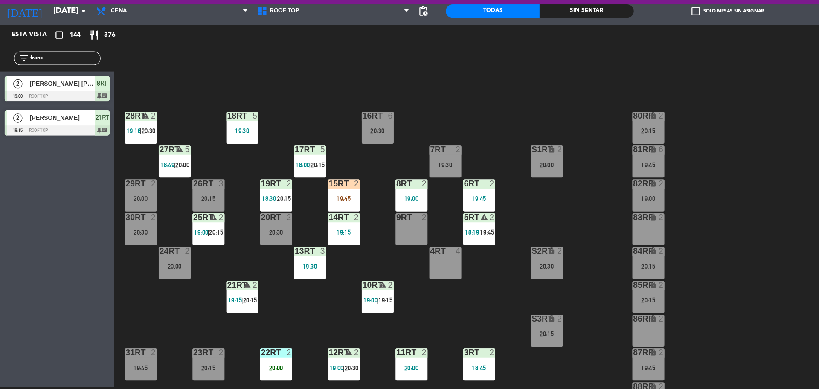
click at [312, 203] on div "15RT 2 19:45" at bounding box center [321, 208] width 30 height 30
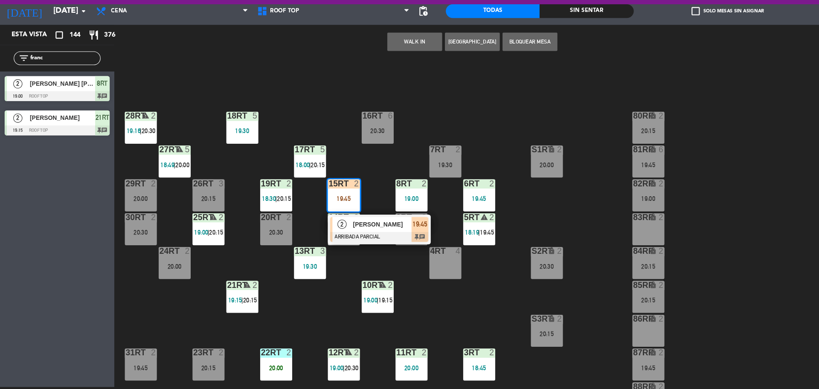
click at [354, 240] on div "[PERSON_NAME]" at bounding box center [355, 235] width 55 height 14
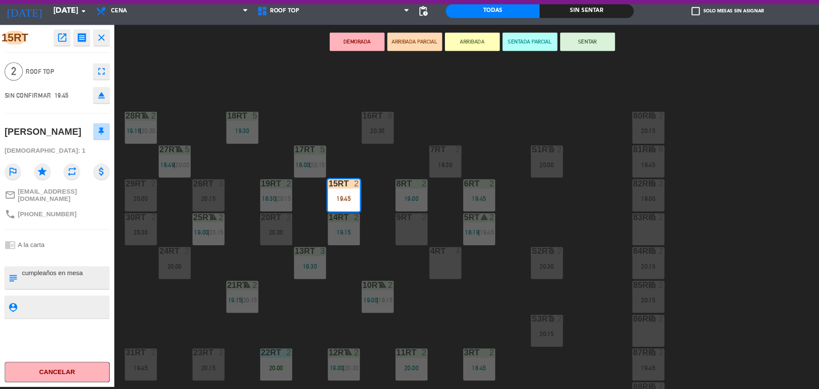
click at [354, 240] on div "18RT 5 19:30 16RT 6 20:30 28RT warning 2 19:16 | 20:30 80RR lock 2 20:15 27RT w…" at bounding box center [467, 236] width 704 height 306
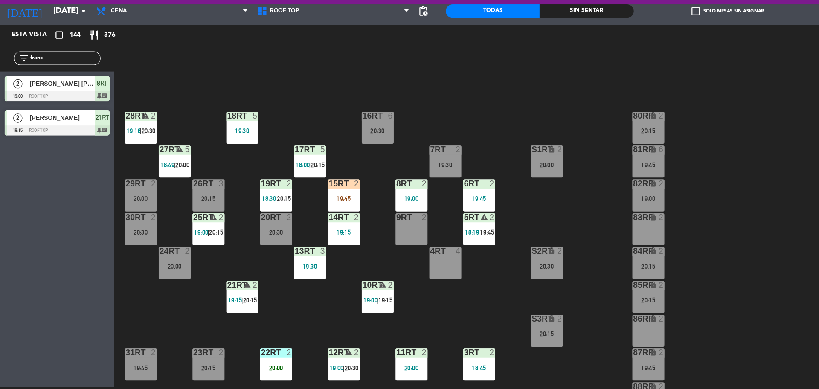
click at [325, 202] on div "15RT 2 19:45" at bounding box center [321, 208] width 30 height 30
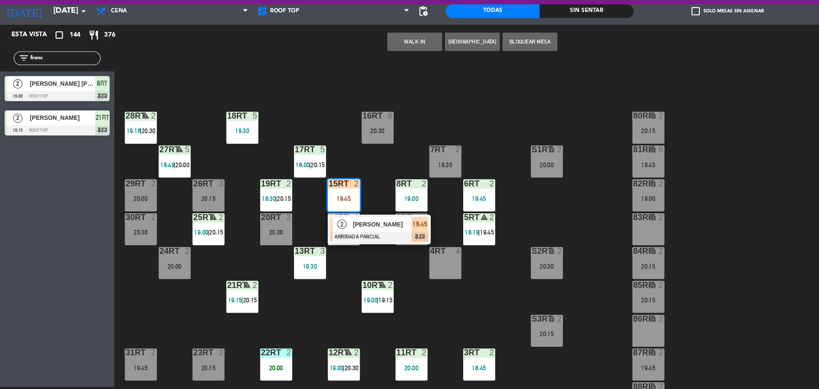
click at [331, 229] on div "[PERSON_NAME]" at bounding box center [355, 235] width 55 height 14
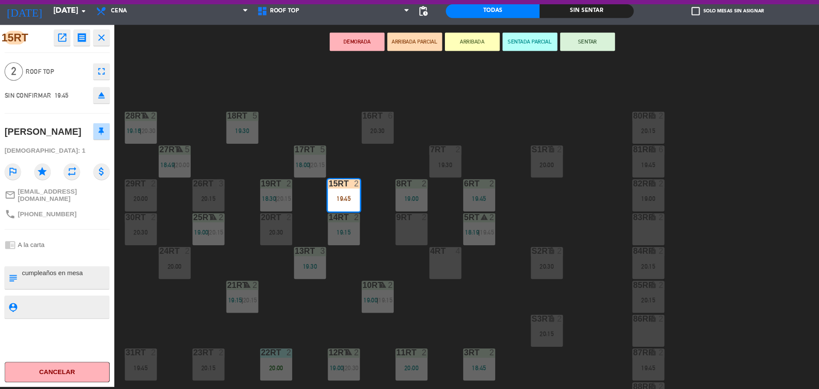
click at [253, 100] on div "18RT 5 19:30 16RT 6 20:30 28RT warning 2 19:16 | 20:30 80RR lock 2 20:15 27RT w…" at bounding box center [467, 236] width 704 height 306
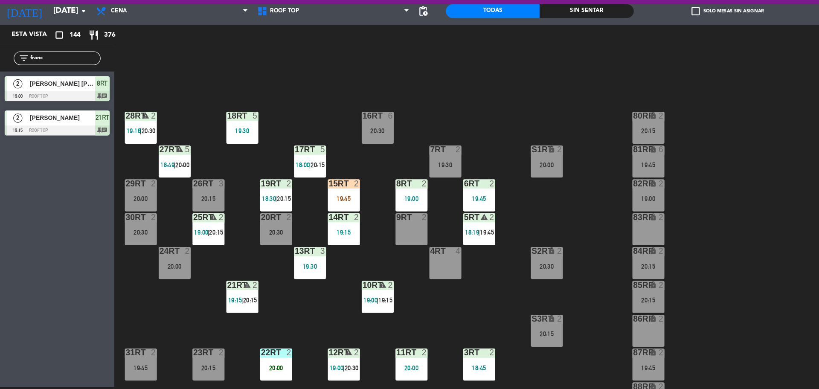
click at [87, 81] on input "franc" at bounding box center [60, 79] width 66 height 9
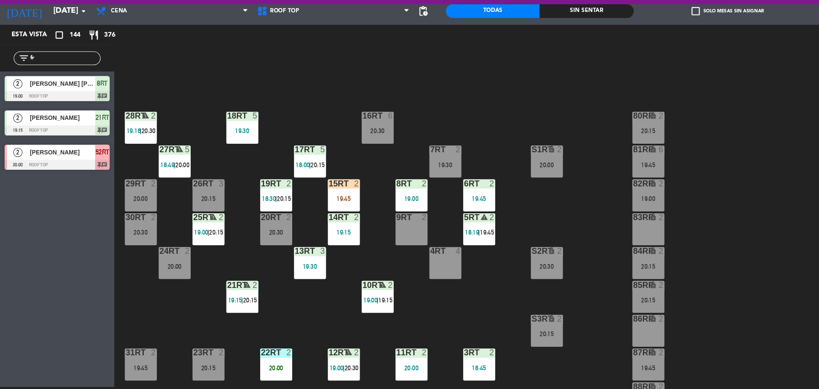
type input "f"
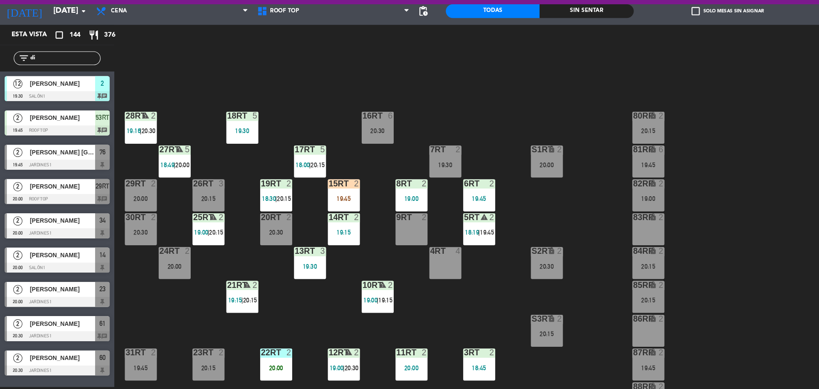
type input "d"
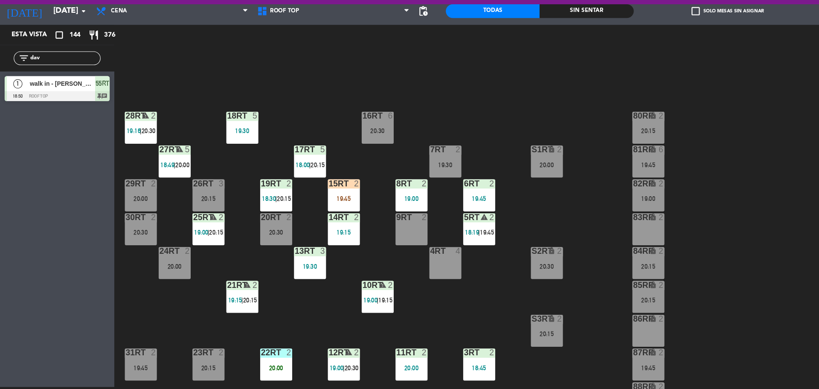
type input "dav"
click at [53, 243] on div "Esta vista crop_square 144 restaurant 376 filter_list dav 1 walk in - [PERSON_N…" at bounding box center [53, 218] width 107 height 338
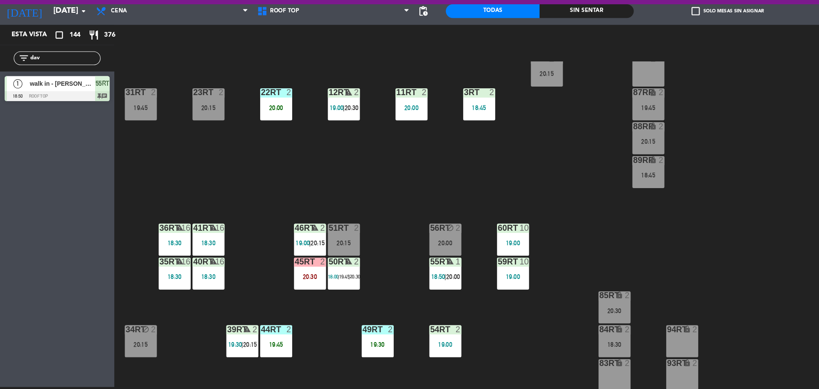
scroll to position [242, 0]
click at [439, 223] on div "18RT 5 19:30 16RT 6 20:30 28RT warning 2 19:16 | 20:30 80RR lock 2 20:15 27RT w…" at bounding box center [467, 236] width 704 height 306
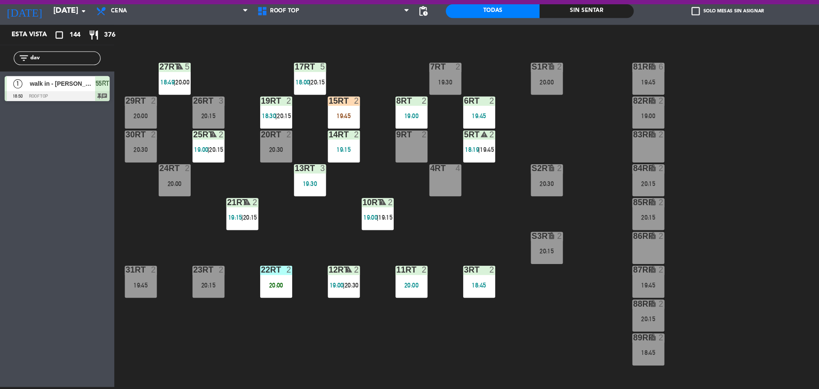
scroll to position [80, 0]
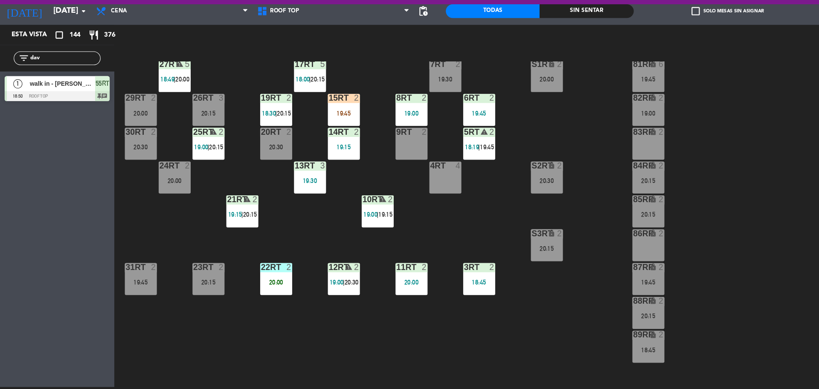
click at [313, 123] on div "15RT 2 19:45" at bounding box center [321, 128] width 30 height 30
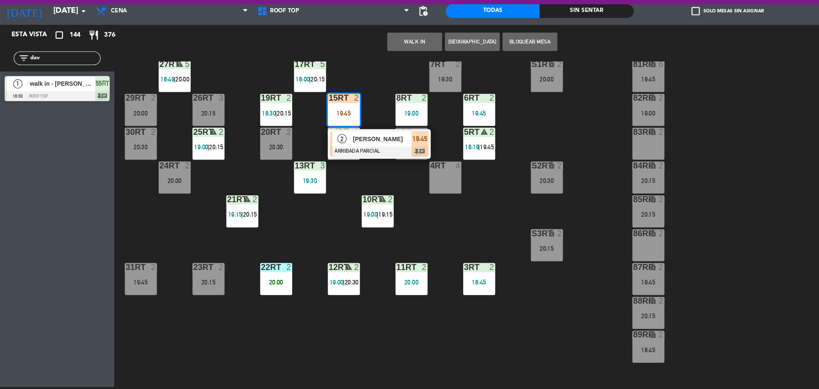
click at [330, 164] on div at bounding box center [354, 167] width 92 height 9
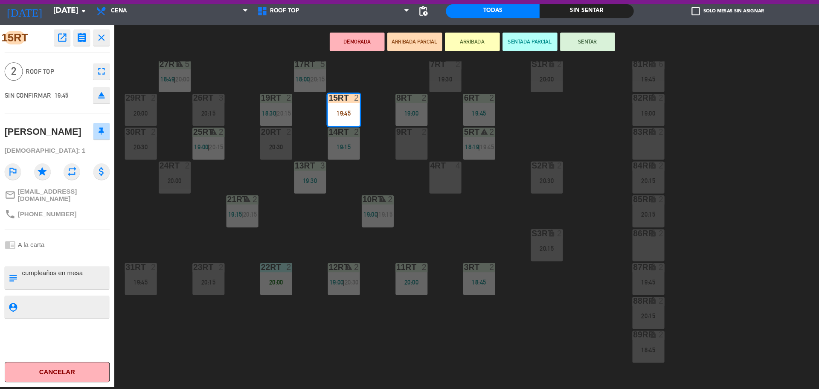
click at [22, 276] on textarea at bounding box center [60, 285] width 81 height 18
type textarea "m15rt| cumpleaños en mesa"
click at [77, 307] on textarea at bounding box center [60, 312] width 81 height 11
click at [548, 67] on button "SENTAR" at bounding box center [548, 64] width 51 height 17
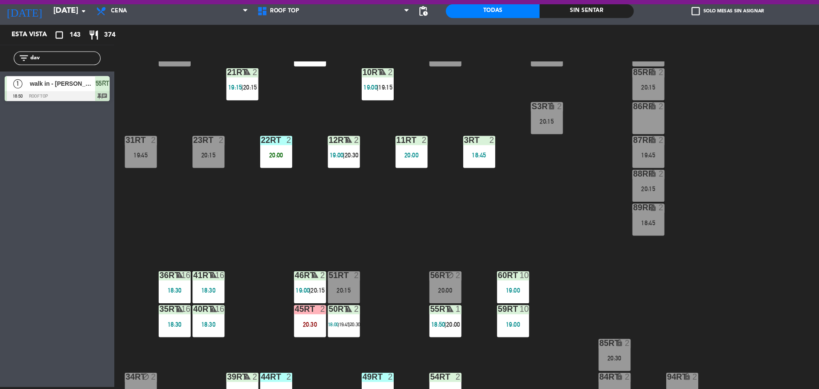
scroll to position [339, 0]
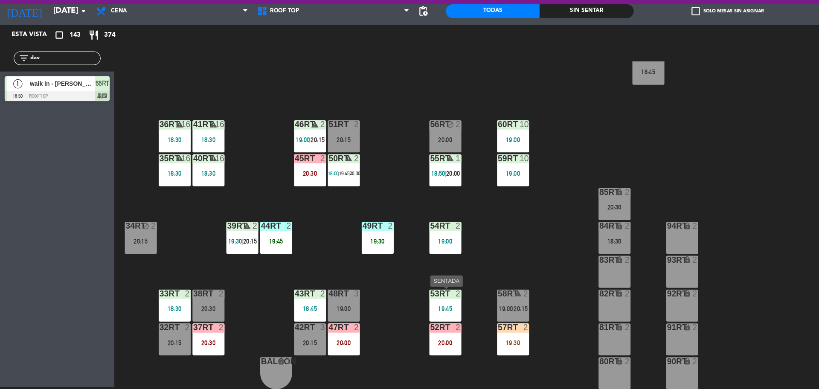
click at [423, 300] on div "2" at bounding box center [429, 300] width 14 height 8
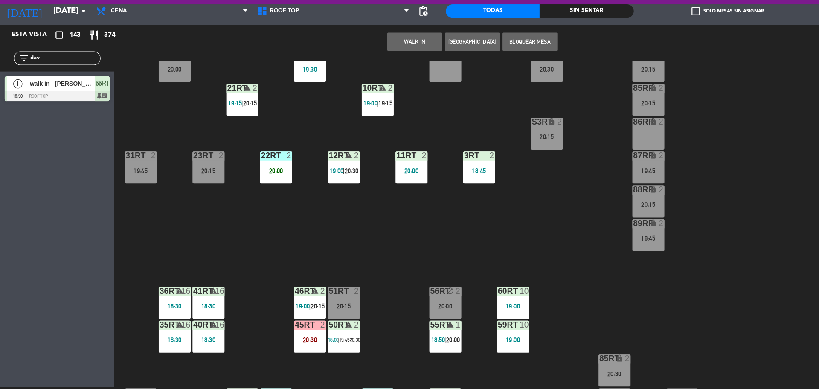
scroll to position [187, 0]
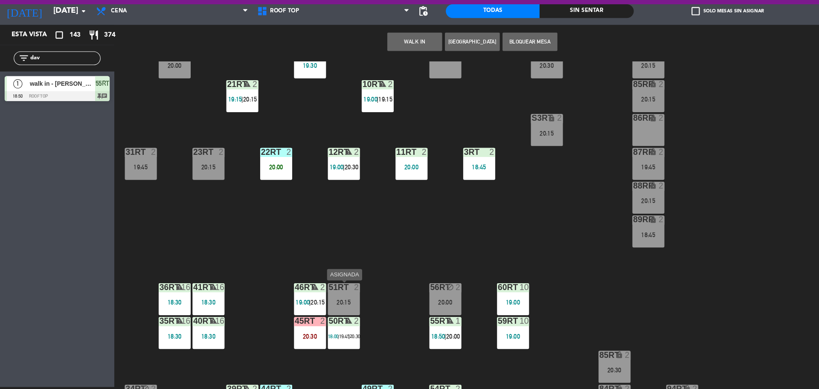
click at [331, 297] on div "2" at bounding box center [332, 294] width 5 height 8
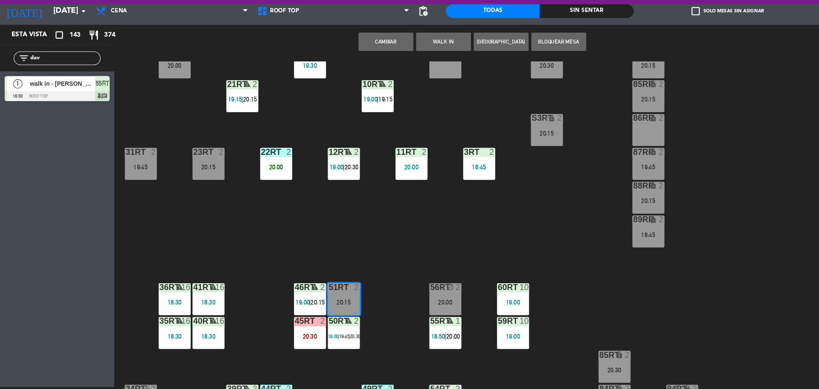
click at [352, 69] on button "Cambiar" at bounding box center [359, 64] width 51 height 17
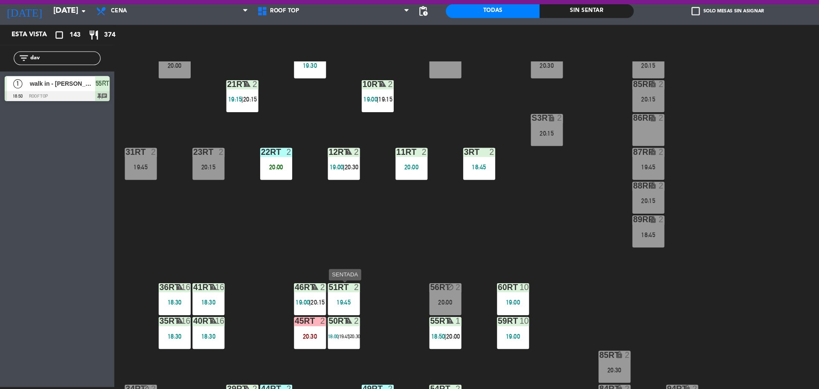
click at [320, 302] on div "51RT 2 19:45" at bounding box center [321, 305] width 30 height 30
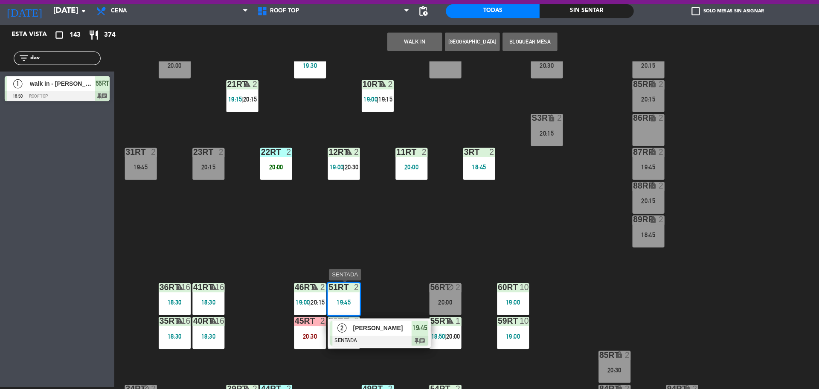
click at [331, 336] on span "[PERSON_NAME]" at bounding box center [356, 332] width 55 height 9
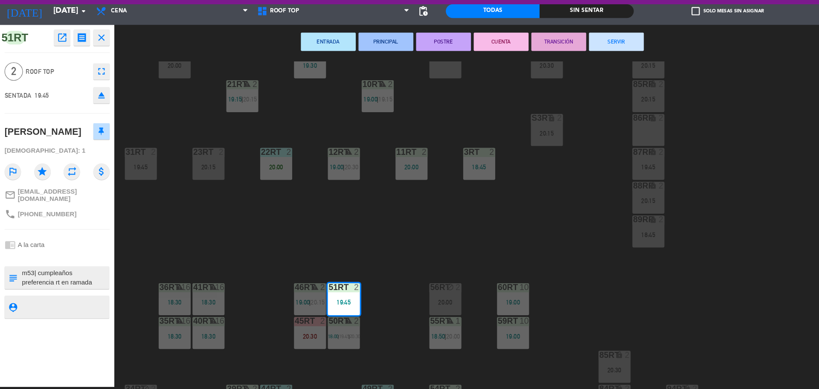
click at [31, 276] on textarea at bounding box center [60, 285] width 81 height 18
type textarea "m51| cumpleaños preferencia rt en ramada"
click at [50, 317] on div at bounding box center [60, 312] width 81 height 21
click at [56, 307] on textarea at bounding box center [60, 312] width 81 height 11
click at [347, 224] on div "18RT 5 19:30 16RT 6 20:30 28RT warning 2 19:16 | 20:30 80RR lock 2 20:15 27RT w…" at bounding box center [467, 236] width 704 height 306
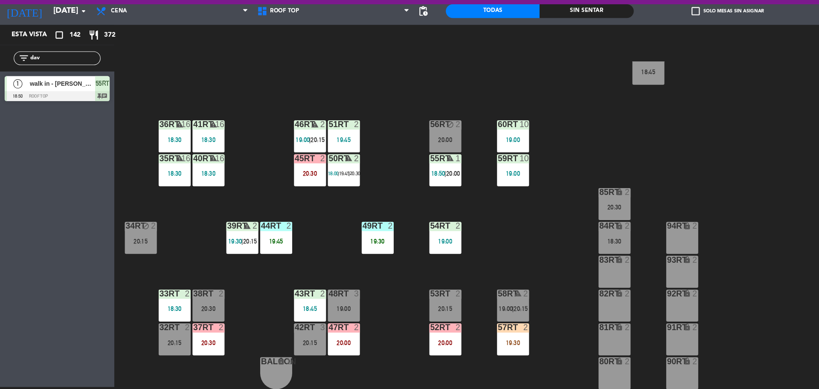
scroll to position [337, 0]
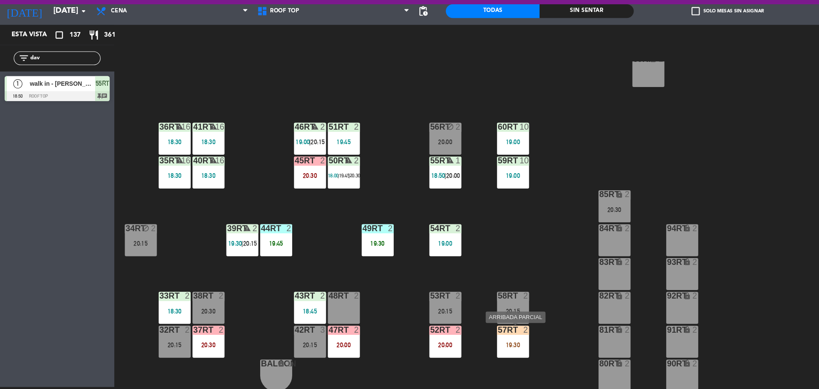
click at [482, 340] on div "57RT 2 19:30" at bounding box center [479, 345] width 30 height 30
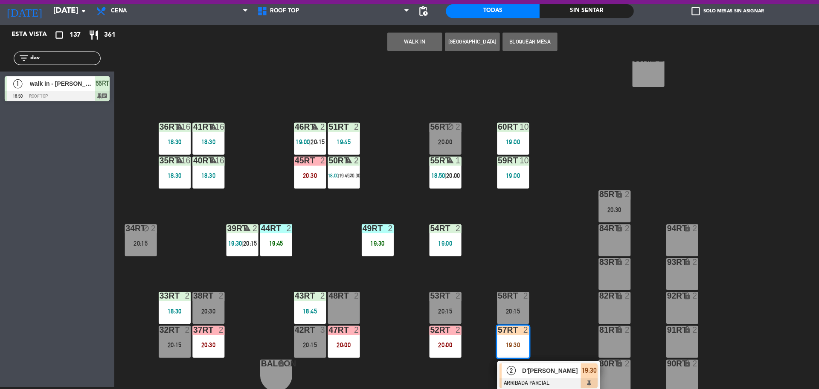
click at [491, 375] on span "D'[PERSON_NAME]" at bounding box center [514, 371] width 55 height 9
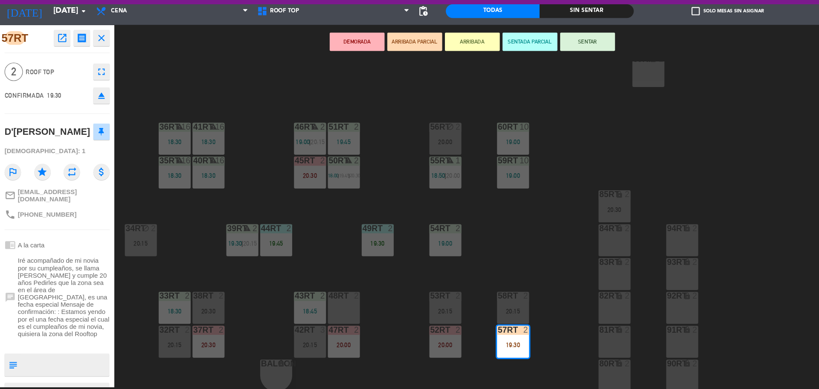
click at [237, 292] on div "18RT 5 19:30 16RT 6 20:30 28RT warning 2 19:16 | 20:30 80RR lock 2 20:15 27RT w…" at bounding box center [467, 236] width 704 height 306
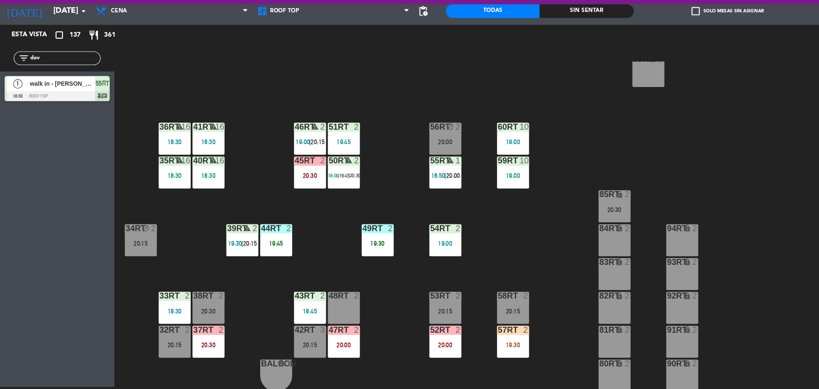
scroll to position [0, 0]
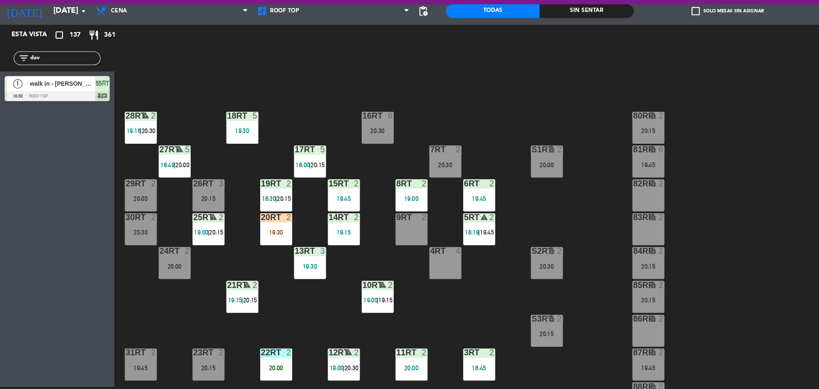
click at [250, 241] on div "19:30" at bounding box center [258, 243] width 30 height 6
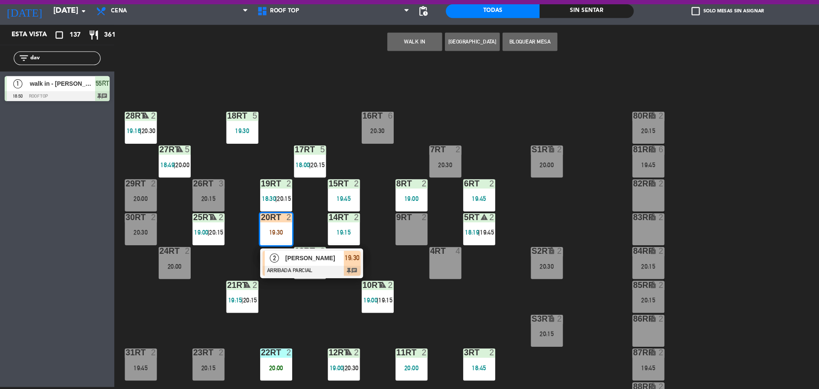
click at [268, 280] on div at bounding box center [291, 278] width 92 height 9
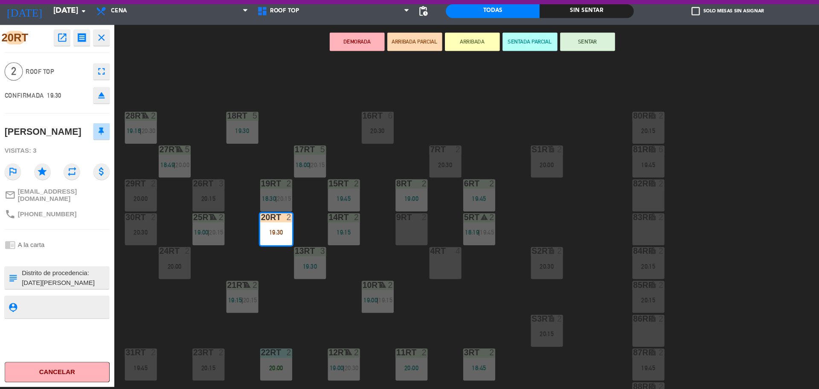
click at [253, 294] on div "18RT 5 19:30 16RT 6 20:30 28RT warning 2 19:16 | 20:30 80RR lock 2 20:15 27RT w…" at bounding box center [467, 236] width 704 height 306
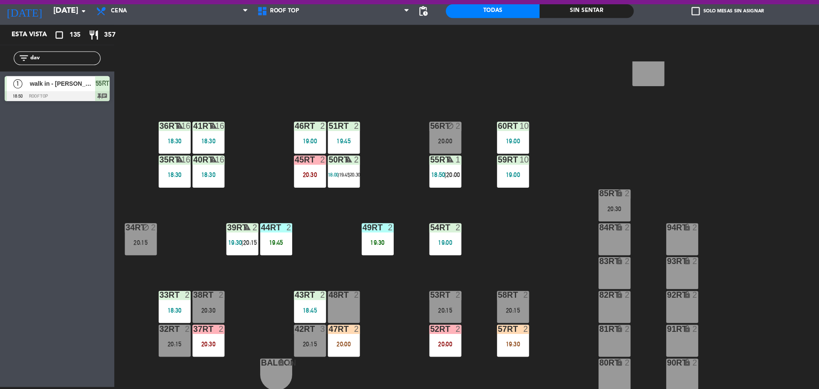
scroll to position [337, 0]
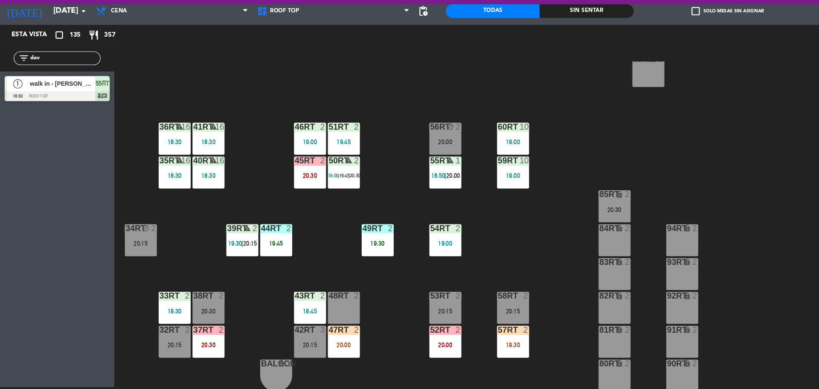
click at [189, 174] on div "warning" at bounding box center [194, 176] width 14 height 8
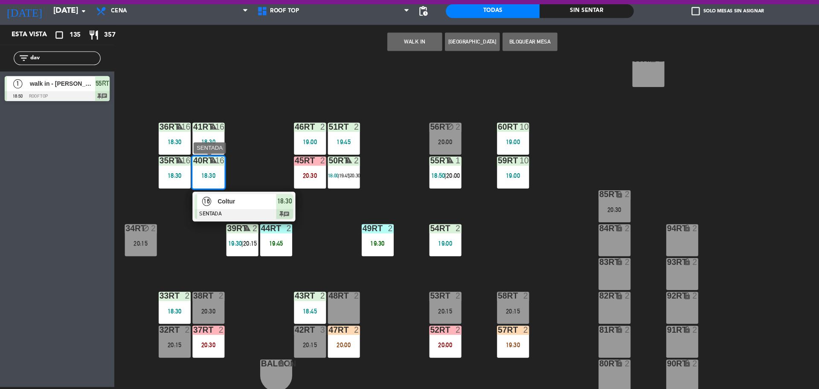
click at [195, 216] on span "16" at bounding box center [193, 213] width 9 height 9
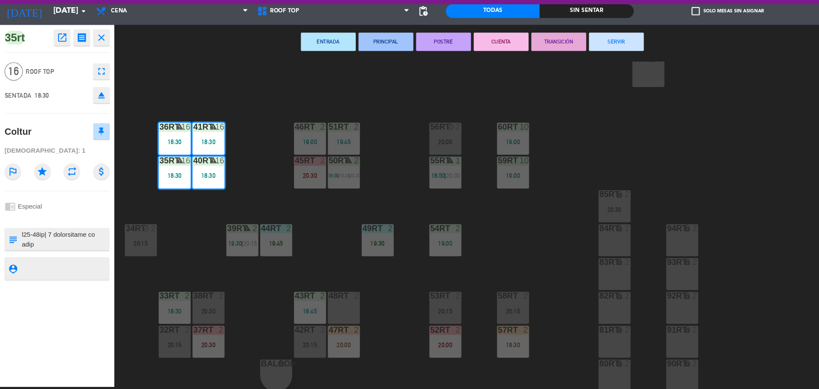
click at [512, 58] on button "TRANSICIÓN" at bounding box center [521, 64] width 51 height 17
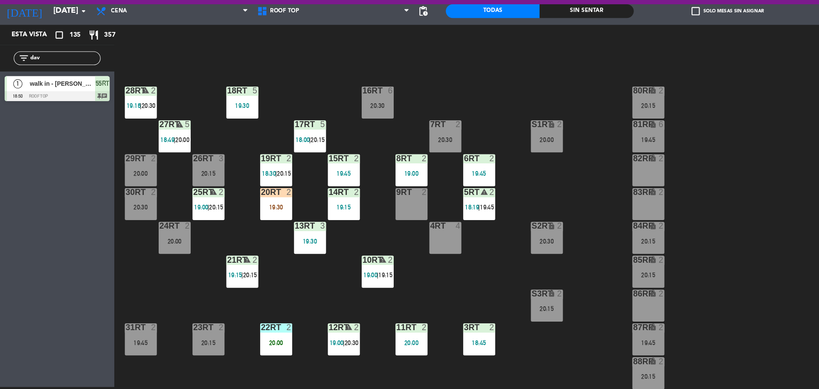
scroll to position [0, 0]
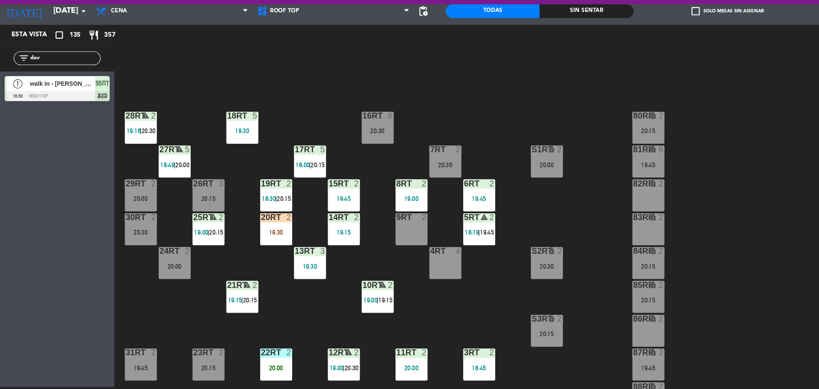
click at [266, 236] on div "20RT 2 19:30" at bounding box center [258, 240] width 30 height 30
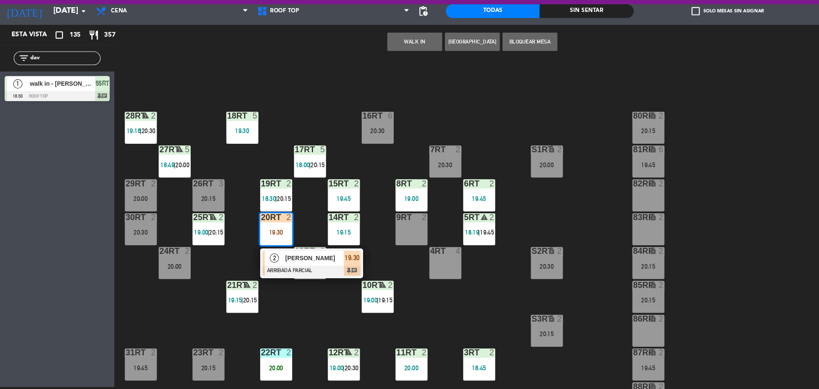
click at [284, 302] on div "18RT 5 19:30 16RT 6 20:30 28RT warning 2 19:16 | 20:30 80RR lock 2 20:15 27RT w…" at bounding box center [467, 236] width 704 height 306
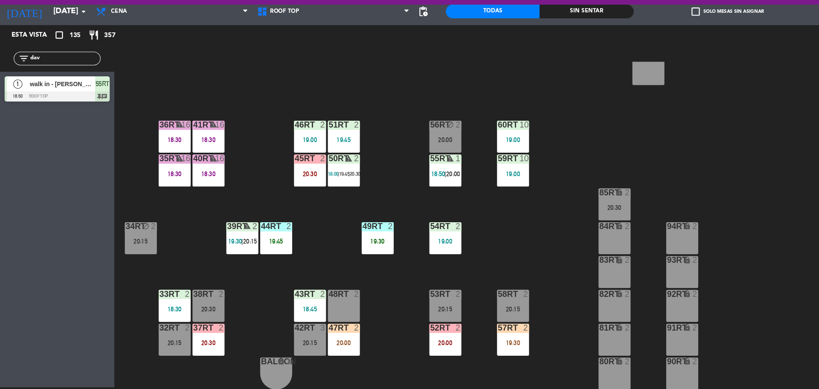
click at [314, 331] on div at bounding box center [321, 332] width 14 height 8
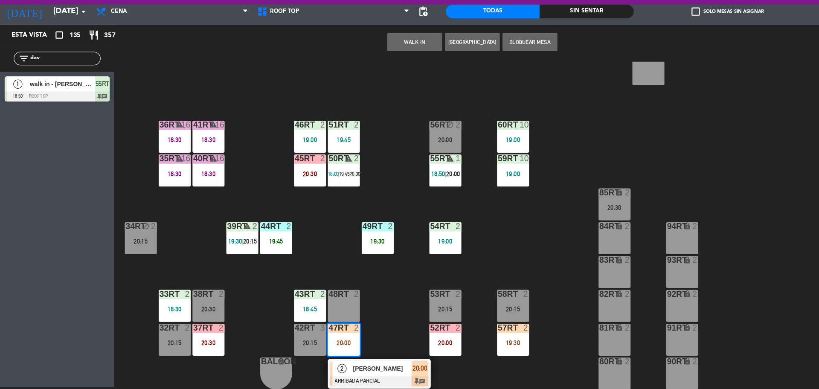
click at [335, 372] on span "[PERSON_NAME]" at bounding box center [356, 369] width 55 height 9
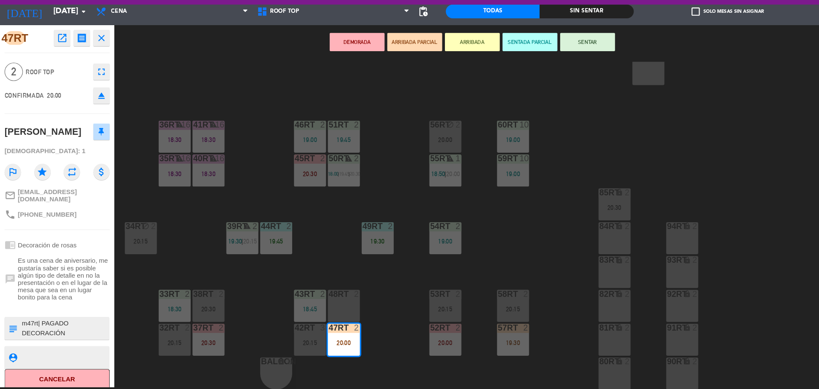
click at [545, 66] on button "SENTAR" at bounding box center [548, 64] width 51 height 17
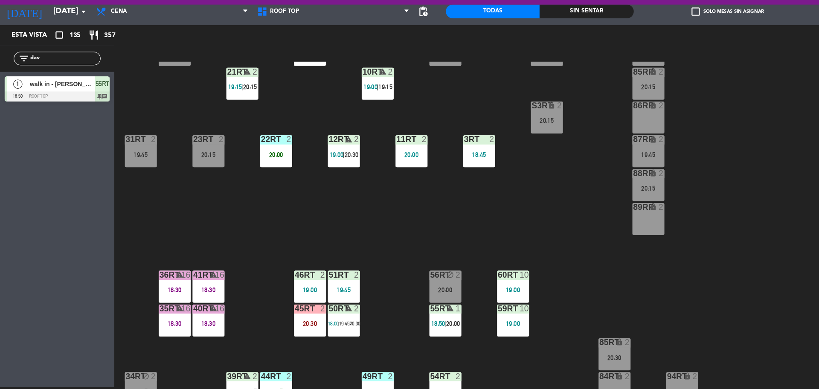
scroll to position [339, 0]
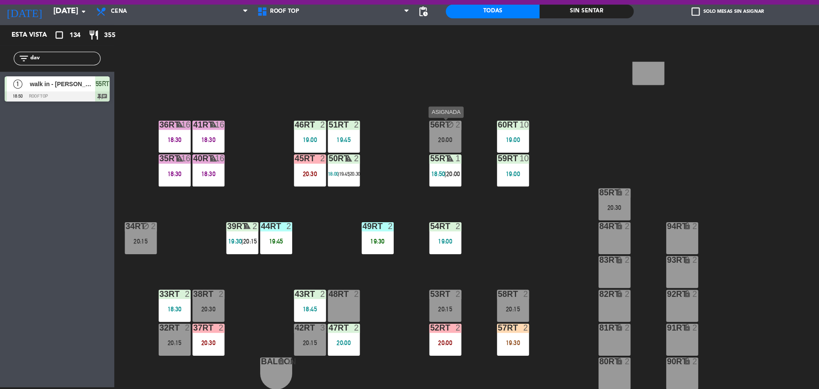
click at [418, 150] on div "56RT block 2 20:00" at bounding box center [416, 153] width 30 height 30
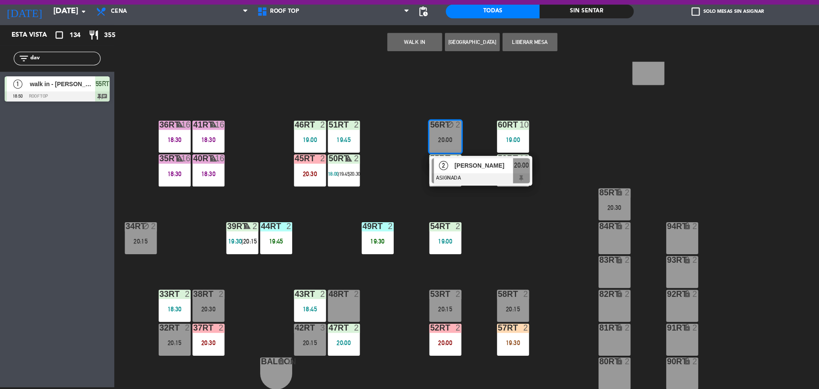
click at [434, 128] on div "18RT 5 19:30 16RT 6 20:30 28RT warning 2 19:16 | 20:30 80RR lock 2 20:15 27RT w…" at bounding box center [467, 236] width 704 height 306
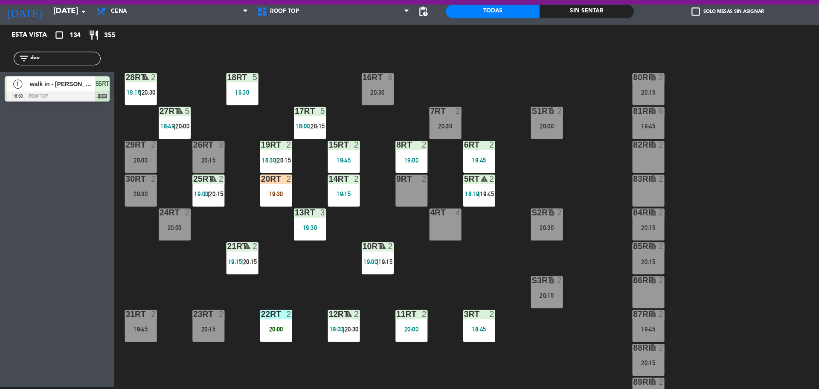
scroll to position [37, 0]
click at [256, 198] on div "20RT 2 19:30" at bounding box center [258, 203] width 30 height 30
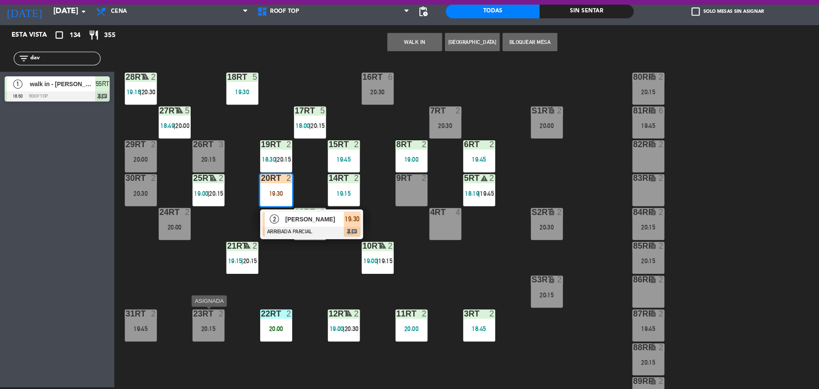
click at [190, 322] on div at bounding box center [194, 318] width 14 height 8
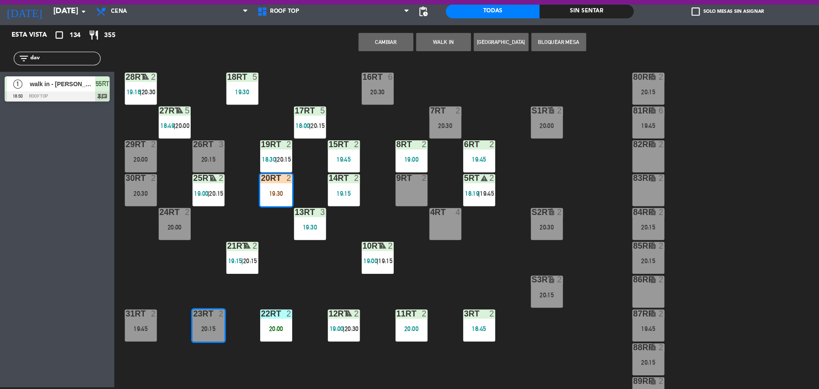
click at [344, 67] on button "Cambiar" at bounding box center [359, 64] width 51 height 17
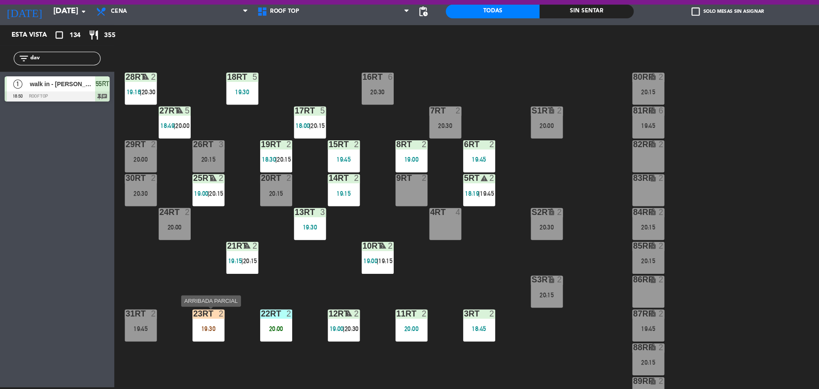
click at [195, 340] on div "23RT 2 19:30" at bounding box center [195, 329] width 30 height 30
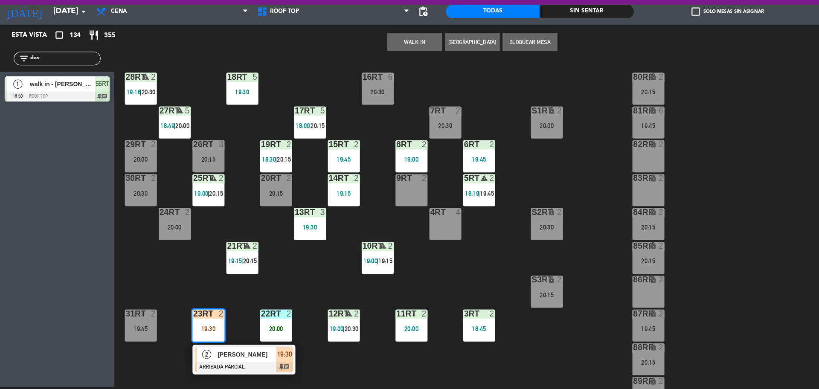
click at [203, 359] on span "[PERSON_NAME]" at bounding box center [230, 356] width 55 height 9
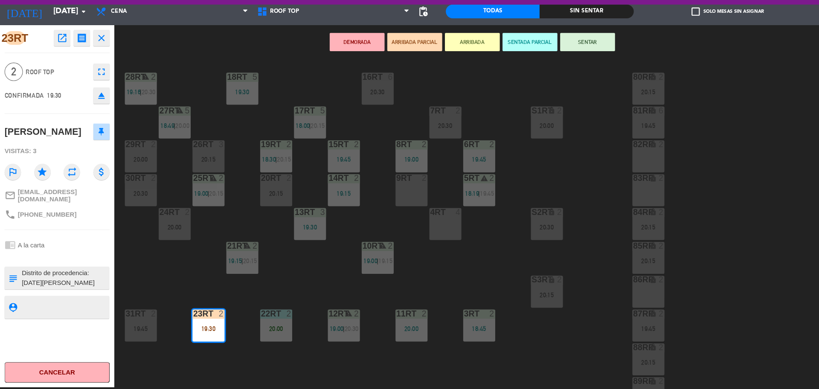
click at [21, 291] on textarea at bounding box center [60, 285] width 81 height 18
type textarea "m23rt| no [MEDICAL_DATA] nada Distrito de procedencia: [DATE][PERSON_NAME] Aler…"
click at [36, 316] on textarea at bounding box center [60, 312] width 81 height 11
click at [551, 62] on button "SENTAR" at bounding box center [548, 64] width 51 height 17
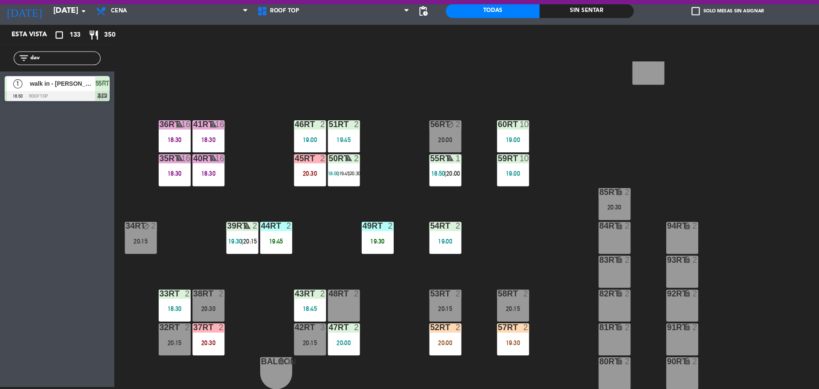
scroll to position [312, 0]
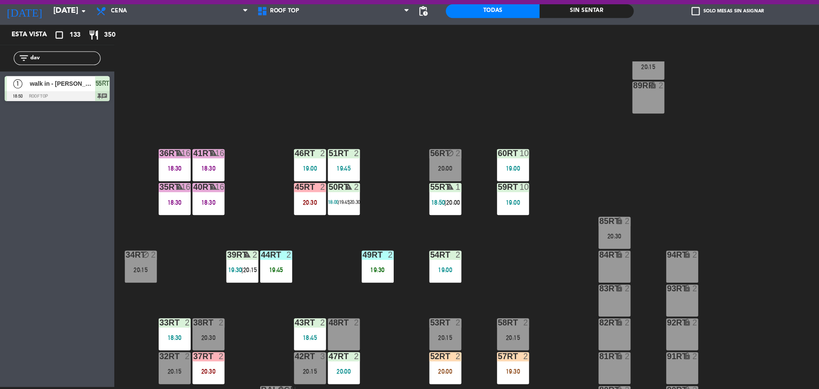
click at [378, 223] on div "18RT 5 19:30 16RT 6 20:30 28RT warning 2 19:16 | 20:30 80RR lock 2 20:15 27RT w…" at bounding box center [467, 236] width 704 height 306
click at [73, 79] on input "dav" at bounding box center [60, 79] width 66 height 9
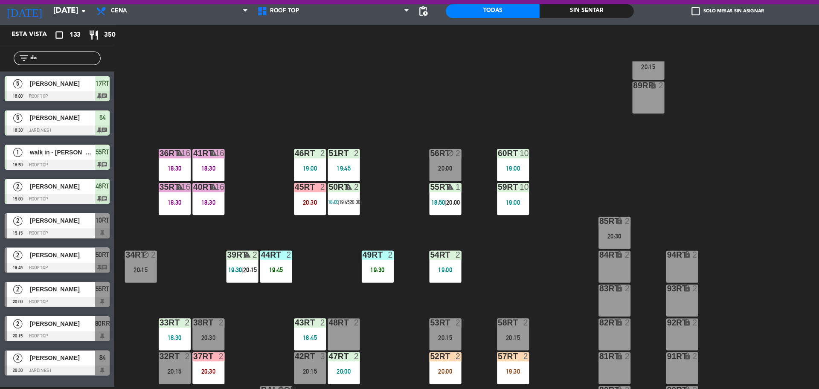
type input "d"
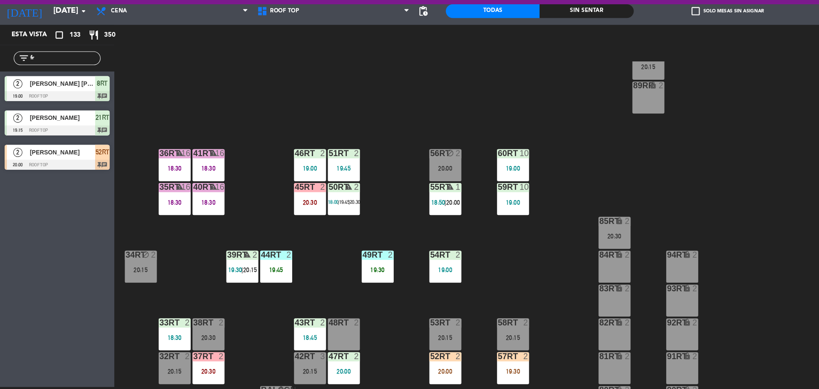
type input "f"
type input "[PERSON_NAME]"
click at [31, 252] on div "Esta vista crop_square 133 restaurant 350 filter_list [PERSON_NAME] 2 [PERSON_N…" at bounding box center [53, 218] width 107 height 338
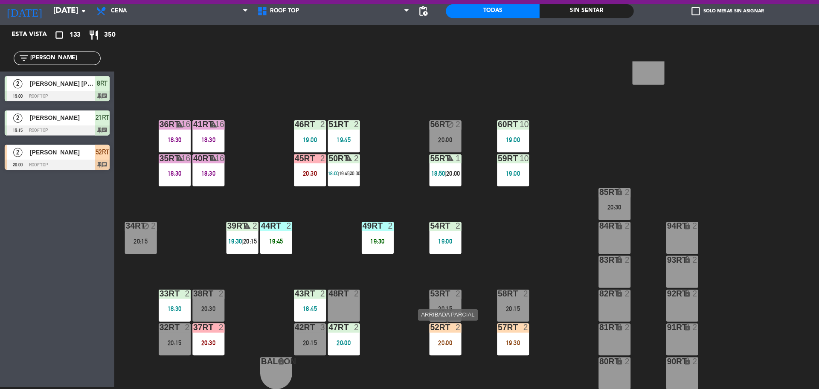
click at [410, 343] on div "20:00" at bounding box center [416, 346] width 30 height 6
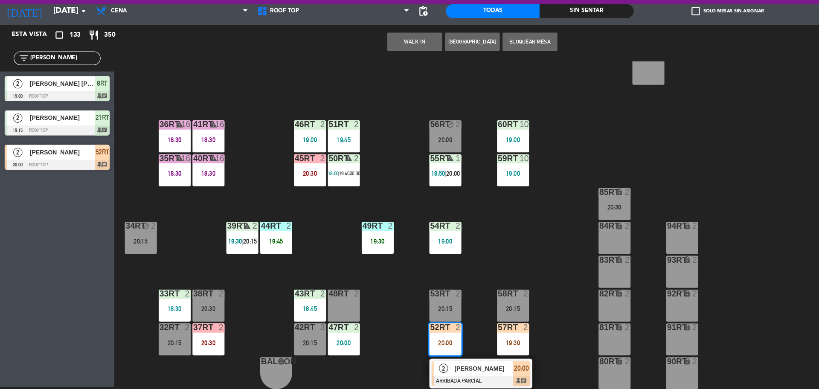
click at [424, 371] on span "[PERSON_NAME]" at bounding box center [451, 369] width 55 height 9
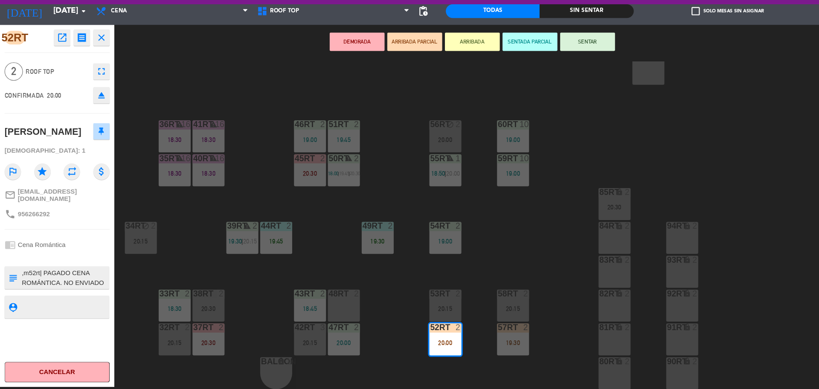
click at [70, 294] on textarea at bounding box center [60, 285] width 81 height 18
click at [37, 292] on textarea at bounding box center [60, 285] width 81 height 18
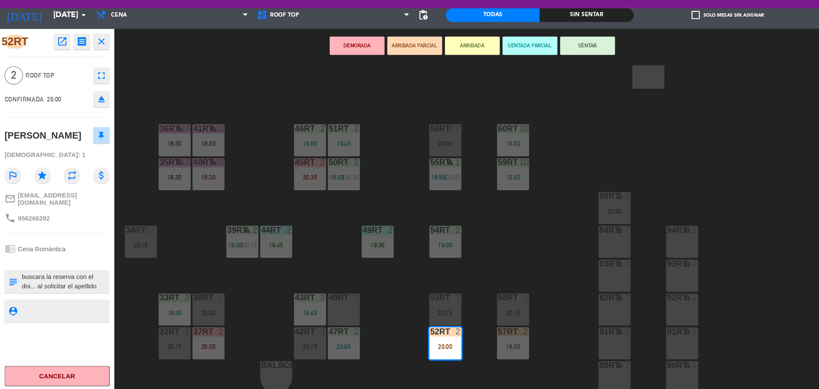
click at [52, 294] on textarea at bounding box center [60, 285] width 81 height 18
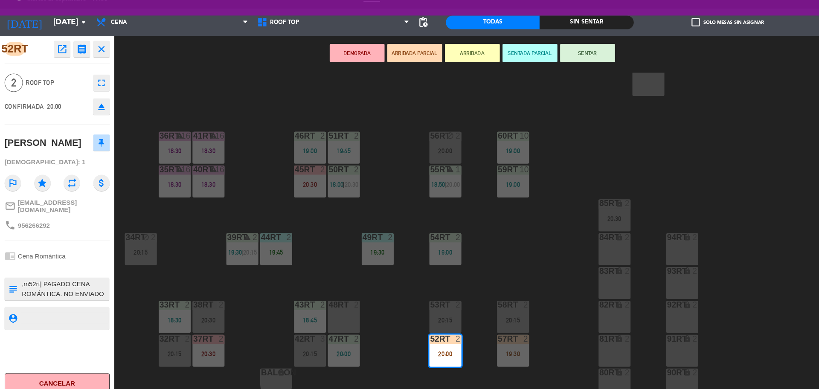
click at [178, 113] on div "18RT 5 19:30 16RT 6 20:30 28RT warning 2 19:16 | 20:30 80RR lock 2 20:15 27RT w…" at bounding box center [467, 236] width 704 height 306
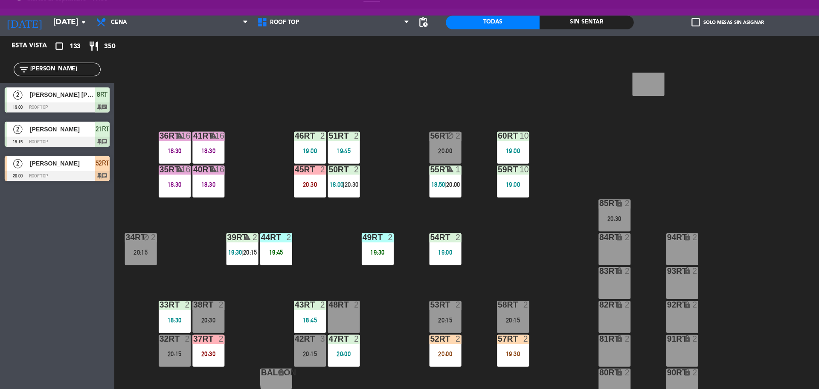
click at [66, 79] on input "[PERSON_NAME]" at bounding box center [60, 79] width 66 height 9
type input "f"
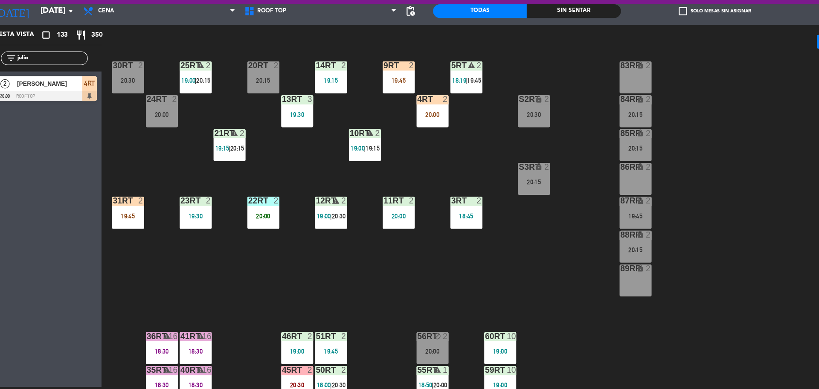
scroll to position [127, 0]
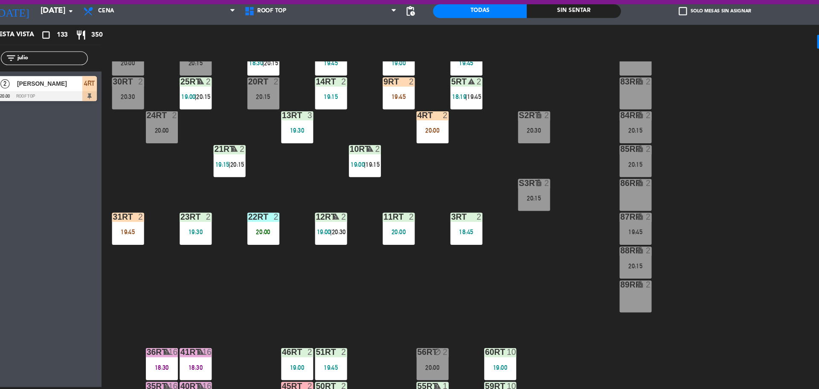
type input "julio"
click at [410, 156] on div "4RT 2 20:00" at bounding box center [416, 145] width 30 height 30
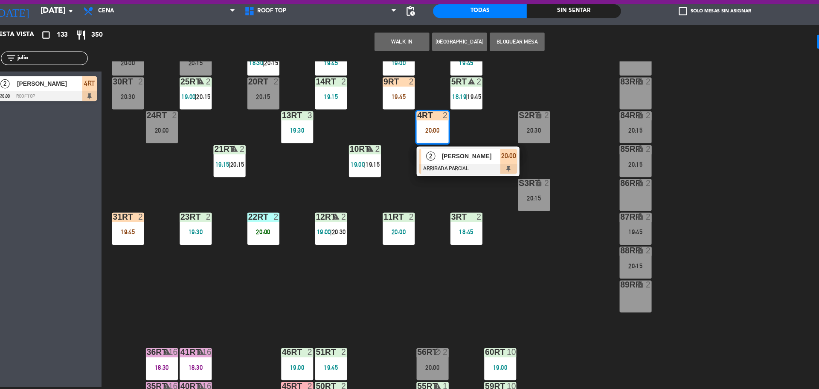
click at [427, 174] on span "[PERSON_NAME]" at bounding box center [451, 171] width 55 height 9
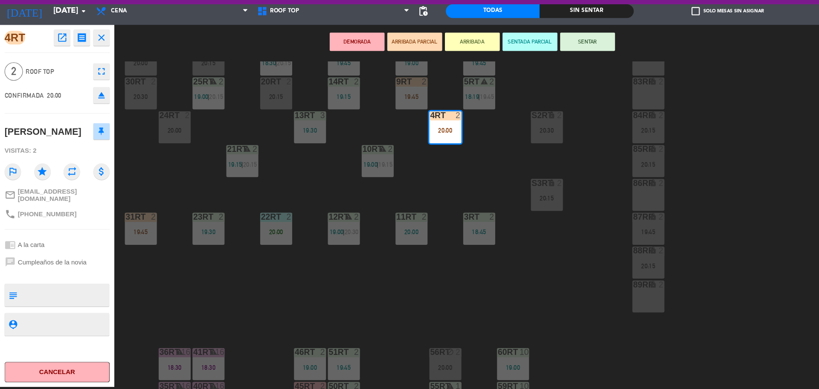
click at [400, 172] on div "18RT 5 19:30 16RT 6 20:30 28RT warning 2 19:16 | 20:30 80RR lock 2 20:15 27RT w…" at bounding box center [467, 236] width 704 height 306
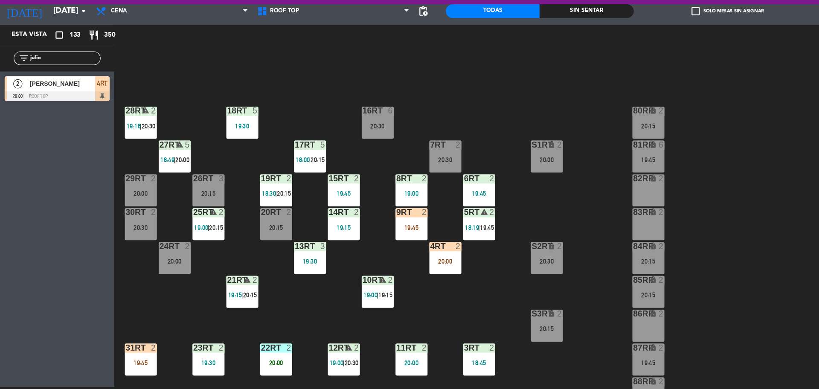
scroll to position [19, 0]
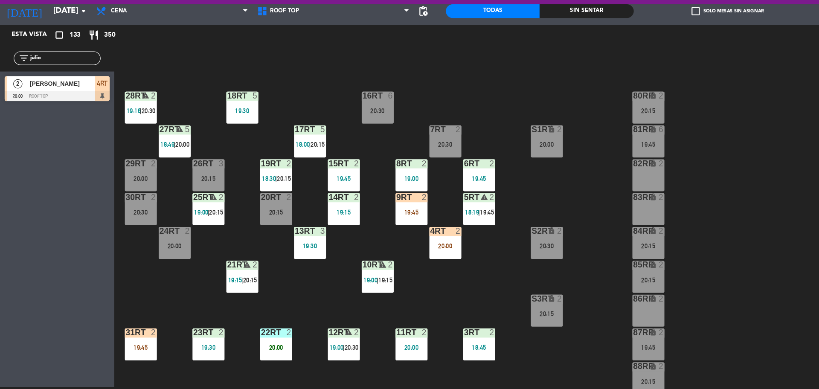
click at [417, 255] on div "20:00" at bounding box center [416, 256] width 30 height 6
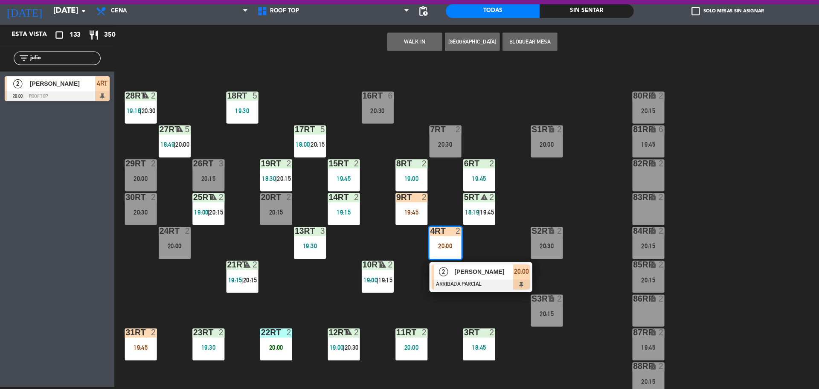
click at [184, 183] on div "26RT 3 20:15" at bounding box center [195, 189] width 30 height 30
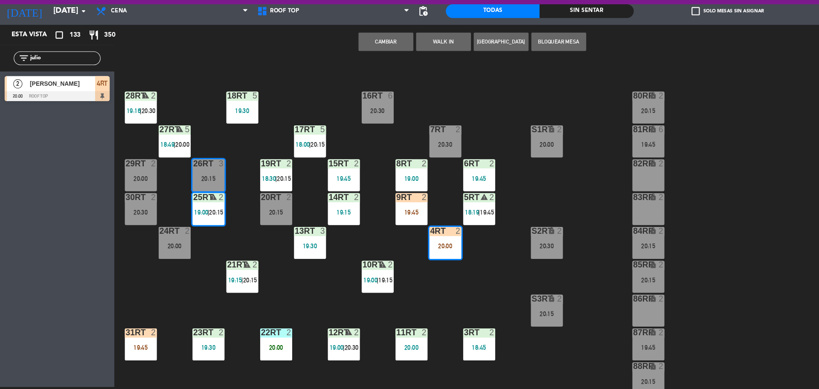
click at [232, 186] on div "18RT 5 19:30 16RT 6 20:30 28RT warning 2 19:16 | 20:30 80RR lock 2 20:15 27RT w…" at bounding box center [467, 236] width 704 height 306
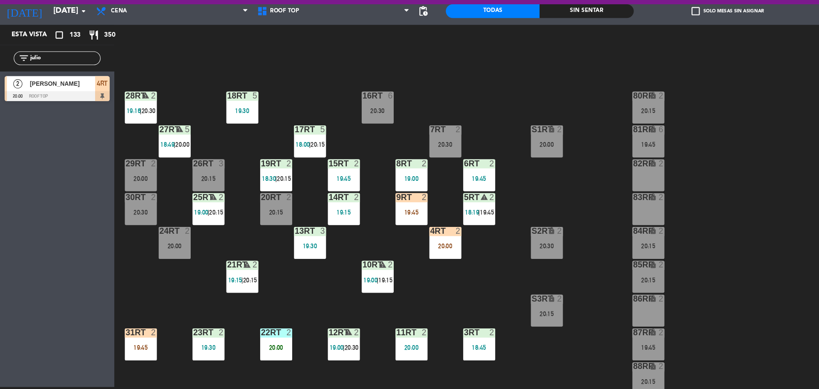
click at [442, 221] on span "18:19" at bounding box center [440, 224] width 13 height 7
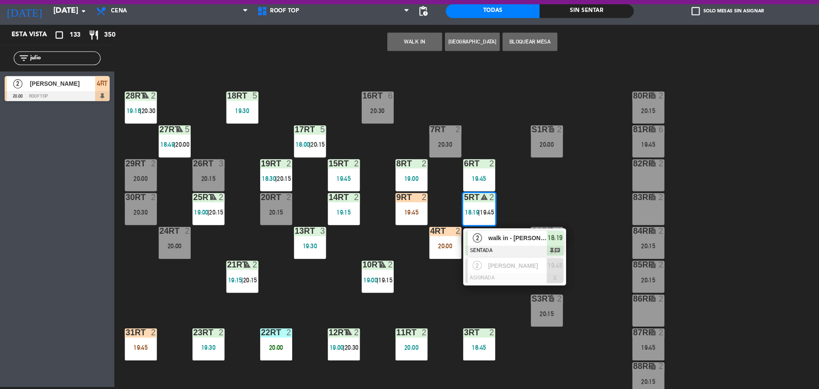
click at [205, 182] on div "3" at bounding box center [206, 178] width 5 height 8
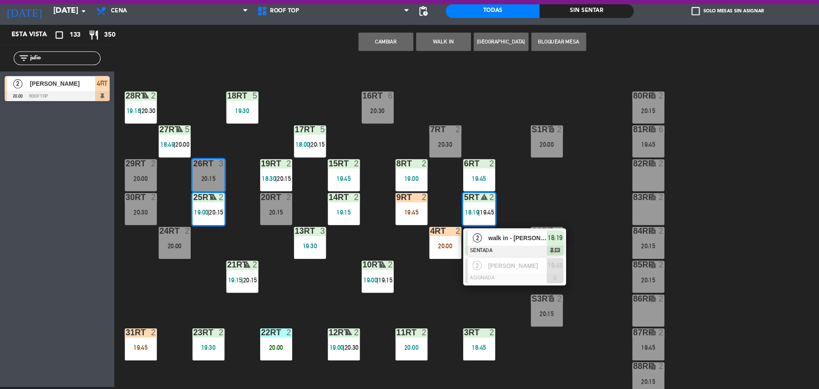
click at [251, 269] on div "18RT 5 19:30 16RT 6 20:30 28RT warning 2 19:16 | 20:30 80RR lock 2 20:15 27RT w…" at bounding box center [467, 236] width 704 height 306
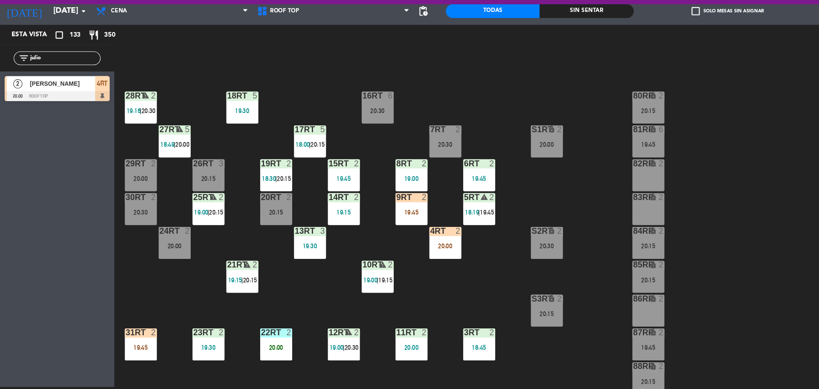
click at [452, 215] on div "5RT warning 2 18:19 | 19:45" at bounding box center [447, 221] width 30 height 30
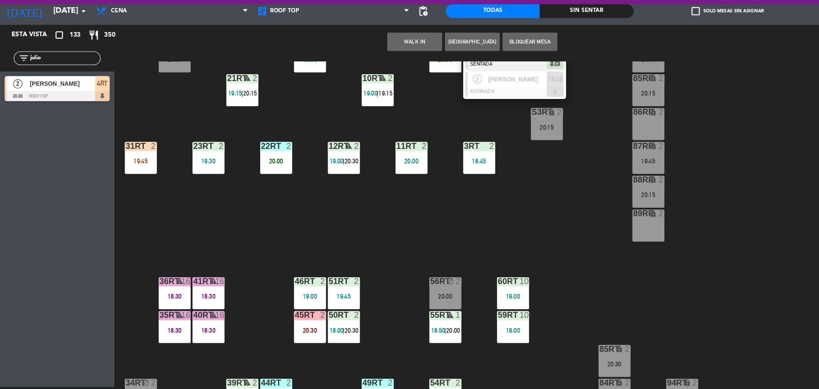
scroll to position [339, 0]
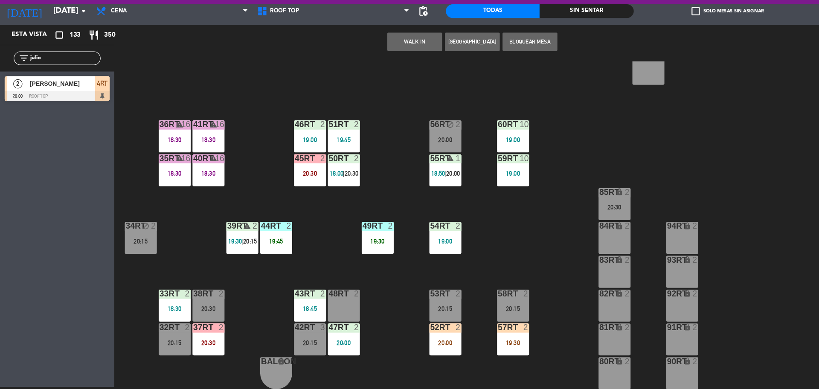
click at [326, 308] on div "48RT 2" at bounding box center [321, 311] width 30 height 30
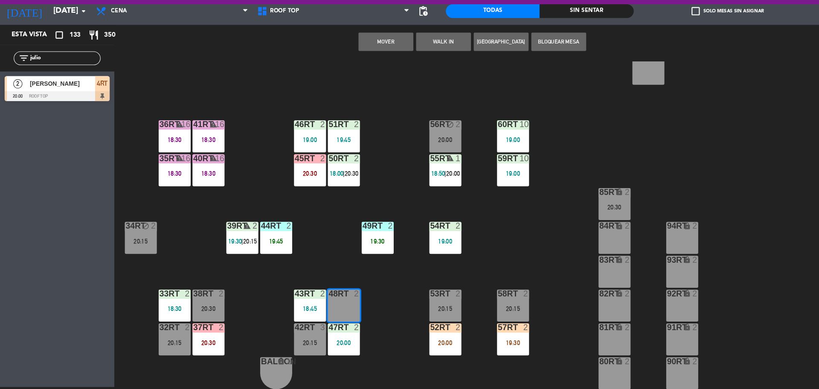
click at [352, 63] on button "Mover" at bounding box center [359, 64] width 51 height 17
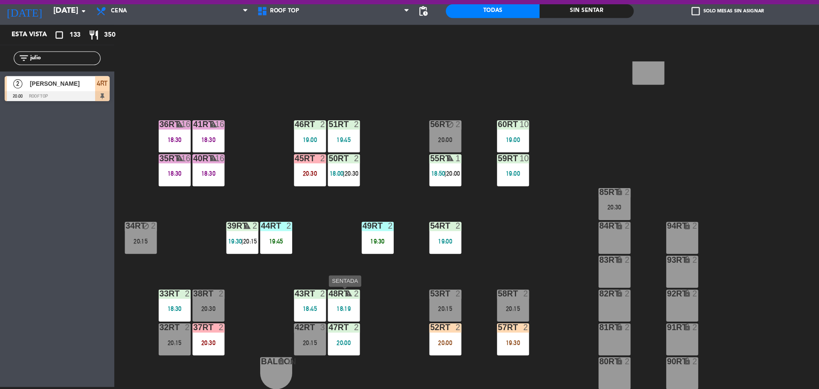
click at [320, 304] on div "warning" at bounding box center [321, 300] width 14 height 8
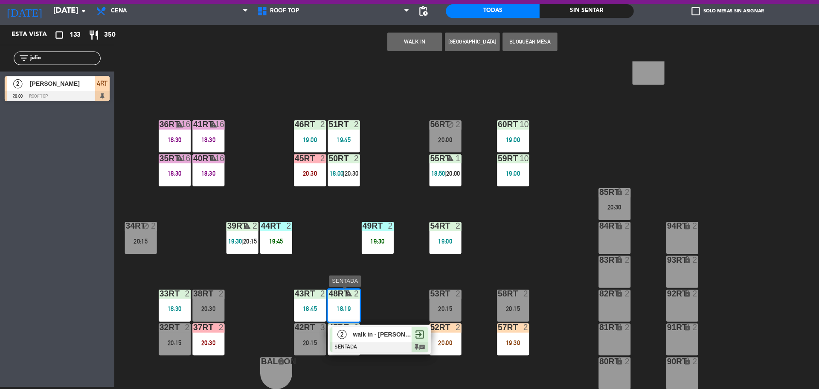
click at [341, 345] on div at bounding box center [354, 349] width 92 height 9
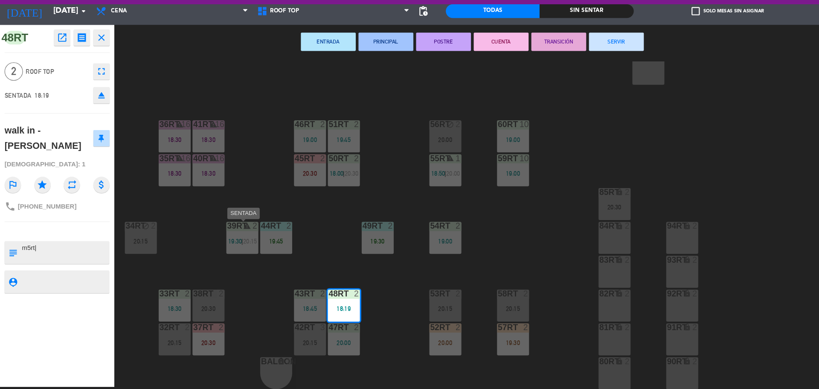
scroll to position [0, 0]
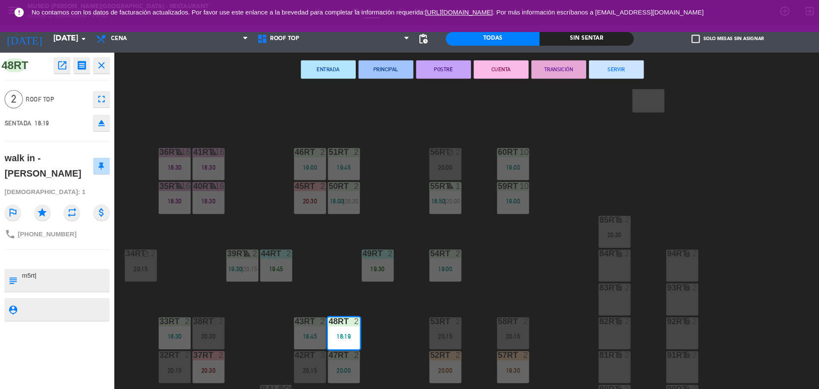
click at [284, 217] on div "18RT 5 19:30 16RT 6 20:30 28RT warning 2 19:16 | 20:30 80RR lock 2 20:15 27RT w…" at bounding box center [467, 236] width 704 height 306
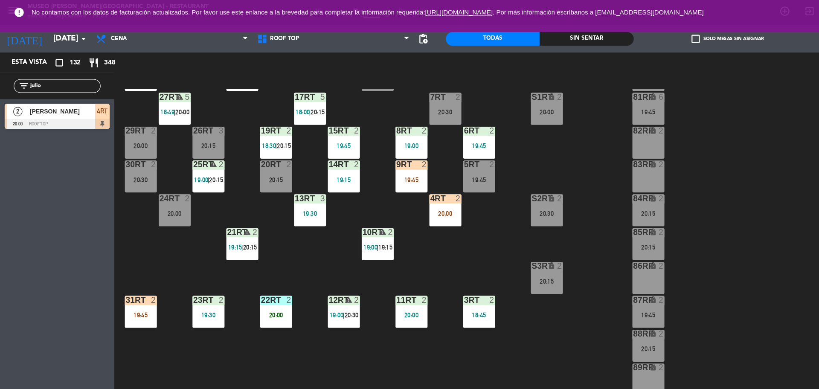
scroll to position [70, 0]
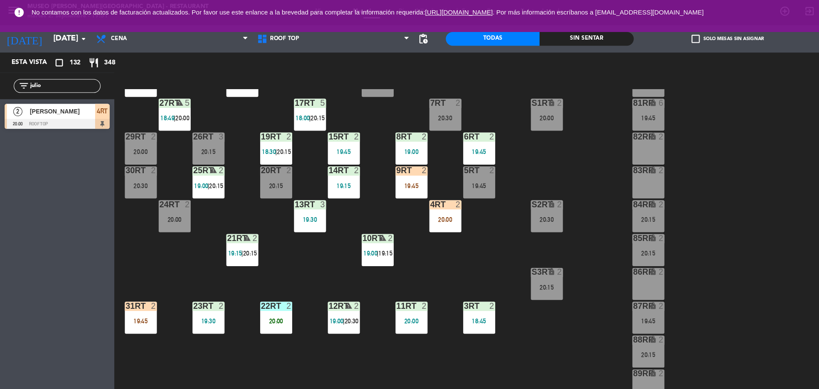
click at [370, 163] on div "9RT" at bounding box center [370, 159] width 0 height 8
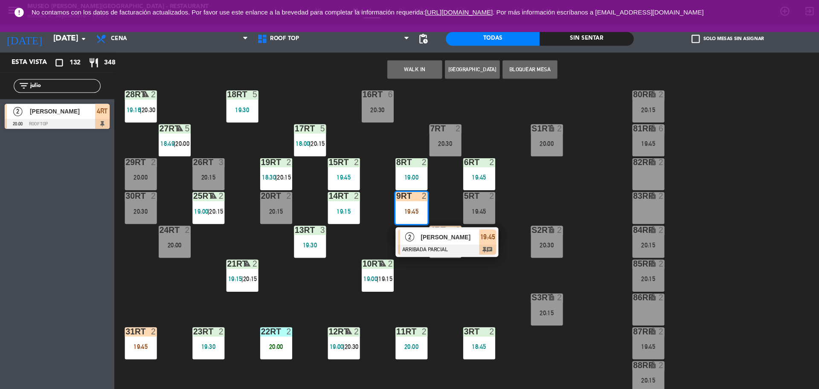
scroll to position [0, 0]
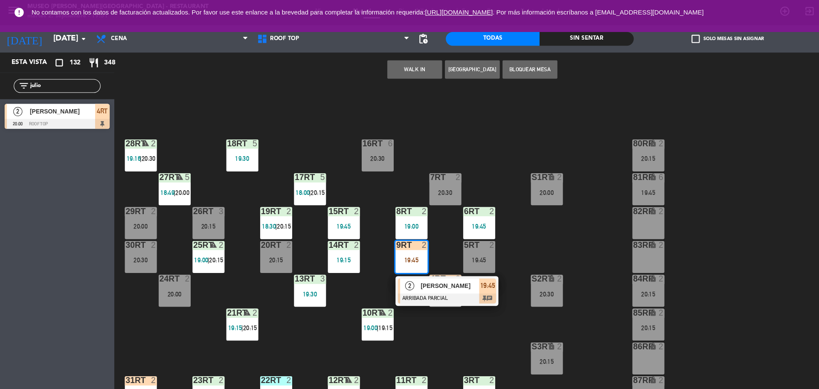
click at [77, 82] on input "julio" at bounding box center [60, 79] width 66 height 9
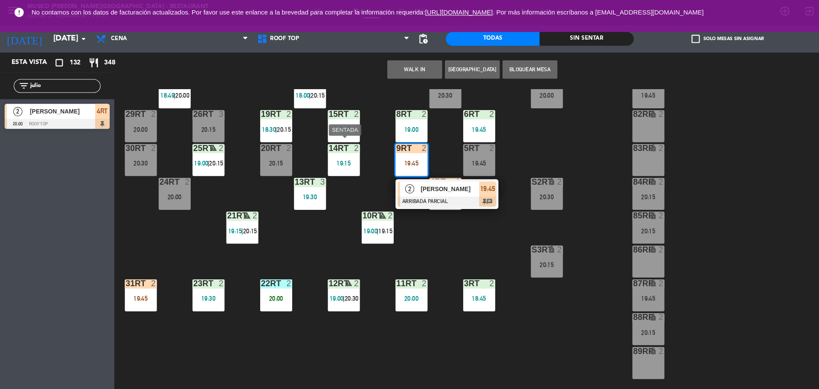
scroll to position [95, 0]
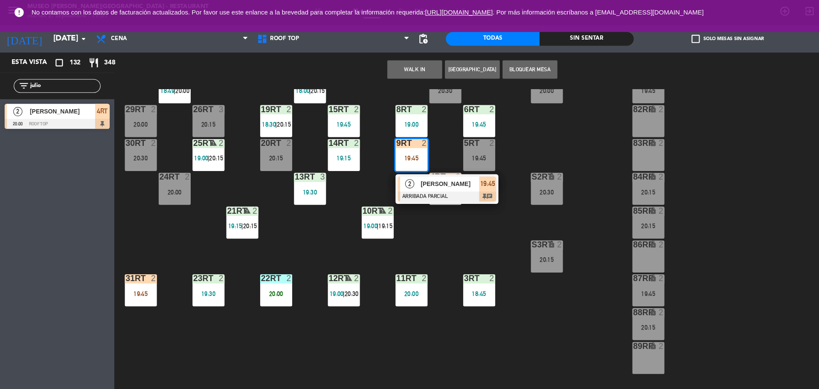
click at [398, 230] on div "18RT 5 19:30 16RT 6 20:30 28RT warning 2 19:16 | 20:30 80RR lock 2 20:15 27RT w…" at bounding box center [467, 236] width 704 height 306
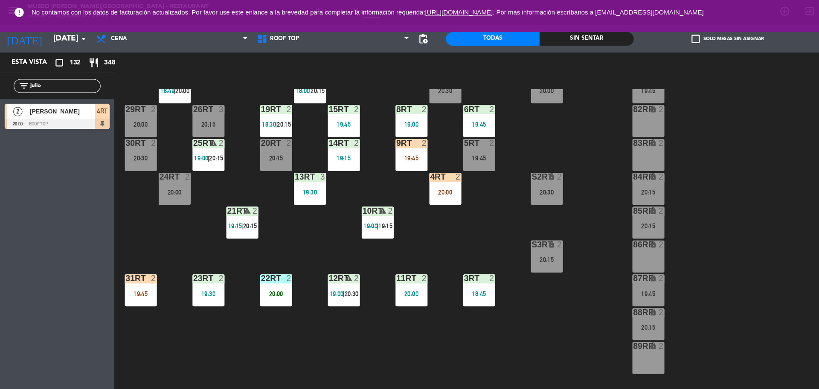
click at [420, 166] on div at bounding box center [415, 165] width 14 height 8
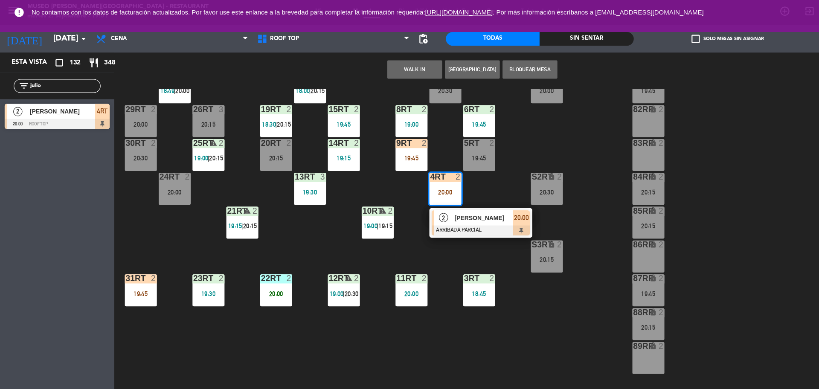
click at [425, 200] on span "[PERSON_NAME]" at bounding box center [451, 203] width 55 height 9
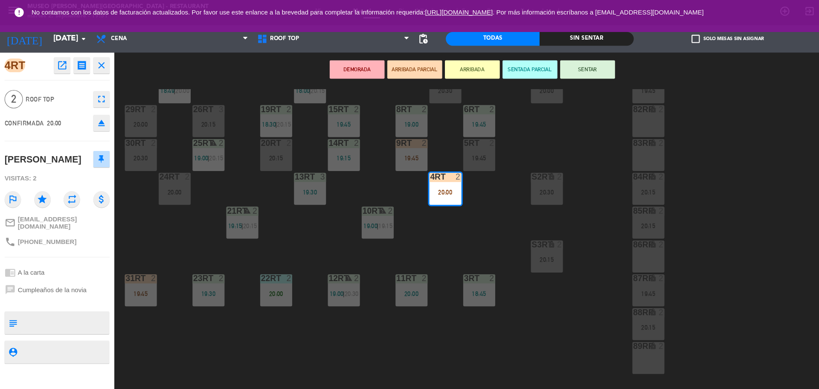
click at [374, 315] on div "18RT 5 19:30 16RT 6 20:30 28RT warning 2 19:16 | 20:30 80RR lock 2 20:15 27RT w…" at bounding box center [467, 236] width 704 height 306
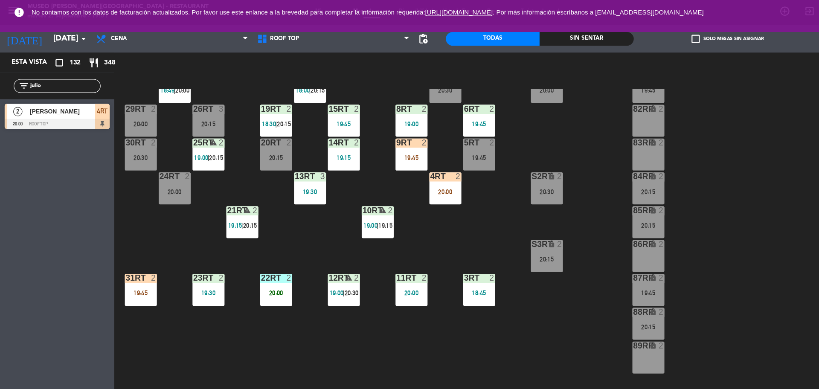
scroll to position [91, 0]
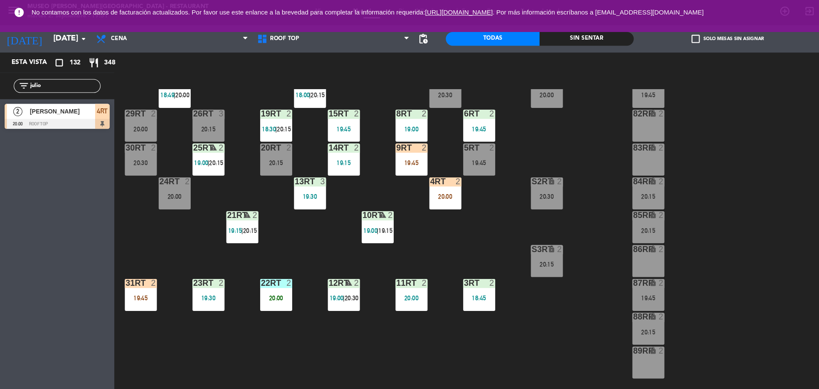
click at [412, 187] on div "4RT 2 20:00" at bounding box center [416, 180] width 30 height 30
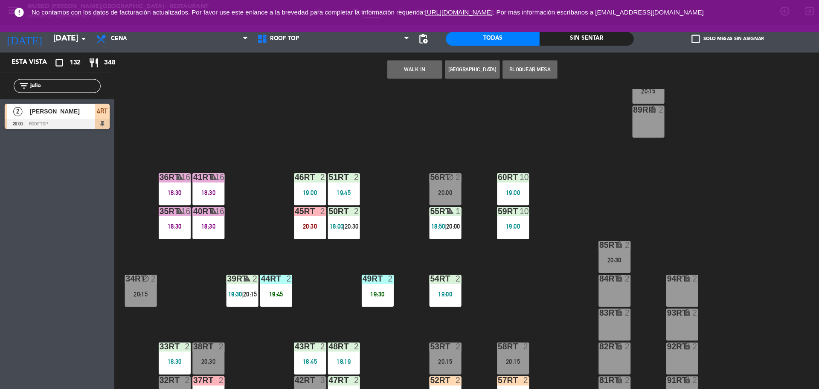
scroll to position [339, 0]
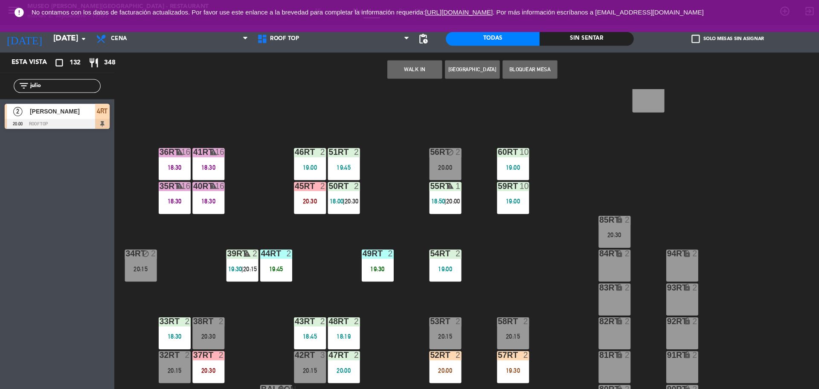
click at [472, 313] on div "20:15" at bounding box center [479, 314] width 30 height 6
click at [363, 55] on div "Cambiar WALK IN Crear Reserva Bloquear Mesa power_input close" at bounding box center [441, 65] width 668 height 32
click at [363, 61] on button "Cambiar" at bounding box center [359, 64] width 51 height 17
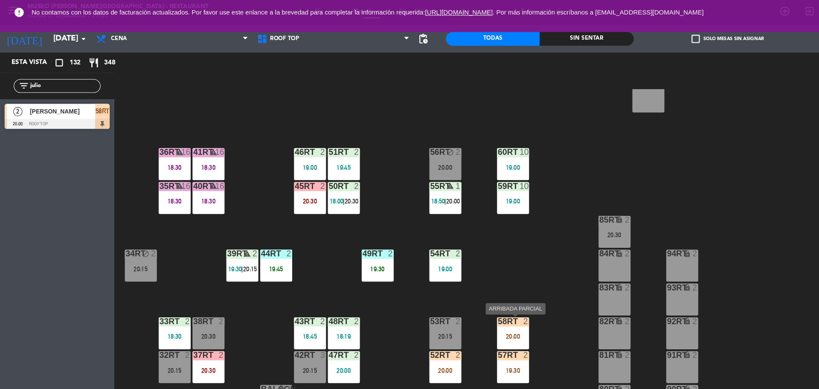
click at [484, 313] on div "20:00" at bounding box center [479, 314] width 30 height 6
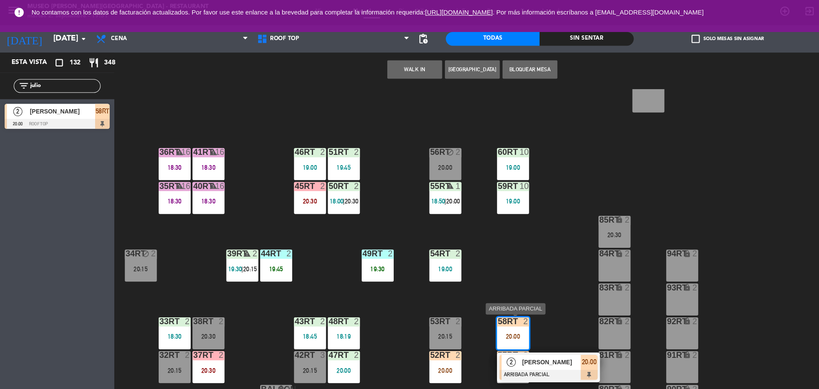
click at [486, 339] on div "[PERSON_NAME]" at bounding box center [513, 338] width 55 height 14
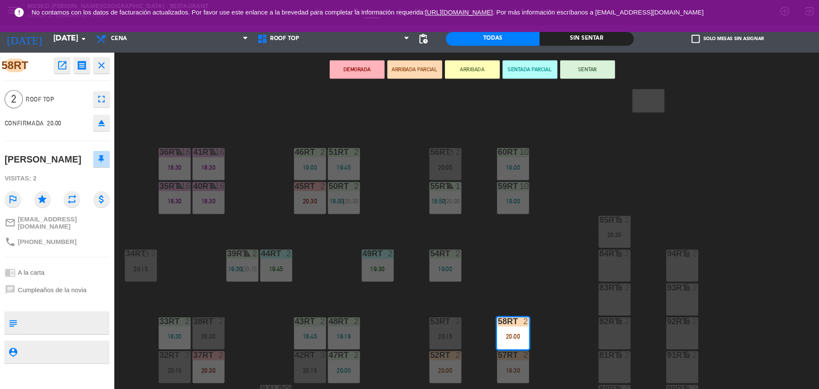
click at [81, 310] on textarea at bounding box center [60, 301] width 81 height 18
type textarea "m58rt| cumpleaños"
click at [75, 333] on textarea at bounding box center [60, 328] width 81 height 11
click at [549, 70] on button "SENTAR" at bounding box center [548, 64] width 51 height 17
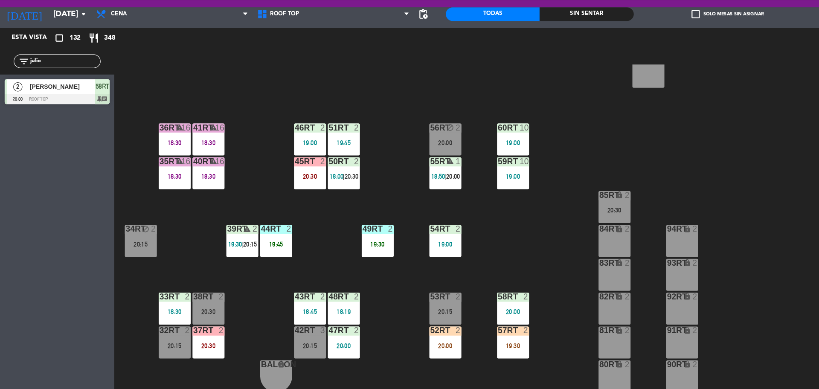
click at [408, 333] on div at bounding box center [415, 332] width 14 height 8
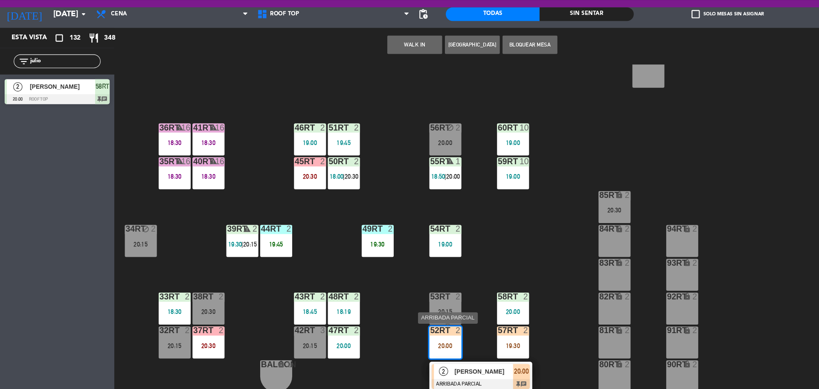
click at [415, 366] on span "2" at bounding box center [413, 369] width 9 height 9
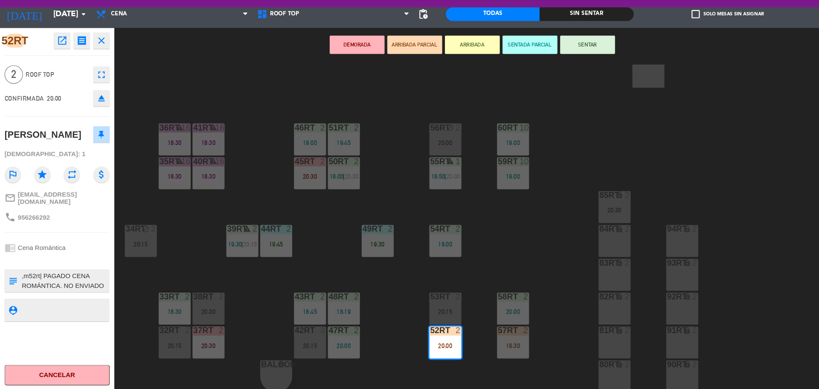
click at [501, 64] on button "SENTADA PARCIAL" at bounding box center [494, 64] width 51 height 17
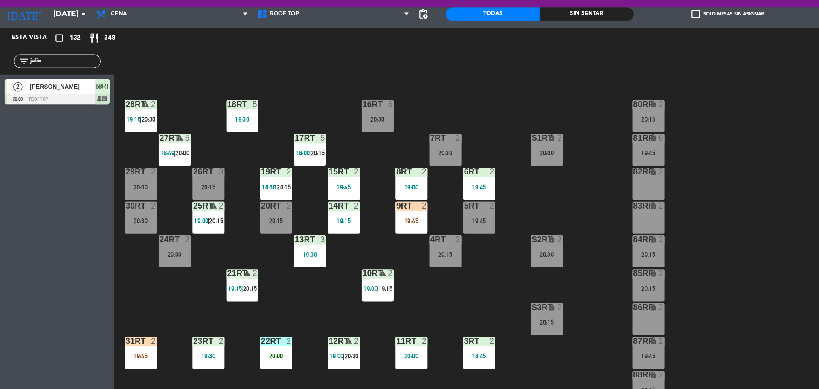
scroll to position [8, 0]
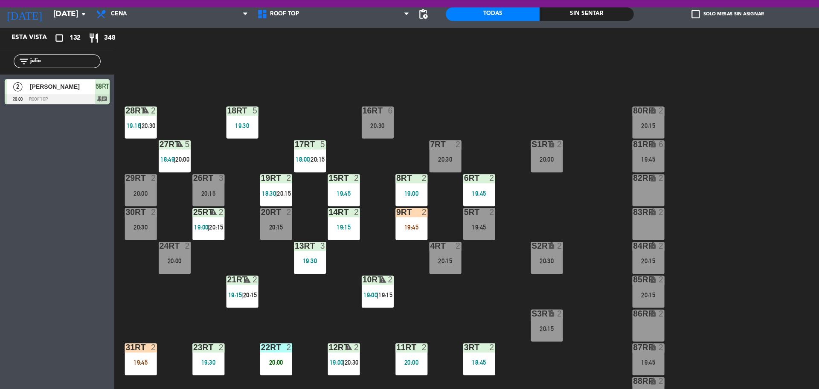
click at [369, 238] on div "19:45" at bounding box center [384, 235] width 30 height 6
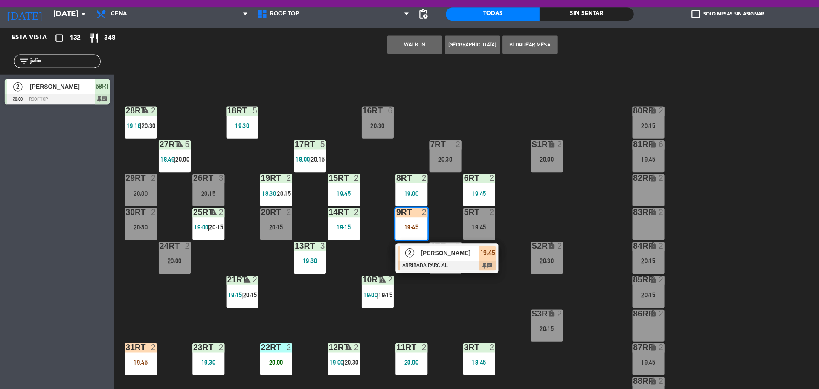
click at [408, 307] on div "18RT 5 19:30 16RT 6 20:30 28RT warning 2 19:16 | 20:30 80RR lock 2 20:15 27RT w…" at bounding box center [467, 236] width 704 height 306
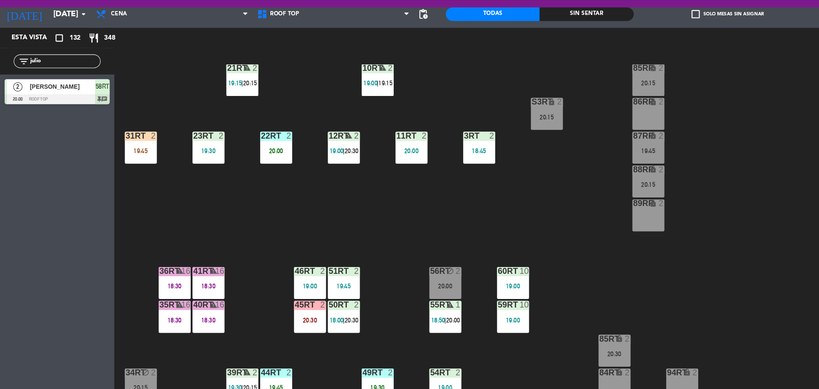
scroll to position [339, 0]
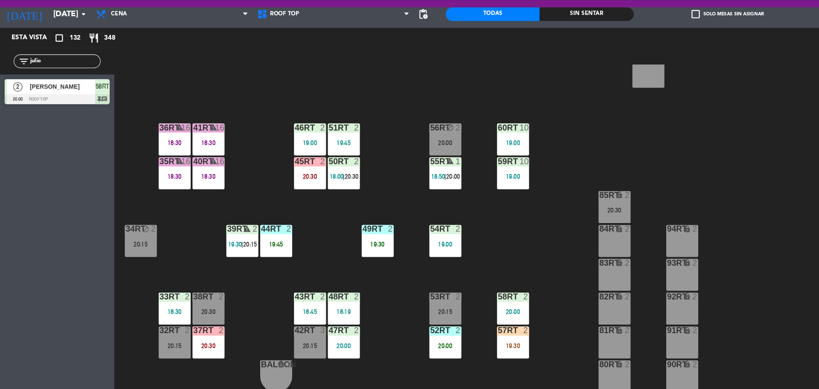
click at [67, 79] on input "julio" at bounding box center [60, 79] width 66 height 9
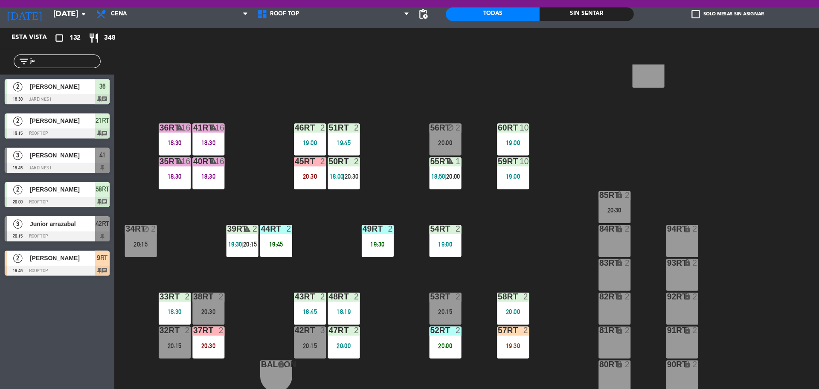
type input "j"
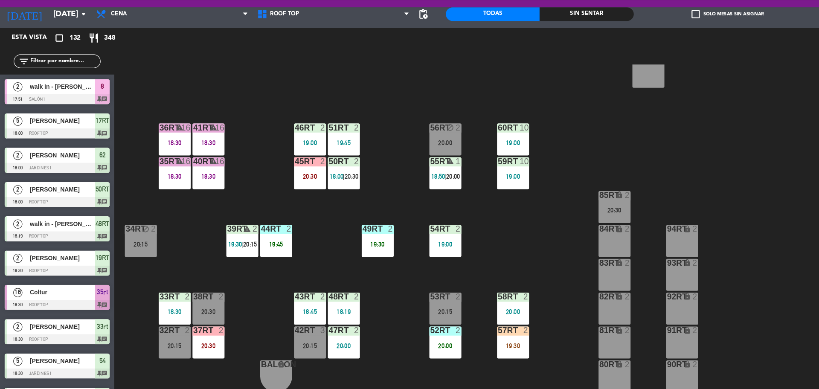
type input "r"
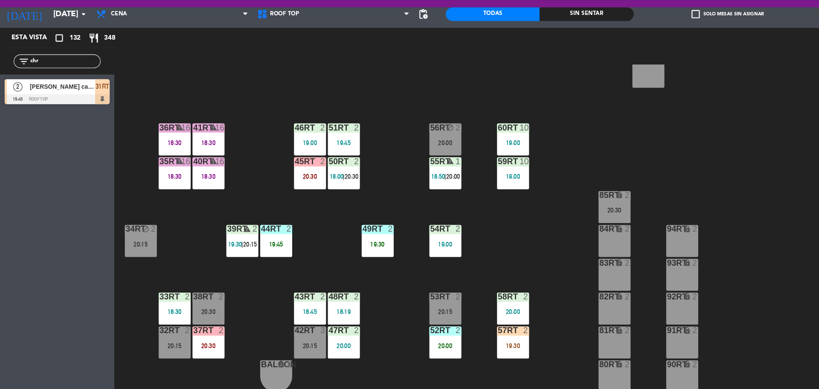
type input "chr"
click at [19, 175] on div "Esta vista crop_square 132 restaurant 348 filter_list chr 2 [PERSON_NAME] canas…" at bounding box center [53, 218] width 107 height 338
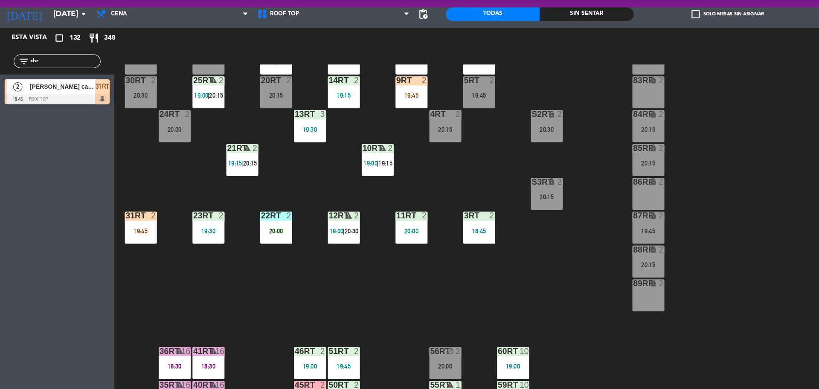
scroll to position [131, 0]
click at [139, 226] on div "2" at bounding box center [145, 224] width 14 height 8
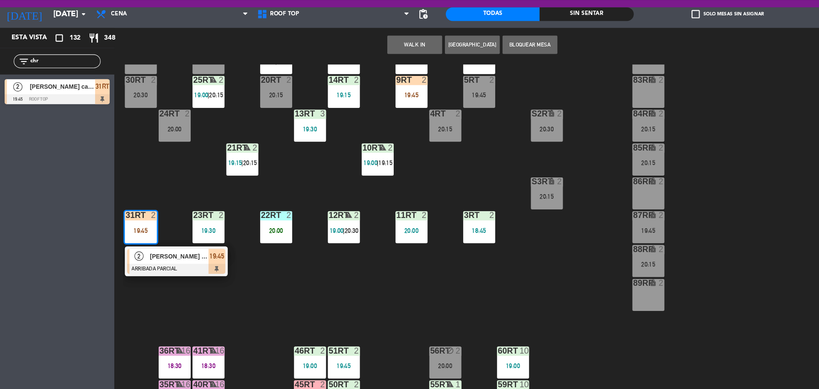
click at [158, 261] on span "[PERSON_NAME] canase [PERSON_NAME]" at bounding box center [167, 262] width 55 height 9
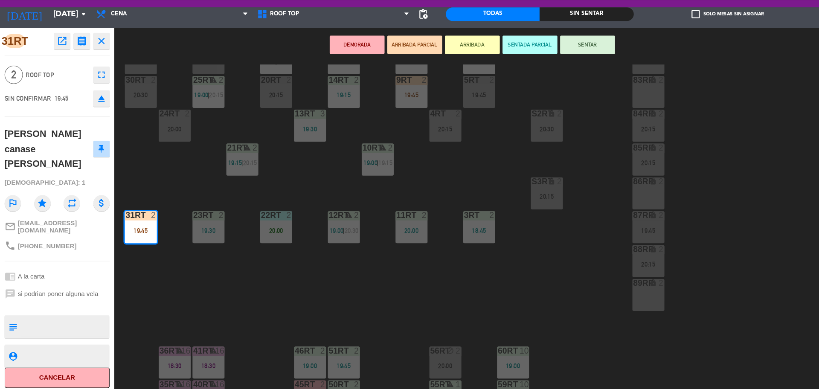
click at [66, 319] on textarea at bounding box center [60, 328] width 81 height 18
type textarea "m31rt| cumpleaños"
click at [63, 349] on textarea at bounding box center [60, 354] width 81 height 11
click at [503, 62] on button "SENTADA PARCIAL" at bounding box center [494, 64] width 51 height 17
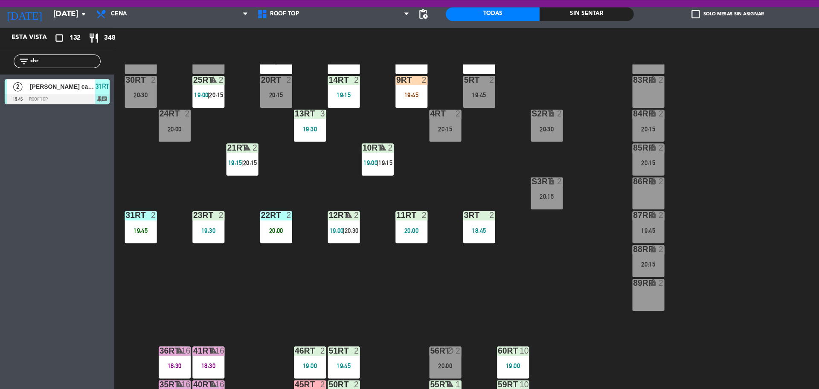
click at [135, 235] on div "19:45" at bounding box center [131, 238] width 30 height 6
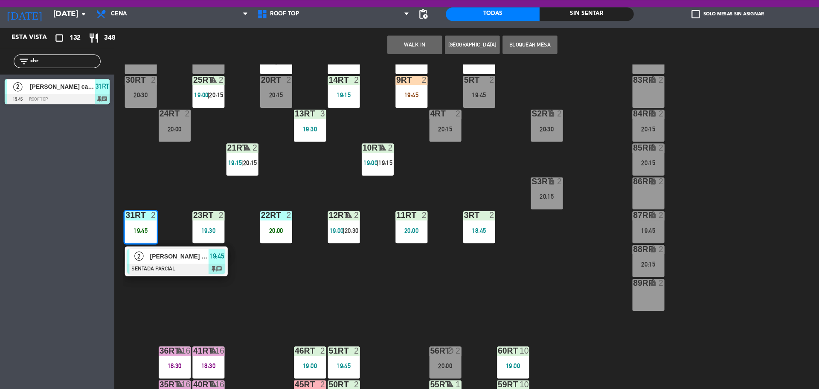
click at [141, 258] on span "[PERSON_NAME] canase [PERSON_NAME]" at bounding box center [167, 262] width 55 height 9
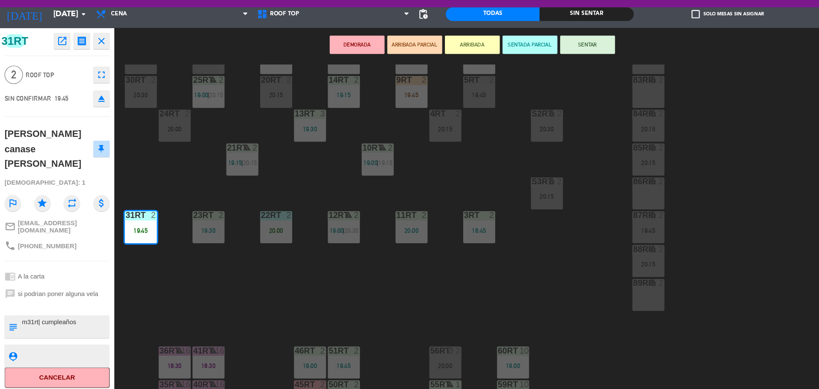
click at [165, 290] on div "18RT 5 19:30 16RT 6 20:30 28RT warning 2 19:16 | 20:30 80RR lock 2 20:15 27RT w…" at bounding box center [467, 236] width 704 height 306
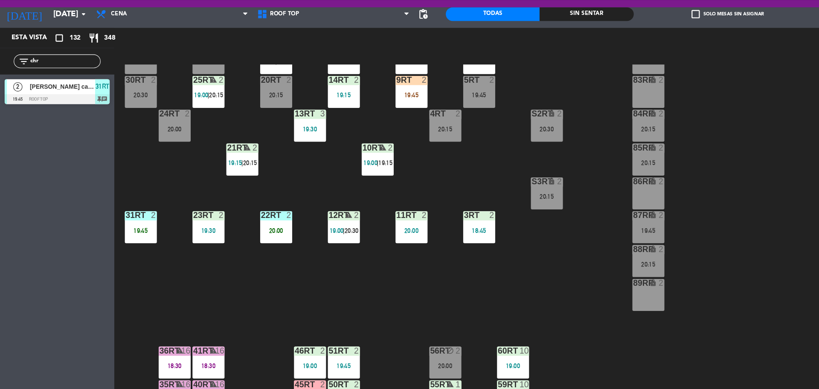
scroll to position [339, 0]
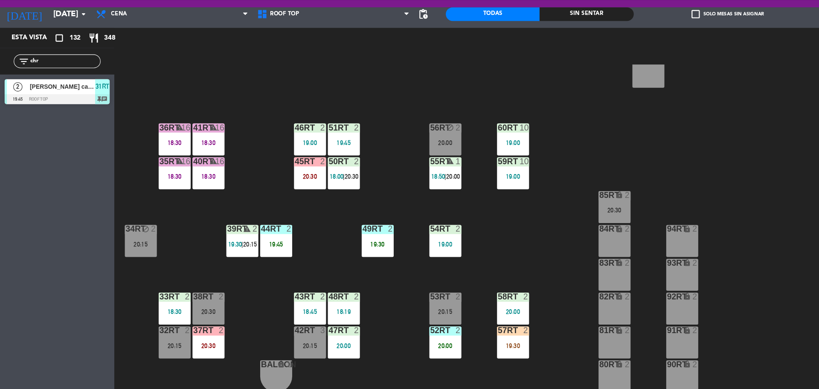
click at [479, 339] on div "57RT 2 19:30" at bounding box center [479, 343] width 30 height 30
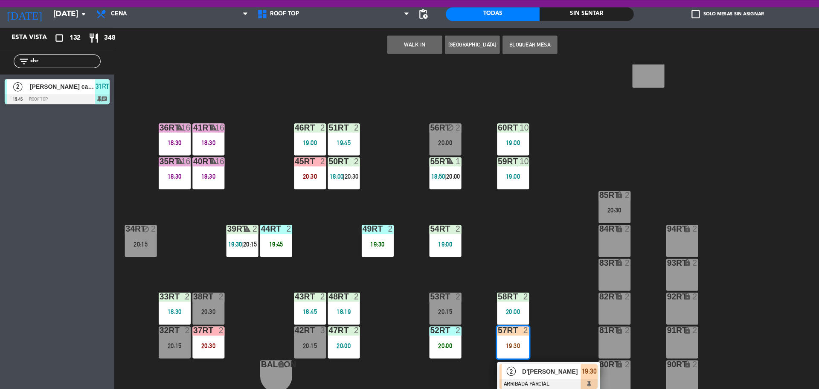
click at [509, 314] on div "18RT 5 19:30 16RT 6 20:30 28RT warning 2 19:16 | 20:30 80RR lock 2 20:15 27RT w…" at bounding box center [467, 236] width 704 height 306
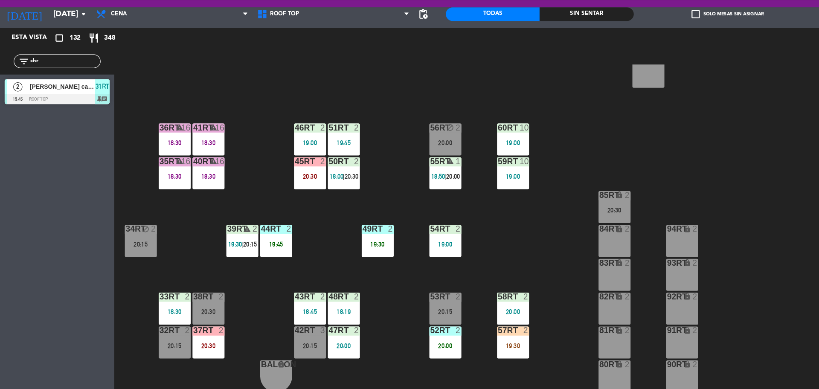
click at [481, 307] on div "58RT 2 20:00" at bounding box center [479, 311] width 30 height 30
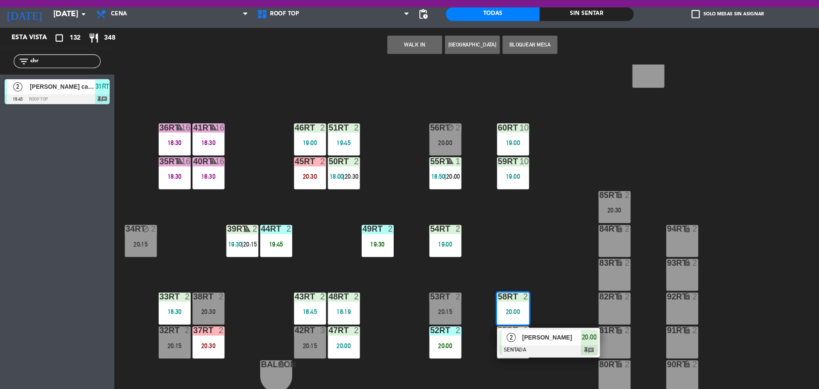
click at [436, 334] on div "2" at bounding box center [429, 332] width 14 height 8
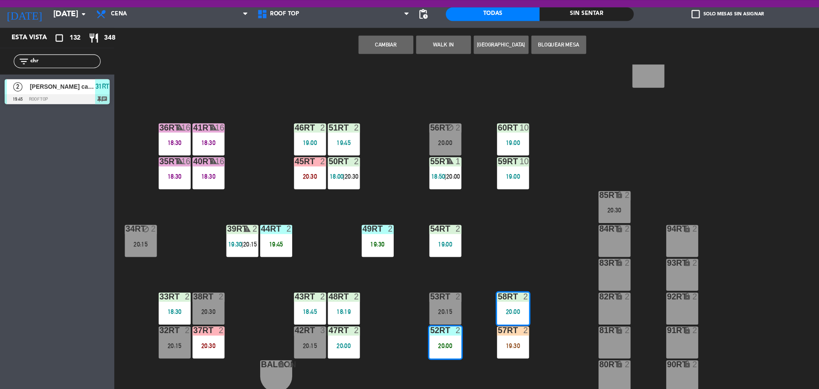
click at [450, 315] on div "18RT 5 19:30 16RT 6 20:30 28RT warning 2 19:16 | 20:30 80RR lock 2 20:15 27RT w…" at bounding box center [467, 236] width 704 height 306
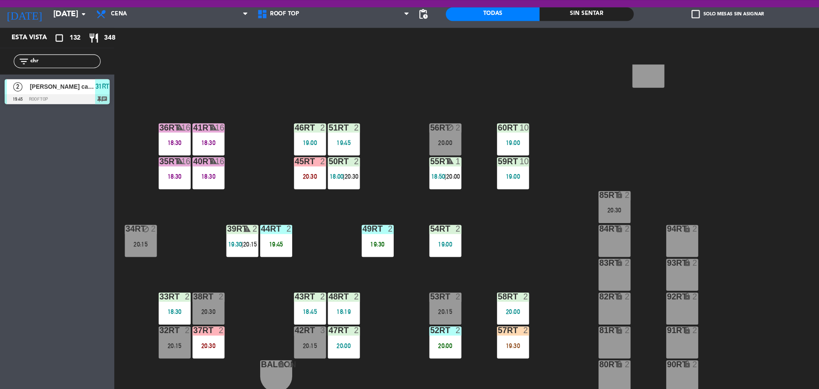
click at [486, 311] on div "20:00" at bounding box center [479, 314] width 30 height 6
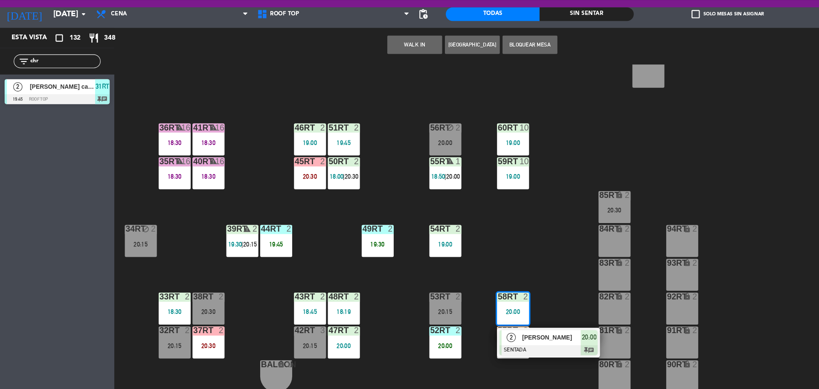
click at [469, 369] on div "18RT 5 19:30 16RT 6 20:30 28RT warning 2 19:16 | 20:30 80RR lock 2 20:15 27RT w…" at bounding box center [467, 236] width 704 height 306
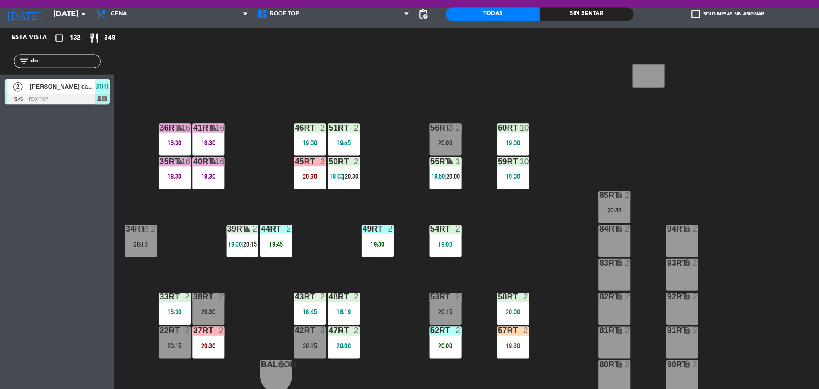
click at [478, 351] on div "57RT 2 19:30" at bounding box center [479, 343] width 30 height 30
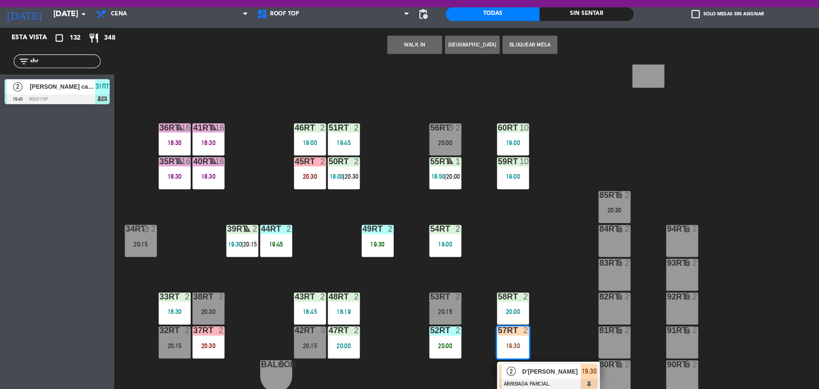
click at [479, 308] on div "58RT 2 20:00" at bounding box center [479, 311] width 30 height 30
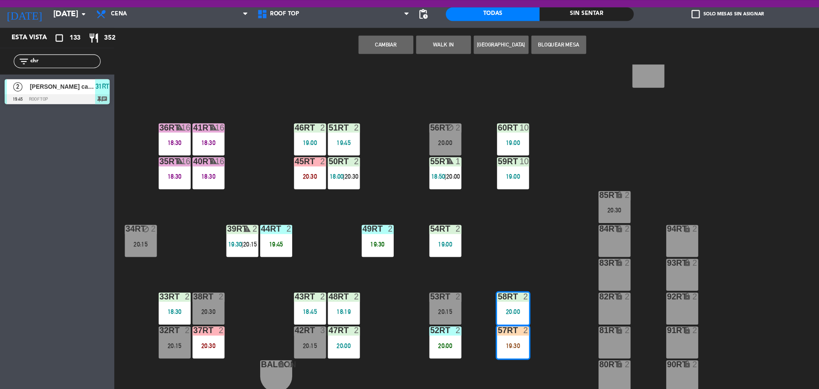
click at [373, 169] on div "18RT 5 19:30 16RT 6 20:30 28RT warning 2 19:16 | 20:30 80RR lock 2 20:15 27RT w…" at bounding box center [467, 236] width 704 height 306
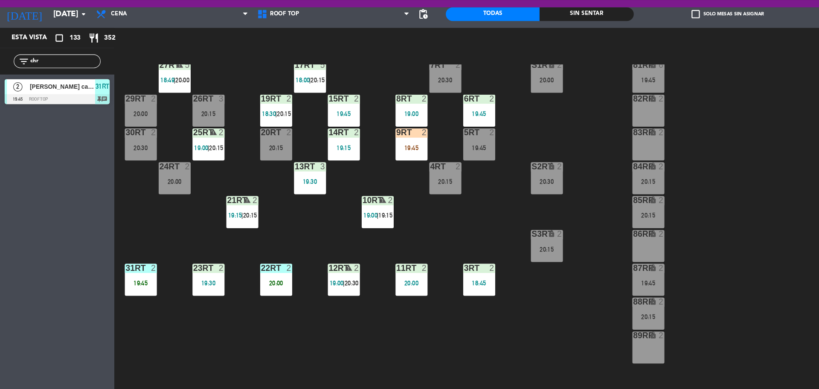
scroll to position [99, 0]
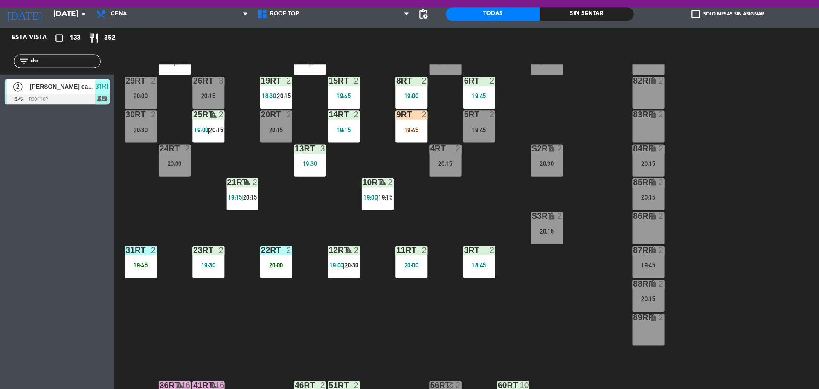
click at [133, 264] on div "31RT 2 19:45" at bounding box center [131, 268] width 30 height 30
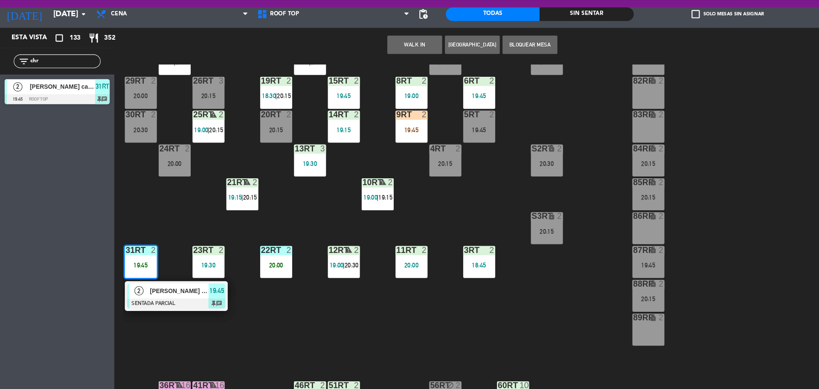
click at [380, 142] on div "19:45" at bounding box center [384, 144] width 30 height 6
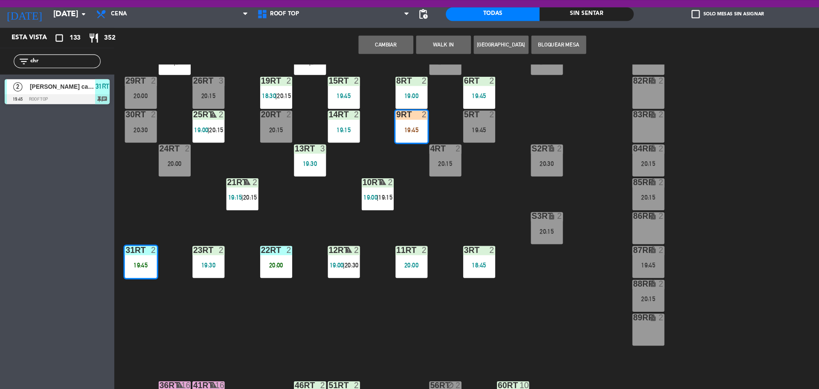
click at [361, 62] on button "Cambiar" at bounding box center [359, 64] width 51 height 17
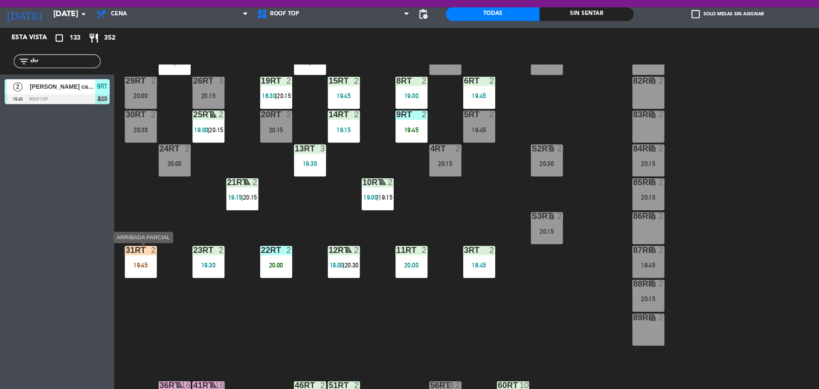
click at [141, 266] on div "31RT 2 19:45" at bounding box center [131, 268] width 30 height 30
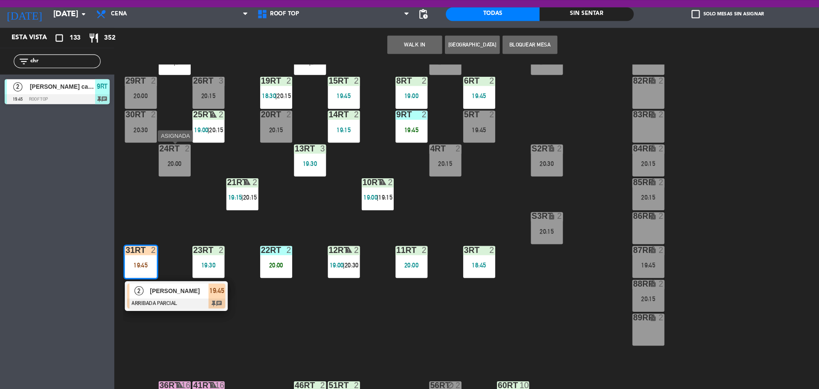
click at [163, 168] on div "24RT 2 20:00" at bounding box center [163, 173] width 30 height 30
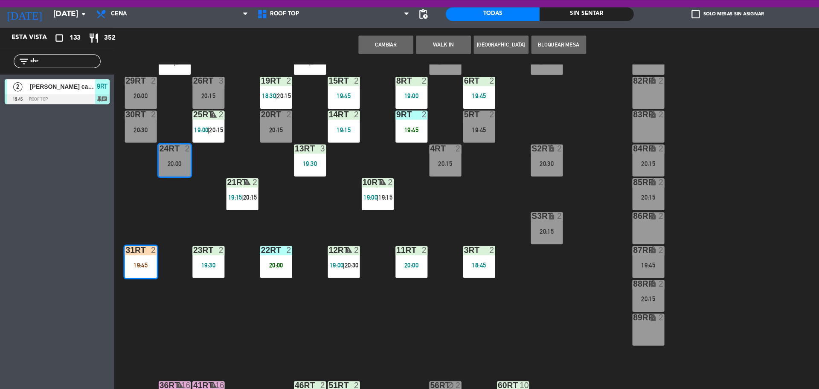
click at [355, 62] on button "Cambiar" at bounding box center [359, 64] width 51 height 17
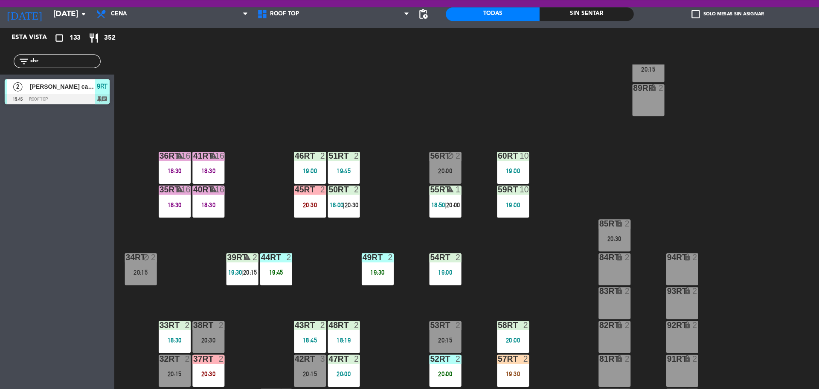
scroll to position [339, 0]
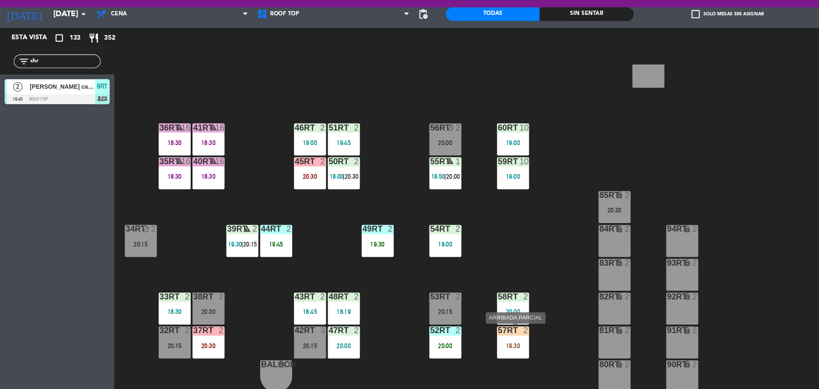
click at [478, 345] on div "19:30" at bounding box center [479, 346] width 30 height 6
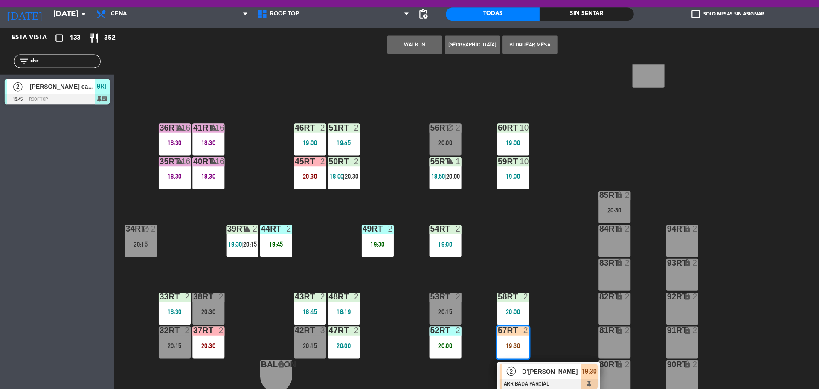
click at [510, 315] on div "18RT 5 19:30 16RT 6 20:30 28RT warning 2 19:16 | 20:30 80RR lock 2 20:15 27RT w…" at bounding box center [467, 236] width 704 height 306
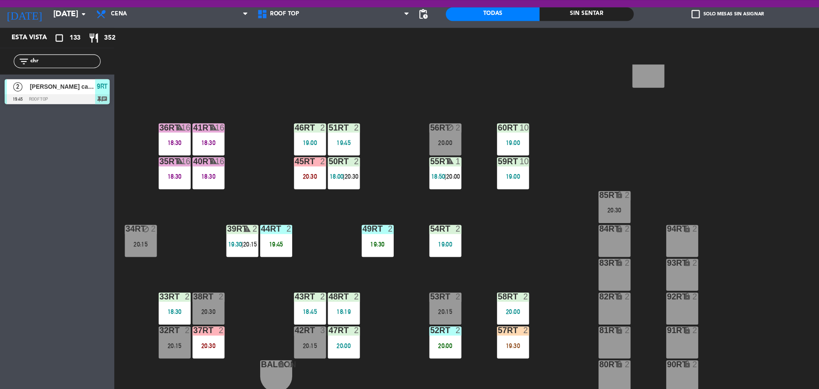
click at [478, 305] on div "58RT 2 20:00" at bounding box center [479, 311] width 30 height 30
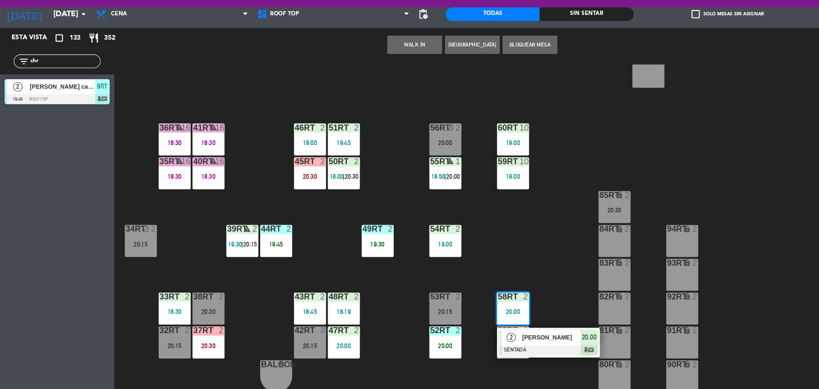
click at [524, 295] on div "18RT 5 19:30 16RT 6 20:30 28RT warning 2 19:16 | 20:30 80RR lock 2 20:15 27RT w…" at bounding box center [467, 236] width 704 height 306
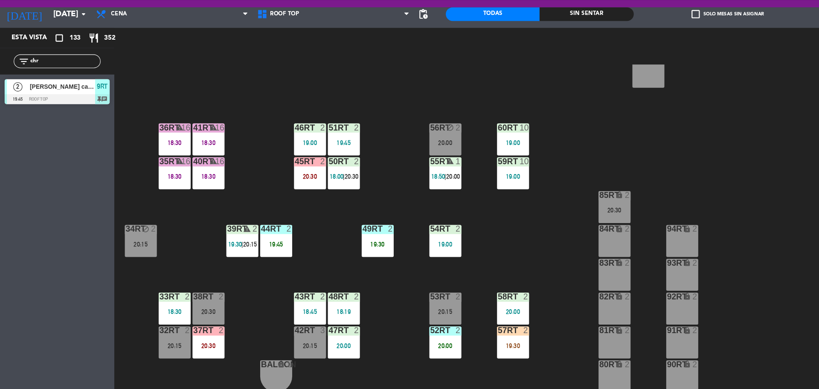
click at [471, 305] on div "58RT 2 20:00" at bounding box center [479, 311] width 30 height 30
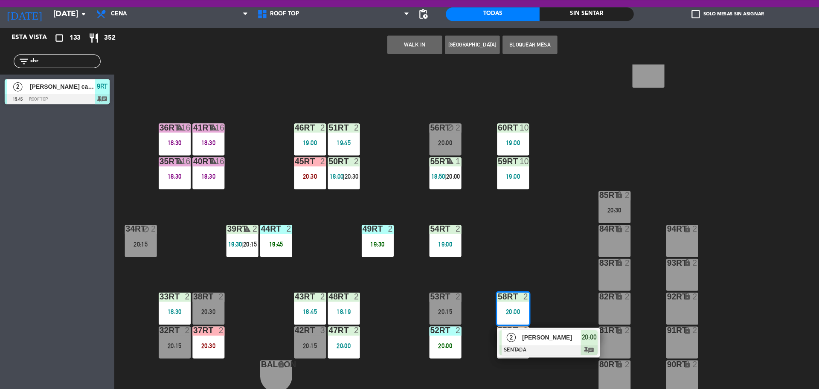
click at [533, 276] on div "18RT 5 19:30 16RT 6 20:30 28RT warning 2 19:16 | 20:30 80RR lock 2 20:15 27RT w…" at bounding box center [467, 236] width 704 height 306
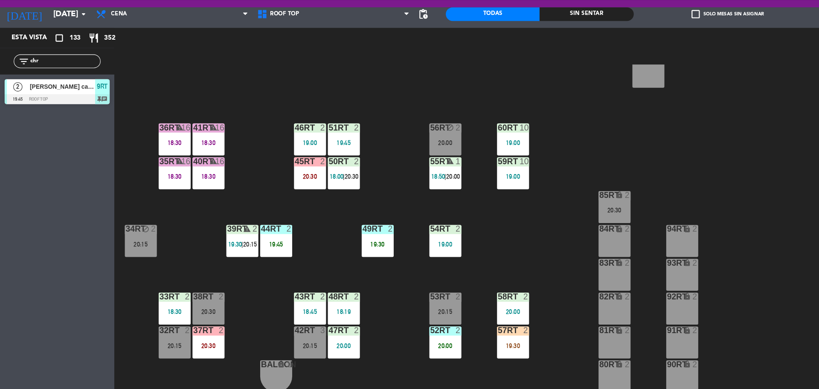
click at [473, 343] on div "19:30" at bounding box center [479, 346] width 30 height 6
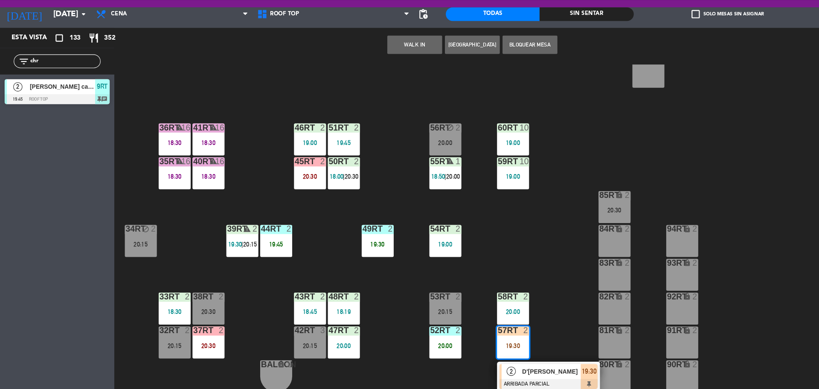
click at [479, 305] on div "58RT 2 20:00" at bounding box center [479, 311] width 30 height 30
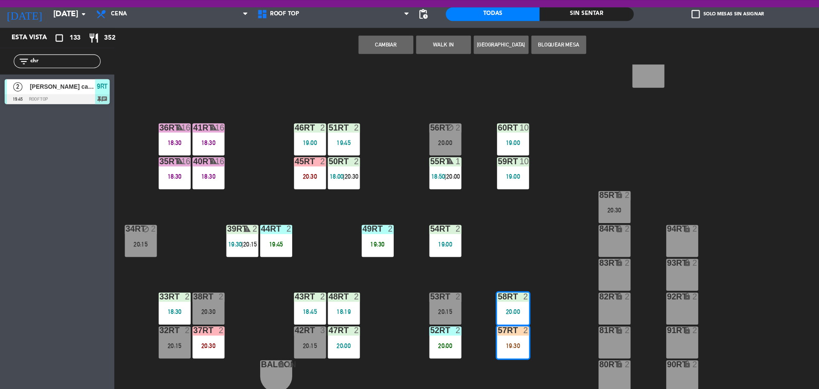
click at [355, 60] on button "Cambiar" at bounding box center [359, 64] width 51 height 17
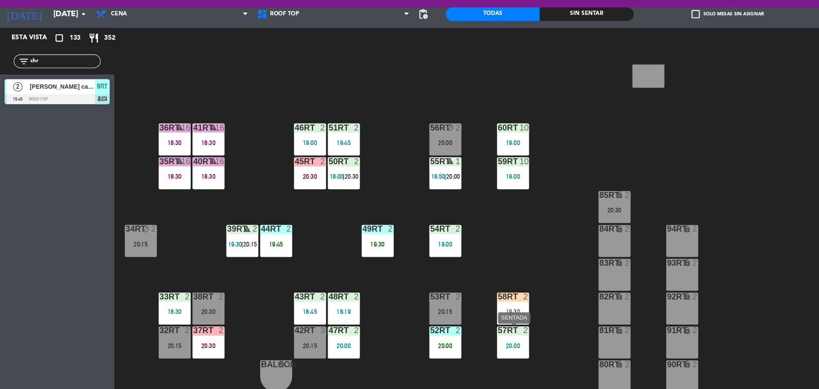
click at [481, 350] on div "57RT 2 20:00" at bounding box center [479, 343] width 30 height 30
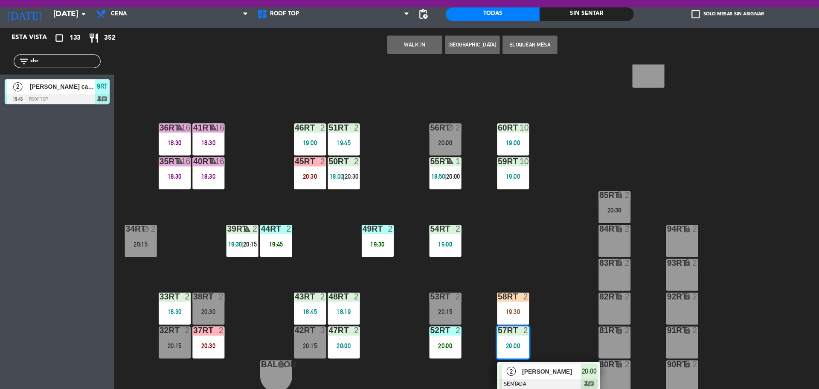
click at [526, 328] on div "18RT 5 19:30 16RT 6 20:30 28RT warning 2 19:16 | 20:30 80RR lock 2 20:15 27RT w…" at bounding box center [467, 236] width 704 height 306
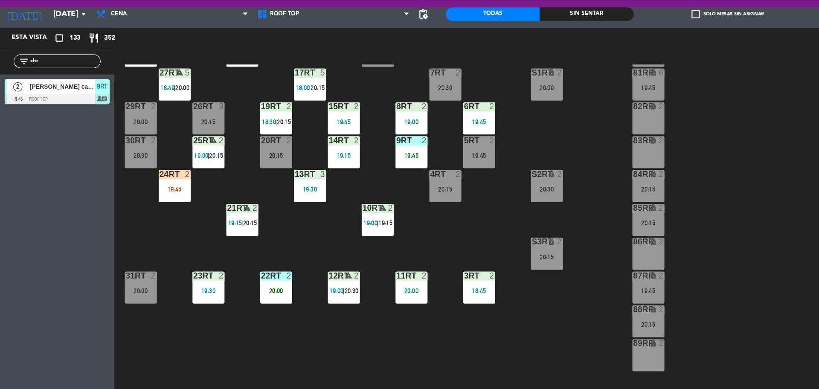
scroll to position [52, 0]
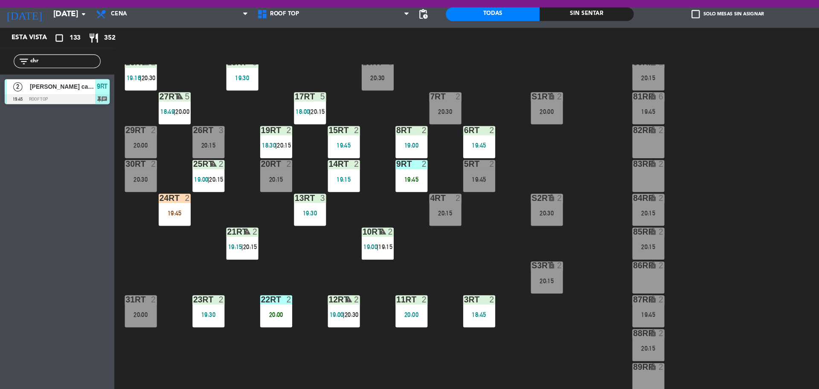
click at [35, 78] on input "chr" at bounding box center [60, 79] width 66 height 9
click at [44, 78] on input "chr" at bounding box center [60, 79] width 66 height 9
type input "[DEMOGRAPHIC_DATA]"
click at [47, 157] on div "Esta vista crop_square 132 restaurant 350 filter_list [DEMOGRAPHIC_DATA] 2 [PER…" at bounding box center [53, 218] width 107 height 338
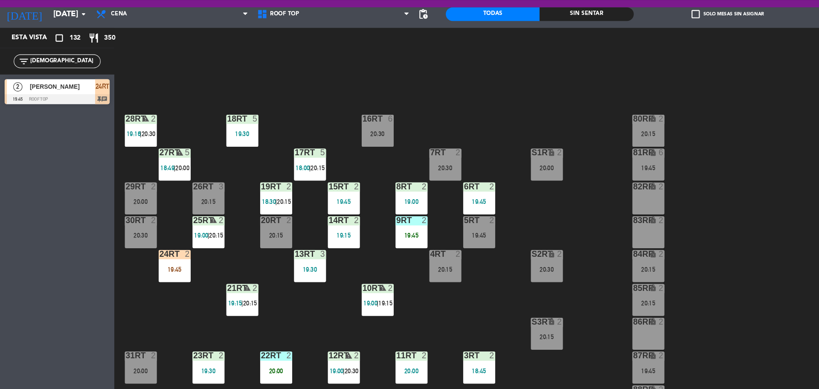
scroll to position [0, 0]
click at [180, 303] on div "18RT 5 19:30 16RT 6 20:30 28RT warning 2 19:16 | 20:30 80RR lock 2 20:15 27RT w…" at bounding box center [467, 236] width 704 height 306
click at [161, 270] on div "24RT 2 19:45" at bounding box center [163, 271] width 30 height 30
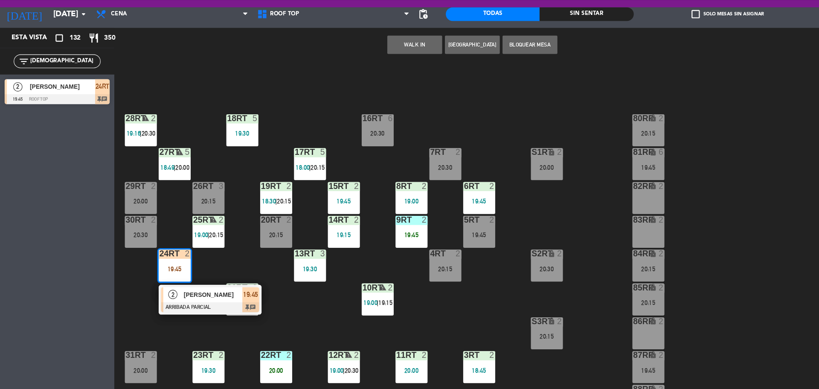
click at [176, 306] on div at bounding box center [196, 309] width 92 height 9
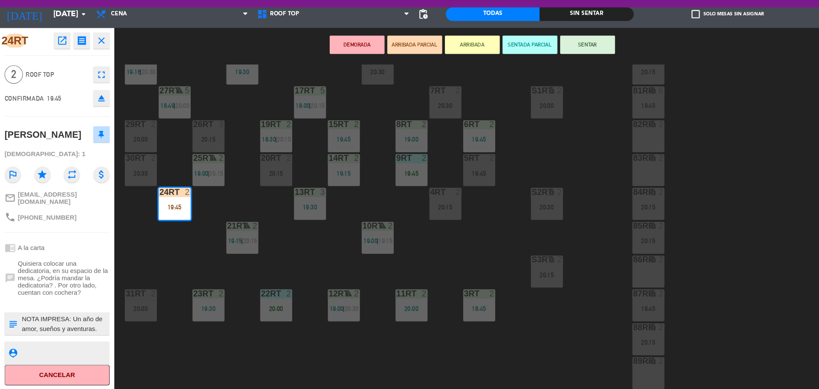
scroll to position [9, 0]
click at [74, 327] on textarea at bounding box center [60, 325] width 81 height 18
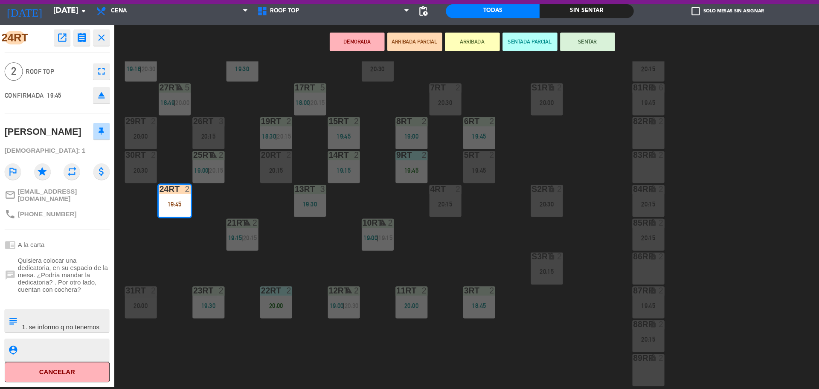
click at [56, 328] on textarea at bounding box center [60, 325] width 81 height 18
click at [69, 329] on textarea at bounding box center [60, 325] width 81 height 18
click at [21, 319] on textarea at bounding box center [60, 325] width 81 height 18
type textarea "m24rt| aniversario NOTA IMPRESA: Un año de amor, sueños y aventuras. Cada momen…"
click at [35, 349] on textarea at bounding box center [60, 352] width 81 height 11
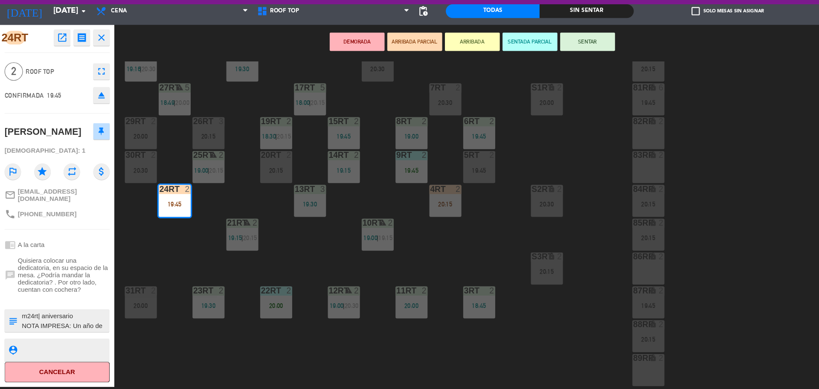
click at [540, 63] on button "SENTAR" at bounding box center [548, 64] width 51 height 17
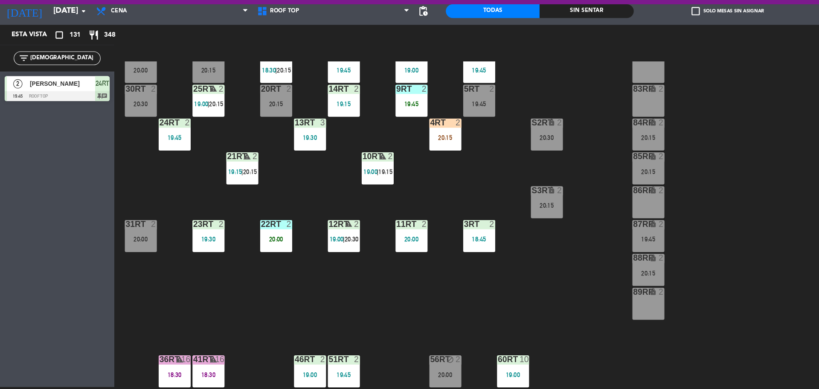
scroll to position [131, 0]
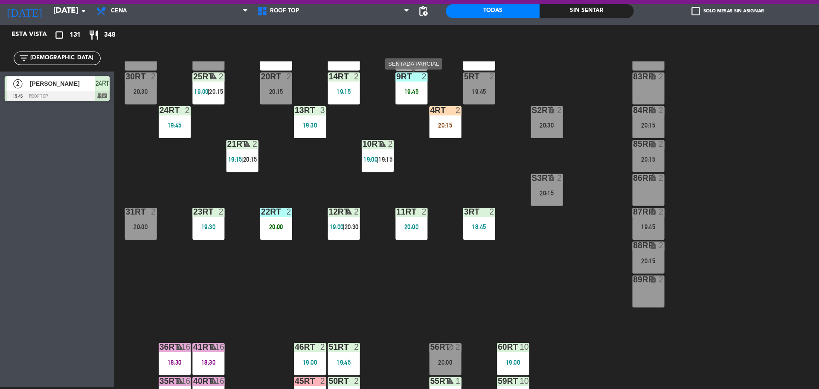
click at [383, 108] on div "19:45" at bounding box center [384, 111] width 30 height 6
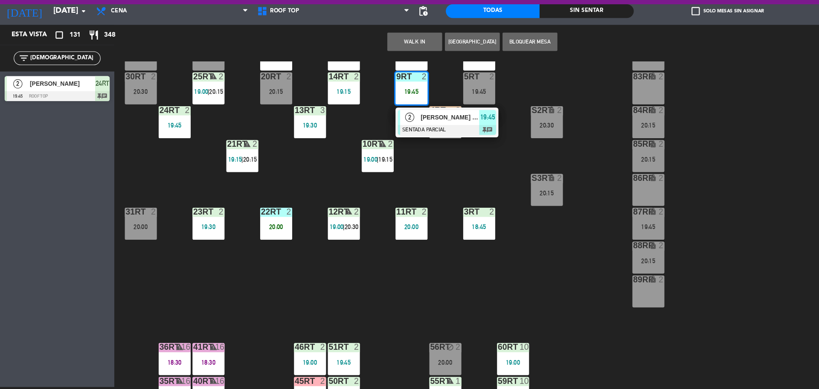
click at [383, 144] on div at bounding box center [417, 146] width 92 height 9
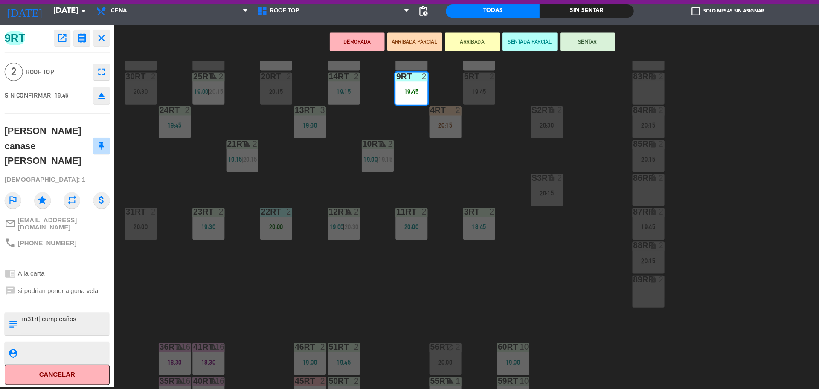
click at [538, 67] on button "SENTAR" at bounding box center [548, 64] width 51 height 17
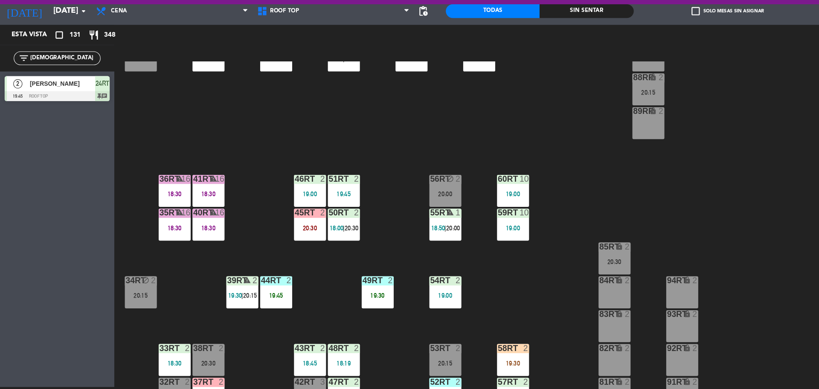
scroll to position [339, 0]
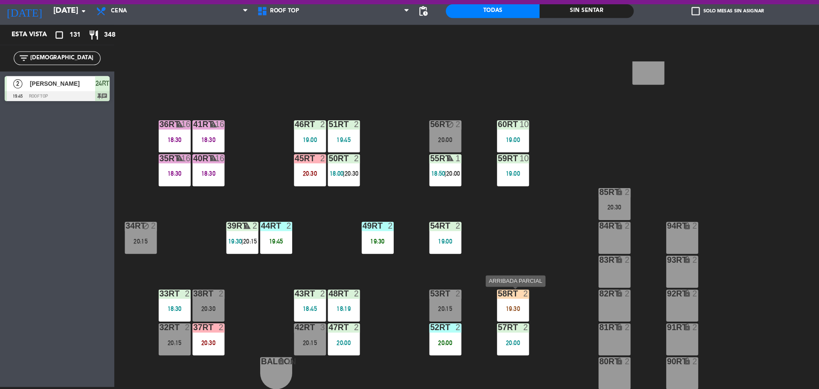
click at [476, 305] on div "58RT 2 19:30" at bounding box center [479, 311] width 30 height 30
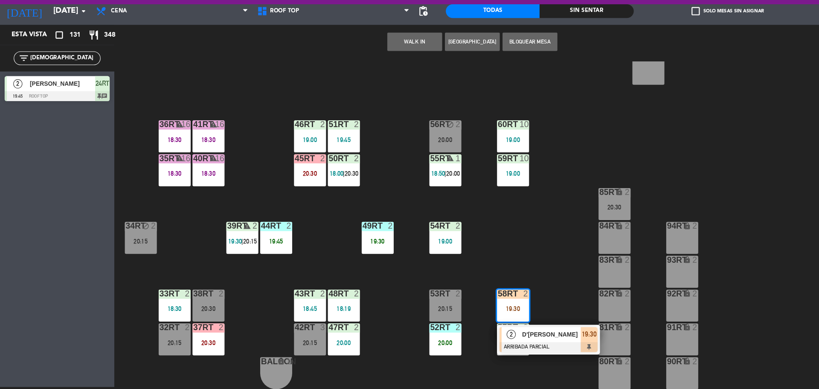
click at [529, 287] on div "18RT 5 19:30 16RT 6 20:30 28RT warning 2 19:16 | 20:30 80RR lock 2 20:15 27RT w…" at bounding box center [467, 236] width 704 height 306
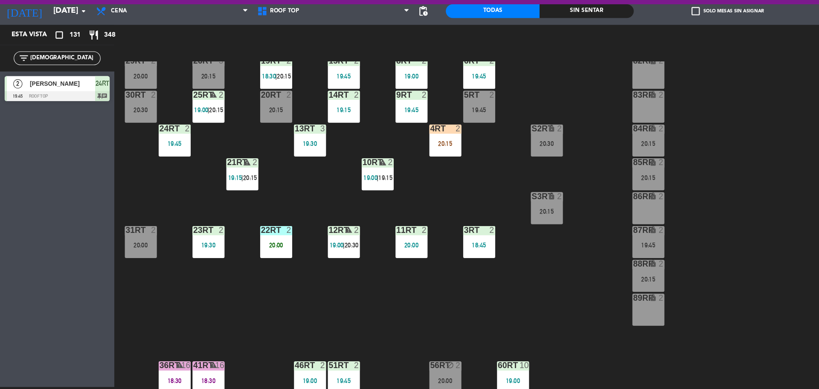
scroll to position [0, 0]
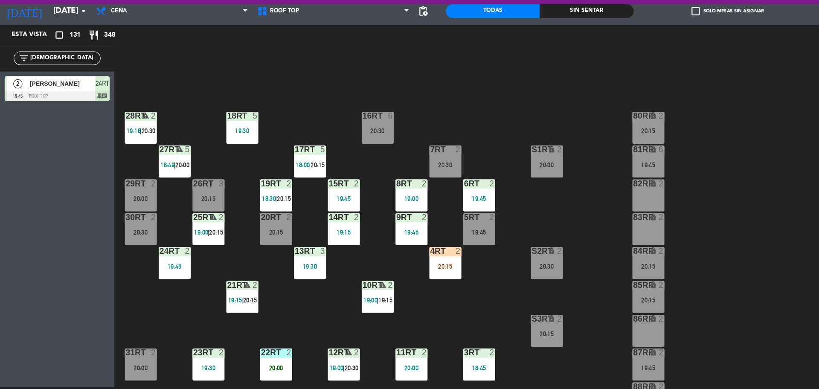
click at [66, 81] on input "[DEMOGRAPHIC_DATA]" at bounding box center [60, 79] width 66 height 9
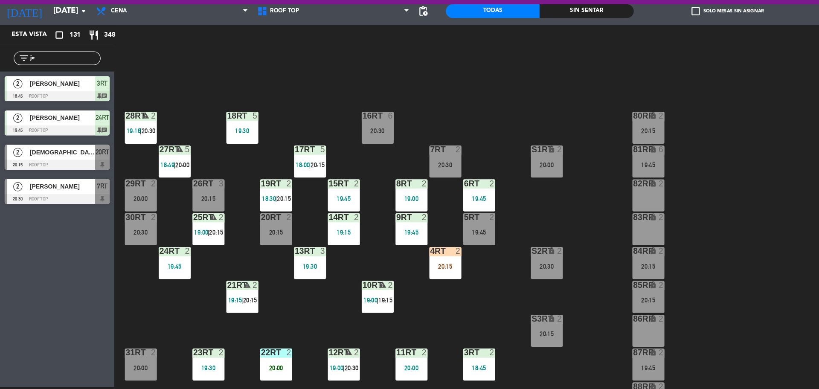
type input "j"
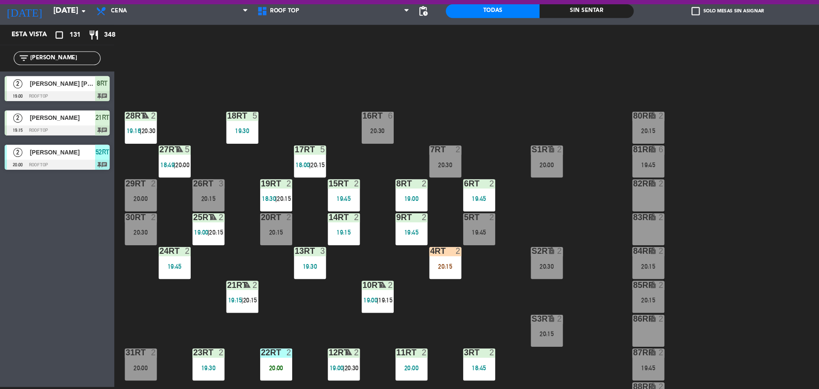
type input "[PERSON_NAME]"
click at [65, 247] on div "Esta vista crop_square 131 restaurant 348 filter_list [PERSON_NAME] 2 [PERSON_N…" at bounding box center [53, 218] width 107 height 338
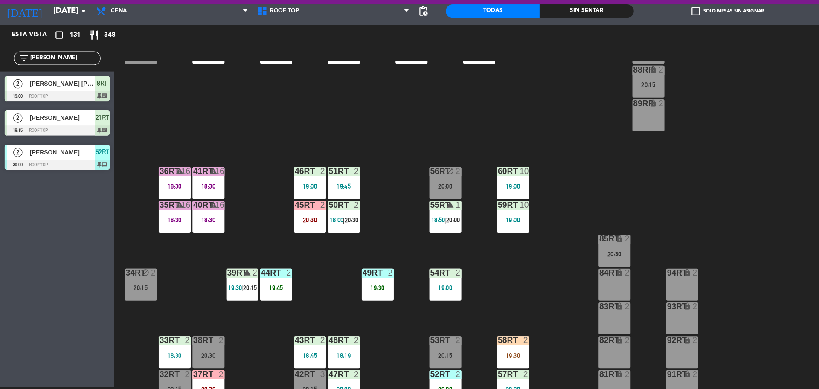
scroll to position [337, 0]
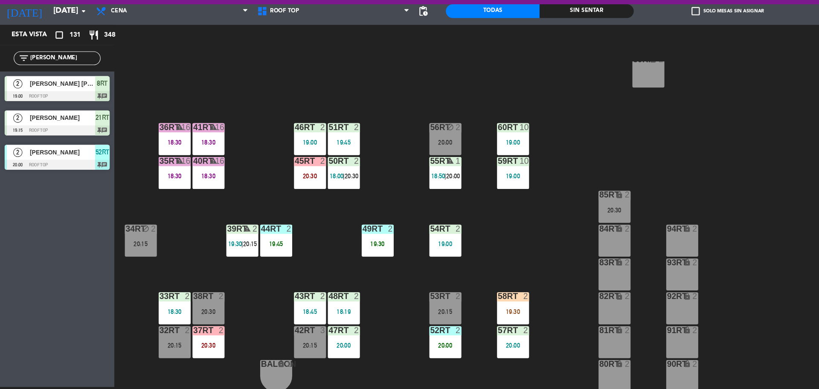
click at [411, 343] on div "52RT 2 20:00" at bounding box center [416, 345] width 30 height 30
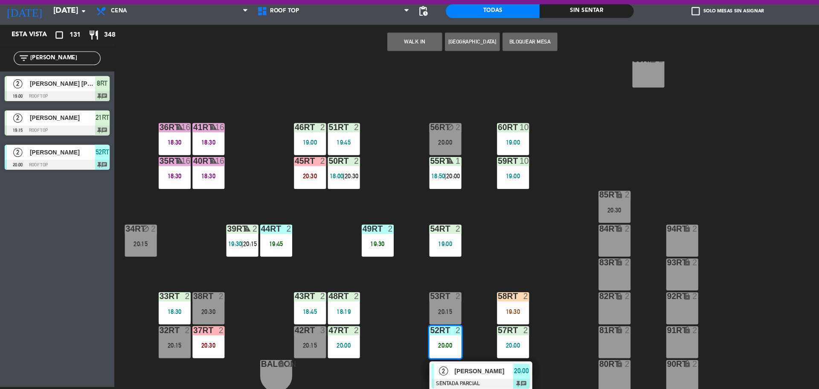
click at [415, 378] on div "2" at bounding box center [414, 372] width 18 height 14
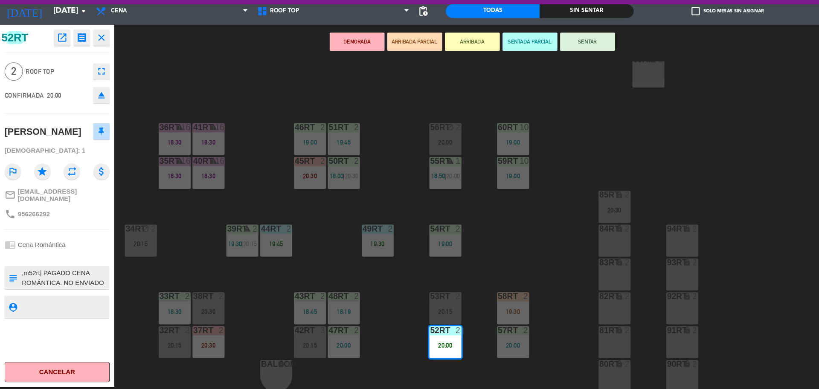
scroll to position [0, 0]
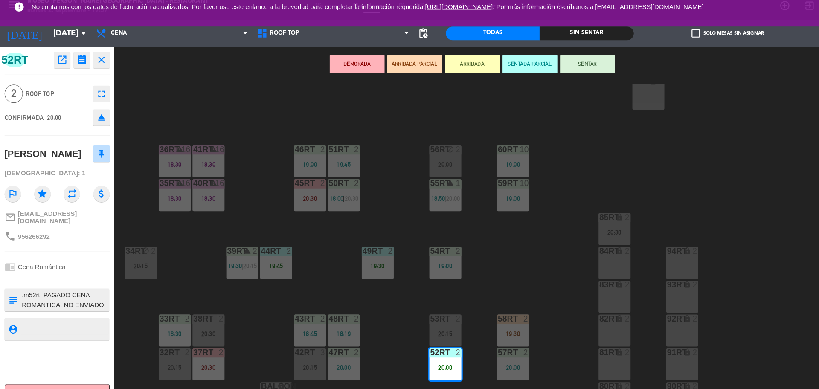
click at [173, 268] on div "18RT 5 19:30 16RT 6 20:30 28RT warning 2 19:16 | 20:30 80RR lock 2 20:15 27RT w…" at bounding box center [467, 236] width 704 height 306
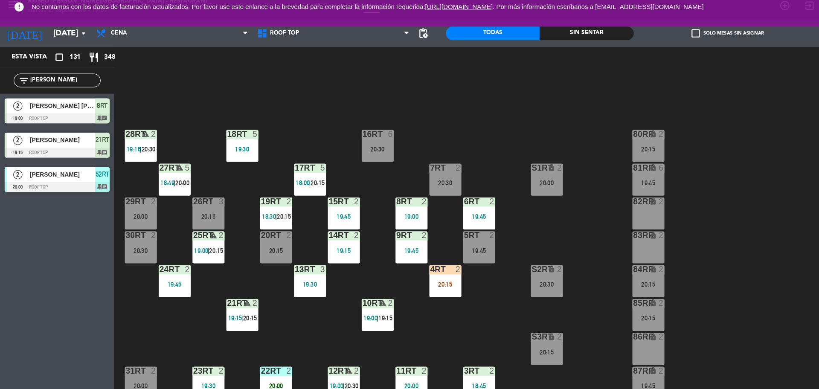
scroll to position [3, 0]
click at [152, 268] on div "19:45" at bounding box center [163, 271] width 30 height 6
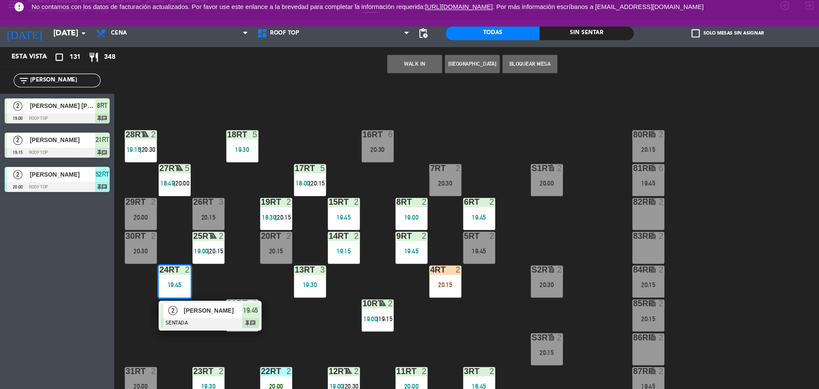
click at [195, 196] on div at bounding box center [194, 194] width 14 height 8
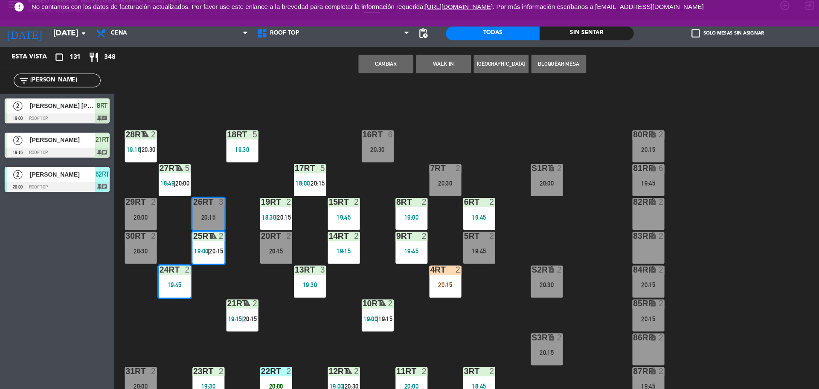
click at [357, 60] on button "Cambiar" at bounding box center [359, 64] width 51 height 17
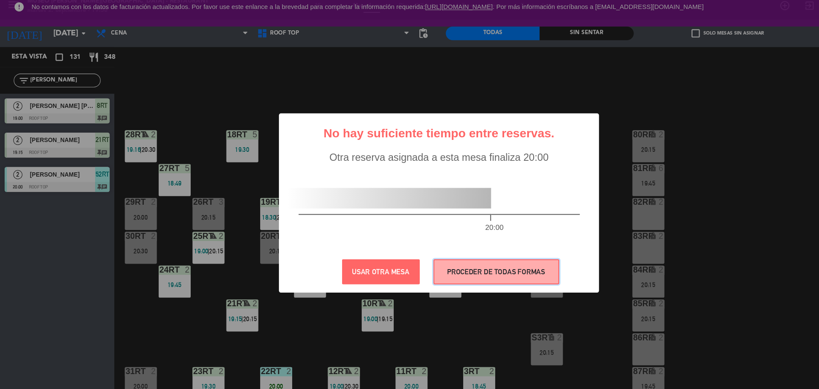
click at [431, 255] on button "PROCEDER DE TODAS FORMAS" at bounding box center [462, 258] width 117 height 23
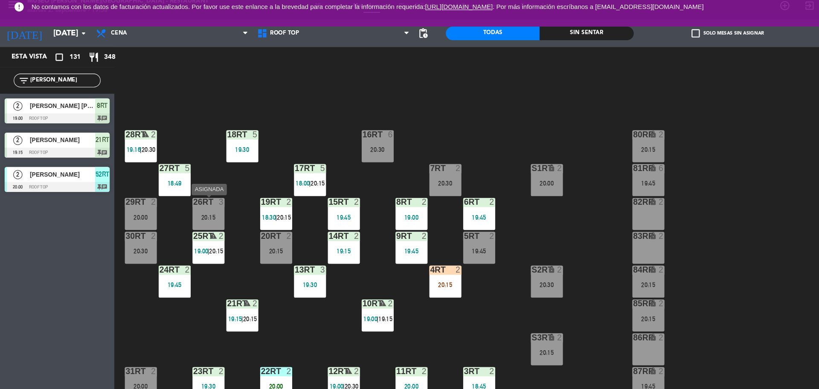
click at [195, 201] on div "26RT 3 20:15" at bounding box center [195, 205] width 30 height 30
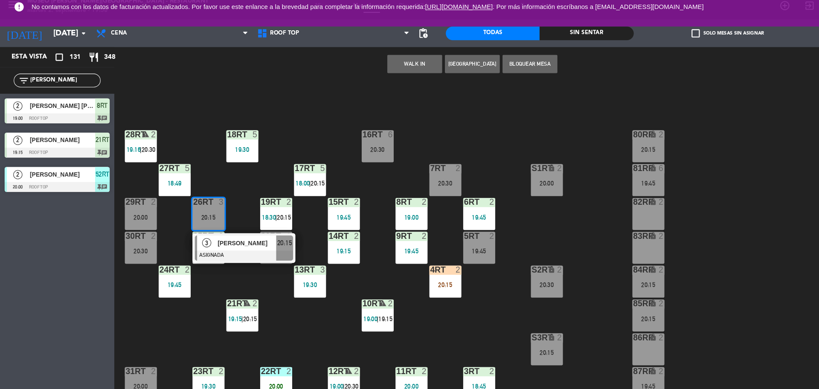
click at [610, 197] on div "82RR lock 2" at bounding box center [605, 194] width 30 height 9
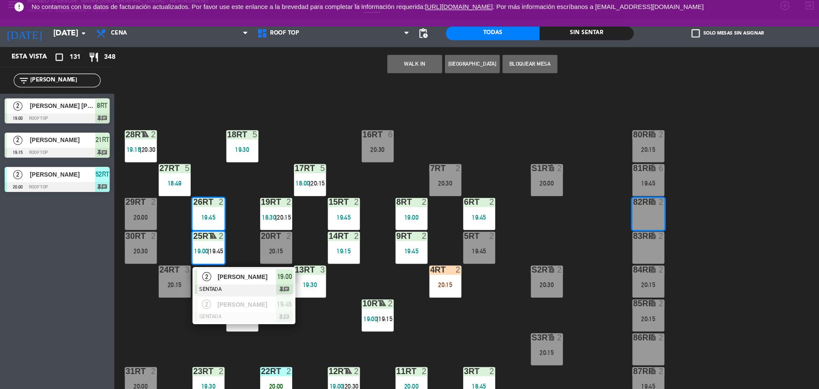
click at [494, 115] on div "18RT 5 19:30 16RT 6 20:30 28RT warning 2 19:16 | 20:30 80RR lock 2 20:15 27RT 5…" at bounding box center [467, 236] width 704 height 306
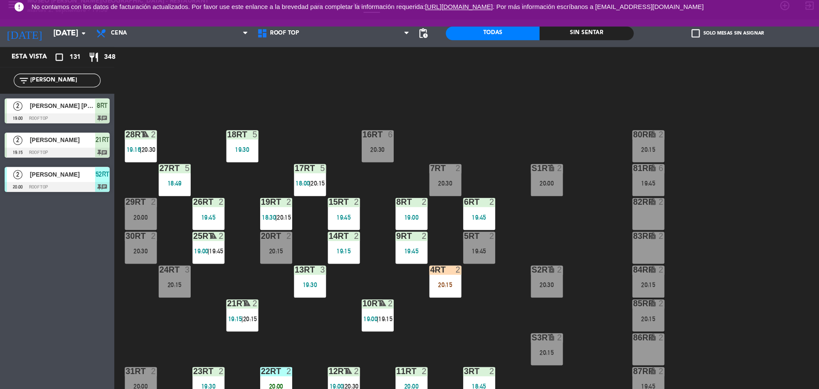
click at [170, 262] on div "24RT 3 20:15" at bounding box center [163, 268] width 30 height 30
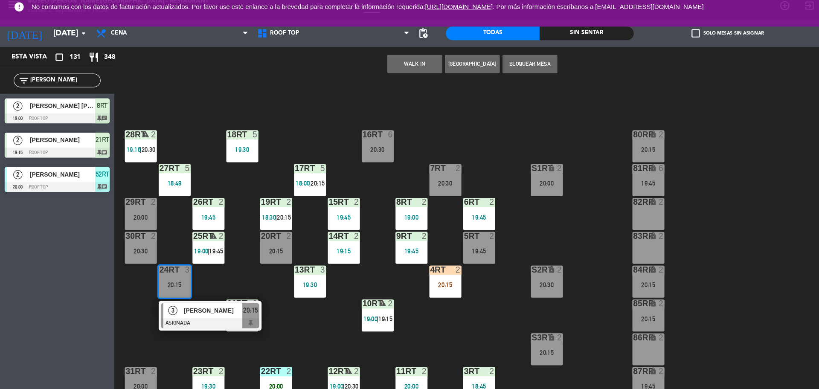
click at [187, 204] on div "19:45" at bounding box center [195, 207] width 30 height 6
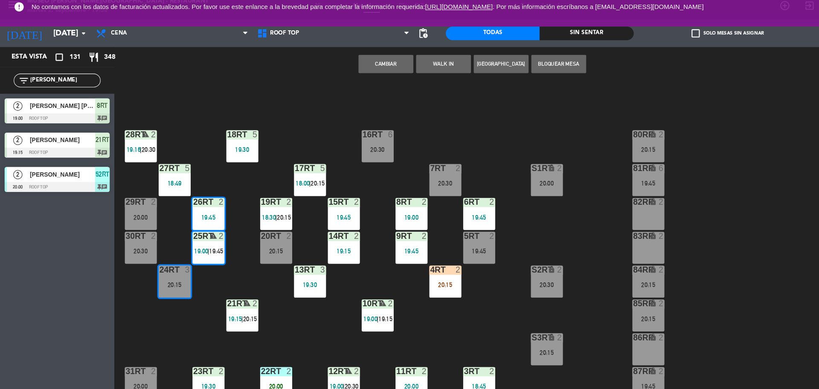
click at [148, 220] on div "18RT 5 19:30 16RT 6 20:30 28RT warning 2 19:16 | 20:30 80RR lock 2 20:15 27RT 5…" at bounding box center [467, 236] width 704 height 306
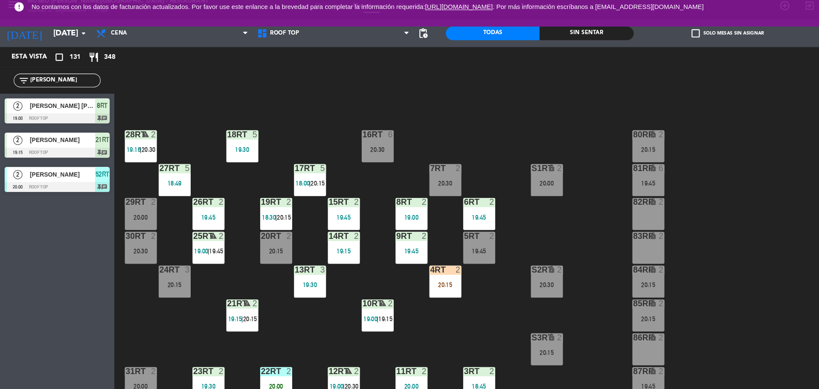
click at [190, 198] on div "26RT 2 19:45" at bounding box center [195, 205] width 30 height 30
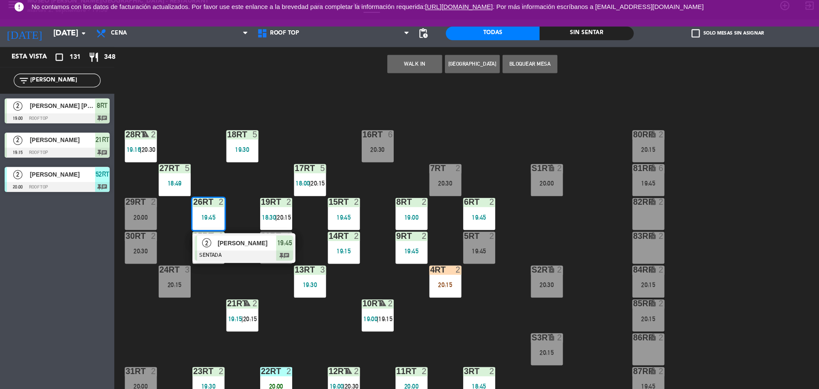
click at [198, 229] on div "2" at bounding box center [193, 232] width 18 height 14
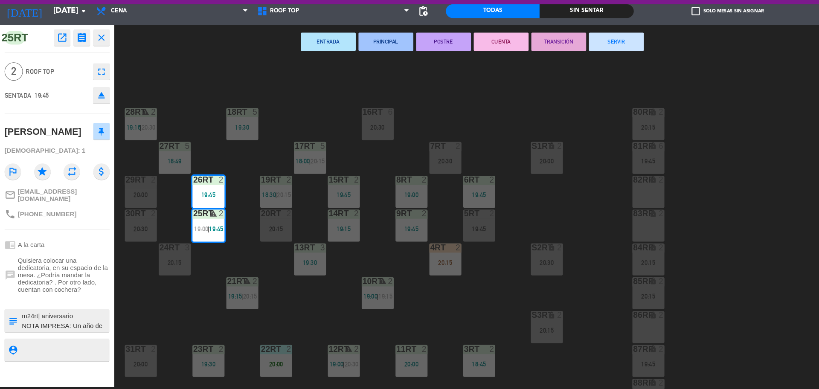
scroll to position [0, 0]
click at [74, 333] on textarea at bounding box center [60, 325] width 81 height 18
click at [143, 318] on div "18RT 5 19:30 16RT 6 20:30 28RT warning 2 19:16 | 20:30 80RR lock 2 20:15 27RT 5…" at bounding box center [467, 236] width 704 height 306
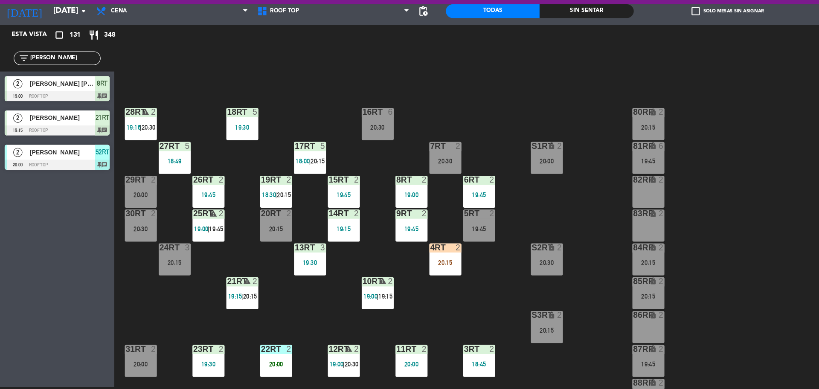
click at [53, 83] on input "[PERSON_NAME]" at bounding box center [60, 79] width 66 height 9
type input "f"
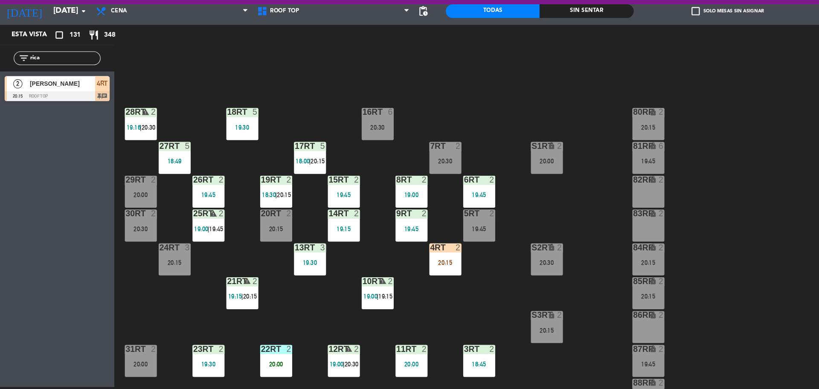
type input "rica"
click at [53, 152] on div "Esta vista crop_square 131 restaurant 348 filter_list rica 2 [PERSON_NAME] 20:1…" at bounding box center [53, 218] width 107 height 338
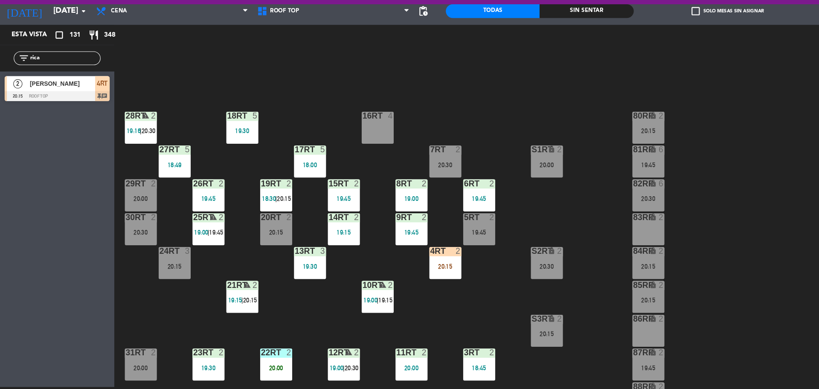
scroll to position [0, 0]
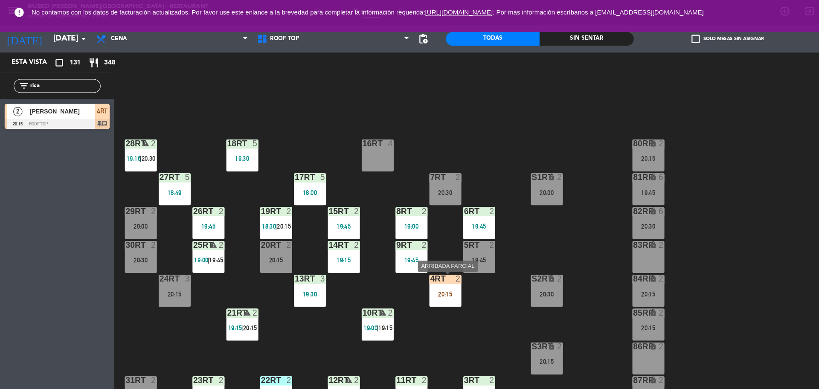
click at [411, 274] on div "20:15" at bounding box center [416, 274] width 30 height 6
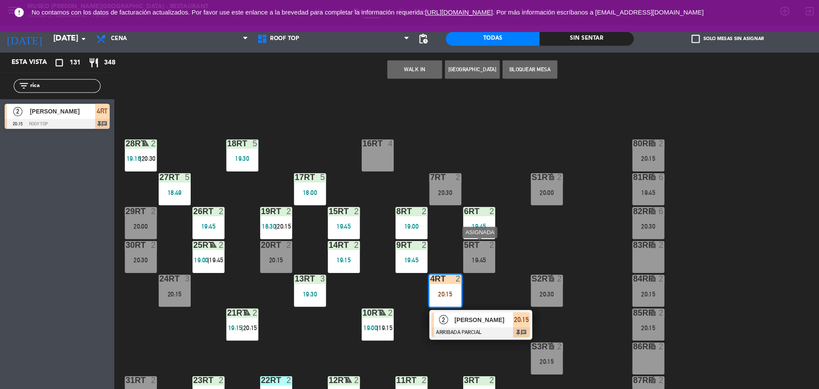
click at [440, 235] on div "5RT 2 19:45" at bounding box center [447, 240] width 30 height 30
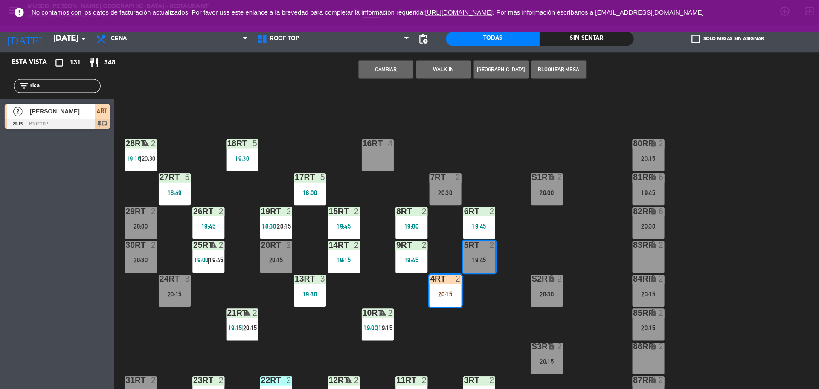
click at [360, 61] on button "Cambiar" at bounding box center [359, 64] width 51 height 17
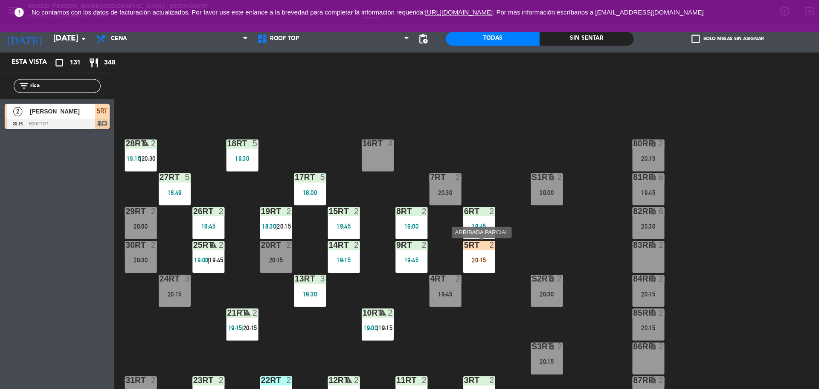
click at [440, 244] on div "20:15" at bounding box center [447, 243] width 30 height 6
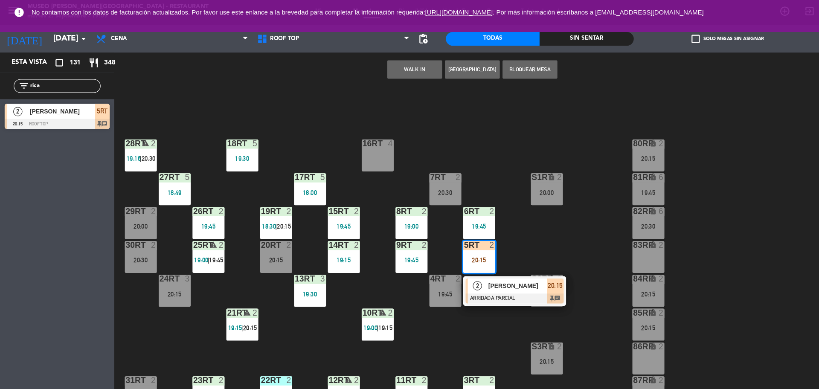
click at [444, 267] on span "2" at bounding box center [445, 266] width 9 height 9
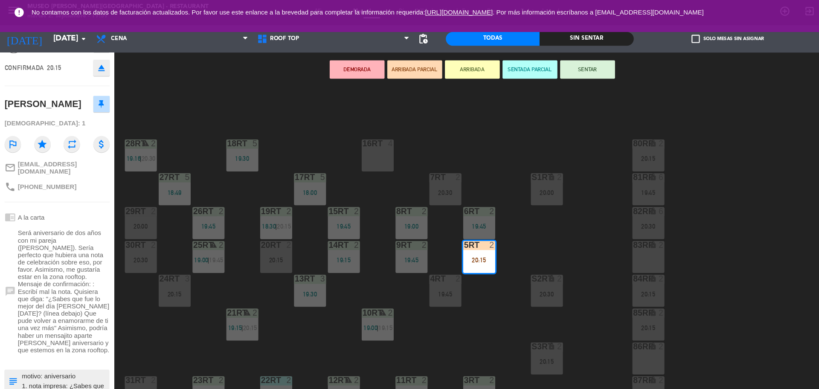
scroll to position [71, 0]
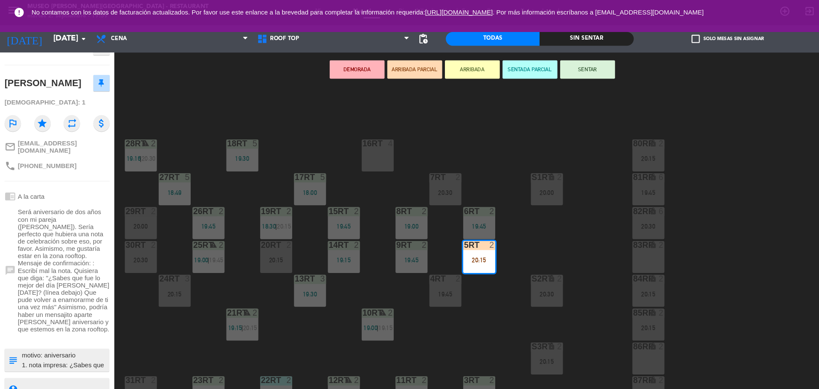
click at [59, 331] on textarea at bounding box center [60, 336] width 81 height 18
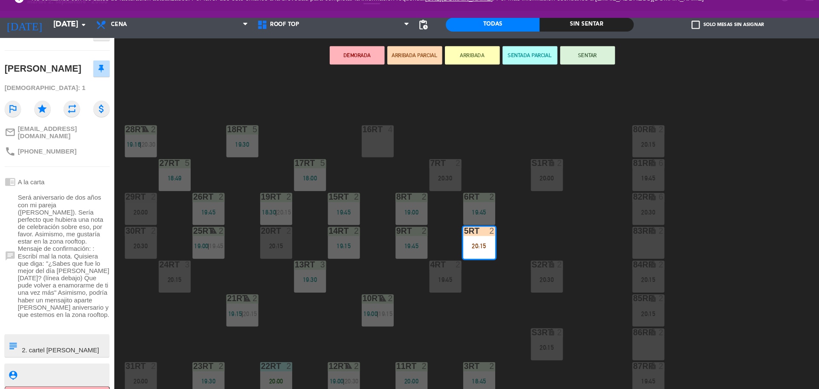
click at [52, 330] on textarea at bounding box center [60, 336] width 81 height 18
click at [21, 327] on textarea at bounding box center [60, 336] width 81 height 18
type textarea "m5rt| aniversario motivo: aniversario 1. nota impresa: ¿Sabes que fue lo mejor …"
click at [40, 357] on textarea at bounding box center [60, 362] width 81 height 11
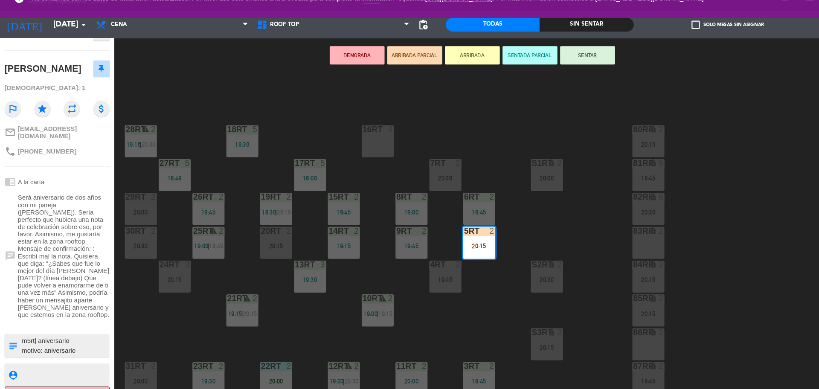
click at [551, 65] on button "SENTAR" at bounding box center [548, 64] width 51 height 17
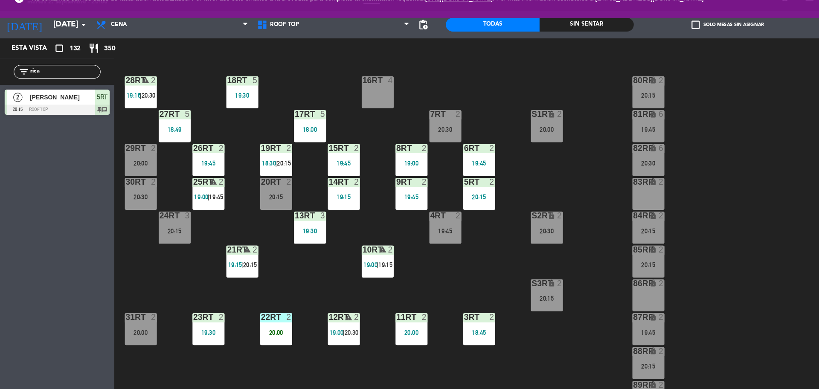
scroll to position [47, 0]
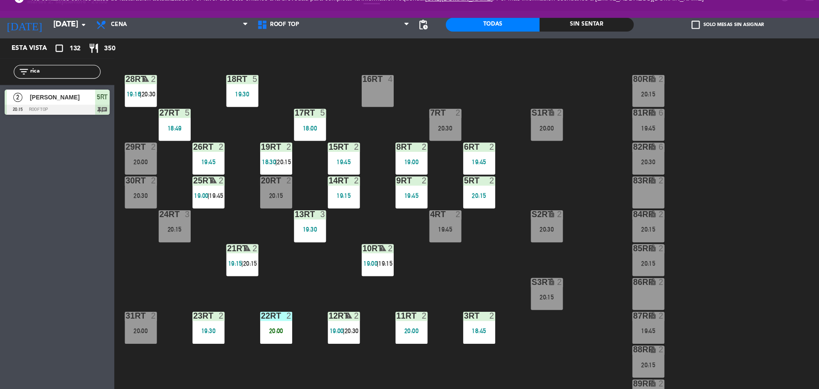
click at [256, 322] on div "20:00" at bounding box center [258, 322] width 30 height 6
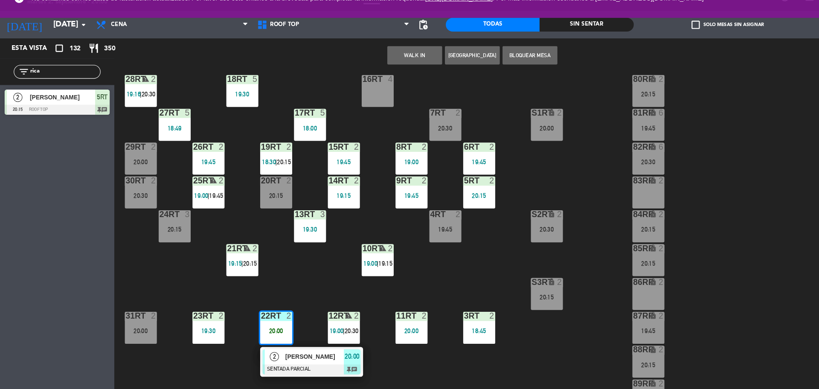
click at [261, 341] on div "2" at bounding box center [256, 346] width 18 height 14
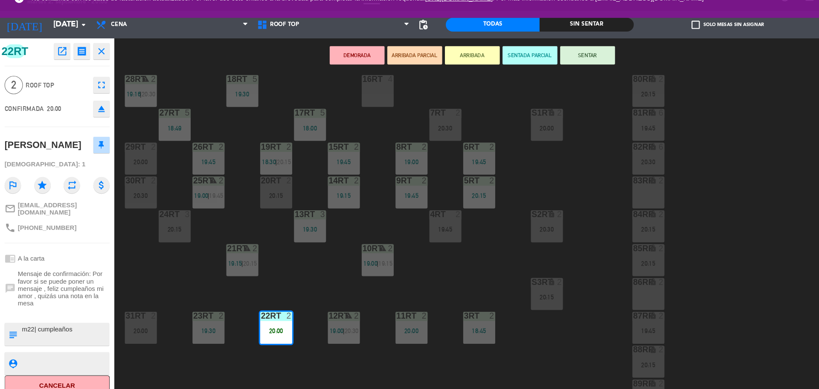
click at [551, 62] on button "SENTAR" at bounding box center [548, 64] width 51 height 17
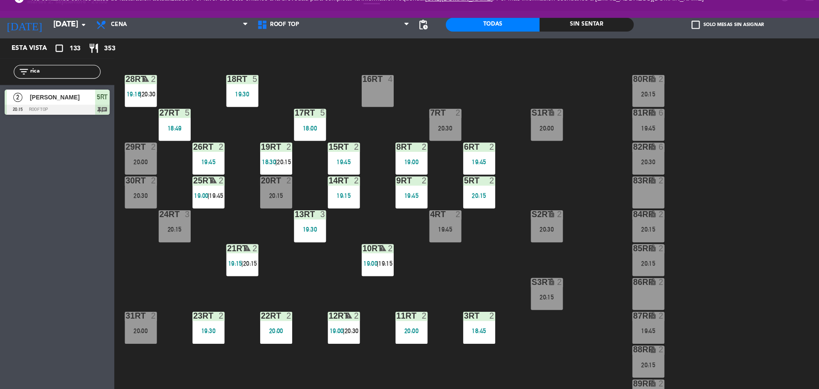
click at [193, 152] on div at bounding box center [194, 150] width 14 height 8
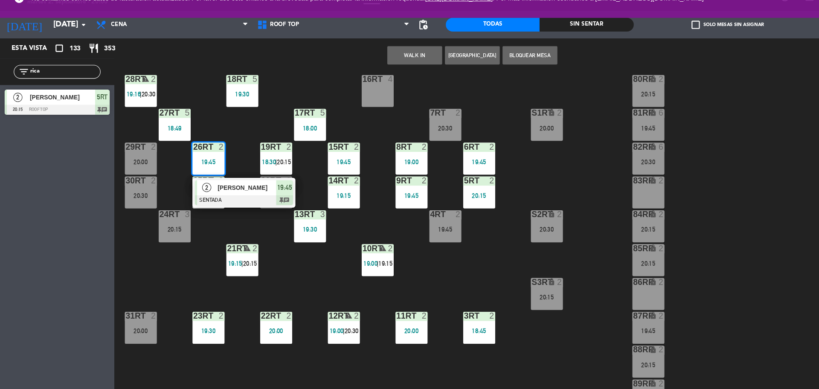
click at [198, 186] on div "2" at bounding box center [193, 188] width 18 height 14
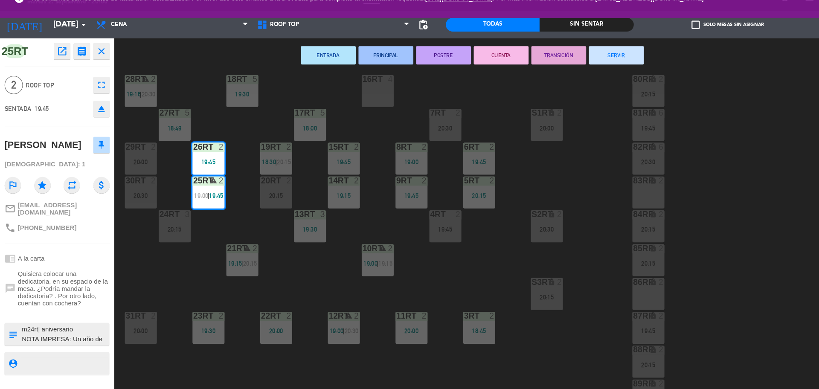
click at [30, 329] on textarea at bounding box center [60, 325] width 81 height 18
type textarea "m26rt| aniversario NOTA IMPRESA: Un año de amor, sueños y aventuras. Cada momen…"
click at [41, 357] on textarea at bounding box center [60, 352] width 81 height 11
click at [531, 139] on div "18RT 5 19:30 16RT 4 28RT warning 2 19:16 | 20:30 80RR lock 2 20:15 27RT 5 18:49…" at bounding box center [467, 236] width 704 height 306
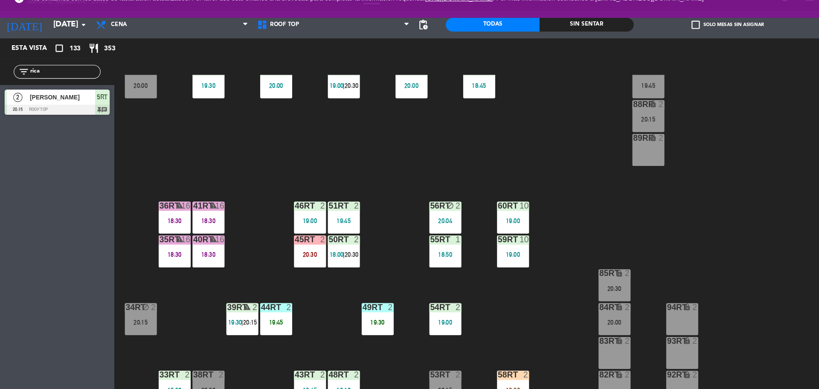
scroll to position [339, 0]
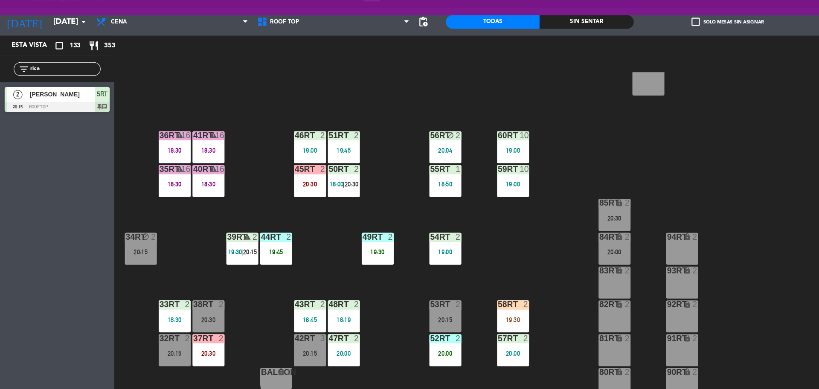
click at [267, 247] on div "19:45" at bounding box center [258, 250] width 30 height 6
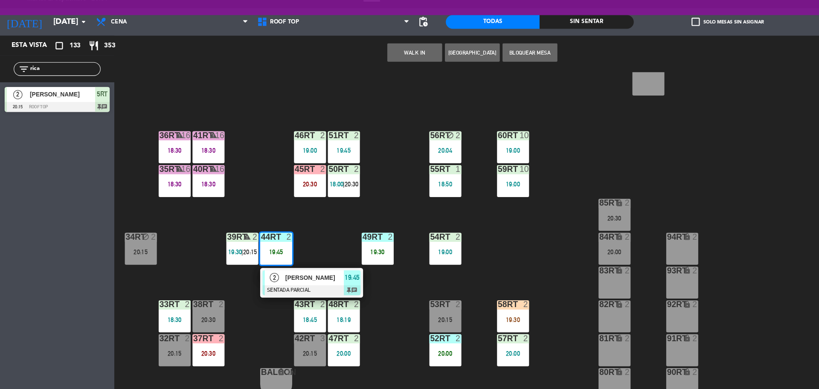
click at [275, 278] on span "[PERSON_NAME]" at bounding box center [293, 274] width 55 height 9
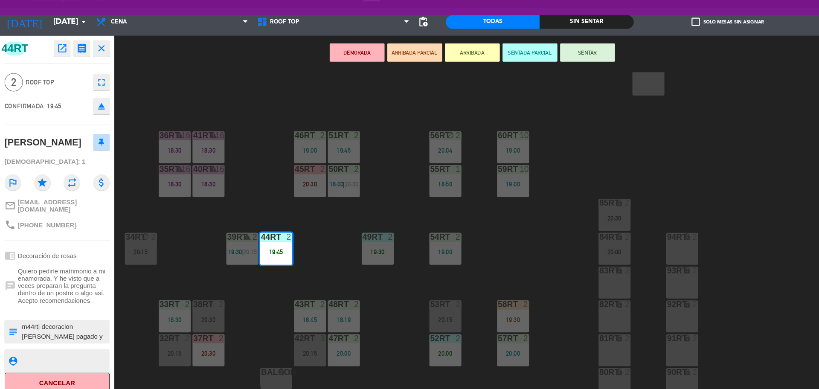
click at [552, 60] on button "SENTAR" at bounding box center [548, 64] width 51 height 17
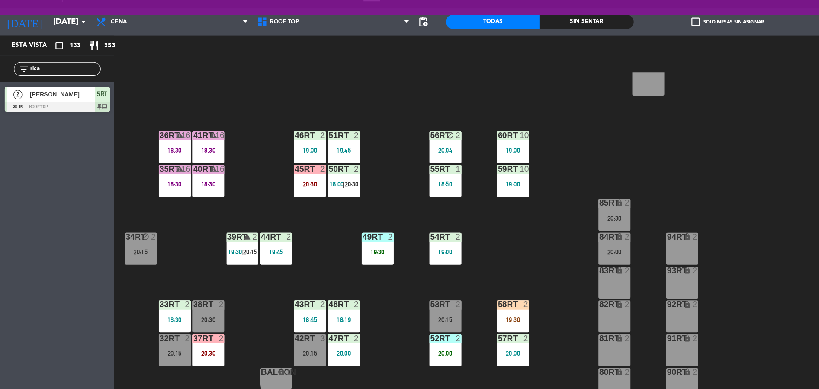
click at [358, 241] on div "49RT 2" at bounding box center [352, 237] width 30 height 9
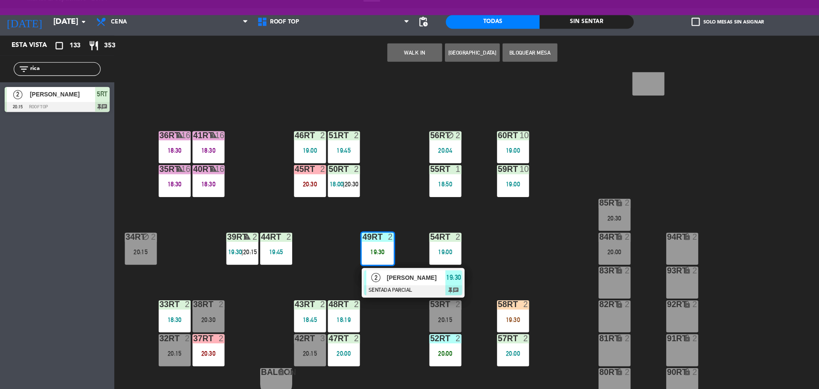
click at [366, 269] on div "[PERSON_NAME]" at bounding box center [387, 275] width 55 height 14
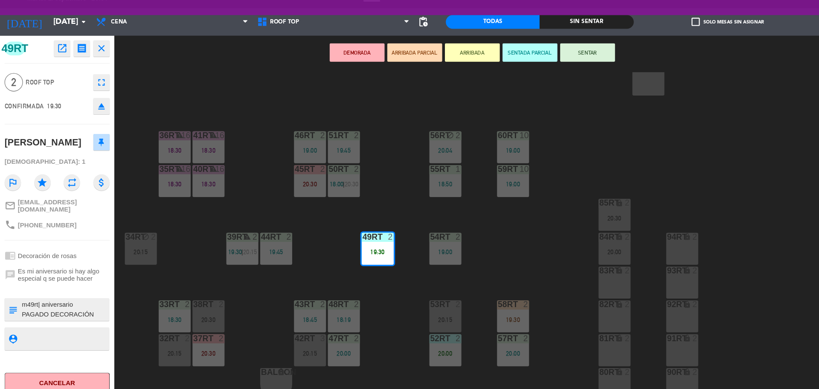
click at [549, 70] on button "SENTAR" at bounding box center [548, 64] width 51 height 17
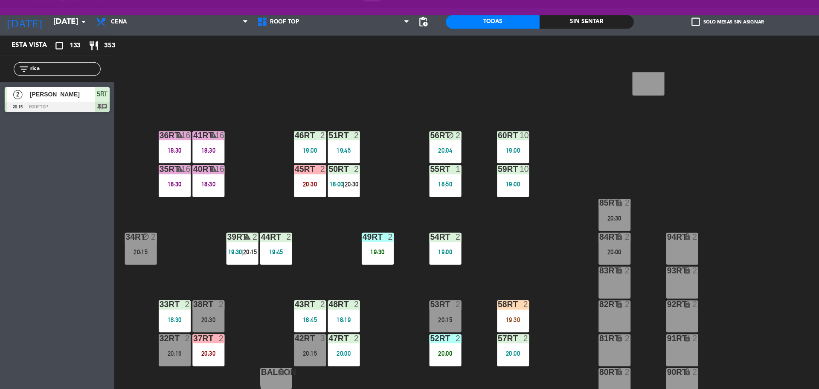
scroll to position [0, 0]
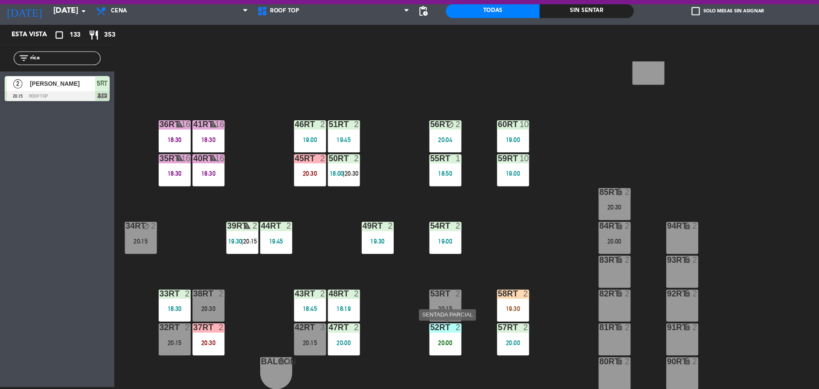
click at [415, 336] on div "52RT 2 20:00" at bounding box center [416, 343] width 30 height 30
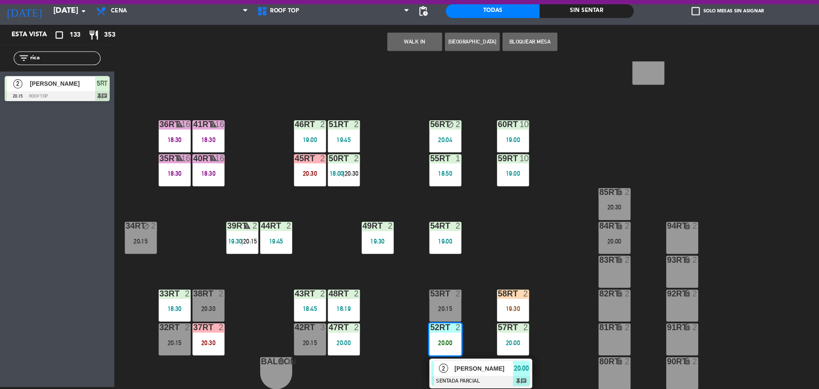
click at [417, 370] on span "2" at bounding box center [413, 369] width 9 height 9
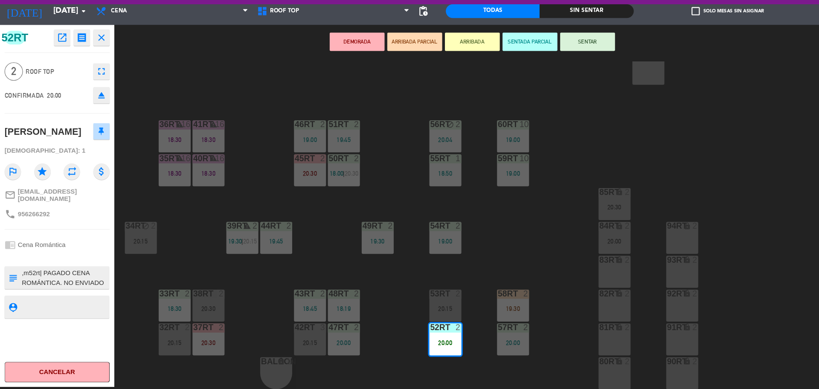
click at [388, 297] on div "18RT 5 19:30 16RT 4 28RT warning 2 19:16 | 20:30 80RR lock 2 20:15 27RT 5 18:49…" at bounding box center [467, 236] width 704 height 306
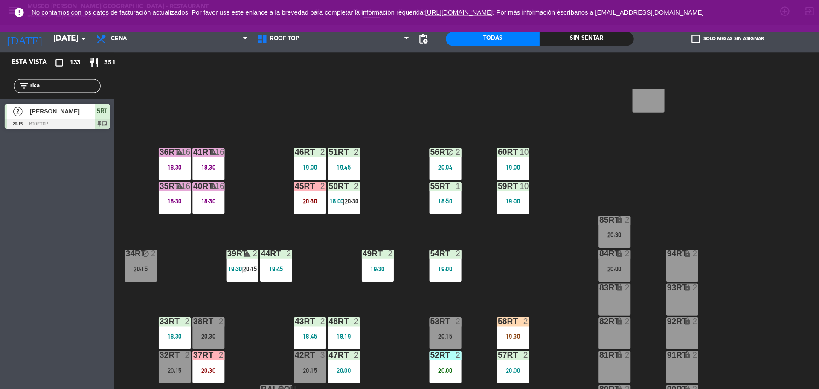
click at [383, 222] on div "18RT 5 19:30 16RT 4 28RT warning 2 19:16 | 20:30 80RR lock 2 20:15 27RT 5 18:49…" at bounding box center [467, 236] width 704 height 306
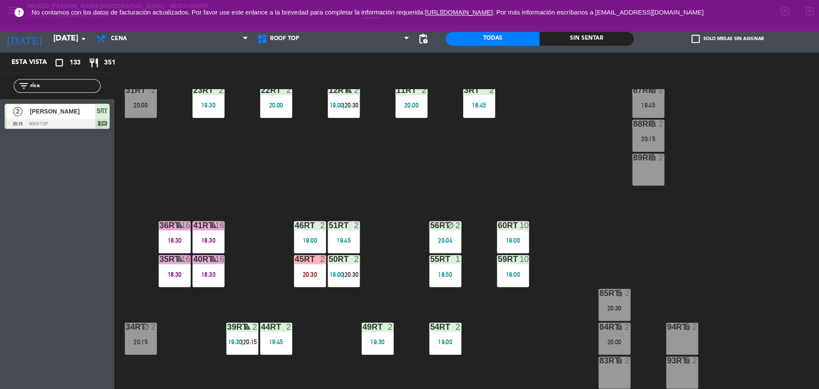
scroll to position [272, 0]
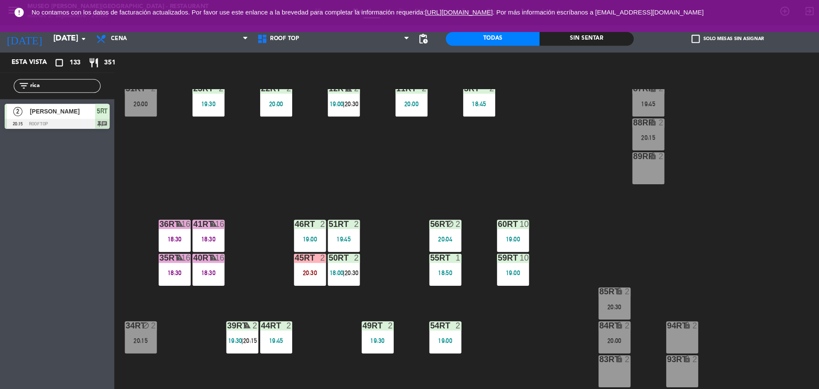
click at [415, 212] on div "block" at bounding box center [415, 209] width 14 height 8
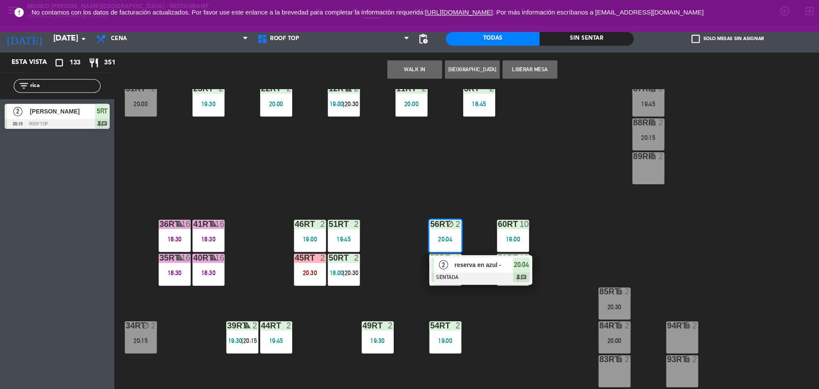
click at [432, 245] on span "reserva en azul -" at bounding box center [451, 247] width 55 height 9
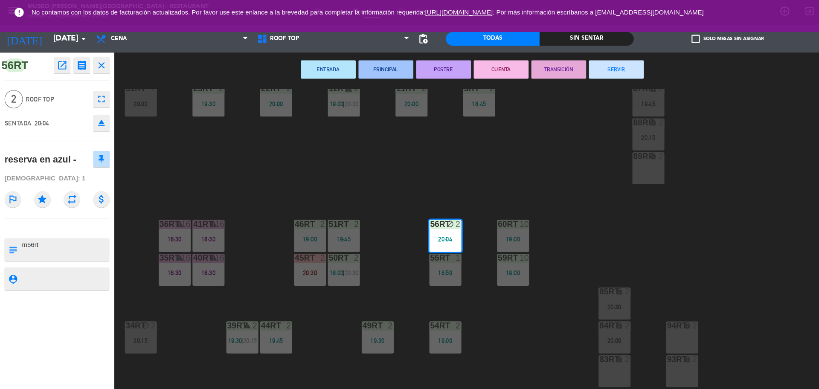
click at [54, 238] on textarea at bounding box center [60, 233] width 81 height 18
click at [511, 125] on div "18RT 5 19:30 16RT 4 28RT warning 2 19:16 | 20:30 80RR lock 2 20:15 27RT 5 18:49…" at bounding box center [467, 236] width 704 height 306
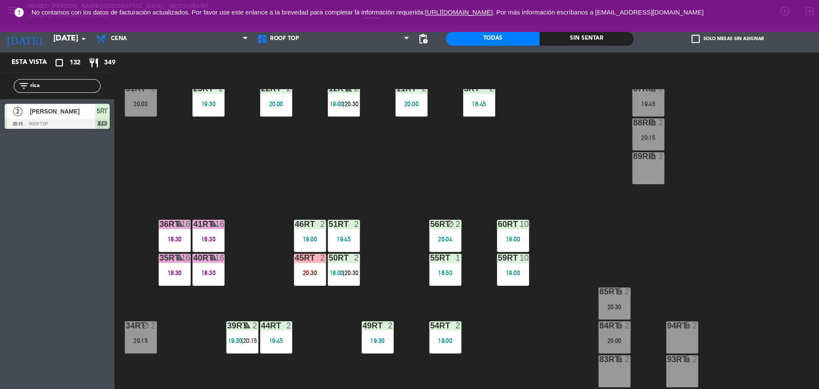
click at [415, 212] on div "block" at bounding box center [415, 209] width 14 height 8
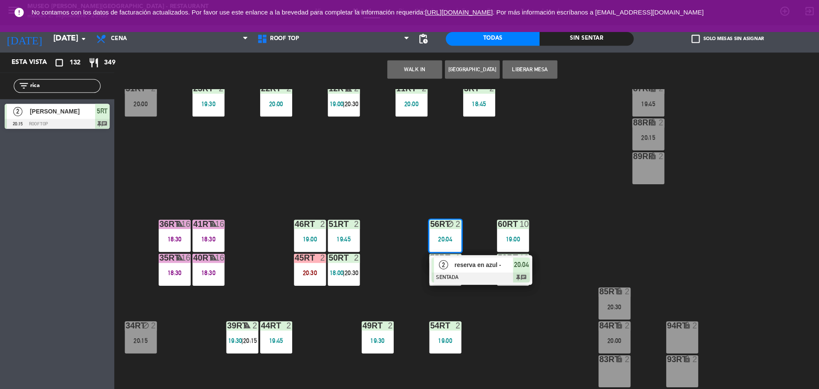
click at [494, 68] on button "Liberar Mesa" at bounding box center [494, 64] width 51 height 17
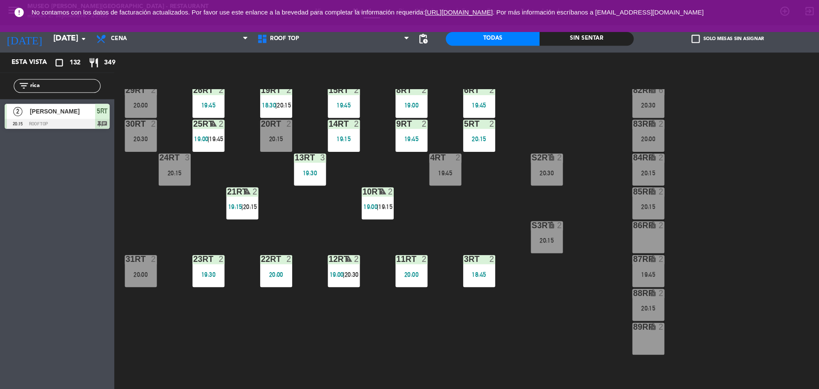
scroll to position [113, 0]
click at [486, 289] on div "18RT 5 19:30 16RT 4 28RT warning 2 19:16 | 20:30 80RR lock 2 20:15 27RT 5 18:49…" at bounding box center [467, 236] width 704 height 306
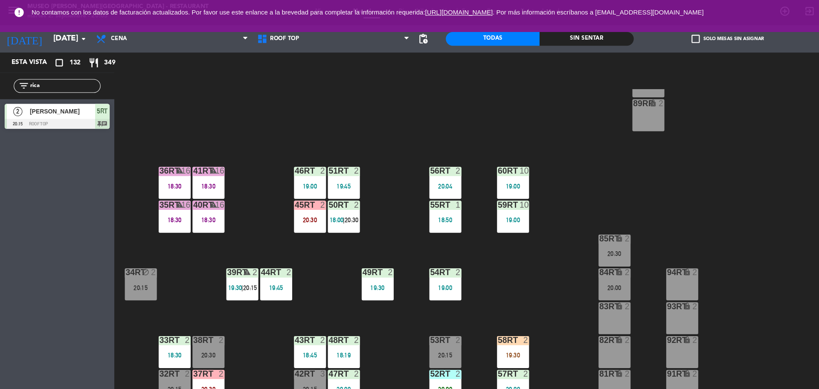
scroll to position [339, 0]
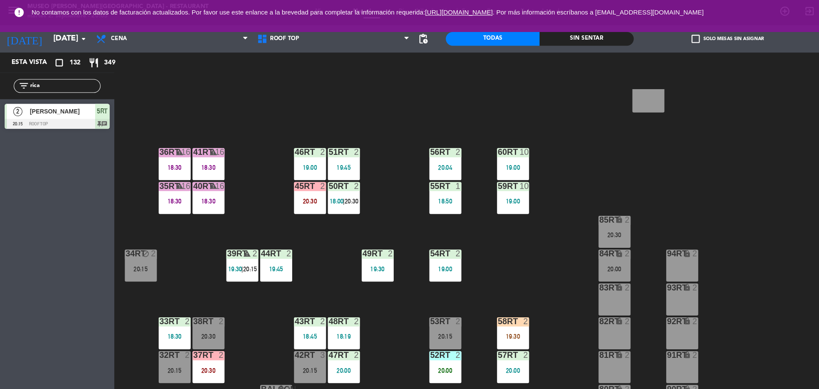
click at [465, 319] on div "58RT 2 19:30" at bounding box center [479, 311] width 30 height 30
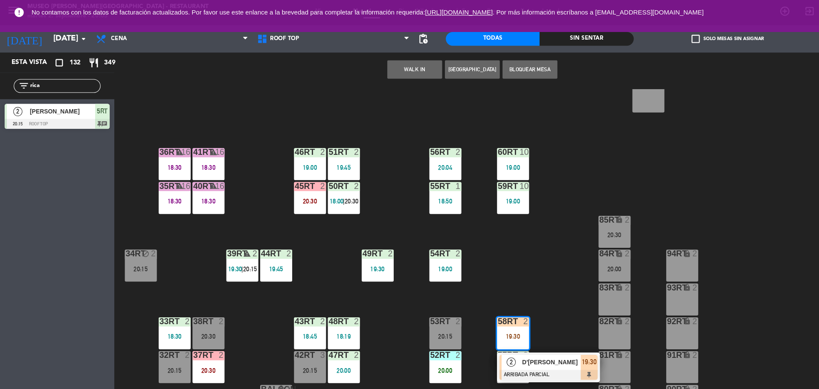
click at [490, 332] on div "D'[PERSON_NAME]" at bounding box center [513, 338] width 55 height 14
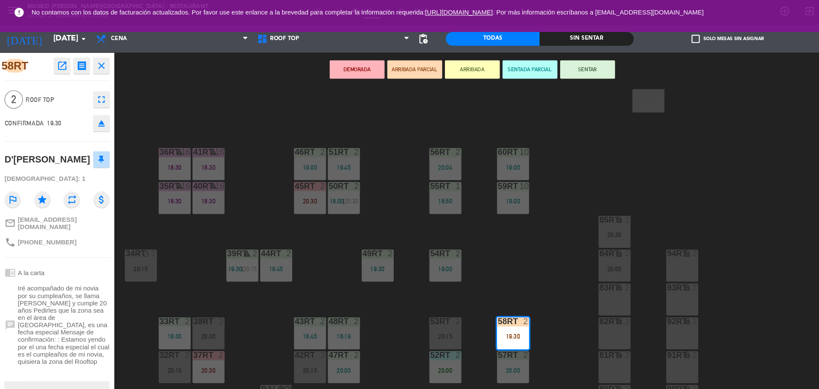
click at [331, 216] on div "18RT 5 19:30 16RT 4 28RT warning 2 19:16 | 20:30 80RR lock 2 20:15 27RT 5 18:49…" at bounding box center [467, 236] width 704 height 306
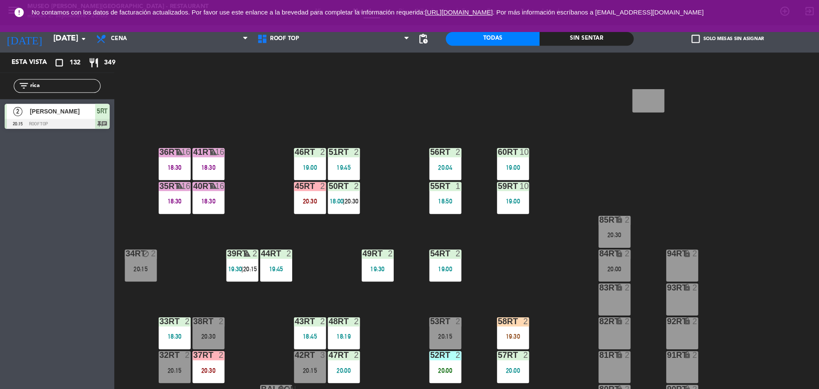
scroll to position [0, 0]
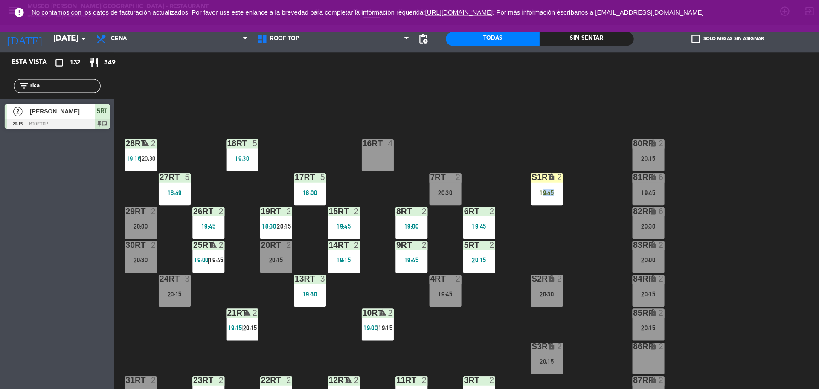
drag, startPoint x: 497, startPoint y: 128, endPoint x: 514, endPoint y: 183, distance: 56.5
click at [514, 183] on div "18RT 5 19:30 16RT 4 28RT warning 2 19:16 | 20:30 80RR lock 2 20:15 27RT 5 18:49…" at bounding box center [467, 236] width 704 height 306
click at [514, 183] on div "19:45" at bounding box center [510, 180] width 30 height 6
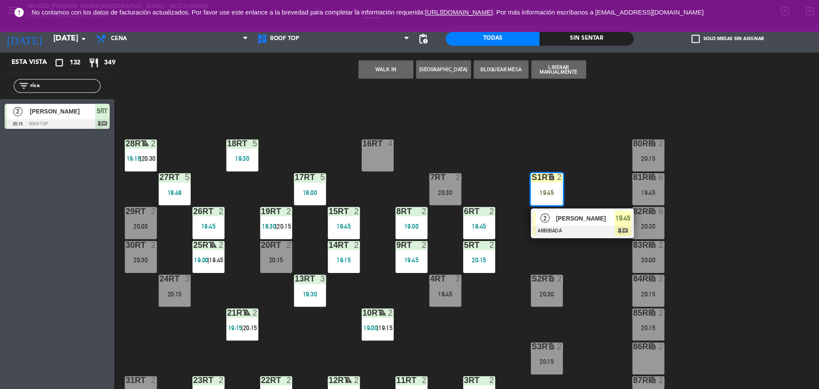
click at [512, 209] on div "2" at bounding box center [508, 204] width 18 height 14
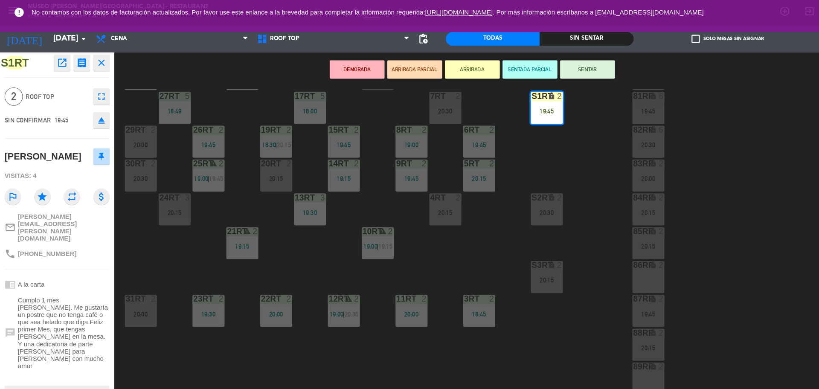
scroll to position [77, 0]
click at [528, 134] on div "18RT 5 19:30 16RT 2 19:45 28RT warning 2 19:16 | 20:30 80RR lock 2 20:15 27RT 5…" at bounding box center [467, 236] width 704 height 306
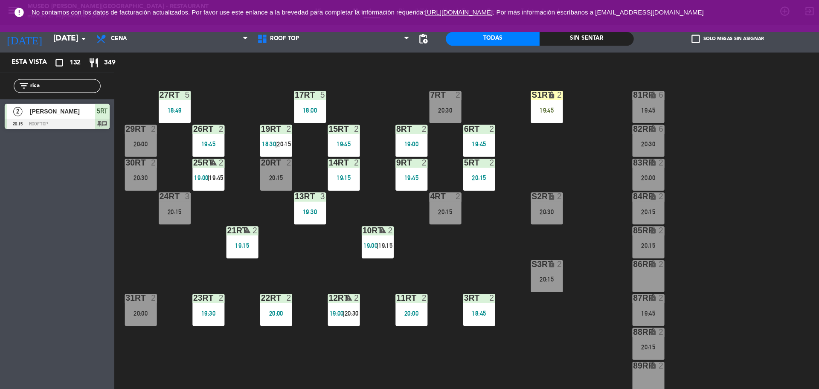
click at [511, 94] on div "S1RT lock 2 19:45" at bounding box center [510, 100] width 30 height 30
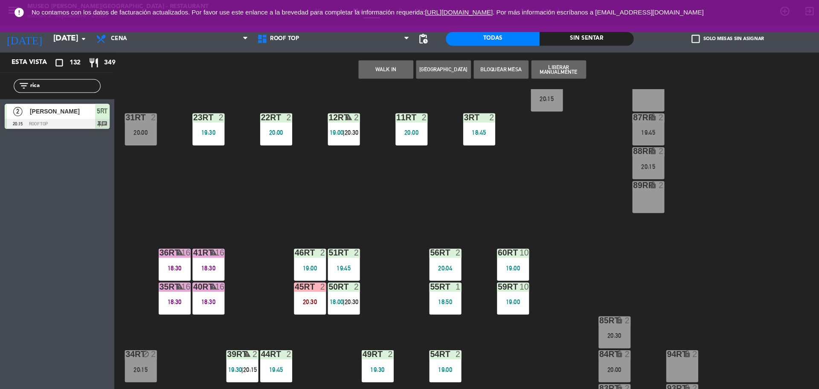
scroll to position [339, 0]
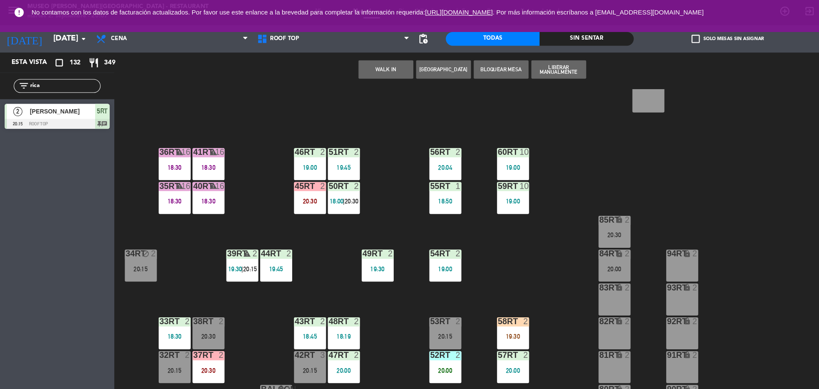
click at [474, 306] on div "58RT 2 19:30" at bounding box center [479, 311] width 30 height 30
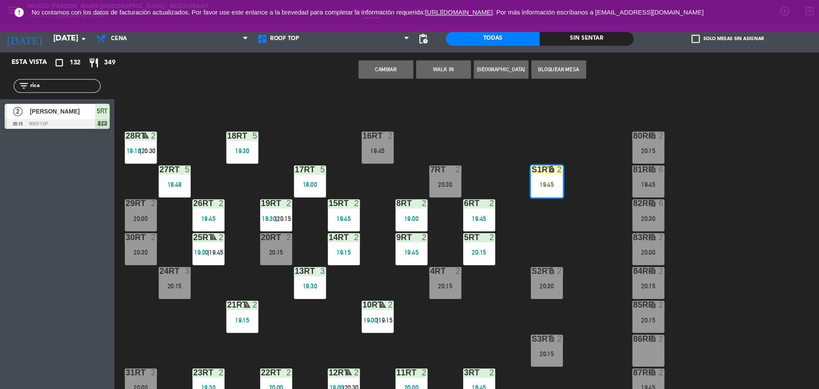
scroll to position [0, 0]
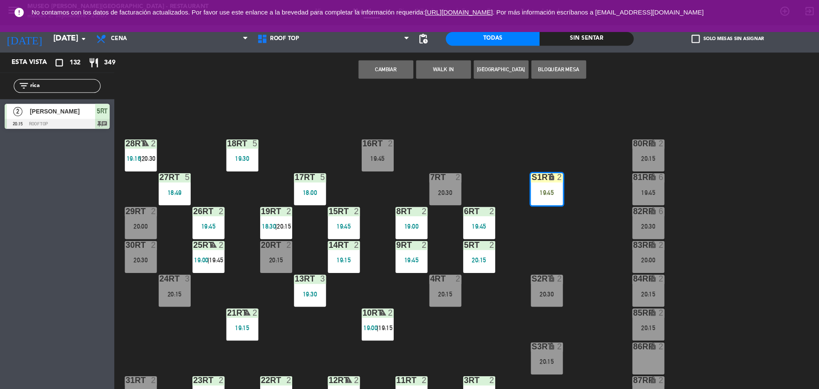
click at [354, 64] on button "Cambiar" at bounding box center [359, 64] width 51 height 17
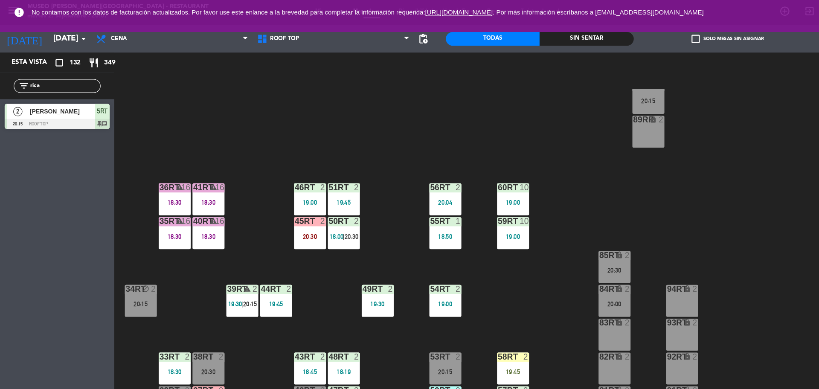
scroll to position [339, 0]
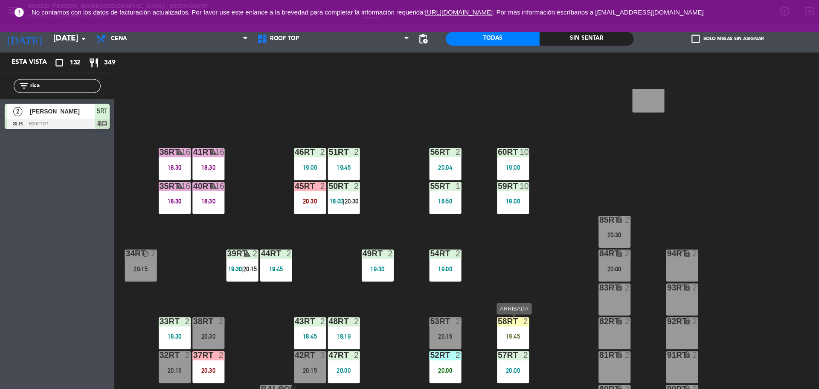
click at [472, 311] on div "19:45" at bounding box center [479, 314] width 30 height 6
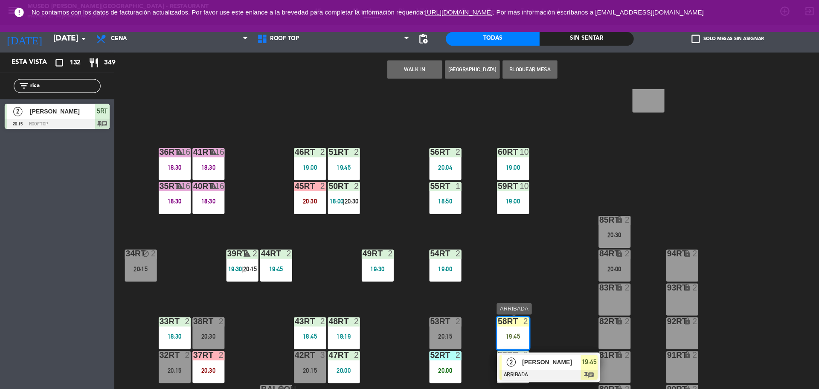
click at [482, 342] on div "2" at bounding box center [477, 338] width 18 height 14
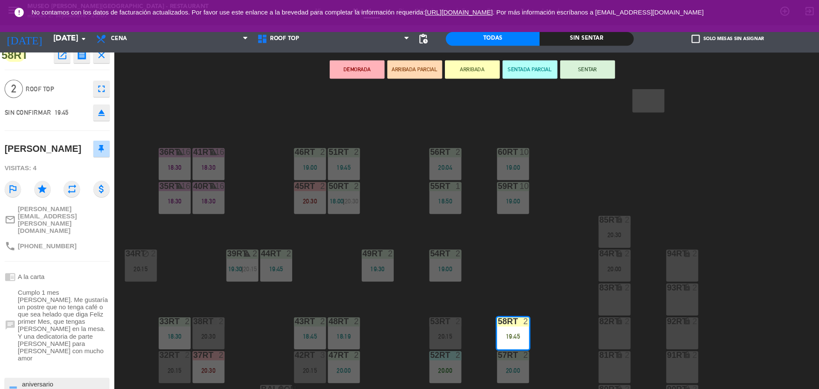
scroll to position [10, 0]
click at [53, 354] on textarea at bounding box center [60, 363] width 81 height 18
type textarea "aniversario| aniversario en postre : feliz aniversario"
click at [61, 385] on textarea at bounding box center [60, 390] width 81 height 11
click at [499, 252] on div "18RT 5 19:30 16RT 2 19:45 28RT warning 2 19:16 | 20:30 80RR lock 2 20:15 27RT 5…" at bounding box center [467, 236] width 704 height 306
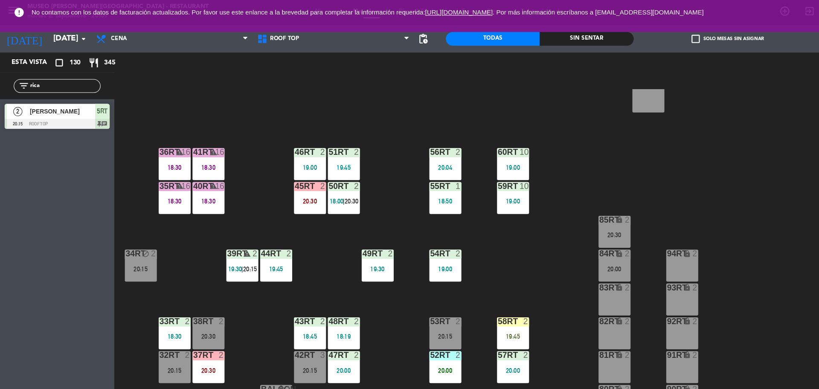
click at [486, 305] on div "58RT 2 19:45" at bounding box center [479, 311] width 30 height 30
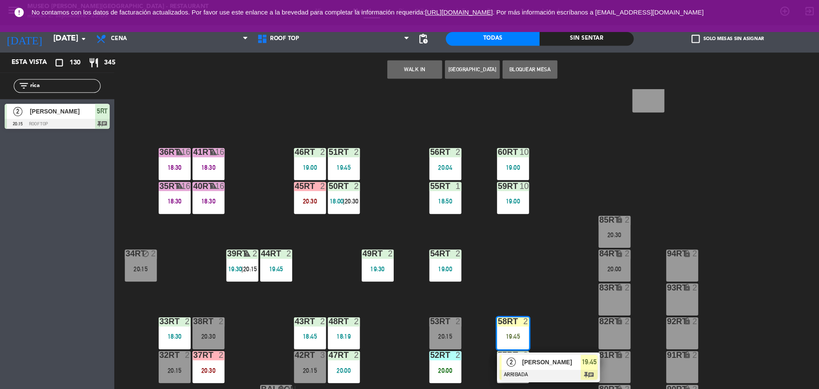
click at [408, 319] on div "53RT 2 20:15" at bounding box center [416, 311] width 30 height 30
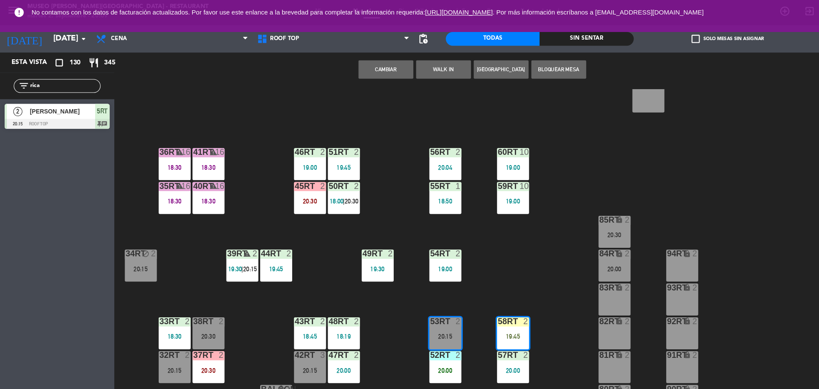
click at [346, 62] on button "Cambiar" at bounding box center [359, 64] width 51 height 17
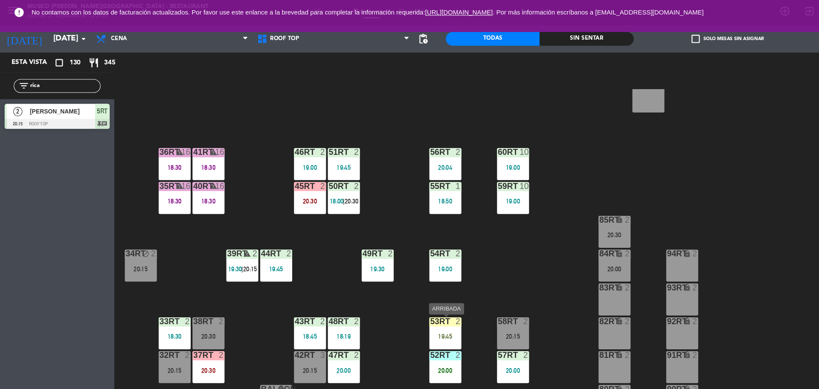
click at [407, 314] on div "19:45" at bounding box center [416, 314] width 30 height 6
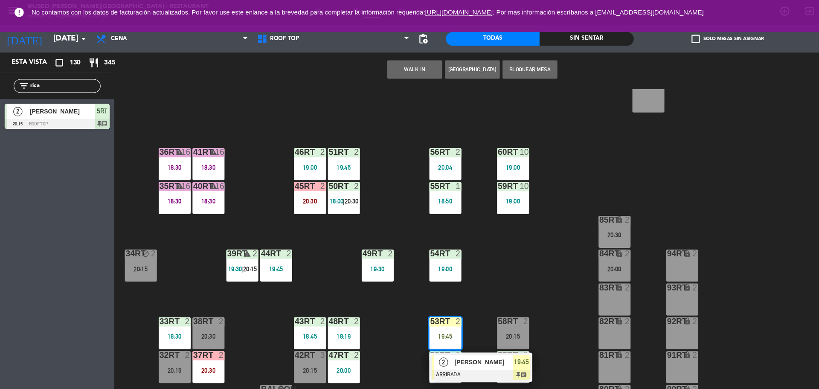
click at [413, 340] on span "2" at bounding box center [413, 338] width 9 height 9
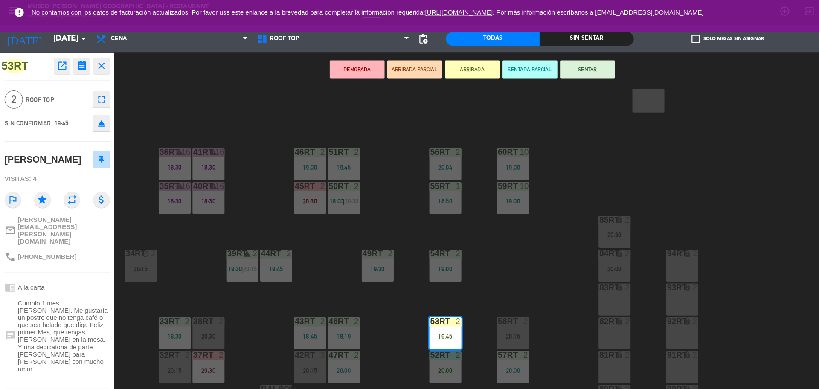
click at [20, 364] on textarea at bounding box center [60, 373] width 81 height 18
click at [53, 364] on textarea at bounding box center [60, 373] width 81 height 18
type textarea "m53rt aniversario| aniversario en postre : feliz aniversario"
click at [569, 57] on button "SENTAR" at bounding box center [548, 64] width 51 height 17
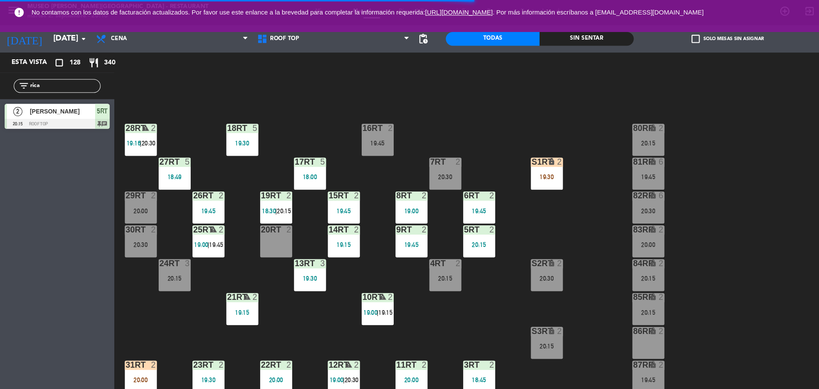
scroll to position [15, 0]
click at [515, 155] on div "S1RT lock 2 19:30" at bounding box center [510, 162] width 30 height 30
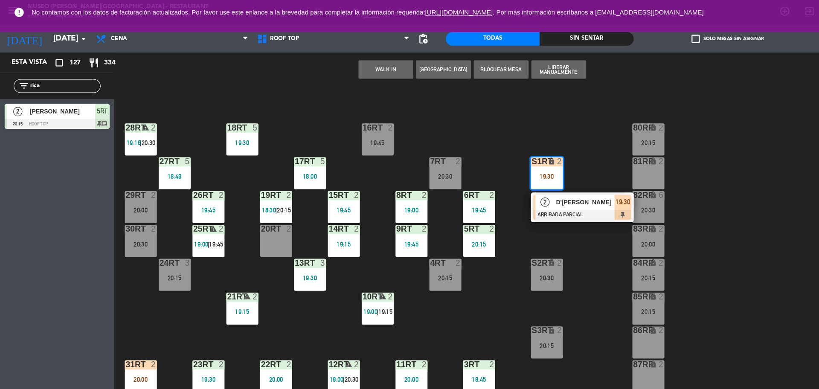
click at [554, 143] on div "18RT 5 19:30 16RT 2 19:45 28RT warning 2 19:16 | 20:30 80RR lock 2 20:15 27RT 5…" at bounding box center [467, 236] width 704 height 306
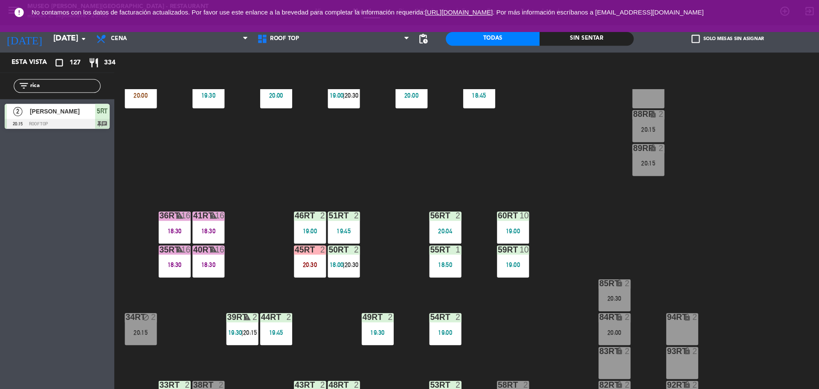
scroll to position [339, 0]
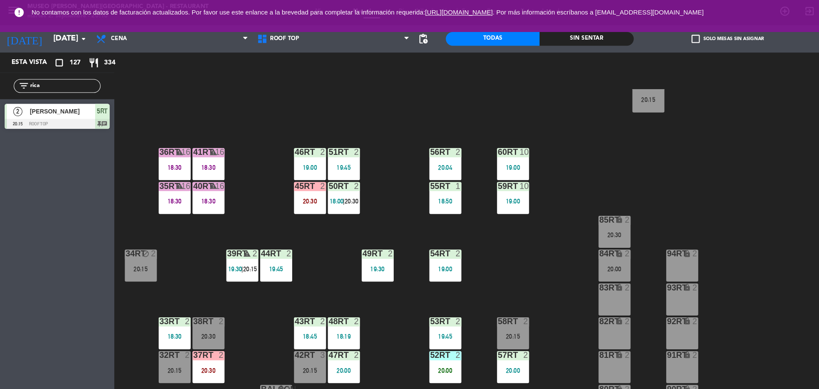
click at [42, 77] on input "rica" at bounding box center [60, 79] width 66 height 9
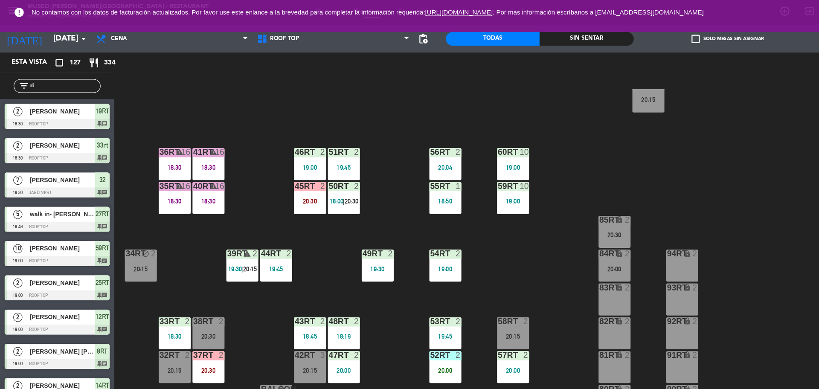
type input "r"
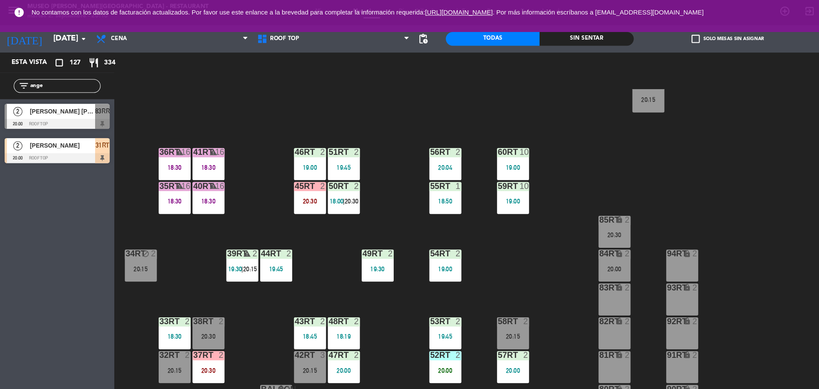
type input "ange"
click at [56, 190] on div "Esta vista crop_square 127 restaurant 334 filter_list ange 2 [PERSON_NAME] [PER…" at bounding box center [53, 218] width 107 height 338
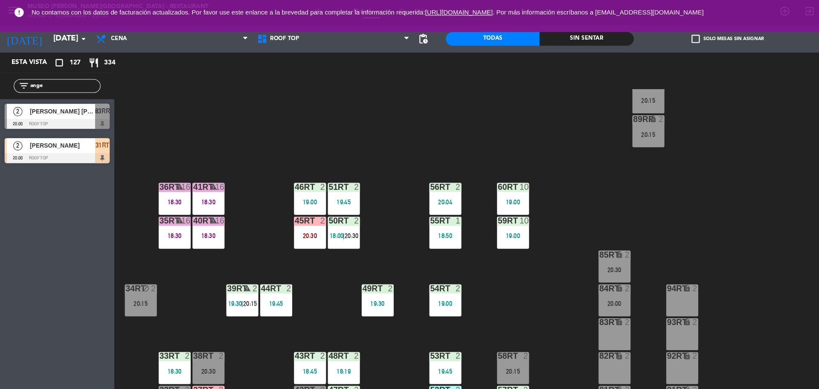
scroll to position [305, 0]
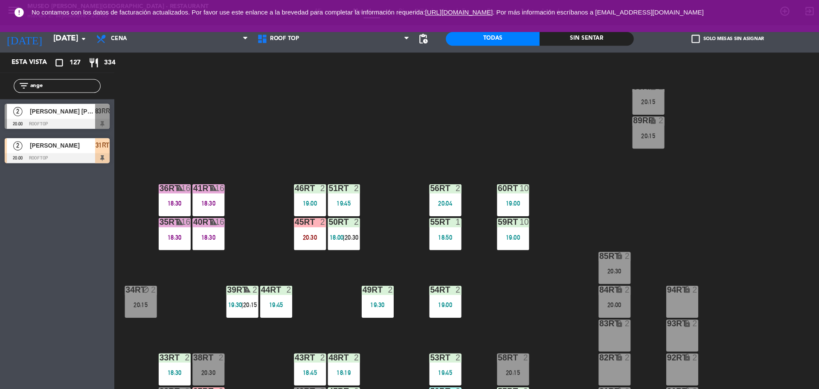
click at [181, 185] on div "41RT warning 16 18:30" at bounding box center [195, 187] width 30 height 30
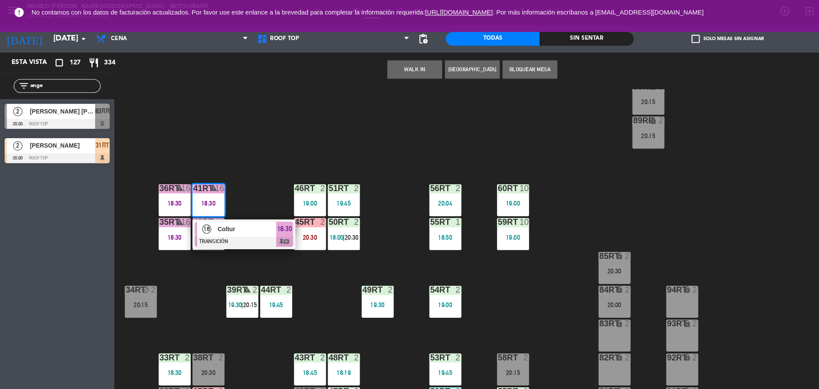
click at [196, 215] on span "16" at bounding box center [193, 213] width 9 height 9
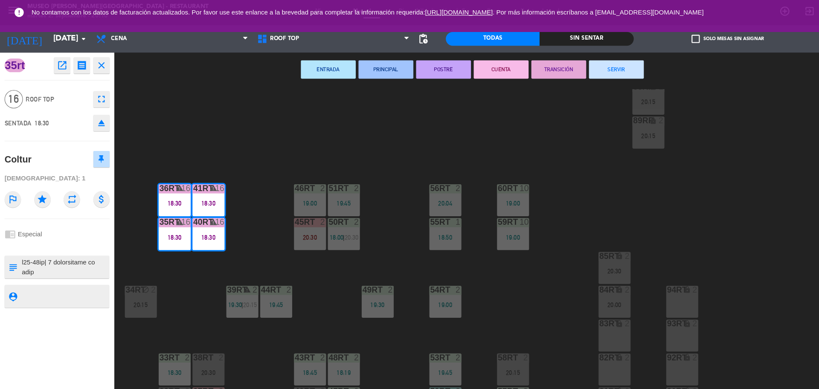
click at [578, 62] on button "SERVIR" at bounding box center [574, 64] width 51 height 17
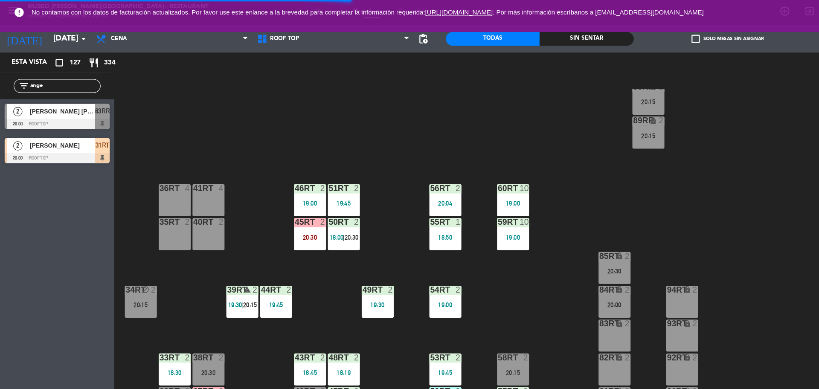
click at [172, 215] on div "35rt 2" at bounding box center [163, 218] width 30 height 30
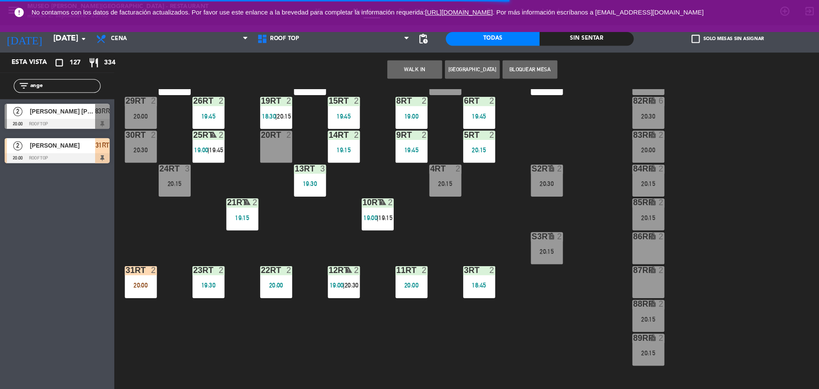
scroll to position [102, 0]
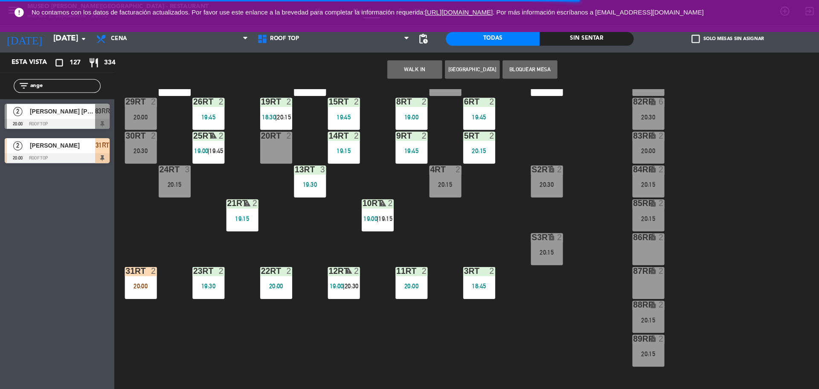
click at [135, 270] on div "20:00" at bounding box center [131, 267] width 30 height 6
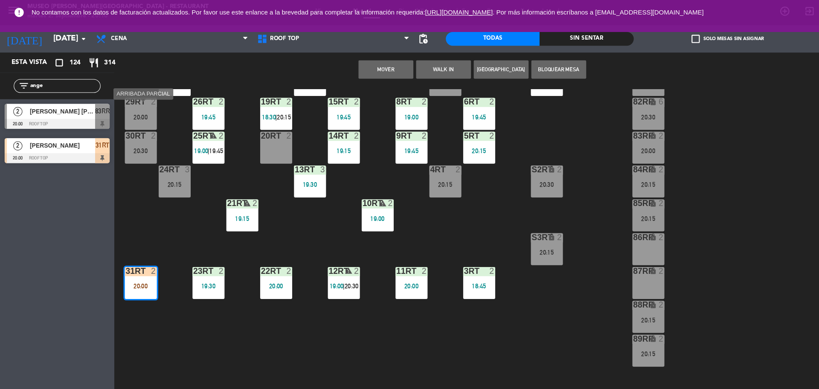
scroll to position [339, 0]
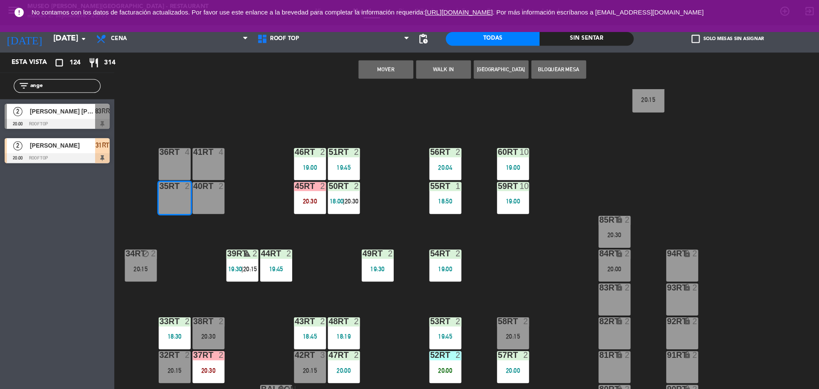
click at [366, 71] on button "Mover" at bounding box center [359, 64] width 51 height 17
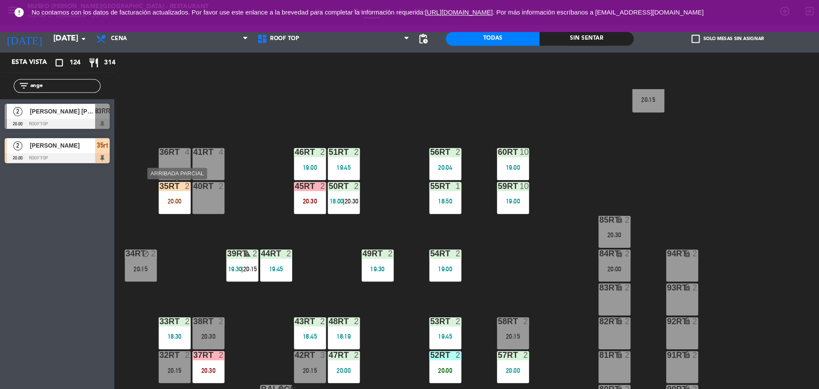
click at [167, 190] on div "20:00" at bounding box center [163, 188] width 30 height 6
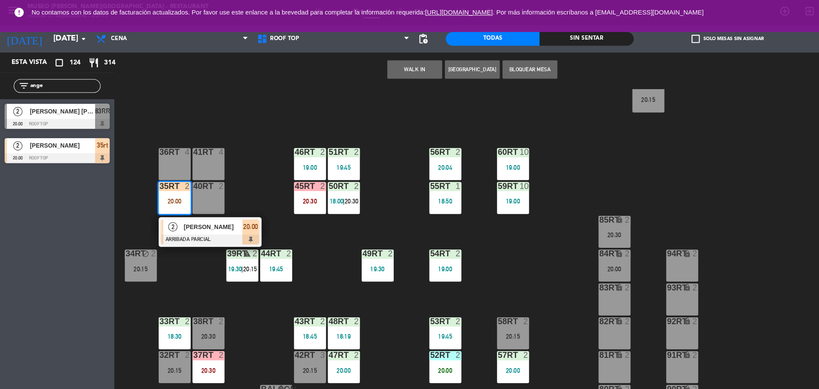
click at [171, 214] on span "[PERSON_NAME]" at bounding box center [198, 211] width 55 height 9
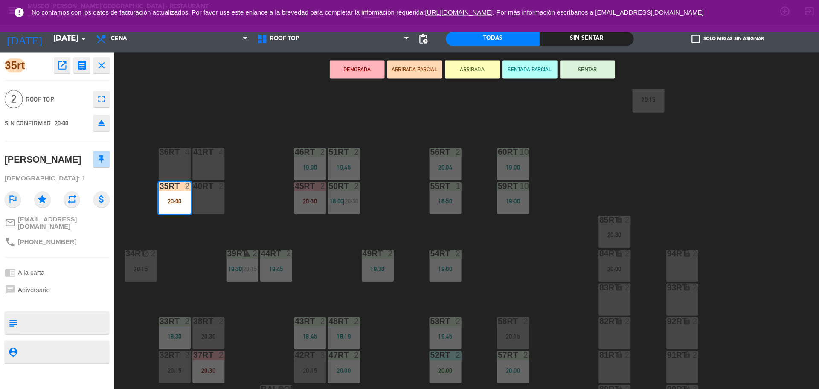
click at [41, 305] on textarea at bounding box center [60, 301] width 81 height 18
click at [46, 334] on textarea at bounding box center [60, 328] width 81 height 11
click at [45, 334] on textarea at bounding box center [60, 328] width 81 height 11
click at [64, 300] on div at bounding box center [60, 300] width 81 height 21
click at [63, 302] on textarea at bounding box center [60, 301] width 81 height 18
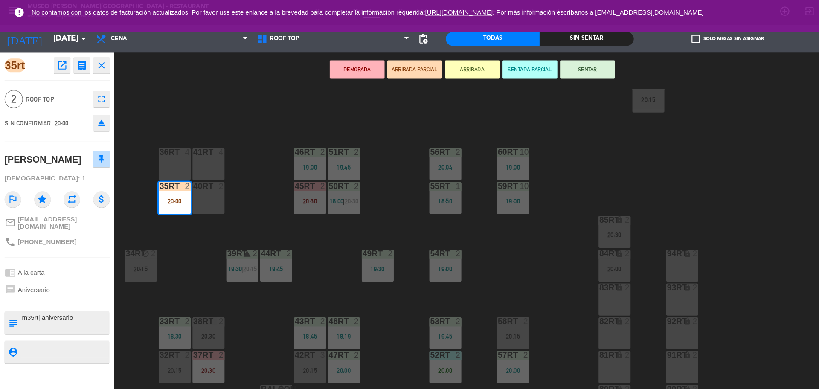
type textarea "m35rt| aniversario"
click at [73, 334] on textarea at bounding box center [60, 328] width 81 height 11
click at [550, 64] on button "SENTAR" at bounding box center [548, 64] width 51 height 17
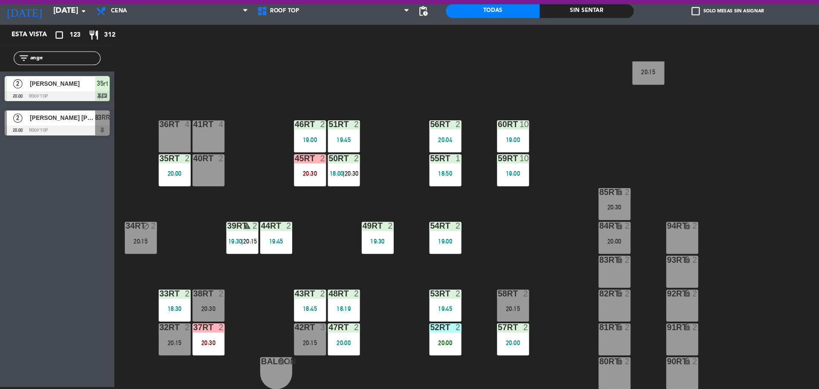
click at [45, 82] on input "ange" at bounding box center [60, 79] width 66 height 9
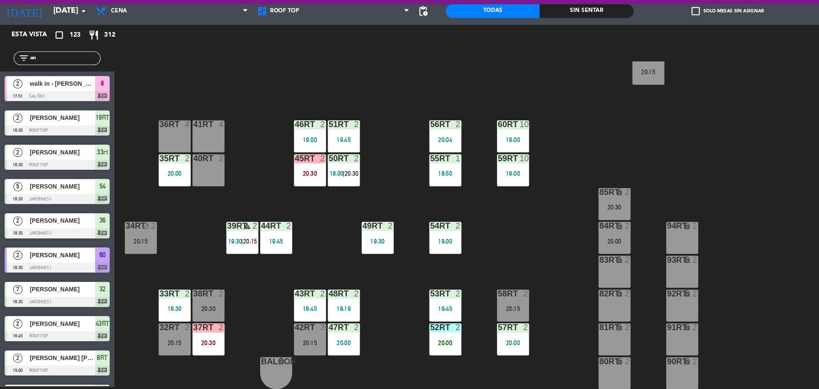
type input "a"
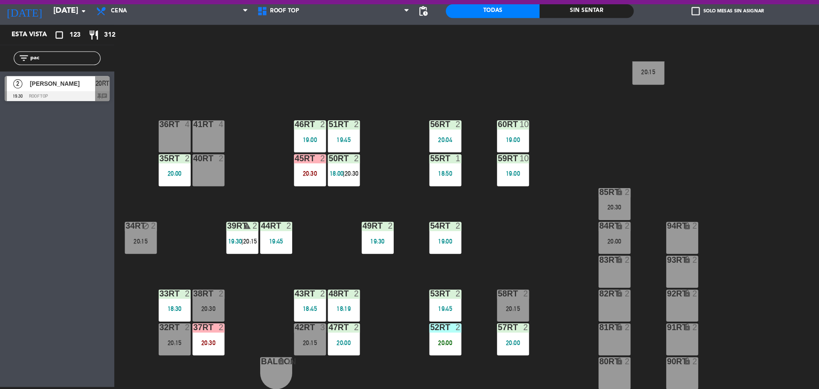
type input "pac"
click at [53, 165] on div "Esta vista crop_square 123 restaurant 312 filter_list pac 2 [PERSON_NAME] 19:30…" at bounding box center [53, 218] width 107 height 338
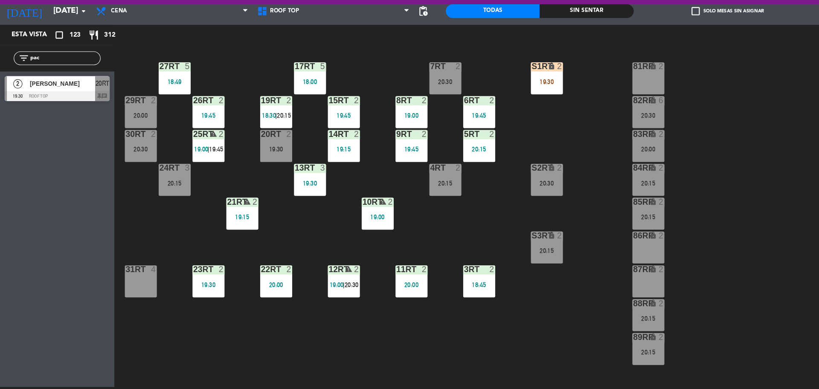
scroll to position [79, 0]
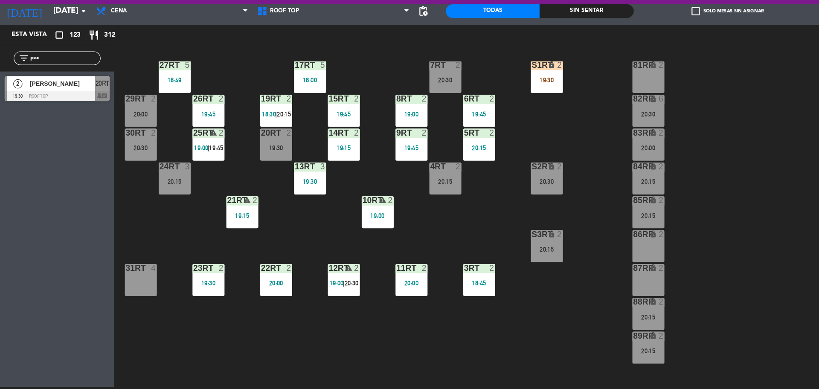
click at [441, 245] on div "18RT 5 19:30 16RT 4 28RT warning 2 19:16 | 20:30 80RR lock 2 20:15 27RT 5 18:49…" at bounding box center [467, 236] width 704 height 306
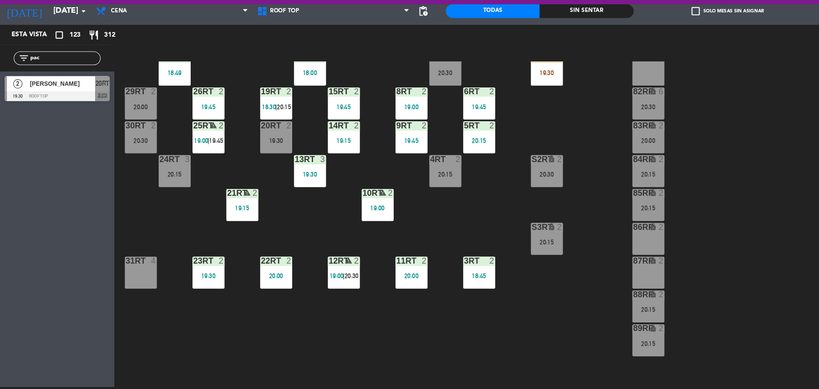
scroll to position [98, 0]
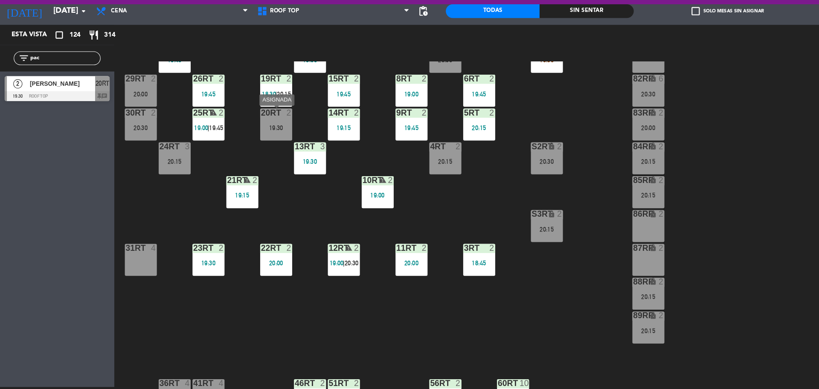
click at [254, 147] on div "19:30" at bounding box center [258, 145] width 30 height 6
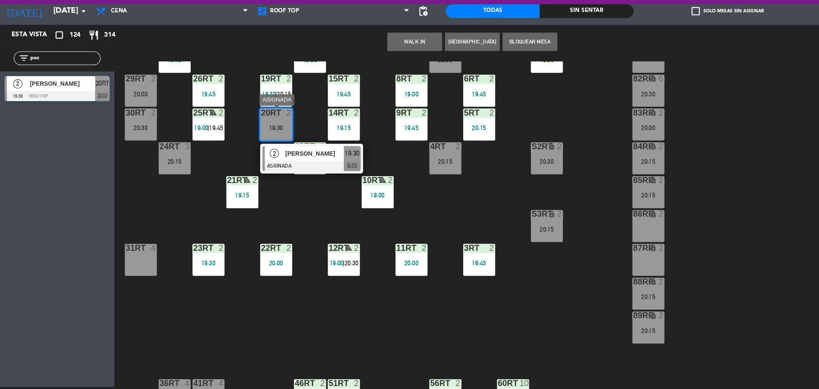
click at [280, 179] on div at bounding box center [291, 180] width 92 height 9
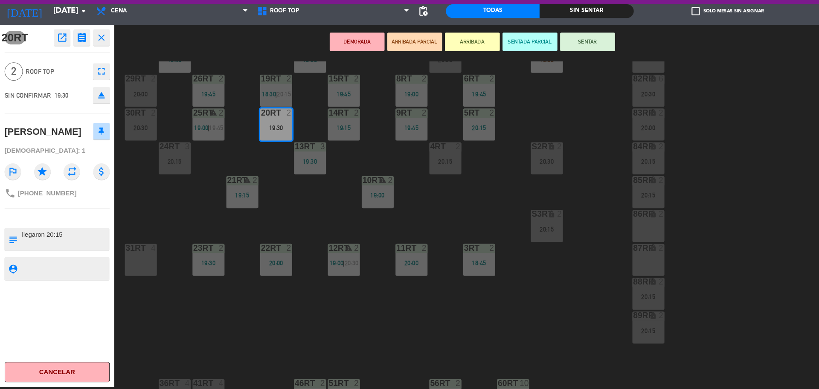
click at [397, 60] on button "ARRIBADA PARCIAL" at bounding box center [386, 64] width 51 height 17
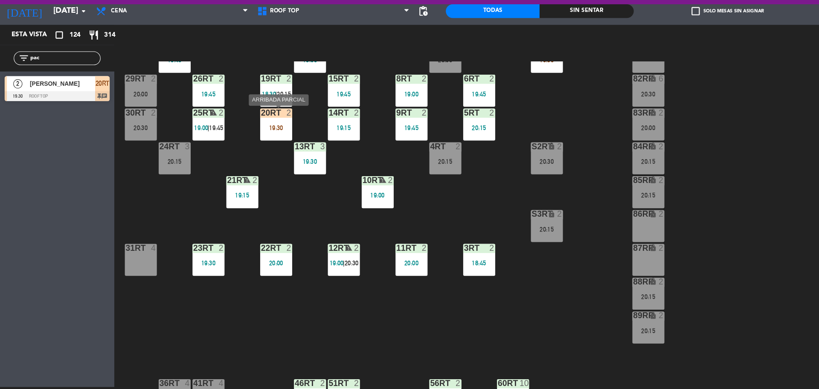
click at [262, 147] on div "19:30" at bounding box center [258, 145] width 30 height 6
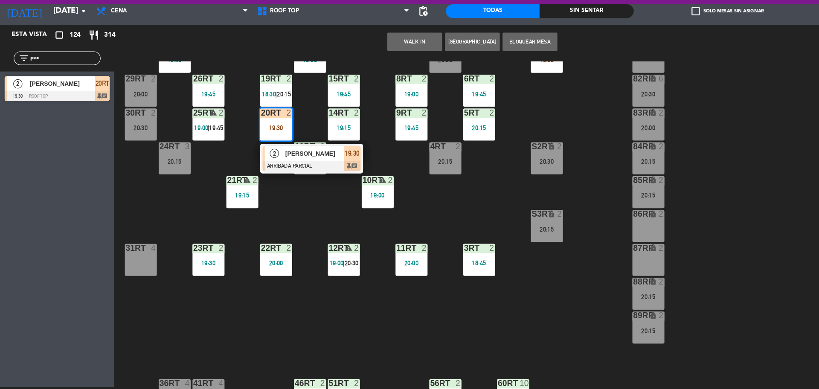
scroll to position [339, 0]
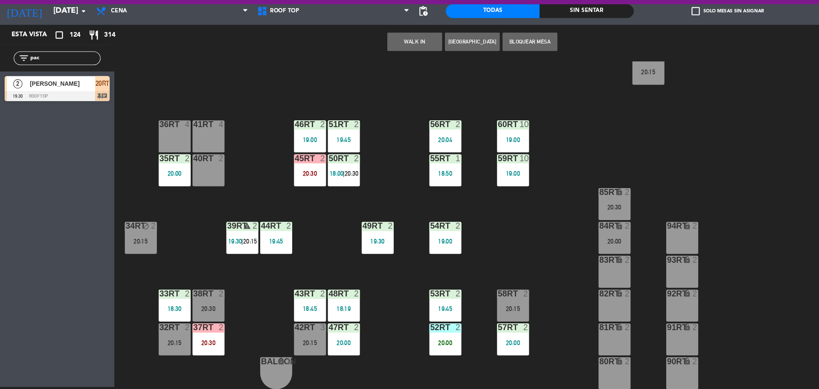
click at [192, 181] on div "40RT 2" at bounding box center [195, 185] width 30 height 30
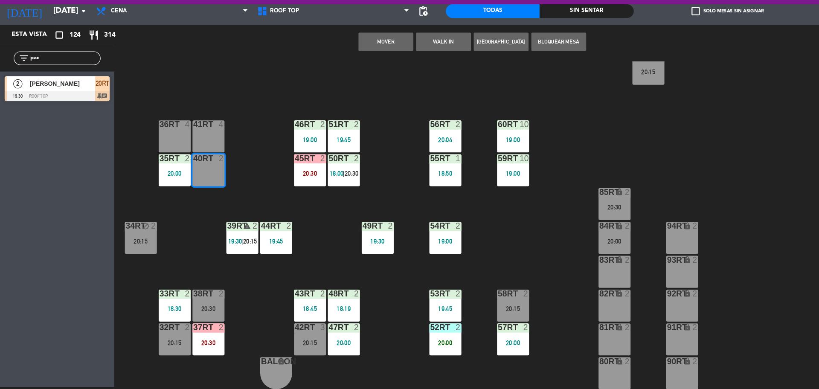
click at [348, 63] on button "Mover" at bounding box center [359, 64] width 51 height 17
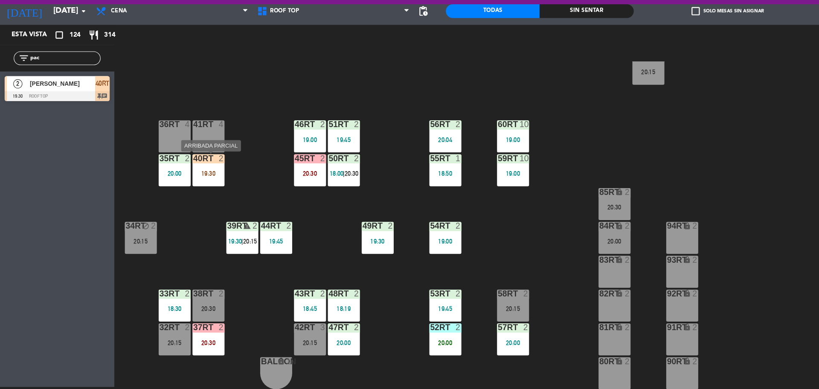
click at [195, 176] on div at bounding box center [194, 174] width 14 height 8
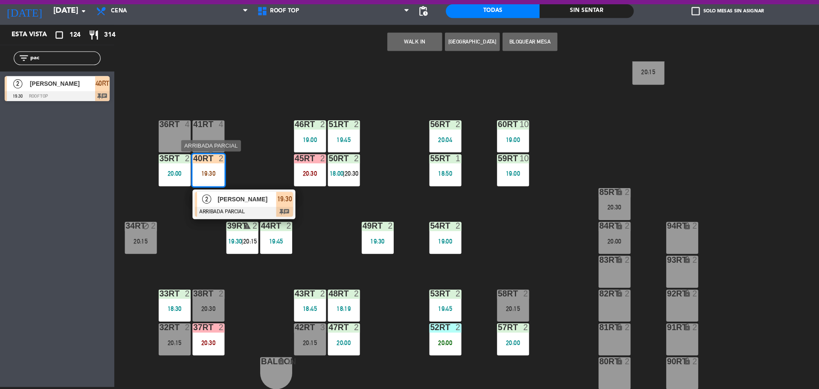
click at [212, 213] on span "[PERSON_NAME]" at bounding box center [230, 211] width 55 height 9
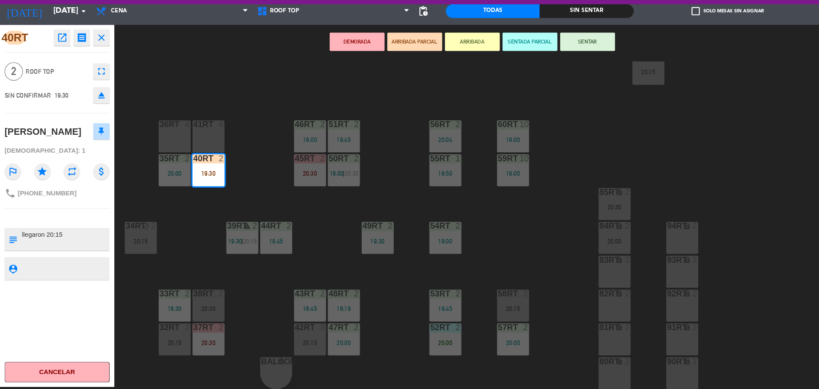
click at [68, 274] on textarea at bounding box center [60, 276] width 81 height 11
type textarea "m40rt| no [MEDICAL_DATA] nada"
click at [90, 307] on div "40RT open_in_new receipt 7:30 PM [DATE] 2 personas [PERSON_NAME] 40RT INTERNAL …" at bounding box center [53, 218] width 107 height 338
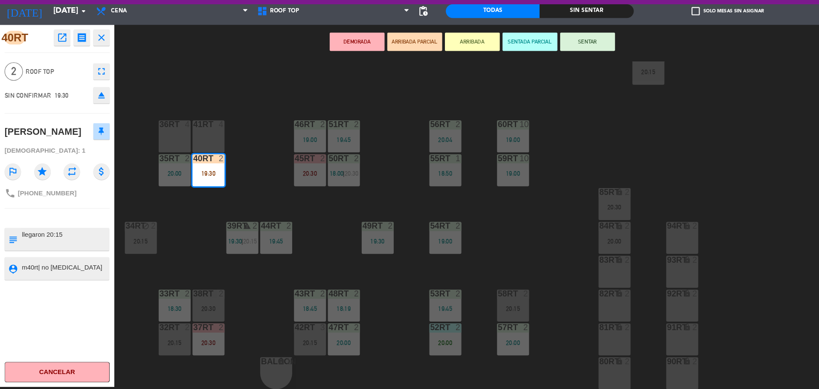
click at [88, 252] on textarea at bounding box center [60, 249] width 81 height 18
click at [544, 67] on button "SENTAR" at bounding box center [548, 64] width 51 height 17
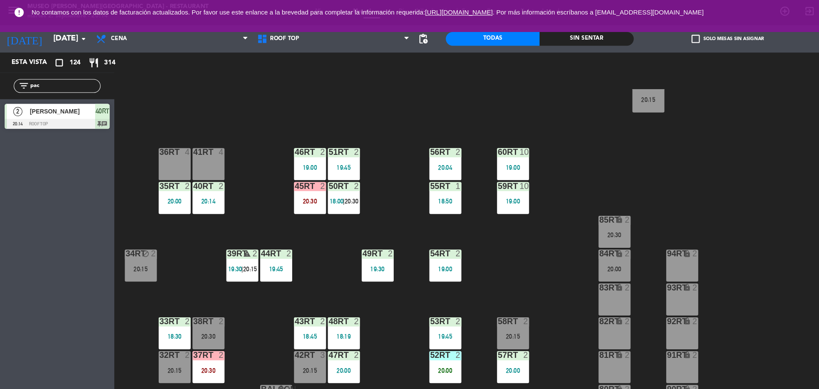
scroll to position [0, 0]
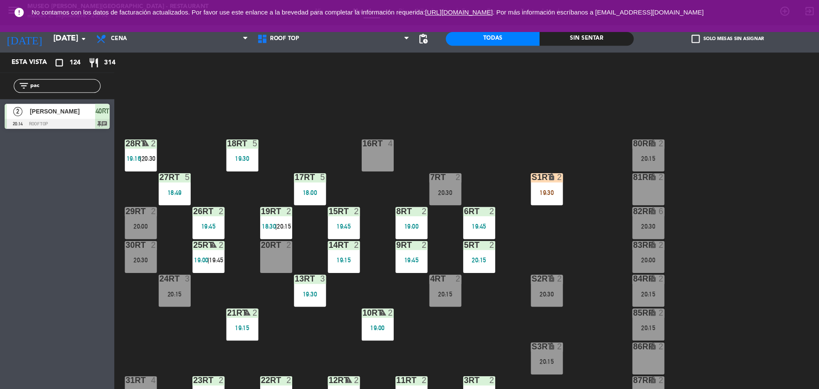
click at [122, 151] on span "19:16" at bounding box center [124, 148] width 13 height 7
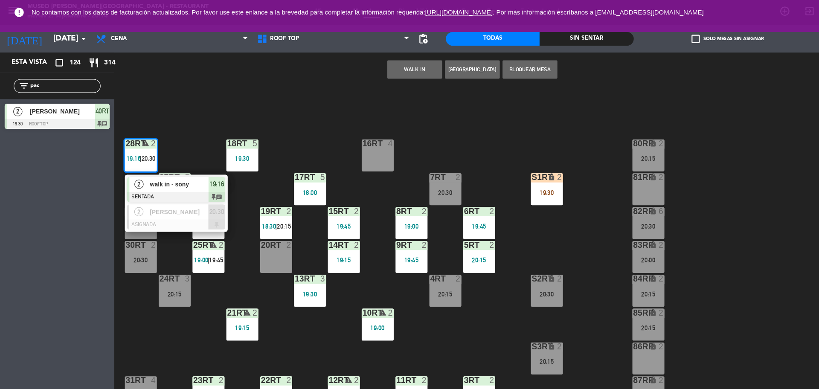
click at [179, 307] on div "18RT 5 19:30 16RT 4 28RT warning 2 19:16 | 20:30 2 walk in - sony SENTADA 19:16…" at bounding box center [467, 236] width 704 height 306
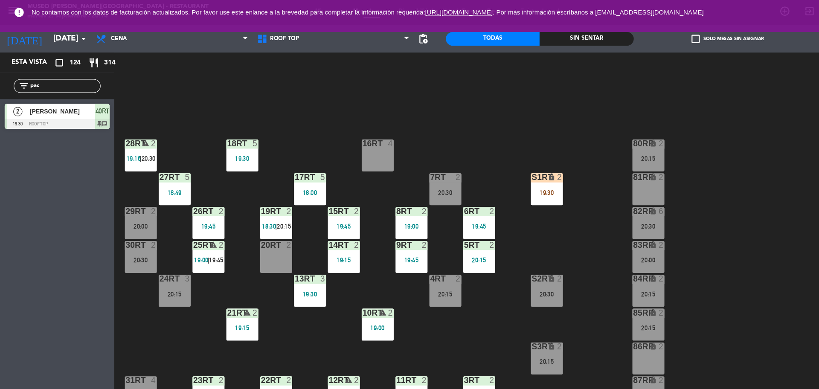
click at [139, 149] on span "20:30" at bounding box center [138, 148] width 13 height 7
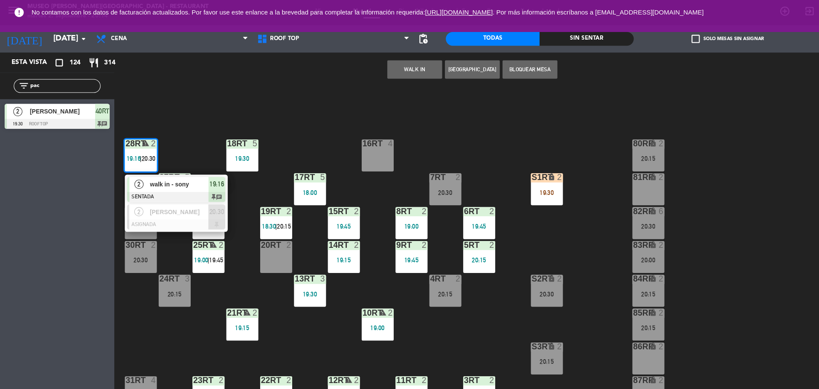
click at [139, 358] on div "31RT 4" at bounding box center [131, 355] width 30 height 9
click at [366, 61] on button "Mover" at bounding box center [359, 64] width 51 height 17
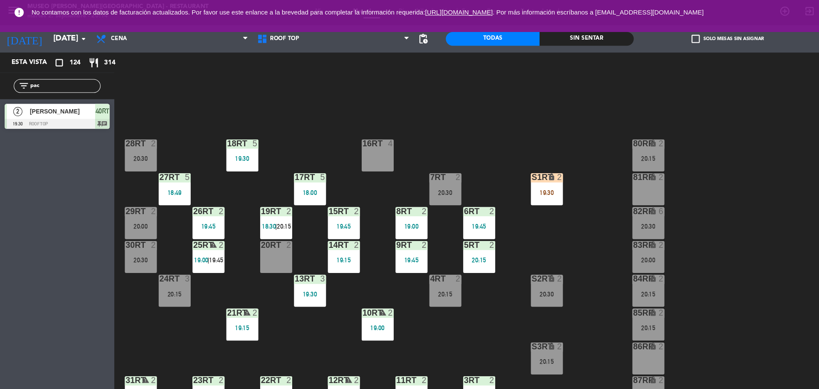
scroll to position [119, 0]
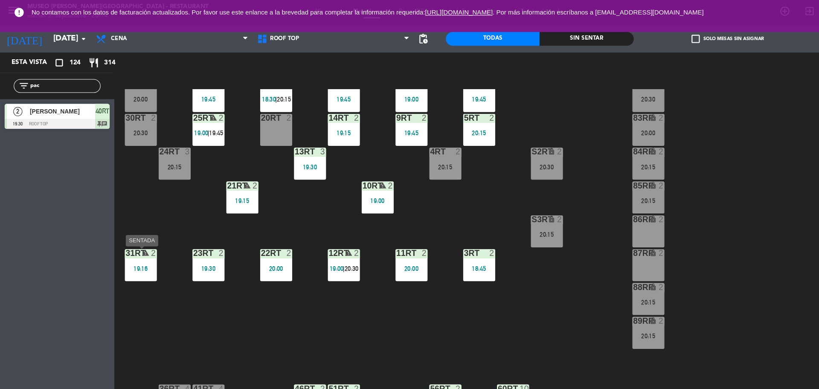
click at [132, 243] on div "31RT warning 2 19:16" at bounding box center [131, 247] width 30 height 30
click at [137, 250] on div "19:16" at bounding box center [131, 250] width 30 height 6
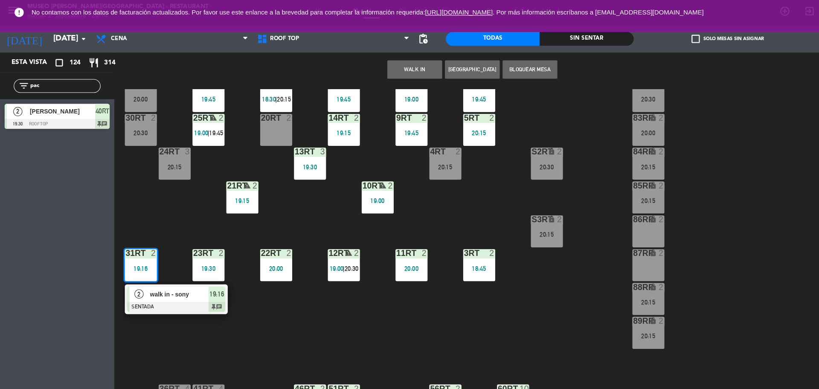
click at [316, 289] on div "18RT 5 19:30 16RT 4 28RT 2 20:30 80RR lock 2 20:15 27RT 5 18:49 7RT 2 20:30 S1R…" at bounding box center [467, 236] width 704 height 306
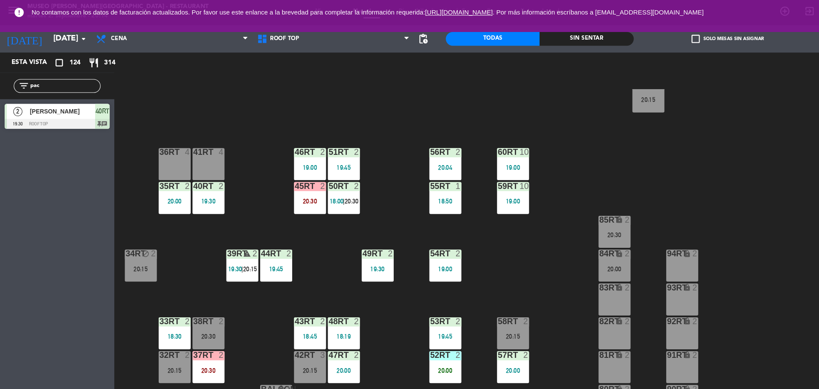
scroll to position [0, 0]
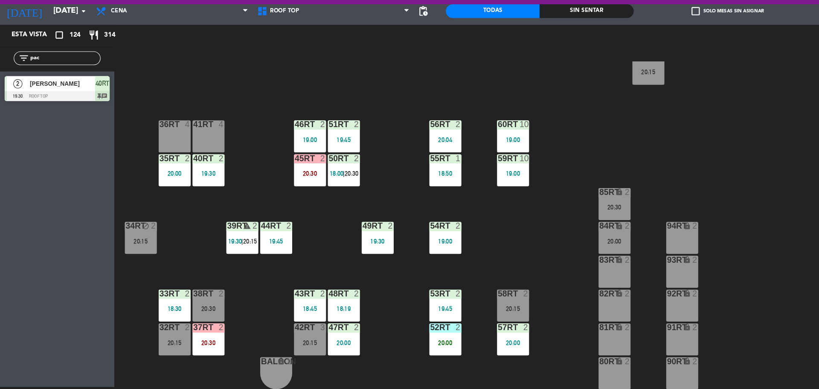
click at [415, 344] on div "20:00" at bounding box center [416, 346] width 30 height 6
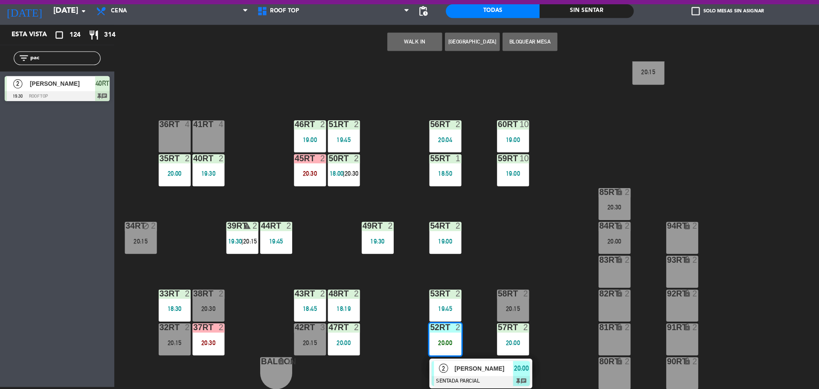
click at [423, 373] on div "[PERSON_NAME]" at bounding box center [450, 370] width 55 height 14
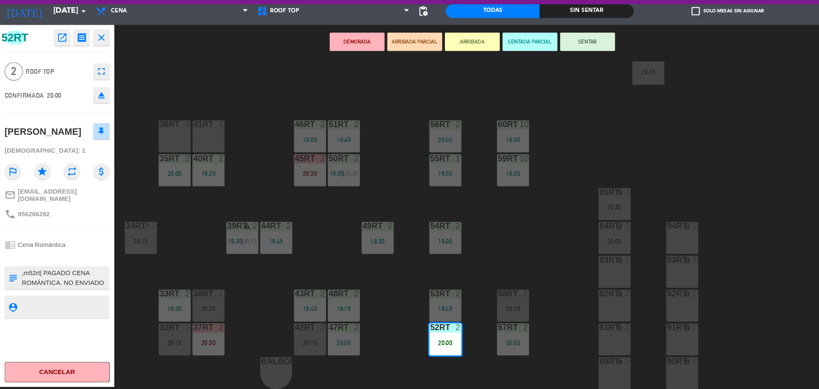
click at [550, 64] on button "SENTAR" at bounding box center [548, 64] width 51 height 17
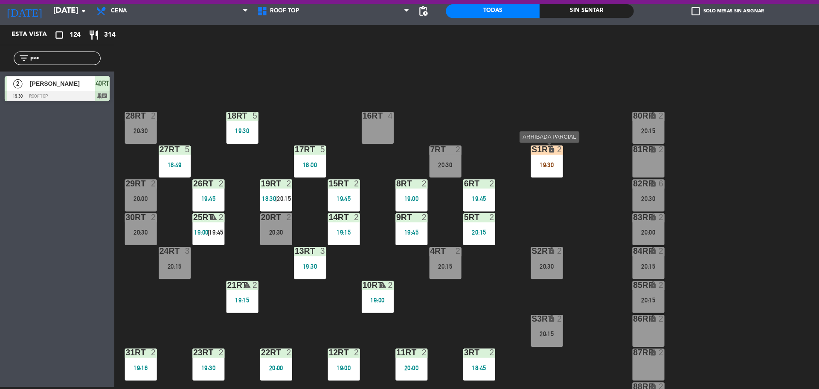
click at [502, 179] on div "19:30" at bounding box center [510, 180] width 30 height 6
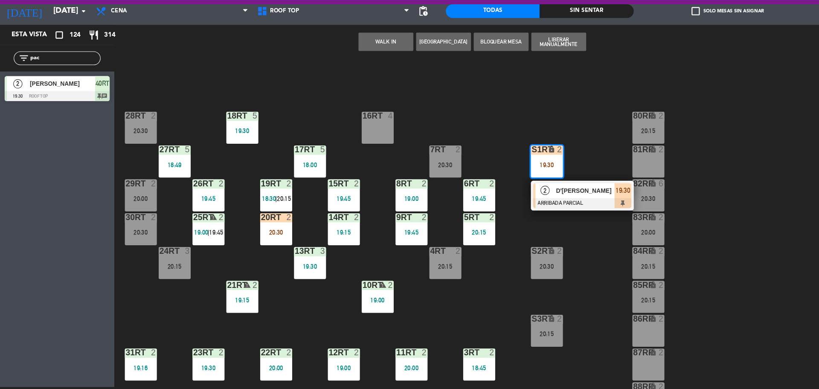
drag, startPoint x: 286, startPoint y: 255, endPoint x: 289, endPoint y: 231, distance: 24.1
click at [289, 231] on div "18RT 5 19:30 16RT 4 28RT 2 20:30 80RR lock 2 20:15 27RT 5 18:49 7RT 2 20:30 S1R…" at bounding box center [467, 236] width 704 height 306
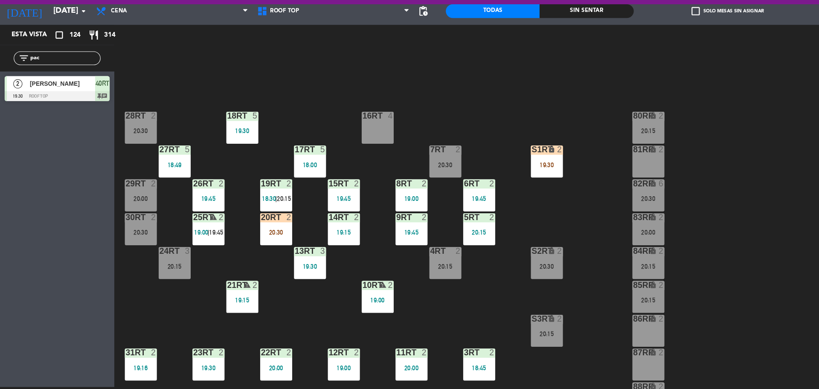
click at [255, 246] on div "20RT 2 20:30" at bounding box center [258, 240] width 30 height 30
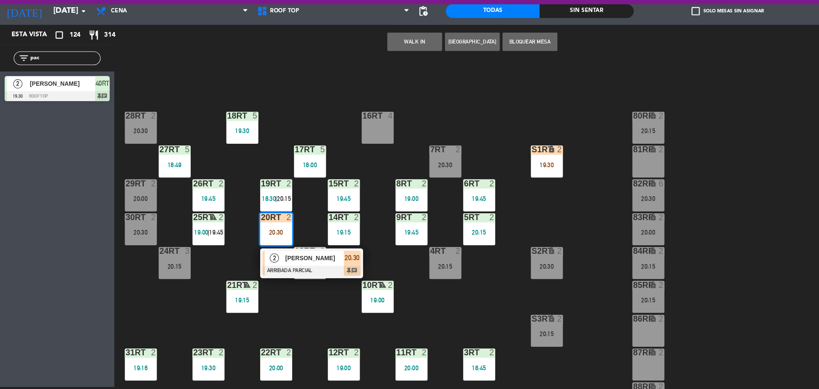
click at [256, 264] on span "2" at bounding box center [256, 266] width 9 height 9
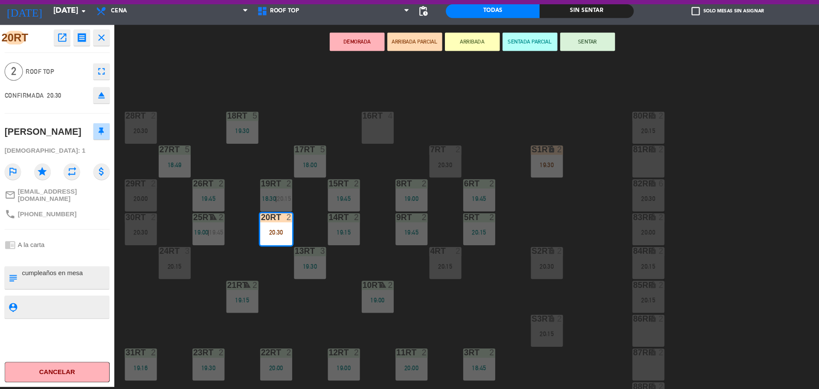
click at [38, 302] on div at bounding box center [60, 312] width 81 height 21
click at [45, 307] on textarea at bounding box center [60, 312] width 81 height 11
type textarea ","
type textarea "m20rt|"
click at [68, 340] on div "20RT open_in_new receipt 8:30 PM [DATE] 2 personas [PERSON_NAME] 20RT EXPERIENC…" at bounding box center [53, 218] width 107 height 338
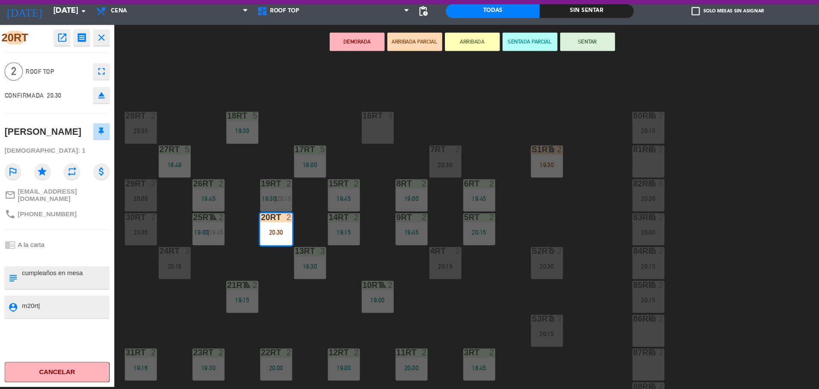
click at [127, 308] on div "18RT 5 19:30 16RT 4 28RT 2 20:30 80RR lock 2 20:15 27RT 5 18:49 7RT 2 20:30 S1R…" at bounding box center [467, 236] width 704 height 306
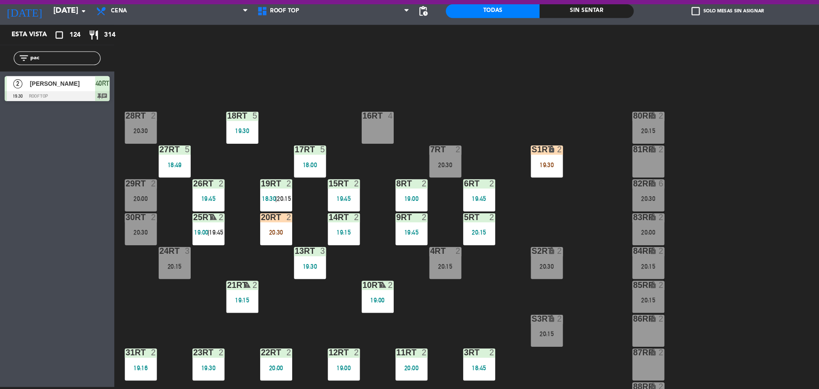
click at [258, 249] on div "20RT 2 20:30" at bounding box center [258, 240] width 30 height 30
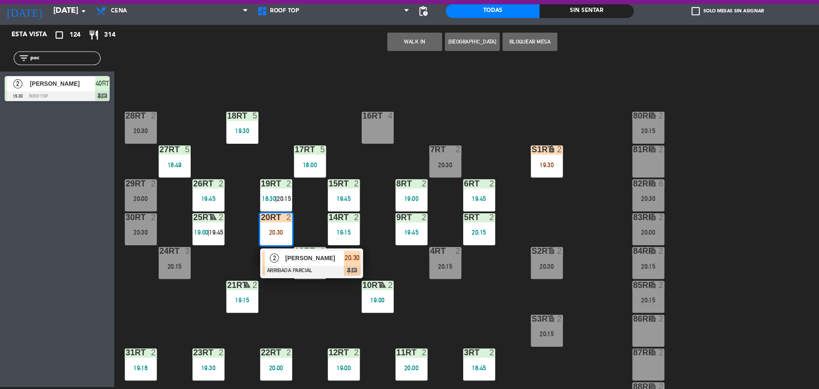
click at [258, 249] on div "20RT 2 20:30" at bounding box center [258, 240] width 30 height 30
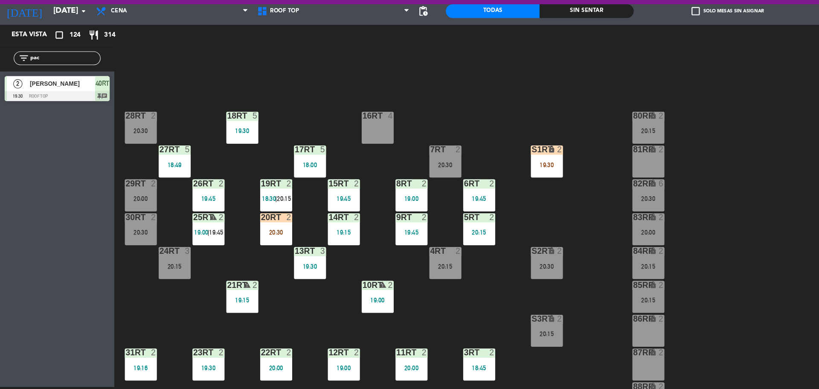
click at [257, 229] on div at bounding box center [257, 229] width 14 height 8
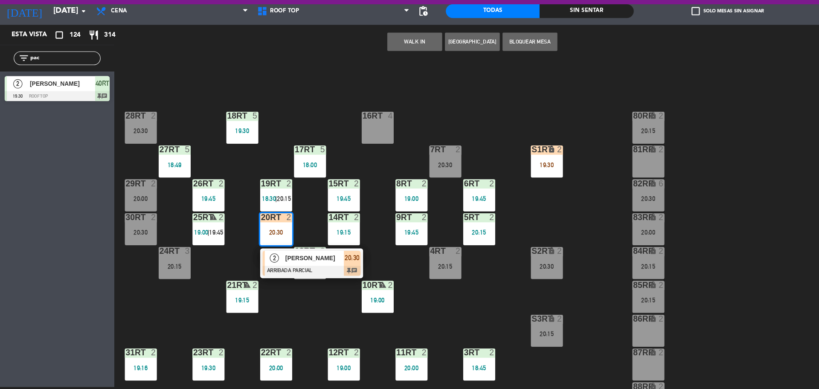
click at [264, 267] on div "2" at bounding box center [256, 267] width 18 height 14
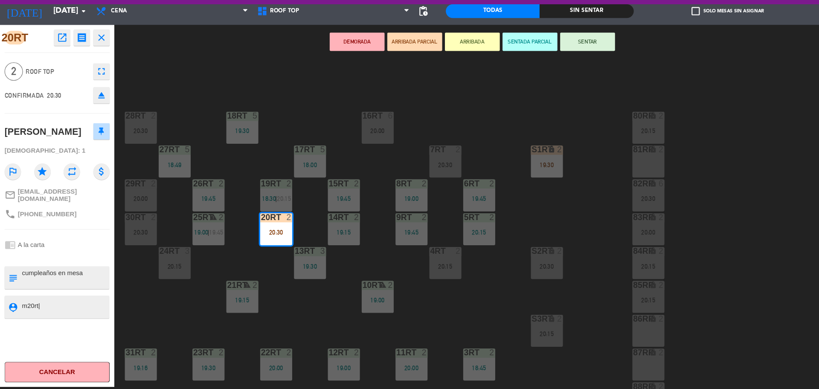
click at [76, 307] on textarea at bounding box center [60, 312] width 81 height 11
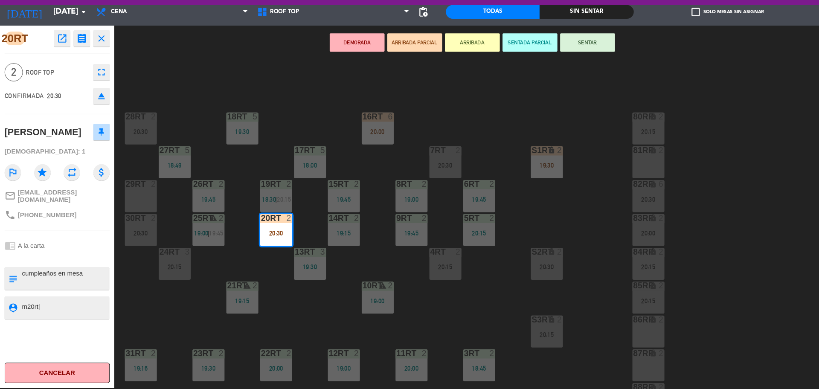
click at [77, 276] on textarea at bounding box center [60, 285] width 81 height 18
click at [436, 67] on button "ARRIBADA" at bounding box center [440, 64] width 51 height 17
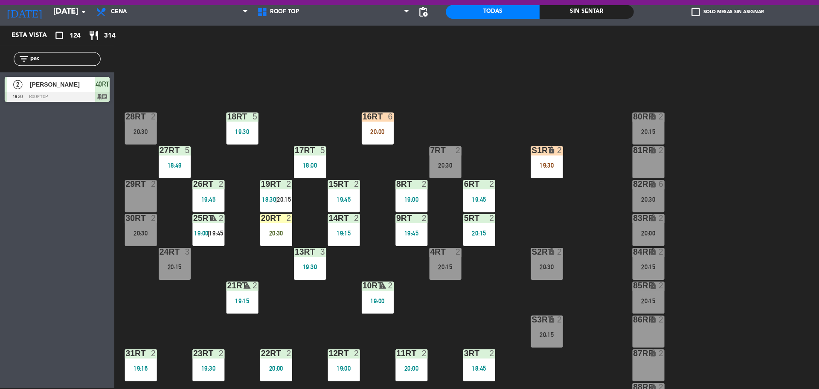
click at [248, 234] on div "20RT 2 20:30" at bounding box center [258, 240] width 30 height 30
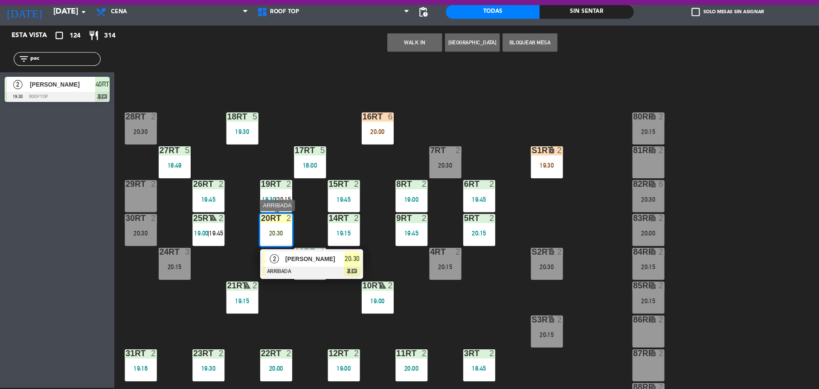
click at [264, 267] on div "2" at bounding box center [256, 267] width 18 height 14
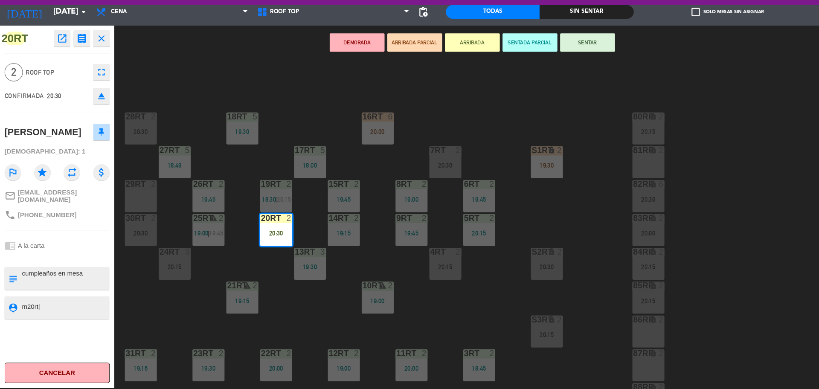
click at [51, 311] on textarea at bounding box center [60, 312] width 81 height 11
type textarea "m20rt| nota:"
click at [193, 128] on div "18RT 5 19:30 16RT 6 20:00 28RT 2 20:30 80RR lock 2 20:15 27RT 5 18:49 7RT 2 20:…" at bounding box center [467, 236] width 704 height 306
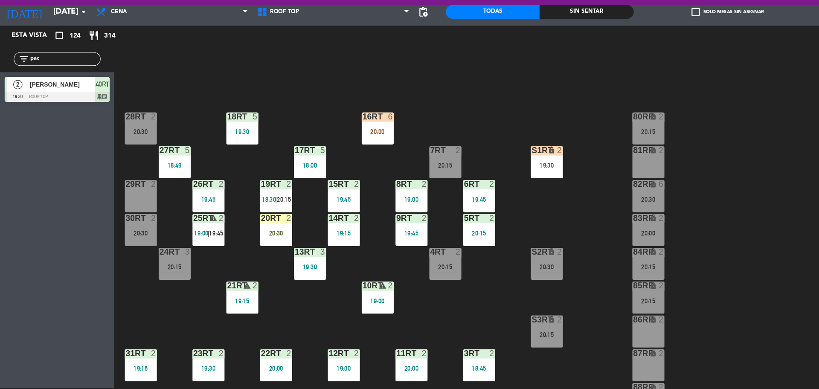
click at [389, 101] on div "18RT 5 19:30 16RT 6 20:00 28RT 2 20:30 80RR lock 2 20:15 27RT 5 18:49 7RT 2 20:…" at bounding box center [467, 236] width 704 height 306
click at [359, 138] on div "16RT 6" at bounding box center [352, 134] width 30 height 9
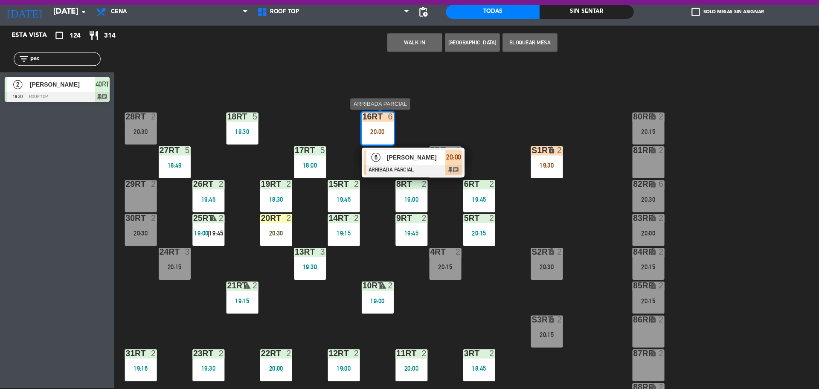
click at [370, 172] on span "[PERSON_NAME]" at bounding box center [388, 172] width 55 height 9
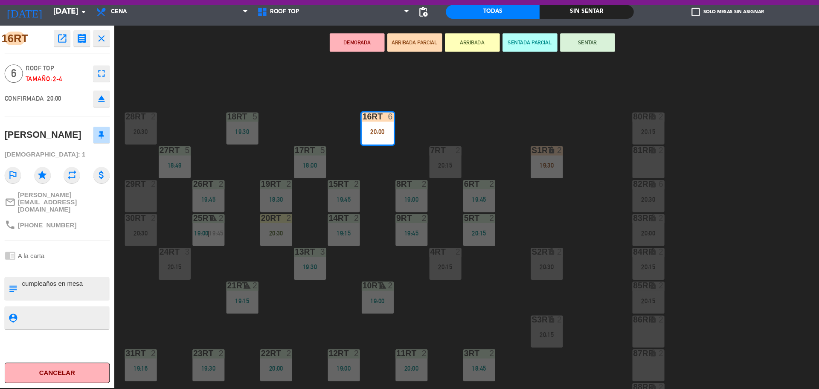
click at [20, 292] on textarea at bounding box center [60, 294] width 81 height 18
type textarea "m16rt| cumpleaños en mesa"
click at [52, 323] on textarea at bounding box center [60, 321] width 81 height 11
drag, startPoint x: 52, startPoint y: 323, endPoint x: 238, endPoint y: 210, distance: 218.2
click at [238, 210] on div "16RT open_in_new receipt 8:00 PM [DATE] 6 personas [PERSON_NAME] Mesa 16RT EXPE…" at bounding box center [409, 219] width 819 height 340
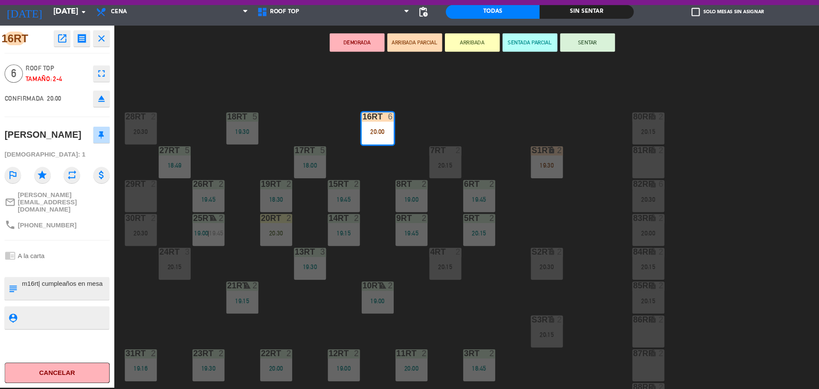
click at [564, 68] on button "SENTAR" at bounding box center [548, 64] width 51 height 17
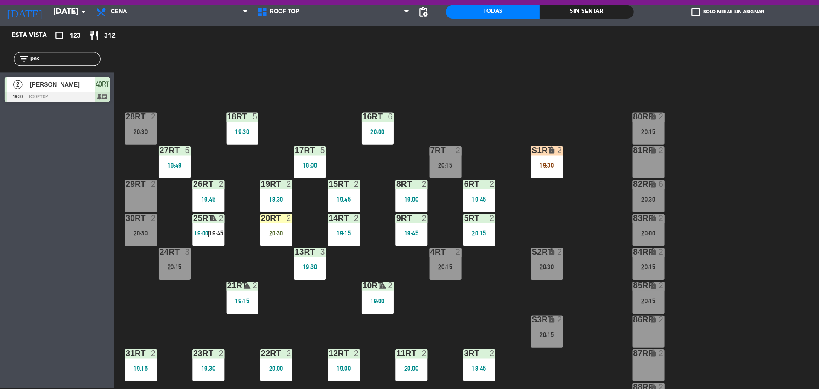
click at [265, 229] on div "2" at bounding box center [271, 229] width 14 height 8
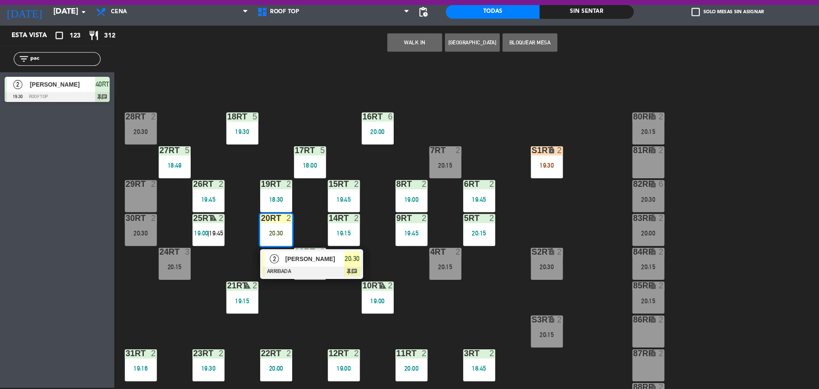
drag, startPoint x: 516, startPoint y: 134, endPoint x: 509, endPoint y: 185, distance: 50.8
click at [509, 185] on div "18RT 5 19:30 16RT 6 20:00 28RT 2 20:30 80RR lock 2 20:15 27RT 5 18:49 7RT 2 20:…" at bounding box center [467, 236] width 704 height 306
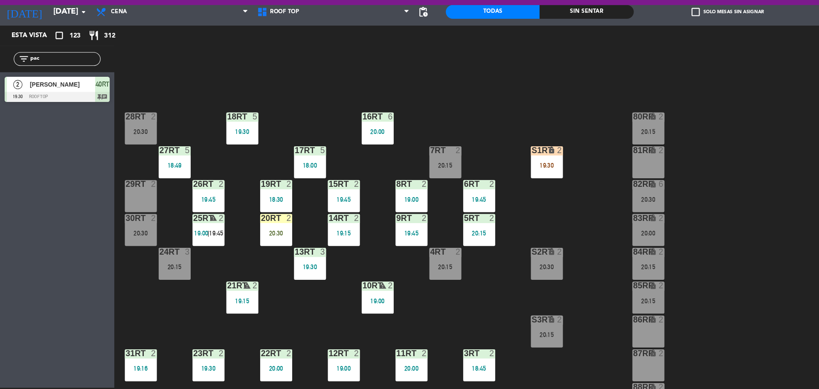
click at [500, 226] on div "18RT 5 19:30 16RT 6 20:00 28RT 2 20:30 80RR lock 2 20:15 27RT 5 18:49 7RT 2 20:…" at bounding box center [467, 236] width 704 height 306
click at [520, 180] on div "19:30" at bounding box center [510, 180] width 30 height 6
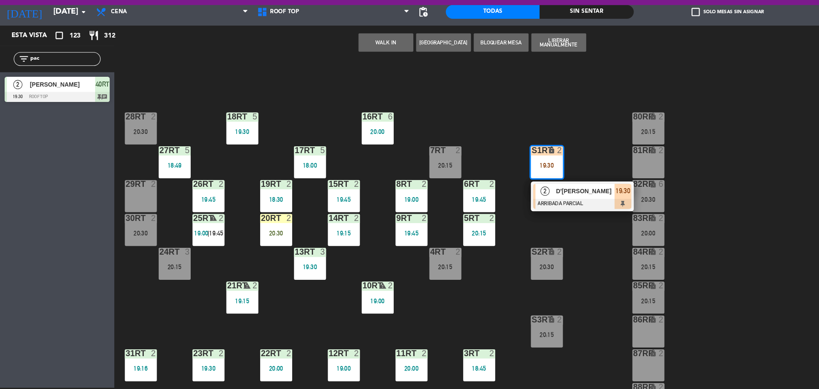
click at [518, 239] on div "18RT 5 19:30 16RT 6 20:00 28RT 2 20:30 80RR lock 2 20:15 27RT 5 18:49 7RT 2 20:…" at bounding box center [467, 236] width 704 height 306
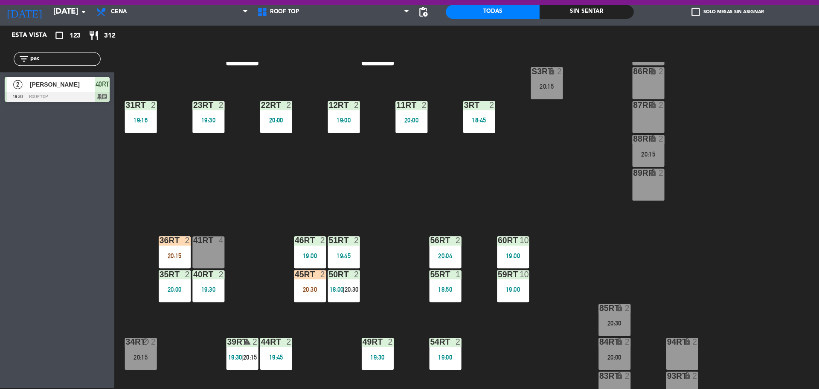
scroll to position [310, 0]
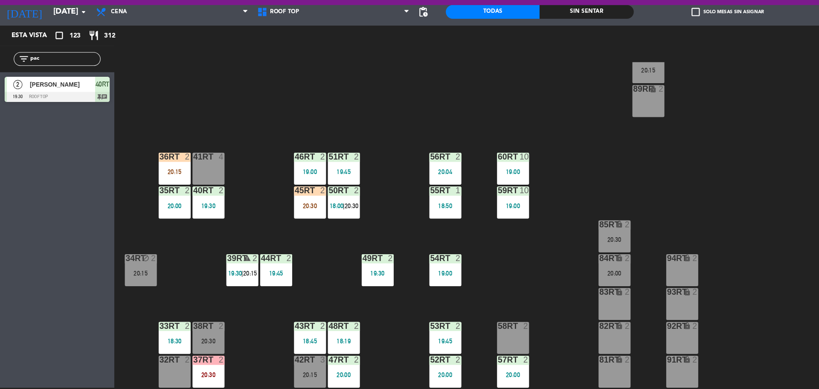
click at [460, 255] on div "18RT 5 19:30 16RT 6 20:00 28RT 2 20:30 80RR lock 2 20:15 27RT 5 18:49 7RT 2 20:…" at bounding box center [467, 236] width 704 height 306
click at [286, 214] on div "20:30" at bounding box center [289, 217] width 30 height 6
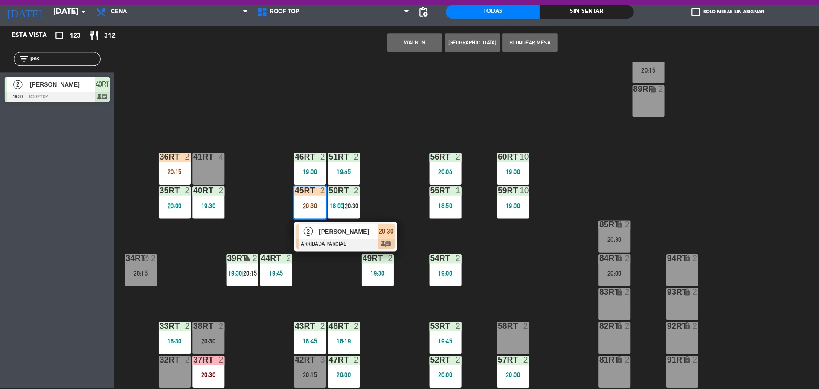
click at [299, 249] on div at bounding box center [322, 252] width 92 height 9
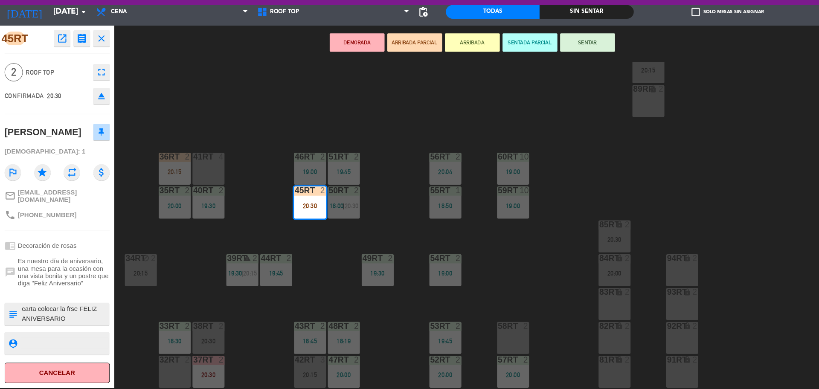
scroll to position [0, 0]
click at [38, 324] on textarea at bounding box center [60, 318] width 81 height 18
click at [498, 62] on button "SENTADA PARCIAL" at bounding box center [494, 64] width 51 height 17
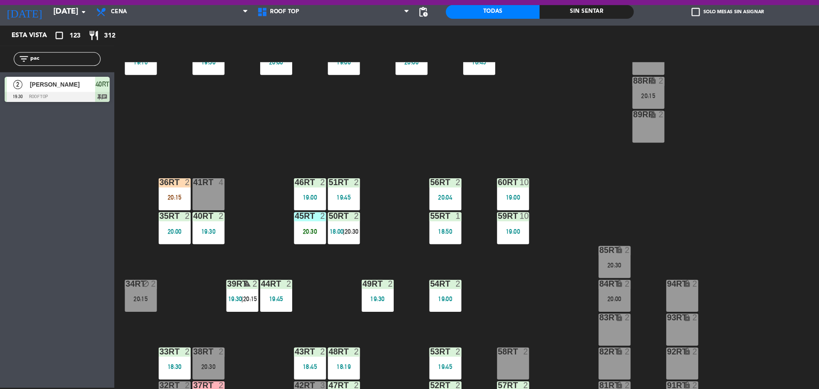
scroll to position [288, 0]
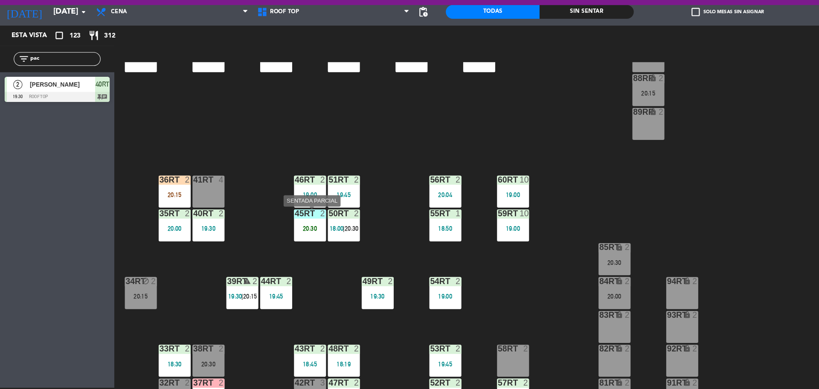
click at [279, 232] on div "45RT 2 20:30" at bounding box center [289, 236] width 30 height 30
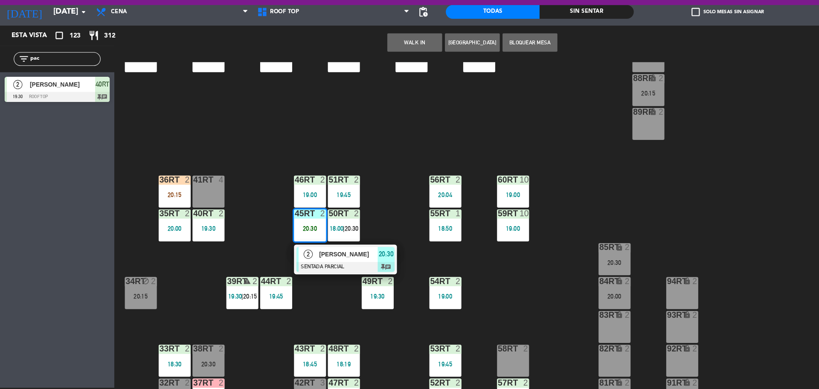
click at [283, 261] on span "2" at bounding box center [287, 262] width 9 height 9
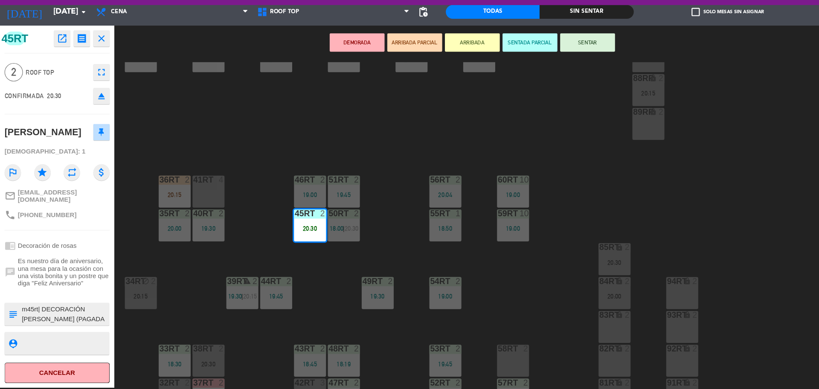
click at [253, 192] on div "18RT 5 19:30 16RT 6 20:00 28RT 2 20:30 80RR lock 2 20:15 27RT 5 18:49 7RT 2 20:…" at bounding box center [467, 236] width 704 height 306
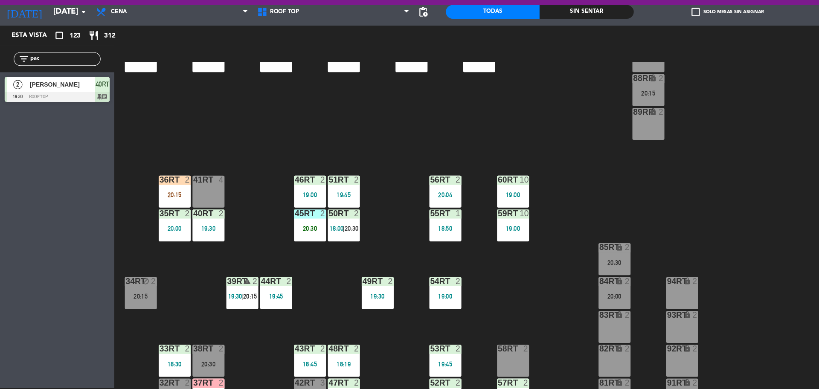
click at [166, 199] on div "36rt 2 20:15" at bounding box center [163, 204] width 30 height 30
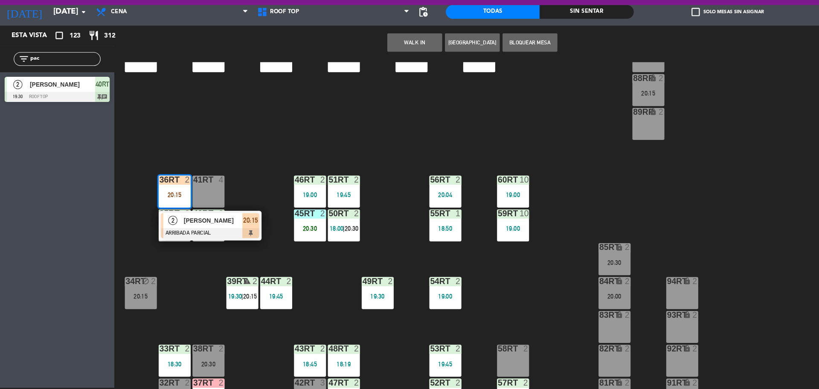
click at [175, 230] on span "[PERSON_NAME]" at bounding box center [198, 230] width 55 height 9
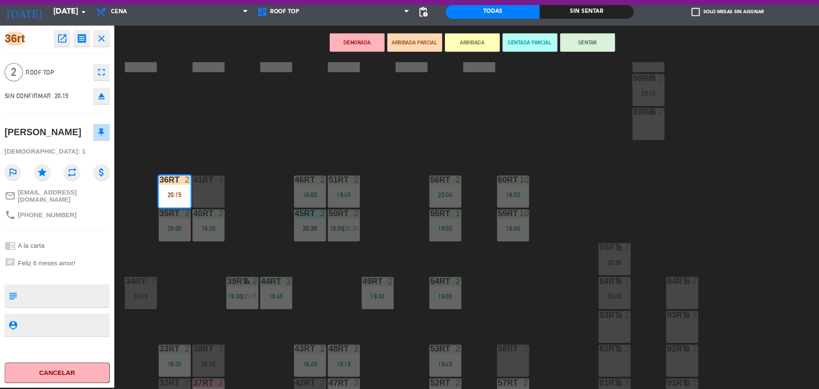
click at [60, 299] on textarea at bounding box center [60, 301] width 81 height 18
type textarea "m36rt| aniversario"
click at [63, 318] on div at bounding box center [60, 328] width 81 height 21
click at [64, 325] on textarea at bounding box center [60, 328] width 81 height 11
click at [547, 68] on button "SENTAR" at bounding box center [548, 64] width 51 height 17
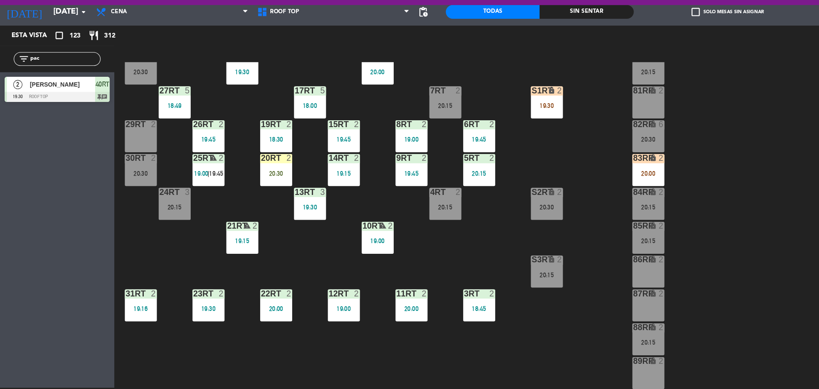
scroll to position [53, 0]
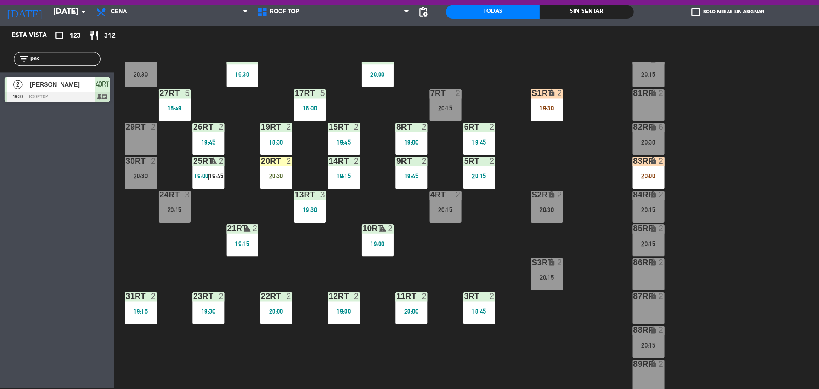
click at [253, 184] on div "20RT 2 20:30" at bounding box center [258, 186] width 30 height 30
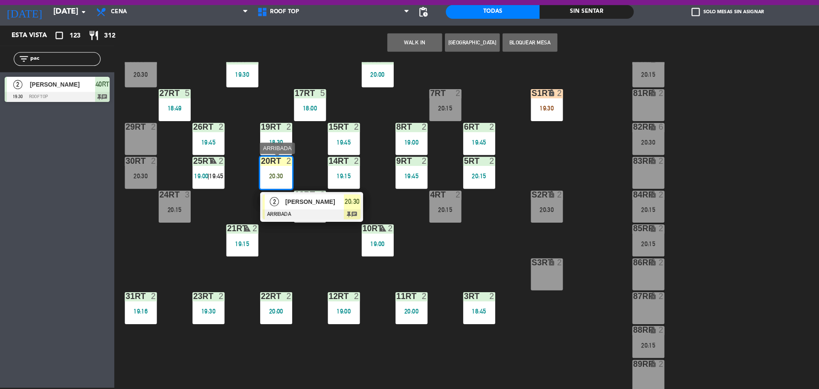
click at [270, 213] on span "[PERSON_NAME]" at bounding box center [293, 213] width 55 height 9
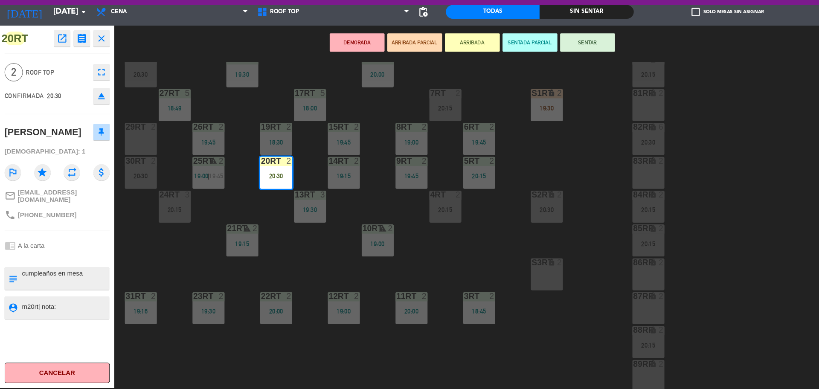
click at [64, 307] on textarea at bounding box center [60, 312] width 81 height 11
type textarea "m"
click at [21, 277] on textarea at bounding box center [60, 285] width 81 height 18
click at [96, 279] on textarea at bounding box center [60, 285] width 81 height 18
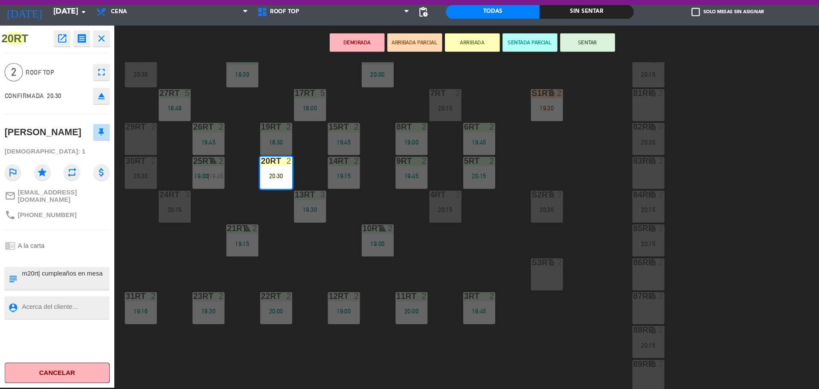
type textarea "m20rt| cumpleaños en mesa"
type textarea "L"
click at [96, 281] on textarea at bounding box center [60, 285] width 81 height 18
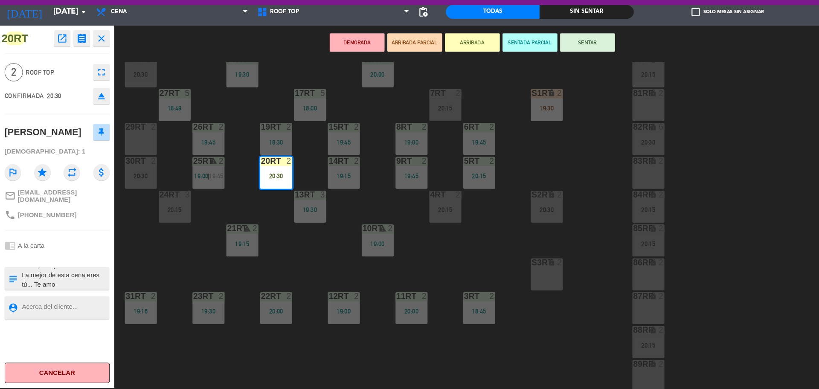
type textarea "m20rt| cumpleaños en mesa La mejor de esta cena eres tú... Te amo [PERSON_NAME]!"
click at [73, 307] on textarea at bounding box center [60, 312] width 81 height 11
click at [51, 268] on div "20RT open_in_new receipt 8:30 PM [DATE] 2 personas [PERSON_NAME] 20RT EXPERIENC…" at bounding box center [53, 218] width 107 height 338
click at [49, 309] on textarea at bounding box center [60, 312] width 81 height 11
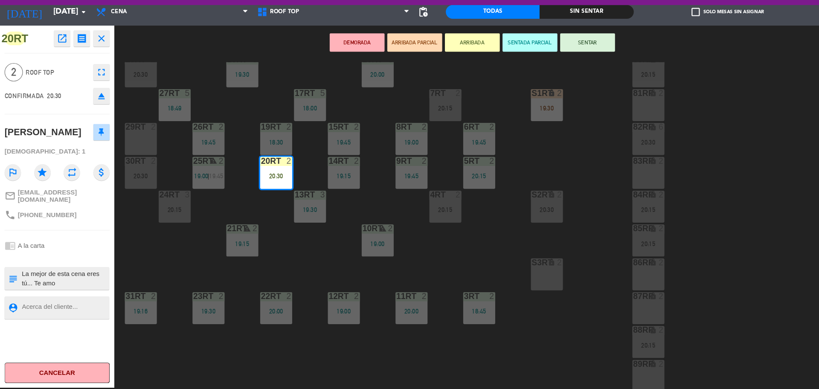
click at [52, 287] on textarea at bounding box center [60, 285] width 81 height 18
click at [494, 185] on div "18RT 5 19:30 16RT 6 20:00 28RT 2 20:30 80RR lock 2 20:15 27RT 5 18:49 7RT 2 20:…" at bounding box center [467, 236] width 704 height 306
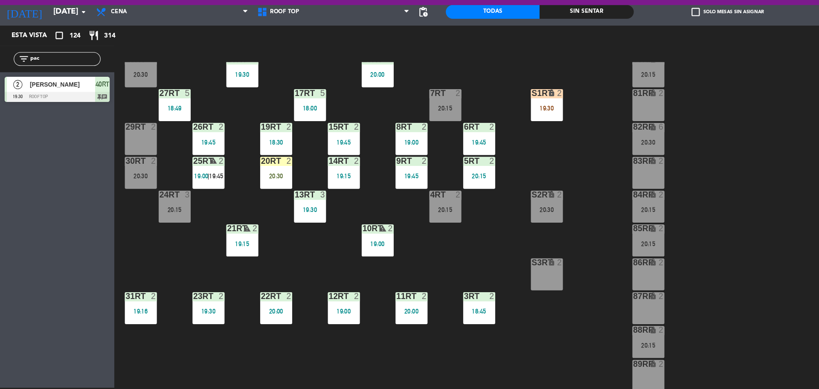
click at [254, 191] on div "20:30" at bounding box center [258, 189] width 30 height 6
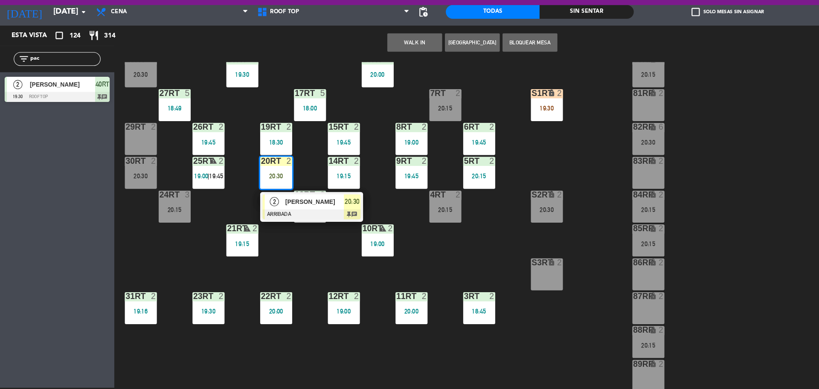
click at [255, 215] on span "2" at bounding box center [256, 213] width 9 height 9
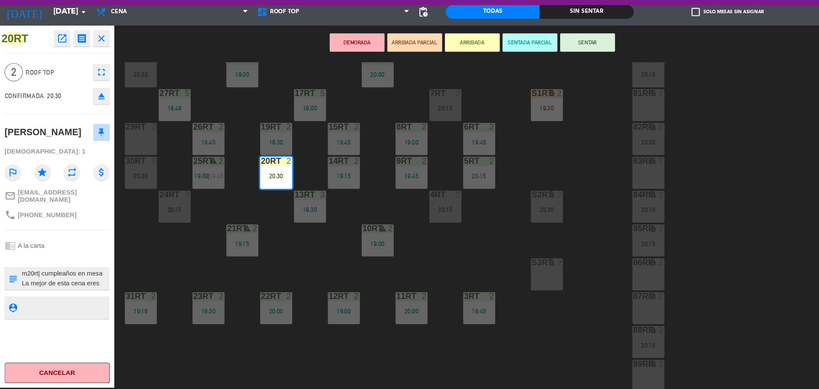
click at [283, 255] on div "18RT 5 19:30 16RT 6 20:00 28RT 2 20:30 80RR lock 2 20:15 27RT 5 18:49 7RT 2 20:…" at bounding box center [467, 236] width 704 height 306
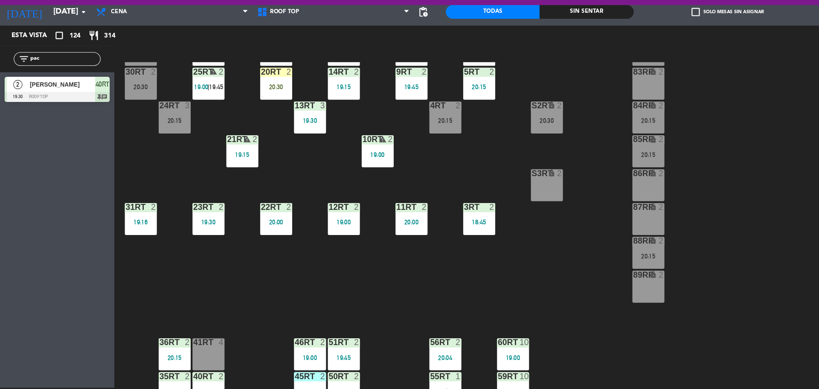
scroll to position [339, 0]
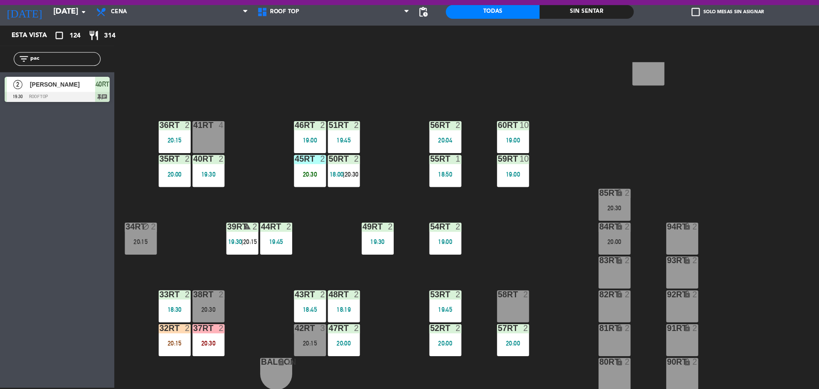
click at [170, 329] on div "2" at bounding box center [177, 332] width 14 height 8
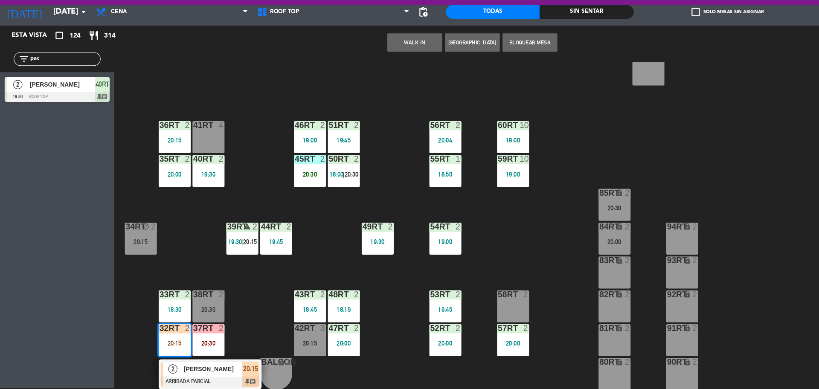
click at [177, 371] on span "[PERSON_NAME]" at bounding box center [198, 369] width 55 height 9
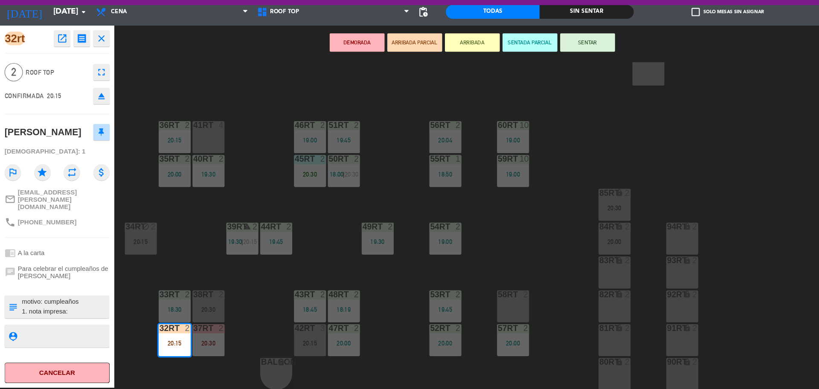
click at [52, 302] on textarea at bounding box center [60, 311] width 81 height 18
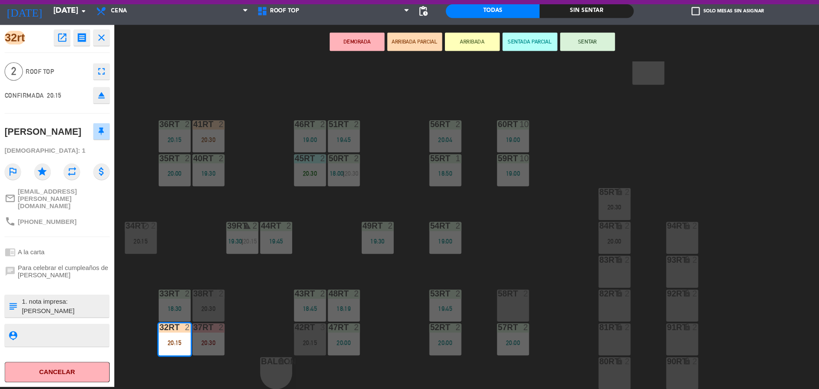
scroll to position [0, 0]
click at [20, 302] on textarea at bounding box center [60, 311] width 81 height 18
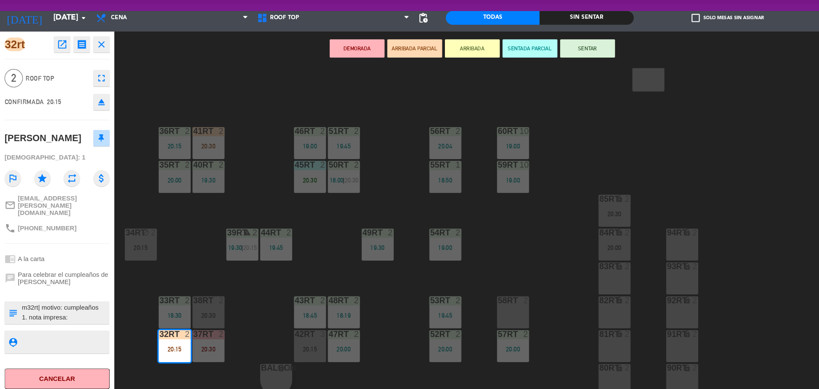
type textarea "m32rt| motivo: cumpleaños 1. nota impresa: [PERSON_NAME] [PERSON_NAME]"
click at [47, 333] on textarea at bounding box center [60, 338] width 81 height 11
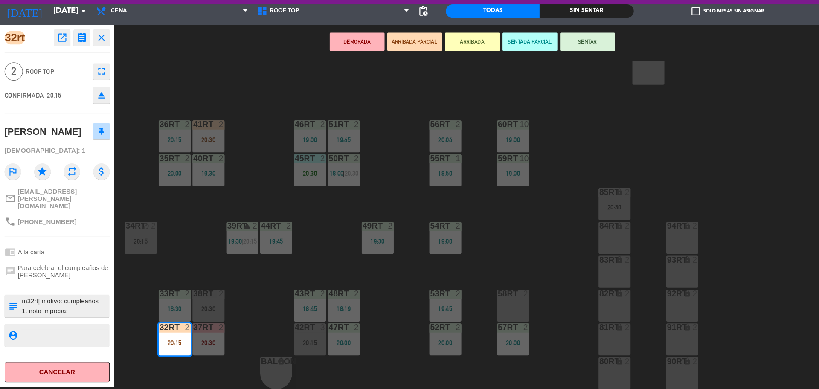
click at [552, 64] on button "SENTAR" at bounding box center [548, 64] width 51 height 17
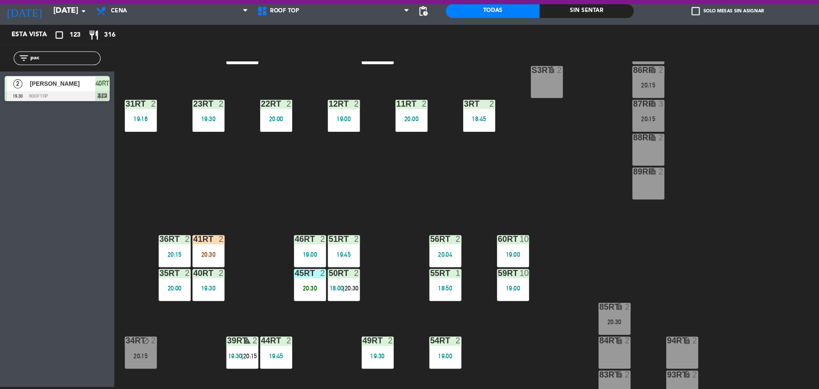
scroll to position [339, 0]
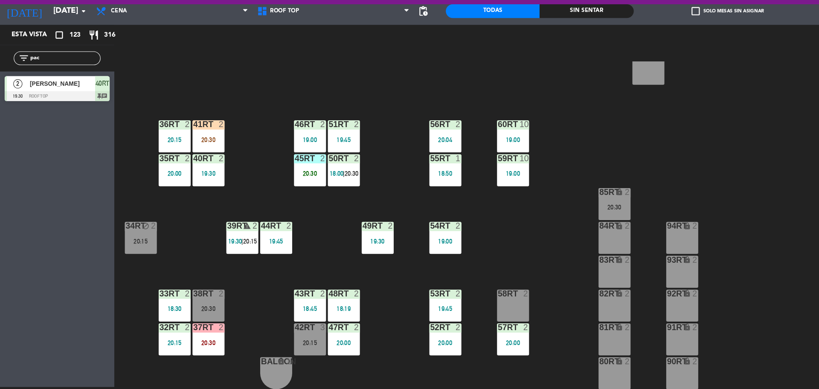
click at [171, 339] on div "32rt 2 20:15" at bounding box center [163, 343] width 30 height 30
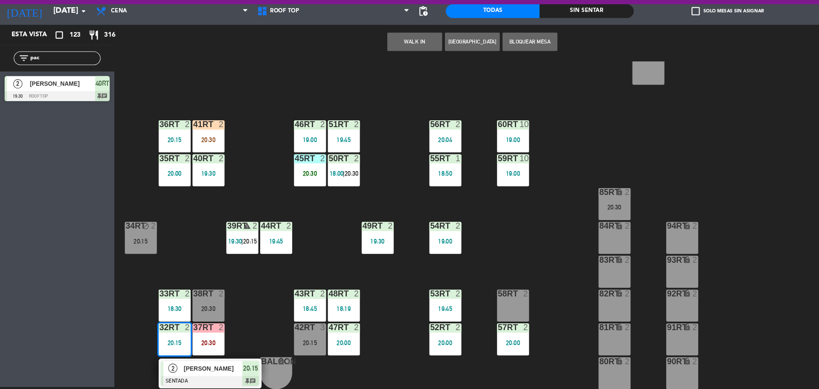
click at [195, 372] on span "[PERSON_NAME]" at bounding box center [198, 369] width 55 height 9
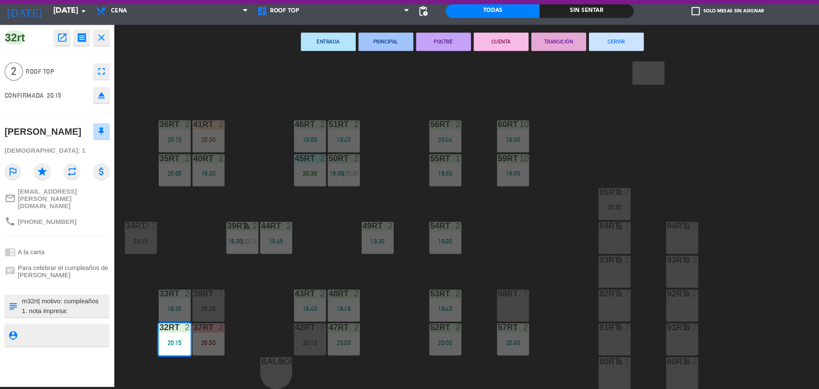
click at [302, 238] on div "18RT 5 19:30 16RT 6 20:00 28RT 2 20:30 80RR lock 2 20:15 27RT 5 18:49 7RT 6 20:…" at bounding box center [467, 236] width 704 height 306
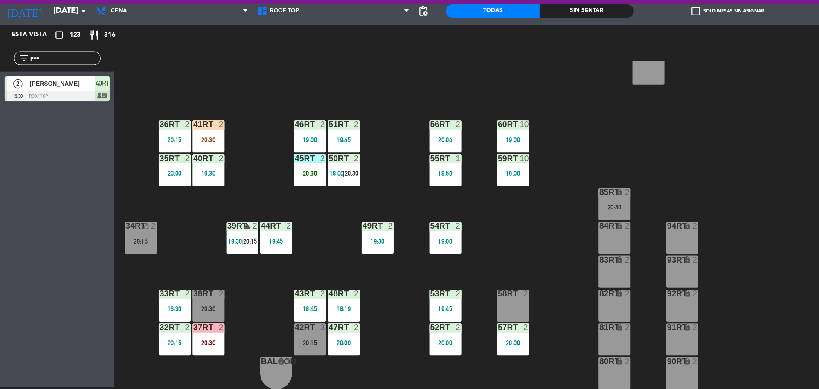
click at [302, 238] on div "18RT 5 19:30 16RT 6 20:00 28RT 2 20:30 80RR lock 2 20:15 27RT 5 18:49 7RT 6 20:…" at bounding box center [467, 236] width 704 height 306
click at [203, 151] on div "41RT 2 20:30" at bounding box center [195, 153] width 30 height 30
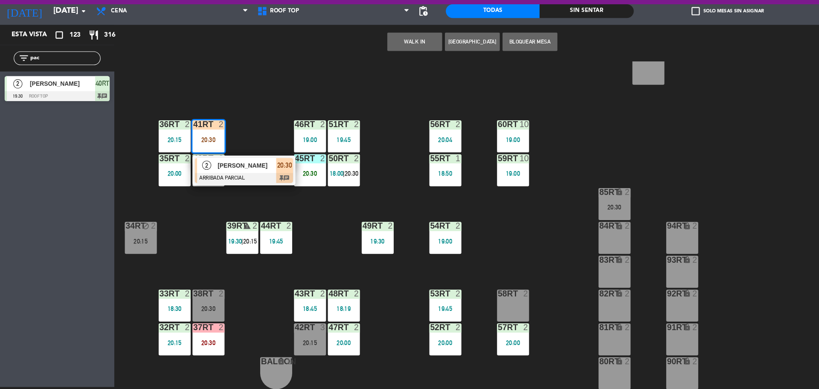
click at [250, 179] on span "[PERSON_NAME]" at bounding box center [230, 180] width 55 height 9
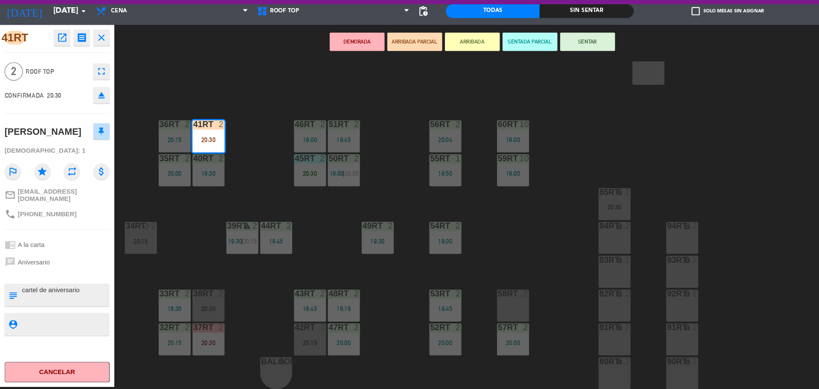
click at [20, 306] on textarea at bounding box center [60, 301] width 81 height 18
type textarea "m41rt| cartel de aniversario"
click at [43, 334] on textarea at bounding box center [60, 328] width 81 height 11
click at [91, 334] on textarea at bounding box center [60, 328] width 81 height 11
click at [221, 290] on div "18RT 5 19:30 16RT 6 20:00 28RT 2 20:30 80RR lock 2 20:15 27RT 5 18:49 7RT 6 20:…" at bounding box center [467, 236] width 704 height 306
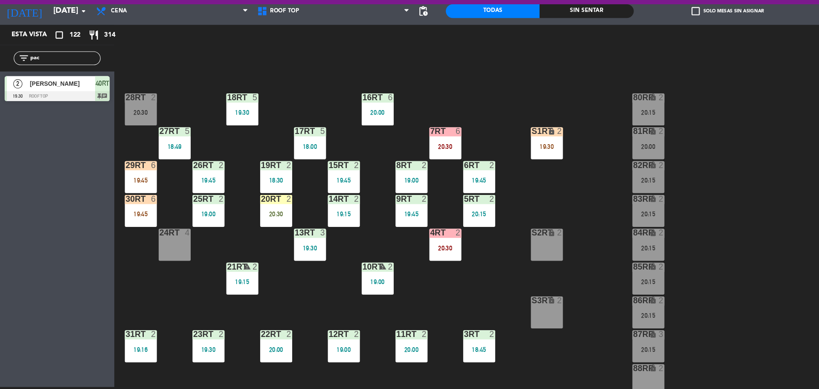
scroll to position [0, 0]
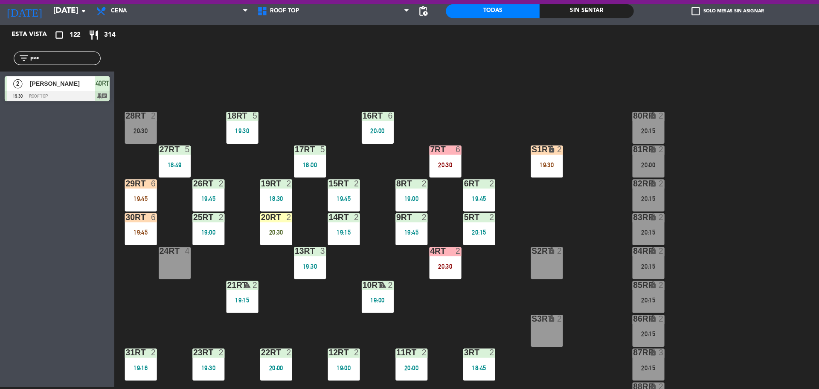
click at [602, 150] on div "20:15" at bounding box center [605, 148] width 30 height 6
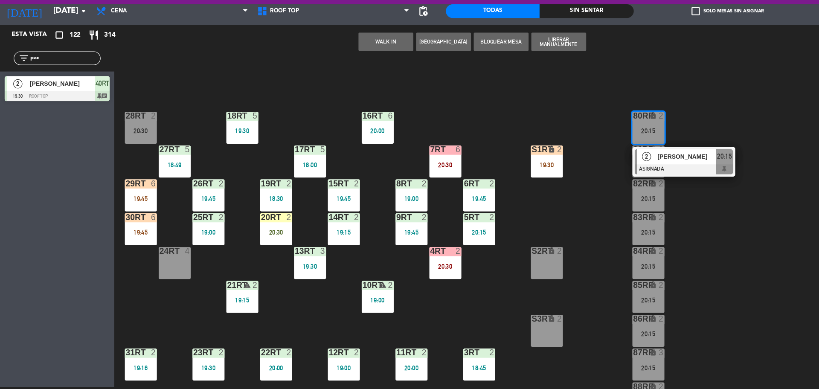
click at [610, 175] on div "2" at bounding box center [603, 172] width 18 height 14
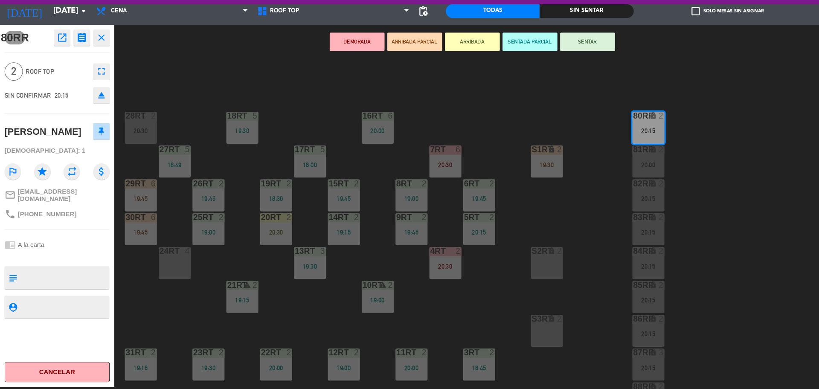
click at [51, 61] on button "open_in_new" at bounding box center [57, 60] width 15 height 15
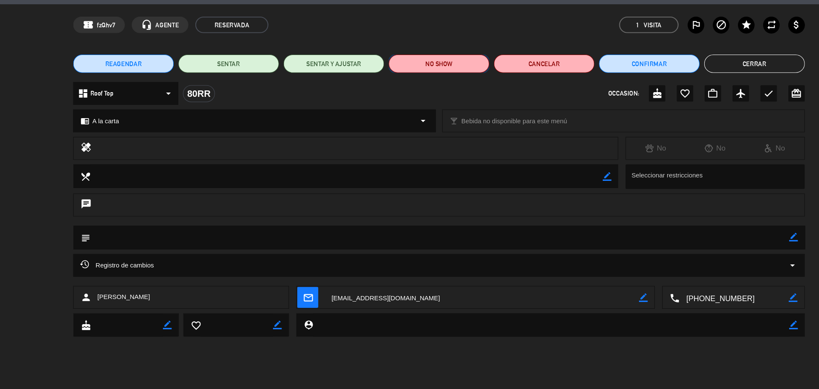
click at [386, 81] on button "NO SHOW" at bounding box center [410, 85] width 94 height 17
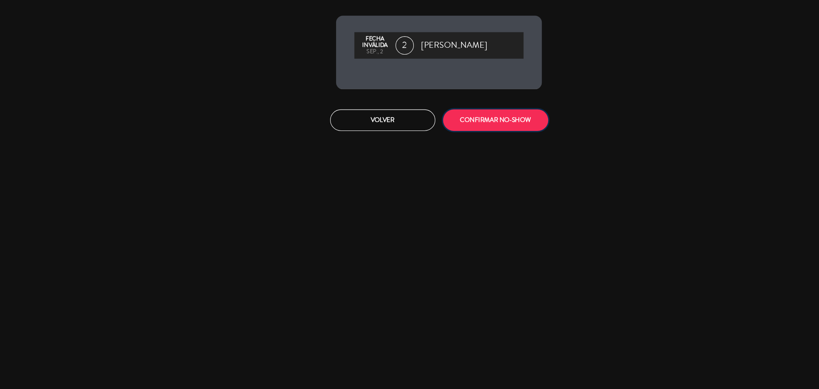
click at [449, 138] on button "CONFIRMAR NO-SHOW" at bounding box center [462, 138] width 98 height 20
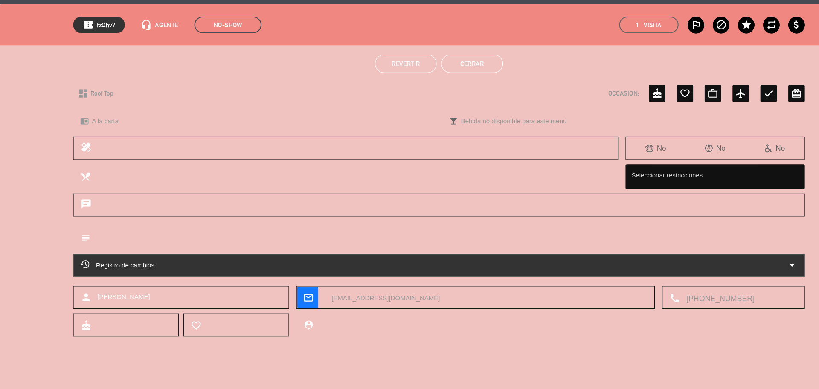
click at [452, 84] on button "Cerrar" at bounding box center [441, 85] width 58 height 17
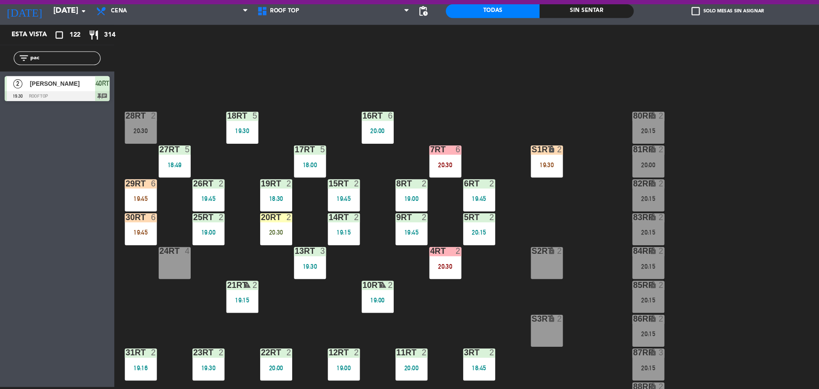
click at [604, 175] on div "81RR lock 2 20:00" at bounding box center [605, 177] width 30 height 30
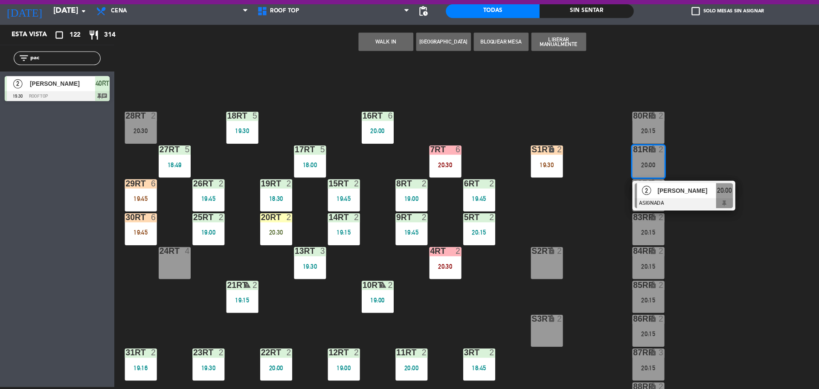
click at [603, 203] on span "2" at bounding box center [603, 203] width 9 height 9
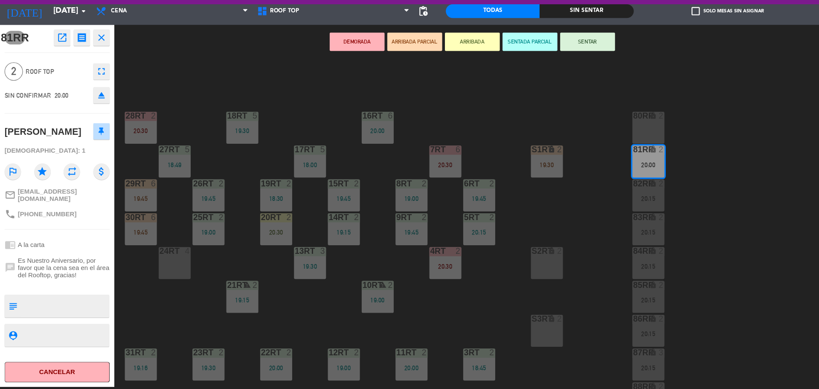
click at [55, 58] on icon "open_in_new" at bounding box center [58, 61] width 10 height 10
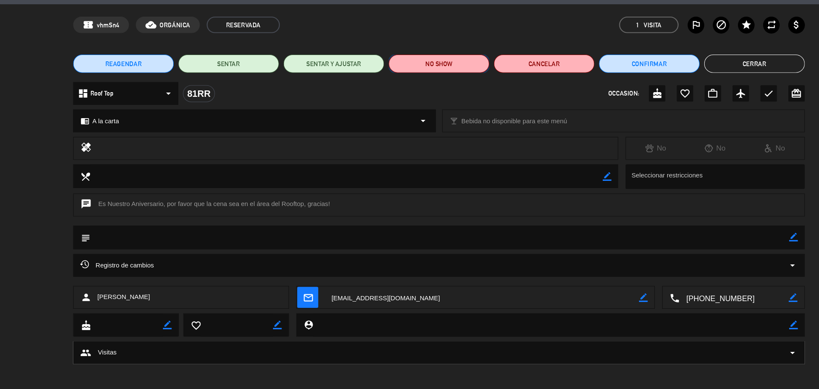
click at [417, 84] on button "NO SHOW" at bounding box center [410, 85] width 94 height 17
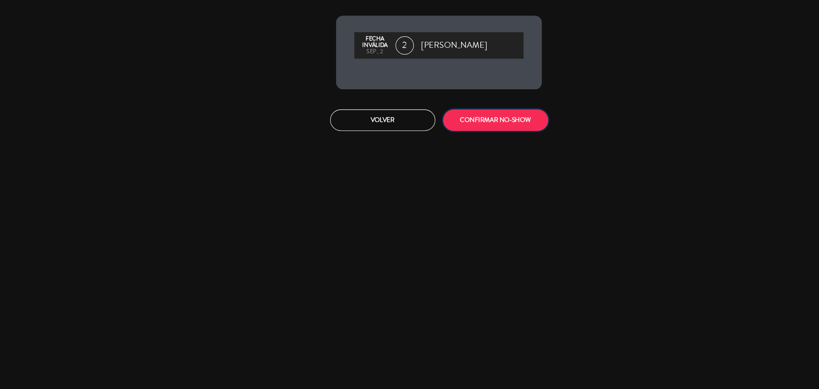
click at [430, 141] on button "CONFIRMAR NO-SHOW" at bounding box center [462, 138] width 98 height 20
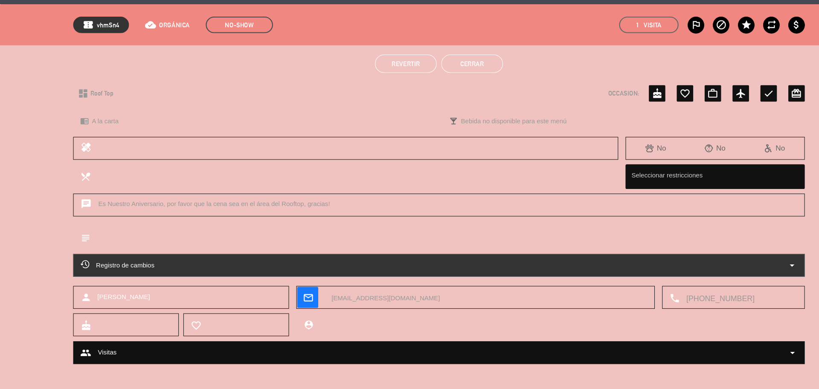
click at [447, 79] on button "Cerrar" at bounding box center [441, 85] width 58 height 17
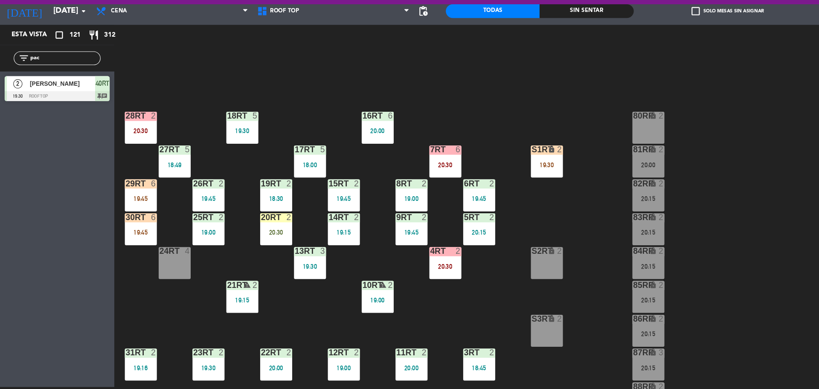
click at [605, 175] on div "81RR lock 2 20:00" at bounding box center [605, 177] width 30 height 30
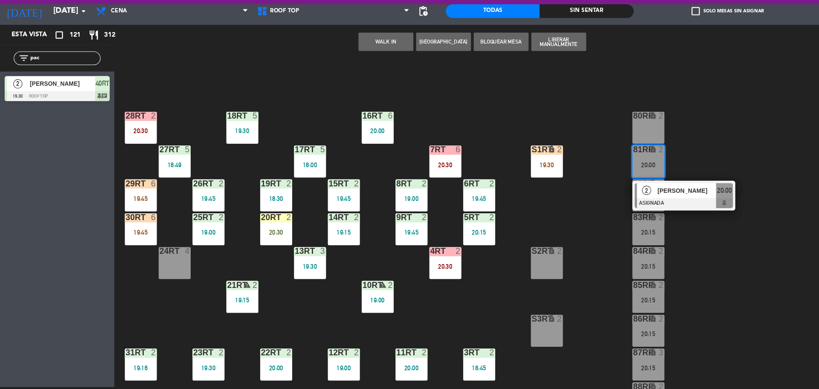
click at [608, 202] on div "2" at bounding box center [603, 204] width 18 height 14
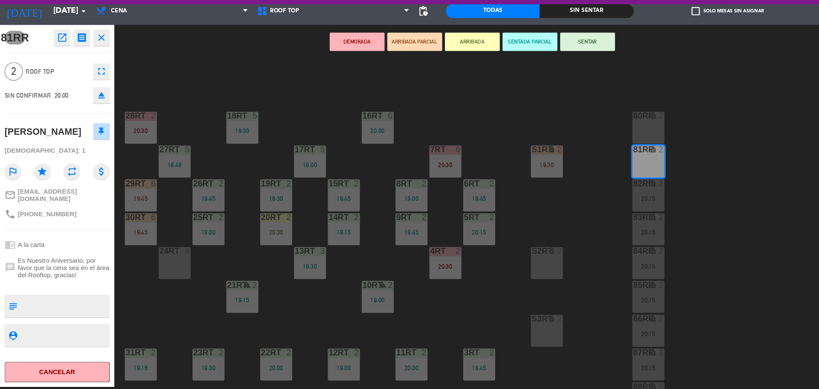
click at [62, 67] on button "open_in_new" at bounding box center [57, 60] width 15 height 15
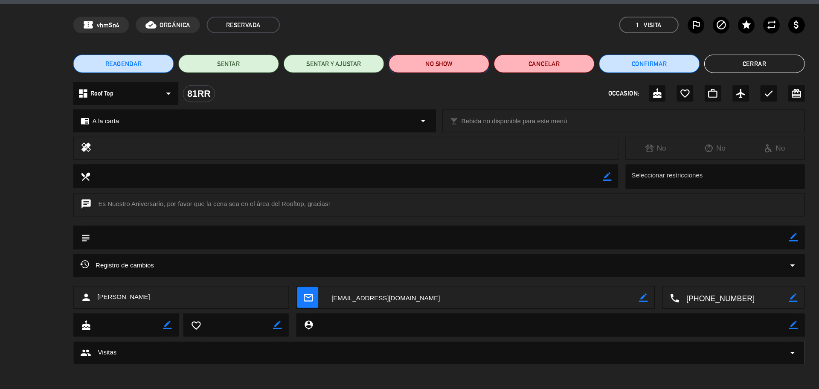
click at [398, 82] on button "NO SHOW" at bounding box center [410, 85] width 94 height 17
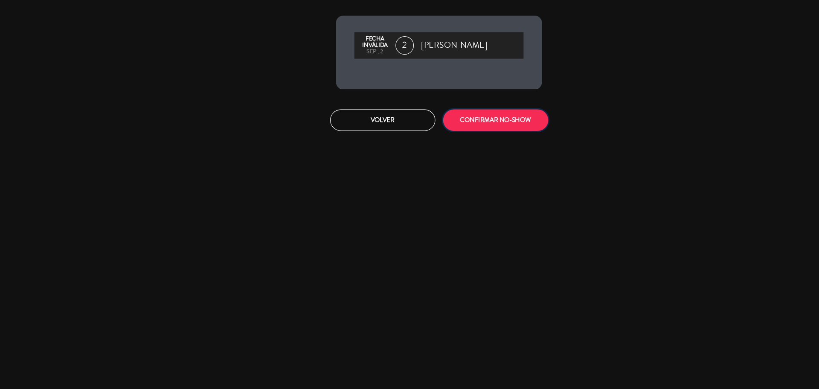
click at [433, 144] on button "CONFIRMAR NO-SHOW" at bounding box center [462, 138] width 98 height 20
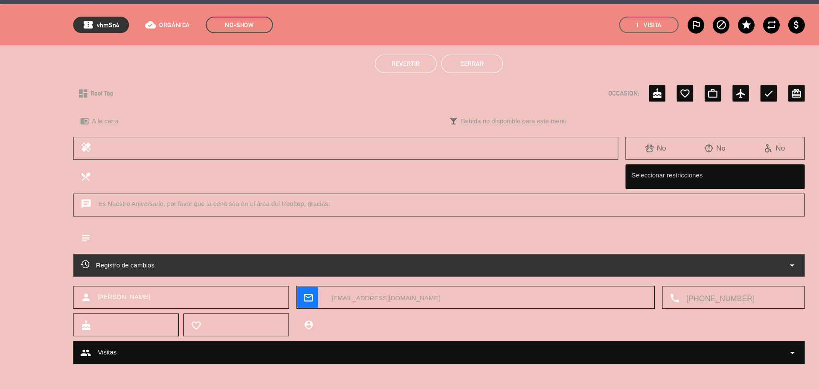
click at [453, 88] on button "Cerrar" at bounding box center [441, 85] width 58 height 17
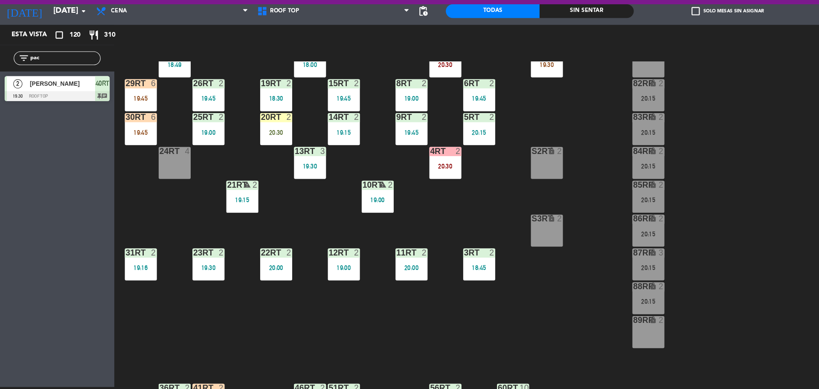
scroll to position [94, 0]
click at [602, 267] on div "87RR lock 3 20:15" at bounding box center [605, 272] width 30 height 30
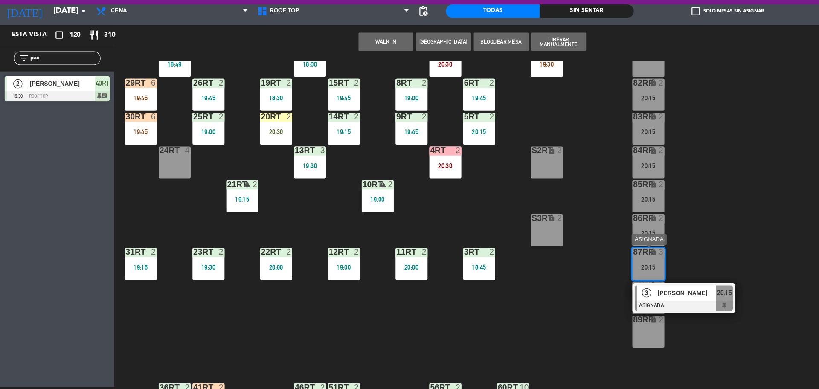
click at [604, 301] on span "3" at bounding box center [603, 299] width 9 height 9
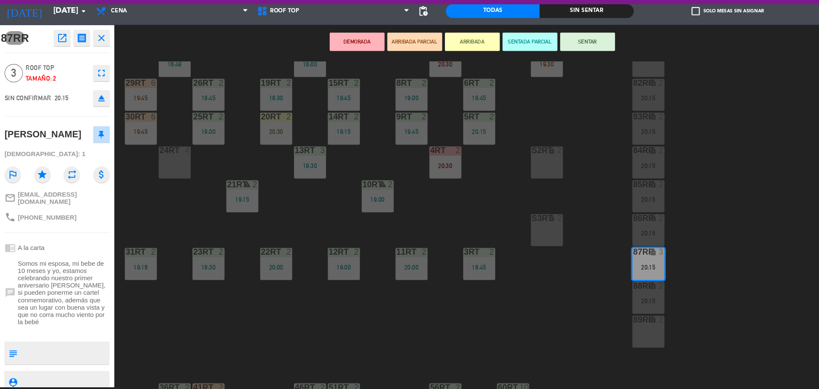
click at [60, 57] on icon "open_in_new" at bounding box center [58, 61] width 10 height 10
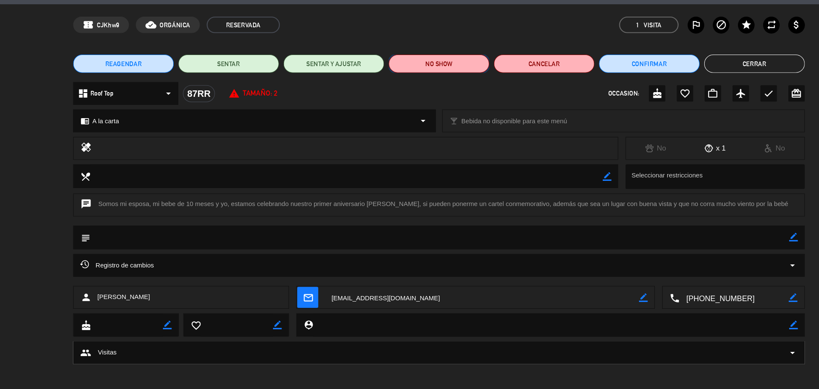
click at [412, 90] on button "NO SHOW" at bounding box center [410, 85] width 94 height 17
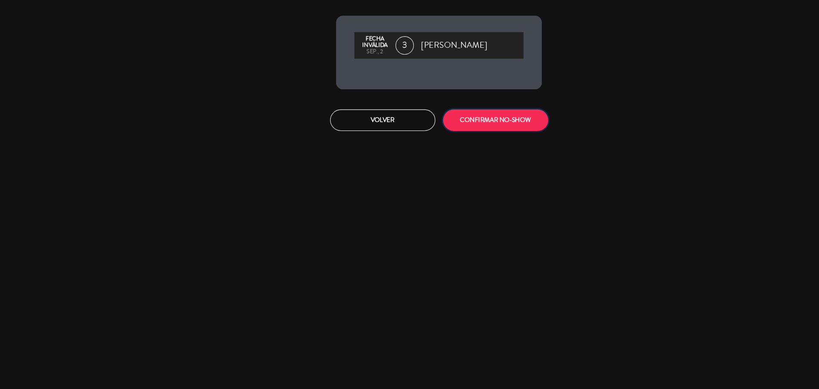
click at [440, 138] on button "CONFIRMAR NO-SHOW" at bounding box center [462, 138] width 98 height 20
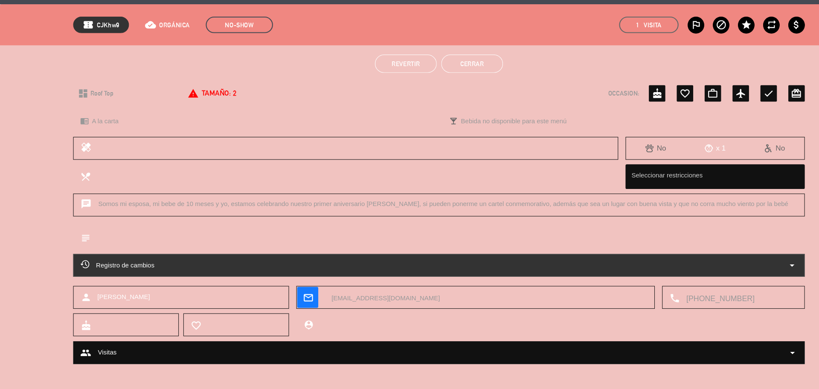
click at [449, 85] on button "Cerrar" at bounding box center [441, 85] width 58 height 17
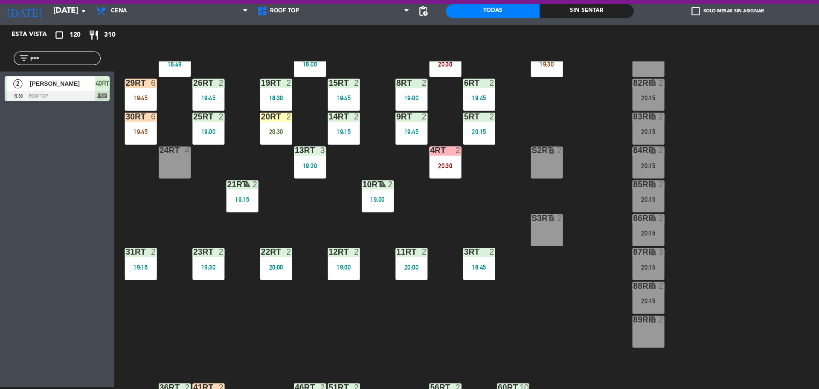
click at [607, 208] on div "85RR lock 2 20:15" at bounding box center [605, 209] width 30 height 30
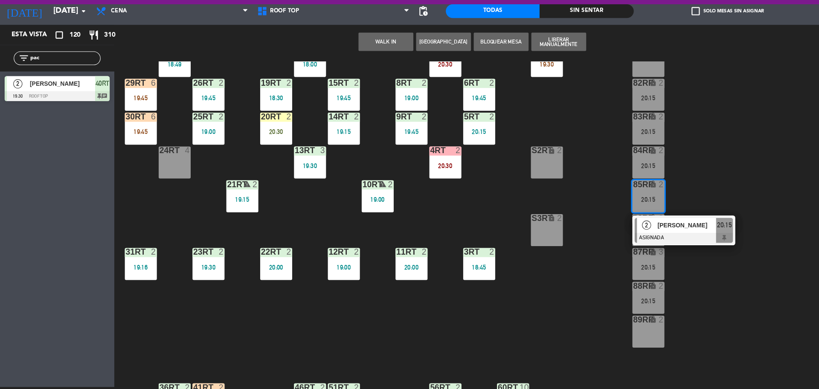
click at [606, 243] on div at bounding box center [638, 247] width 92 height 9
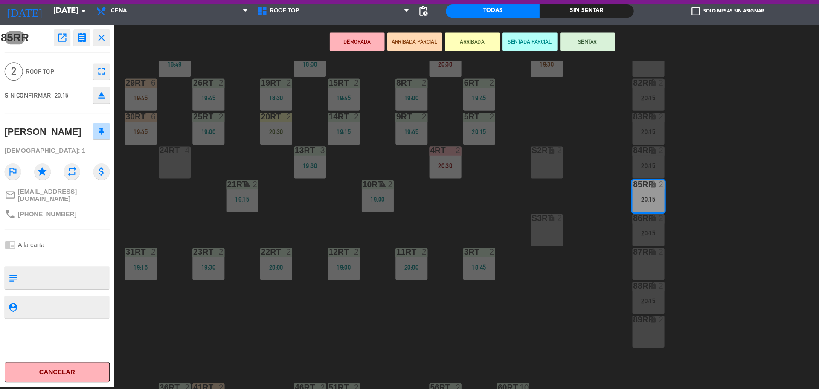
click at [62, 57] on icon "open_in_new" at bounding box center [58, 61] width 10 height 10
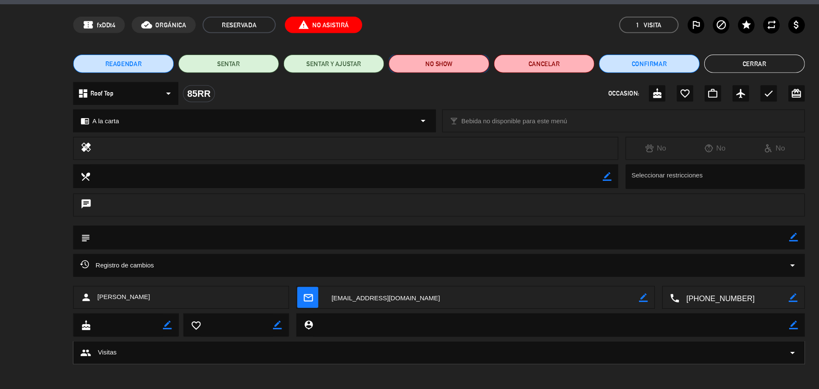
click at [402, 91] on button "NO SHOW" at bounding box center [410, 85] width 94 height 17
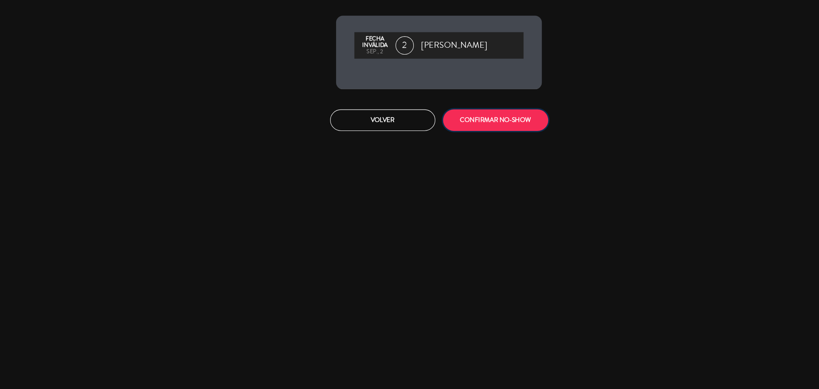
click at [438, 136] on button "CONFIRMAR NO-SHOW" at bounding box center [462, 138] width 98 height 20
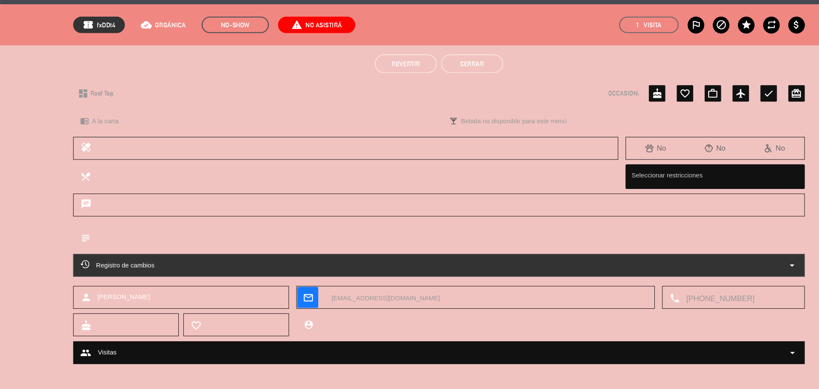
click at [430, 85] on button "Cerrar" at bounding box center [441, 85] width 58 height 17
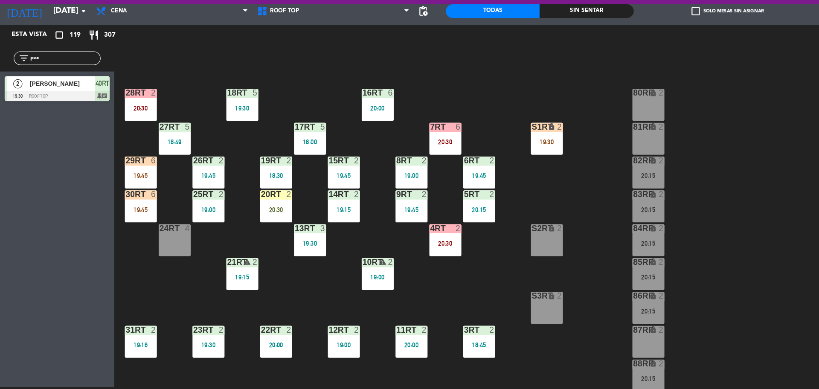
scroll to position [23, 0]
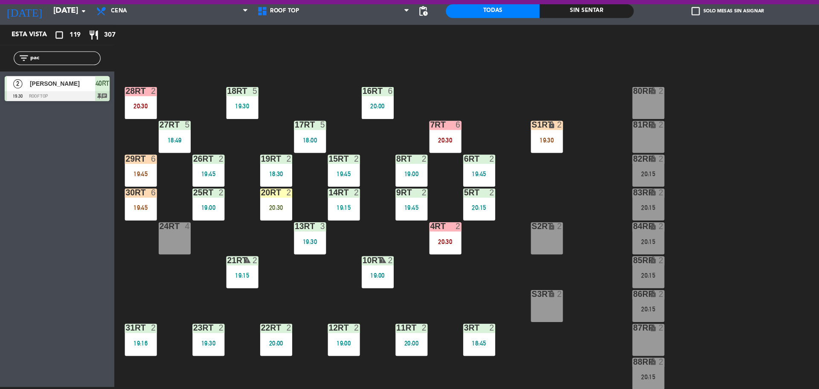
click at [590, 183] on div "82RR lock 2 20:15" at bounding box center [605, 185] width 30 height 30
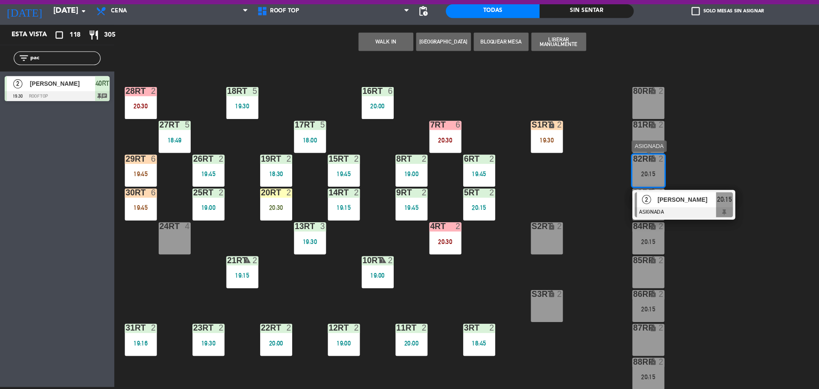
click at [602, 228] on div "2 [PERSON_NAME] ASIGNADA 20:15" at bounding box center [638, 217] width 96 height 28
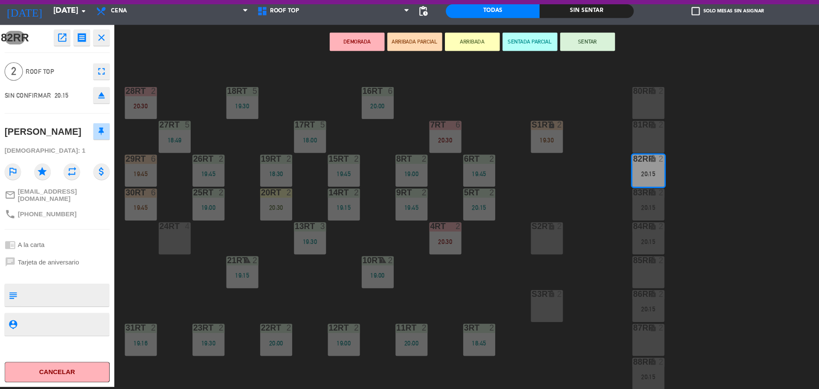
click at [60, 59] on icon "open_in_new" at bounding box center [58, 61] width 10 height 10
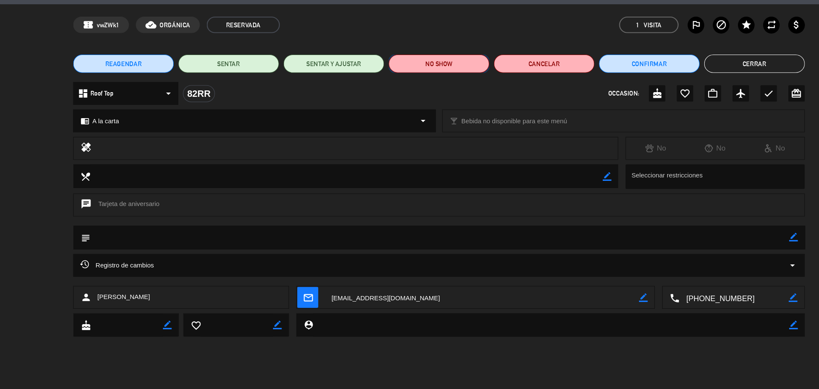
click at [379, 83] on button "NO SHOW" at bounding box center [410, 85] width 94 height 17
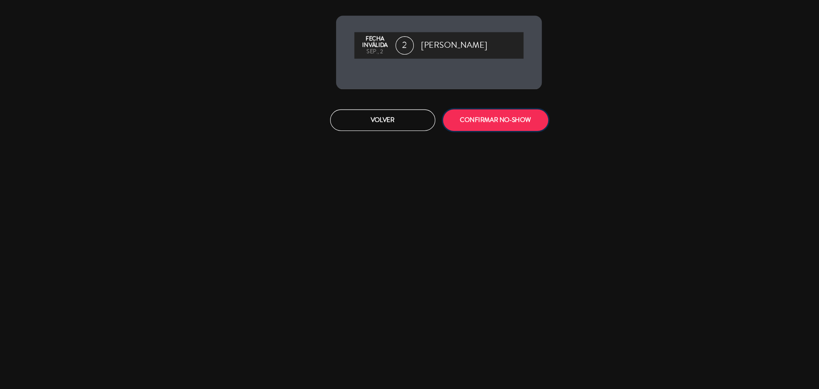
click at [449, 143] on button "CONFIRMAR NO-SHOW" at bounding box center [462, 138] width 98 height 20
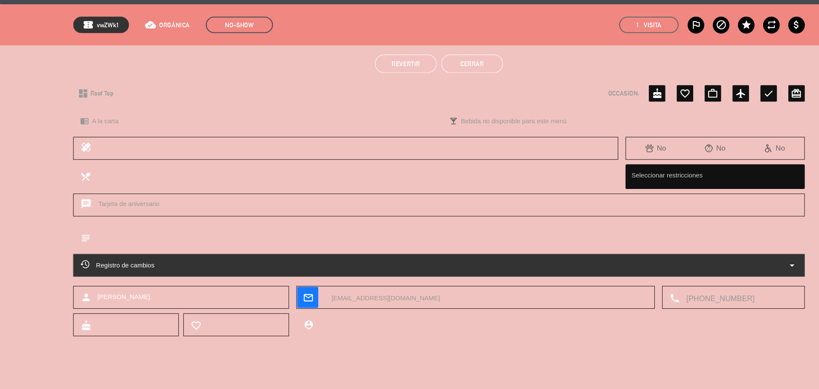
click at [449, 81] on button "Cerrar" at bounding box center [441, 85] width 58 height 17
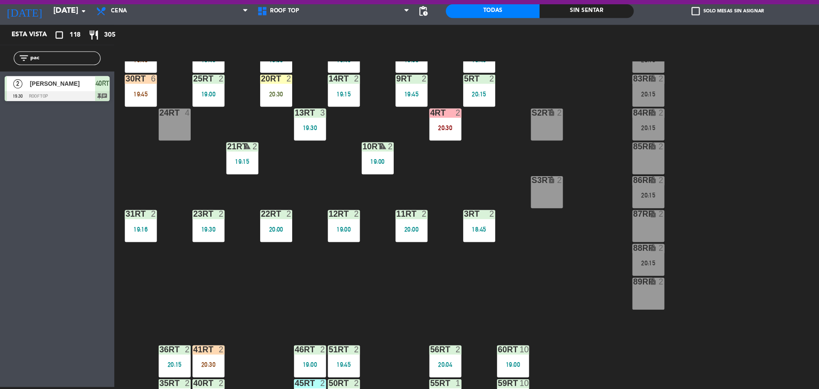
scroll to position [137, 0]
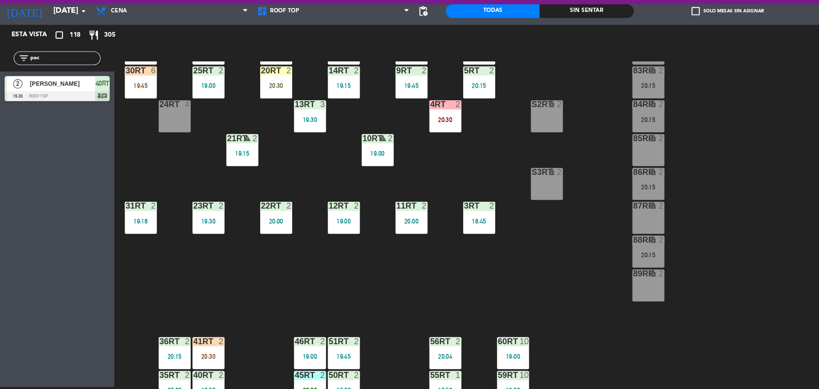
click at [603, 259] on div "88RR lock 2 20:15" at bounding box center [605, 261] width 30 height 30
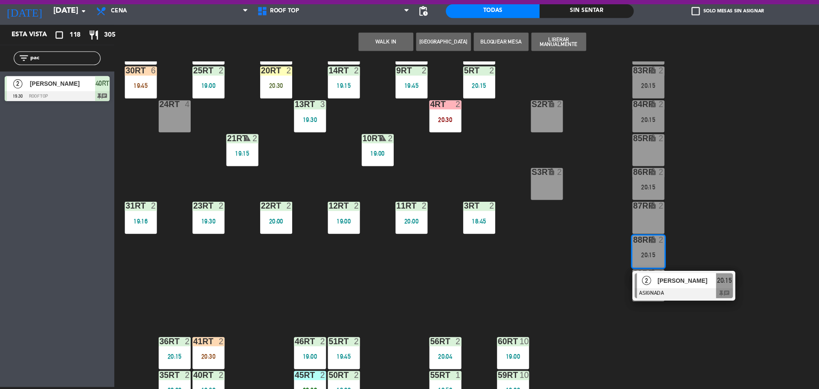
click at [610, 293] on div "2" at bounding box center [603, 288] width 18 height 14
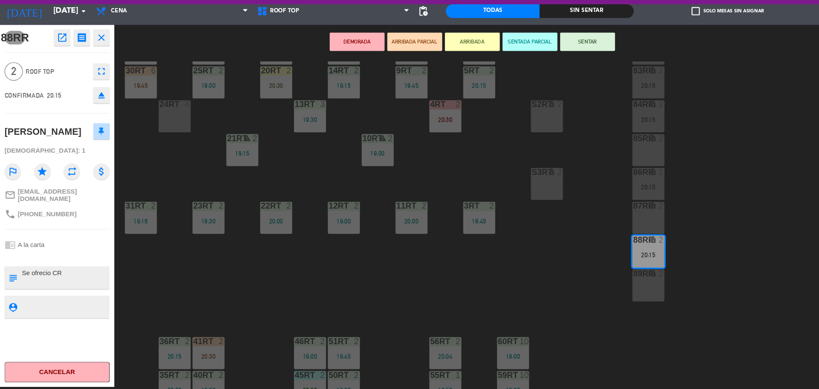
click at [61, 61] on icon "open_in_new" at bounding box center [58, 61] width 10 height 10
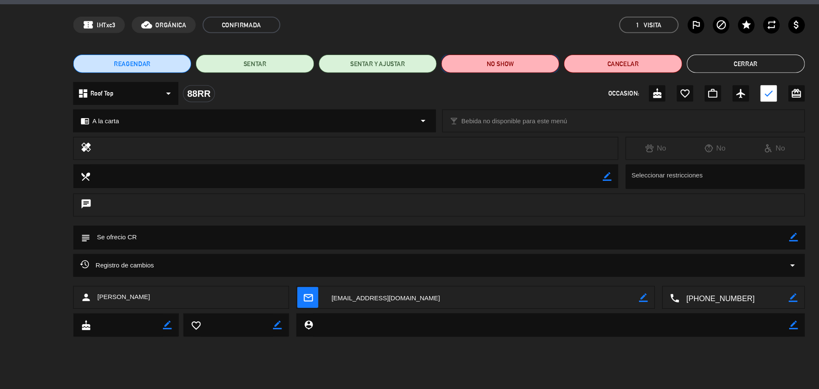
click at [433, 84] on button "NO SHOW" at bounding box center [467, 85] width 110 height 17
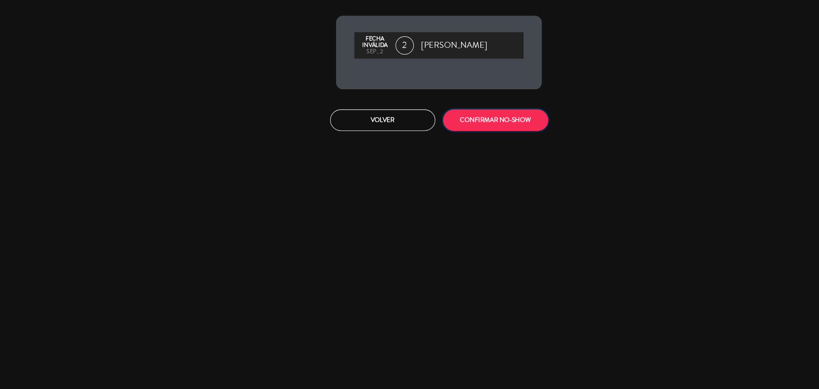
click at [438, 136] on button "CONFIRMAR NO-SHOW" at bounding box center [462, 138] width 98 height 20
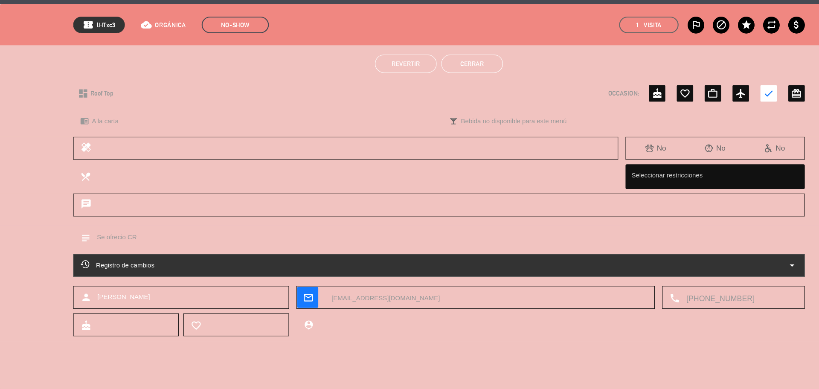
click at [450, 85] on button "Cerrar" at bounding box center [441, 85] width 58 height 17
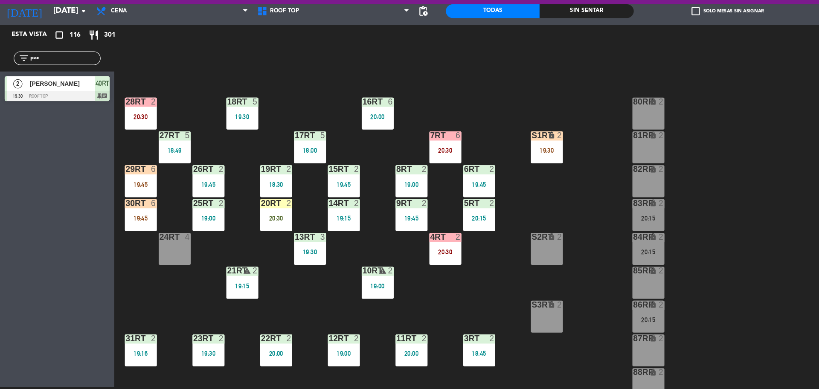
scroll to position [12, 0]
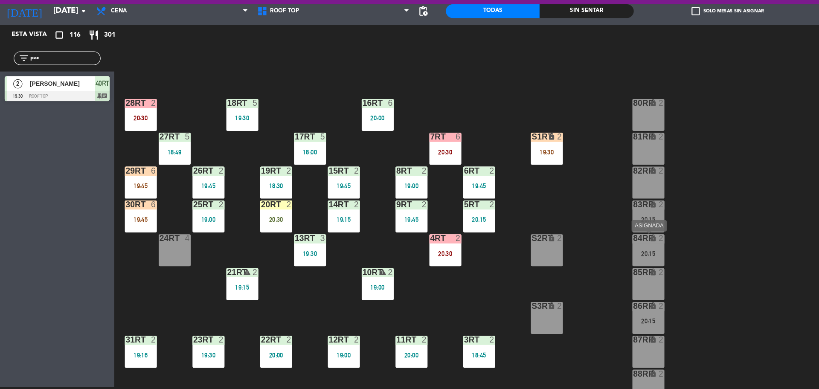
click at [604, 257] on div "84RR lock 2 20:15" at bounding box center [605, 259] width 30 height 30
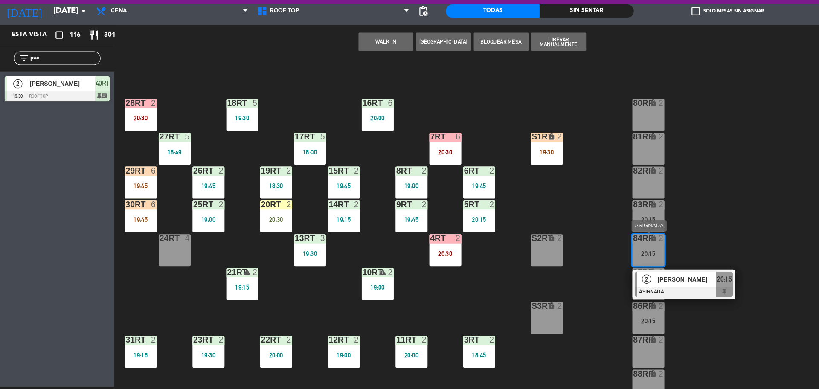
click at [622, 288] on span "[PERSON_NAME]" at bounding box center [640, 286] width 55 height 9
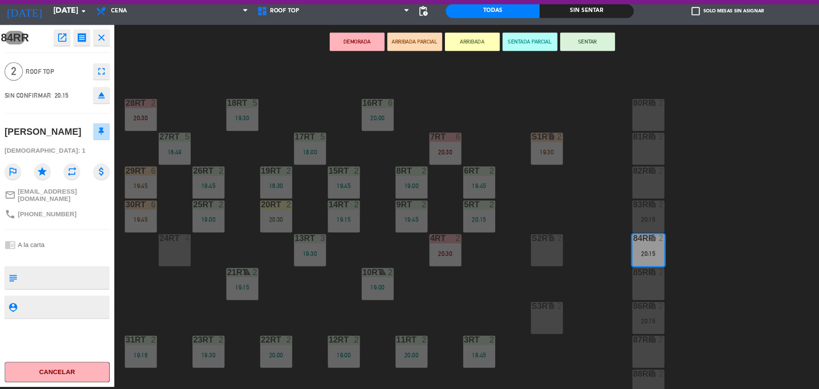
click at [61, 65] on icon "open_in_new" at bounding box center [58, 61] width 10 height 10
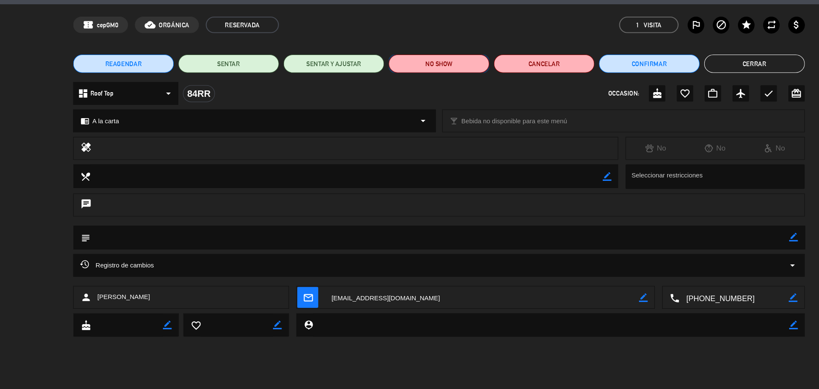
click at [412, 84] on button "NO SHOW" at bounding box center [410, 85] width 94 height 17
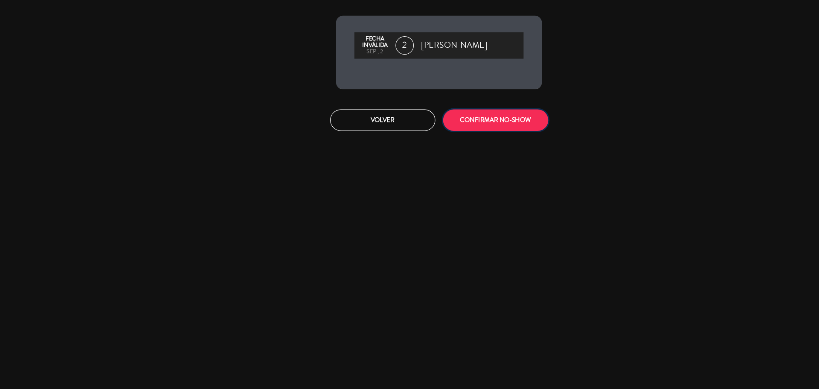
click at [443, 139] on button "CONFIRMAR NO-SHOW" at bounding box center [462, 138] width 98 height 20
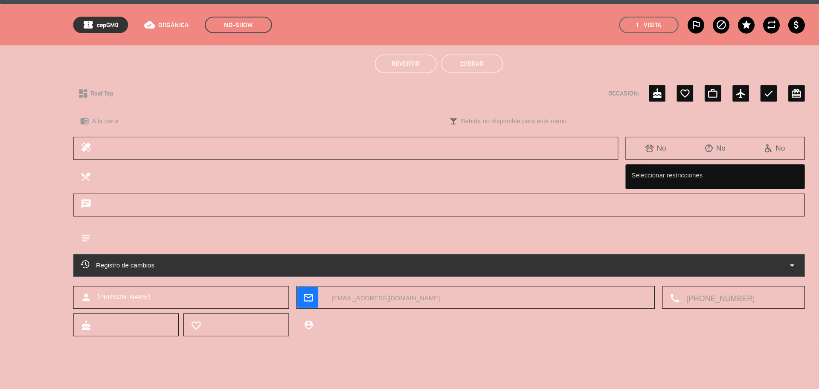
click at [436, 86] on button "Cerrar" at bounding box center [441, 85] width 58 height 17
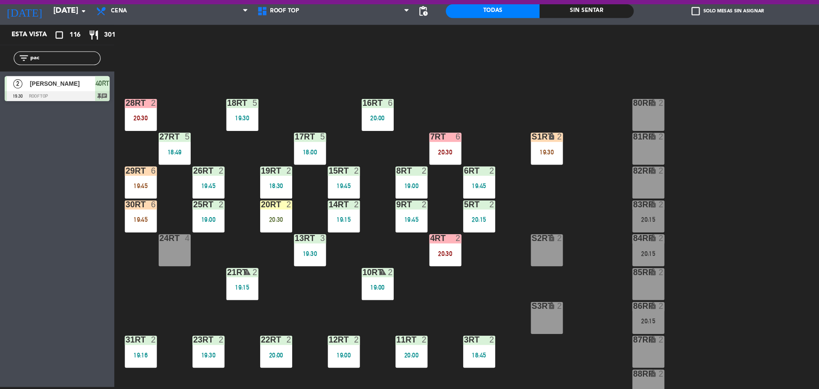
click at [612, 226] on div "83RR lock 2 20:15" at bounding box center [605, 228] width 30 height 30
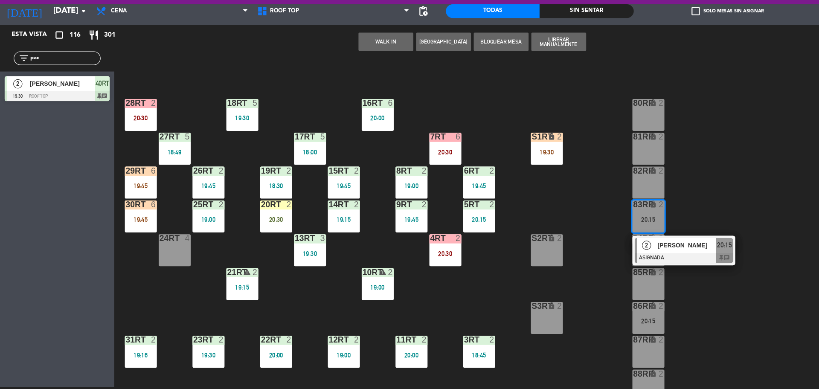
click at [612, 226] on div "83RR lock 2 20:15" at bounding box center [605, 228] width 30 height 30
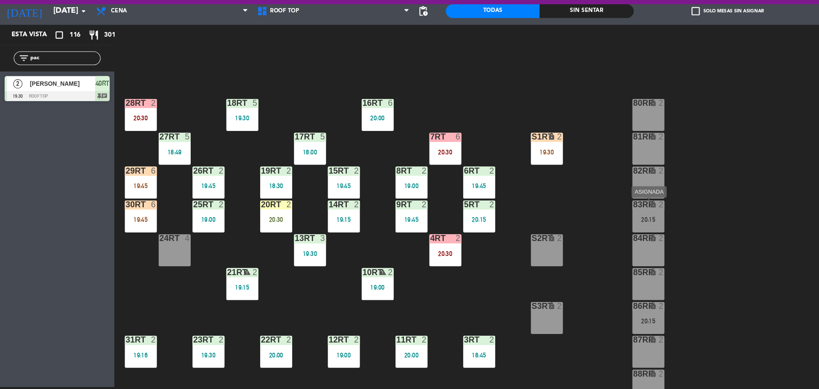
click at [594, 224] on div "83RR lock 2 20:15" at bounding box center [605, 228] width 30 height 30
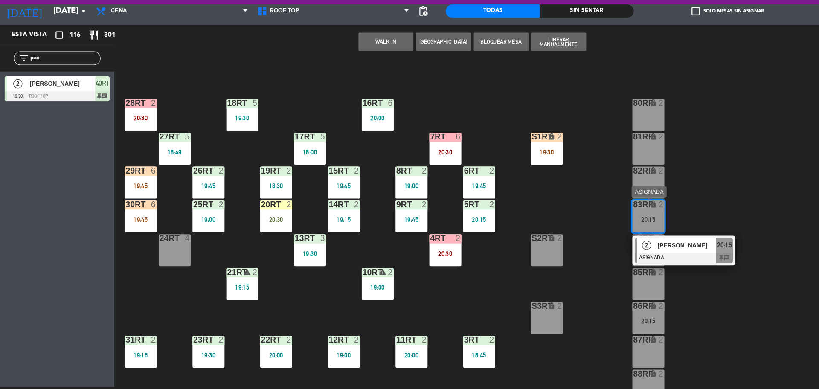
click at [603, 256] on span "2" at bounding box center [603, 254] width 9 height 9
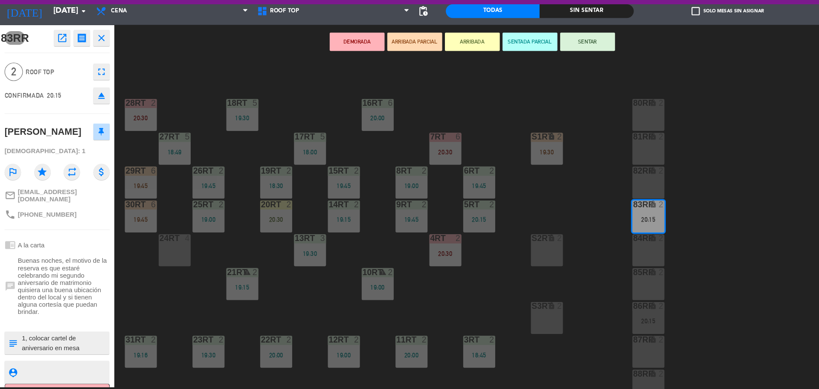
click at [62, 59] on icon "open_in_new" at bounding box center [58, 61] width 10 height 10
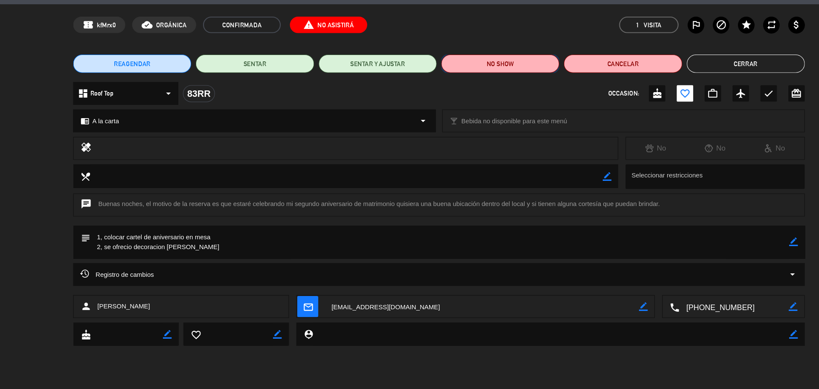
click at [438, 87] on button "NO SHOW" at bounding box center [467, 85] width 110 height 17
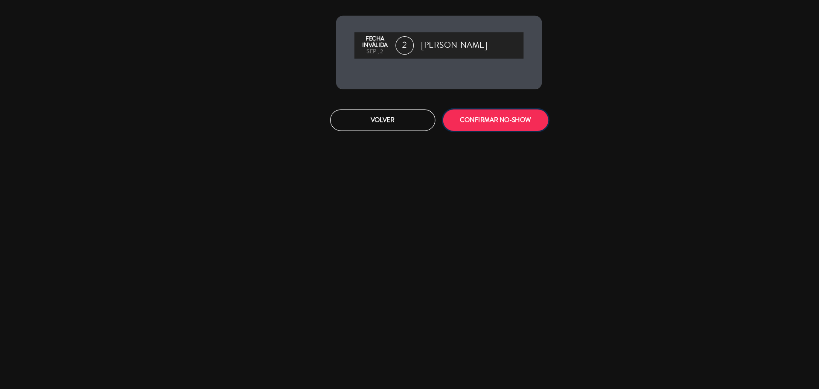
click at [459, 136] on button "CONFIRMAR NO-SHOW" at bounding box center [462, 138] width 98 height 20
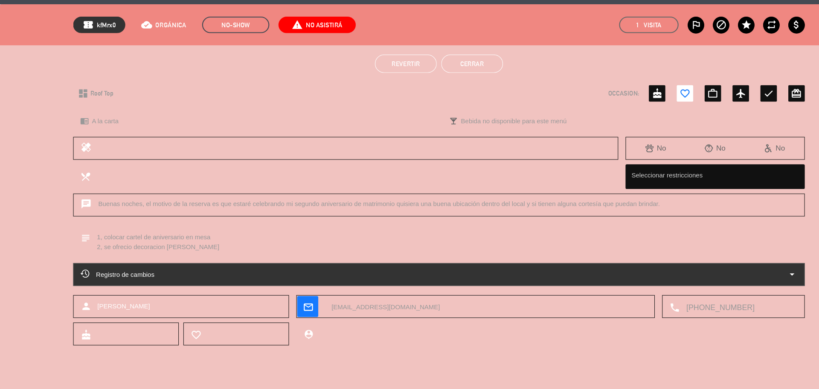
click at [445, 82] on button "Cerrar" at bounding box center [441, 85] width 58 height 17
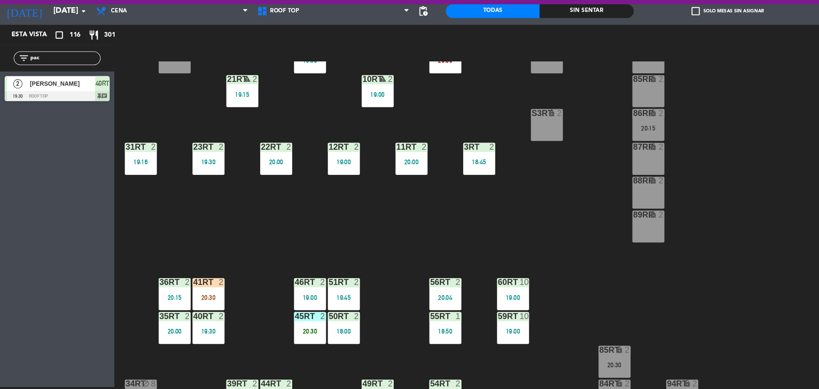
scroll to position [200, 0]
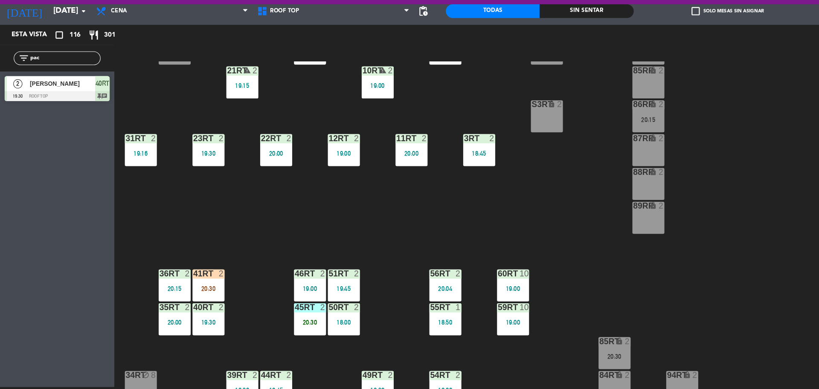
click at [192, 291] on div "41RT 2 20:30" at bounding box center [195, 292] width 30 height 30
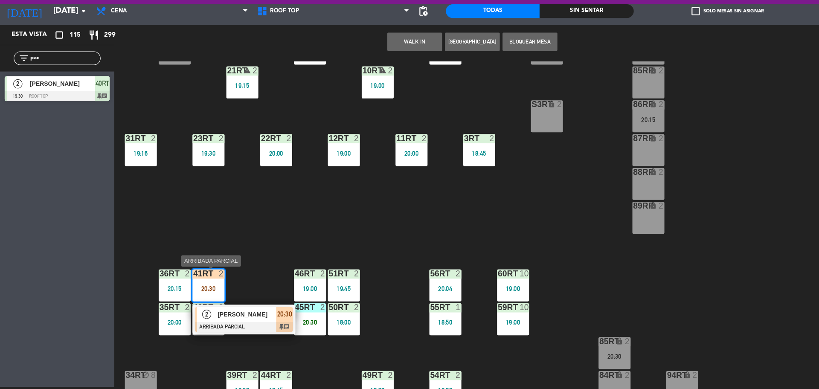
click at [206, 317] on span "[PERSON_NAME]" at bounding box center [230, 319] width 55 height 9
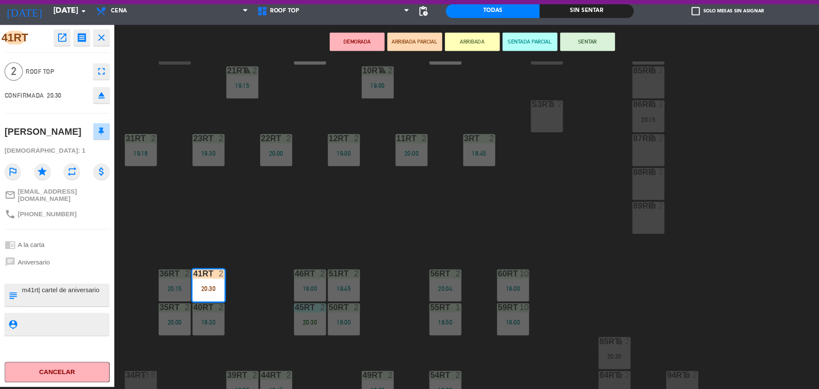
click at [552, 55] on div "DEMORADA ARRIBADA PARCIAL ARRIBADA SENTADA PARCIAL SENTAR power_input close" at bounding box center [441, 65] width 668 height 32
click at [551, 59] on button "SENTAR" at bounding box center [548, 64] width 51 height 17
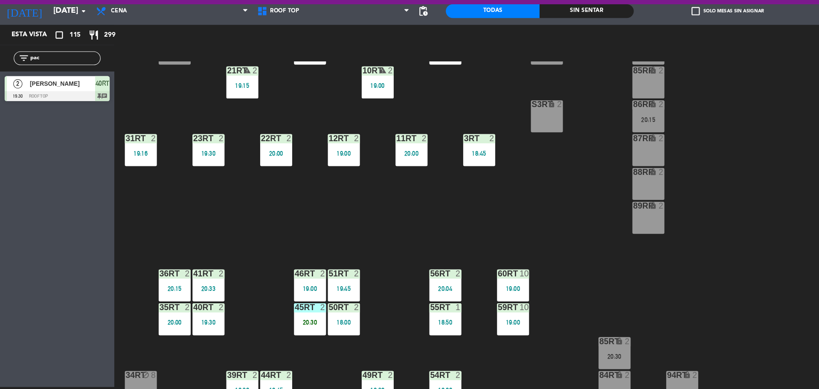
scroll to position [0, 0]
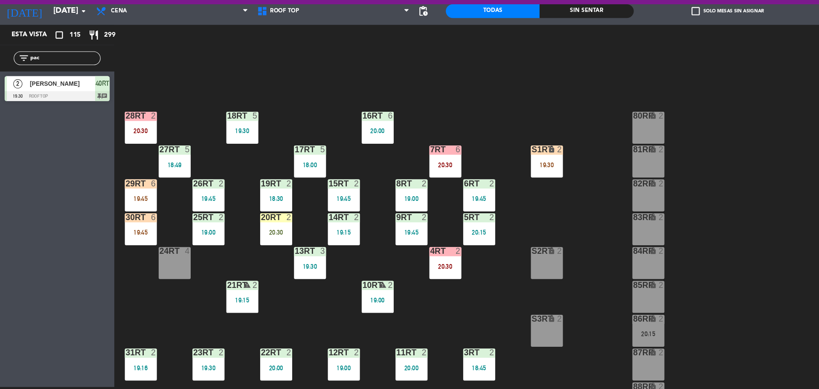
click at [140, 208] on div "19:45" at bounding box center [131, 211] width 30 height 6
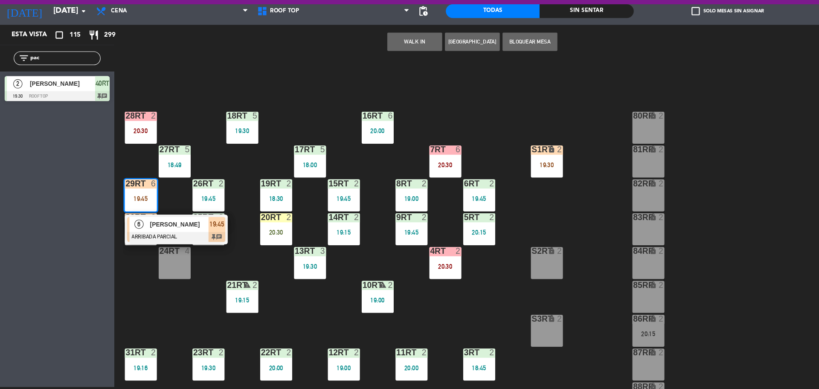
click at [156, 239] on span "[PERSON_NAME]" at bounding box center [167, 235] width 55 height 9
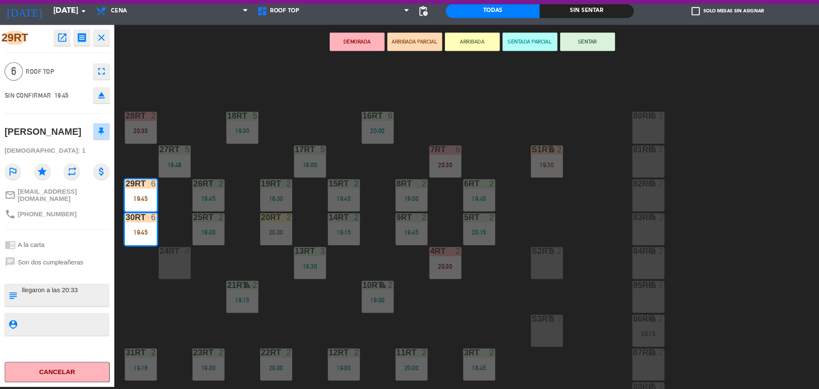
click at [18, 294] on div "subject" at bounding box center [11, 300] width 15 height 21
click at [20, 294] on textarea at bounding box center [60, 301] width 81 height 18
type textarea "m29rt-30rt| cumpleaños llegaron a las 20:33"
click at [41, 329] on textarea at bounding box center [60, 328] width 81 height 11
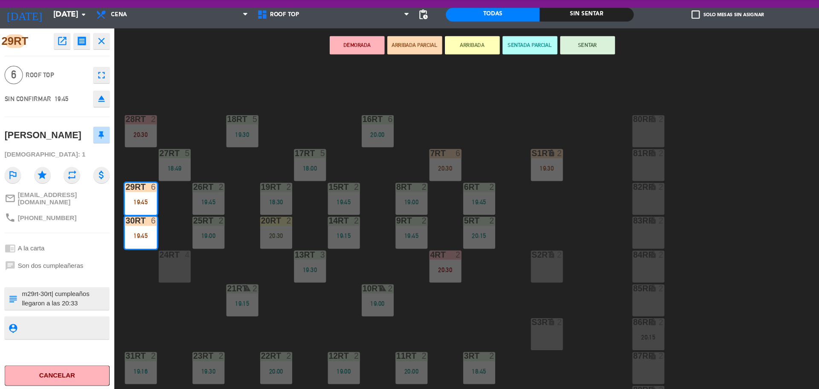
click at [552, 68] on button "SENTAR" at bounding box center [548, 64] width 51 height 17
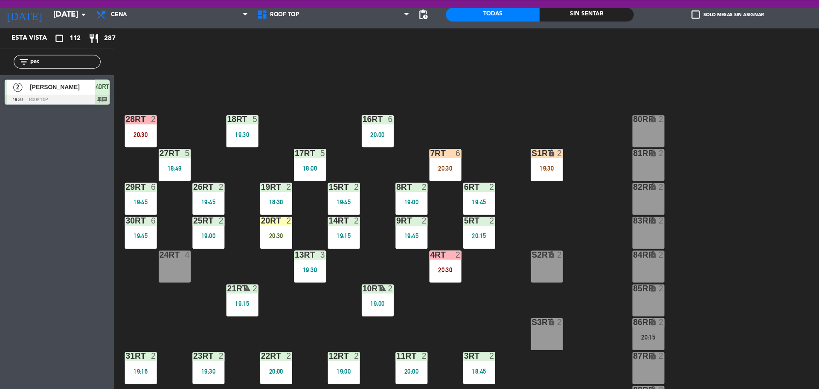
click at [401, 167] on div "7RT" at bounding box center [401, 166] width 0 height 8
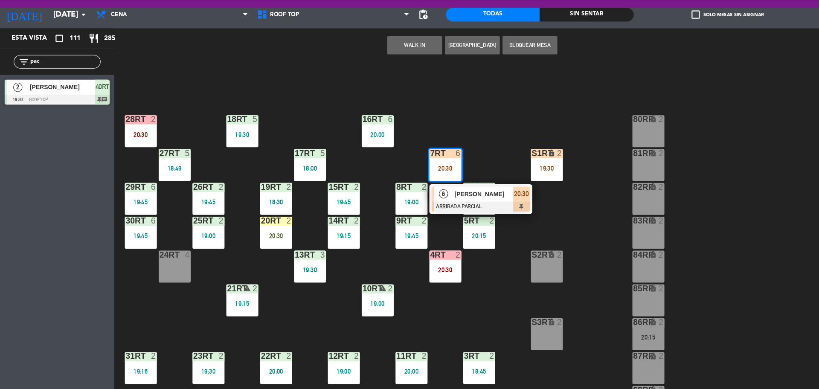
click at [458, 144] on div "18RT 5 19:30 16RT 6 20:00 28RT 2 20:30 80RR lock 2 27RT 5 18:49 7RT 6 20:30 6 […" at bounding box center [467, 236] width 704 height 306
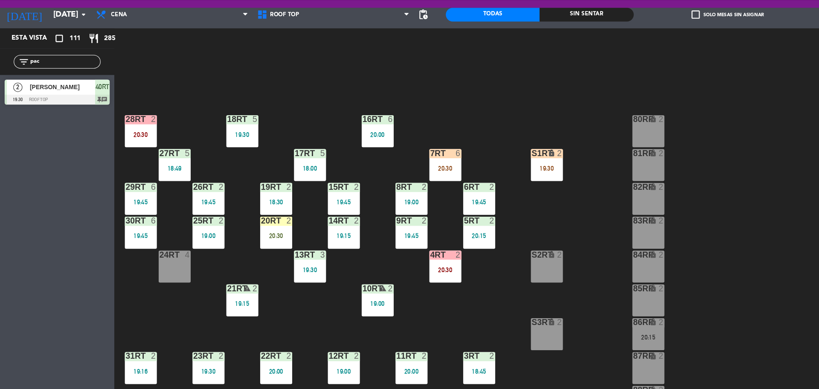
click at [520, 171] on div "S1RT lock 2 19:30" at bounding box center [510, 177] width 30 height 30
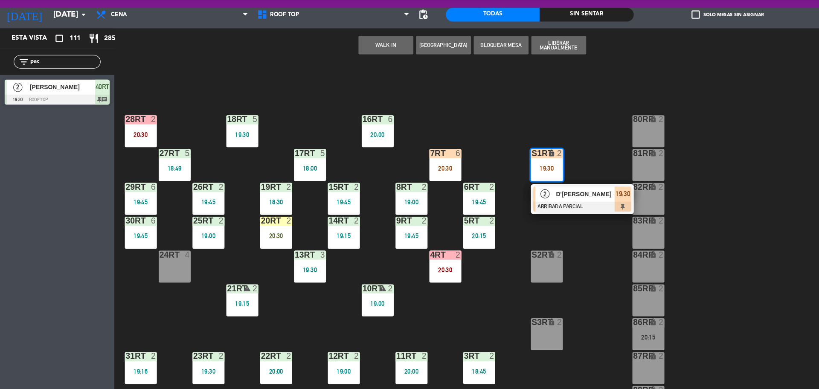
click at [546, 164] on div "18RT 5 19:30 16RT 6 20:00 28RT 2 20:30 80RR lock 2 27RT 5 18:49 7RT 6 20:30 S1R…" at bounding box center [467, 236] width 704 height 306
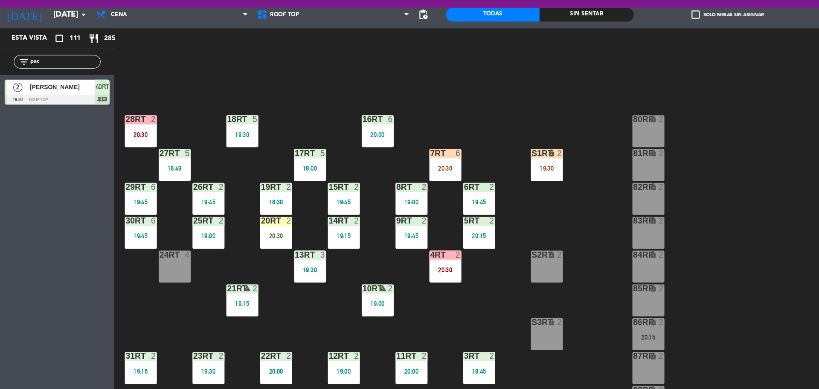
scroll to position [339, 0]
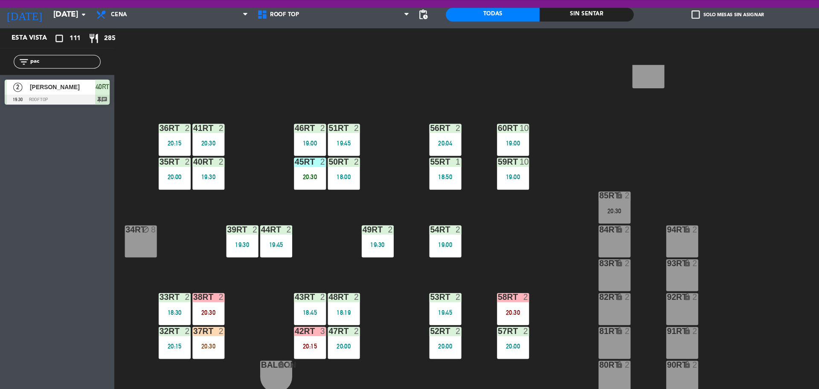
click at [189, 333] on div at bounding box center [194, 332] width 14 height 8
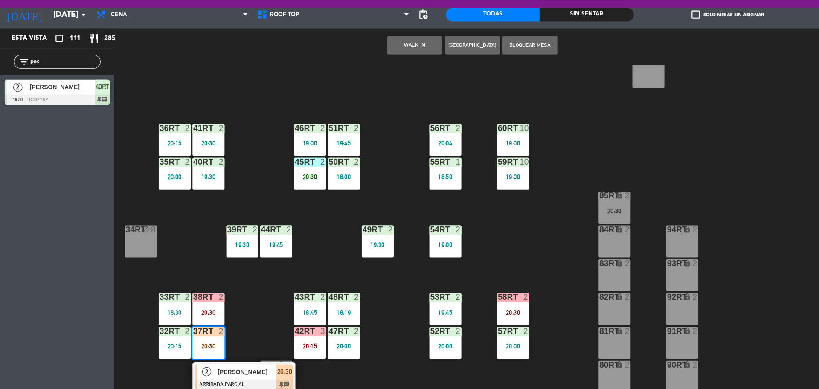
click at [214, 371] on span "[PERSON_NAME]" at bounding box center [230, 369] width 55 height 9
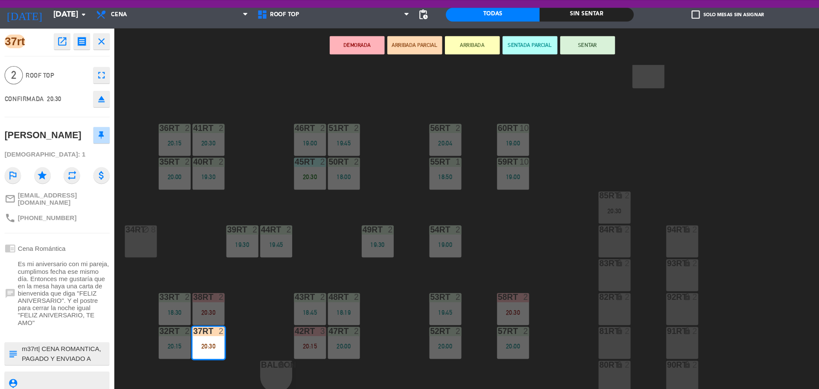
click at [235, 294] on div "18RT 5 19:30 16RT 6 20:00 28RT 2 20:30 80RR lock 2 27RT 5 18:49 7RT 6 20:30 S1R…" at bounding box center [467, 236] width 704 height 306
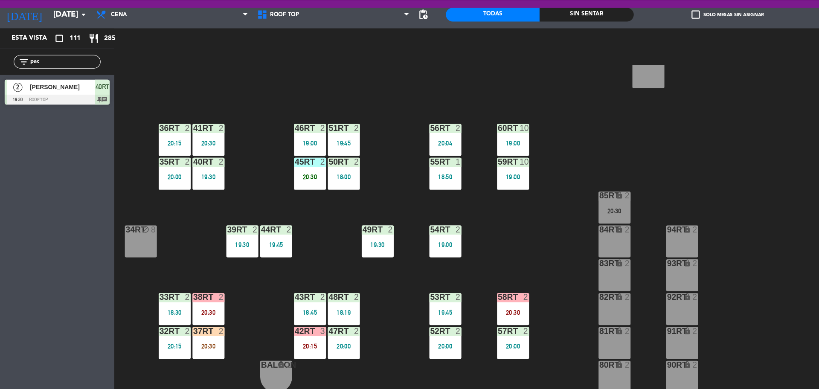
click at [195, 337] on div "37rt 2 20:30" at bounding box center [195, 343] width 30 height 30
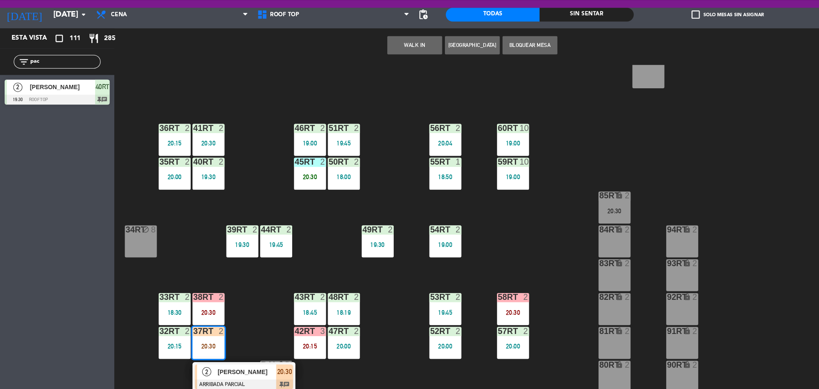
click at [127, 249] on div "34rt block 8" at bounding box center [131, 248] width 30 height 30
click at [380, 68] on button "Mover" at bounding box center [386, 64] width 51 height 17
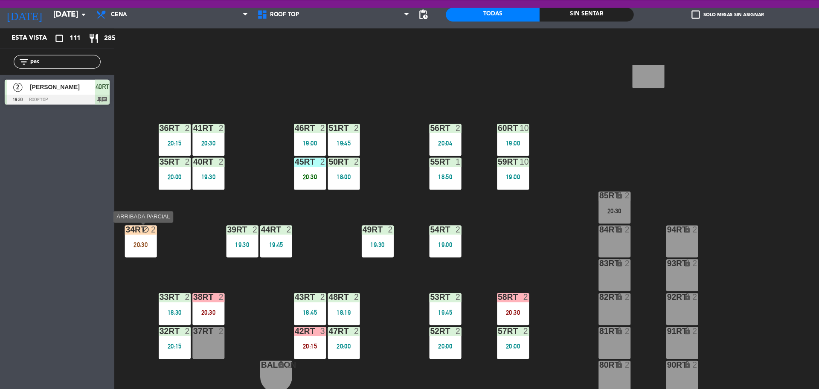
click at [132, 236] on icon "block" at bounding box center [135, 236] width 7 height 7
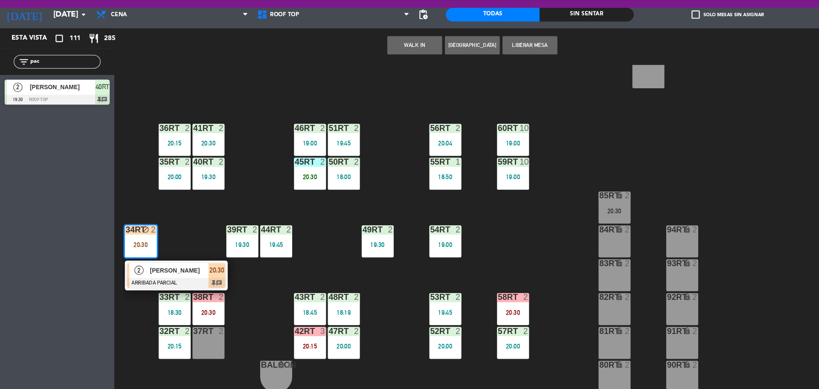
click at [392, 65] on button "WALK IN" at bounding box center [386, 64] width 51 height 17
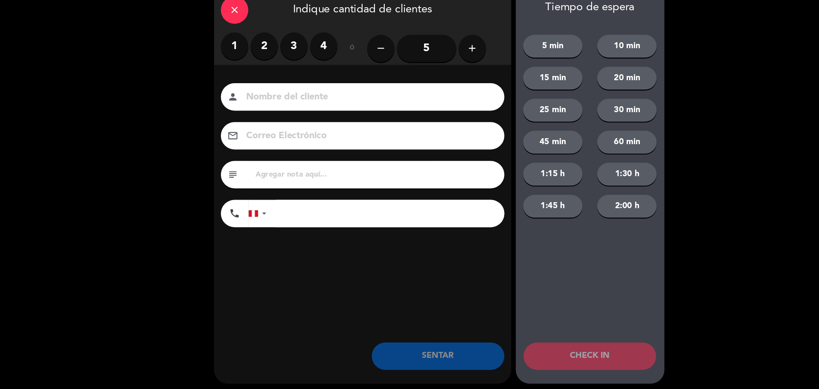
click at [216, 35] on icon "close" at bounding box center [219, 32] width 10 height 10
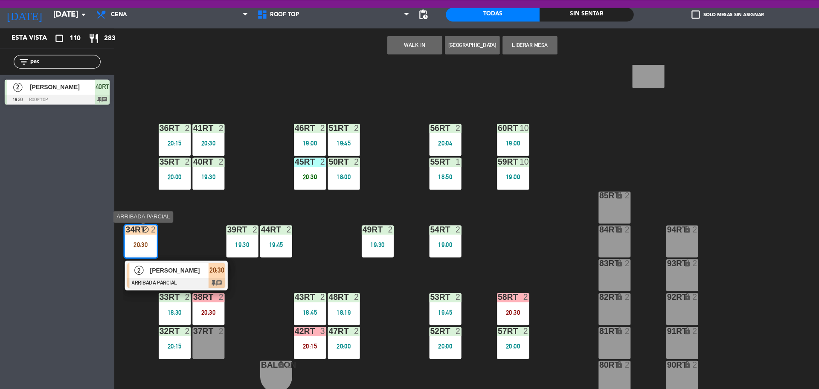
click at [164, 275] on span "[PERSON_NAME]" at bounding box center [167, 274] width 55 height 9
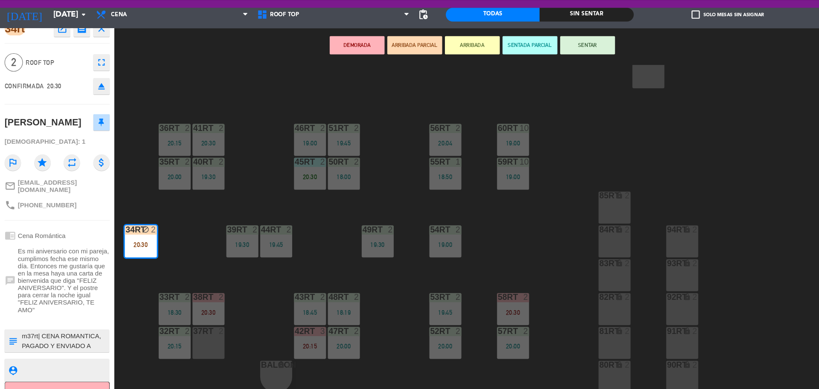
scroll to position [23, 0]
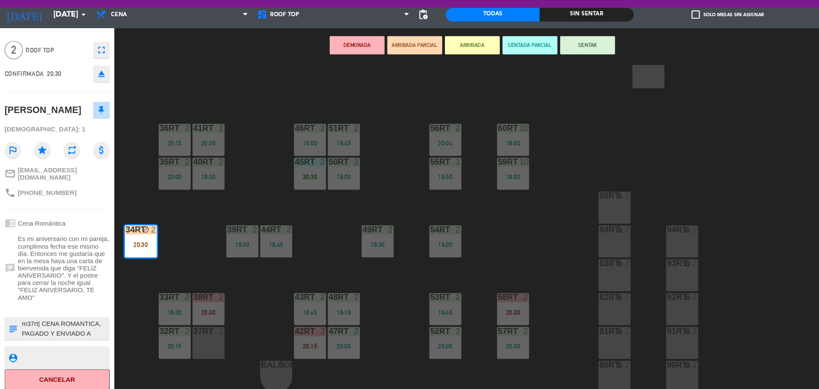
click at [168, 242] on div "18RT 5 19:30 16RT 6 20:00 28RT 2 20:30 80RR lock 2 27RT 5 18:49 7RT 6 20:30 S1R…" at bounding box center [467, 236] width 704 height 306
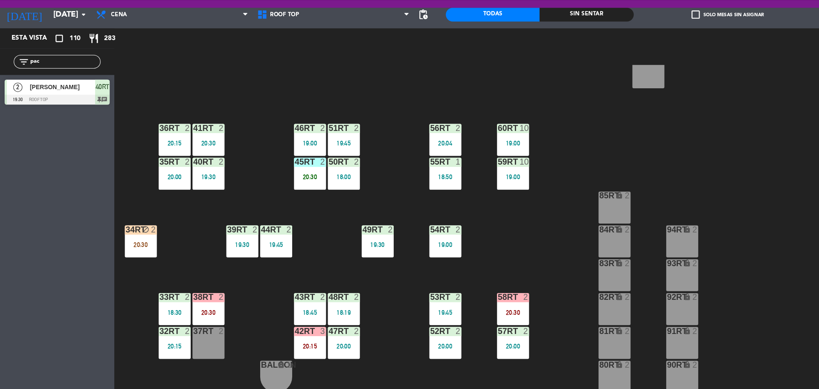
click at [59, 81] on input "pac" at bounding box center [60, 79] width 66 height 9
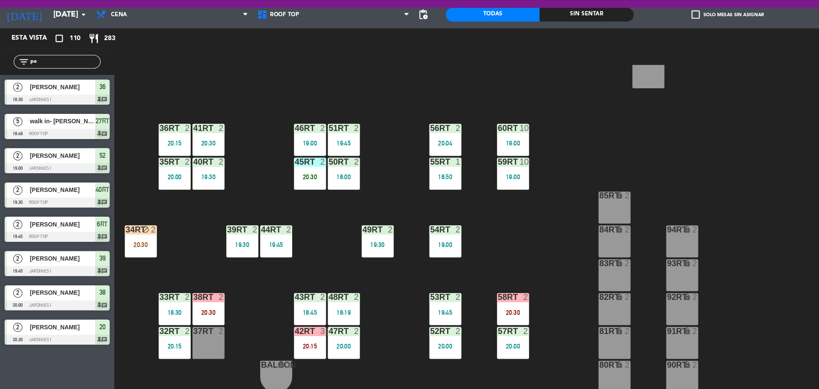
type input "p"
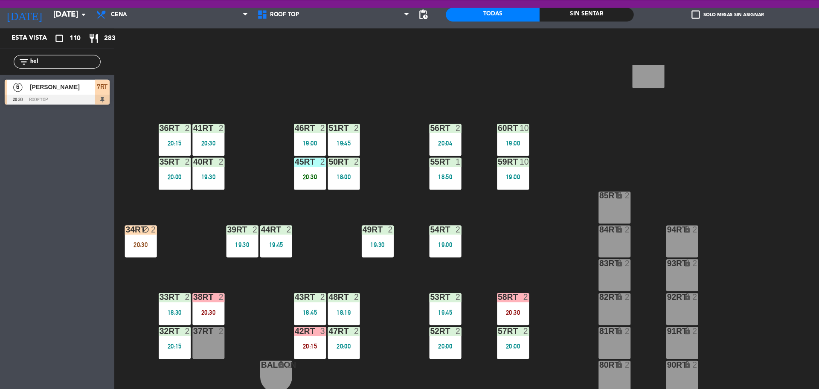
type input "hel"
click at [58, 102] on span "[PERSON_NAME]" at bounding box center [58, 103] width 61 height 9
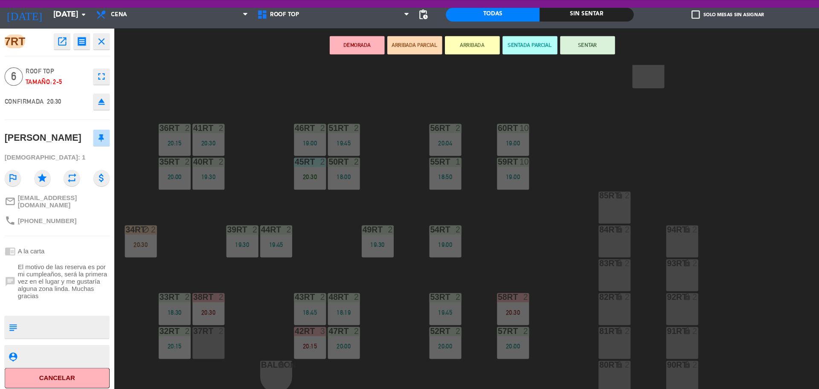
click at [287, 304] on div "43RT 2" at bounding box center [289, 300] width 30 height 9
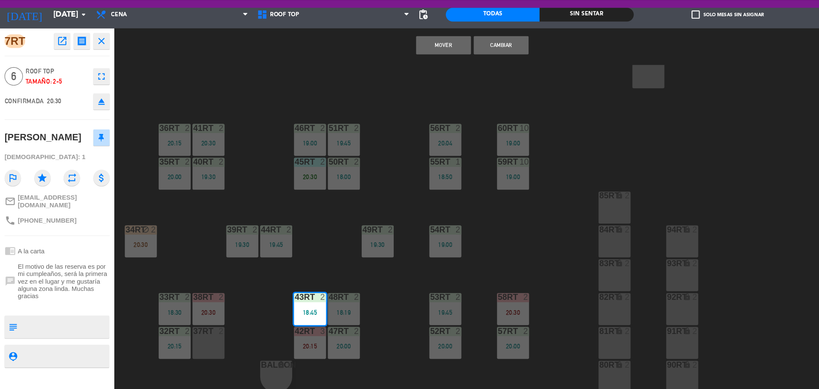
click at [313, 261] on div "18RT 5 19:30 16RT 6 20:00 28RT 2 20:30 80RR lock 2 27RT 5 18:49 7RT 6 20:30 S1R…" at bounding box center [467, 236] width 704 height 306
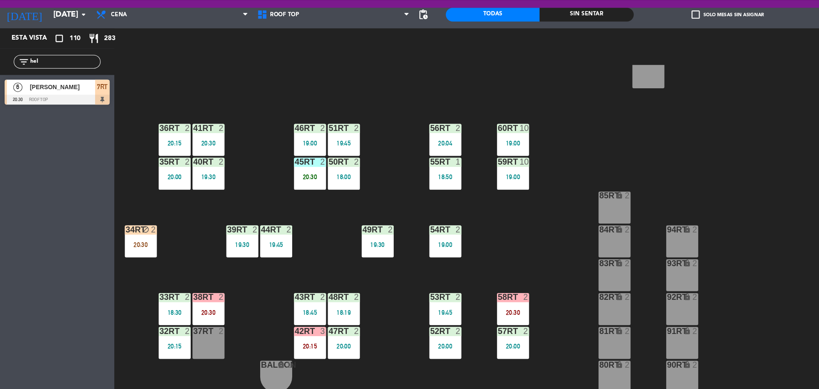
scroll to position [0, 0]
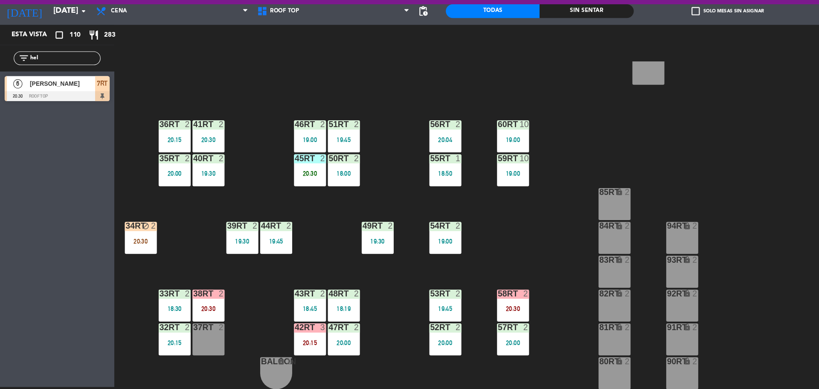
click at [128, 248] on div "20:30" at bounding box center [131, 251] width 30 height 6
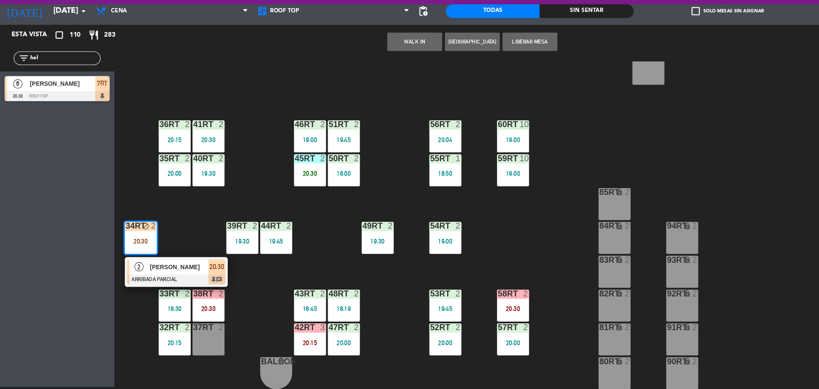
click at [160, 281] on div "[PERSON_NAME]" at bounding box center [166, 275] width 55 height 14
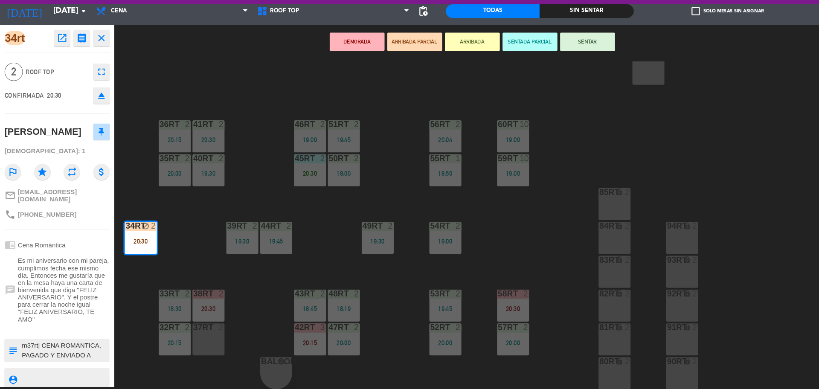
click at [149, 263] on div "18RT 5 19:30 16RT 6 20:00 28RT 2 20:30 80RR lock 2 27RT 5 18:49 7RT 6 20:30 S1R…" at bounding box center [467, 236] width 704 height 306
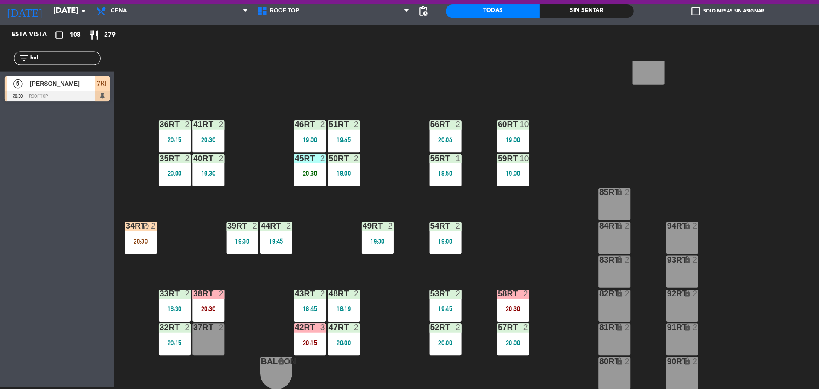
click at [188, 337] on div "37rt 2" at bounding box center [195, 343] width 30 height 30
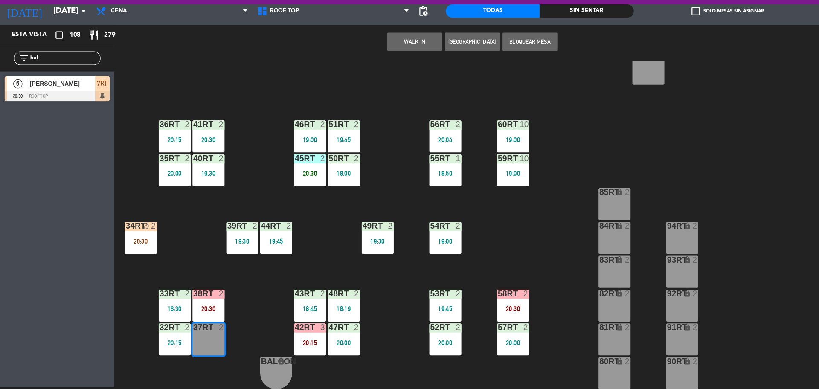
click at [230, 338] on div "18RT 5 19:30 16RT 6 20:00 28RT 2 20:30 80RR lock 2 27RT 5 18:49 7RT 6 20:30 S1R…" at bounding box center [467, 236] width 704 height 306
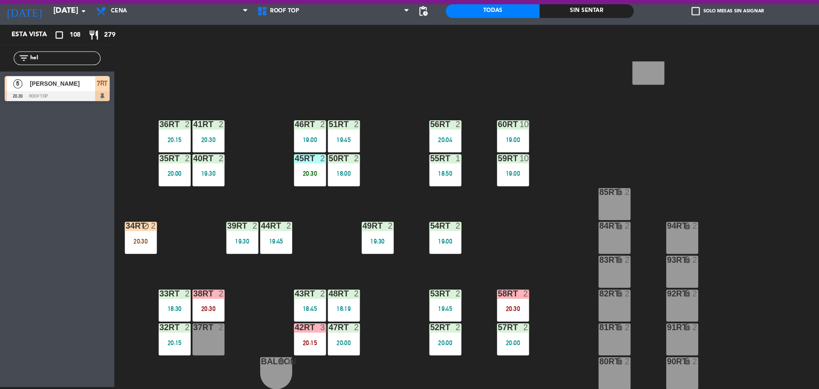
click at [134, 235] on icon "block" at bounding box center [135, 236] width 7 height 7
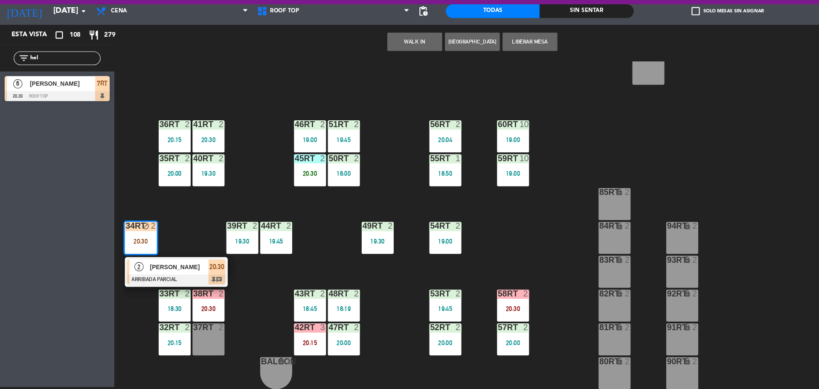
click at [187, 227] on div "18RT 5 19:30 16RT 6 20:00 28RT 2 20:30 80RR lock 2 27RT 5 18:49 7RT 6 20:30 S1R…" at bounding box center [467, 236] width 704 height 306
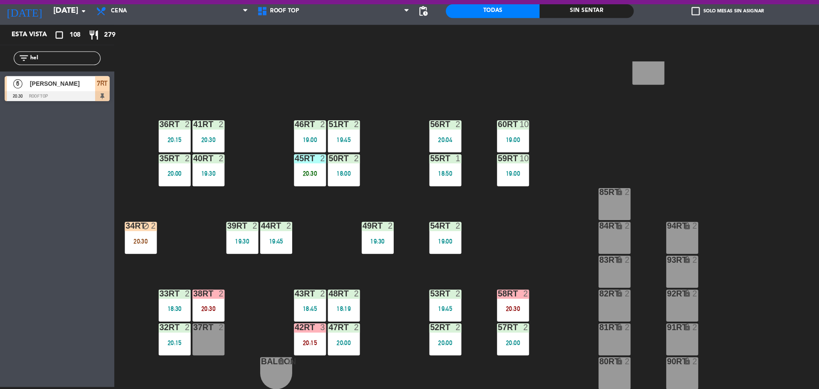
click at [139, 247] on div "20:30" at bounding box center [131, 250] width 30 height 6
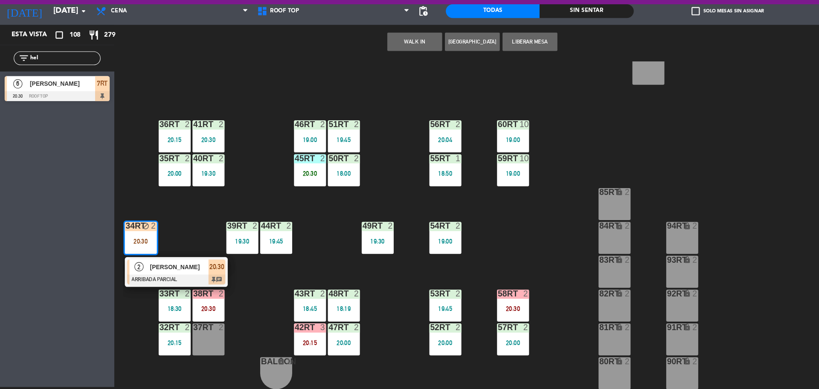
click at [182, 242] on div "18RT 5 19:30 16RT 6 20:00 28RT 2 20:30 80RR lock 2 27RT 5 18:49 7RT 6 20:30 S1R…" at bounding box center [467, 236] width 704 height 306
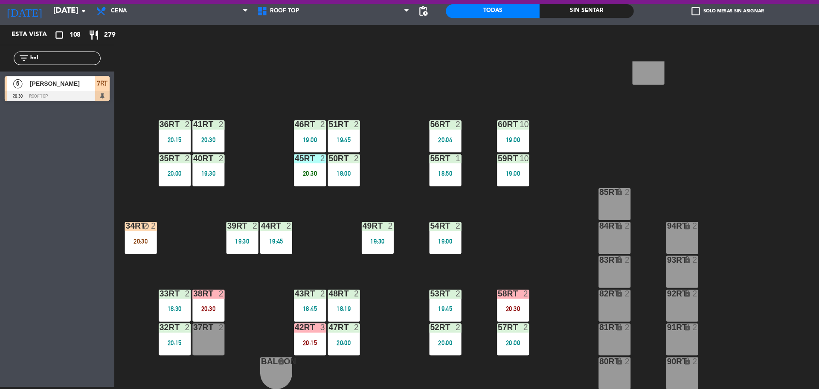
click at [194, 338] on div "37rt 2" at bounding box center [195, 343] width 30 height 30
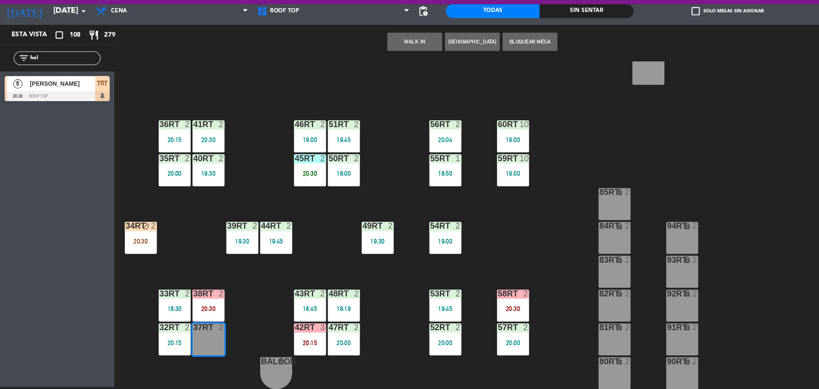
click at [170, 228] on div "18RT 5 19:30 16RT 6 20:00 28RT 2 20:30 80RR lock 2 27RT 5 18:49 7RT 6 20:30 S1R…" at bounding box center [467, 236] width 704 height 306
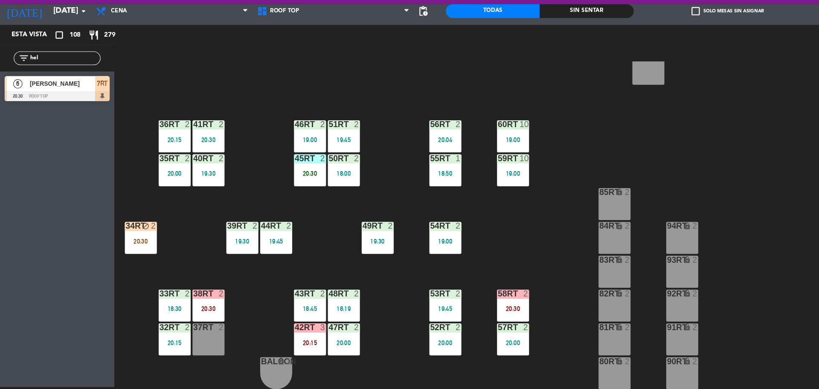
click at [136, 250] on div "20:30" at bounding box center [131, 251] width 30 height 6
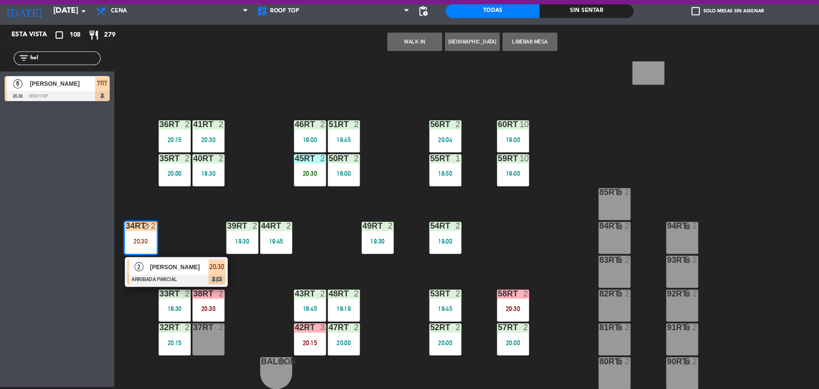
click at [195, 344] on div "37rt 2" at bounding box center [195, 343] width 30 height 30
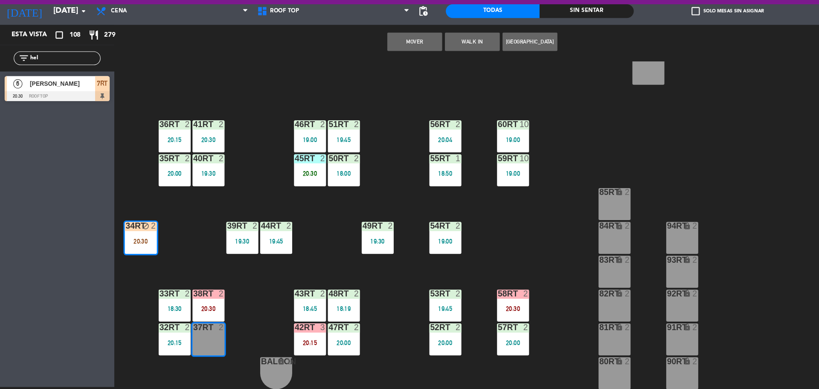
click at [384, 62] on button "Mover" at bounding box center [386, 64] width 51 height 17
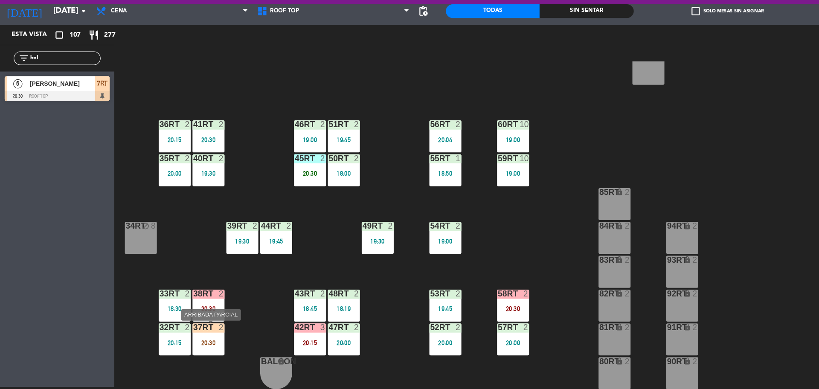
click at [187, 338] on div "37rt 2 20:30" at bounding box center [195, 343] width 30 height 30
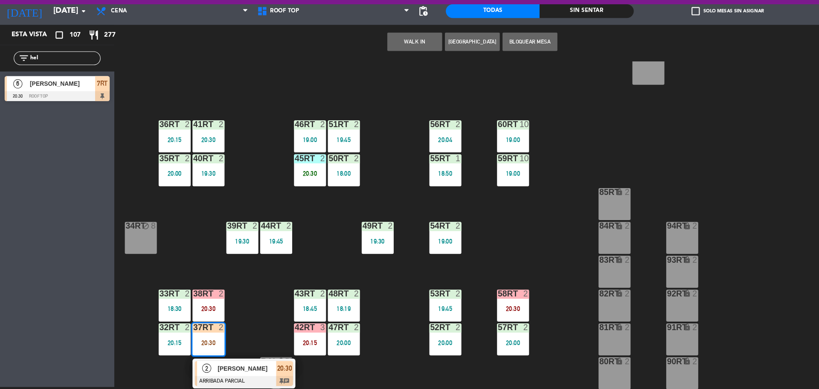
click at [203, 370] on span "[PERSON_NAME]" at bounding box center [230, 369] width 55 height 9
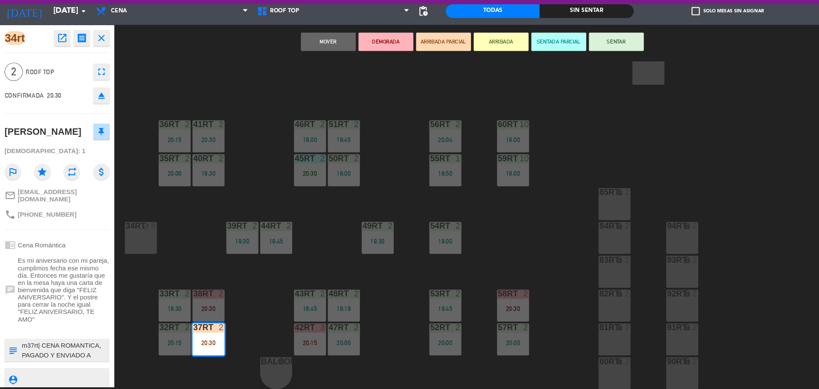
click at [41, 343] on textarea at bounding box center [60, 352] width 81 height 18
click at [186, 264] on div "18RT 5 19:30 16RT 6 20:00 28RT 2 80RR lock 2 27RT 5 18:49 7RT 6 20:30 S1RT lock…" at bounding box center [467, 236] width 704 height 306
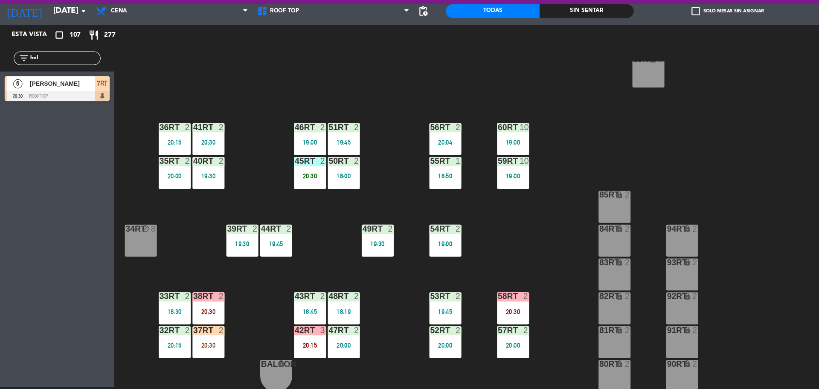
scroll to position [339, 0]
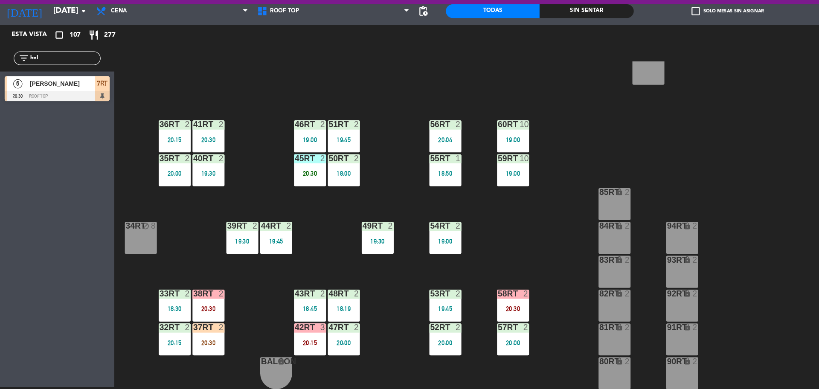
click at [198, 347] on div "20:30" at bounding box center [195, 346] width 30 height 6
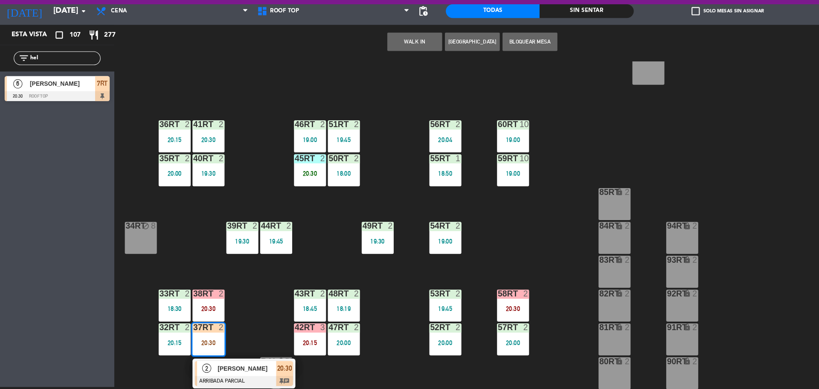
click at [204, 377] on div at bounding box center [228, 381] width 92 height 9
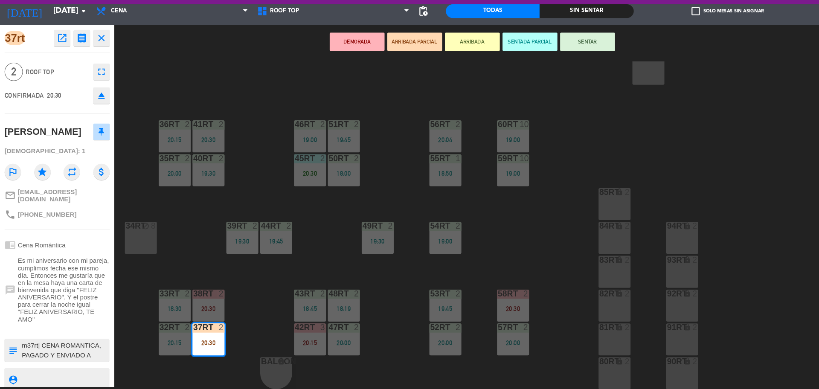
click at [549, 65] on button "SENTAR" at bounding box center [548, 64] width 51 height 17
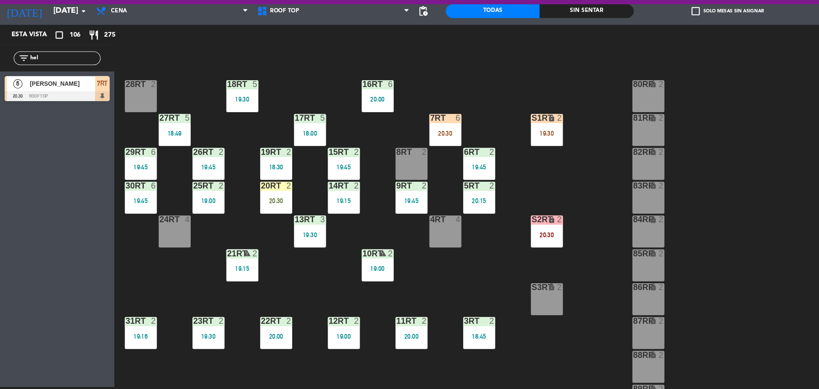
scroll to position [9, 0]
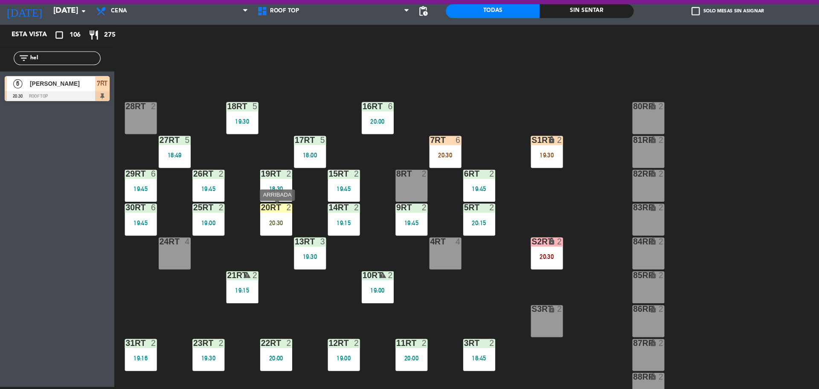
click at [253, 229] on div "20RT 2 20:30" at bounding box center [258, 231] width 30 height 30
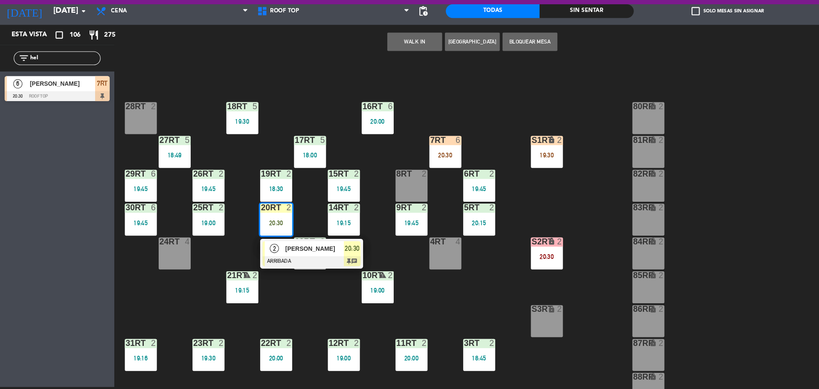
click at [260, 263] on div "2" at bounding box center [256, 258] width 18 height 14
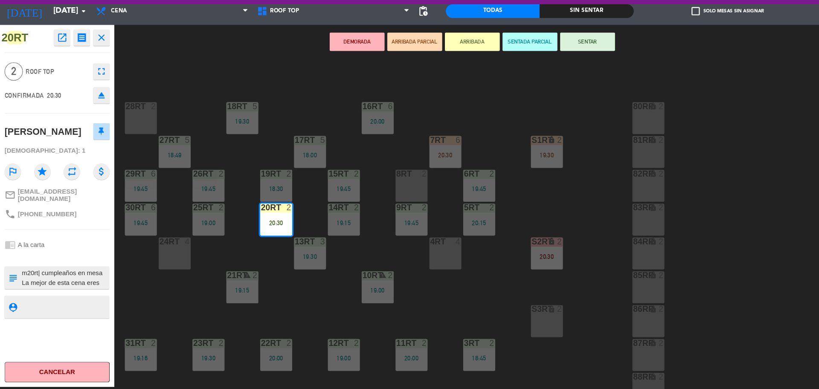
click at [566, 84] on div "18RT 5 19:30 16RT 6 20:00 28RT 2 80RR lock 2 27RT 5 18:49 7RT 6 20:30 S1RT lock…" at bounding box center [467, 236] width 704 height 306
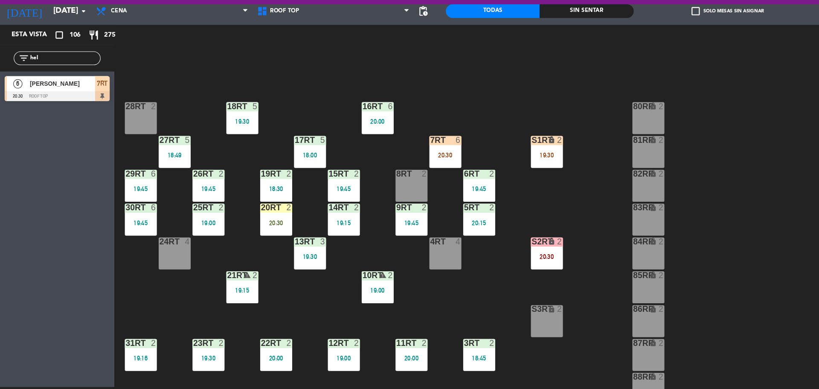
click at [259, 229] on div "20RT 2 20:30" at bounding box center [258, 231] width 30 height 30
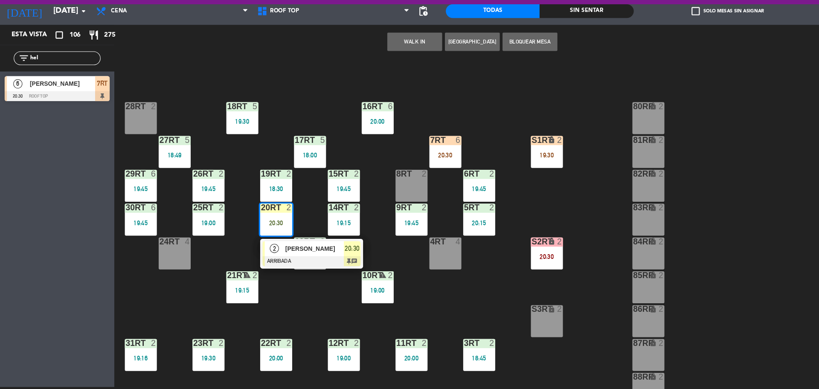
click at [253, 265] on div at bounding box center [291, 269] width 92 height 9
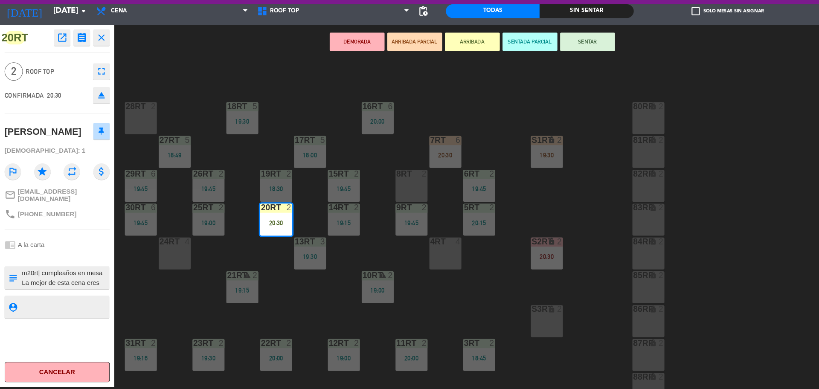
click at [566, 60] on button "SENTAR" at bounding box center [548, 64] width 51 height 17
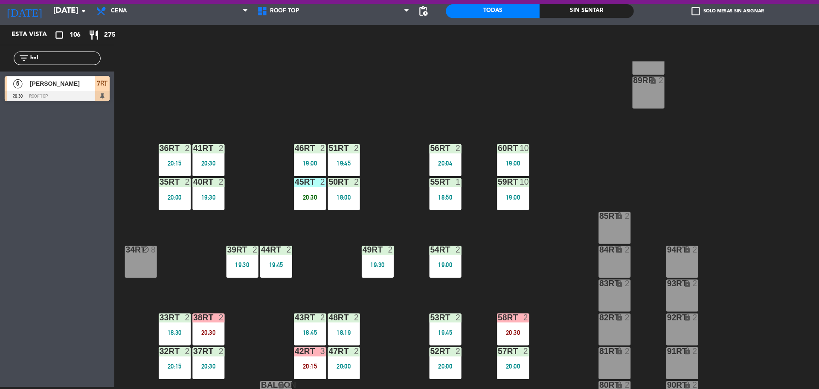
scroll to position [339, 0]
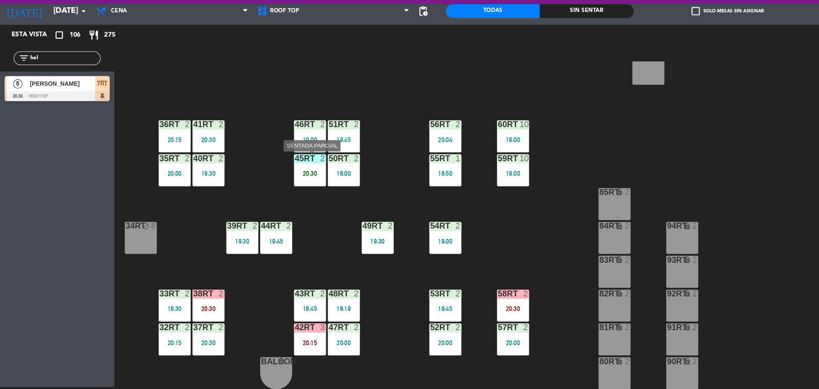
click at [290, 180] on div "45RT 2 20:30" at bounding box center [289, 185] width 30 height 30
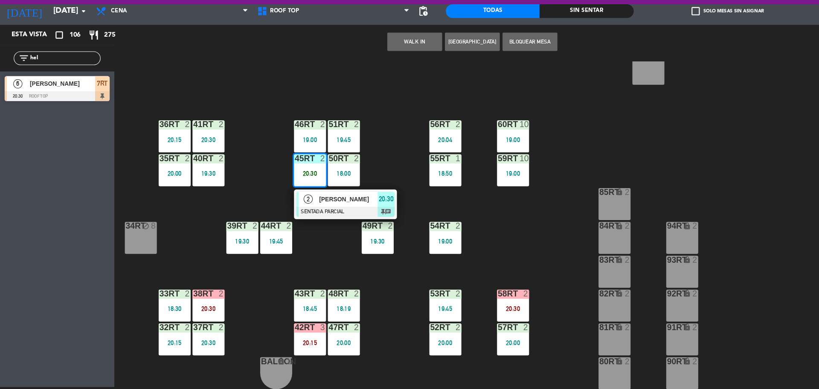
click at [291, 219] on div at bounding box center [322, 223] width 92 height 9
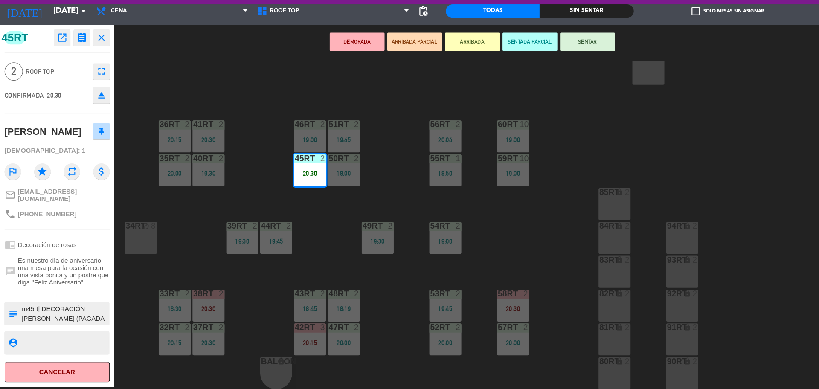
click at [547, 67] on button "SENTAR" at bounding box center [548, 64] width 51 height 17
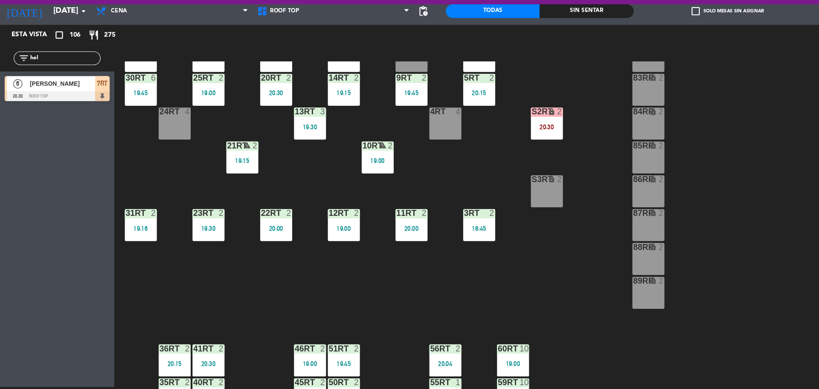
scroll to position [0, 0]
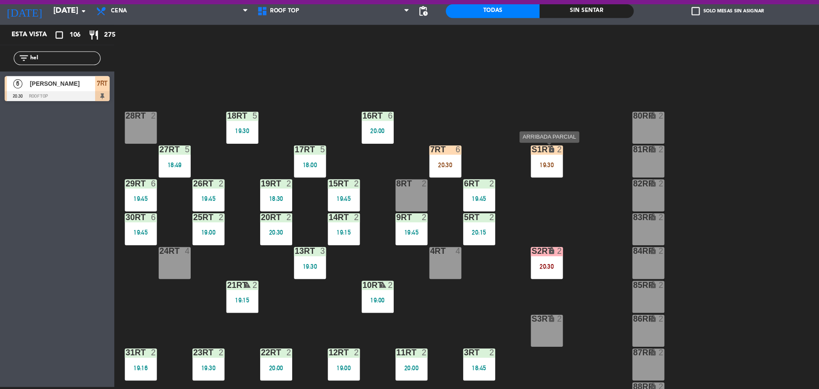
click at [509, 183] on div "S1RT lock 2 19:30" at bounding box center [510, 177] width 30 height 30
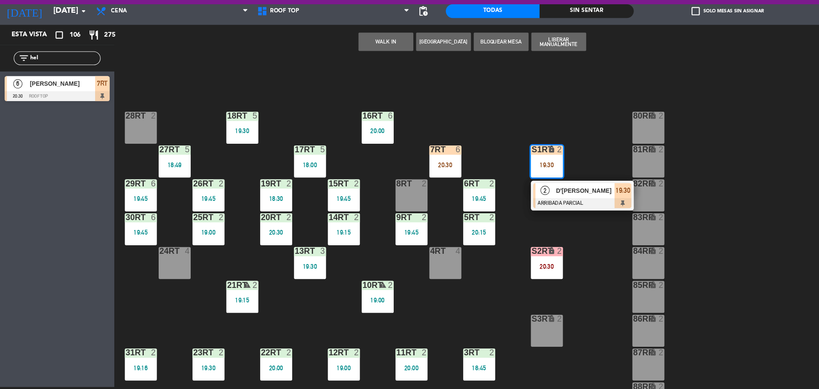
click at [543, 177] on div "18RT 5 19:30 16RT 6 20:00 28RT 2 80RR lock 2 27RT 5 18:49 7RT 6 20:30 S1RT lock…" at bounding box center [467, 236] width 704 height 306
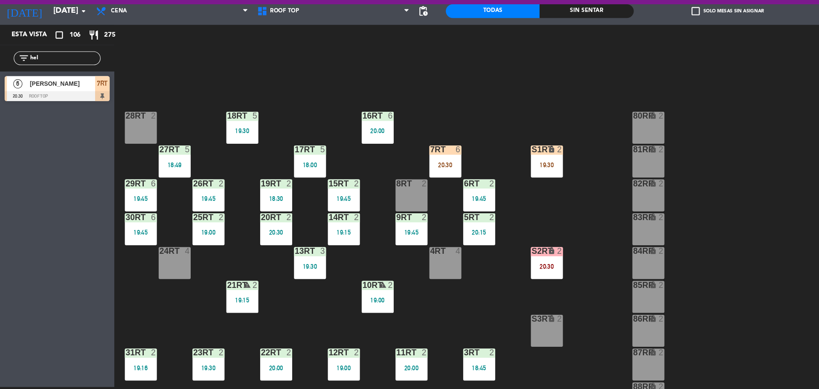
click at [504, 171] on div "S1RT lock 2 19:30" at bounding box center [510, 177] width 30 height 30
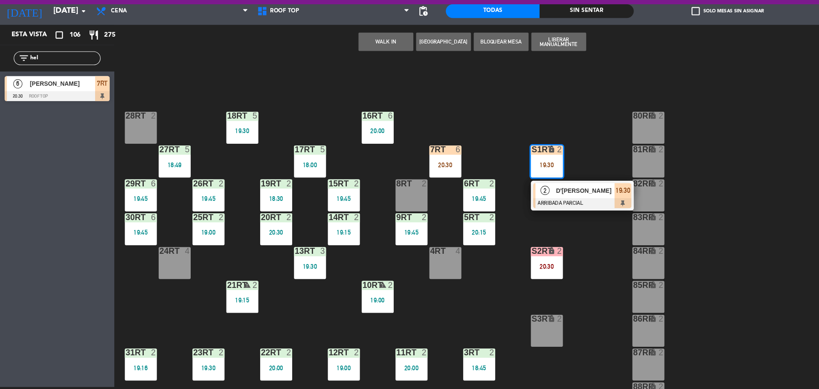
click at [430, 173] on div "7RT 6 20:30" at bounding box center [416, 177] width 30 height 30
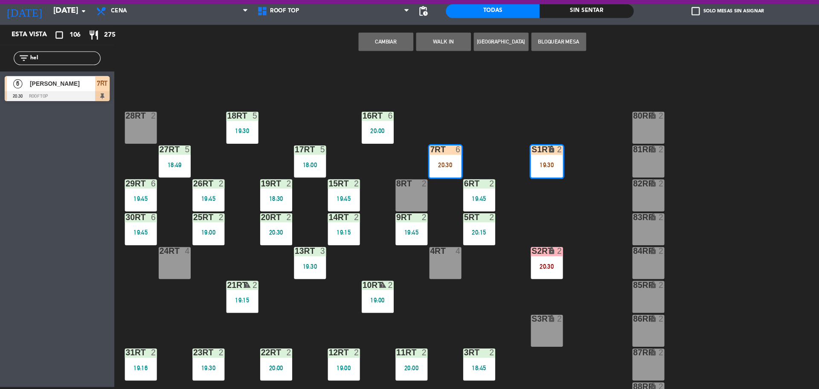
drag, startPoint x: 443, startPoint y: 163, endPoint x: 409, endPoint y: 173, distance: 35.1
click at [409, 173] on div "18RT 5 19:30 16RT 6 20:00 28RT 2 80RR lock 2 27RT 5 18:49 7RT 6 20:30 S1RT lock…" at bounding box center [467, 236] width 704 height 306
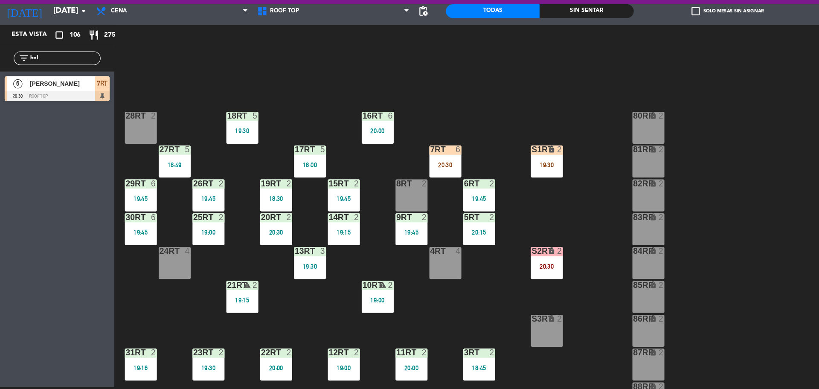
click at [409, 173] on div "7RT 6 20:30" at bounding box center [416, 177] width 30 height 30
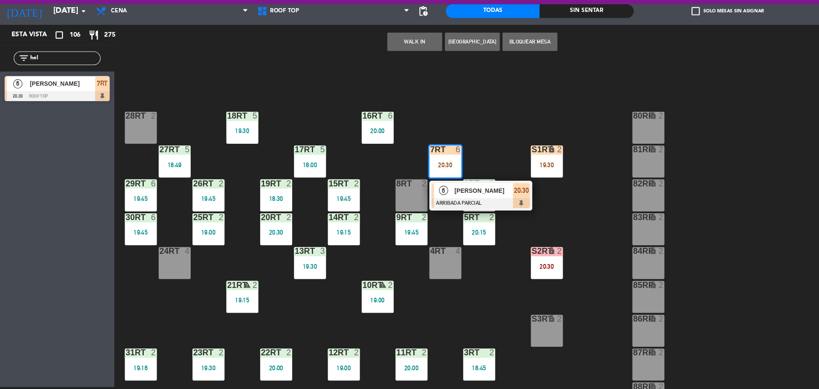
click at [443, 154] on div "18RT 5 19:30 16RT 6 20:00 28RT 2 80RR lock 2 27RT 5 18:49 7RT 6 20:30 6 [PERSON…" at bounding box center [467, 236] width 704 height 306
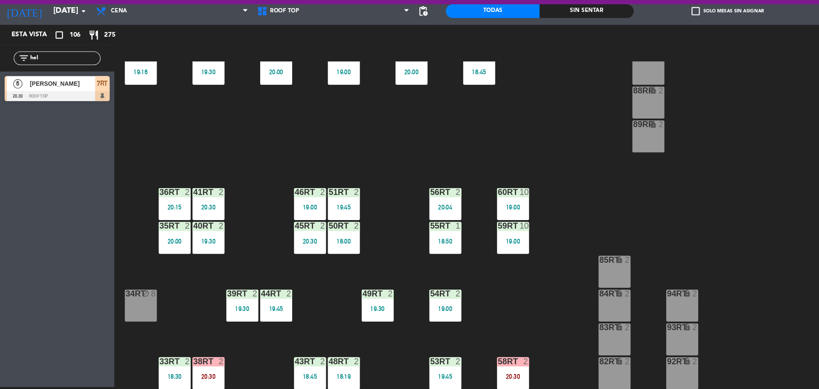
scroll to position [276, 0]
click at [466, 242] on div "59RT 10 19:00" at bounding box center [479, 247] width 30 height 30
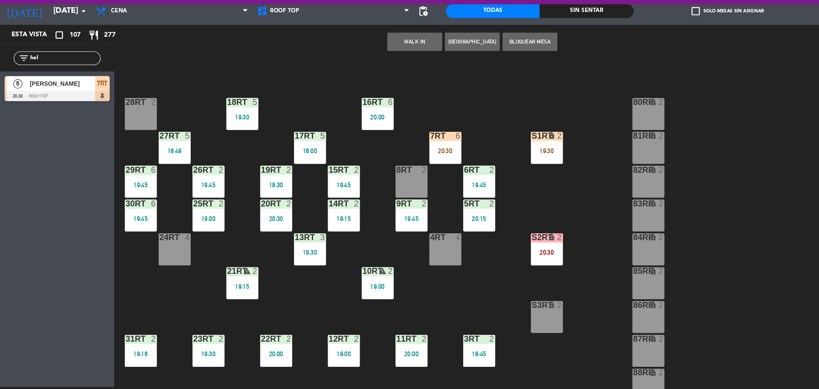
scroll to position [0, 0]
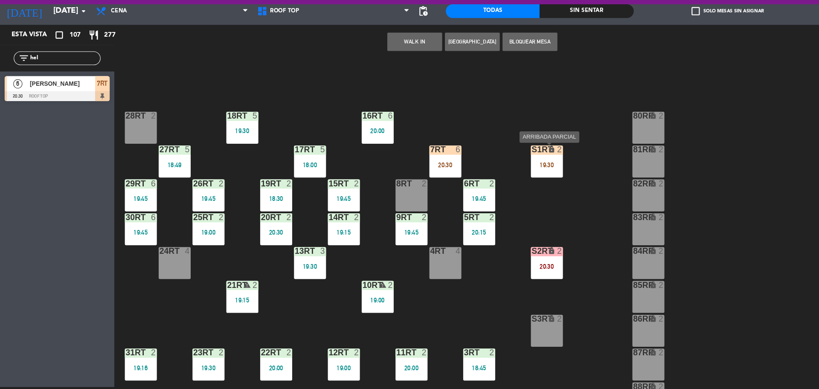
click at [510, 181] on div "19:30" at bounding box center [510, 180] width 30 height 6
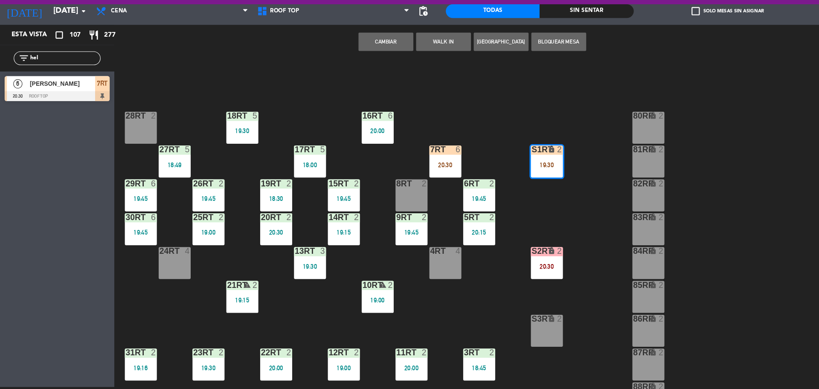
click at [563, 213] on div "18RT 5 19:30 16RT 6 20:00 28RT 2 80RR lock 2 27RT 5 18:49 7RT 6 20:30 S1RT lock…" at bounding box center [467, 236] width 704 height 306
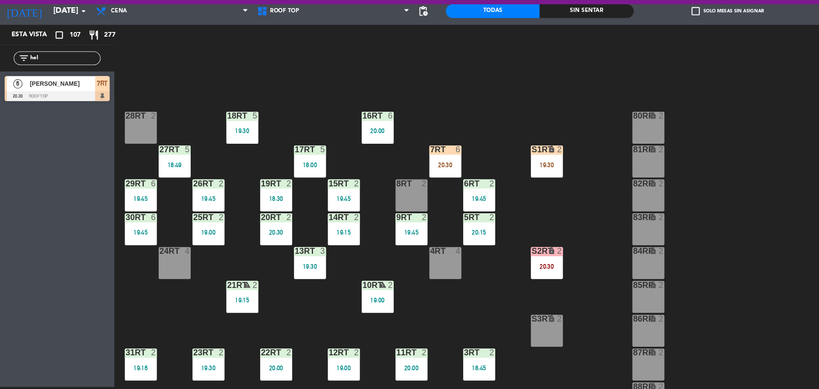
click at [505, 184] on div "S1RT lock 2 19:30" at bounding box center [510, 177] width 30 height 30
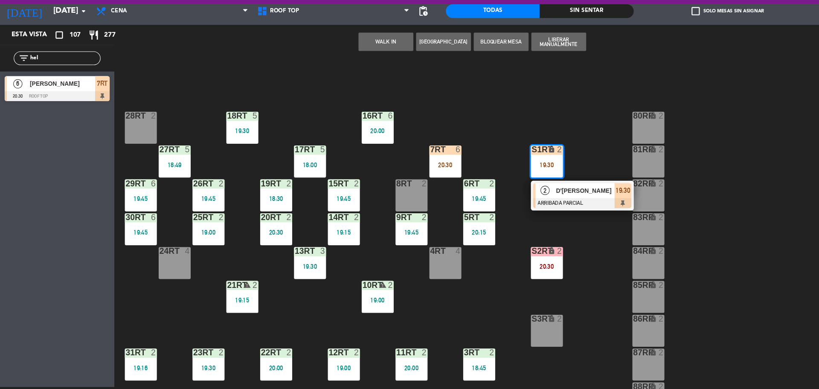
click at [527, 211] on div at bounding box center [543, 215] width 92 height 9
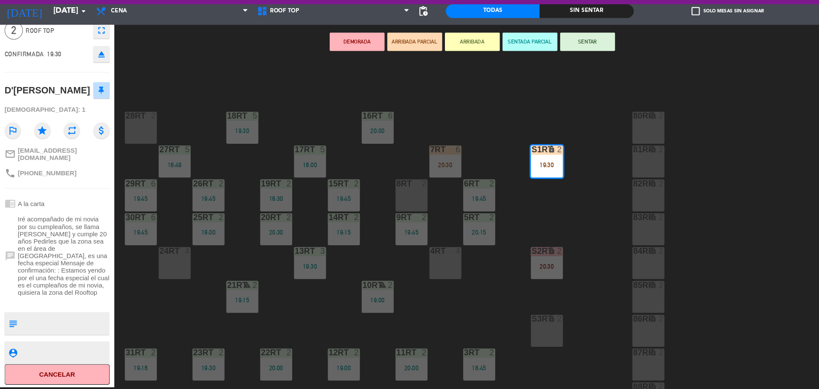
scroll to position [43, 0]
click at [325, 161] on div "18RT 5 19:30 16RT 6 20:00 28RT 2 80RR lock 2 27RT 5 18:49 7RT 6 20:30 S1RT lock…" at bounding box center [467, 236] width 704 height 306
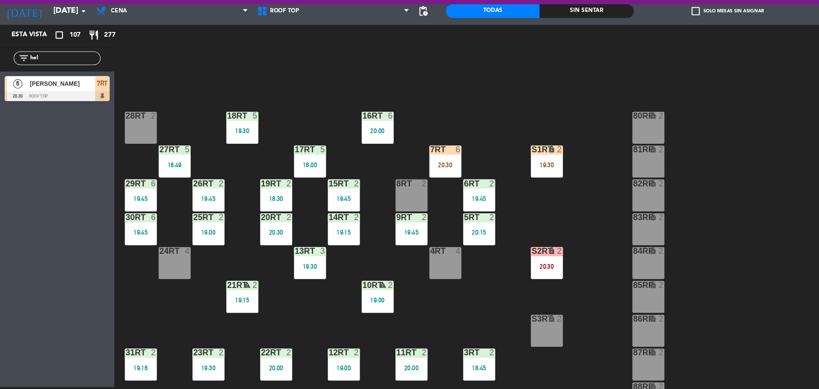
click at [495, 173] on div "S1RT lock 2 19:30" at bounding box center [510, 177] width 30 height 30
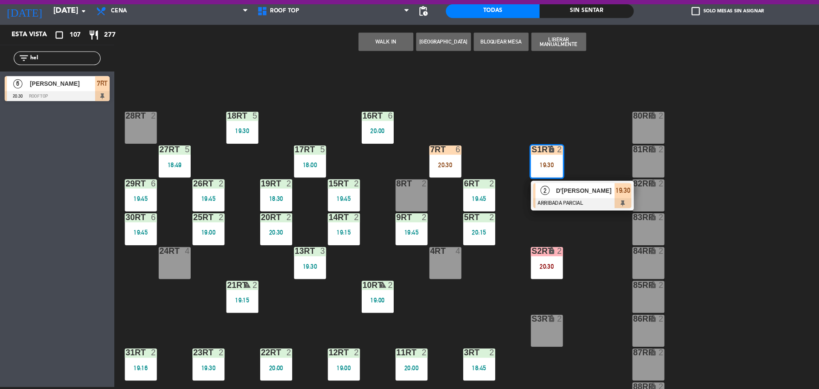
click at [506, 203] on span "2" at bounding box center [508, 203] width 9 height 9
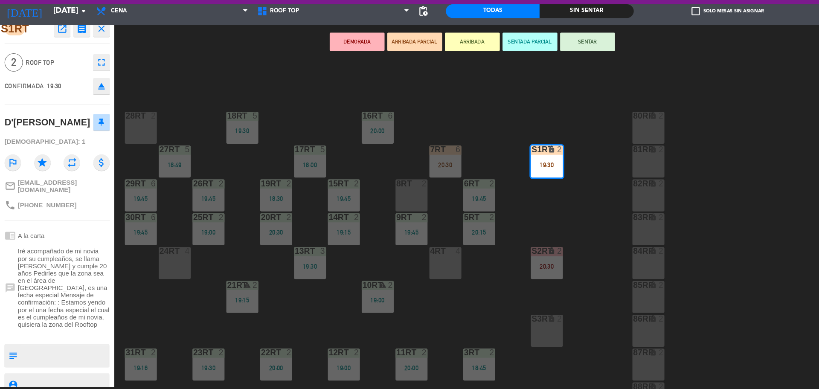
scroll to position [7, 0]
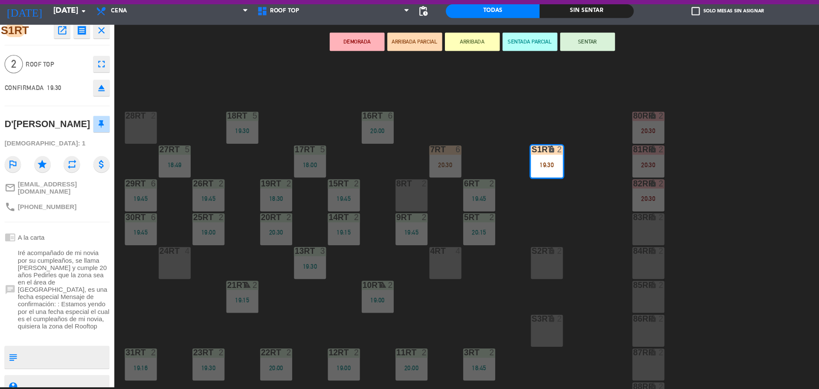
click at [44, 298] on span "Iré acompañado de mi novia por su cumpleaños, se llama [PERSON_NAME] y cumple 2…" at bounding box center [60, 295] width 86 height 75
click at [392, 208] on div "8RT 2" at bounding box center [384, 208] width 30 height 30
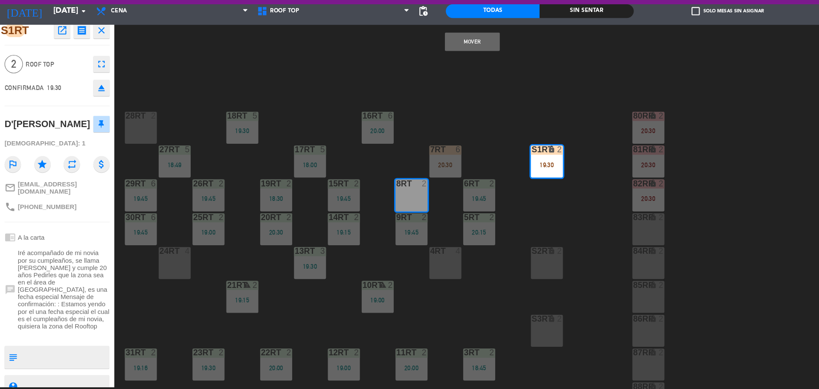
click at [449, 66] on button "Mover" at bounding box center [440, 64] width 51 height 17
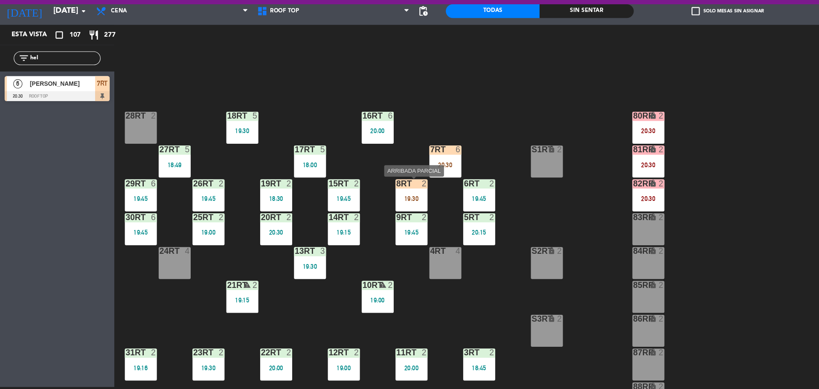
click at [385, 204] on div "8RT 2 19:30" at bounding box center [384, 208] width 30 height 30
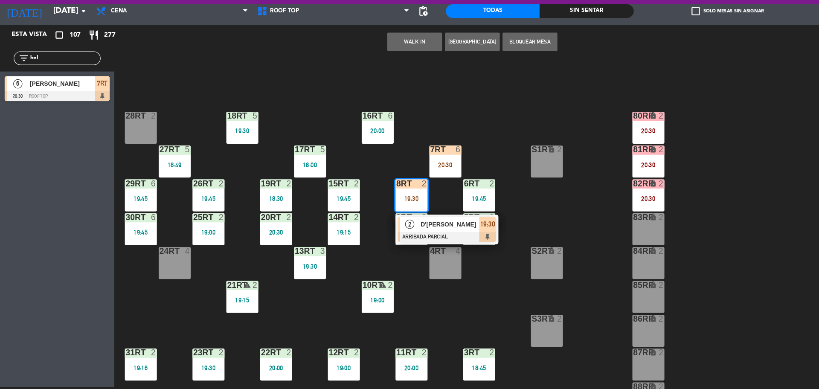
click at [406, 242] on div at bounding box center [417, 246] width 92 height 9
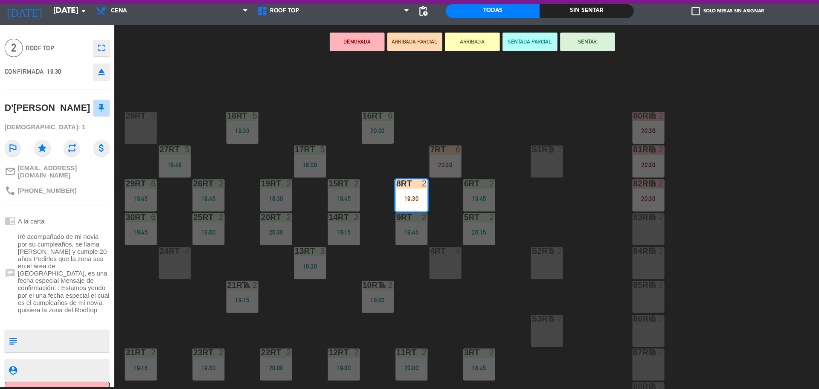
scroll to position [43, 0]
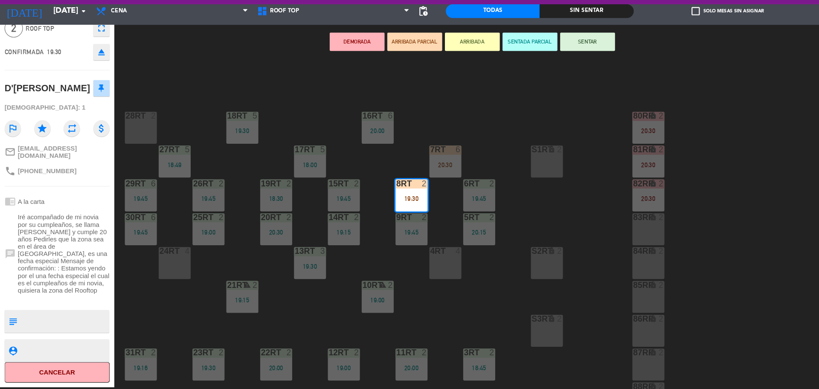
click at [551, 67] on button "SENTAR" at bounding box center [548, 64] width 51 height 17
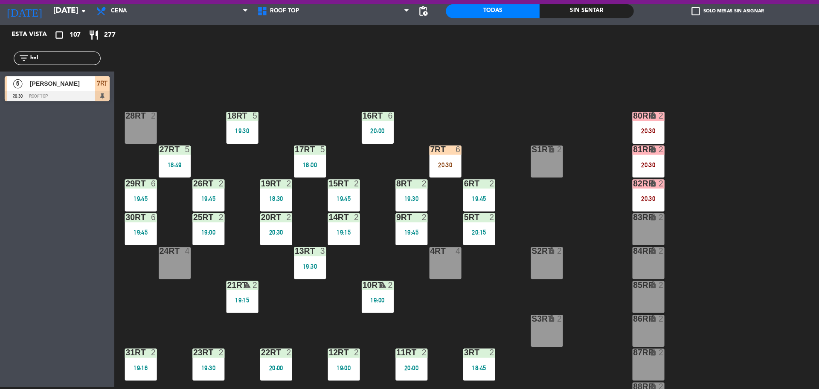
click at [383, 206] on div "8RT 2 19:30" at bounding box center [384, 208] width 30 height 30
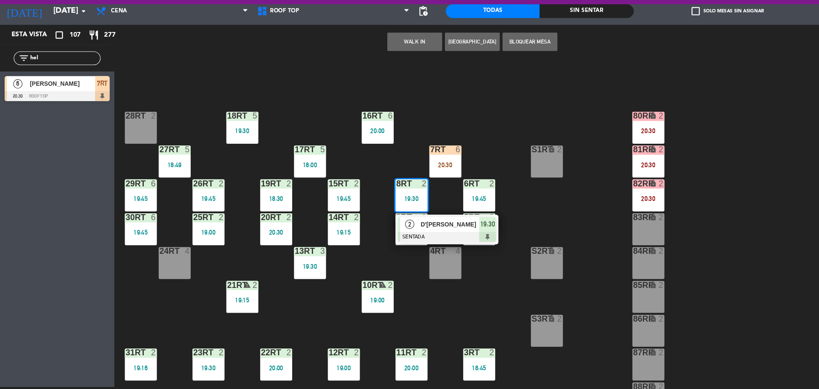
click at [387, 225] on div at bounding box center [384, 229] width 14 height 8
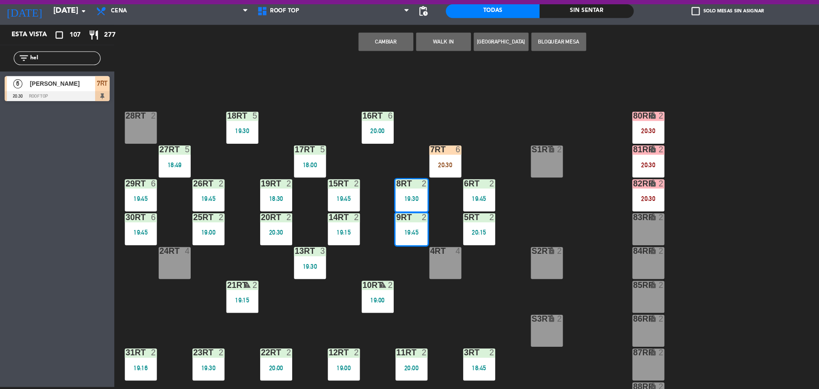
click at [518, 121] on div "18RT 5 19:30 16RT 6 20:00 28RT 2 80RR lock 2 20:30 27RT 5 18:49 7RT 6 20:30 S1R…" at bounding box center [467, 236] width 704 height 306
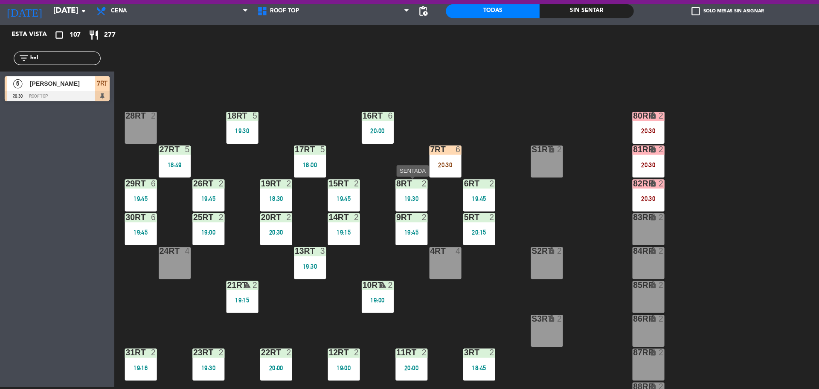
click at [385, 208] on div "19:30" at bounding box center [384, 211] width 30 height 6
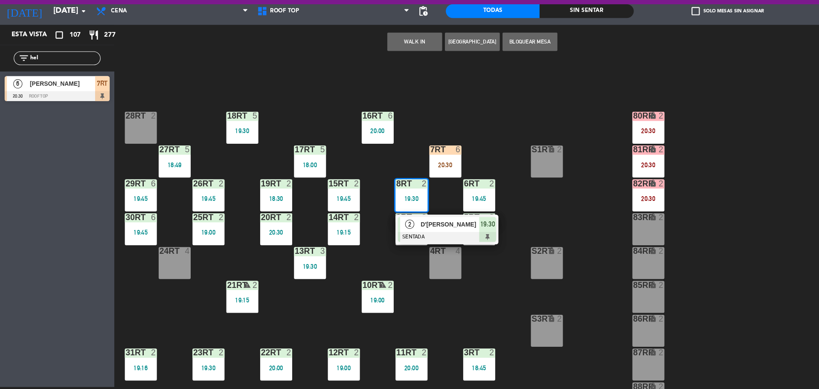
click at [395, 238] on span "D'[PERSON_NAME]" at bounding box center [419, 235] width 55 height 9
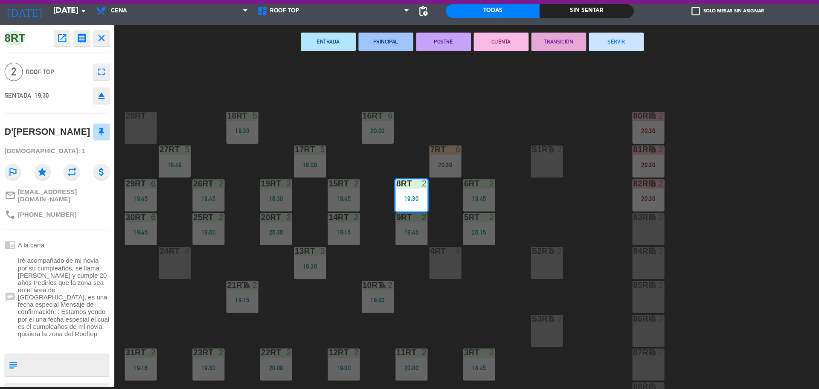
click at [580, 62] on button "SERVIR" at bounding box center [574, 64] width 51 height 17
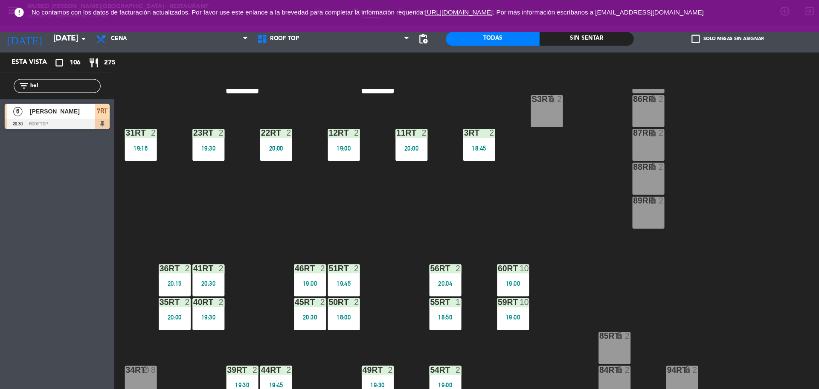
scroll to position [0, 0]
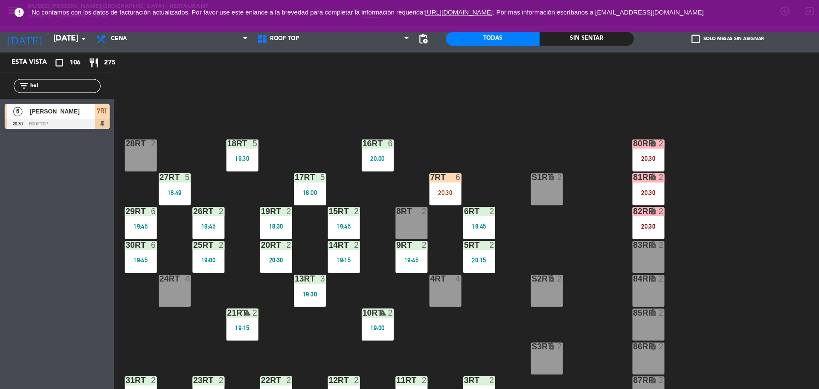
click at [431, 173] on div "18RT 5 19:30 16RT 6 20:00 28RT 2 80RR lock 2 20:30 27RT 5 18:49 7RT 6 20:30 S1R…" at bounding box center [467, 236] width 704 height 306
click at [421, 175] on div "7RT 6 20:30" at bounding box center [416, 177] width 30 height 30
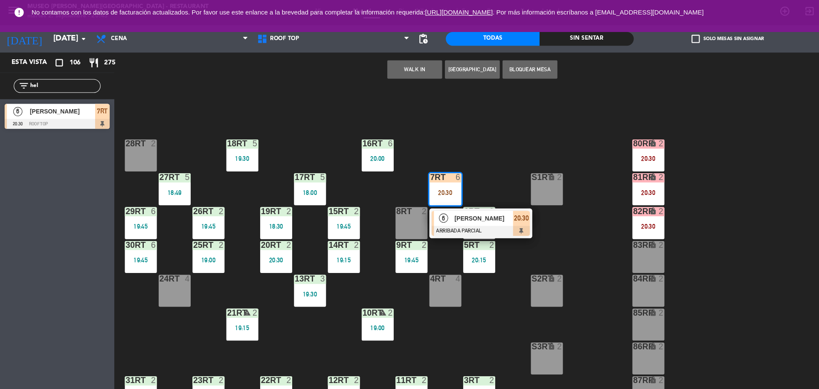
click at [424, 203] on span "[PERSON_NAME]" at bounding box center [451, 203] width 55 height 9
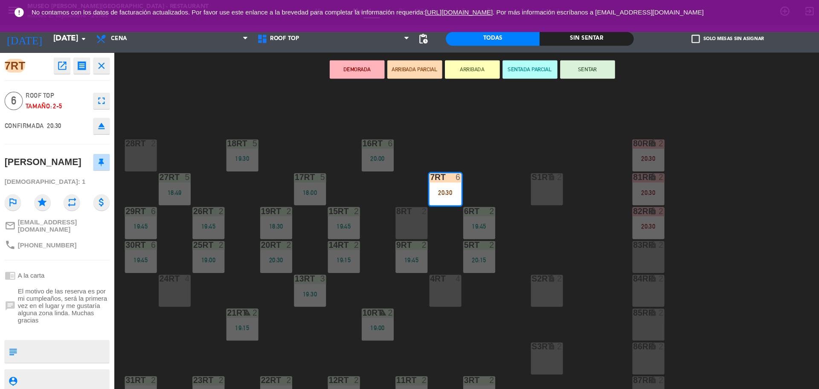
click at [54, 321] on textarea at bounding box center [60, 328] width 81 height 18
type textarea "m7rt| cumpleaños"
click at [63, 349] on textarea at bounding box center [60, 354] width 81 height 11
click at [50, 278] on span "El motivo de las reserva es por mi cumpleaños, será la primera vez en el lugar …" at bounding box center [60, 285] width 86 height 34
click at [168, 325] on div "18RT 5 19:30 16RT 6 20:00 28RT 2 80RR lock 2 20:30 27RT 5 18:49 7RT 6 20:30 S1R…" at bounding box center [467, 236] width 704 height 306
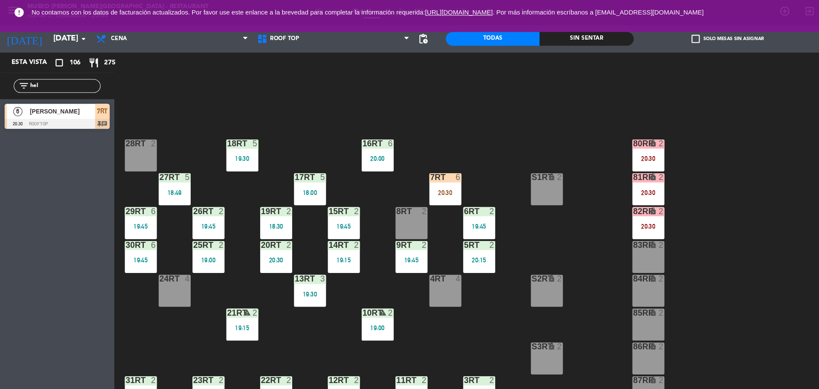
click at [118, 226] on div "30RT" at bounding box center [117, 229] width 0 height 8
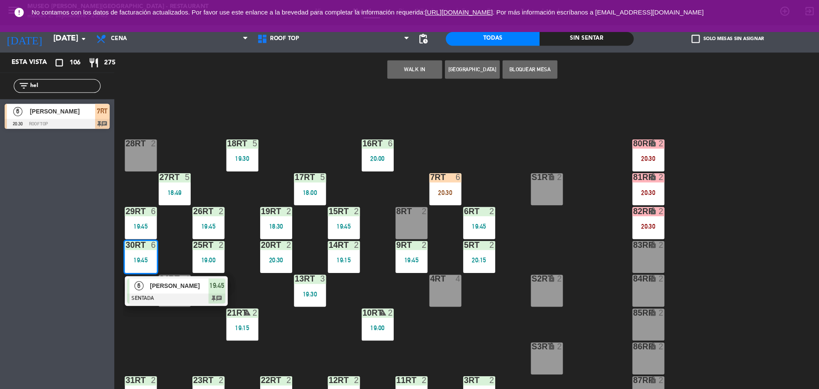
click at [138, 263] on div "6" at bounding box center [130, 267] width 18 height 14
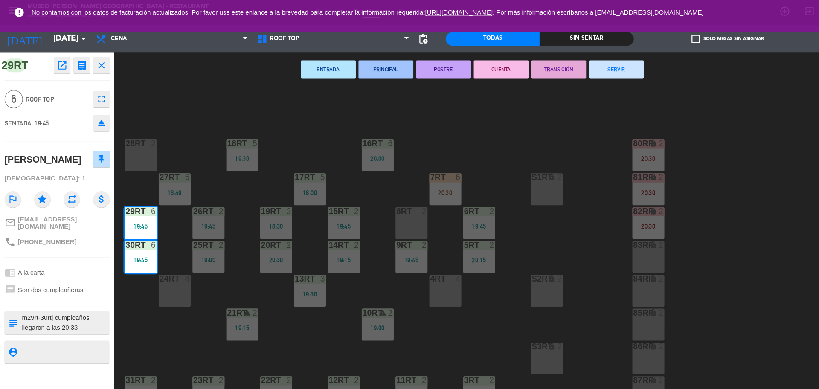
click at [409, 149] on div "18RT 5 19:30 16RT 6 20:00 28RT 2 80RR lock 2 20:30 27RT 5 18:49 7RT 6 20:30 S1R…" at bounding box center [467, 236] width 704 height 306
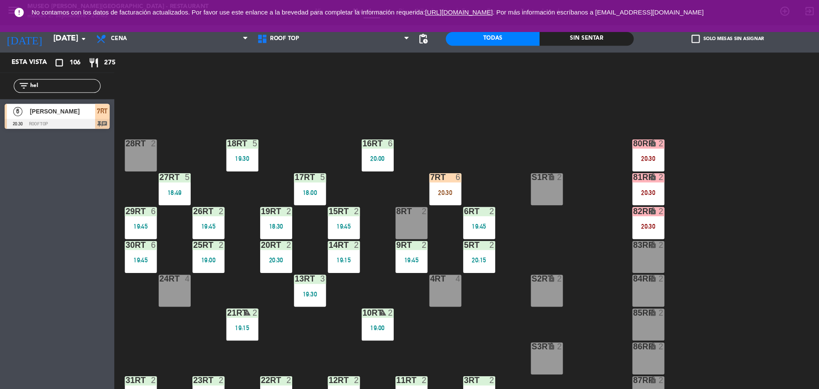
click at [416, 164] on div at bounding box center [415, 166] width 14 height 8
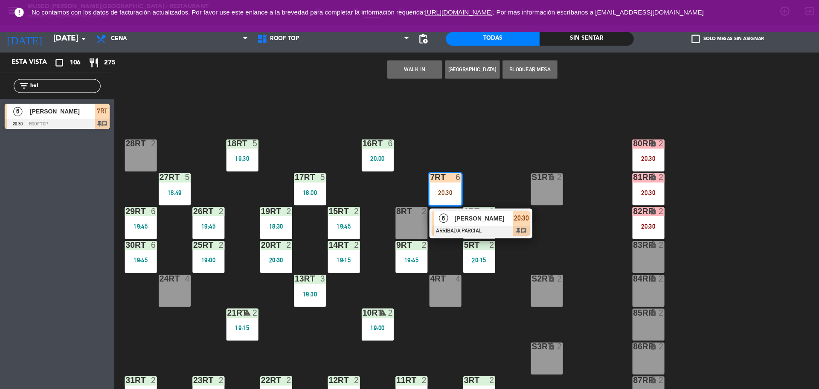
click at [433, 201] on span "[PERSON_NAME]" at bounding box center [451, 203] width 55 height 9
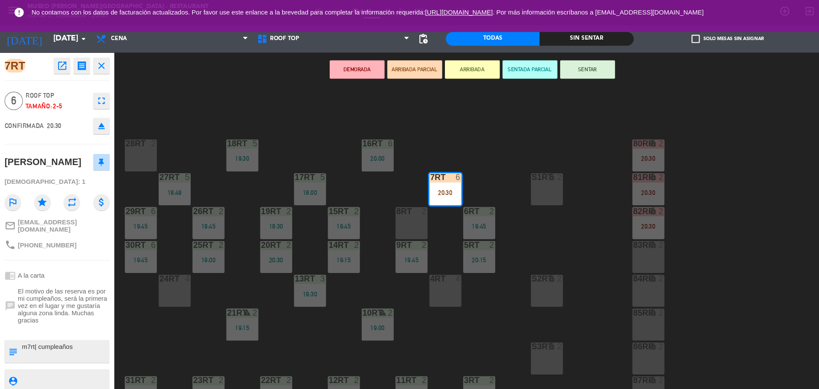
click at [446, 167] on div "18RT 5 19:30 16RT 6 20:00 28RT 2 80RR lock 2 20:30 27RT 5 18:49 7RT 6 20:30 S1R…" at bounding box center [467, 236] width 704 height 306
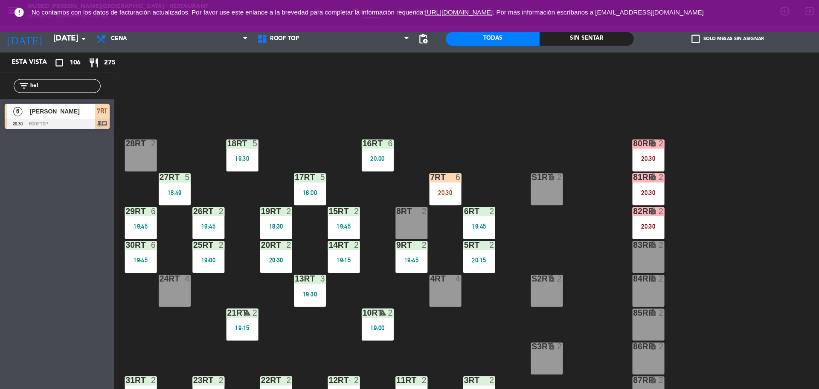
click at [418, 173] on div "7RT 6 20:30" at bounding box center [416, 177] width 30 height 30
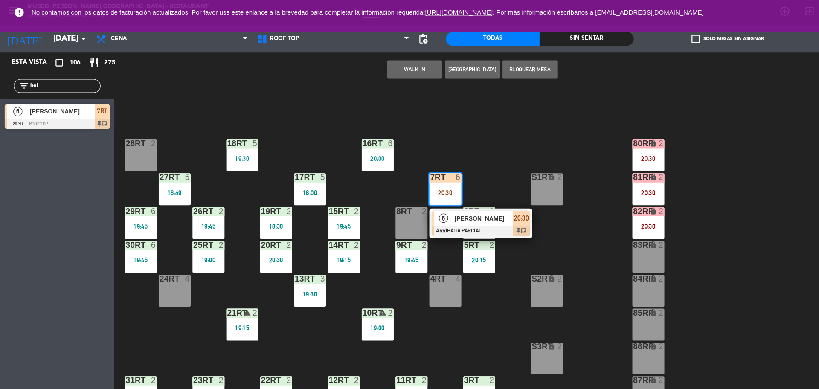
click at [422, 200] on div "6" at bounding box center [414, 204] width 18 height 14
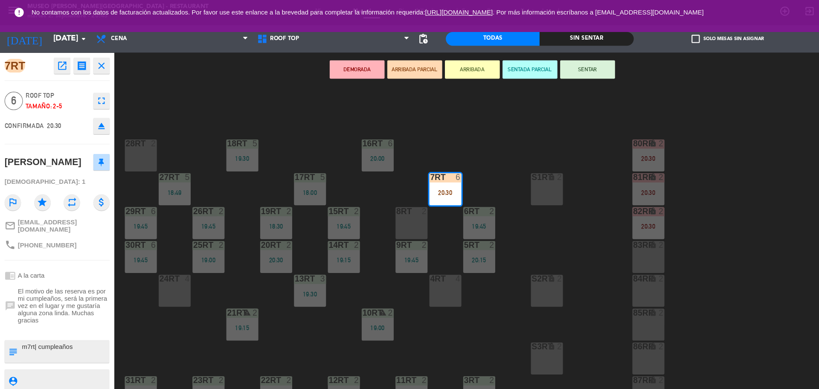
click at [96, 319] on textarea at bounding box center [60, 328] width 81 height 18
click at [560, 67] on button "SENTAR" at bounding box center [548, 64] width 51 height 17
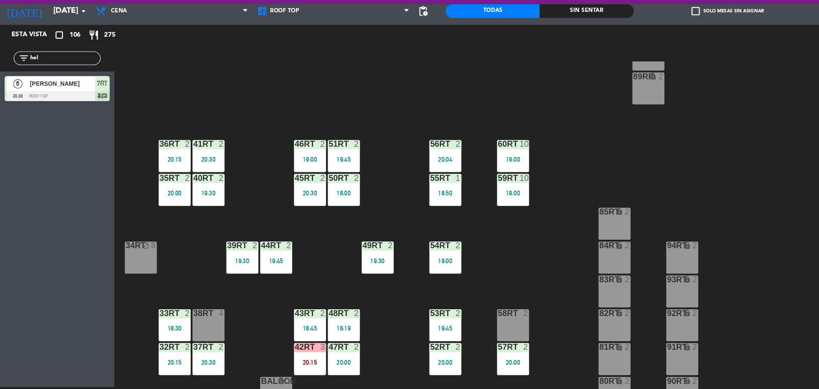
scroll to position [329, 0]
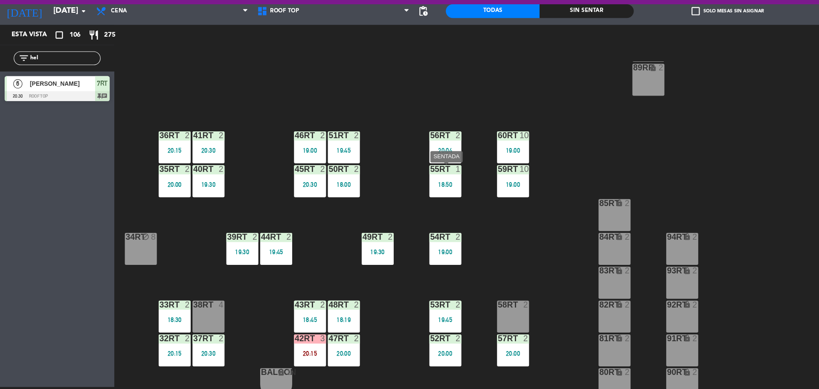
click at [415, 193] on div "55RT 1 18:50" at bounding box center [416, 195] width 30 height 30
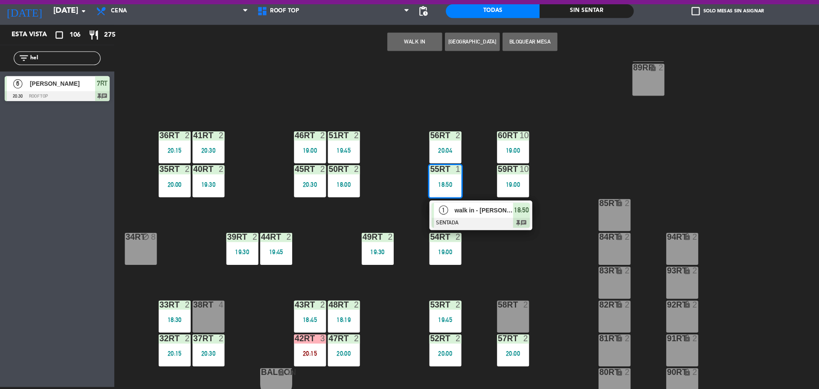
click at [424, 228] on div "walk in - [PERSON_NAME]" at bounding box center [450, 222] width 55 height 14
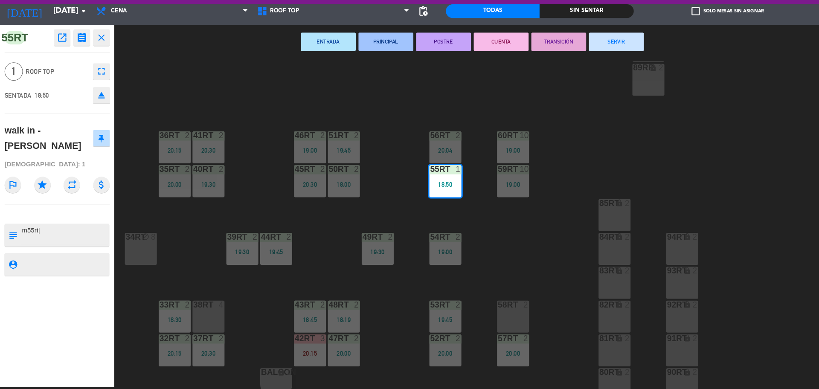
click at [573, 72] on button "SERVIR" at bounding box center [574, 64] width 51 height 17
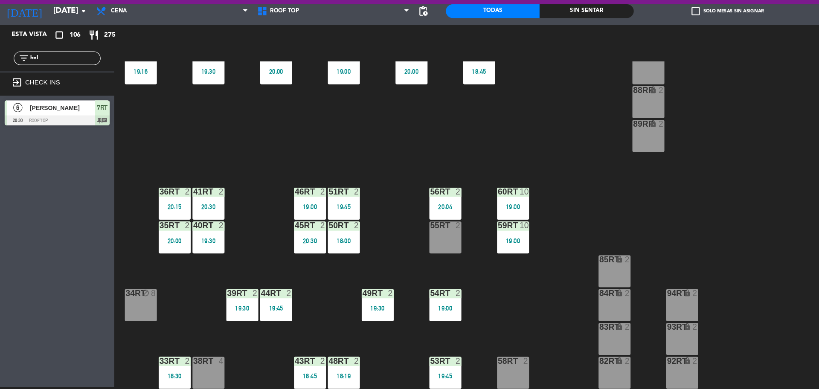
scroll to position [339, 0]
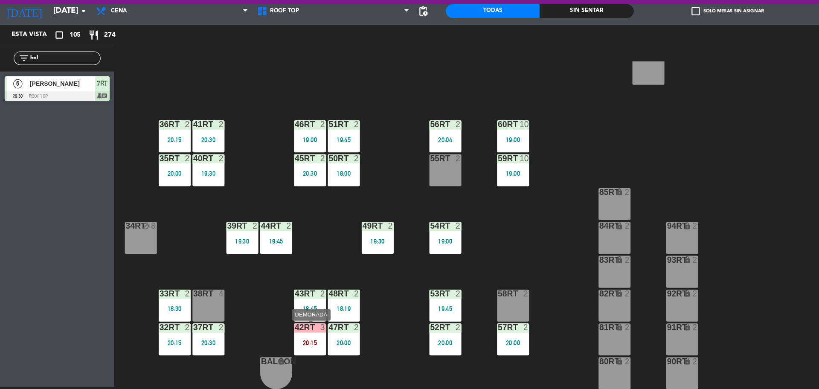
click at [269, 328] on div "42RT" at bounding box center [275, 332] width 14 height 8
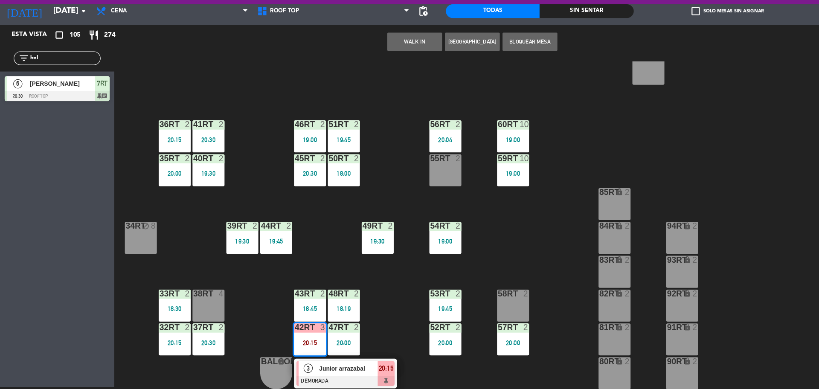
click at [44, 78] on input "hel" at bounding box center [60, 79] width 66 height 9
type input "h"
click at [47, 186] on div "Esta vista crop_square 105 restaurant 274 filter_list gabr 2 [PERSON_NAME] 20:3…" at bounding box center [53, 218] width 107 height 338
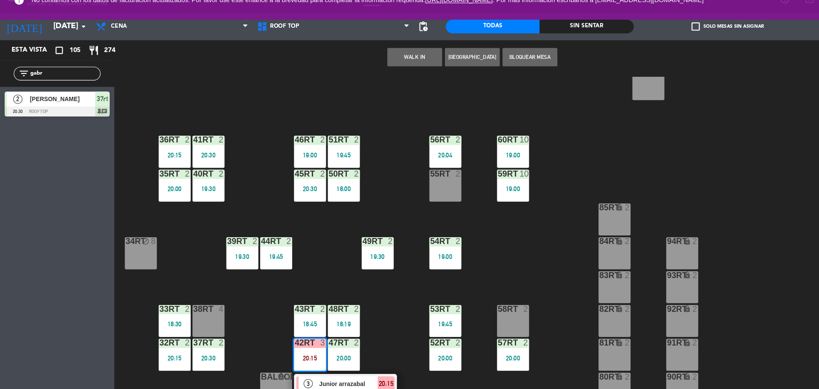
scroll to position [0, 0]
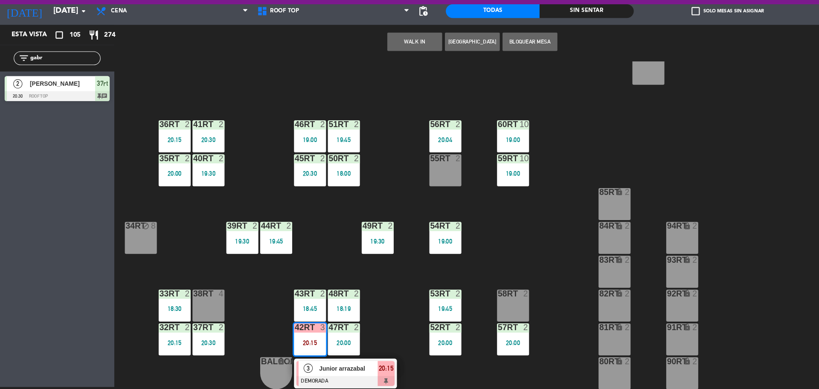
click at [61, 81] on input "gabr" at bounding box center [60, 79] width 66 height 9
type input "g"
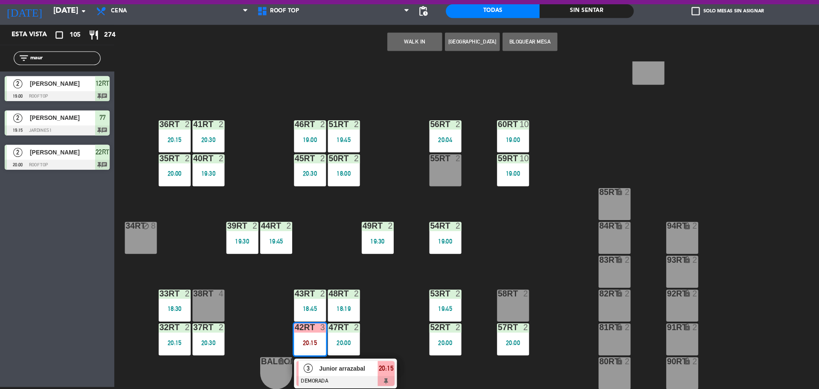
type input "[PERSON_NAME]"
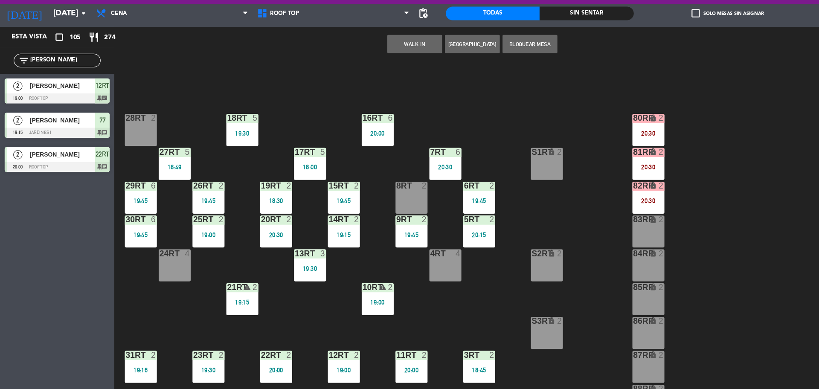
scroll to position [339, 0]
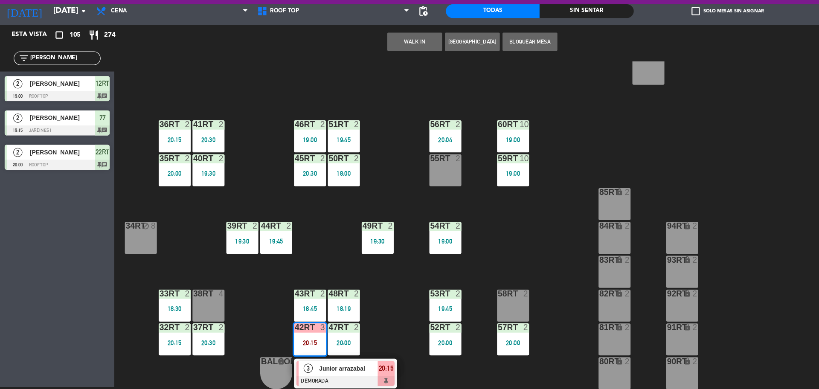
click at [45, 86] on div "filter_list [PERSON_NAME]" at bounding box center [53, 80] width 81 height 13
click at [47, 78] on input "[PERSON_NAME]" at bounding box center [60, 79] width 66 height 9
type input "m"
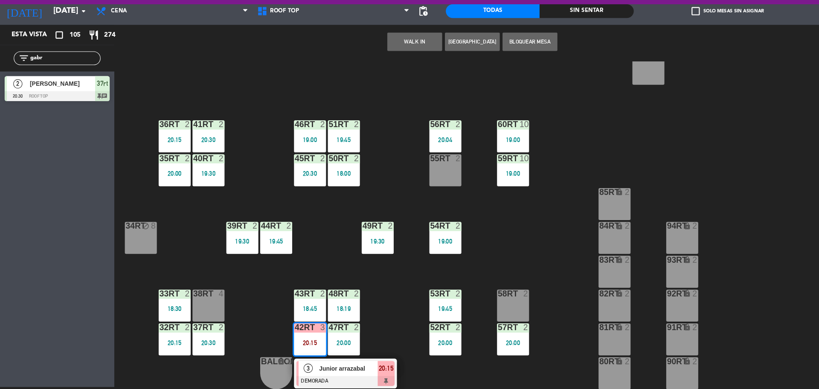
type input "gabr"
click at [19, 177] on div "Esta vista crop_square 105 restaurant 274 filter_list gabr 2 [PERSON_NAME] 20:3…" at bounding box center [53, 218] width 107 height 338
click at [186, 255] on div "18RT 5 19:30 16RT 6 20:00 28RT 2 80RR lock 2 20:30 27RT 5 18:49 7RT 6 20:30 S1R…" at bounding box center [467, 236] width 704 height 306
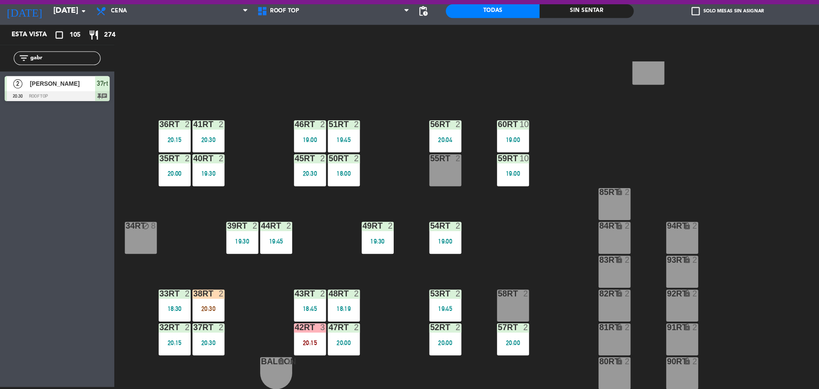
click at [195, 317] on div "20:30" at bounding box center [195, 314] width 30 height 6
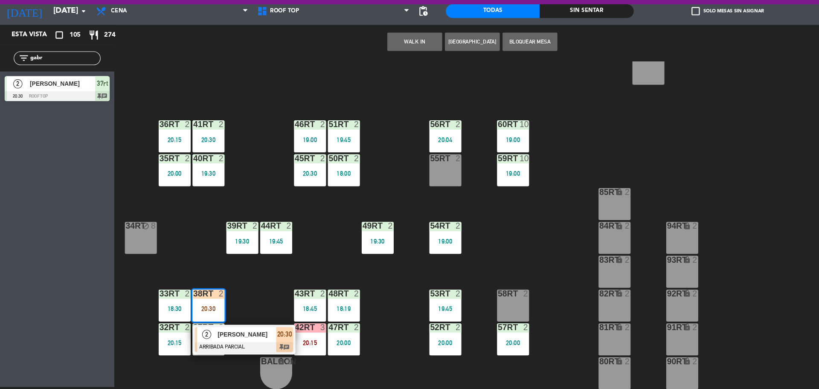
click at [221, 331] on div "[PERSON_NAME]" at bounding box center [229, 338] width 55 height 14
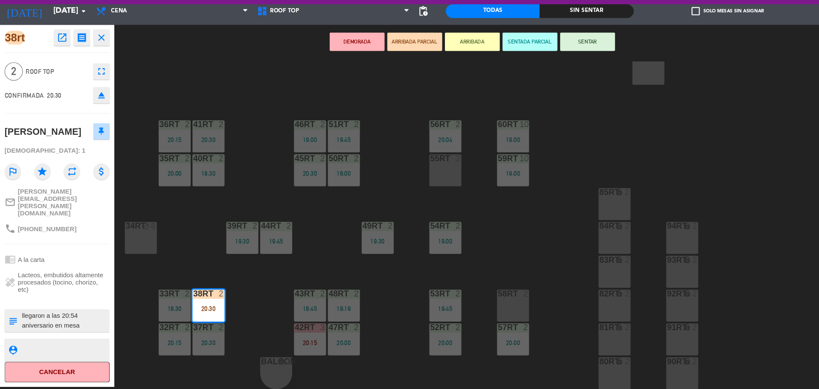
click at [52, 316] on textarea at bounding box center [60, 325] width 81 height 18
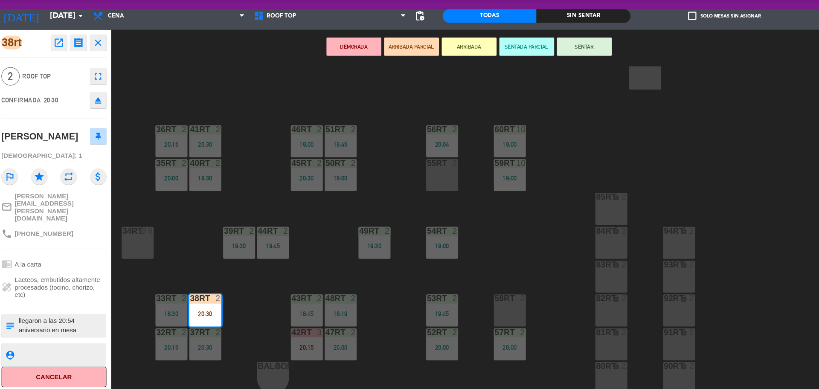
scroll to position [0, 0]
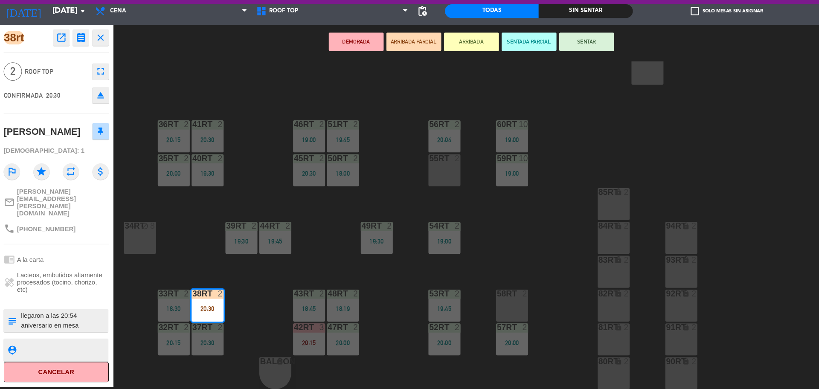
click at [20, 316] on textarea at bounding box center [60, 325] width 81 height 18
click at [28, 323] on div "38rt open_in_new receipt 8:30 PM mar., 2 sep. 2 personas Jose Quijandria Mesa 3…" at bounding box center [53, 218] width 107 height 338
click at [31, 342] on div at bounding box center [60, 352] width 81 height 21
click at [34, 347] on textarea at bounding box center [60, 352] width 81 height 11
click at [20, 316] on textarea at bounding box center [60, 325] width 81 height 18
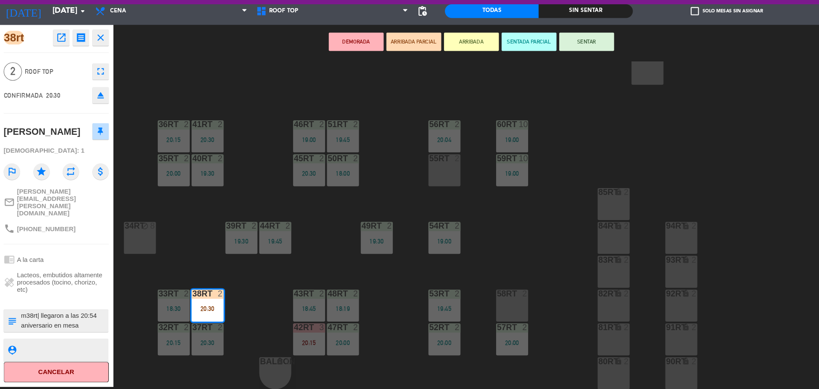
click at [81, 316] on textarea at bounding box center [60, 325] width 81 height 18
type textarea "m38rt| llegaron a las 20:54 aniversario en mesa se le indicó a Lenin"
click at [76, 347] on textarea at bounding box center [60, 352] width 81 height 11
click at [552, 64] on button "SENTAR" at bounding box center [548, 64] width 51 height 17
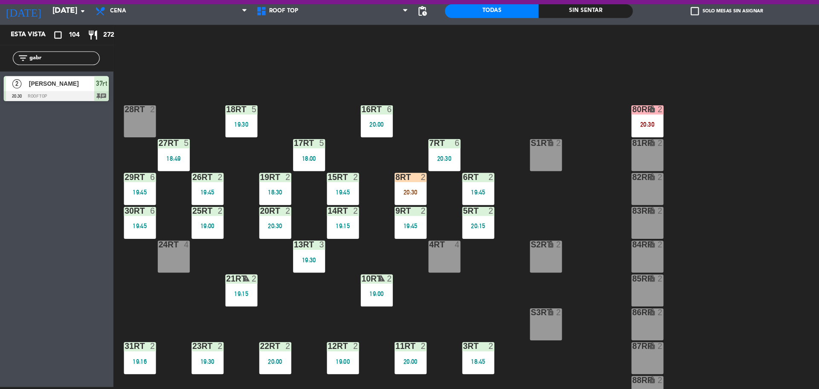
scroll to position [0, 0]
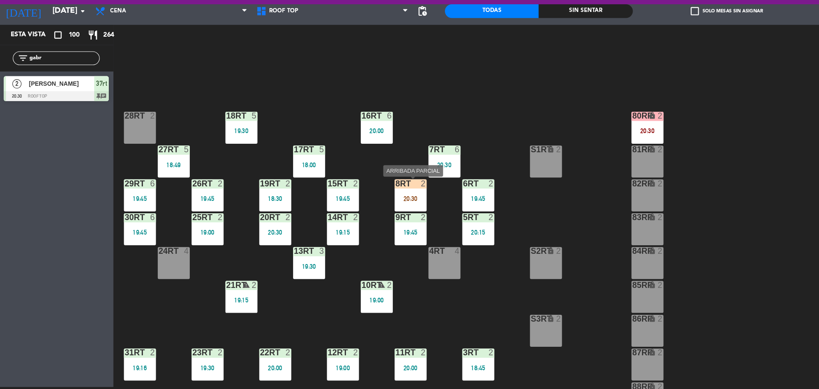
click at [386, 203] on div "8RT 2 20:30" at bounding box center [384, 208] width 30 height 30
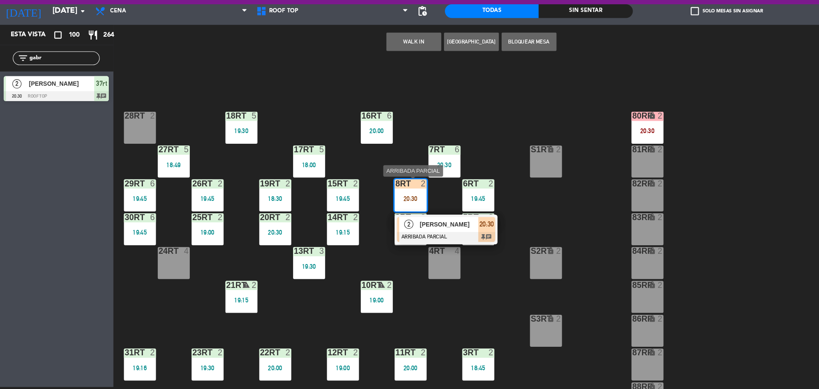
click at [397, 238] on span "[PERSON_NAME]" at bounding box center [419, 235] width 55 height 9
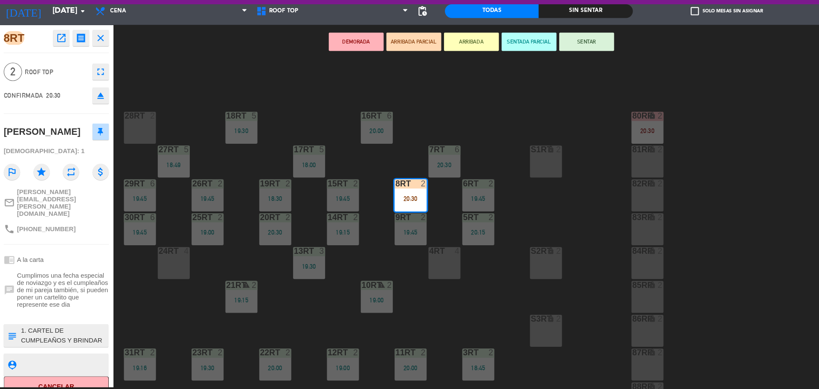
click at [21, 330] on textarea at bounding box center [60, 339] width 81 height 18
type textarea "m8rt|1. CARTEL DE CUMPLEAÑOS Y BRINDAR CORTESIA"
click at [166, 325] on div "18RT 5 19:30 16RT 6 20:00 28RT 2 80RR lock 2 20:30 27RT 5 18:49 7RT 6 20:30 S1R…" at bounding box center [467, 236] width 704 height 306
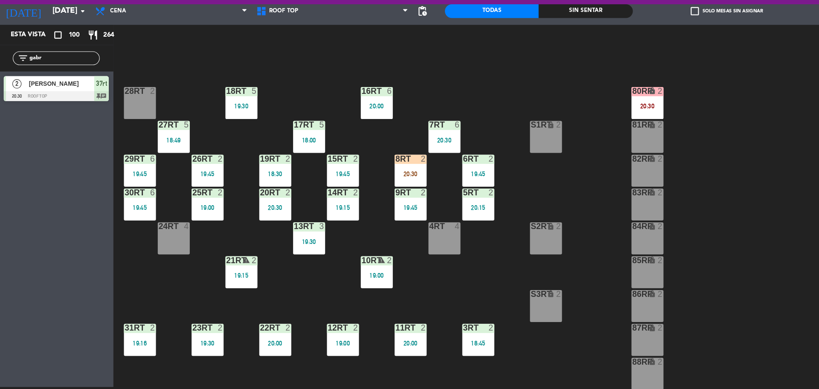
scroll to position [18, 0]
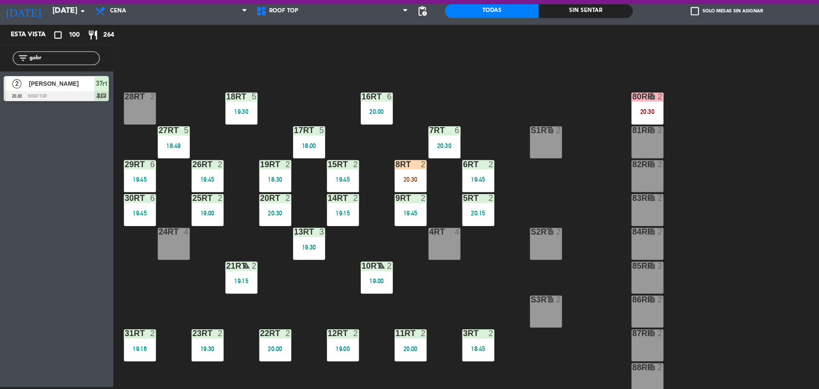
click at [387, 197] on div "8RT 2 20:30" at bounding box center [384, 190] width 30 height 30
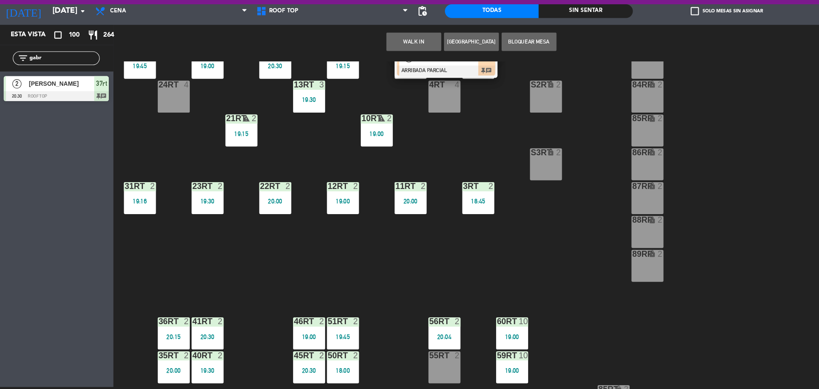
scroll to position [187, 0]
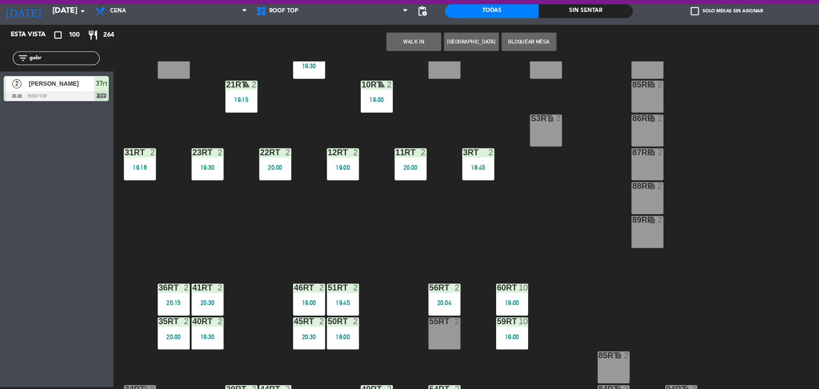
click at [409, 336] on div "55RT 2" at bounding box center [416, 337] width 30 height 30
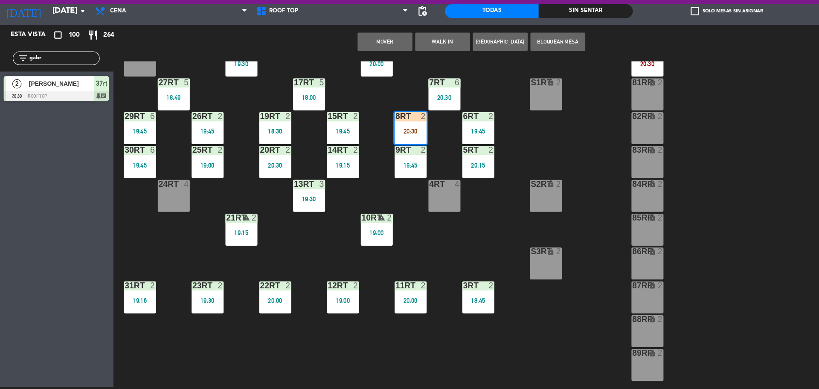
scroll to position [83, 0]
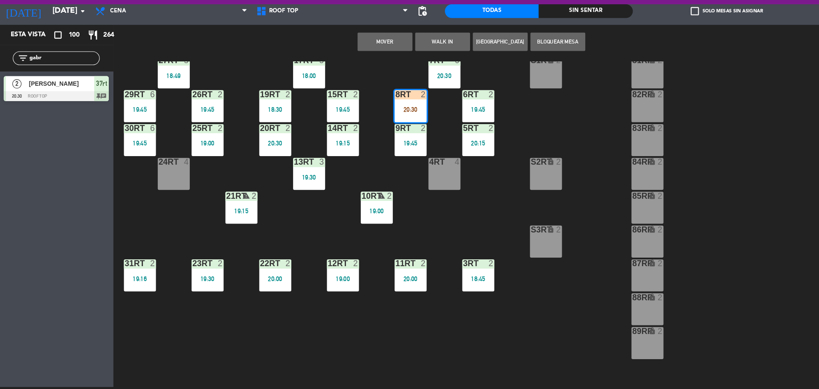
click at [345, 62] on button "Mover" at bounding box center [359, 64] width 51 height 17
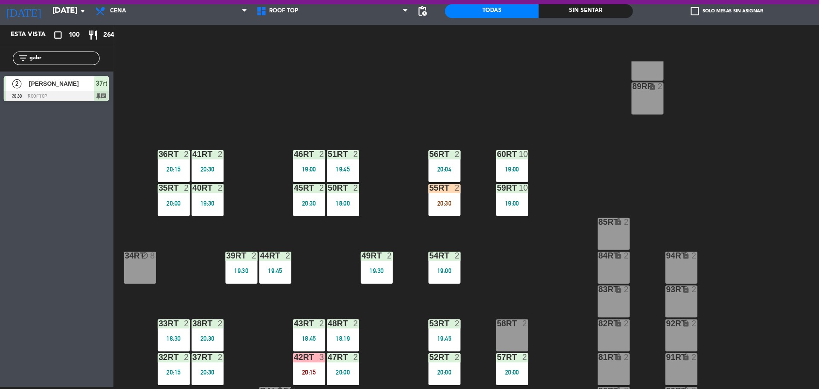
scroll to position [315, 0]
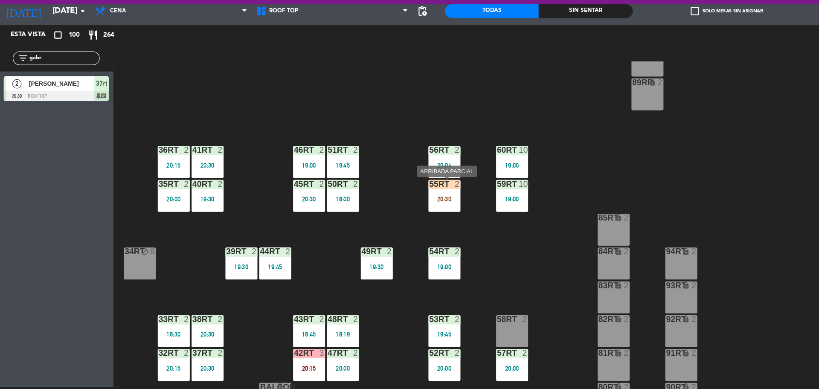
click at [411, 215] on div "55RT 2 20:30" at bounding box center [416, 209] width 30 height 30
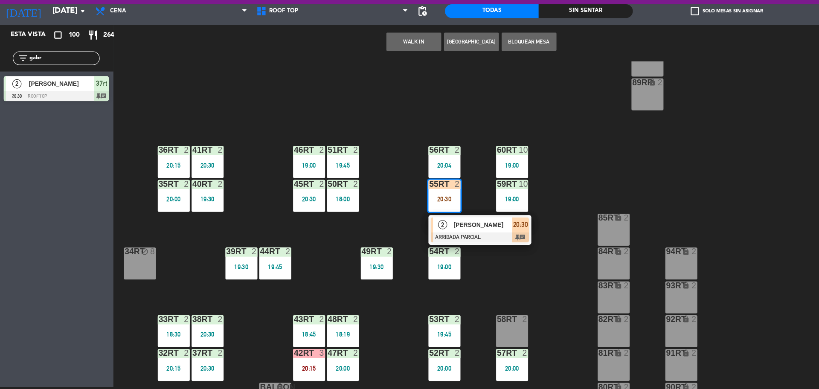
click at [420, 243] on div at bounding box center [449, 247] width 92 height 9
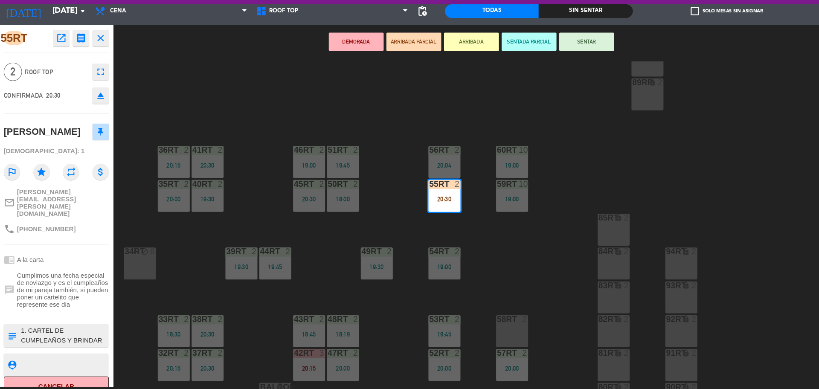
click at [20, 330] on textarea at bounding box center [60, 339] width 81 height 18
click at [43, 340] on textarea at bounding box center [60, 339] width 81 height 18
click at [34, 335] on textarea at bounding box center [60, 339] width 81 height 18
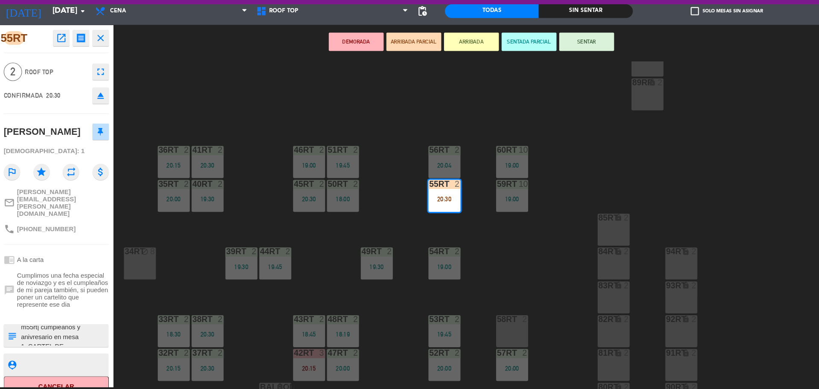
click at [35, 335] on textarea at bounding box center [60, 339] width 81 height 18
type textarea "m55rt| cumpleaños y aniversario en mesa 1. CARTEL DE CUMPLEAÑOS Y BRINDAR CORTE…"
click at [45, 360] on textarea at bounding box center [60, 365] width 81 height 11
click at [546, 62] on button "SENTAR" at bounding box center [548, 64] width 51 height 17
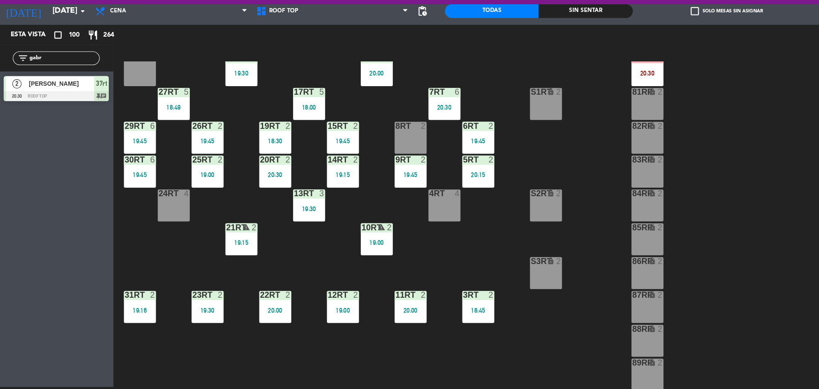
scroll to position [0, 0]
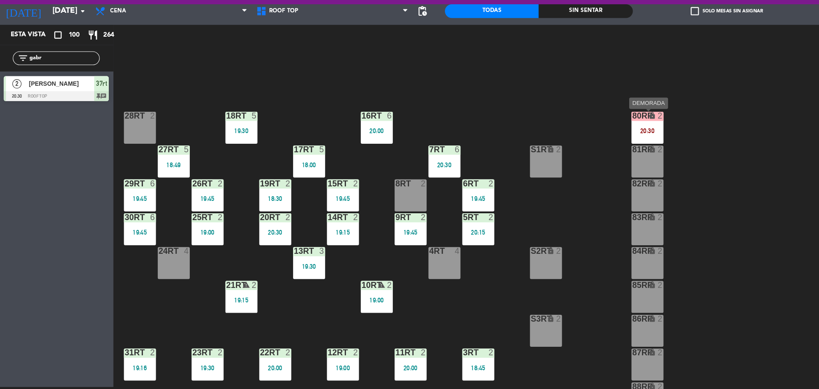
click at [613, 146] on div "20:30" at bounding box center [605, 148] width 30 height 6
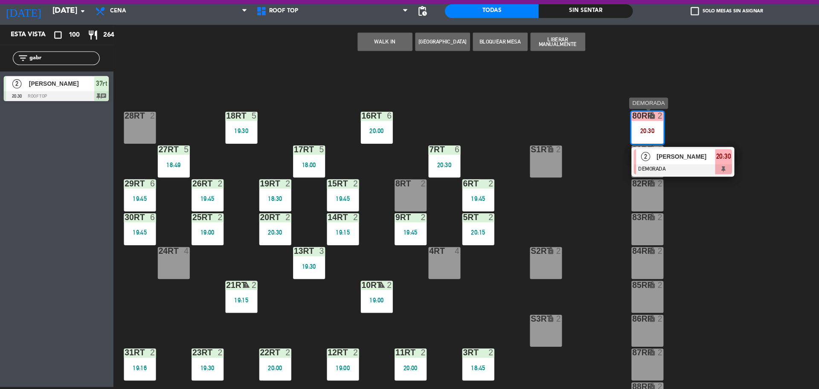
click at [647, 180] on div at bounding box center [638, 183] width 92 height 9
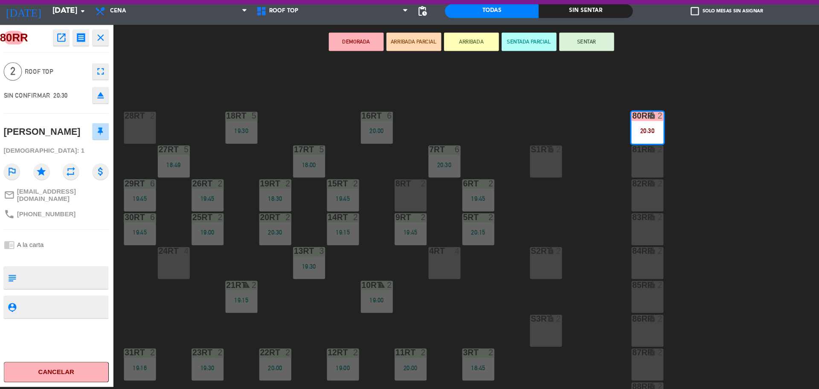
click at [60, 65] on icon "open_in_new" at bounding box center [58, 61] width 10 height 10
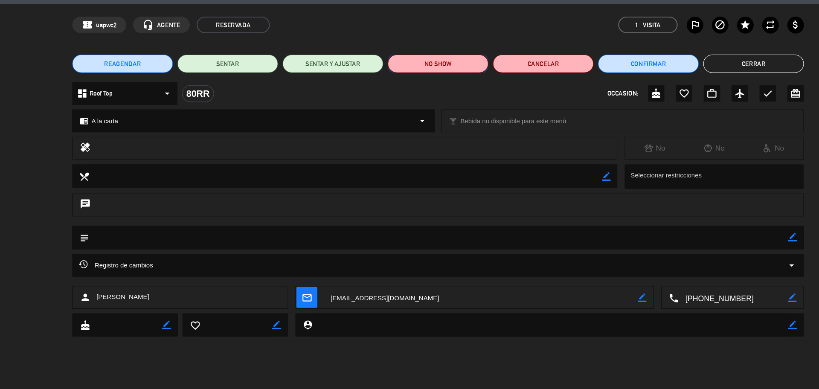
click at [422, 81] on button "NO SHOW" at bounding box center [410, 85] width 94 height 17
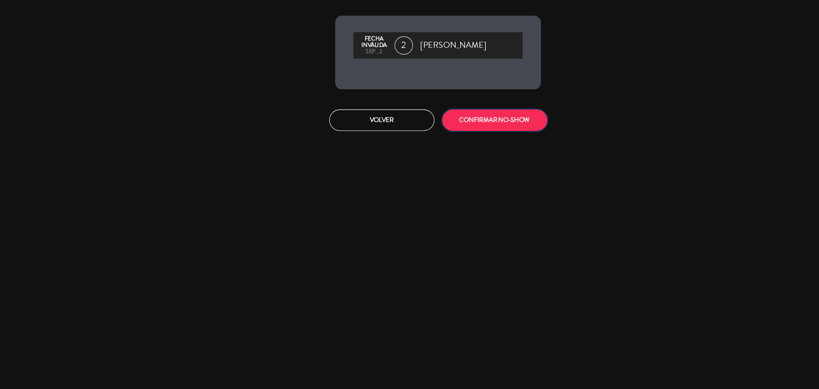
click at [439, 131] on button "CONFIRMAR NO-SHOW" at bounding box center [462, 138] width 98 height 20
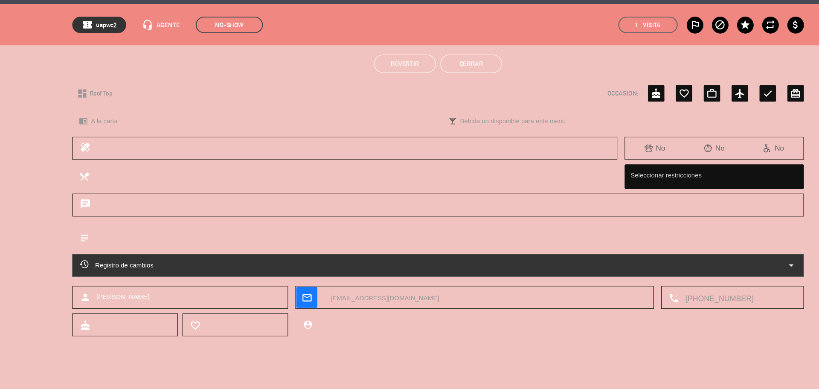
click at [453, 80] on button "Cerrar" at bounding box center [441, 85] width 58 height 17
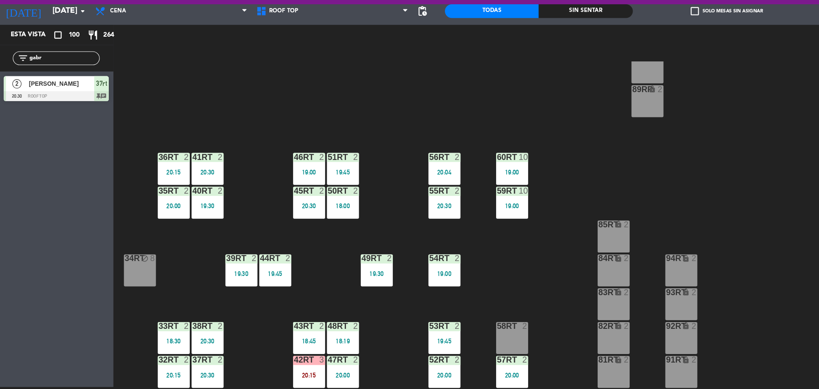
scroll to position [339, 0]
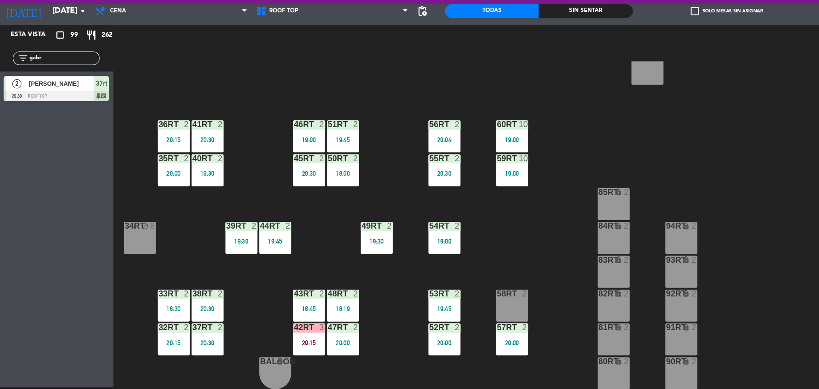
click at [437, 214] on div "18RT 5 19:30 16RT 6 20:00 28RT 2 80RR lock 2 27RT 5 18:49 7RT 6 20:30 S1RT lock…" at bounding box center [467, 236] width 704 height 306
click at [288, 348] on div "20:15" at bounding box center [289, 346] width 30 height 6
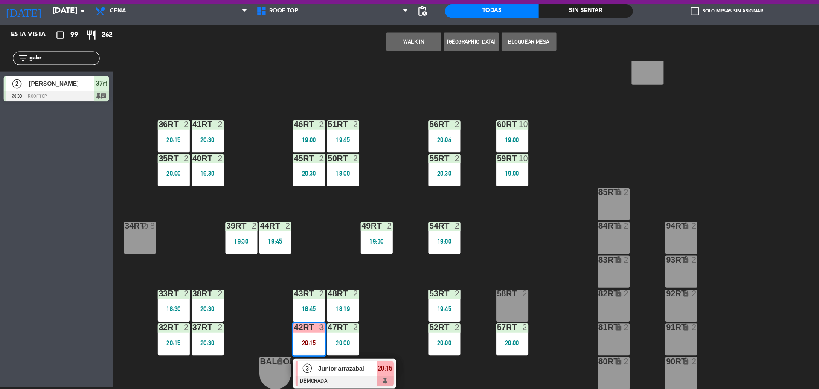
click at [301, 369] on span "Junior arrazabal" at bounding box center [325, 369] width 55 height 9
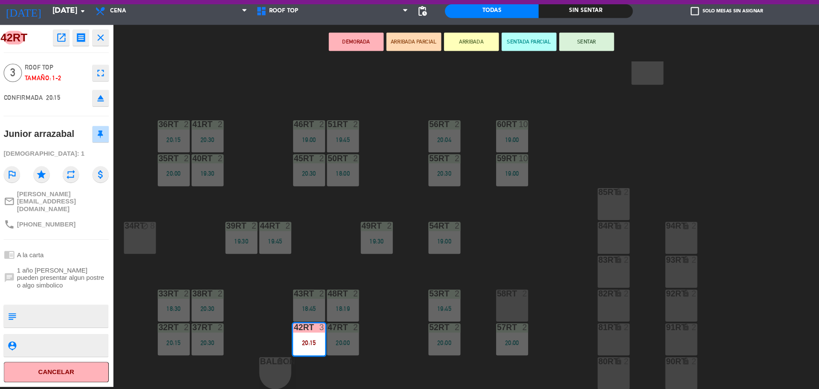
click at [54, 64] on icon "open_in_new" at bounding box center [58, 61] width 10 height 10
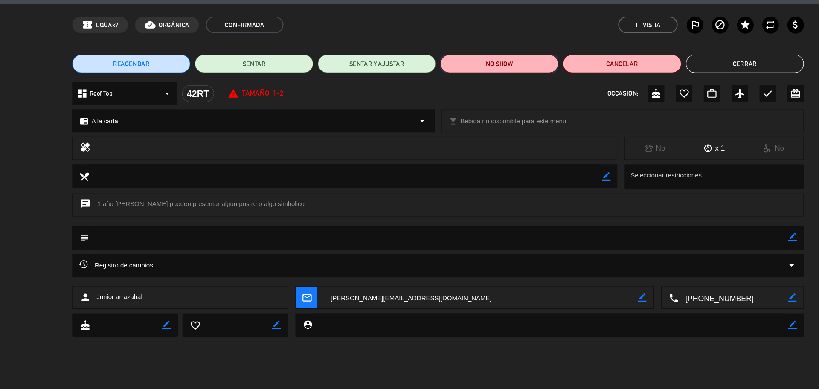
click at [455, 84] on button "NO SHOW" at bounding box center [467, 85] width 110 height 17
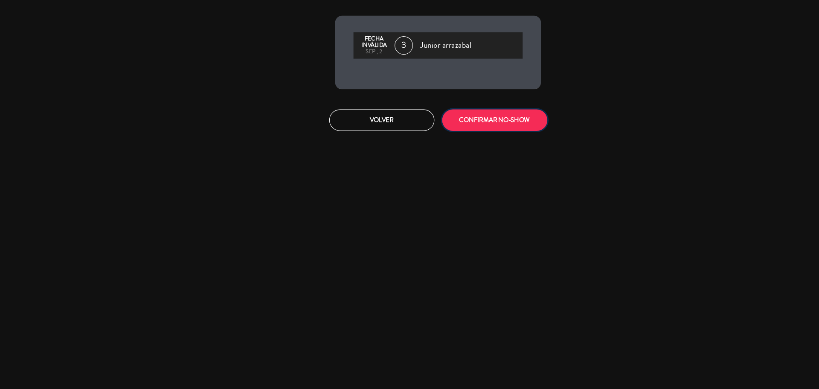
click at [455, 131] on button "CONFIRMAR NO-SHOW" at bounding box center [462, 138] width 98 height 20
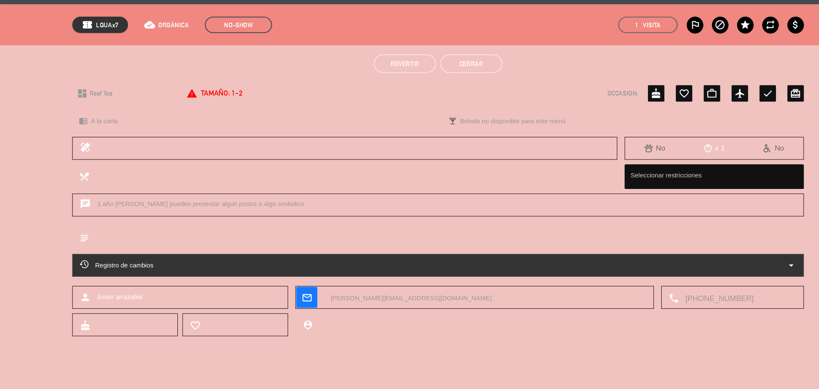
click at [427, 83] on button "Cerrar" at bounding box center [441, 85] width 58 height 17
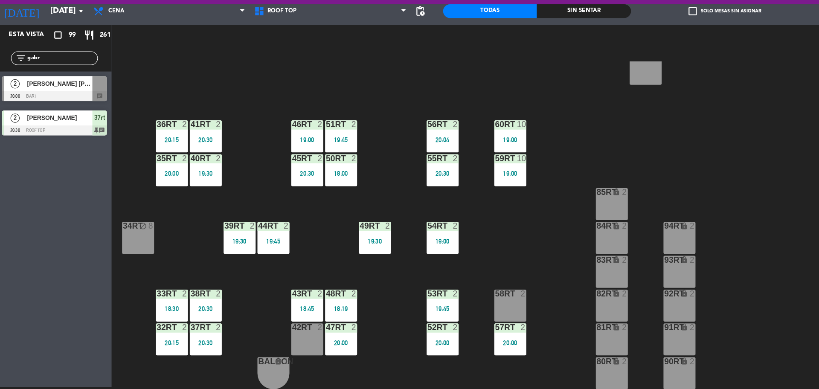
click at [232, 329] on div "18RT 5 19:30 16RT 6 20:00 28RT 2 80RR lock 2 27RT 5 18:49 7RT 6 20:30 S1RT lock…" at bounding box center [467, 236] width 704 height 306
click at [64, 83] on input "gabr" at bounding box center [60, 79] width 66 height 9
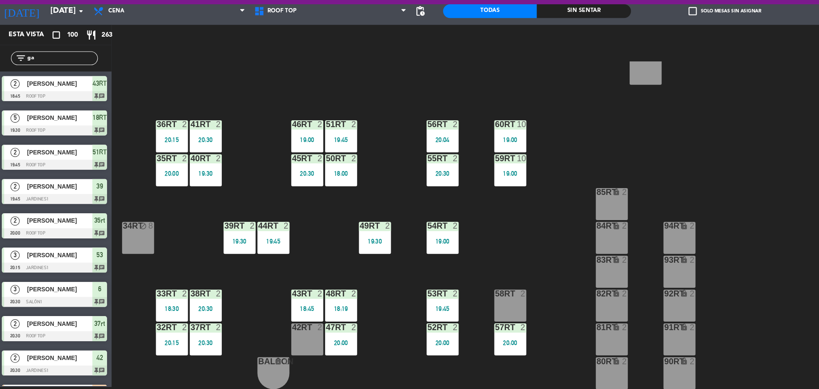
type input "g"
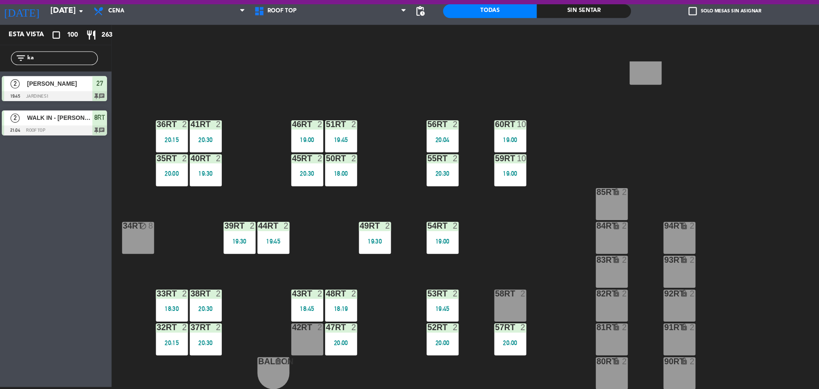
type input "ka"
click at [29, 252] on div "Esta vista crop_square 100 restaurant 263 filter_list ka 2 Kamila torrealba 19:…" at bounding box center [53, 218] width 107 height 338
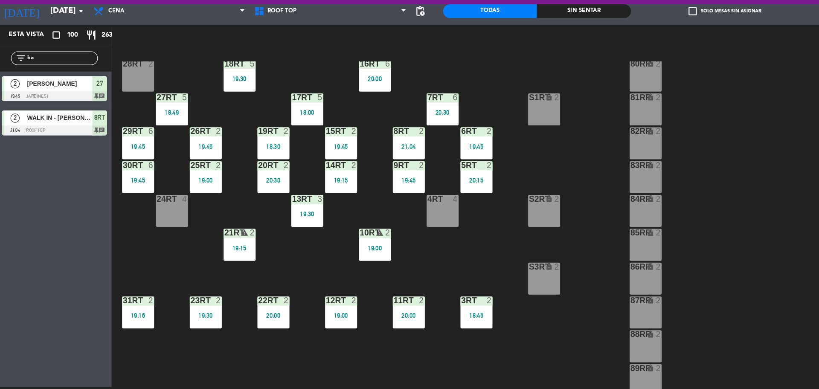
scroll to position [28, 0]
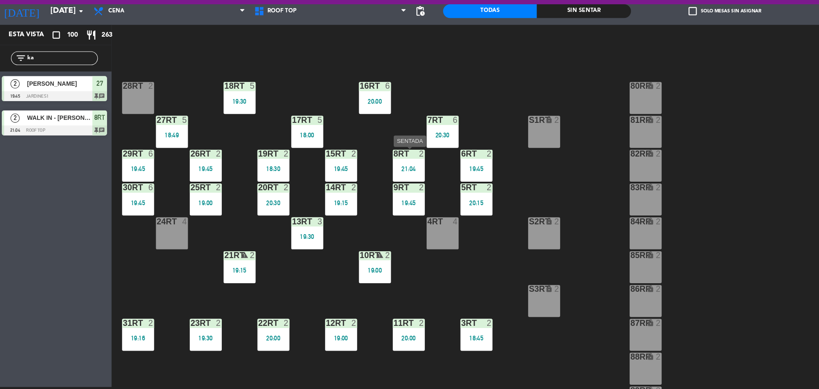
click at [395, 172] on div "2" at bounding box center [395, 169] width 5 height 8
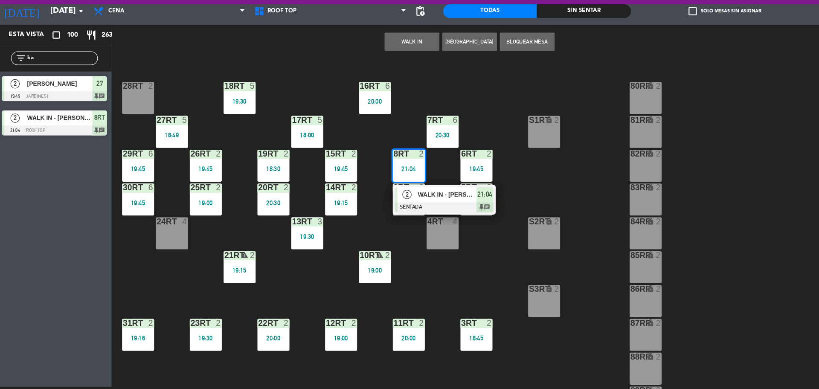
click at [404, 223] on div at bounding box center [417, 219] width 92 height 9
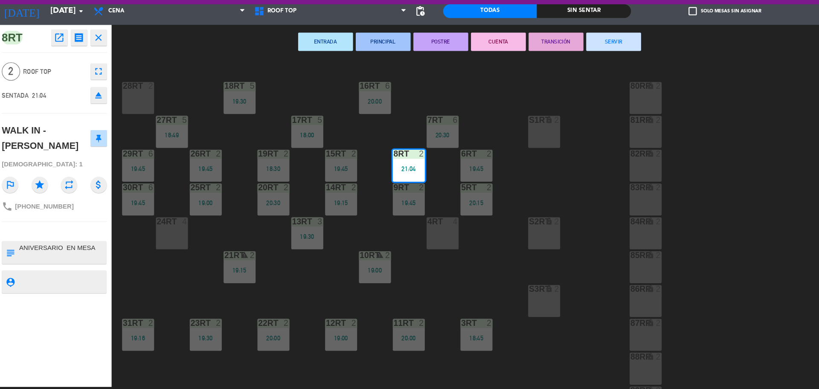
click at [22, 270] on textarea at bounding box center [60, 262] width 81 height 18
type textarea "m46rt| ANIVERSARIO EN MESA"
click at [42, 294] on textarea at bounding box center [60, 289] width 81 height 11
click at [555, 110] on div "18RT 5 19:30 16RT 6 20:00 28RT 2 80RR lock 2 27RT 5 18:49 7RT 6 20:30 S1RT lock…" at bounding box center [467, 236] width 704 height 306
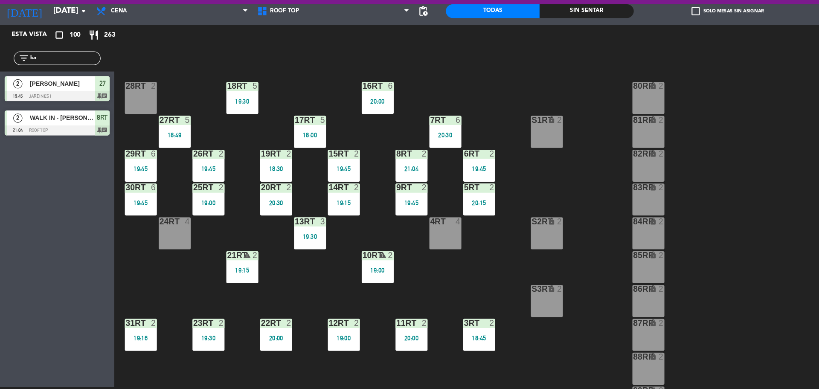
click at [433, 353] on div "18RT 5 19:30 16RT 6 20:00 28RT 2 80RR lock 2 27RT 5 18:49 7RT 6 20:30 S1RT lock…" at bounding box center [467, 236] width 704 height 306
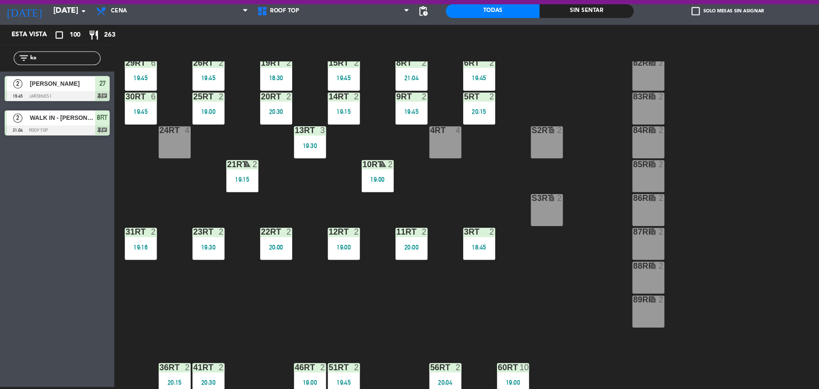
scroll to position [0, 0]
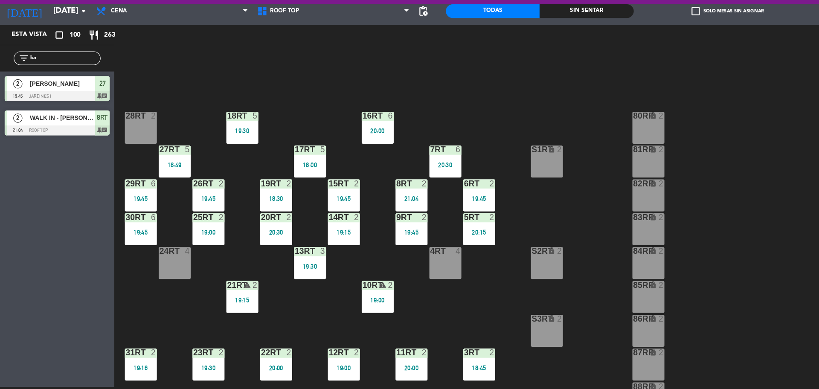
drag, startPoint x: 143, startPoint y: 149, endPoint x: 186, endPoint y: 110, distance: 57.7
click at [186, 110] on div "18RT 5 19:30 16RT 6 20:00 28RT 2 80RR lock 2 27RT 5 18:49 7RT 6 20:30 S1RT lock…" at bounding box center [467, 236] width 704 height 306
click at [135, 142] on div "28RT 2" at bounding box center [131, 145] width 30 height 30
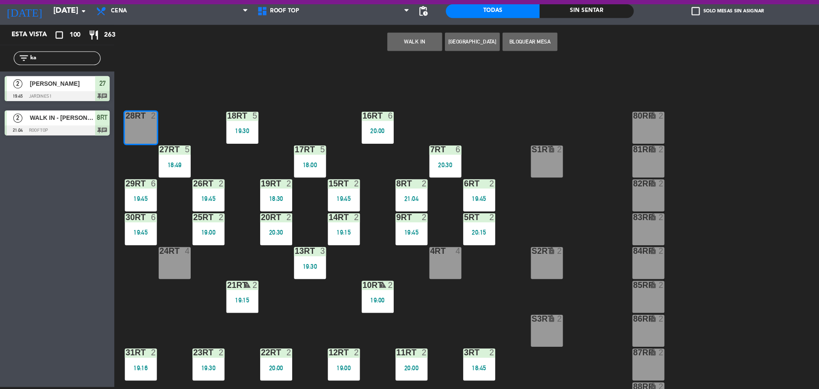
click at [200, 109] on div "18RT 5 19:30 16RT 6 20:00 28RT 2 80RR lock 2 27RT 5 18:49 7RT 6 20:30 S1RT lock…" at bounding box center [467, 236] width 704 height 306
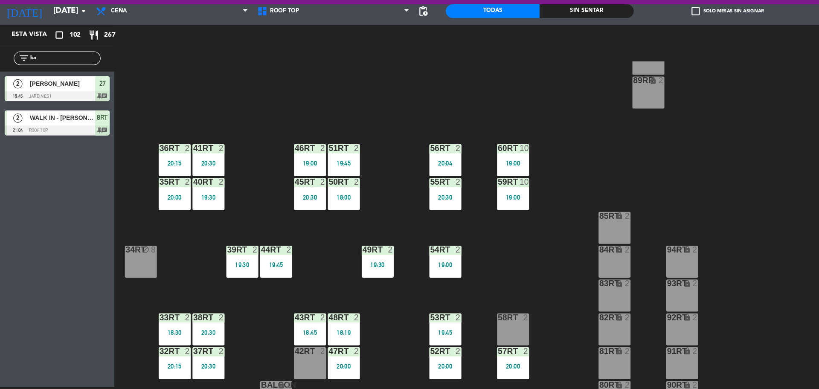
scroll to position [339, 0]
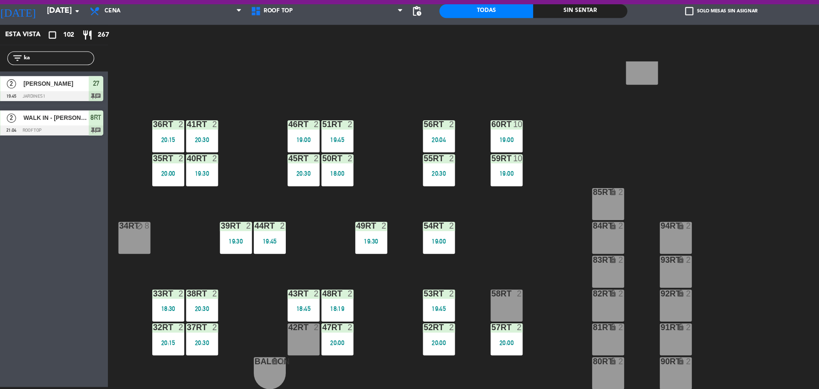
click at [414, 224] on div "18RT 5 19:30 16RT 6 20:00 28RT 2 20:30 80RR lock 2 27RT 5 18:49 7RT 6 20:30 S1R…" at bounding box center [467, 236] width 704 height 306
click at [413, 207] on div "18RT 5 19:30 16RT 6 20:00 28RT 2 20:30 80RR lock 2 27RT 5 18:49 7RT 6 20:30 S1R…" at bounding box center [467, 236] width 704 height 306
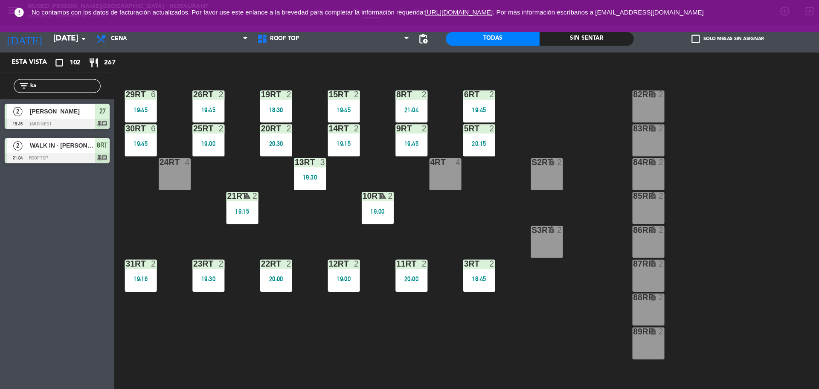
scroll to position [18, 0]
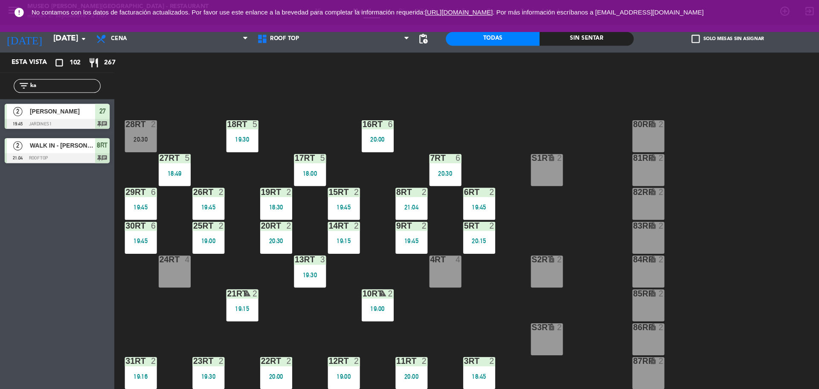
click at [198, 139] on div "18RT 5 19:30 16RT 6 20:00 28RT 2 20:30 80RR lock 2 27RT 5 18:49 7RT 6 20:30 S1R…" at bounding box center [467, 236] width 704 height 306
click at [67, 80] on input "ka" at bounding box center [60, 79] width 66 height 9
type input "k"
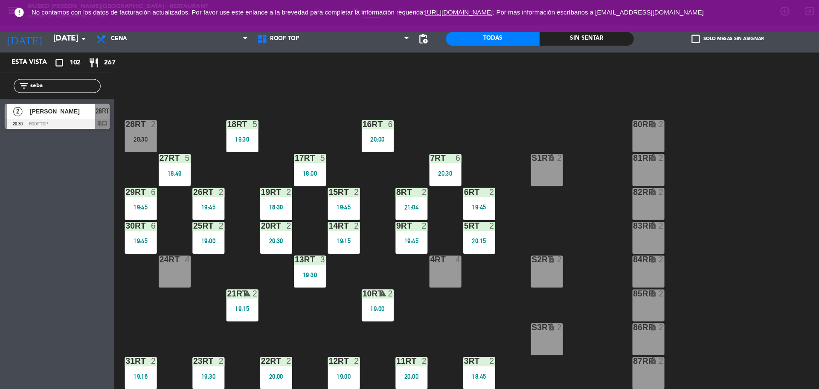
type input "seba"
click at [57, 190] on div "Esta vista crop_square 102 restaurant 267 filter_list seba 2 Sebastian Matienzo…" at bounding box center [53, 218] width 107 height 338
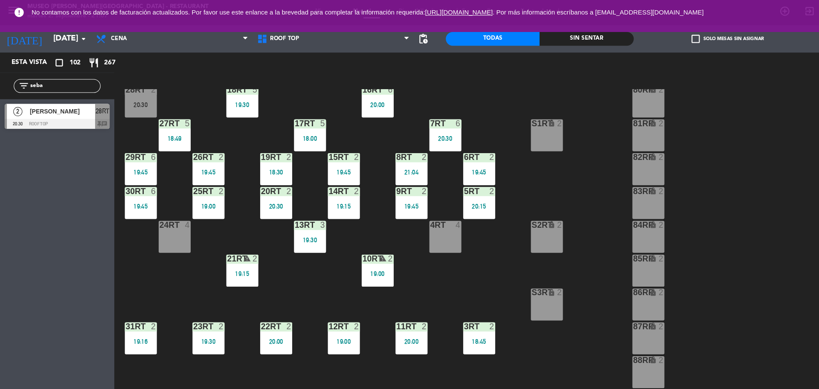
scroll to position [0, 0]
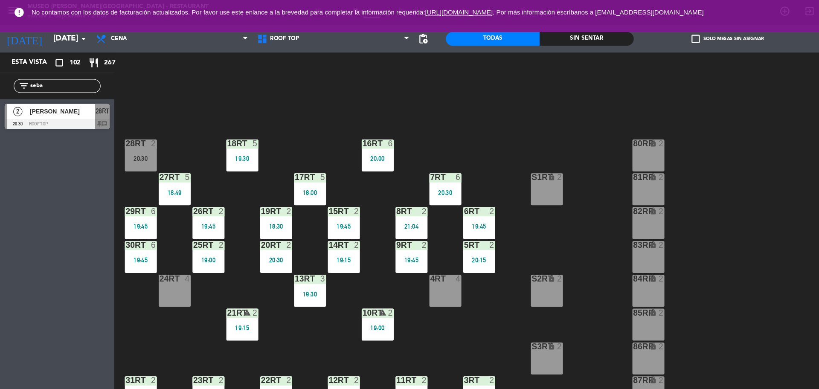
click at [131, 141] on div "28RT 2 20:30" at bounding box center [131, 145] width 30 height 30
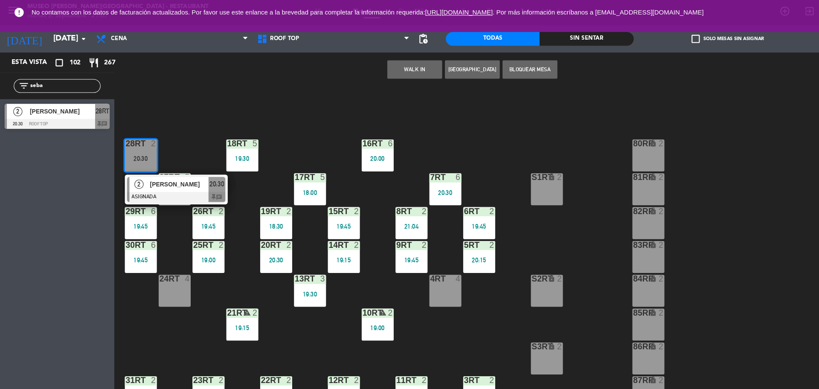
click at [150, 181] on div at bounding box center [165, 183] width 92 height 9
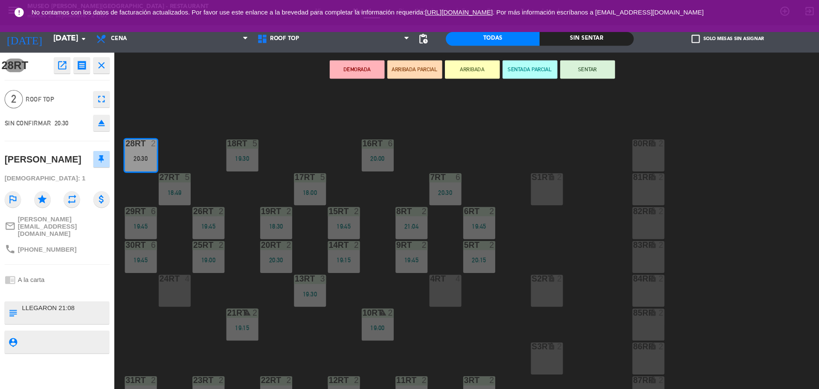
click at [543, 62] on button "SENTAR" at bounding box center [548, 64] width 51 height 17
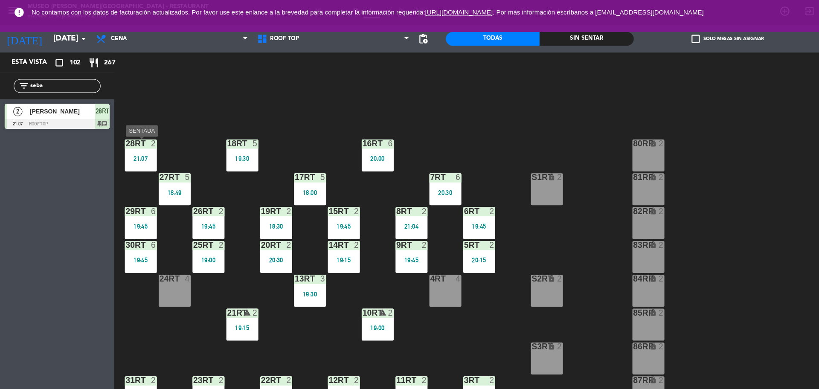
click at [136, 142] on div "28RT 2 21:07" at bounding box center [131, 145] width 30 height 30
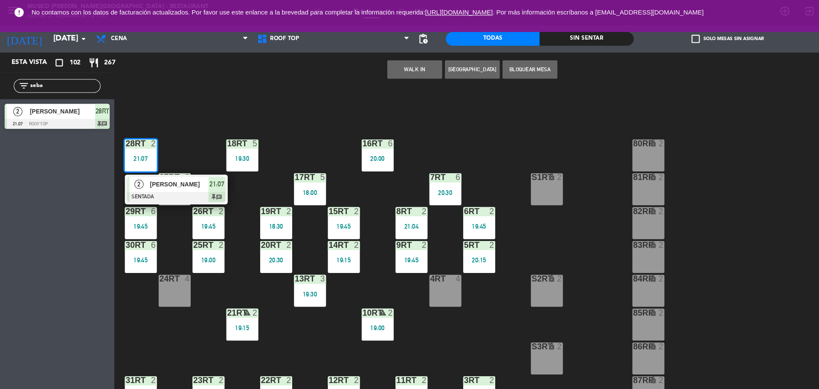
click at [150, 177] on div "[PERSON_NAME]" at bounding box center [166, 172] width 55 height 14
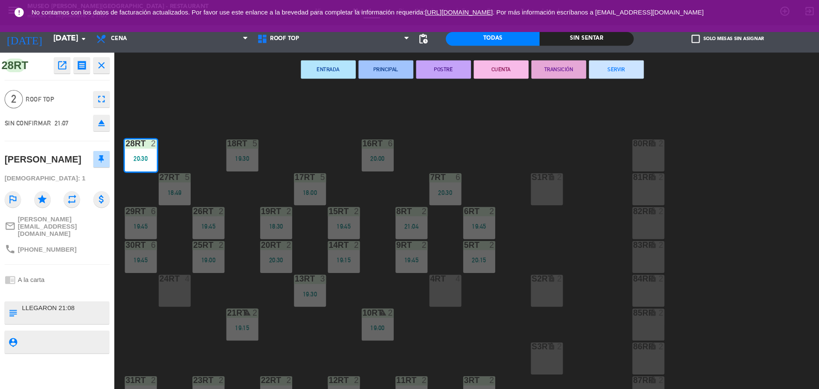
click at [54, 316] on textarea at bounding box center [60, 319] width 81 height 11
type textarea "m28rt| aniversario"
click at [231, 252] on div "18RT 5 19:30 16RT 6 20:00 28RT 2 20:30 80RR lock 2 27RT 5 18:49 7RT 6 20:30 S1R…" at bounding box center [467, 236] width 704 height 306
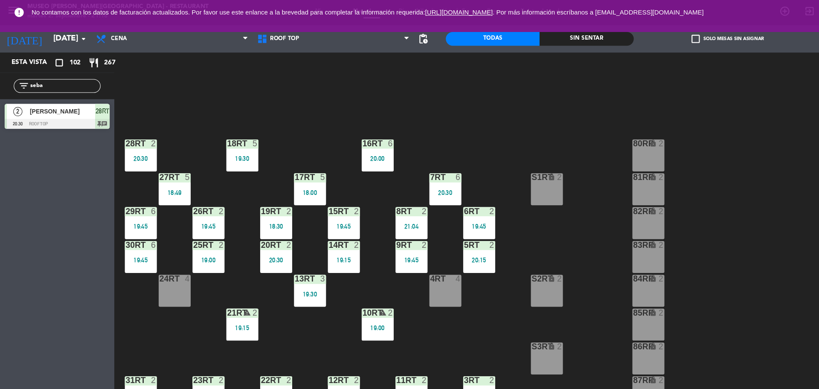
click at [231, 306] on div "19:15" at bounding box center [226, 306] width 30 height 6
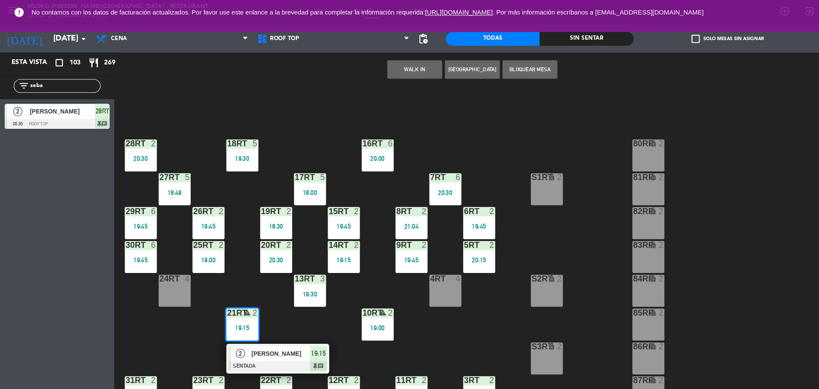
click at [570, 178] on div "18RT 5 19:30 16RT 6 20:00 28RT 2 20:30 80RR lock 2 27RT 5 18:49 7RT 6 20:30 S1R…" at bounding box center [467, 236] width 704 height 306
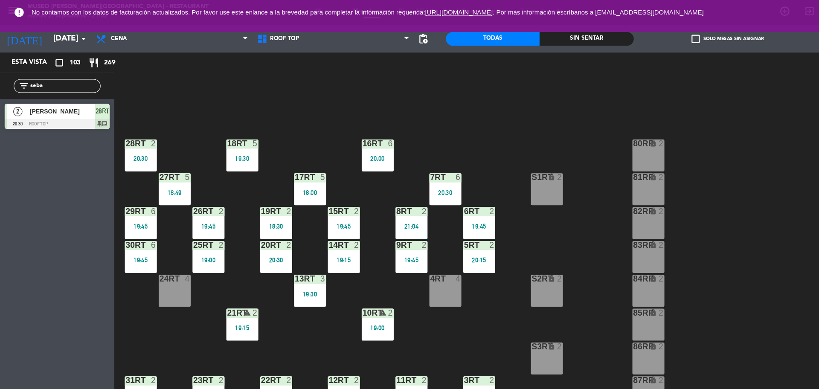
click at [570, 178] on div "18RT 5 19:30 16RT 6 20:00 28RT 2 20:30 80RR lock 2 27RT 5 18:49 7RT 6 20:30 S1R…" at bounding box center [467, 236] width 704 height 306
click at [537, 113] on div "18RT 5 19:30 16RT 6 20:00 28RT 2 20:30 80RR lock 2 27RT 5 18:49 7RT 6 20:30 S1R…" at bounding box center [467, 236] width 704 height 306
click at [736, 68] on div "power_input close" at bounding box center [441, 65] width 668 height 32
click at [742, 12] on span "No contamos con los datos de facturación actualizados. Por favor use este enlan…" at bounding box center [409, 12] width 760 height 18
click at [572, 103] on div "18RT 5 19:30 16RT 6 20:00 28RT 2 20:30 80RR lock 2 27RT 5 18:49 7RT 6 20:30 S1R…" at bounding box center [467, 236] width 704 height 306
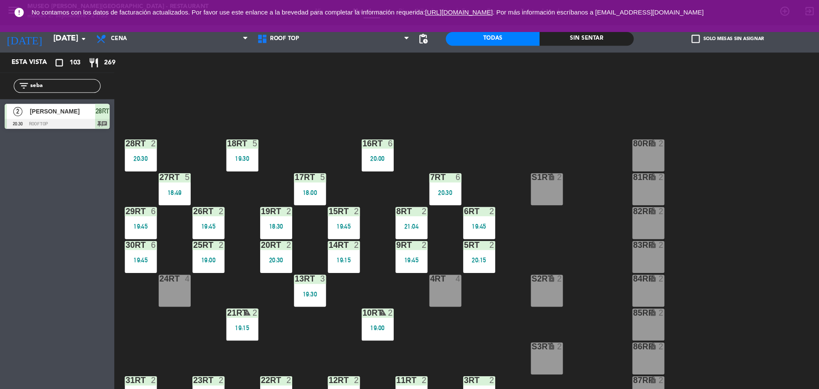
click at [133, 13] on span "No contamos con los datos de facturación actualizados. Por favor use este enlan…" at bounding box center [342, 11] width 627 height 7
